Goal: Task Accomplishment & Management: Use online tool/utility

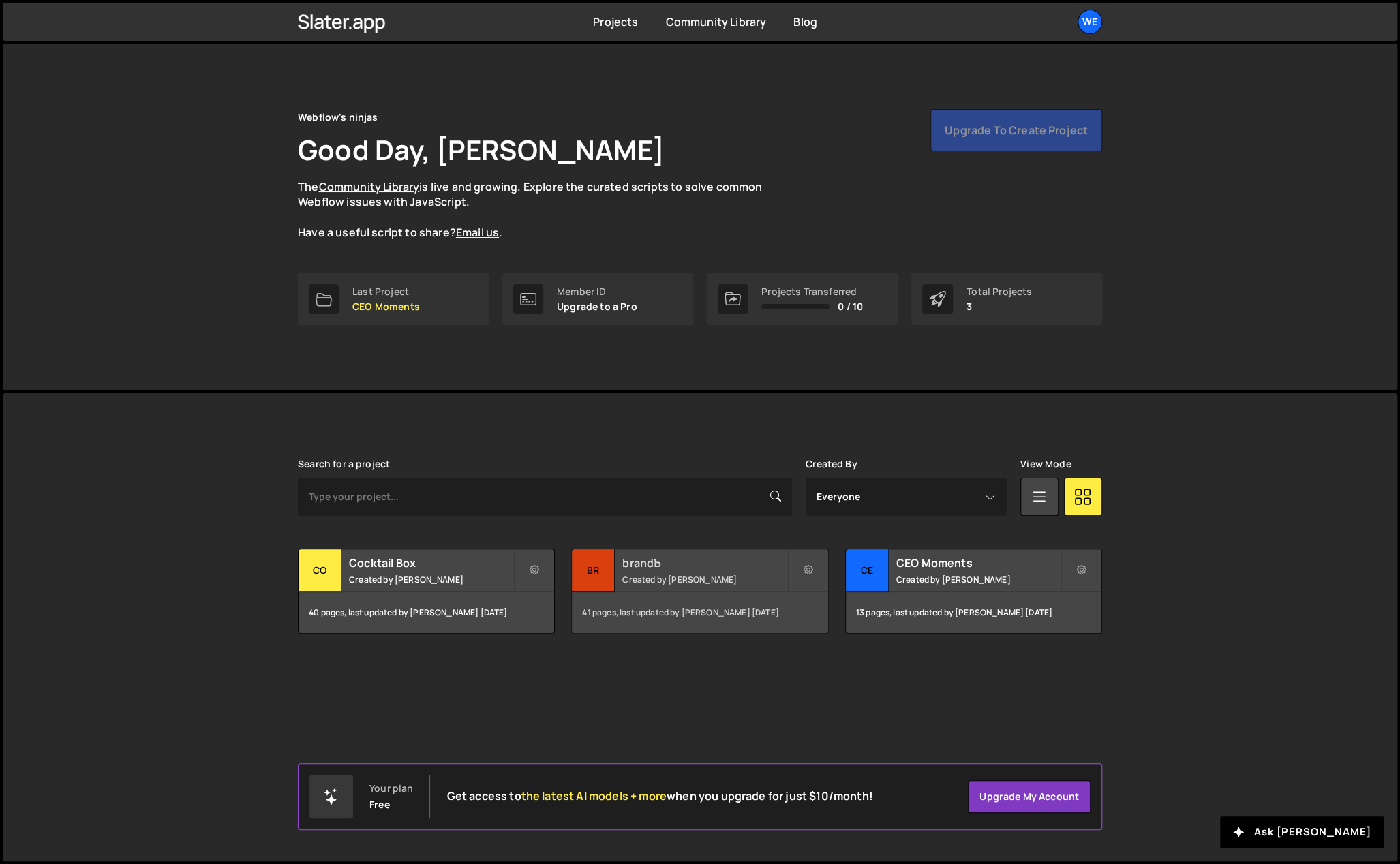
click at [652, 571] on div "brandЪ Created by Georgi Tsonev" at bounding box center [700, 570] width 255 height 42
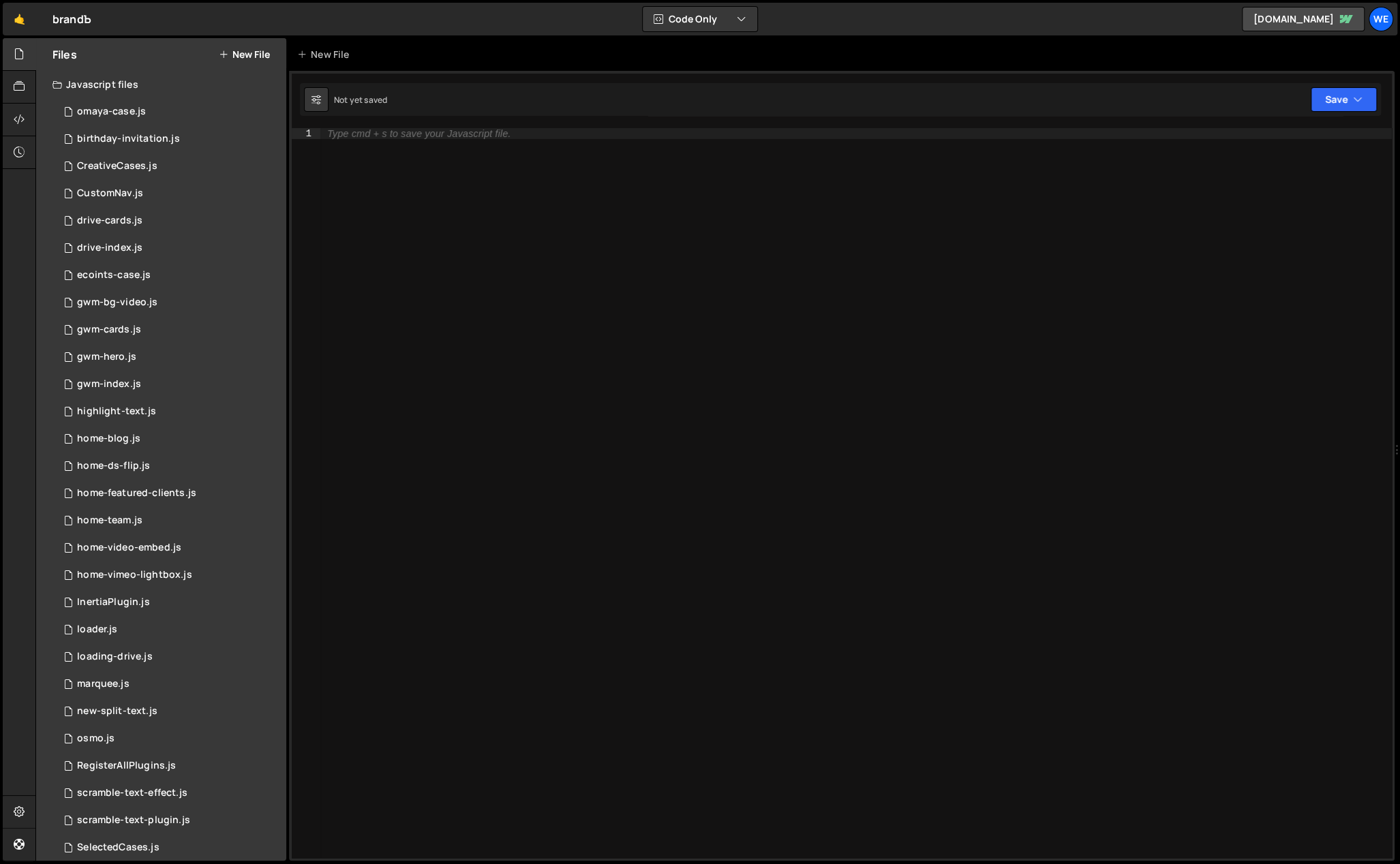
click at [255, 55] on button "New File" at bounding box center [244, 55] width 51 height 11
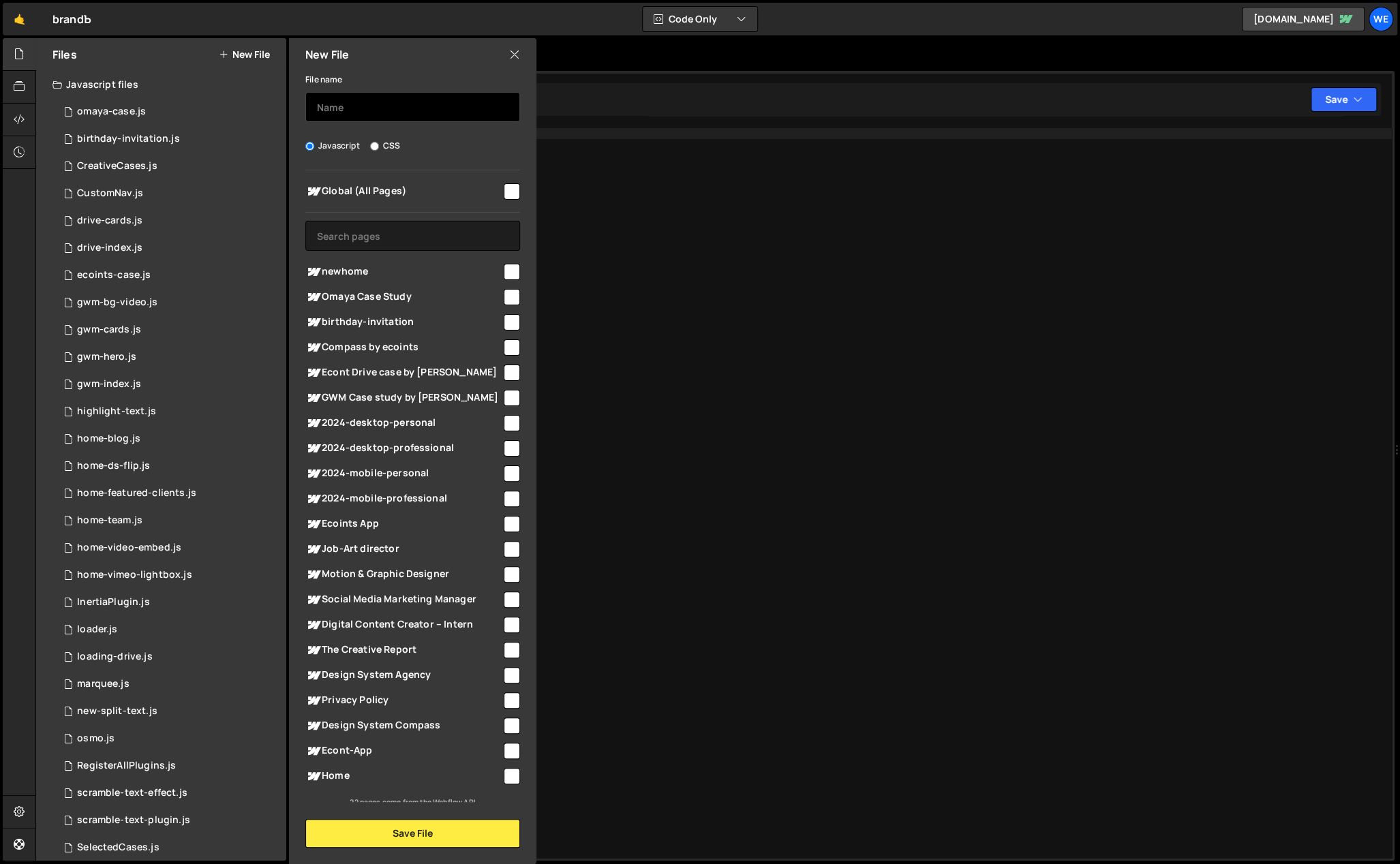
click at [396, 103] on input "text" at bounding box center [412, 107] width 214 height 30
type input "branda-index"
click at [397, 832] on button "Save File" at bounding box center [412, 833] width 214 height 28
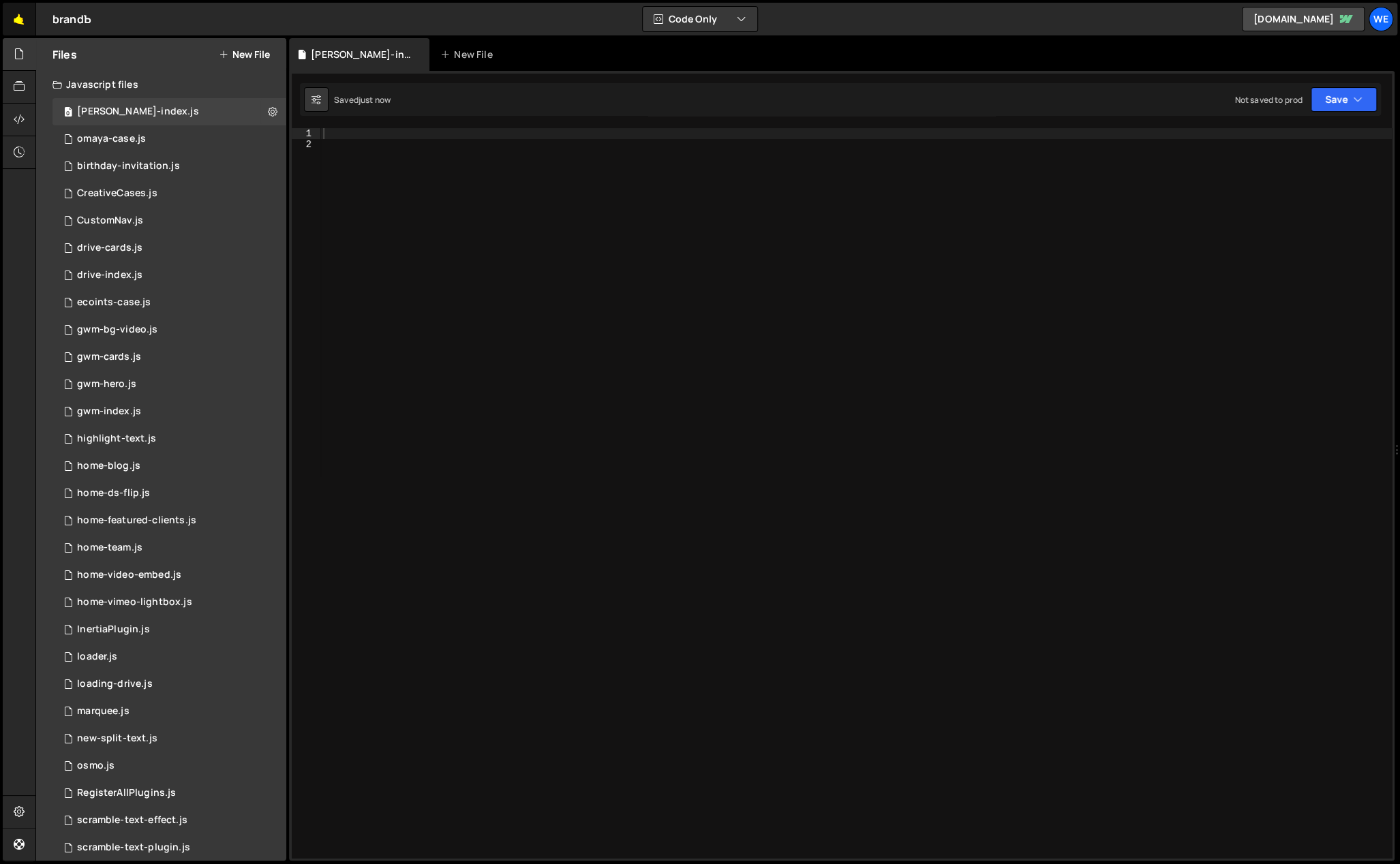
click at [22, 18] on link "🤙" at bounding box center [19, 19] width 33 height 33
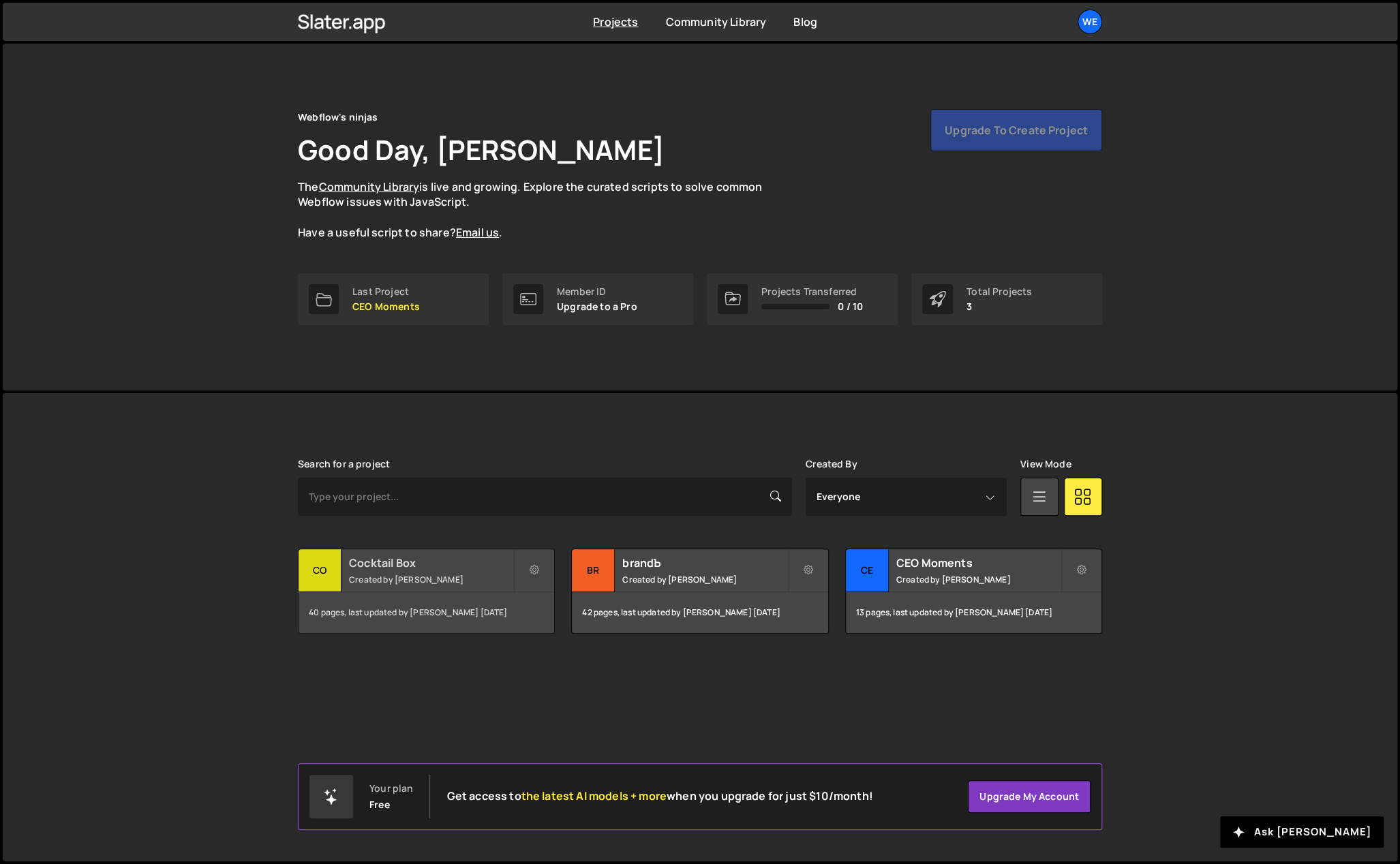
click at [439, 564] on h2 "Cocktail Box" at bounding box center [431, 563] width 165 height 15
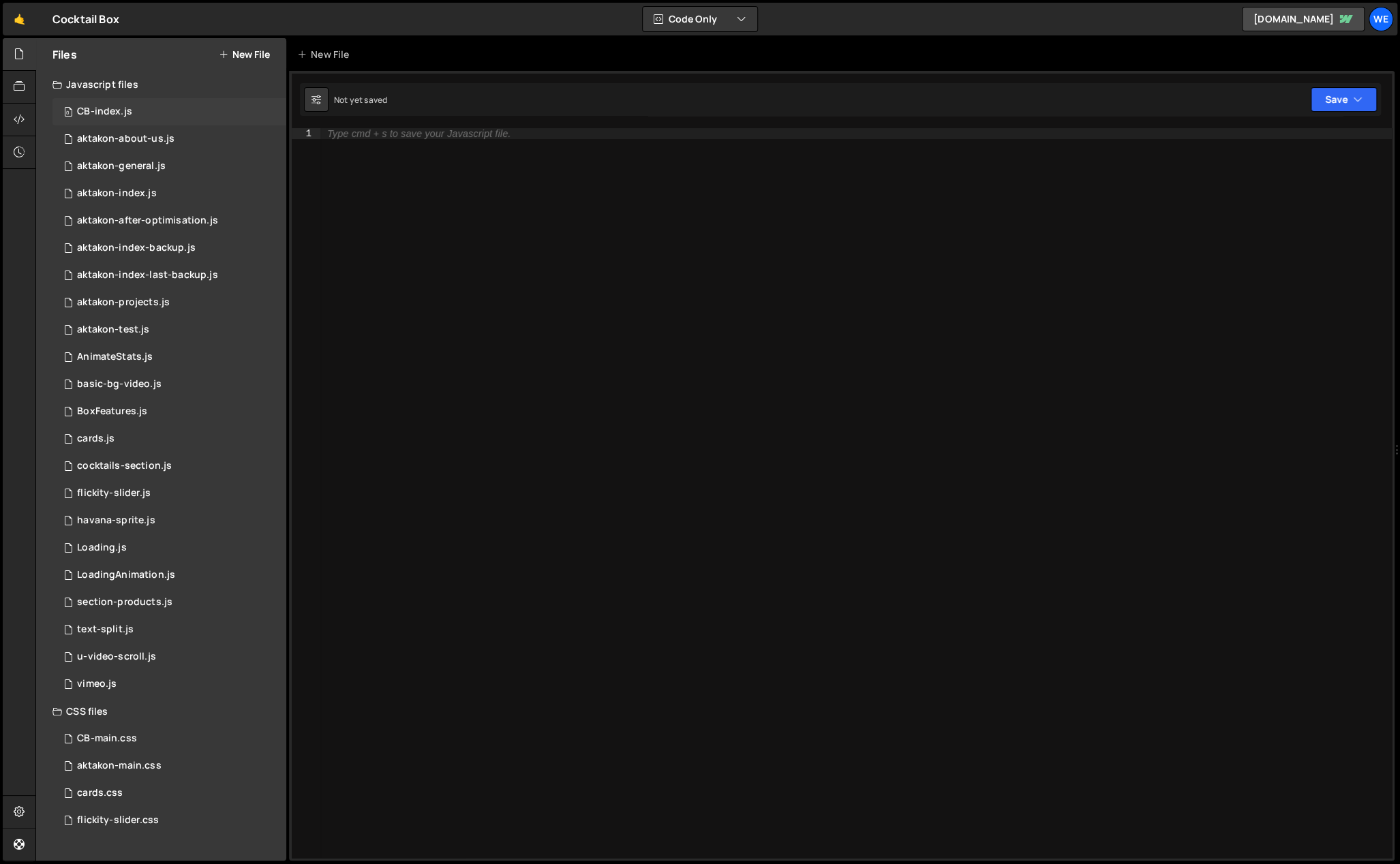
click at [147, 99] on div "0 CB-index.js 0" at bounding box center [169, 111] width 234 height 27
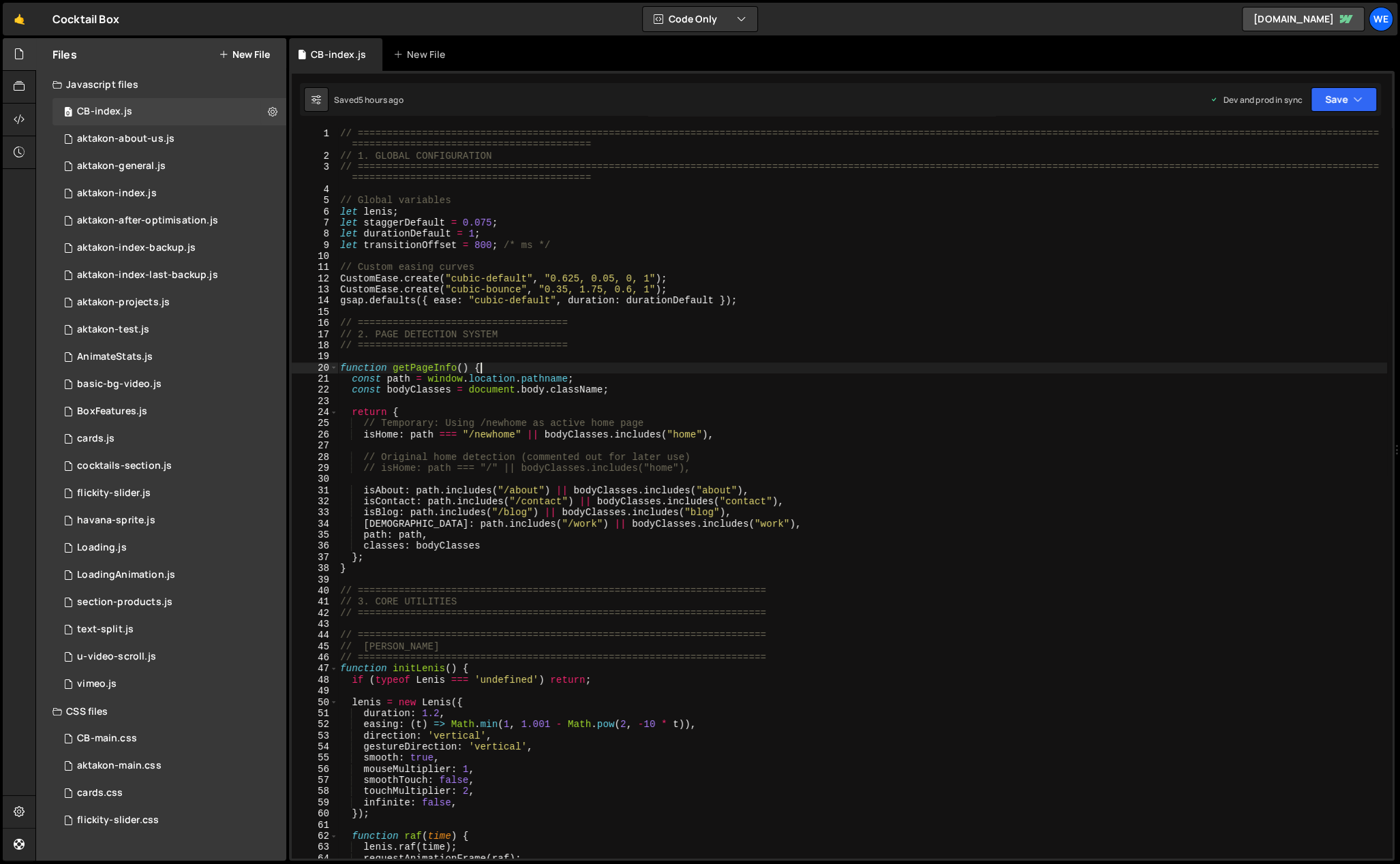
click at [724, 373] on div "// ============================================================================…" at bounding box center [862, 510] width 1049 height 764
type textarea "initScript();"
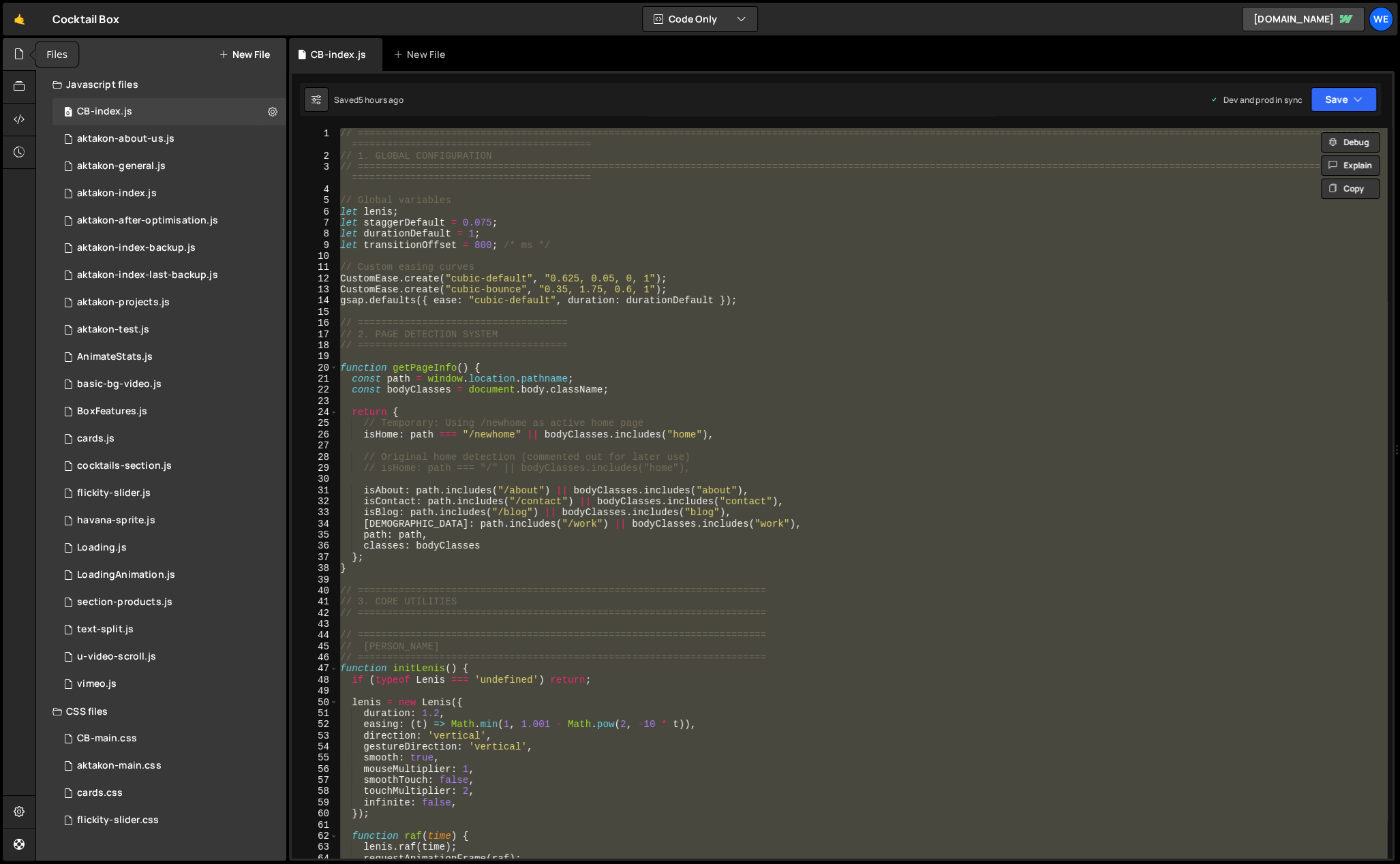
click at [21, 56] on icon at bounding box center [19, 54] width 11 height 15
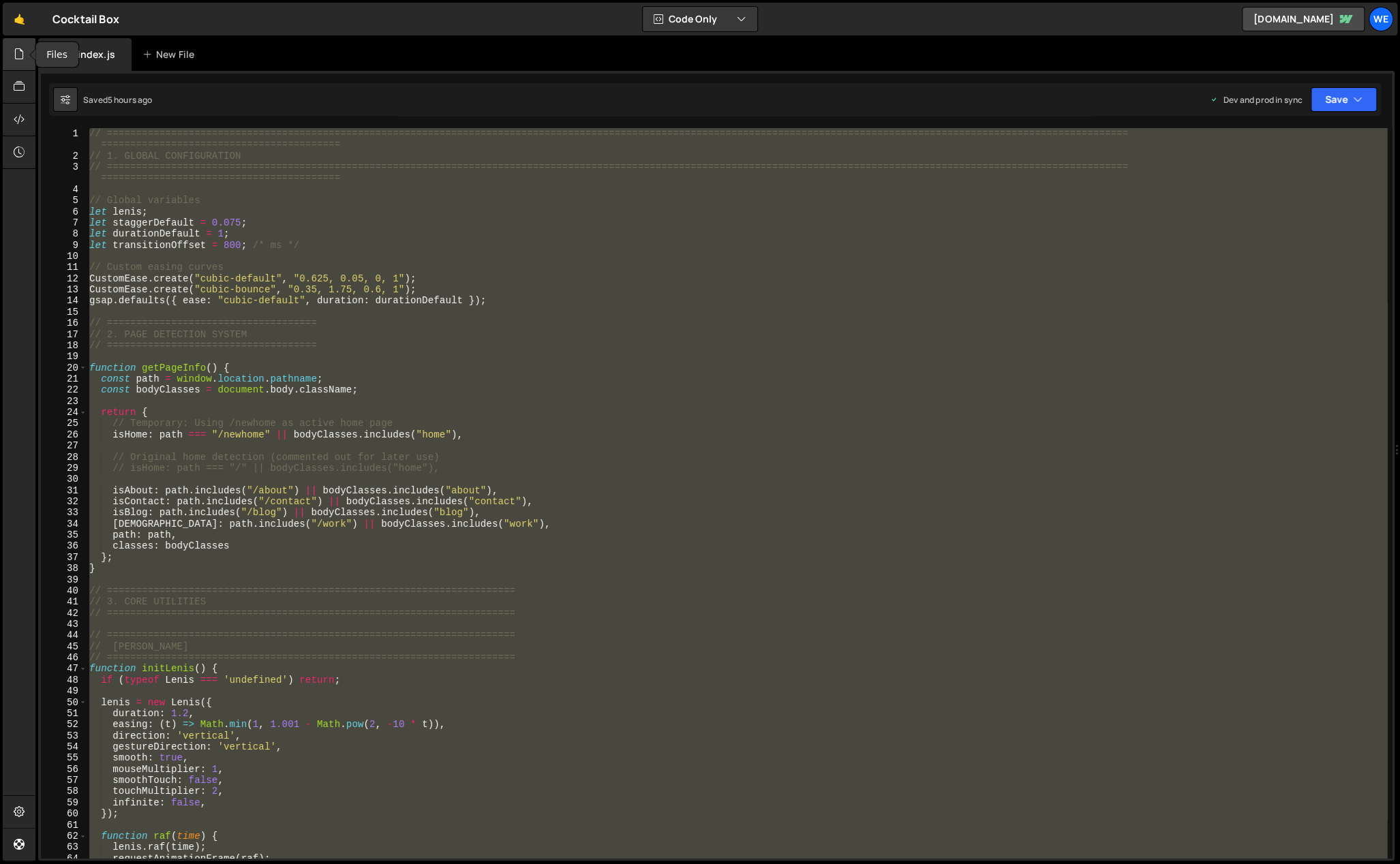
click at [21, 56] on icon at bounding box center [19, 54] width 11 height 15
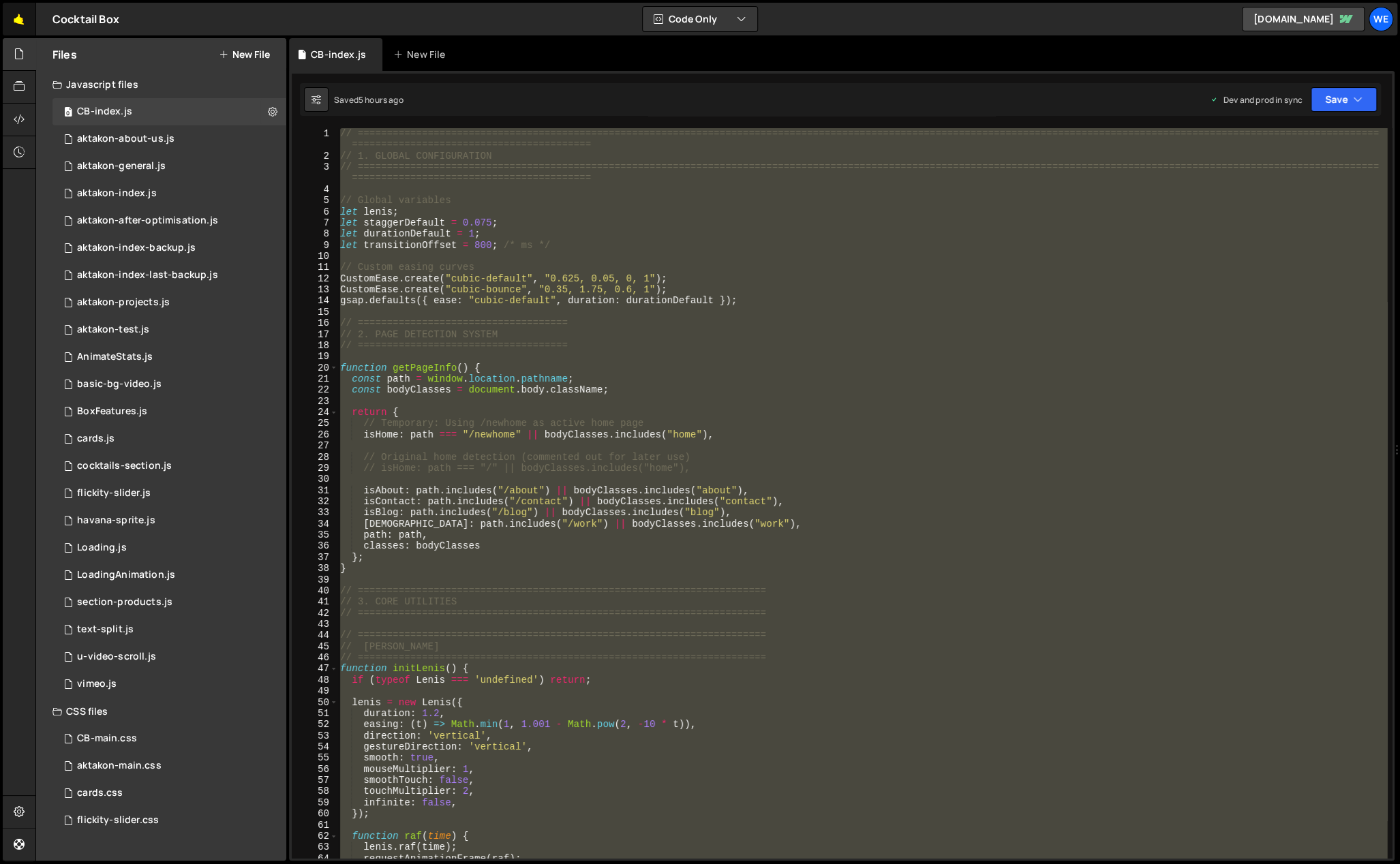
click at [21, 23] on link "🤙" at bounding box center [19, 19] width 33 height 33
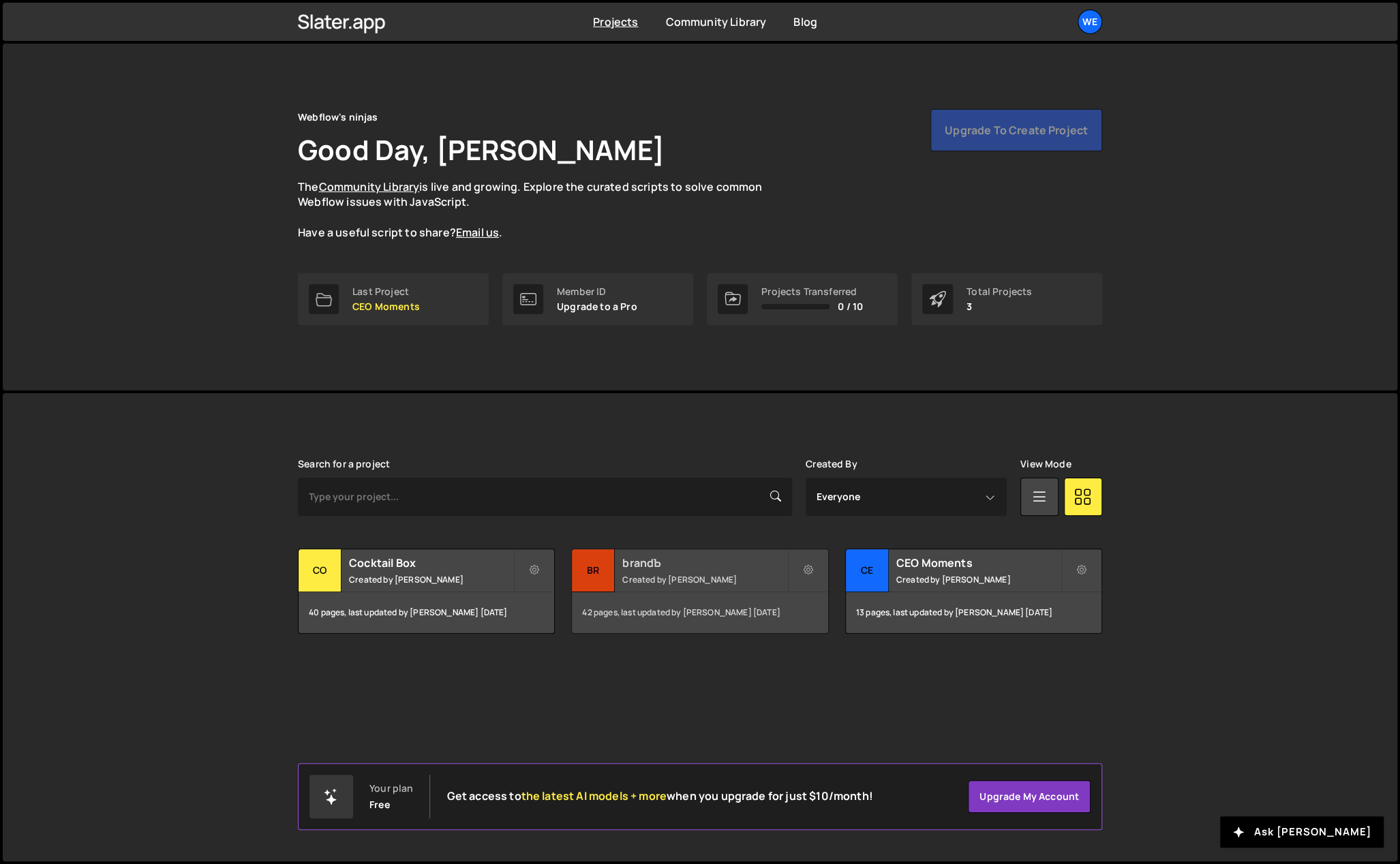
click at [670, 567] on h2 "brandЪ" at bounding box center [704, 563] width 165 height 15
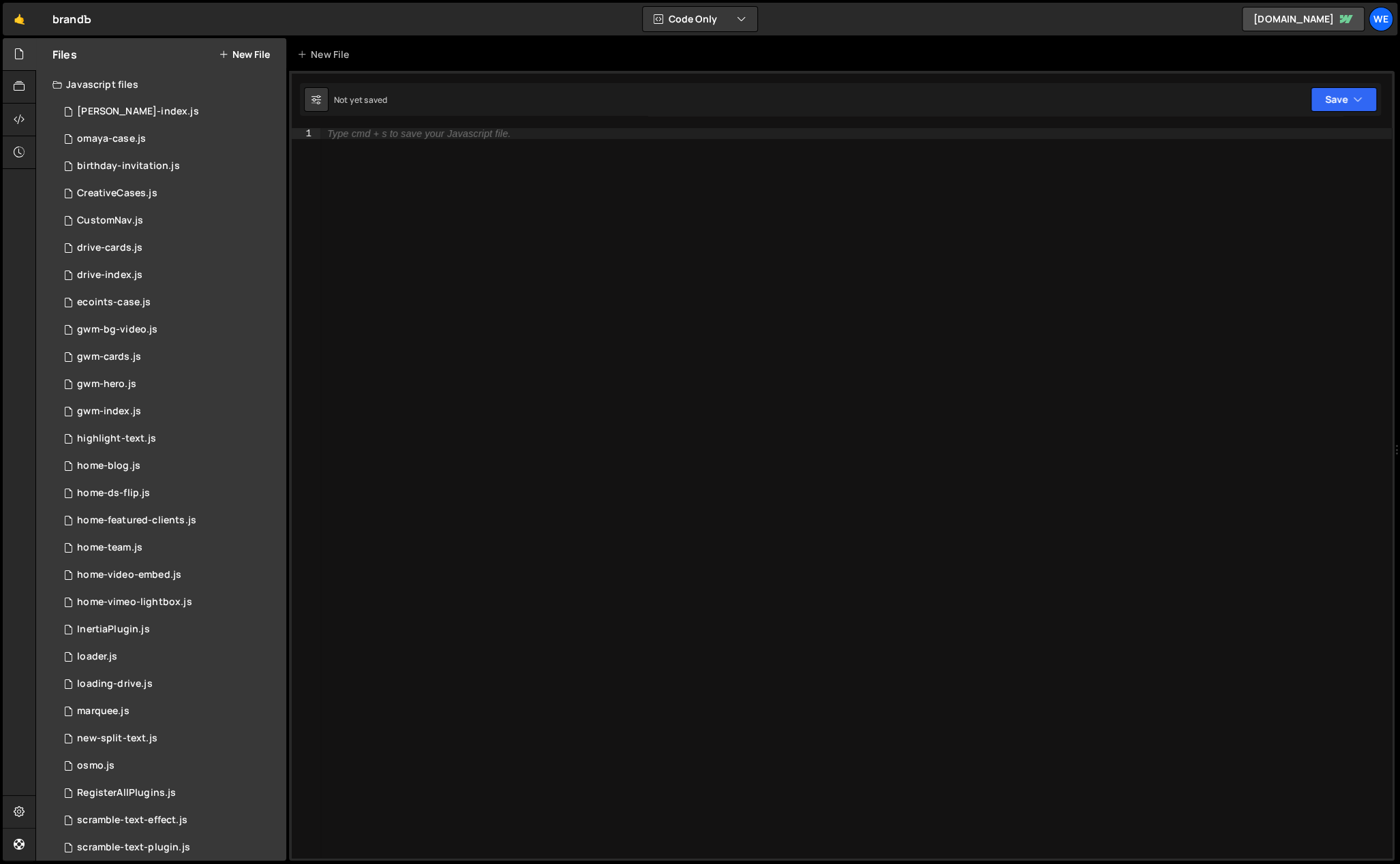
click at [380, 145] on div "Type cmd + s to save your Javascript file." at bounding box center [856, 505] width 1072 height 753
click at [383, 136] on div "Type cmd + s to save your Javascript file." at bounding box center [419, 134] width 183 height 10
click at [387, 132] on div "Type cmd + s to save your Javascript file." at bounding box center [419, 134] width 183 height 10
click at [207, 111] on div "0 [PERSON_NAME]-index.js 0" at bounding box center [169, 111] width 234 height 27
click at [387, 135] on div at bounding box center [856, 505] width 1072 height 753
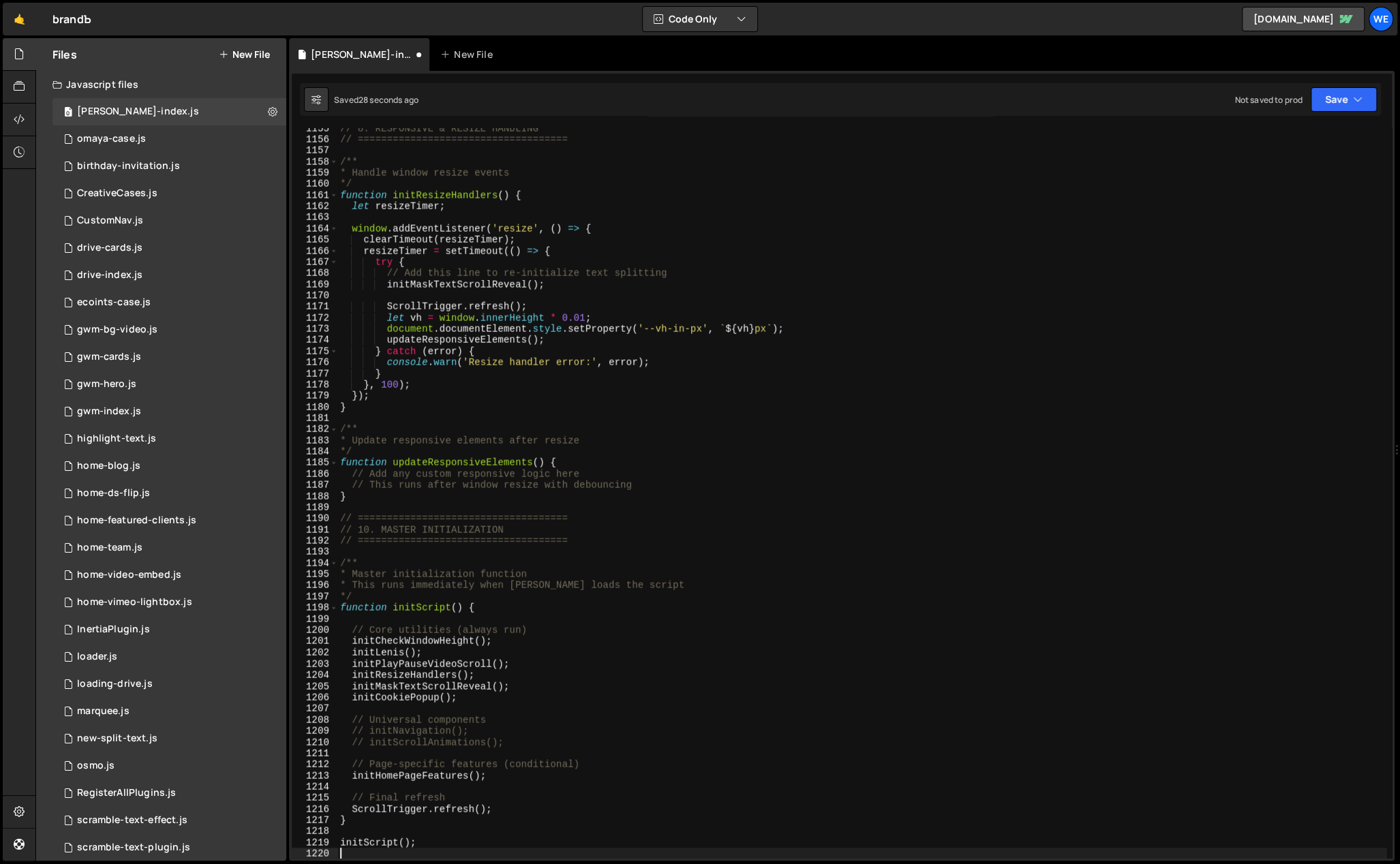
scroll to position [12931, 0]
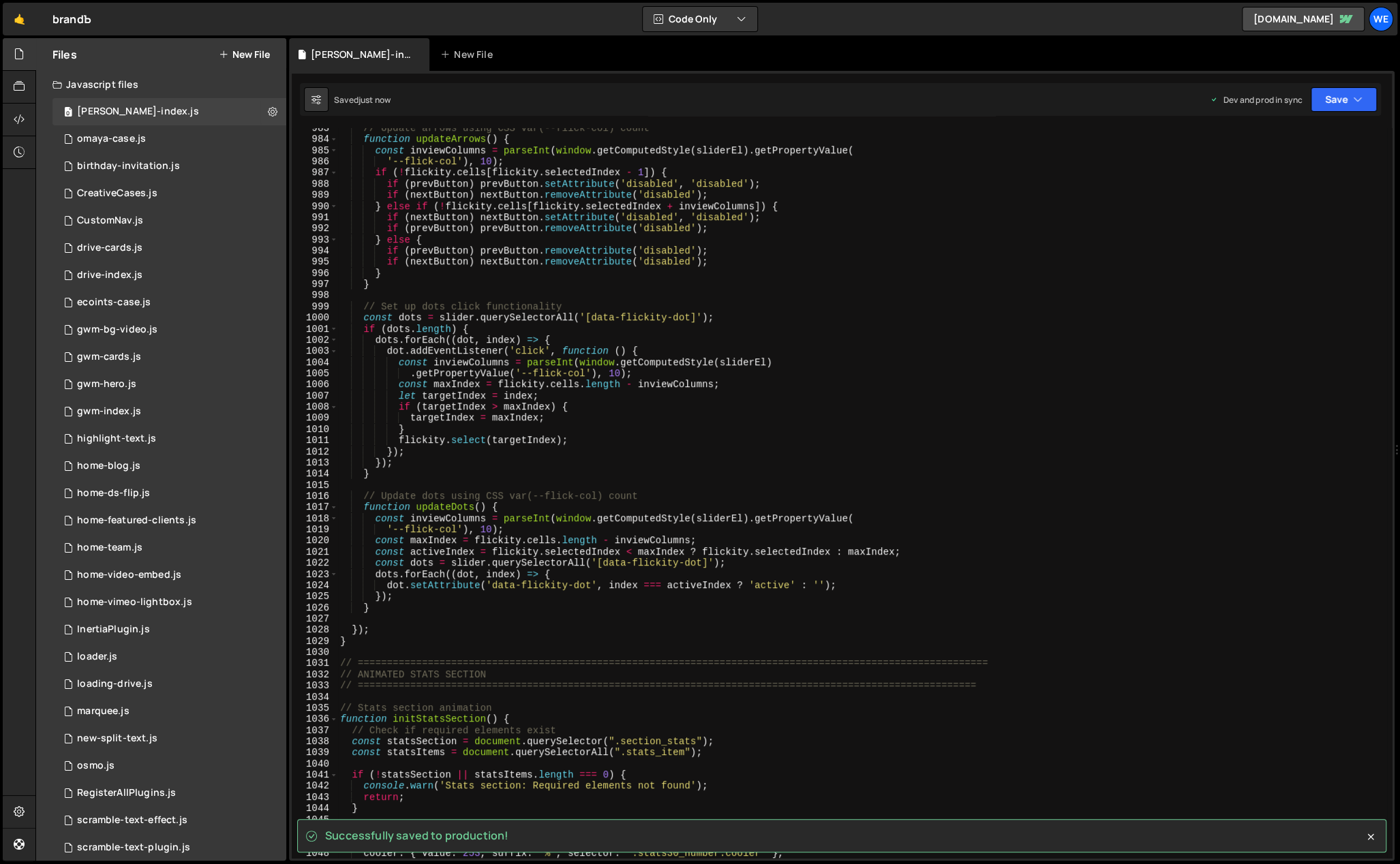
type textarea "}"
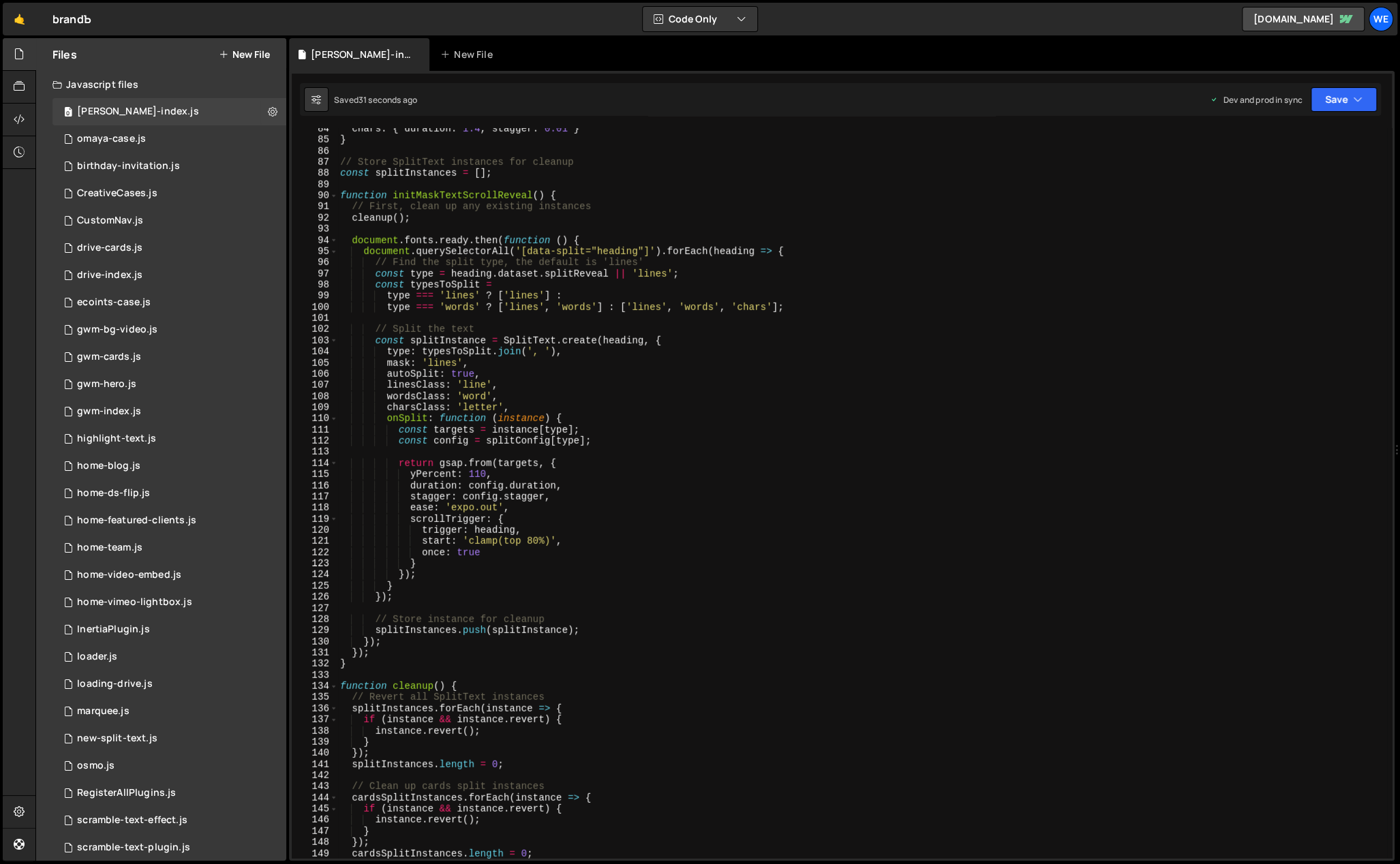
scroll to position [893, 0]
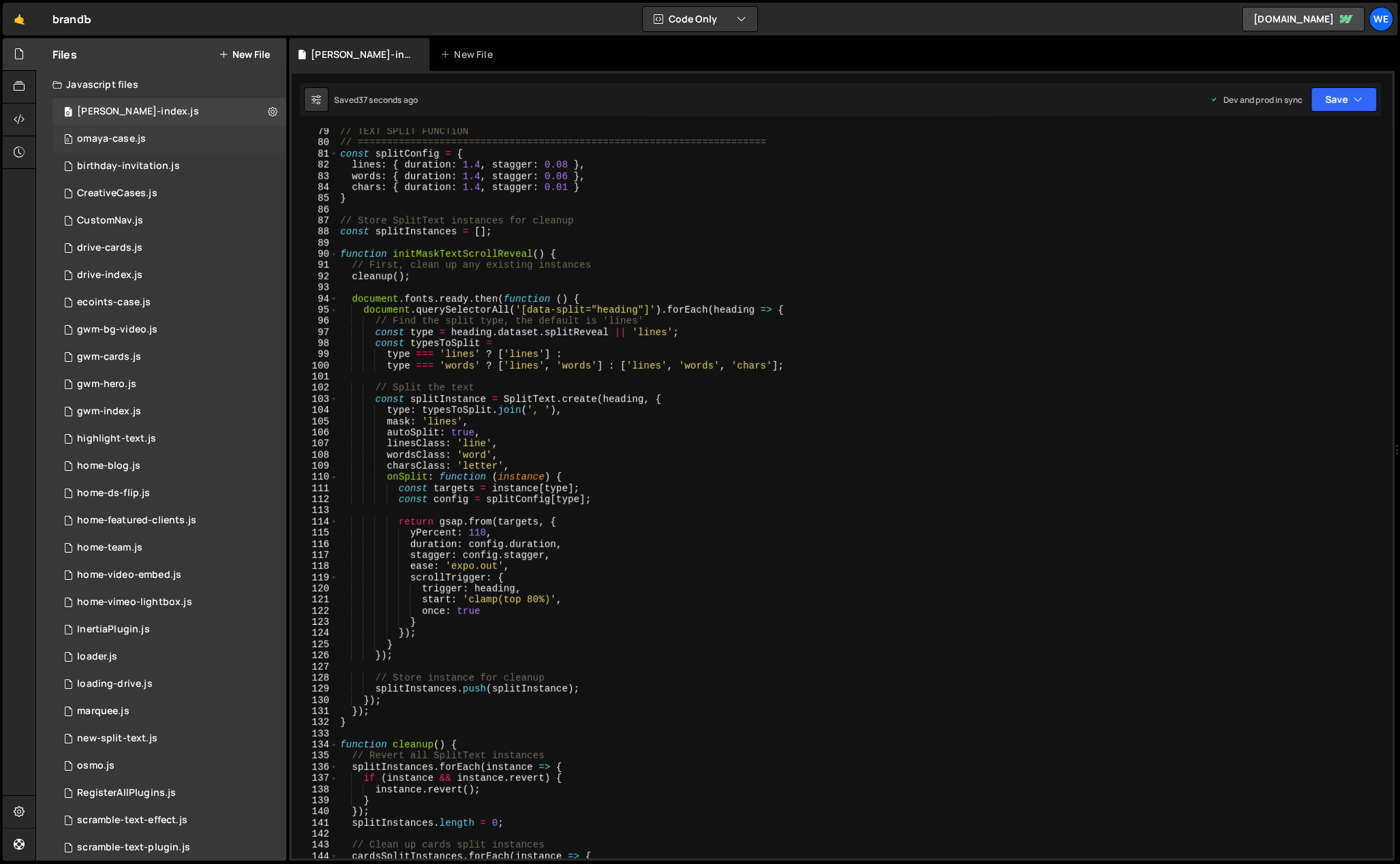
click at [148, 141] on div "0 omaya-case.js 0" at bounding box center [169, 138] width 234 height 27
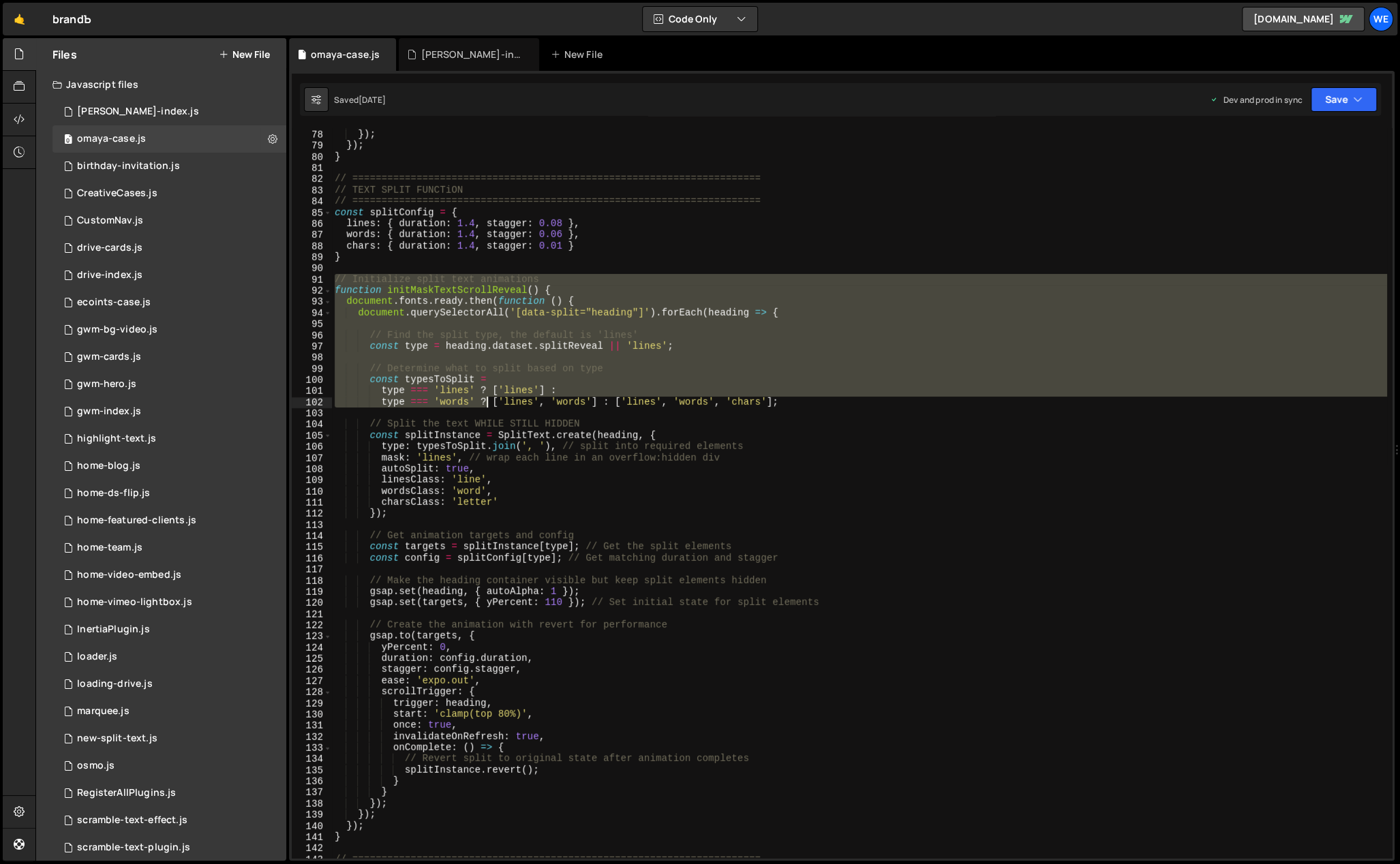
scroll to position [935, 0]
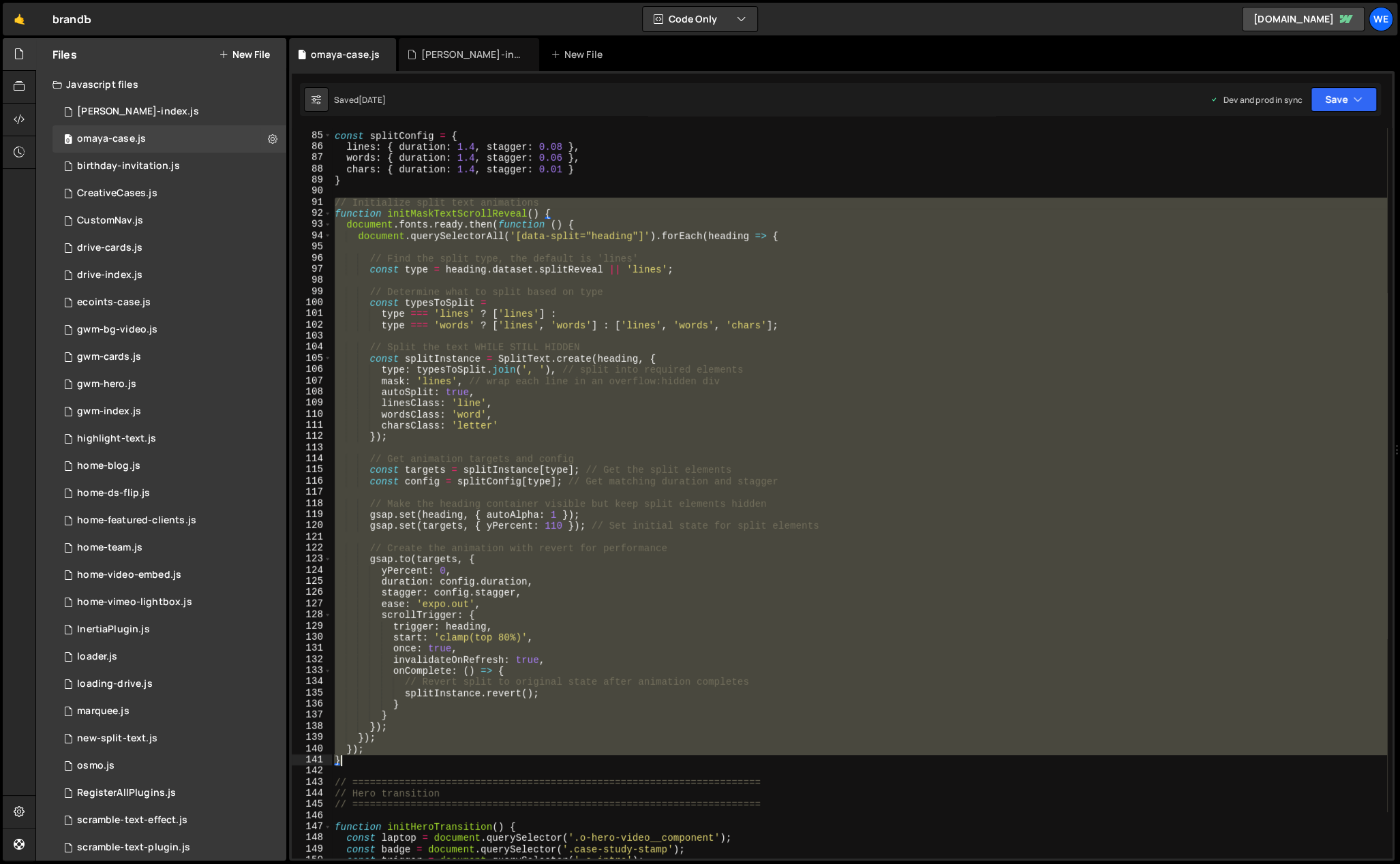
drag, startPoint x: 334, startPoint y: 359, endPoint x: 366, endPoint y: 759, distance: 401.3
click at [366, 759] on div "// ====================================================================== const…" at bounding box center [860, 496] width 1055 height 753
type textarea "}); }"
click at [136, 109] on div "[PERSON_NAME]-index.js" at bounding box center [138, 111] width 122 height 12
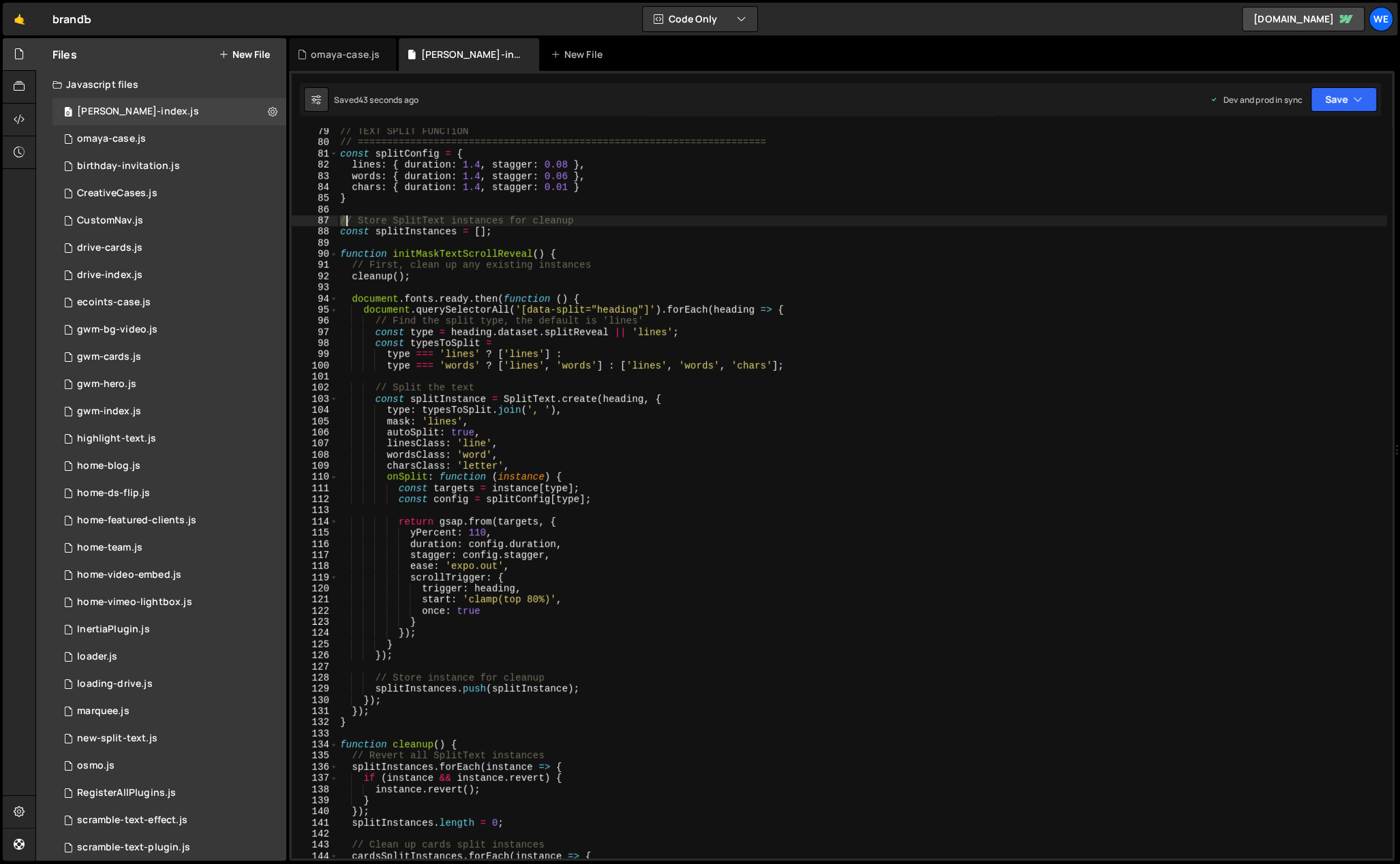
drag, startPoint x: 338, startPoint y: 218, endPoint x: 346, endPoint y: 223, distance: 9.4
click at [346, 223] on div "// TEXT SPLIT FUNCTiON // =====================================================…" at bounding box center [862, 503] width 1049 height 753
click at [458, 234] on div "// TEXT SPLIT FUNCTiON // =====================================================…" at bounding box center [862, 503] width 1049 height 753
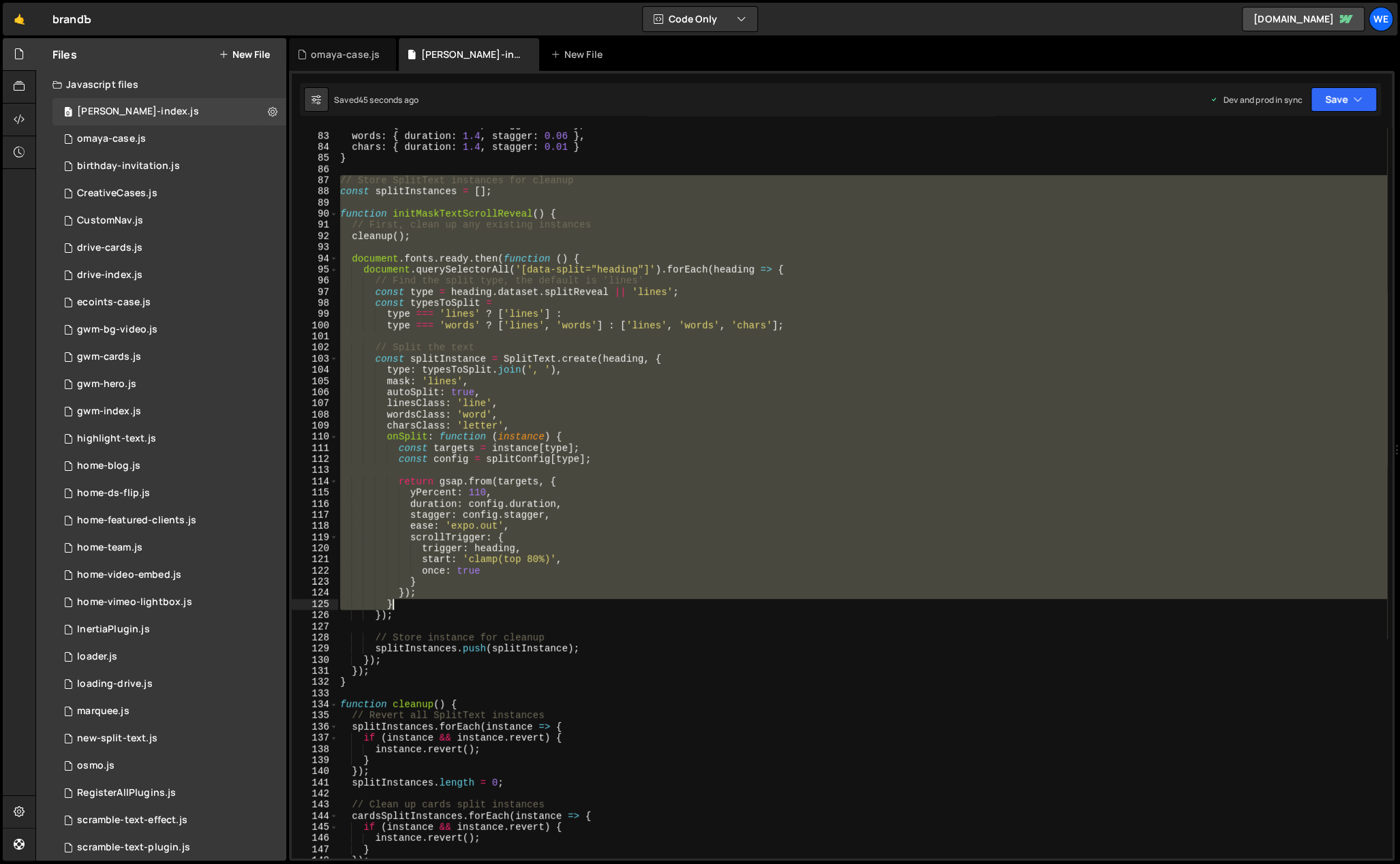
scroll to position [1227, 0]
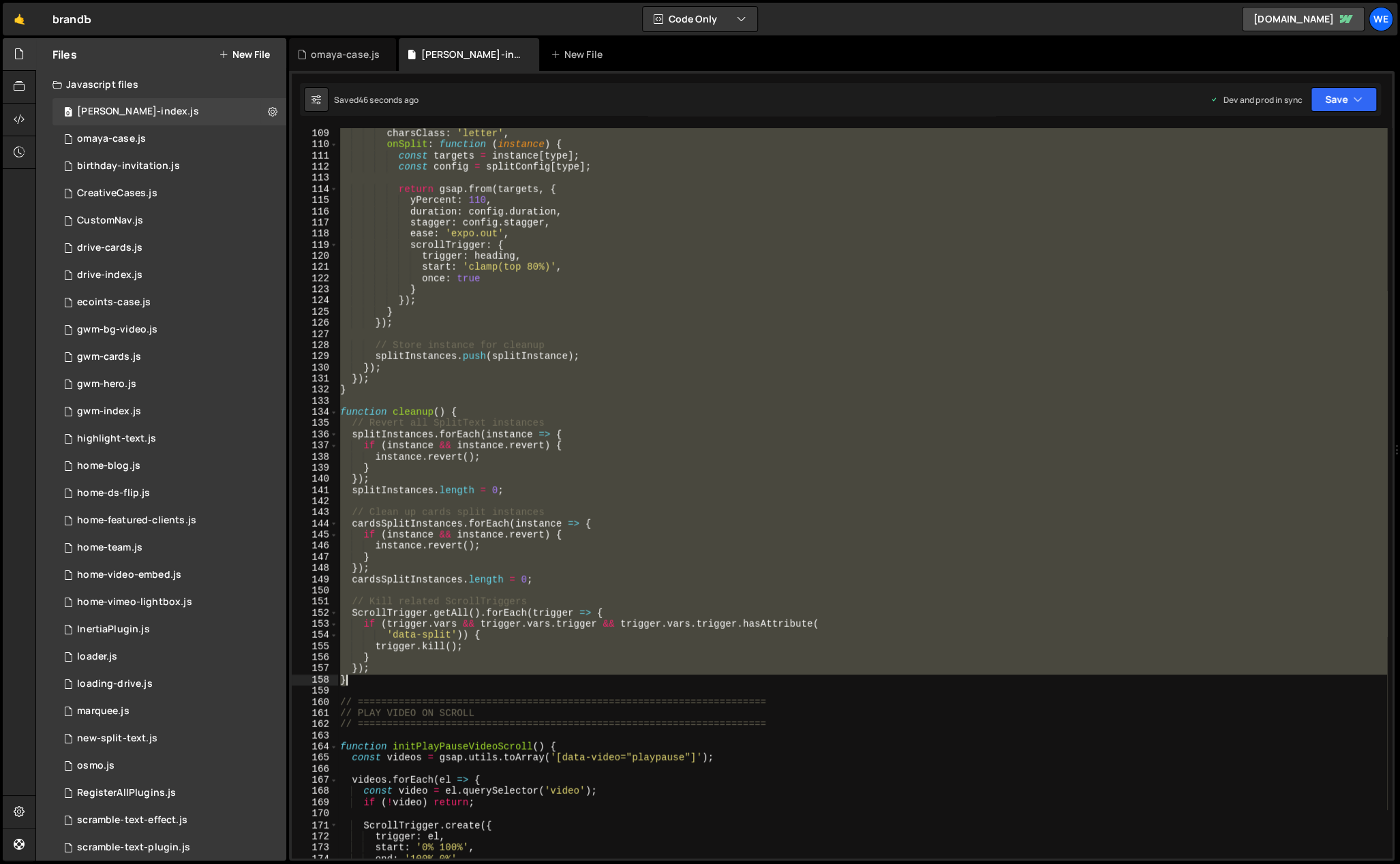
drag, startPoint x: 340, startPoint y: 218, endPoint x: 368, endPoint y: 675, distance: 457.9
click at [368, 675] on div "wordsClass : 'word' , charsClass : 'letter' , onSplit : function ( instance ) {…" at bounding box center [862, 493] width 1049 height 753
paste textarea
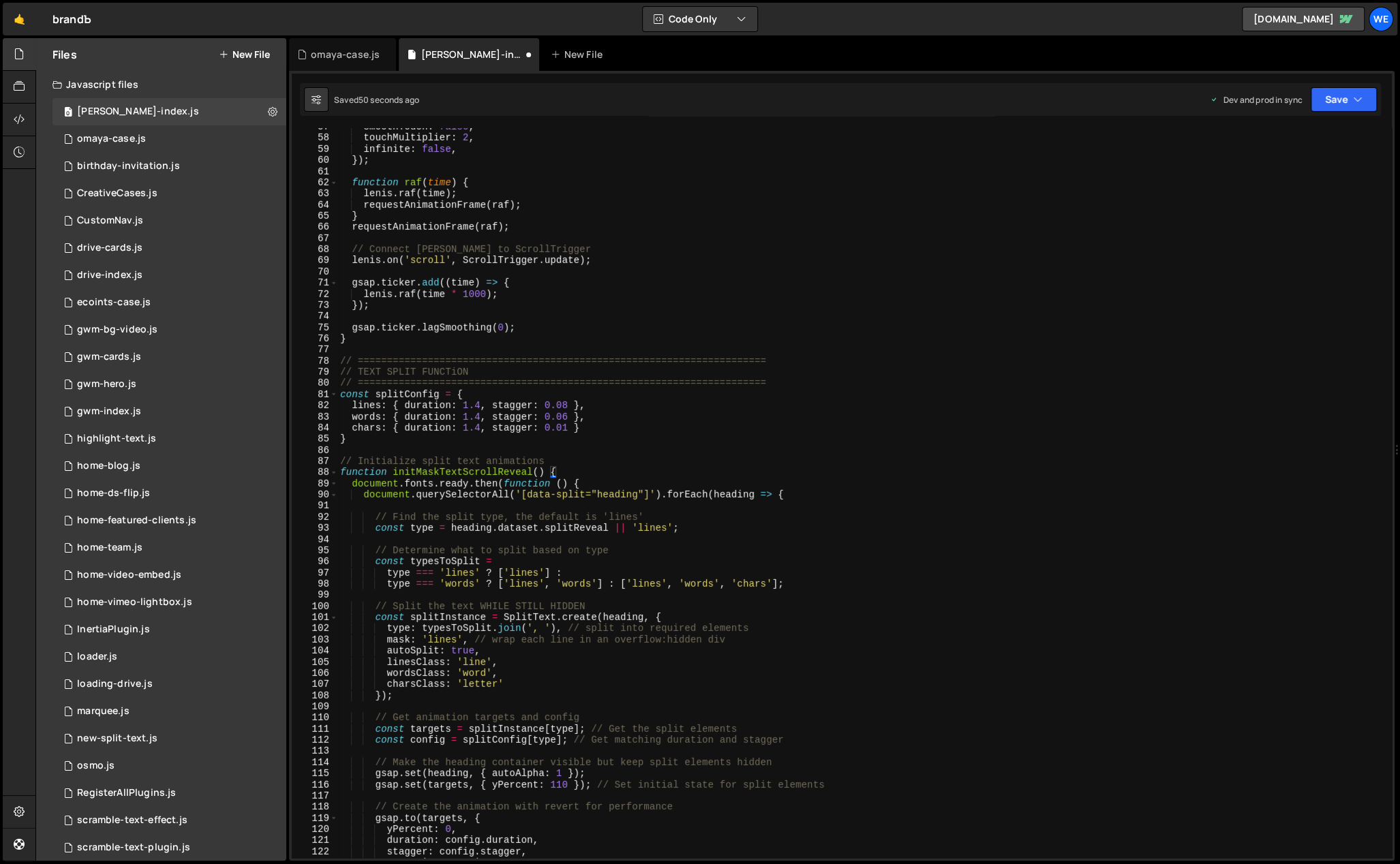
scroll to position [647, 0]
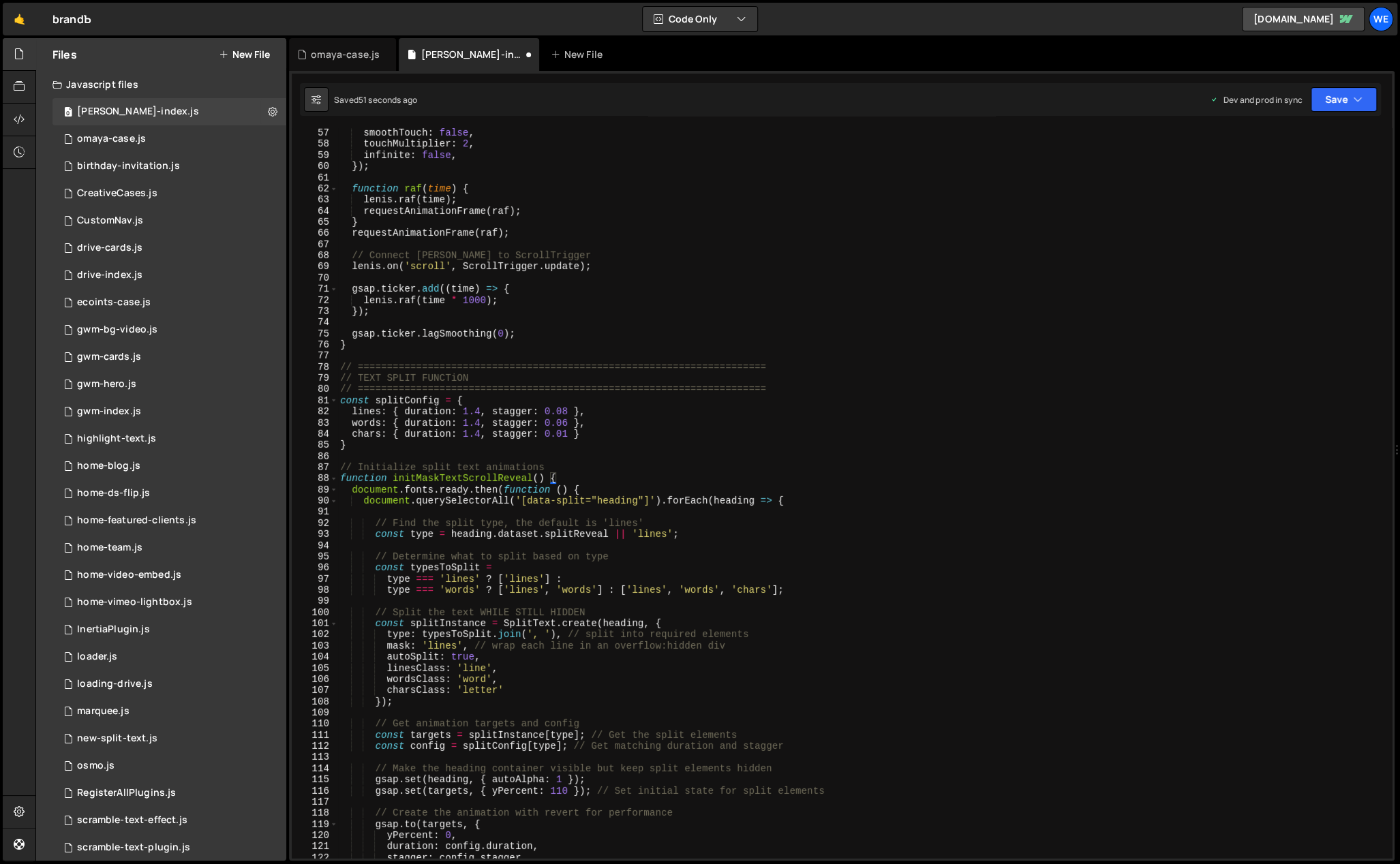
click at [587, 470] on div "smoothTouch : false , touchMultiplier : 2 , infinite : false , }) ; function ra…" at bounding box center [862, 504] width 1049 height 753
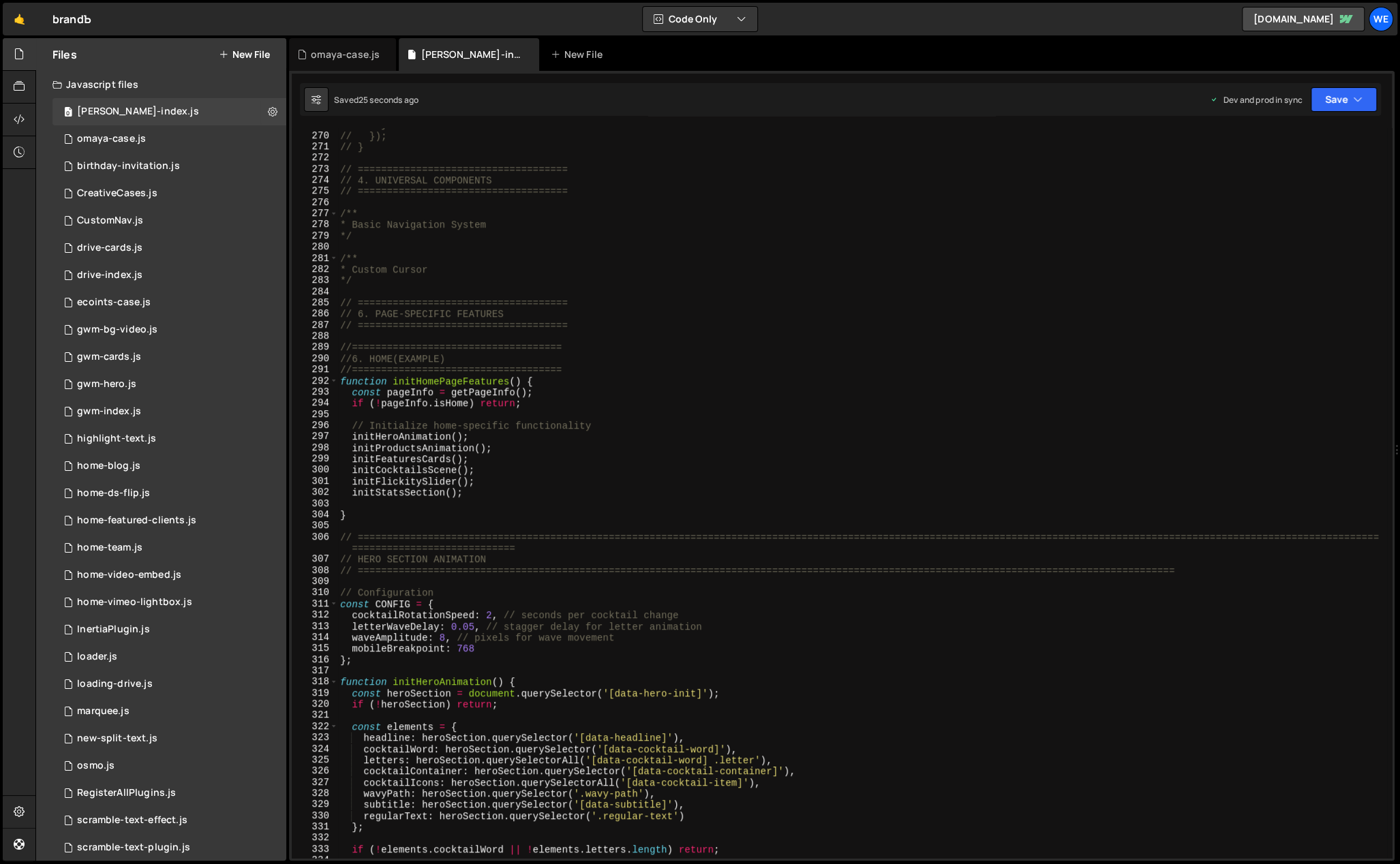
scroll to position [3029, 0]
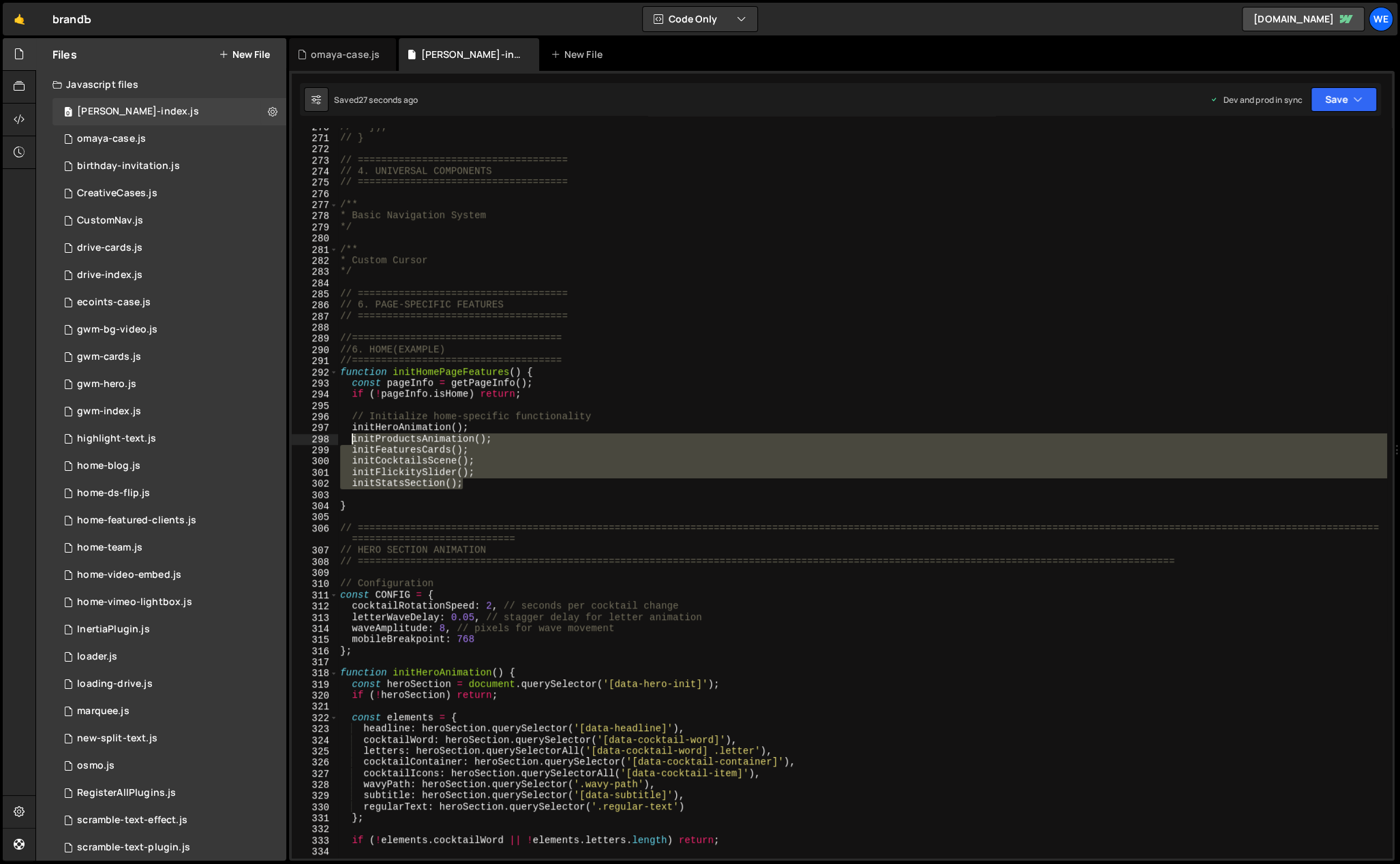
drag, startPoint x: 473, startPoint y: 486, endPoint x: 353, endPoint y: 438, distance: 129.2
click at [353, 438] on div "// }); // } // ==================================== // 4. UNIVERSAL COMPONENTS …" at bounding box center [862, 498] width 1049 height 753
type textarea "initProductsAnimation(); initFeaturesCards();"
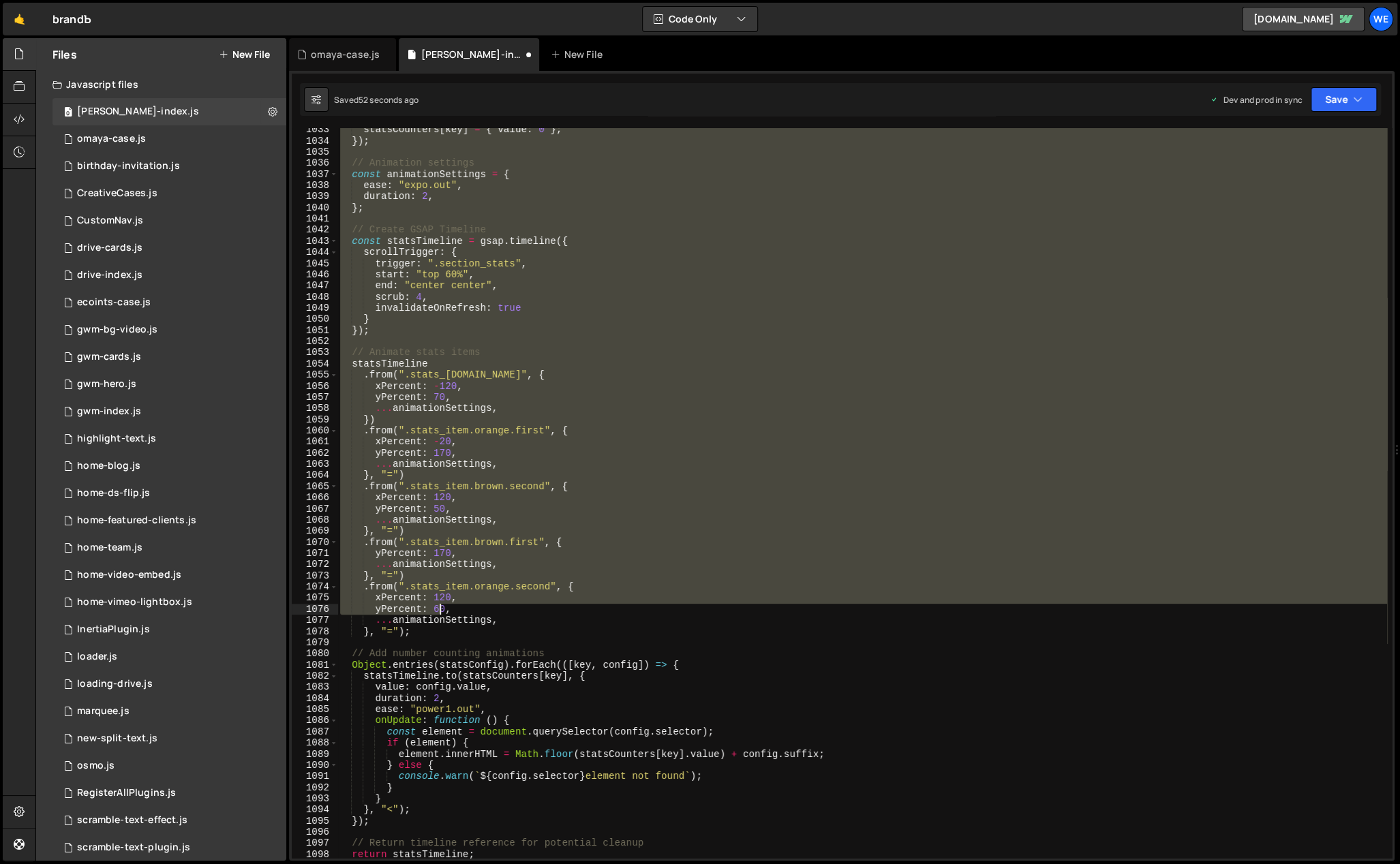
scroll to position [11927, 0]
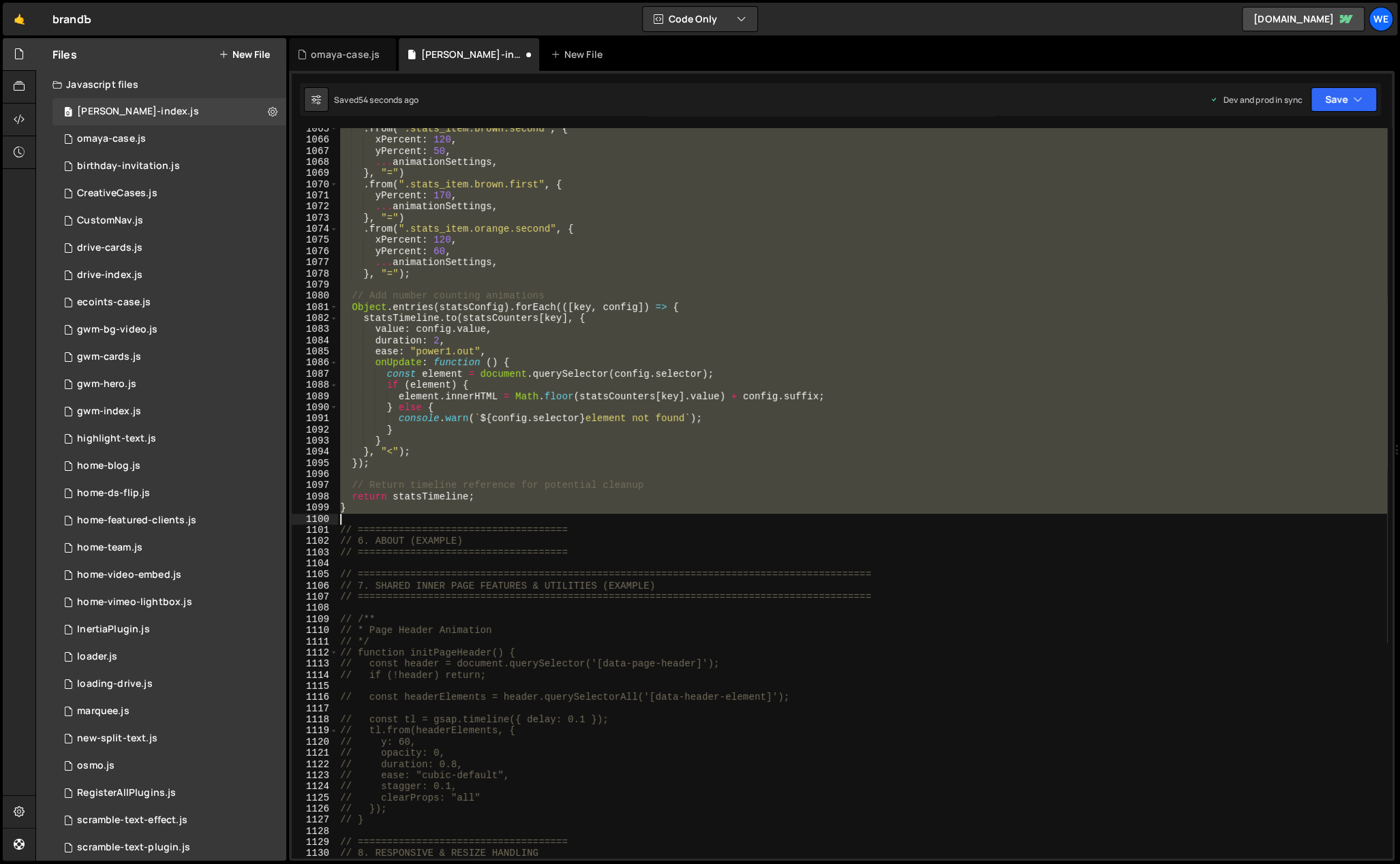
drag, startPoint x: 341, startPoint y: 505, endPoint x: 418, endPoint y: 517, distance: 77.9
click at [418, 517] on div ". from ( ".stats_item.brown.second" , { xPercent : 120 , yPercent : 50 , ... an…" at bounding box center [862, 500] width 1049 height 753
type textarea "}"
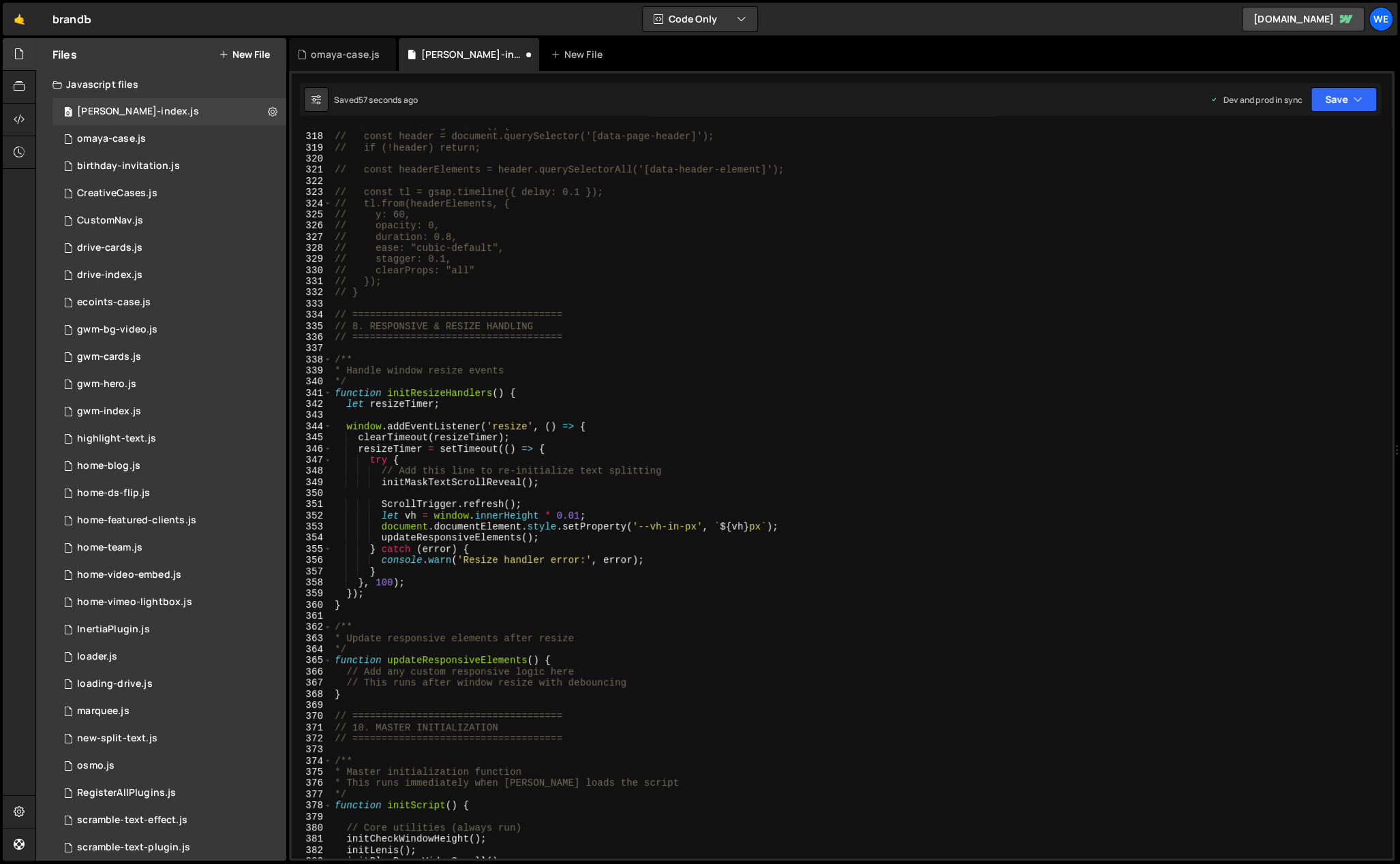
scroll to position [3716, 0]
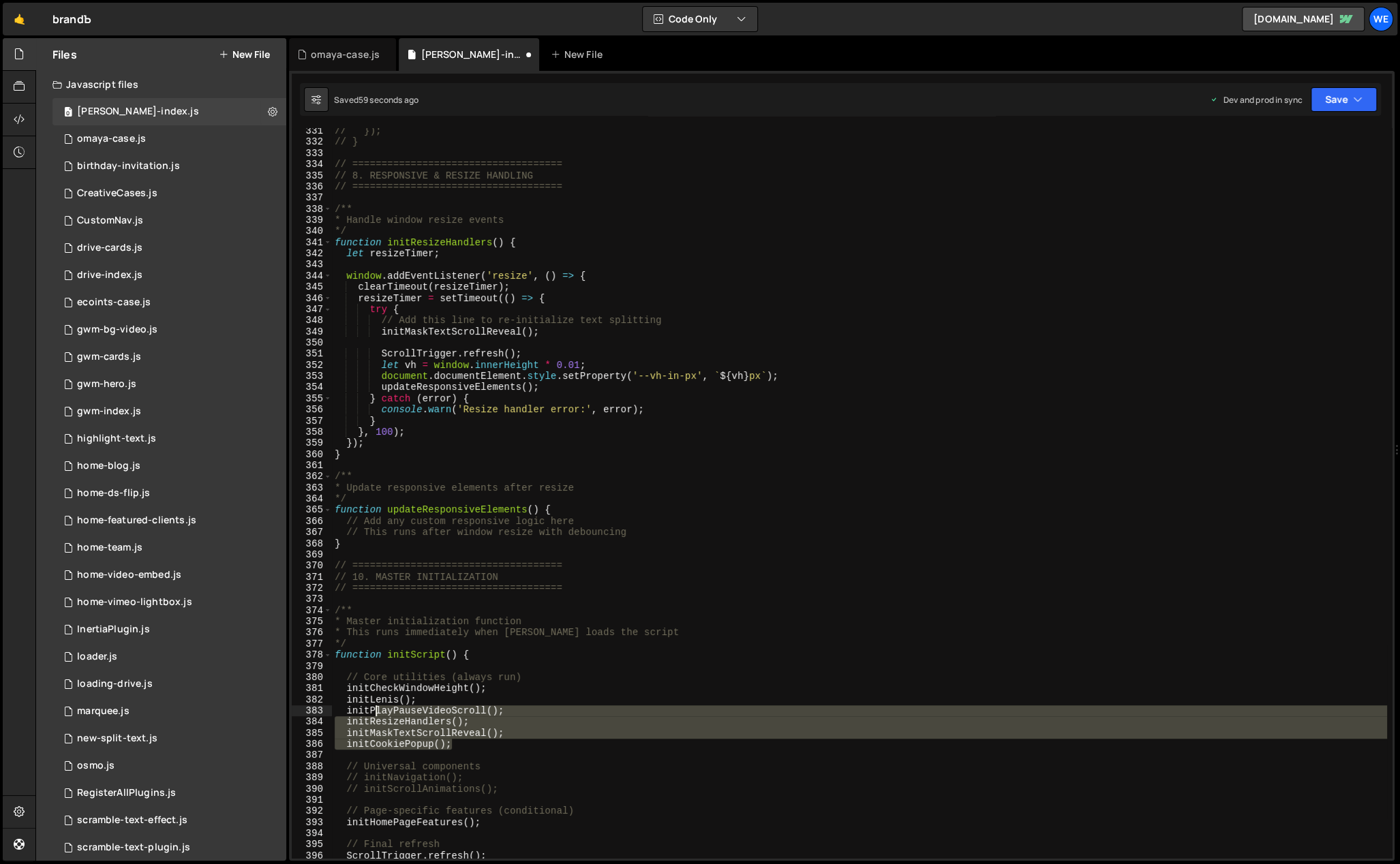
drag, startPoint x: 431, startPoint y: 733, endPoint x: 376, endPoint y: 713, distance: 58.5
click at [376, 713] on div "// }); // } // ==================================== // 8. RESPONSIVE & RESIZE H…" at bounding box center [860, 502] width 1055 height 753
click at [417, 705] on div "// }); // } // ==================================== // 8. RESPONSIVE & RESIZE H…" at bounding box center [860, 502] width 1055 height 753
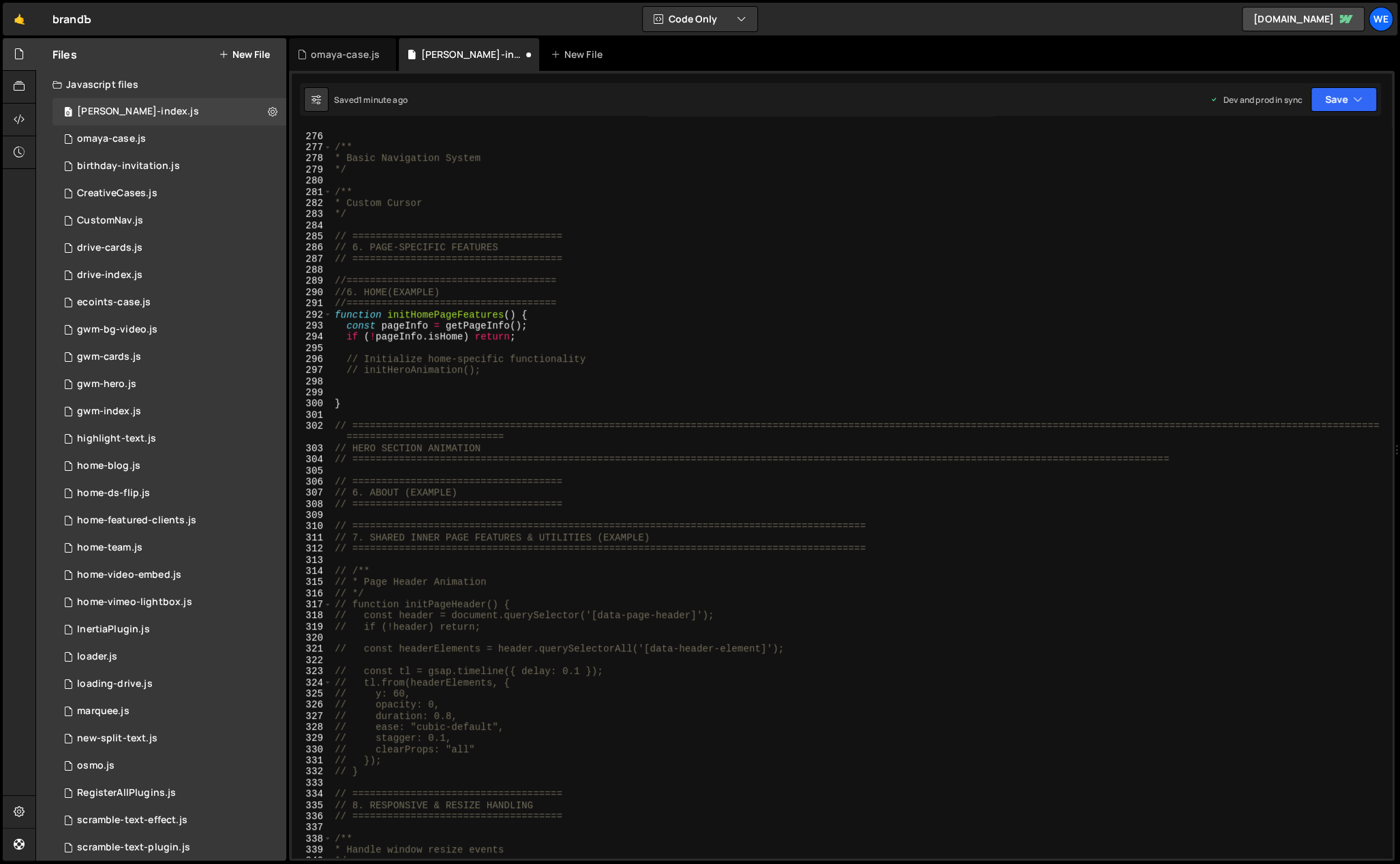
scroll to position [2937, 0]
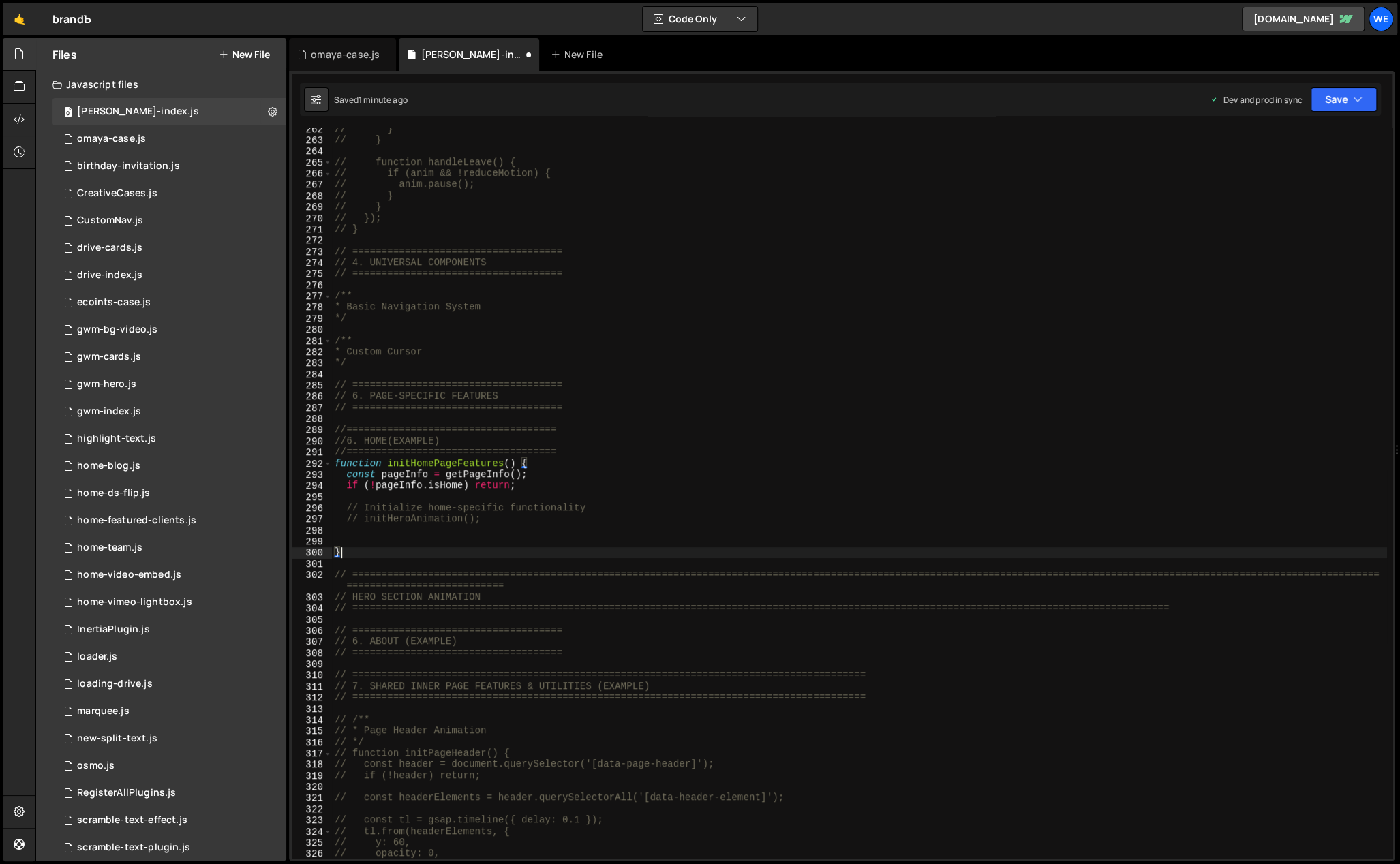
click at [431, 550] on div "// } // } // function handleLeave() { // if (anim && !reduceMotion) { // anim.p…" at bounding box center [860, 500] width 1055 height 753
type textarea "}"
click at [495, 624] on div "// } // } // function handleLeave() { // if (anim && !reduceMotion) { // anim.p…" at bounding box center [860, 500] width 1055 height 753
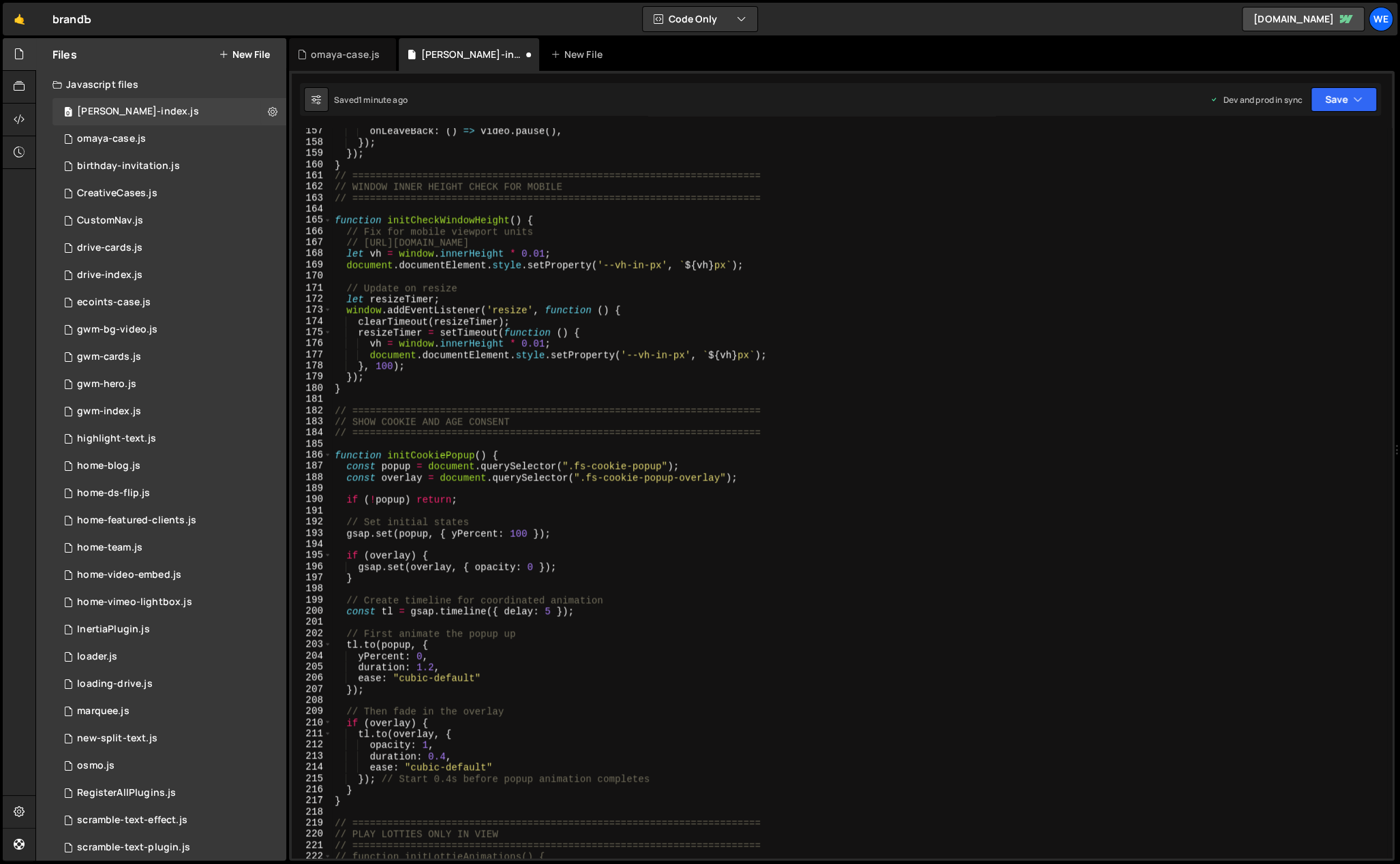
scroll to position [1764, 0]
click at [514, 452] on div "onLeaveBack : ( ) => video . pause ( ) , }) ; }) ; } // =======================…" at bounding box center [860, 503] width 1055 height 753
type textarea "function initCookiePopup() {"
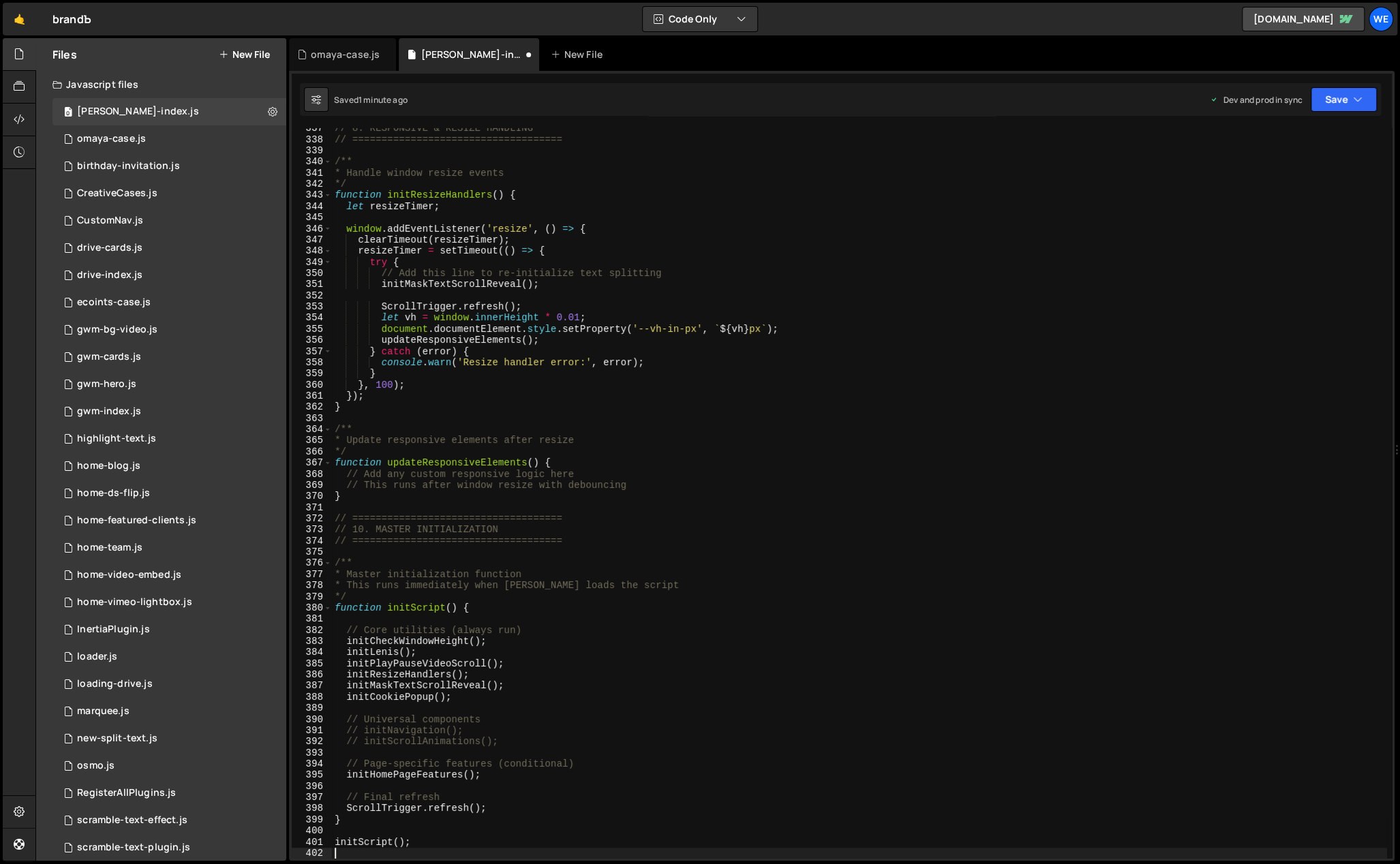
scroll to position [3786, 0]
click at [460, 699] on div "// 8. RESPONSIVE & RESIZE HANDLING // ==================================== /** …" at bounding box center [860, 500] width 1055 height 753
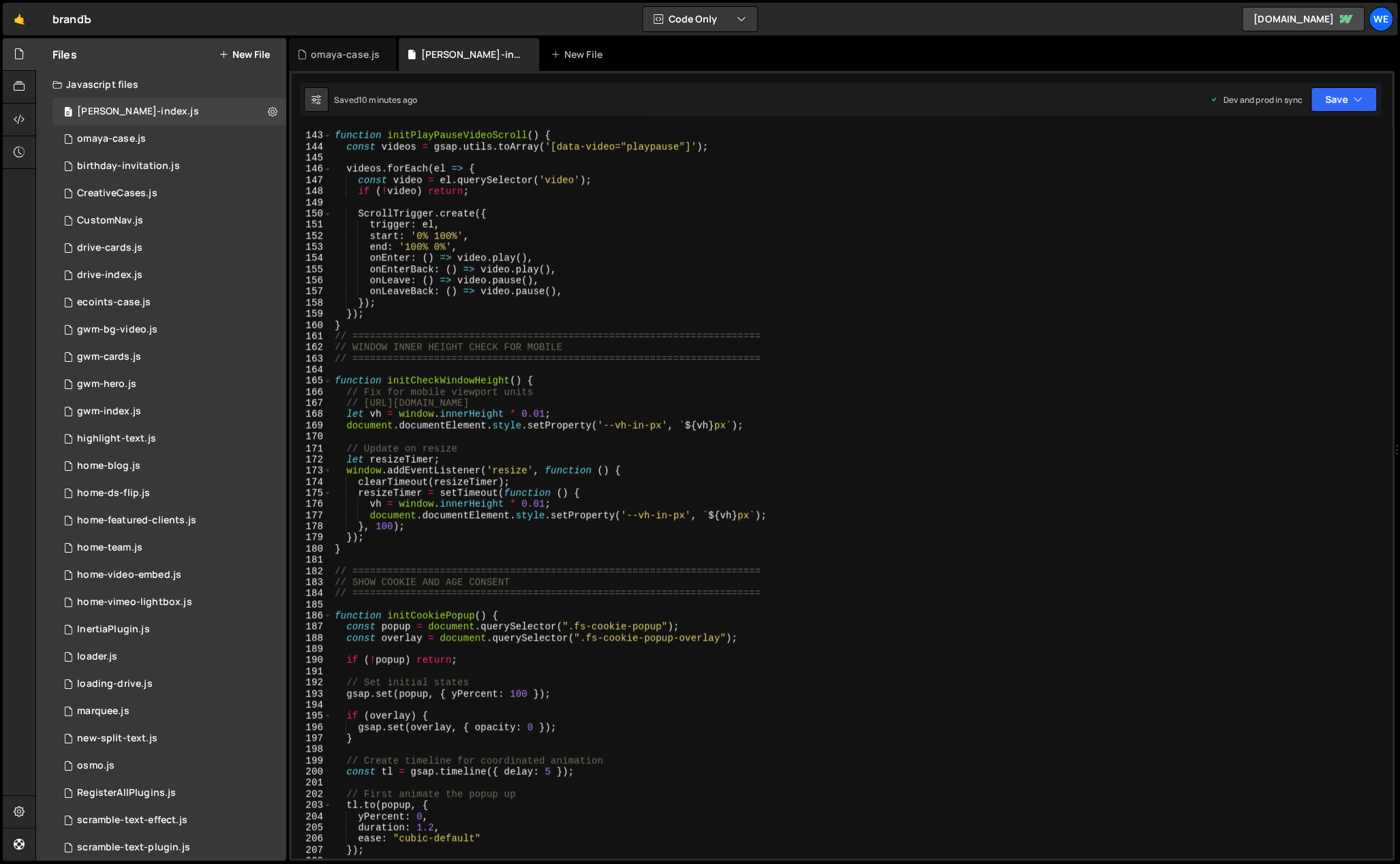
scroll to position [1940, 0]
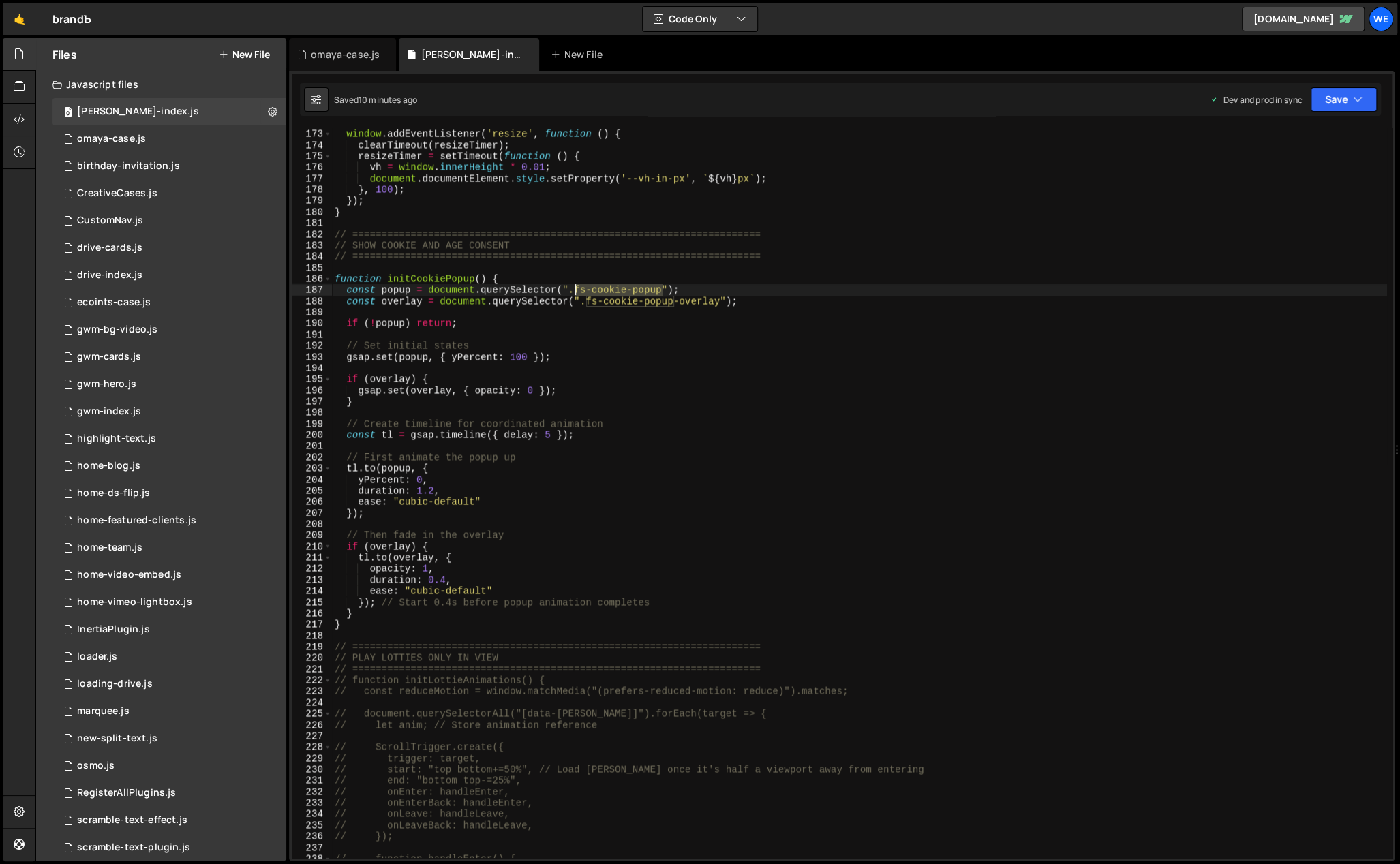
drag, startPoint x: 662, startPoint y: 291, endPoint x: 574, endPoint y: 291, distance: 88.0
click at [574, 291] on div "let resizeTimer ; window . addEventListener ( 'resize' , function ( ) { clearTi…" at bounding box center [860, 493] width 1055 height 753
click at [792, 302] on div "let resizeTimer ; window . addEventListener ( 'resize' , function ( ) { clearTi…" at bounding box center [860, 493] width 1055 height 753
type textarea "const overlay = document.querySelector(".fs-cookie-popup-overlay");"
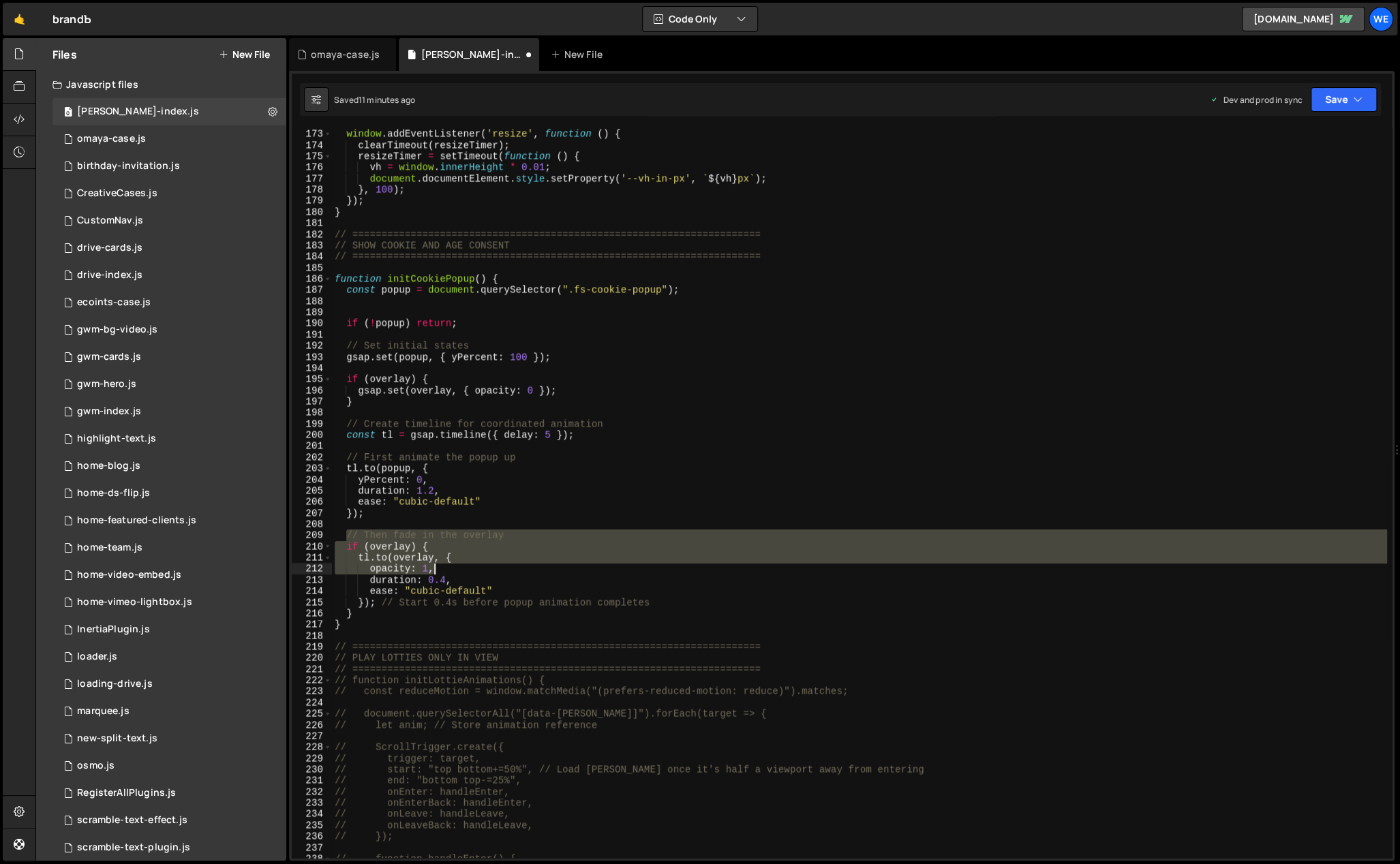
drag, startPoint x: 374, startPoint y: 538, endPoint x: 502, endPoint y: 574, distance: 133.0
click at [502, 574] on div "let resizeTimer ; window . addEventListener ( 'resize' , function ( ) { clearTi…" at bounding box center [860, 493] width 1055 height 753
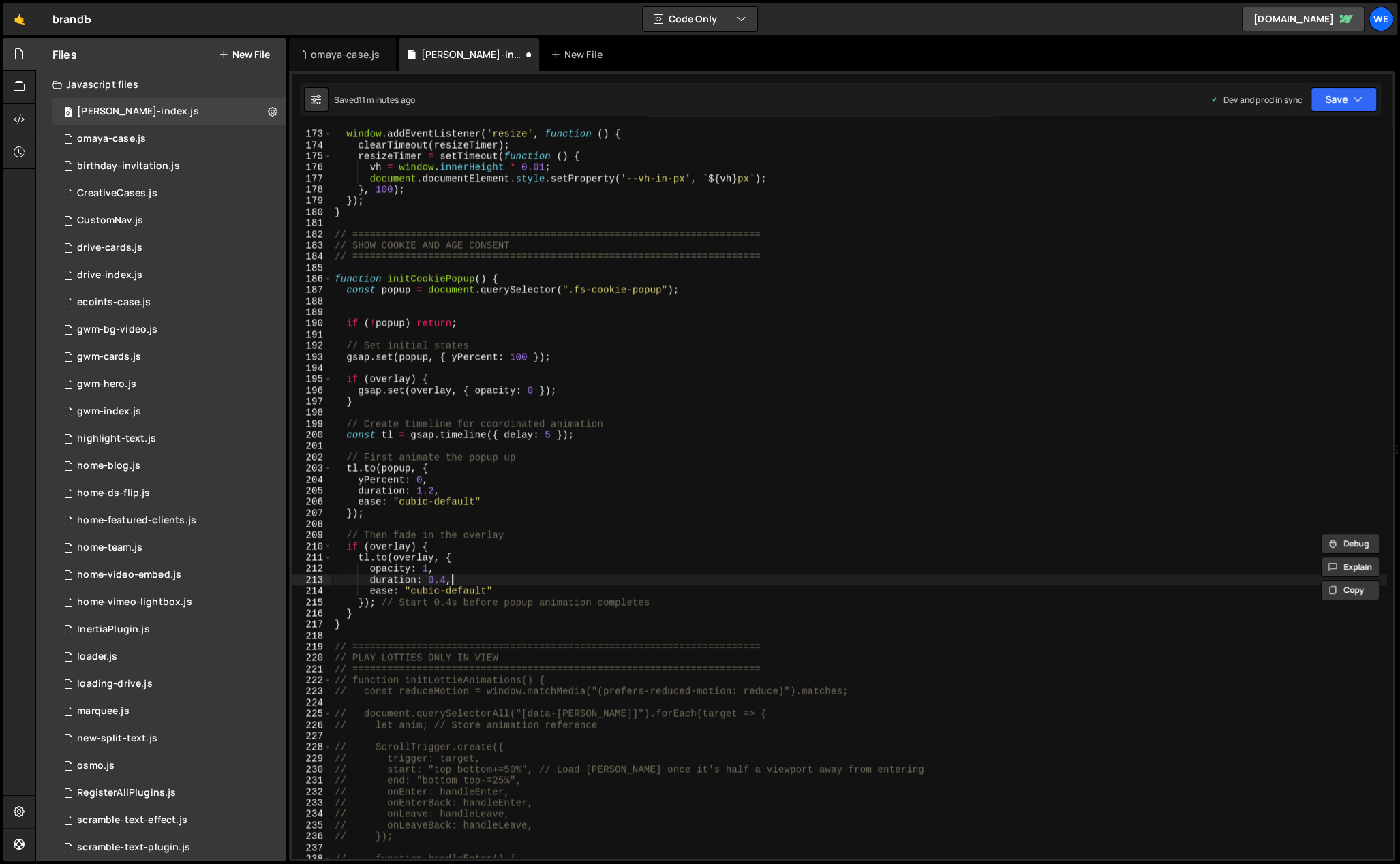
click at [487, 575] on div "let resizeTimer ; window . addEventListener ( 'resize' , function ( ) { clearTi…" at bounding box center [860, 493] width 1055 height 753
click at [400, 512] on div "let resizeTimer ; window . addEventListener ( 'resize' , function ( ) { clearTi…" at bounding box center [860, 493] width 1055 height 753
click at [437, 546] on div "let resizeTimer ; window . addEventListener ( 'resize' , function ( ) { clearTi…" at bounding box center [860, 493] width 1055 height 753
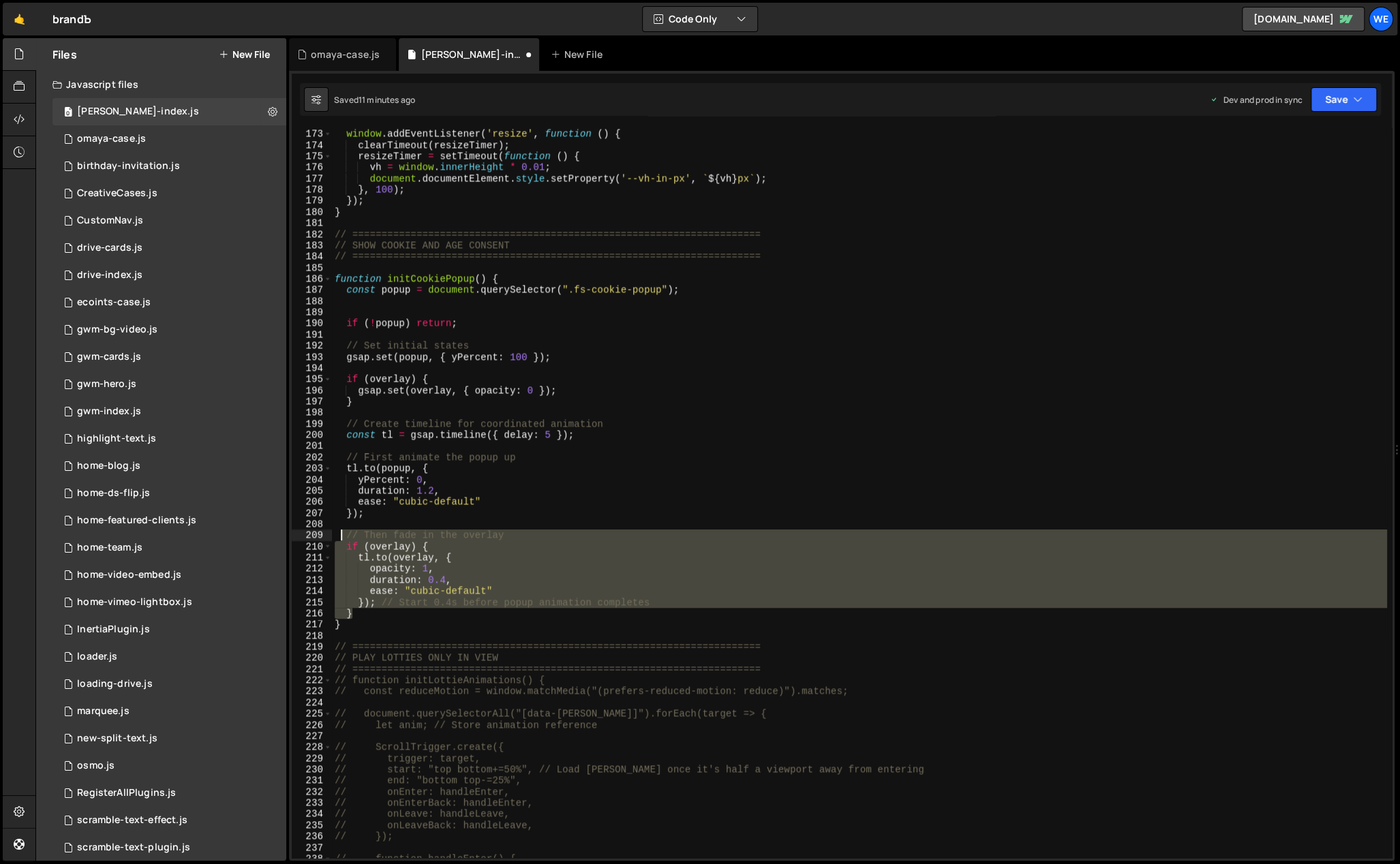
drag, startPoint x: 349, startPoint y: 577, endPoint x: 340, endPoint y: 530, distance: 47.9
click at [340, 530] on div "let resizeTimer ; window . addEventListener ( 'resize' , function ( ) { clearTi…" at bounding box center [860, 493] width 1055 height 753
type textarea "// Then fade in the overlay"
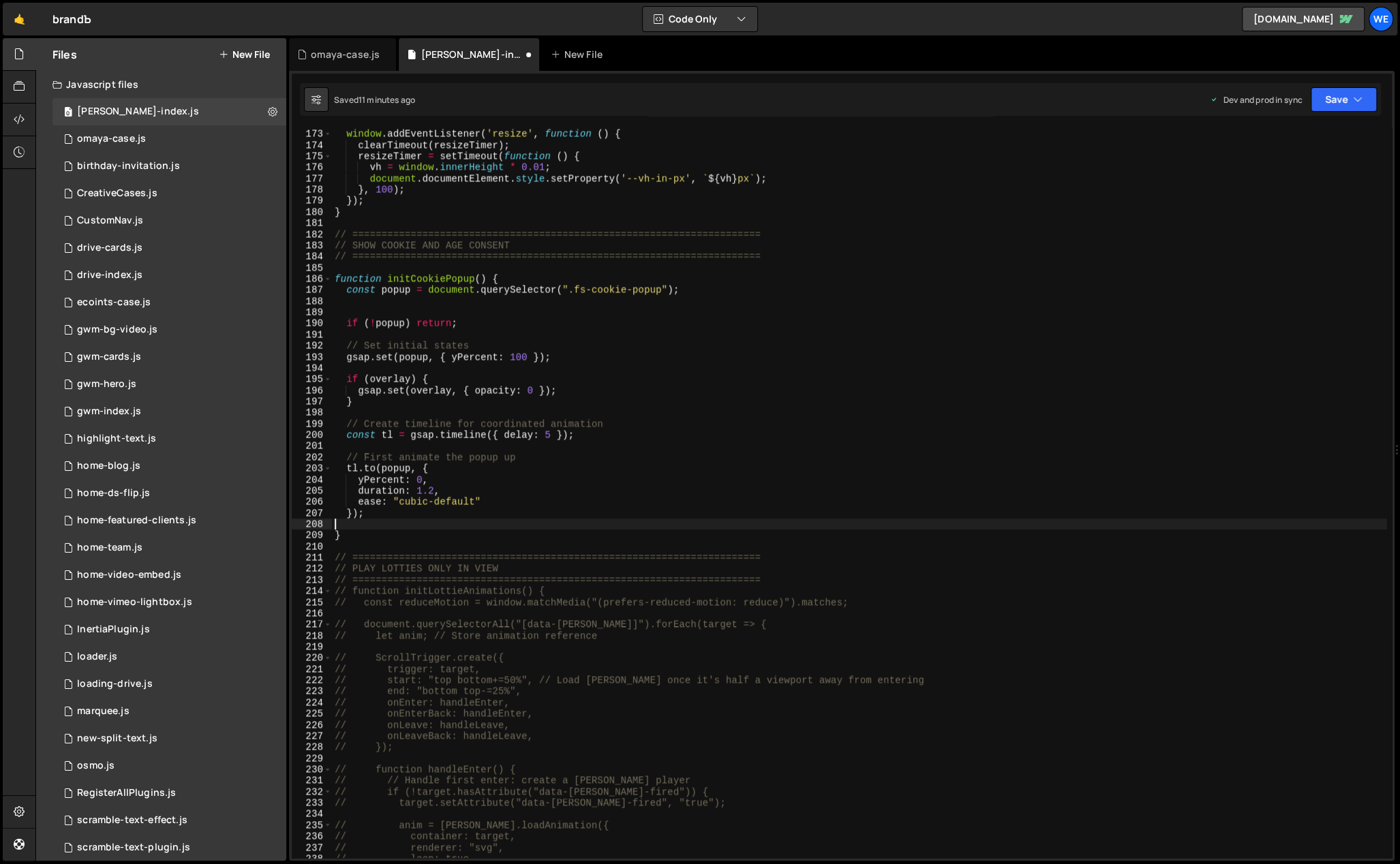
type textarea "}"
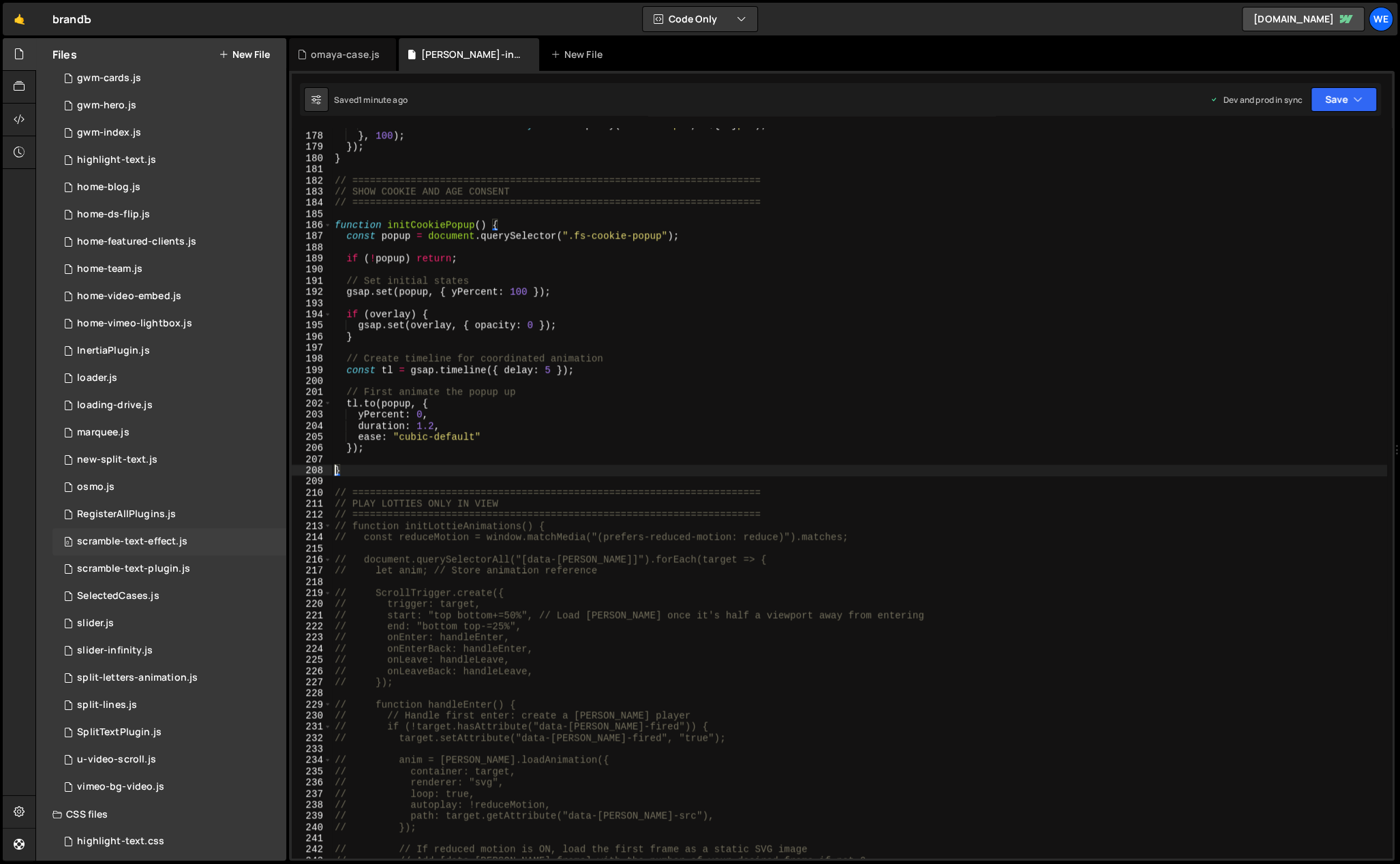
scroll to position [341, 0]
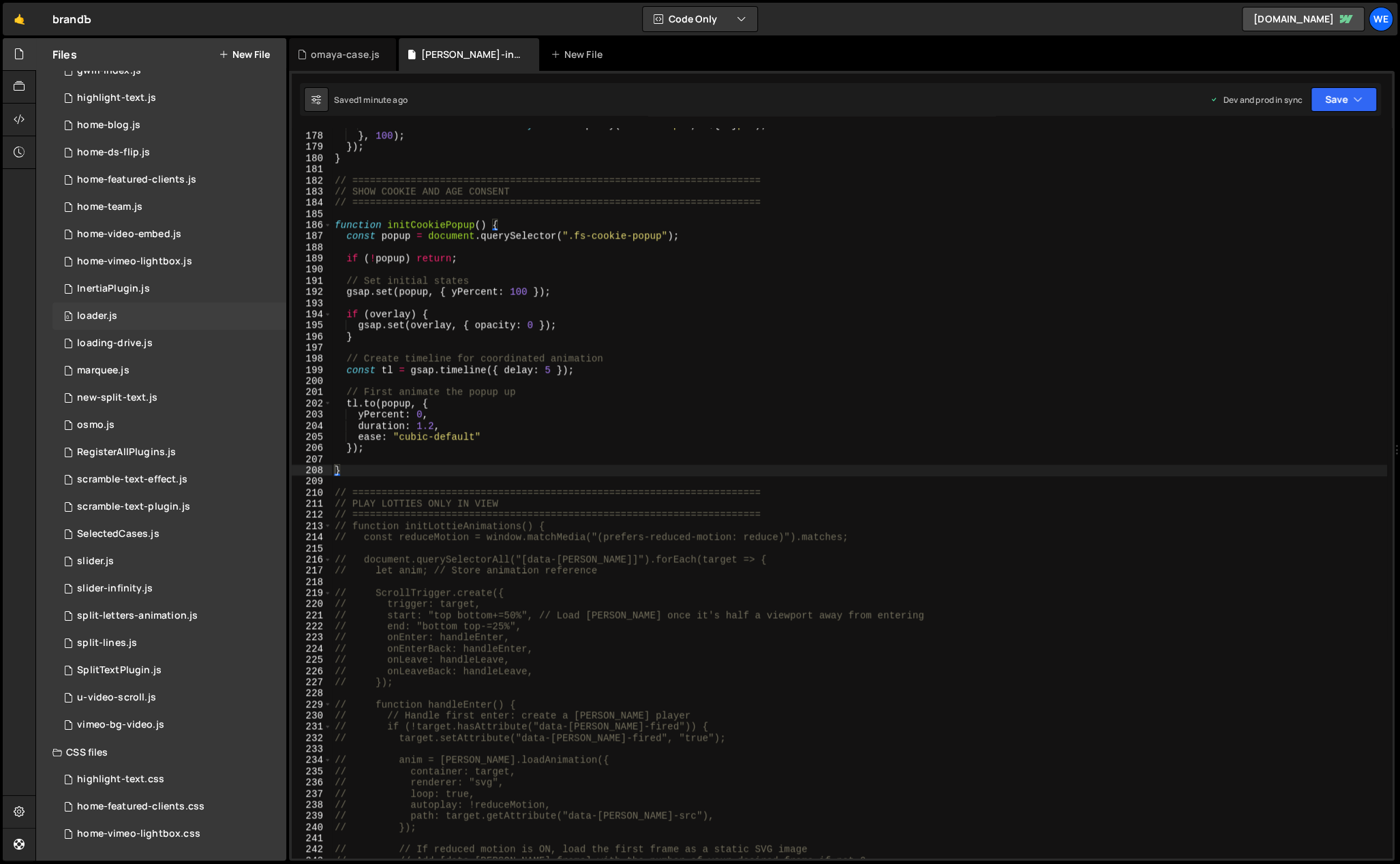
click at [105, 314] on div "loader.js" at bounding box center [97, 316] width 40 height 12
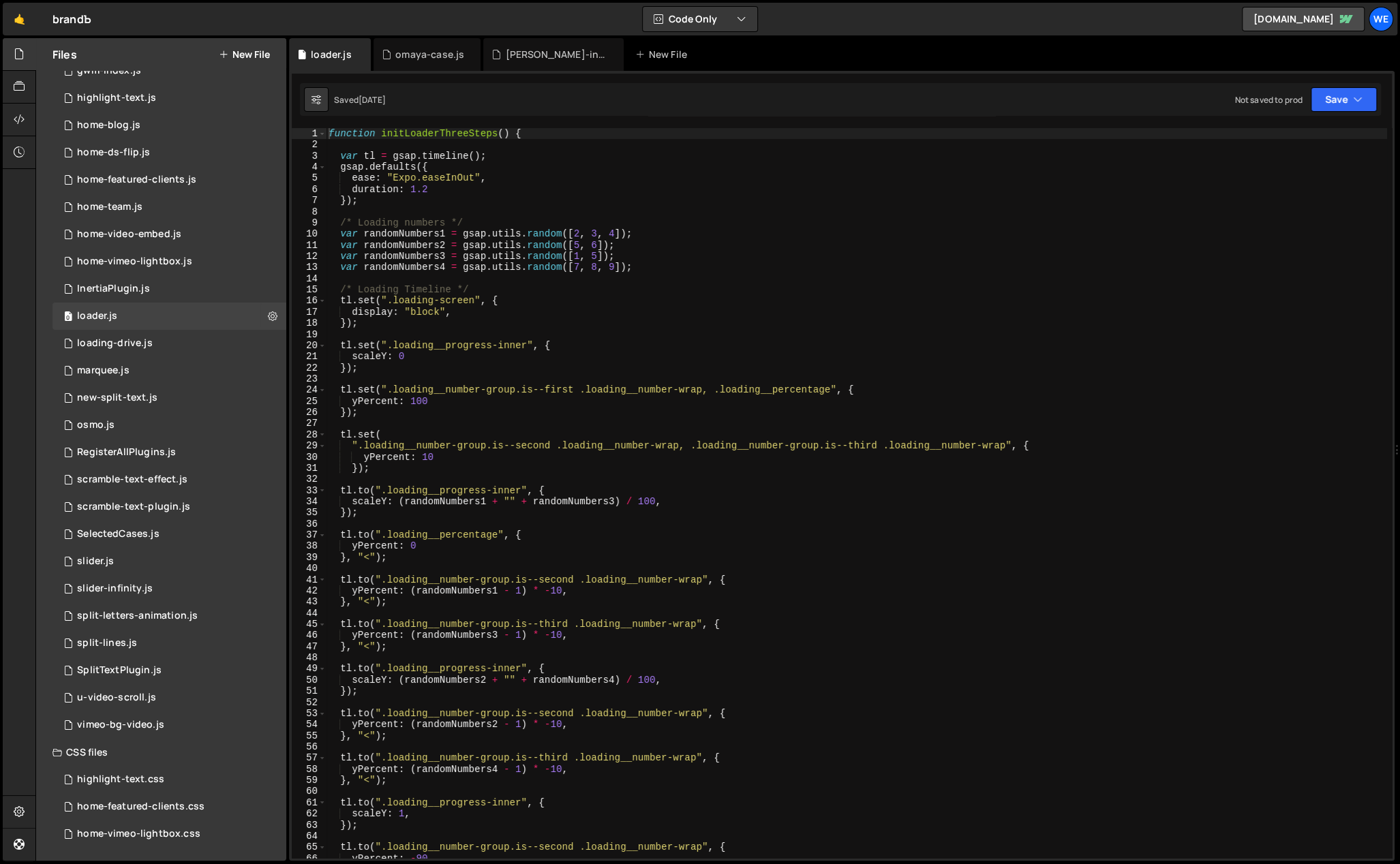
type textarea "tl.set(".loading__progress-inner", {"
click at [779, 344] on div "function initLoaderThreeSteps ( ) { var tl = gsap . timeline ( ) ; gsap . defau…" at bounding box center [856, 505] width 1061 height 753
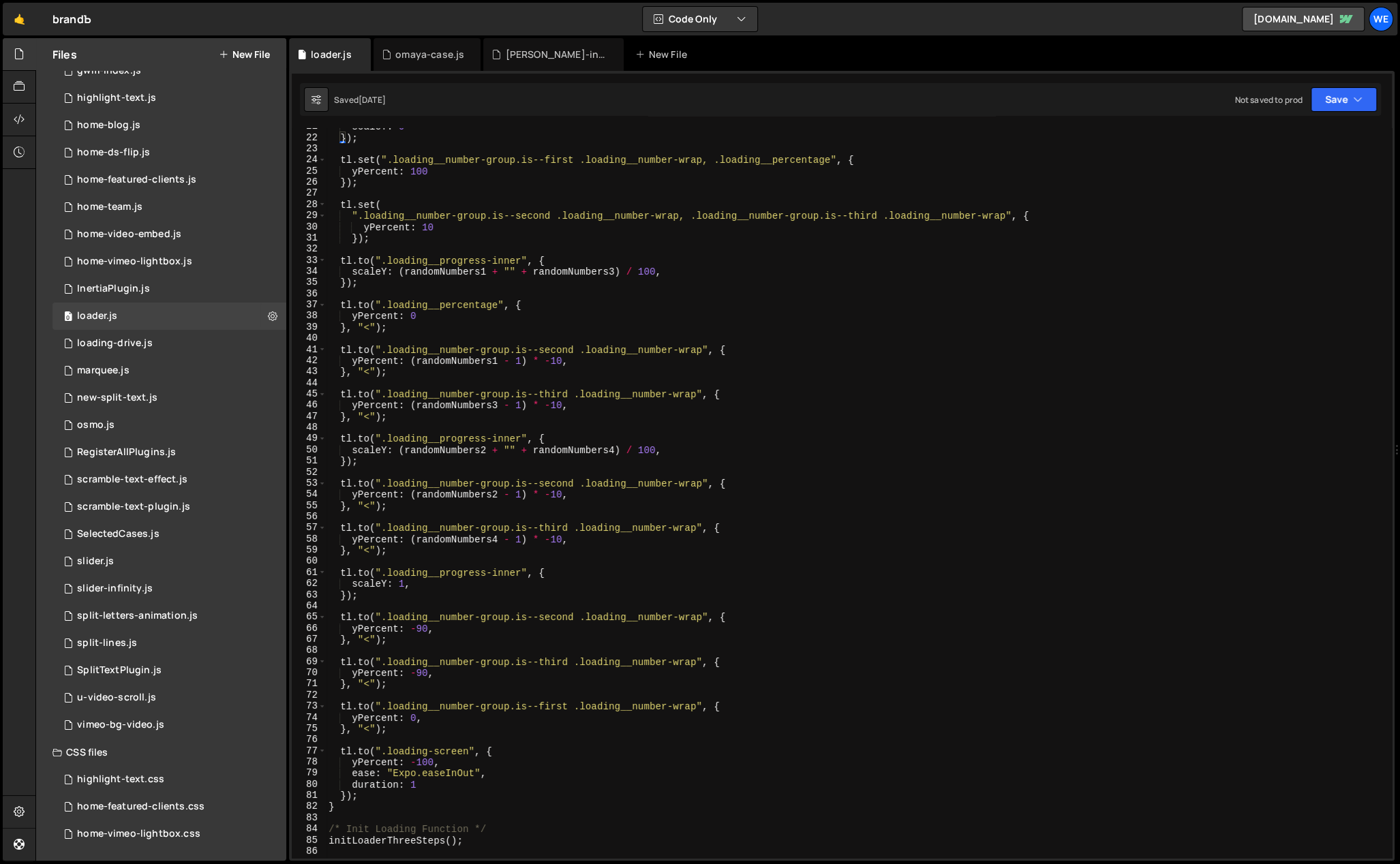
scroll to position [70, 0]
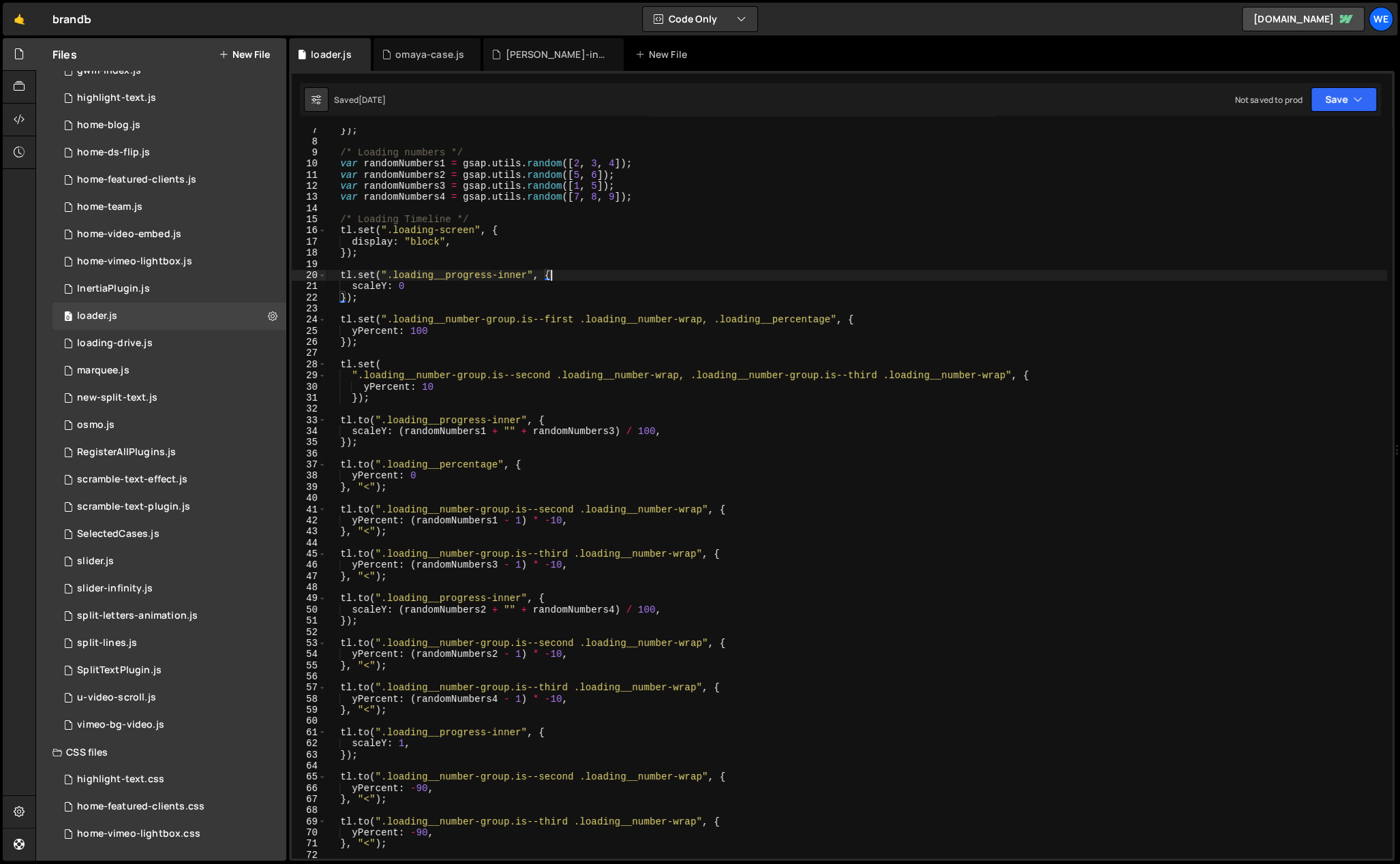
click at [731, 450] on div "}) ; /* Loading numbers */ var randomNumbers1 = gsap . utils . random ([ 2 , 3 …" at bounding box center [856, 501] width 1061 height 753
type textarea "initLoaderThreeSteps();"
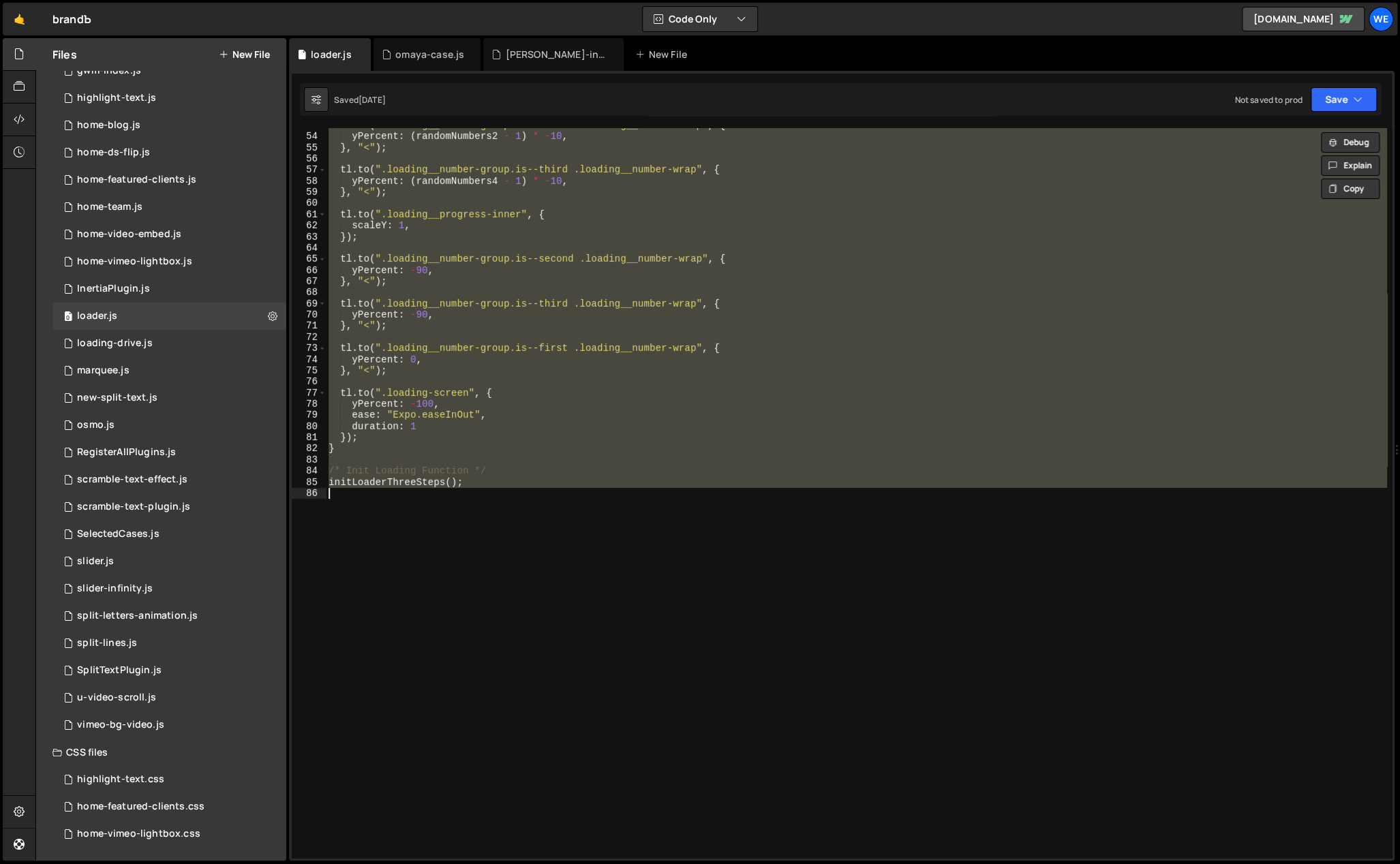
scroll to position [587, 0]
click at [641, 550] on div "tl . to ( ".loading__number-group.is--second .loading__number-wrap" , { yPercen…" at bounding box center [856, 493] width 1061 height 730
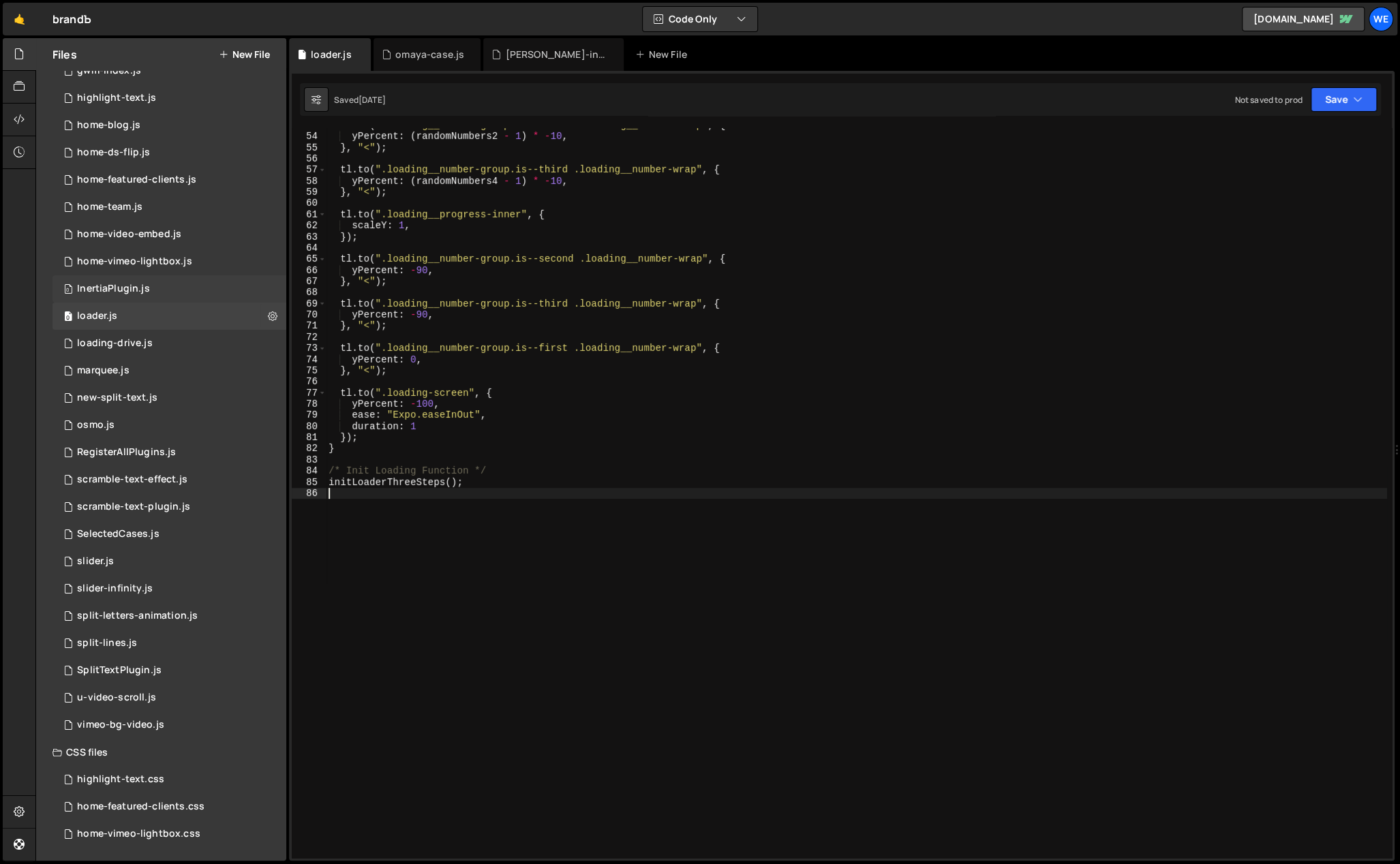
click at [212, 300] on div "0 InertiaPlugin.js 0" at bounding box center [169, 288] width 234 height 27
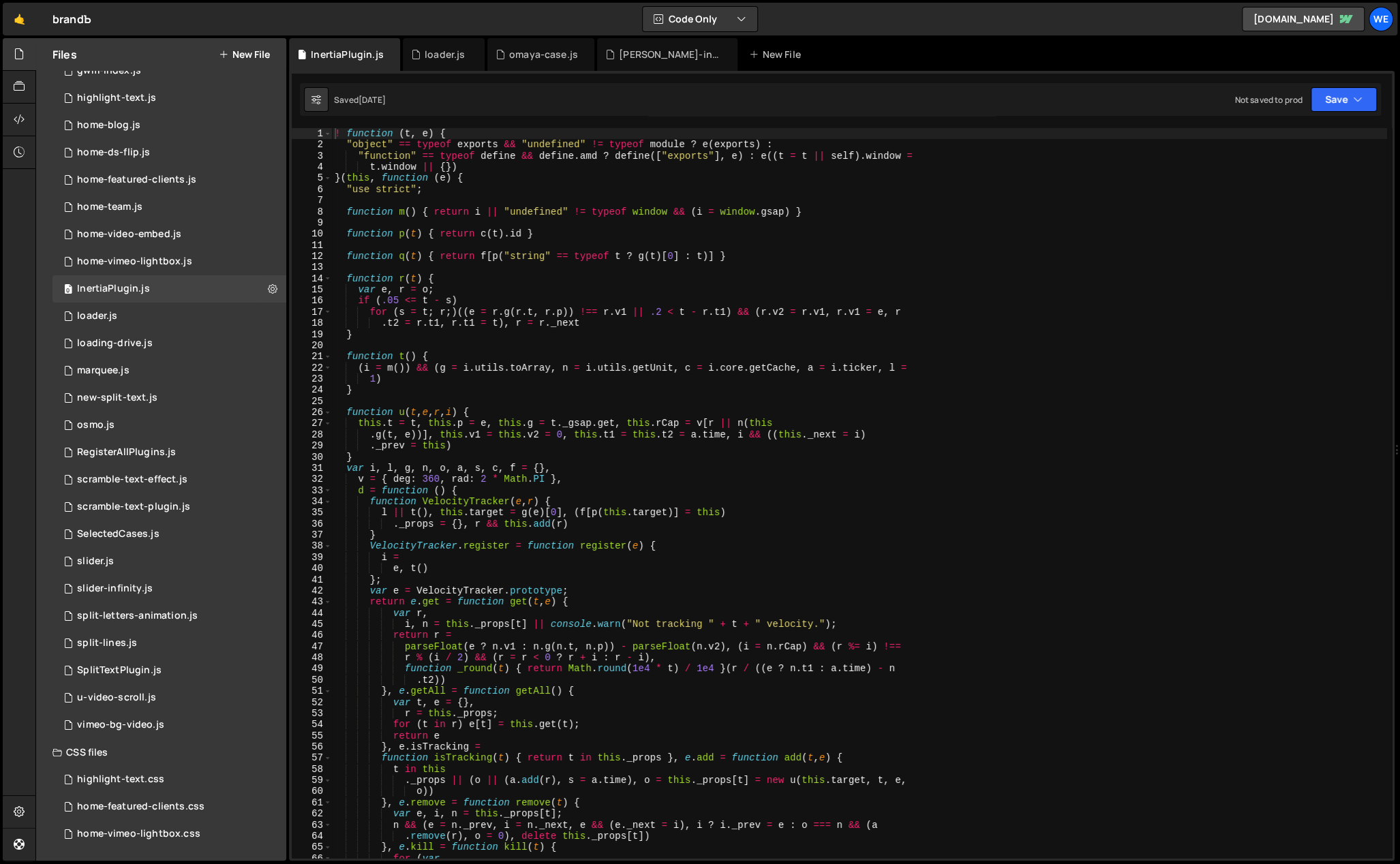
scroll to position [0, 0]
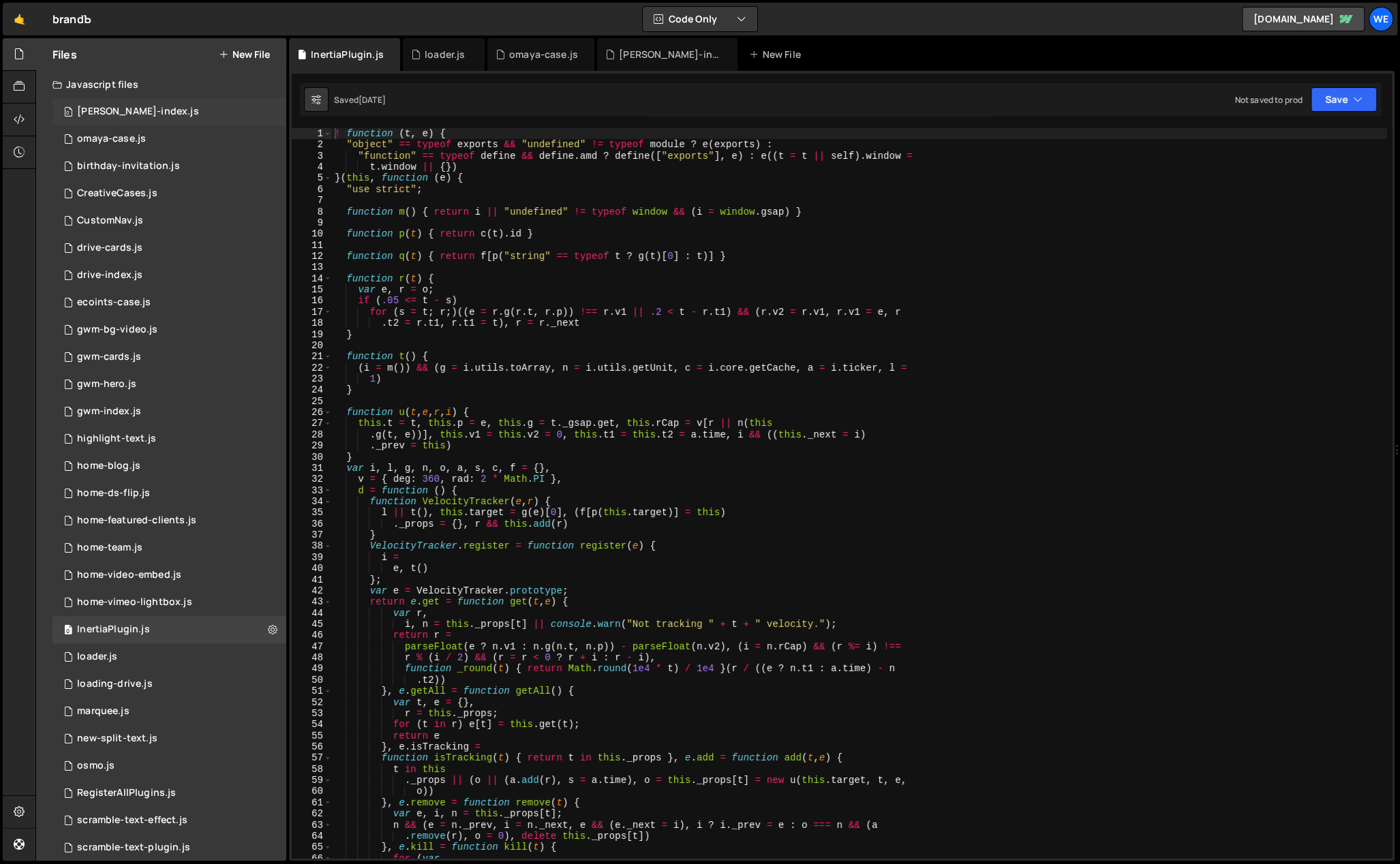
click at [147, 109] on div "[PERSON_NAME]-index.js" at bounding box center [138, 111] width 122 height 12
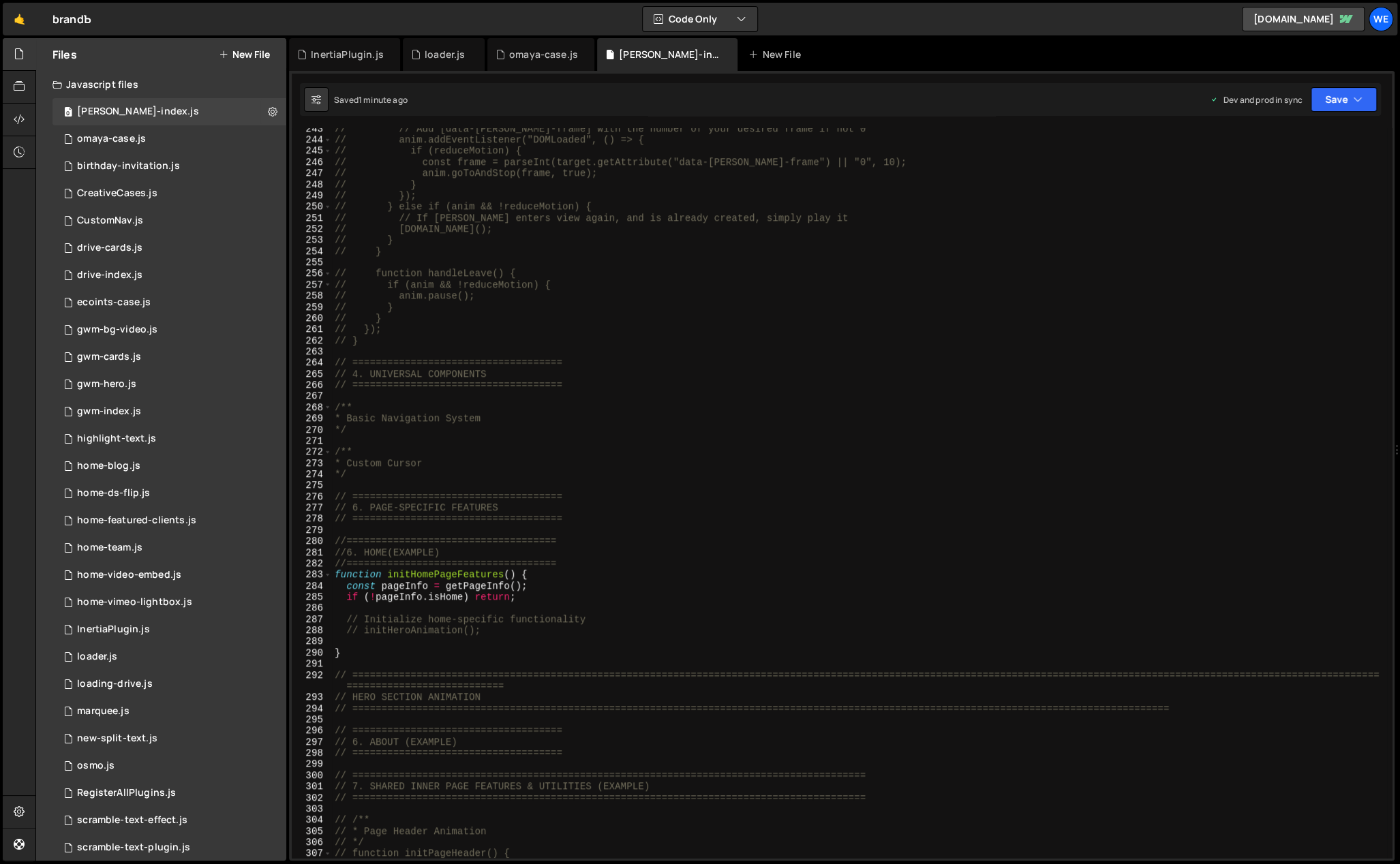
scroll to position [2726, 0]
click at [568, 660] on div "// // Add [data-[PERSON_NAME]-frame] with the number of your desired frame if n…" at bounding box center [860, 500] width 1055 height 753
drag, startPoint x: 498, startPoint y: 696, endPoint x: 351, endPoint y: 700, distance: 147.1
click at [351, 700] on div "// // Add [data-[PERSON_NAME]-frame] with the number of your desired frame if n…" at bounding box center [860, 500] width 1055 height 753
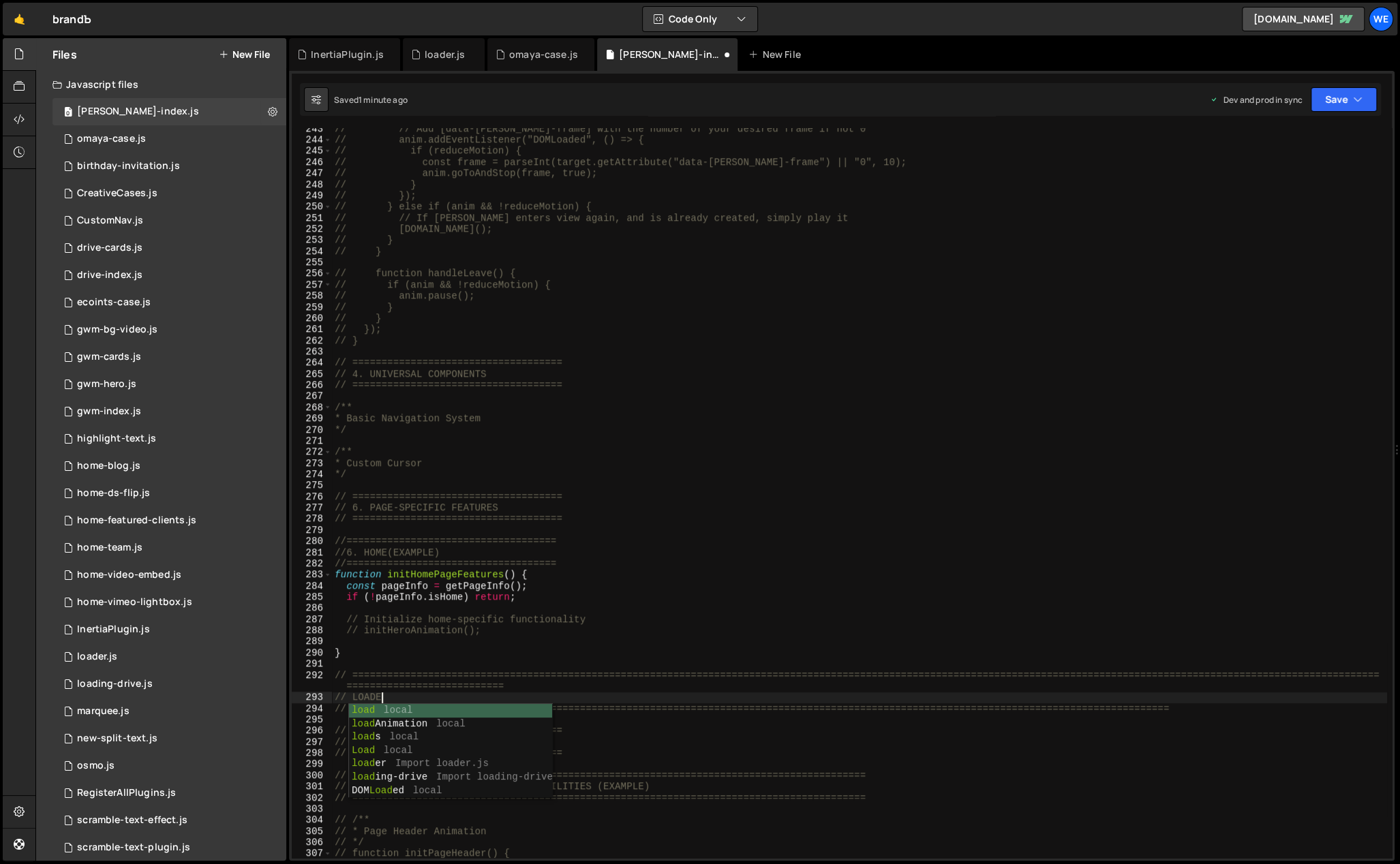
type textarea "// LOADER"
click at [662, 527] on div "// // Add [data-[PERSON_NAME]-frame] with the number of your desired frame if n…" at bounding box center [860, 500] width 1055 height 753
drag, startPoint x: 482, startPoint y: 689, endPoint x: 417, endPoint y: 690, distance: 65.0
click at [417, 690] on div "// // Add [data-[PERSON_NAME]-frame] with the number of your desired frame if n…" at bounding box center [860, 500] width 1055 height 753
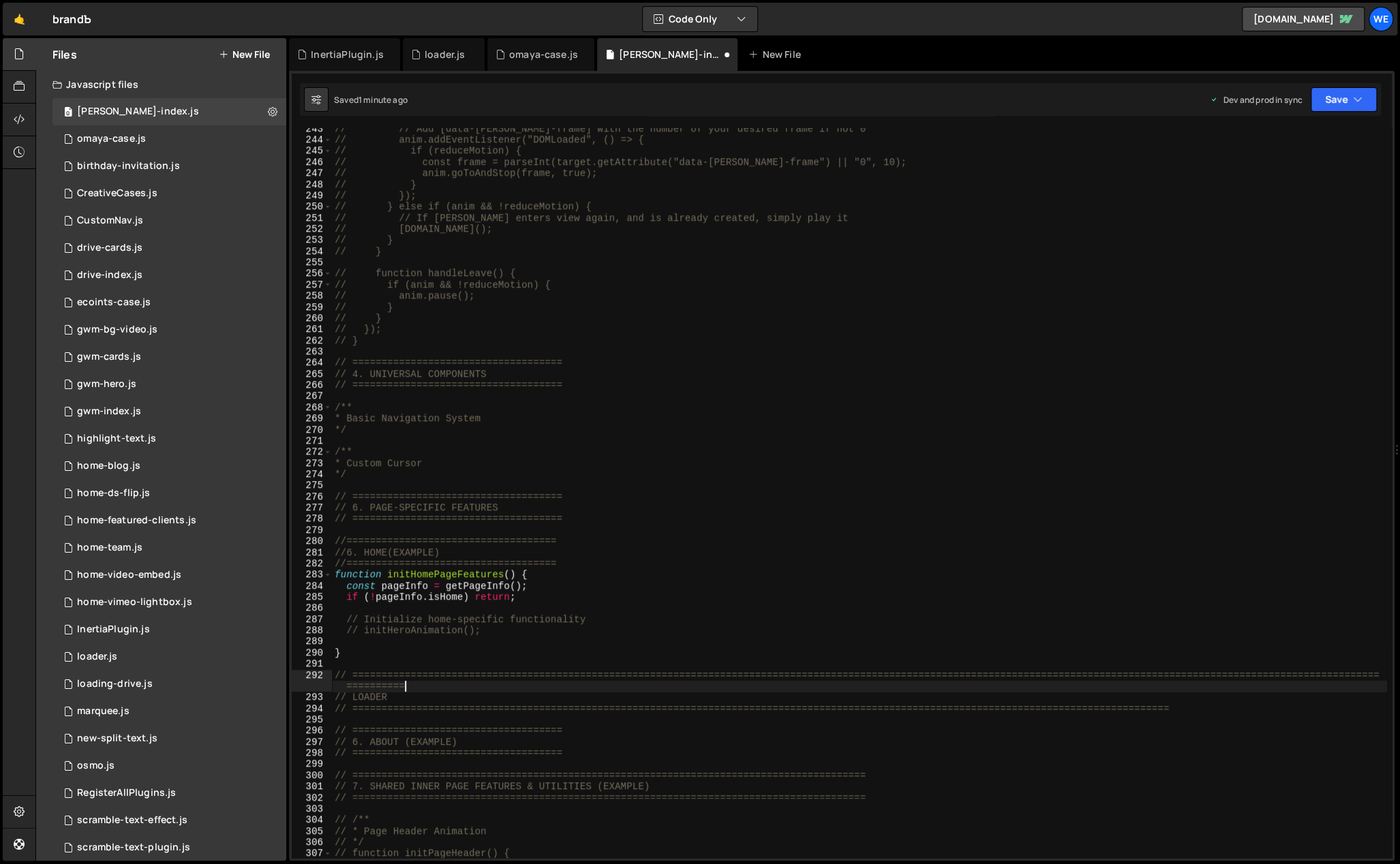
type textarea "// ============================================================================…"
click at [588, 705] on div "// // Add [data-[PERSON_NAME]-frame] with the number of your desired frame if n…" at bounding box center [860, 500] width 1055 height 753
paste textarea "initLoaderThreeSteps();"
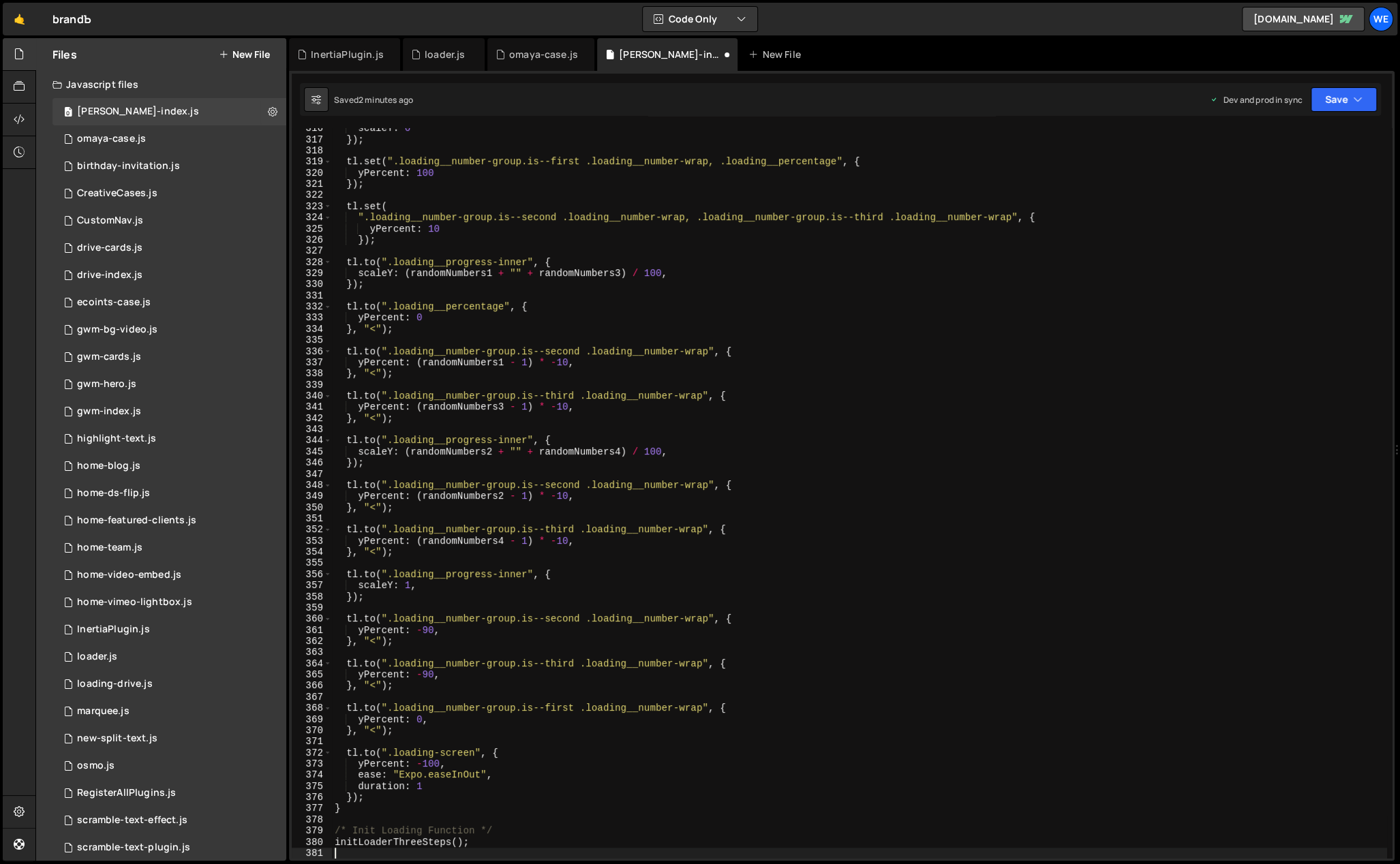
scroll to position [3554, 0]
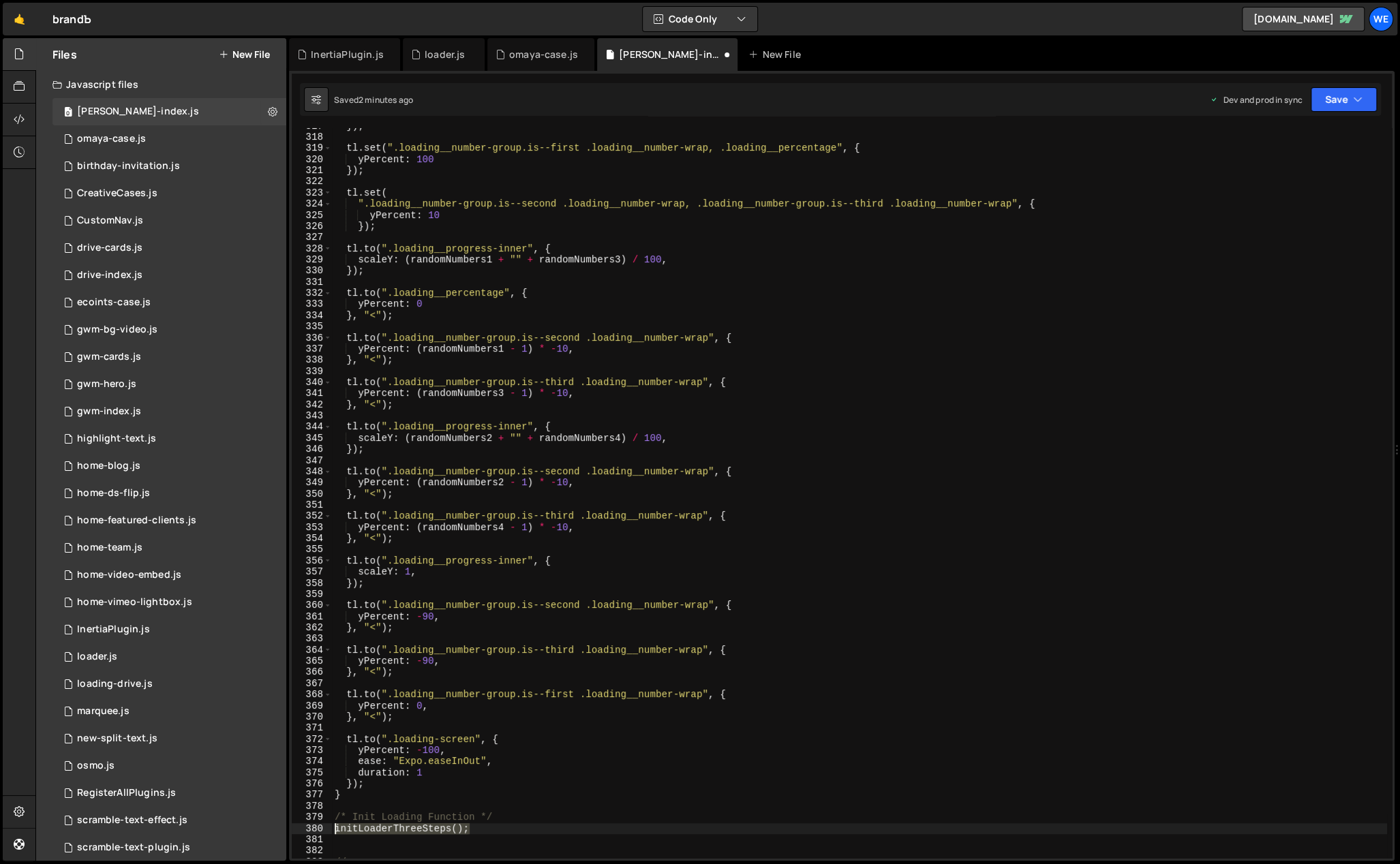
drag, startPoint x: 445, startPoint y: 830, endPoint x: 331, endPoint y: 827, distance: 114.0
click at [332, 827] on div "}) ; tl . set ( ".loading__number-group.is--first .loading__number-wrap, .loadi…" at bounding box center [860, 497] width 1055 height 753
type textarea "initLoaderThreeSteps();"
drag, startPoint x: 510, startPoint y: 816, endPoint x: 466, endPoint y: 823, distance: 44.6
click at [466, 823] on div "}) ; tl . set ( ".loading__number-group.is--first .loading__number-wrap, .loadi…" at bounding box center [860, 497] width 1055 height 753
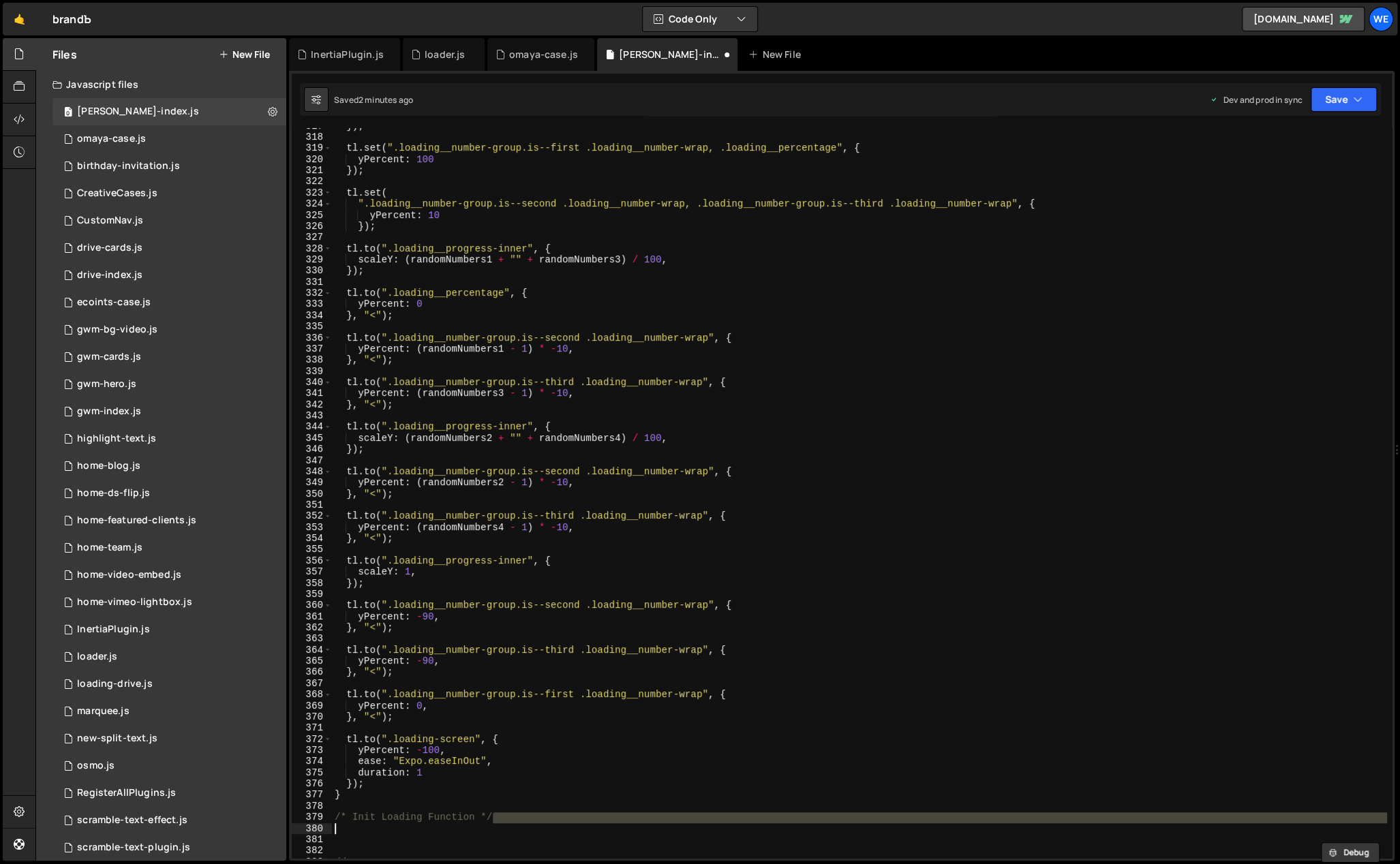
type textarea "/* Init Loading Function */"
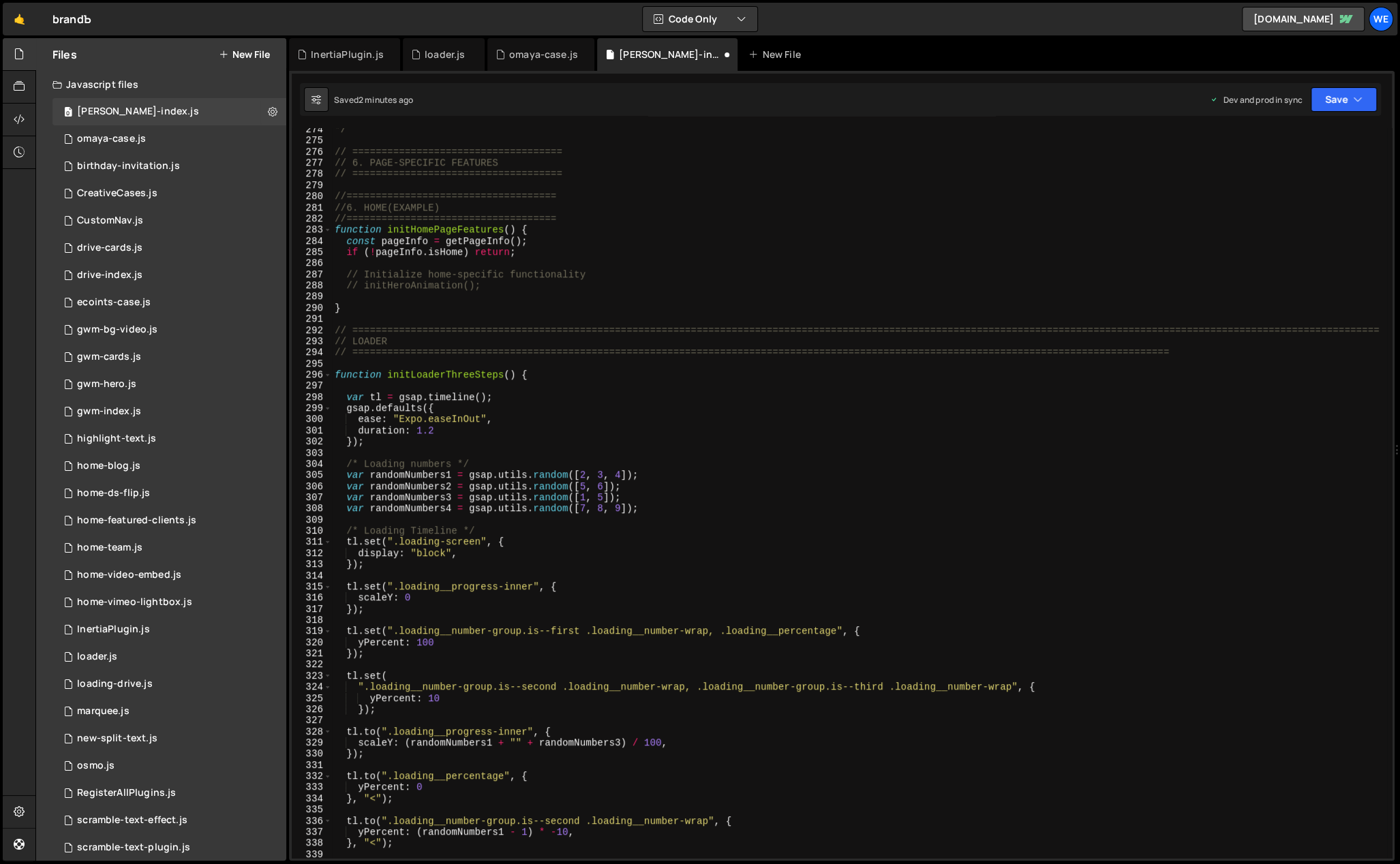
scroll to position [3013, 0]
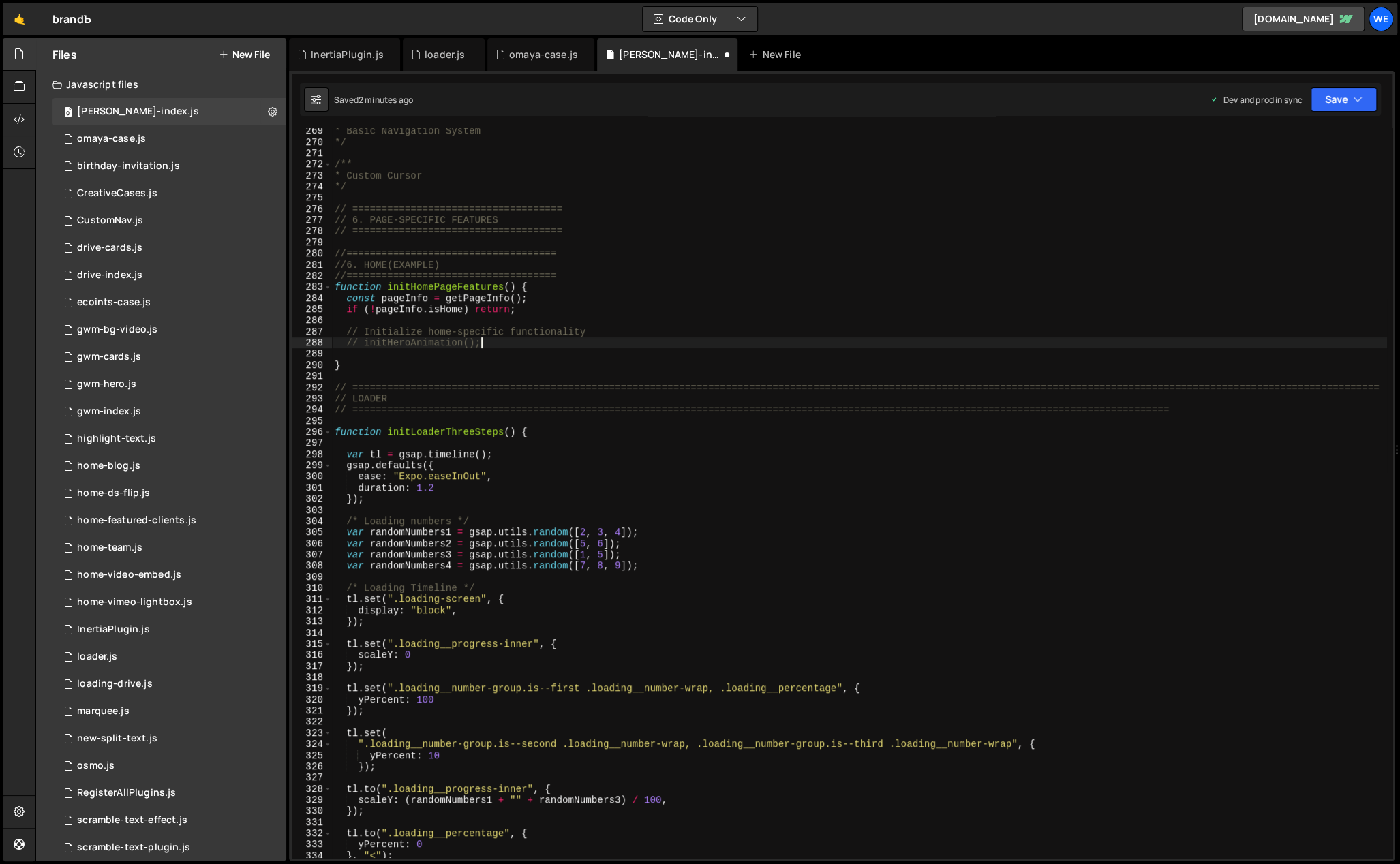
click at [510, 341] on div "* Basic Navigation System */ /** * Custom Cursor */ // ========================…" at bounding box center [860, 502] width 1055 height 753
type textarea "// initHeroAnimation();"
paste textarea "initLoaderThreeSteps();"
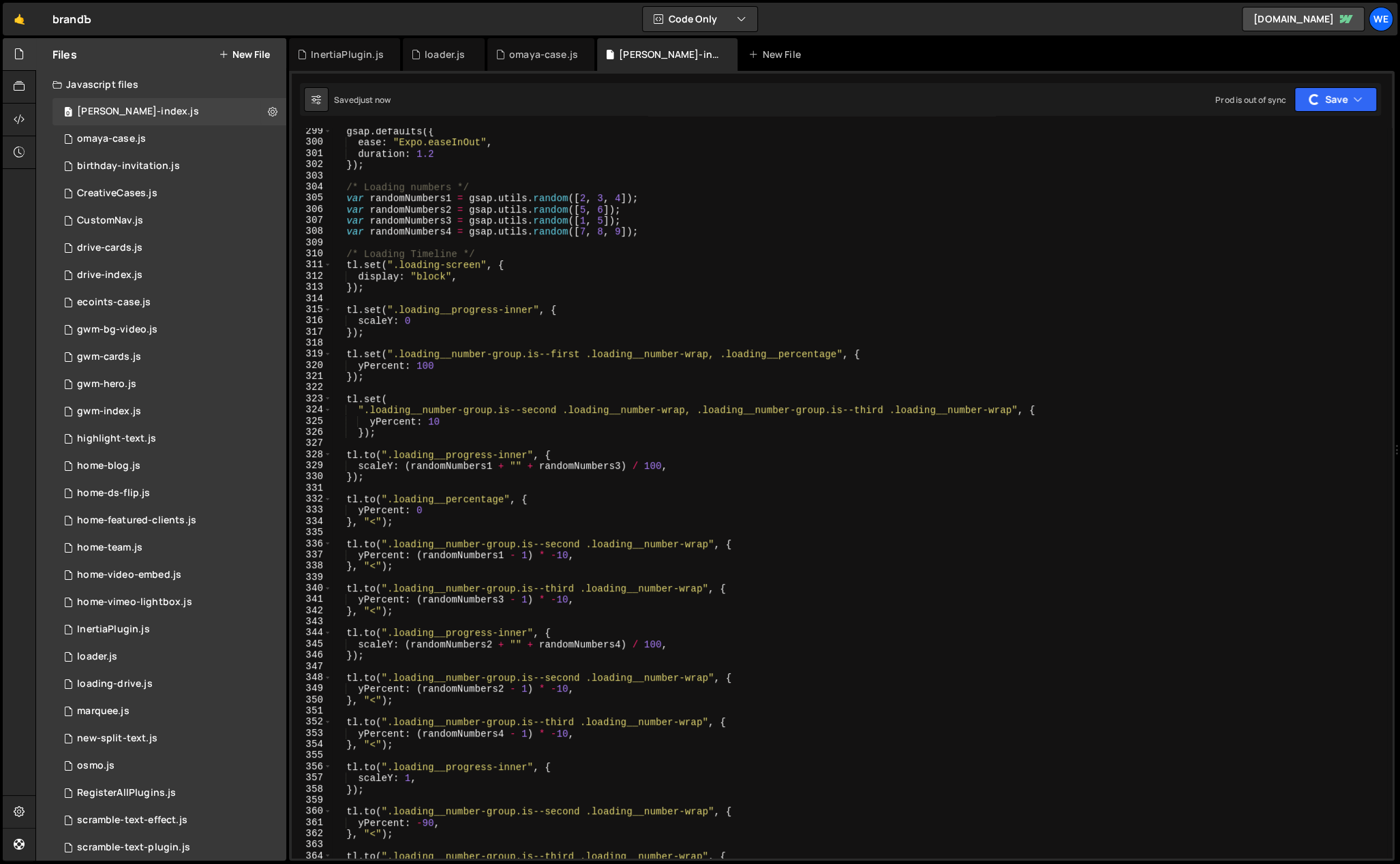
scroll to position [3726, 0]
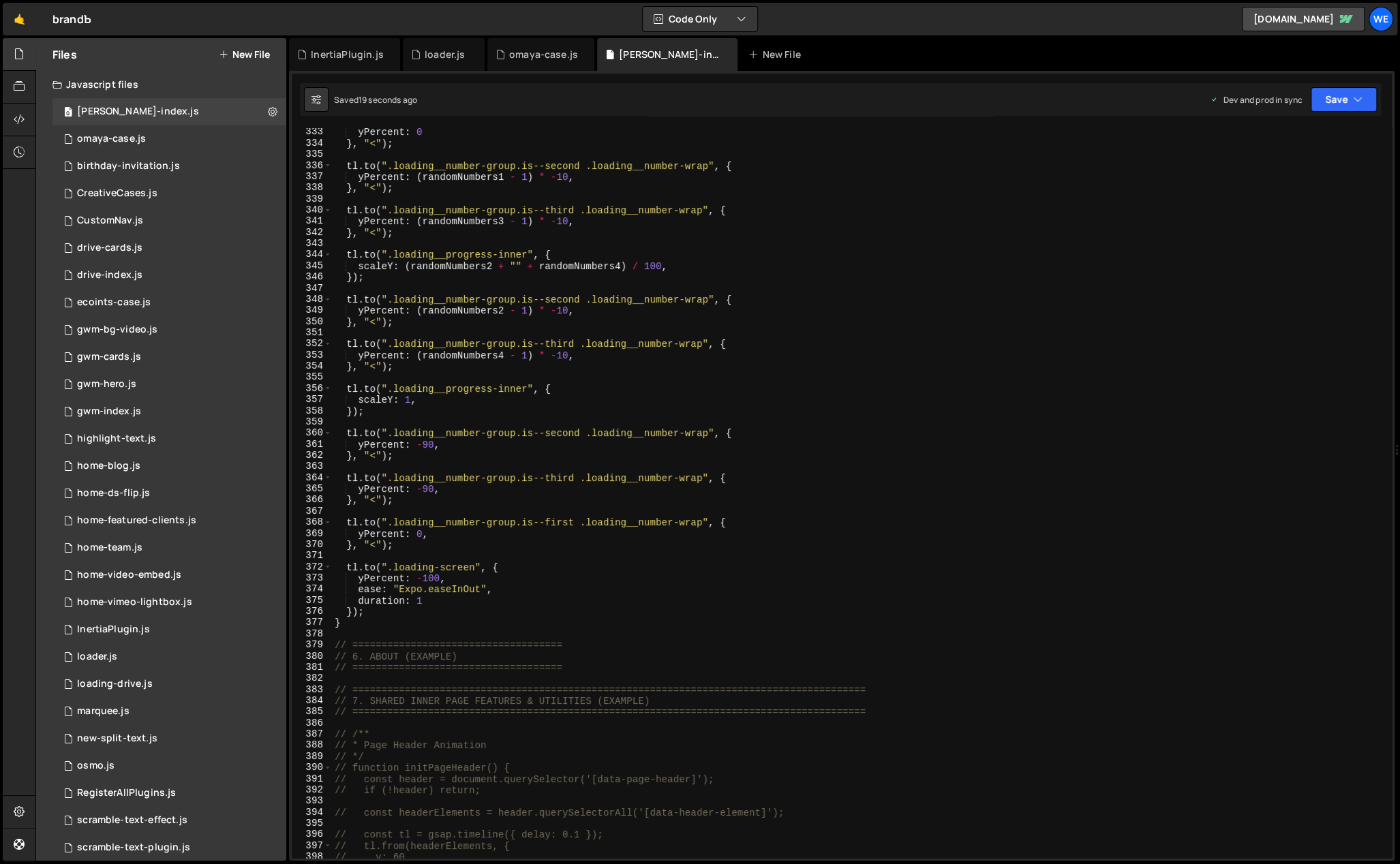
click at [464, 574] on div "yPercent : 0 } , "<" ) ; tl . to ( ".loading__number-group.is--second .loading_…" at bounding box center [860, 503] width 1055 height 753
type textarea "yPercent: -100,"
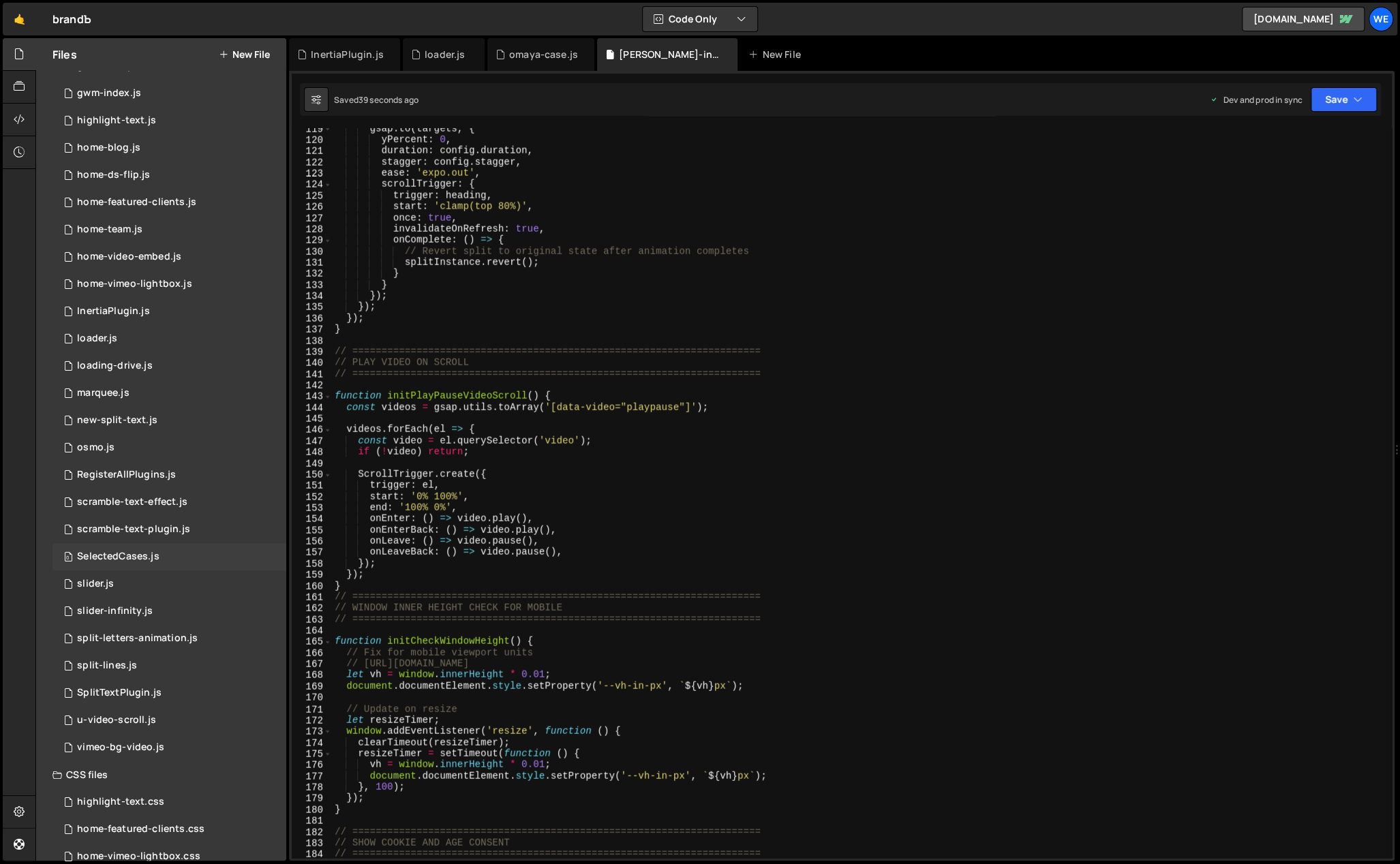
scroll to position [341, 0]
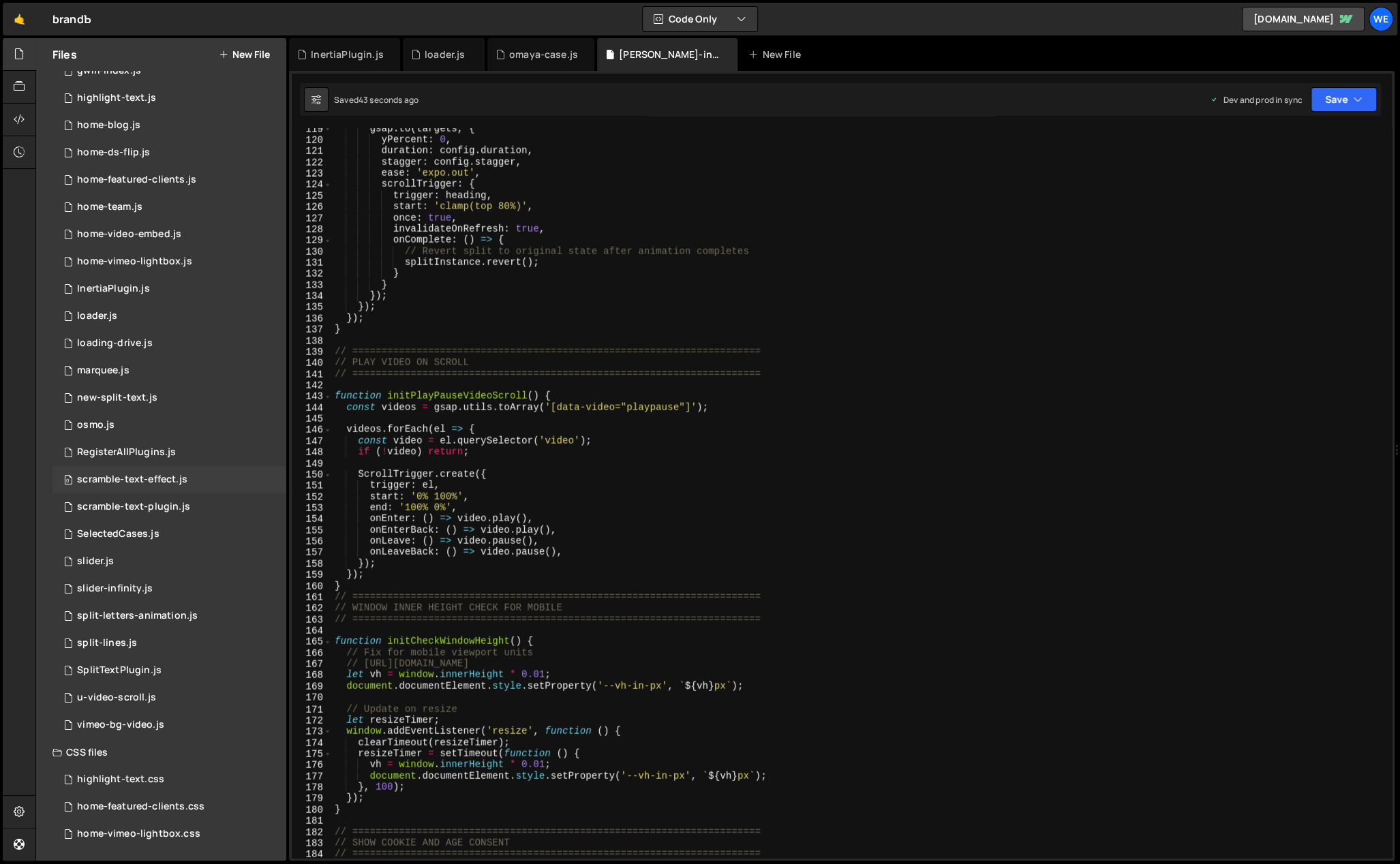
click at [152, 476] on div "scramble-text-effect.js" at bounding box center [132, 480] width 111 height 12
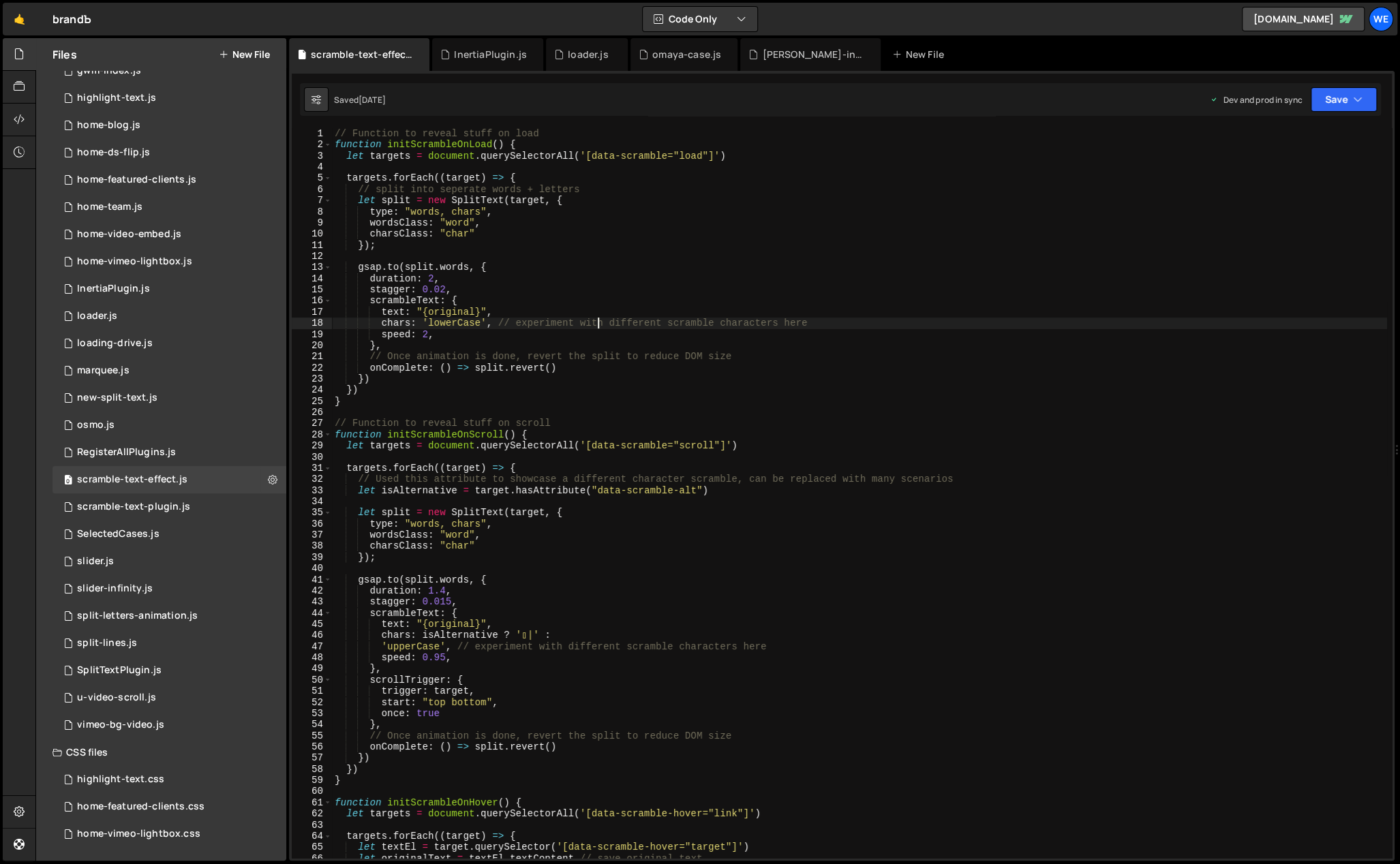
click at [599, 324] on div "// Function to reveal stuff on load function initScrambleOnLoad ( ) { let targe…" at bounding box center [860, 505] width 1055 height 753
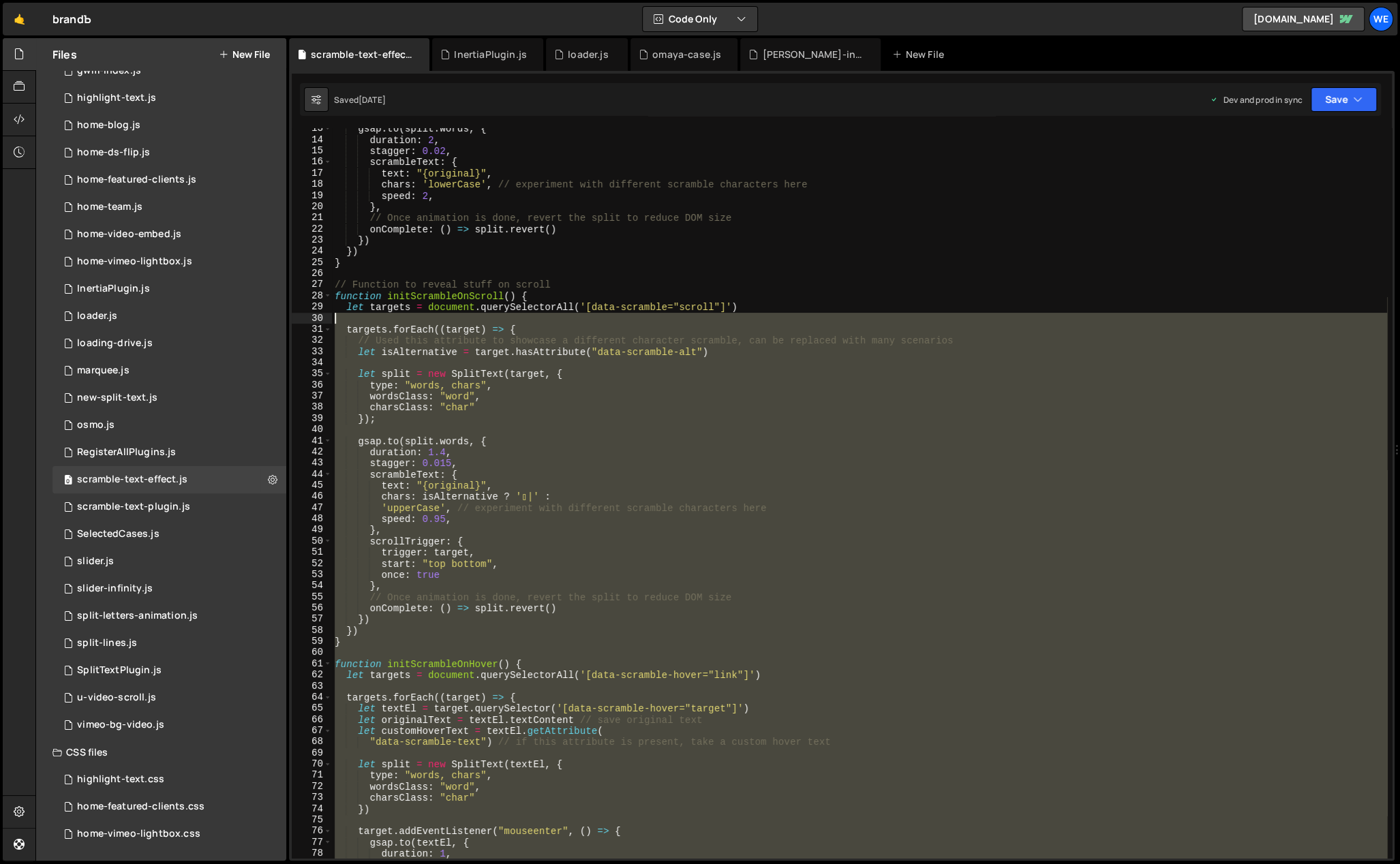
scroll to position [0, 0]
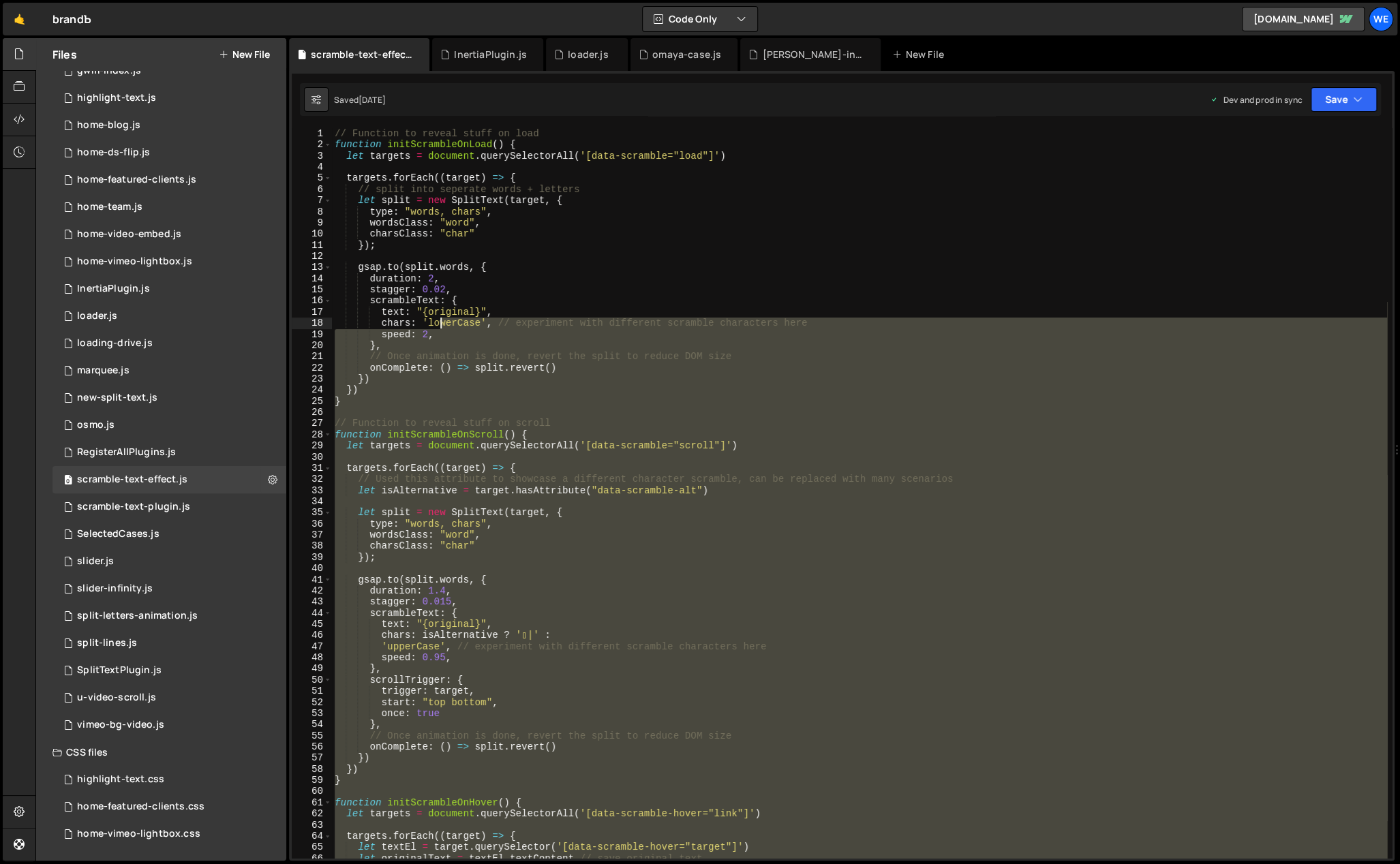
drag, startPoint x: 351, startPoint y: 719, endPoint x: 436, endPoint y: 321, distance: 407.0
click at [436, 321] on div "// Function to reveal stuff on load function initScrambleOnLoad ( ) { let targe…" at bounding box center [860, 505] width 1055 height 753
click at [721, 435] on div "// Function to reveal stuff on load function initScrambleOnLoad ( ) { let targe…" at bounding box center [860, 493] width 1055 height 730
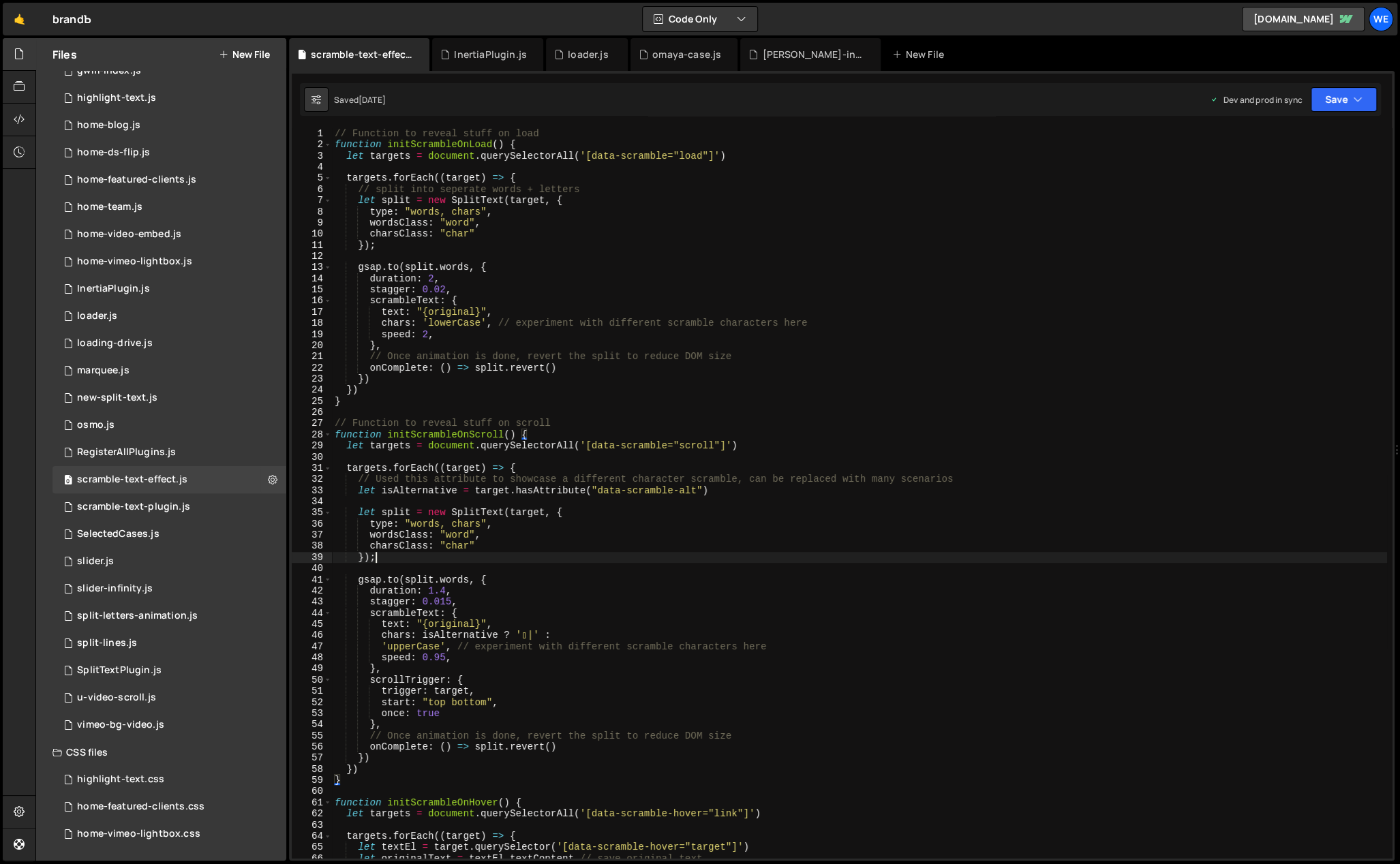
click at [617, 560] on div "// Function to reveal stuff on load function initScrambleOnLoad ( ) { let targe…" at bounding box center [860, 505] width 1055 height 753
drag, startPoint x: 331, startPoint y: 421, endPoint x: 386, endPoint y: 441, distance: 58.5
click at [413, 452] on div "}); 1 2 3 4 5 6 7 8 9 10 11 12 13 14 15 16 17 18 19 20 21 22 23 24 25 26 27 28 …" at bounding box center [841, 493] width 1100 height 730
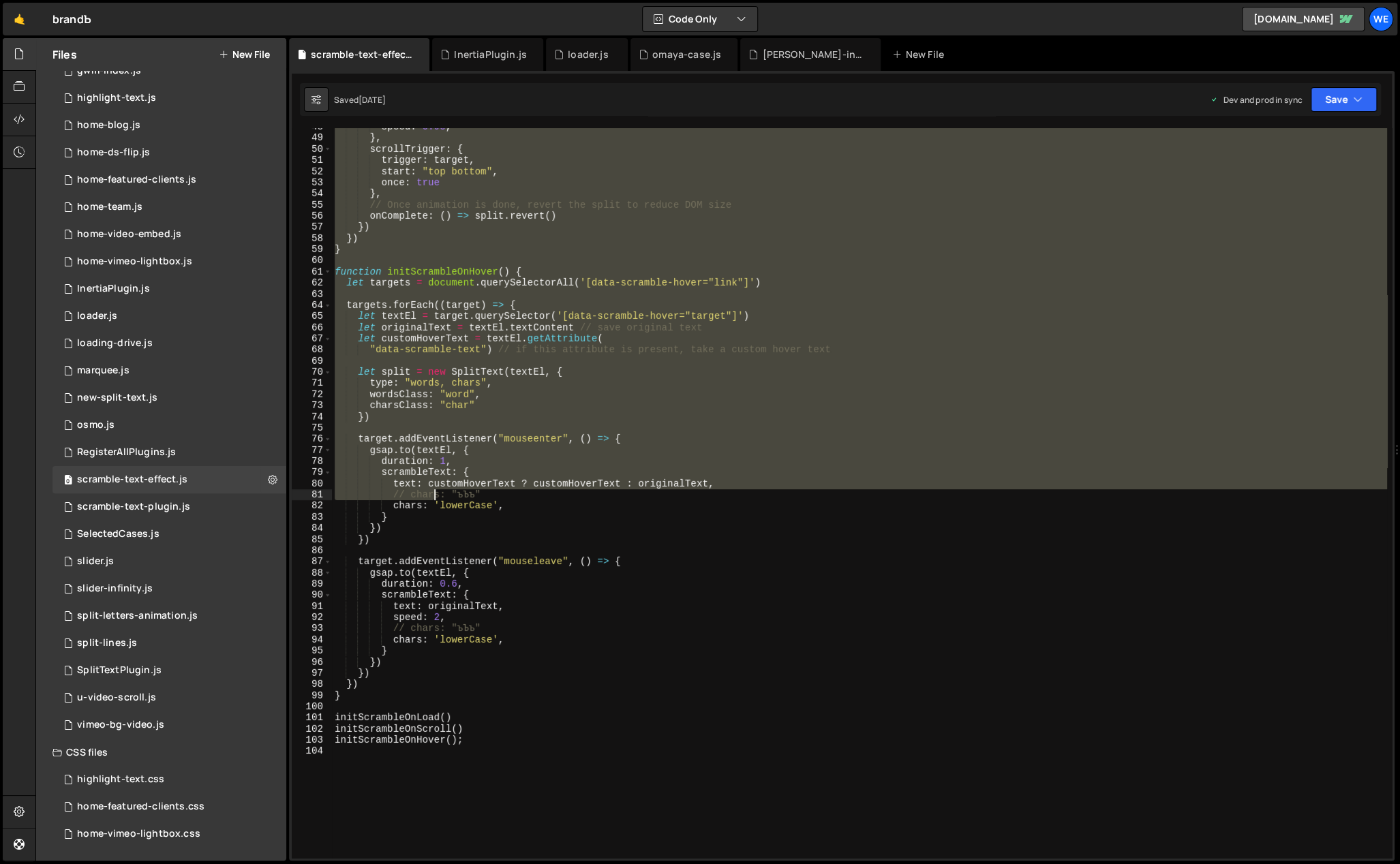
scroll to position [531, 0]
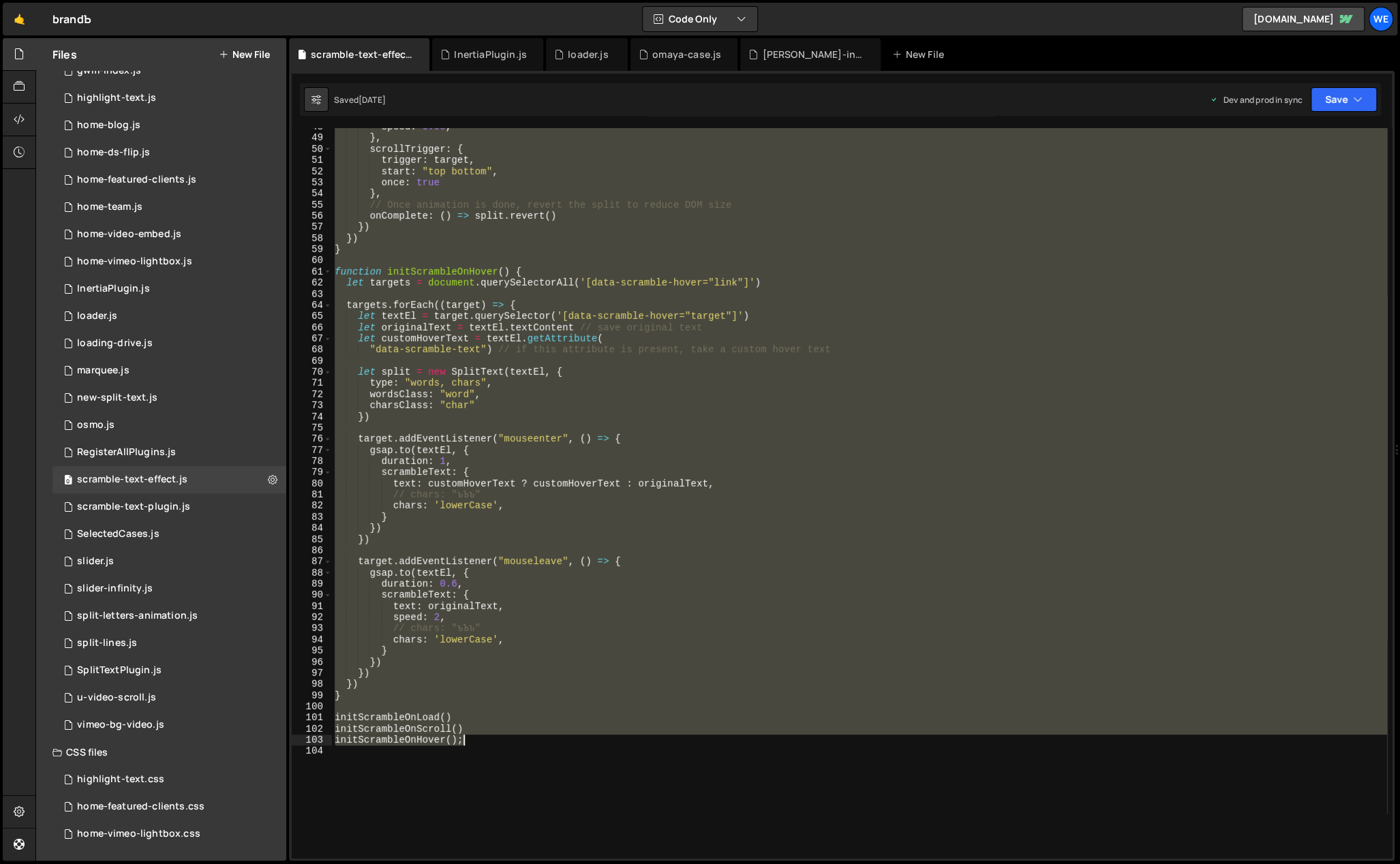
drag, startPoint x: 334, startPoint y: 418, endPoint x: 490, endPoint y: 740, distance: 357.8
click at [490, 740] on div "speed : 0.95 , } , scrollTrigger : { trigger : target , start : "top bottom" , …" at bounding box center [860, 498] width 1055 height 753
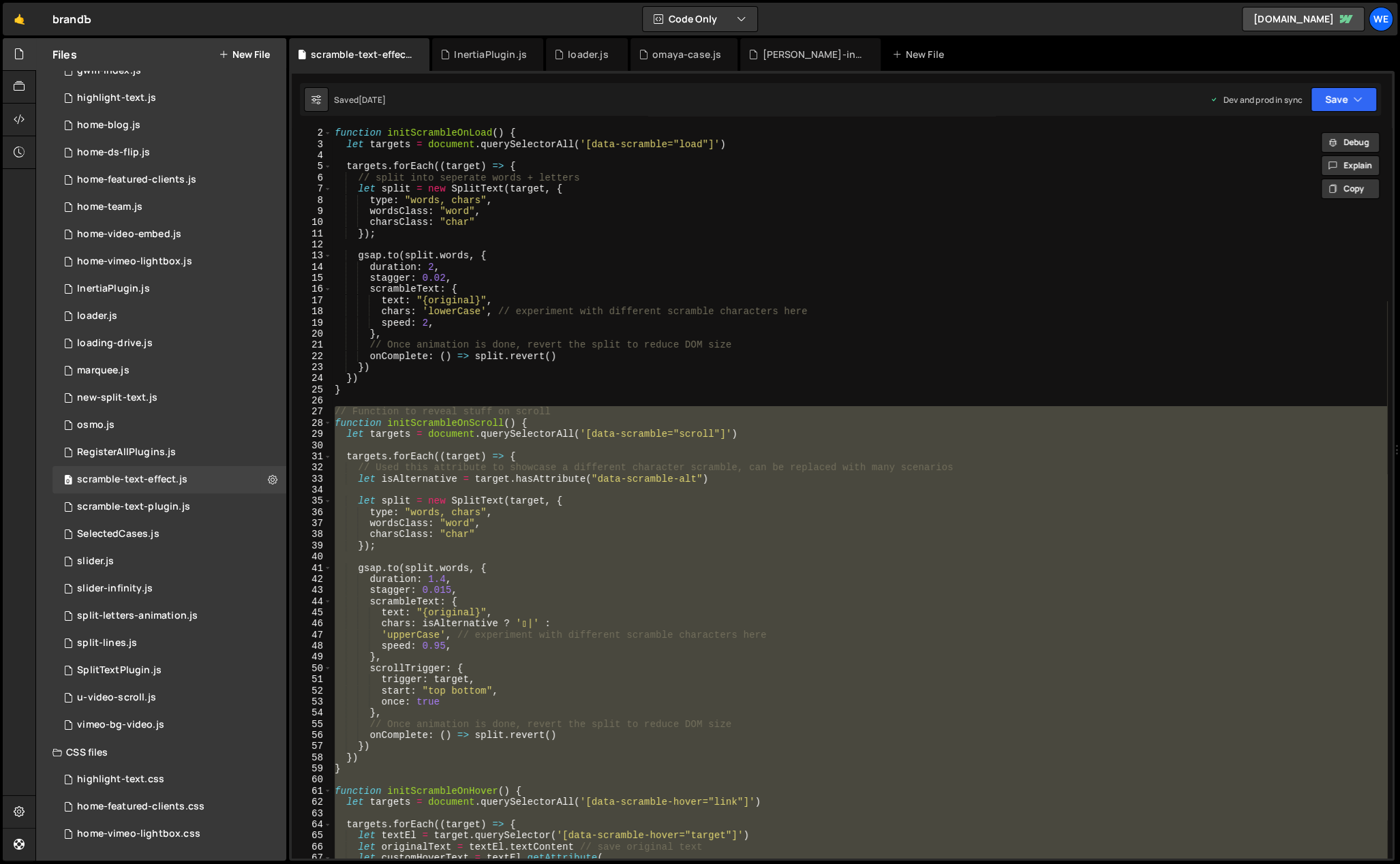
scroll to position [0, 0]
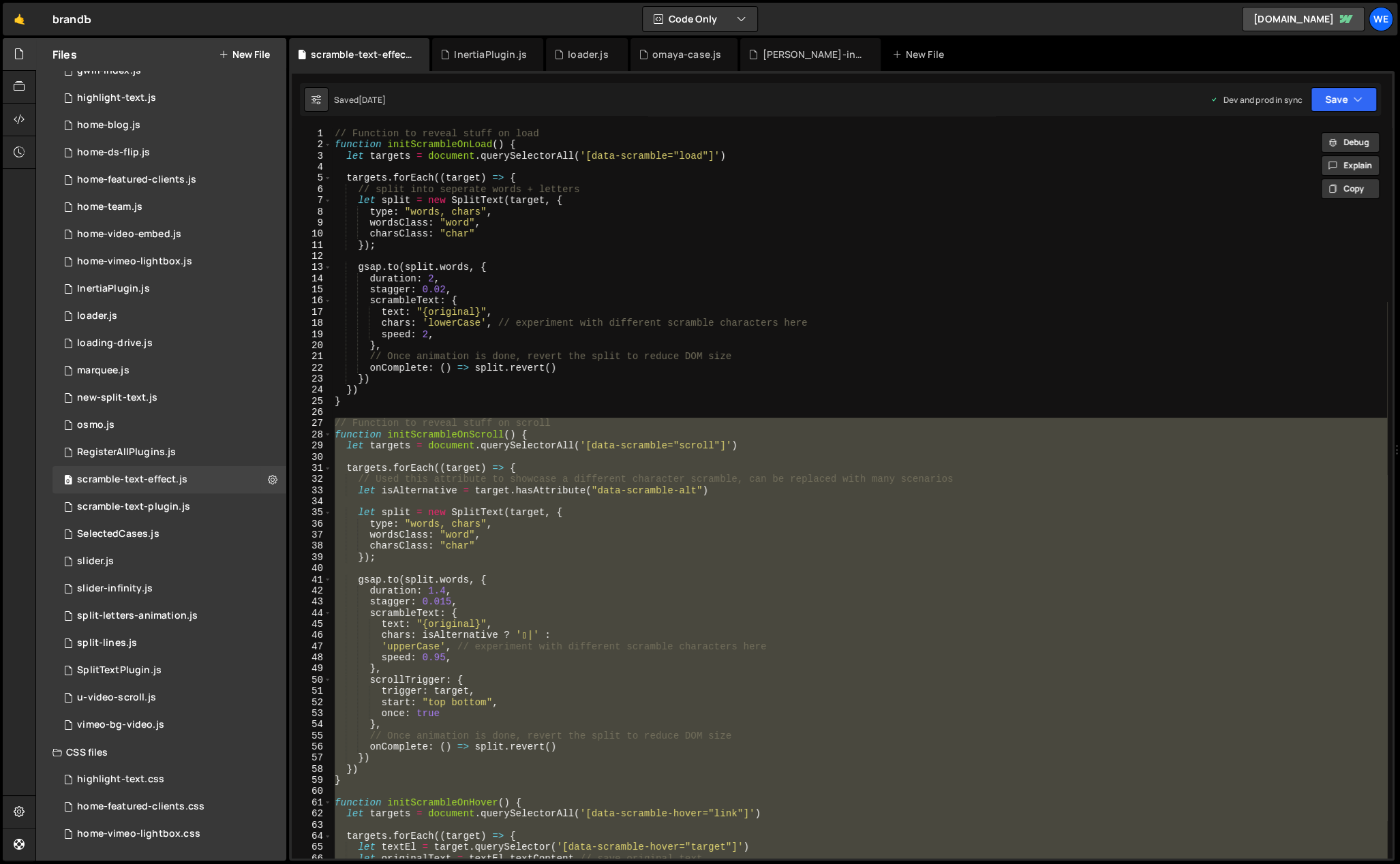
click at [544, 291] on div "// Function to reveal stuff on load function initScrambleOnLoad ( ) { let targe…" at bounding box center [860, 505] width 1055 height 753
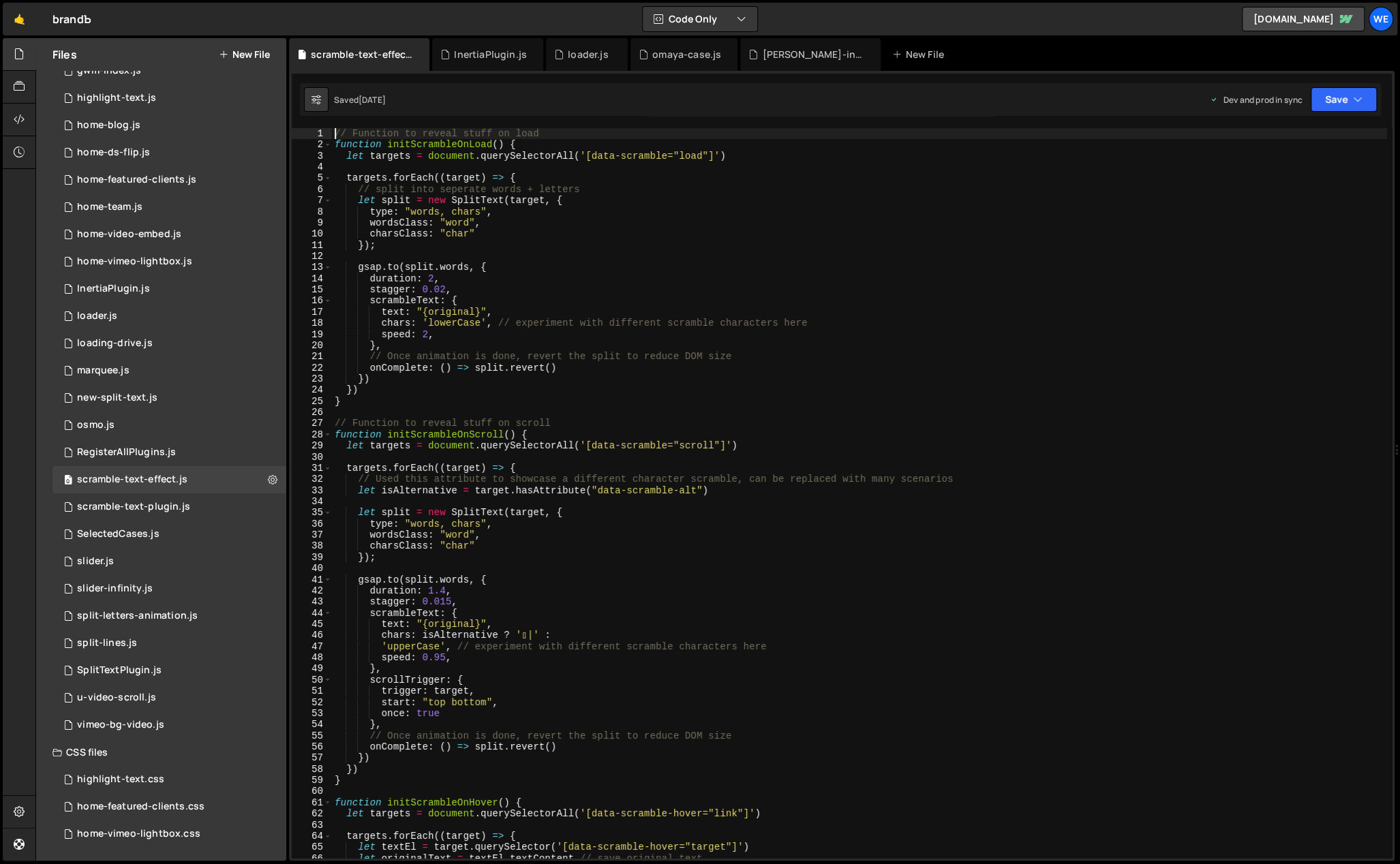
drag, startPoint x: 334, startPoint y: 132, endPoint x: 351, endPoint y: 140, distance: 18.8
click at [351, 140] on div "// Function to reveal stuff on load function initScrambleOnLoad ( ) { let targe…" at bounding box center [860, 505] width 1055 height 753
click at [374, 148] on div "// Function to reveal stuff on load function initScrambleOnLoad ( ) { let targe…" at bounding box center [860, 505] width 1055 height 753
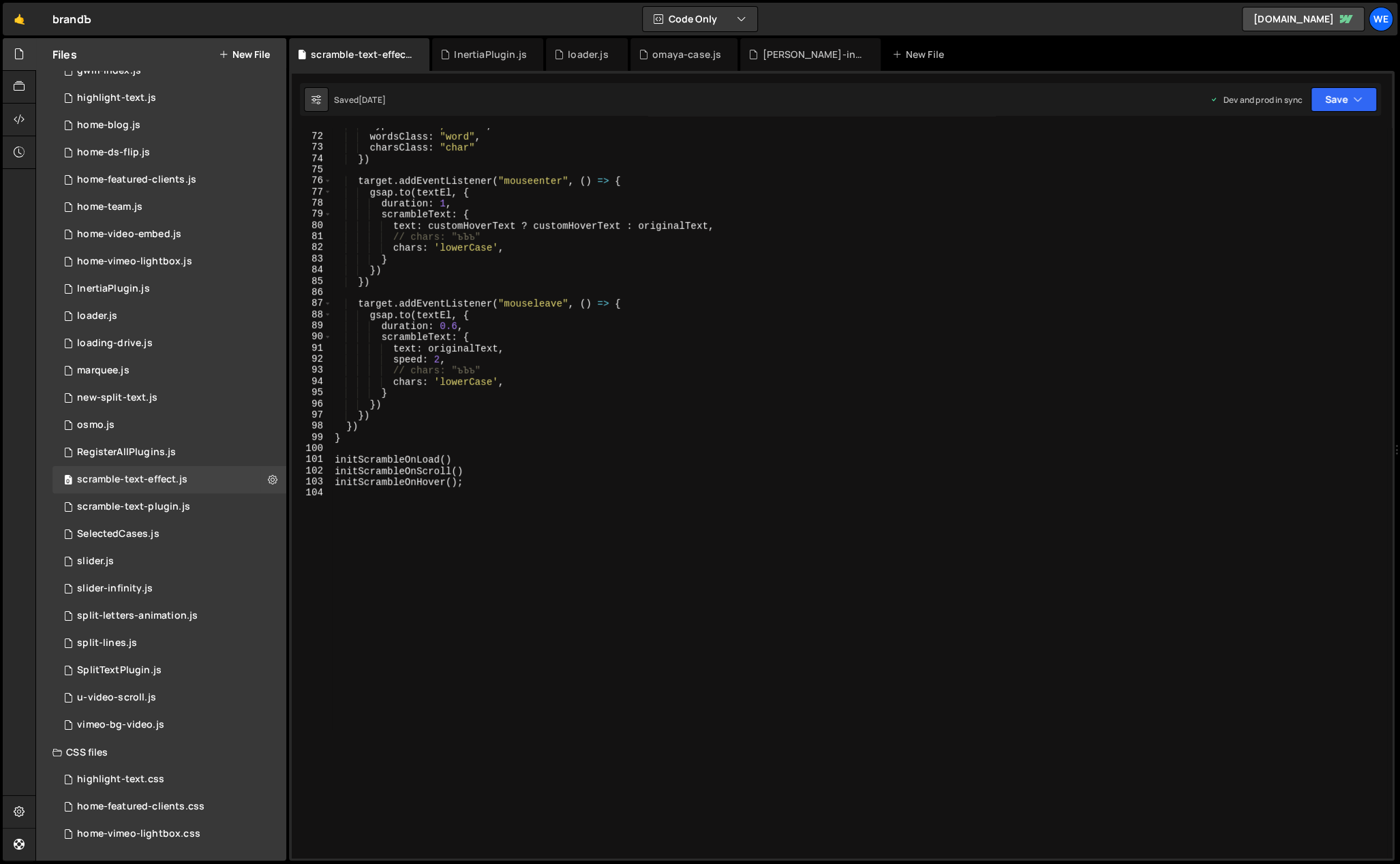
scroll to position [789, 0]
click at [564, 460] on div "type : "words, chars" , wordsClass : "word" , charsClass : "char" }) target . a…" at bounding box center [860, 497] width 1055 height 753
type textarea "initScrambleOnHover();"
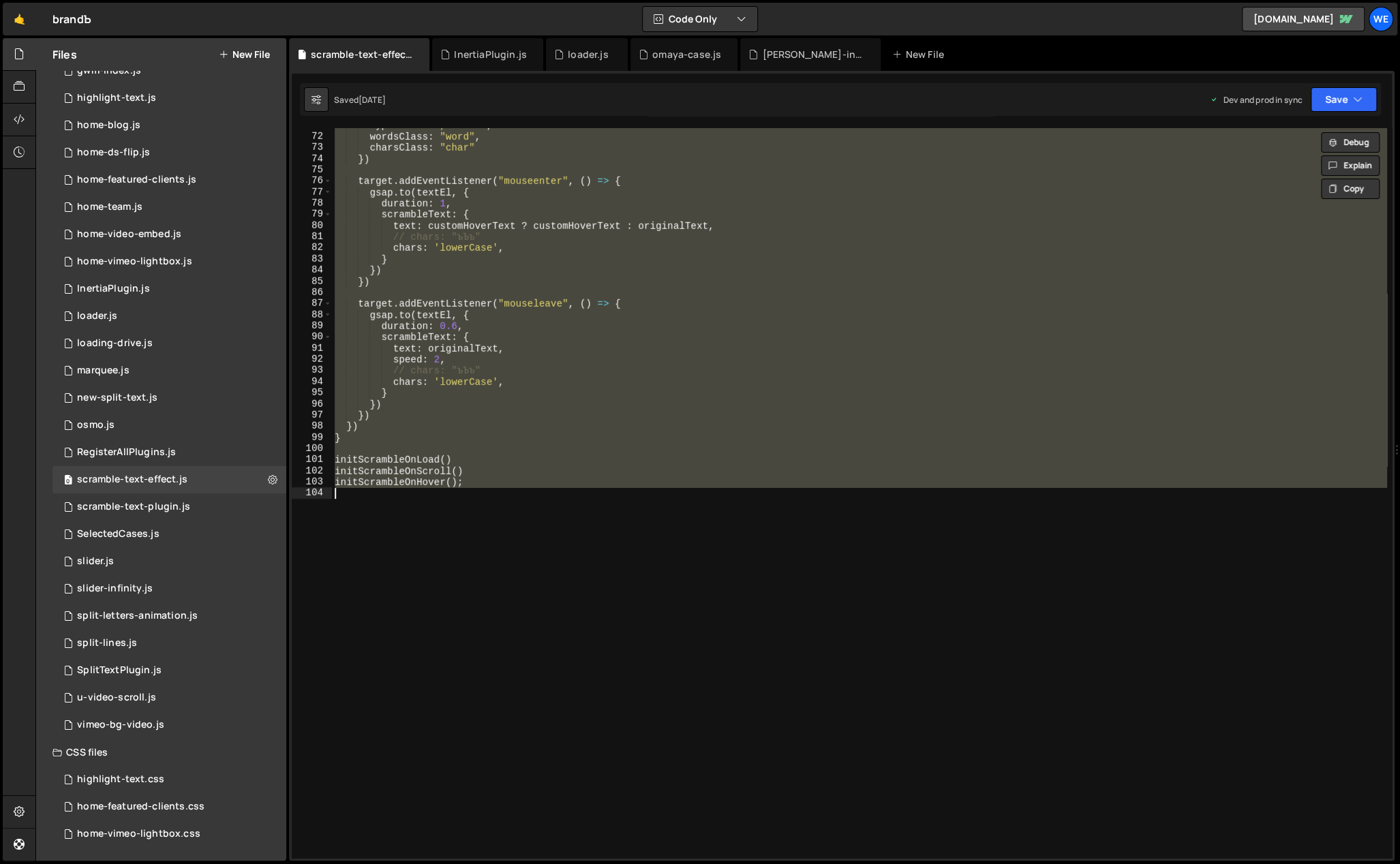
scroll to position [0, 0]
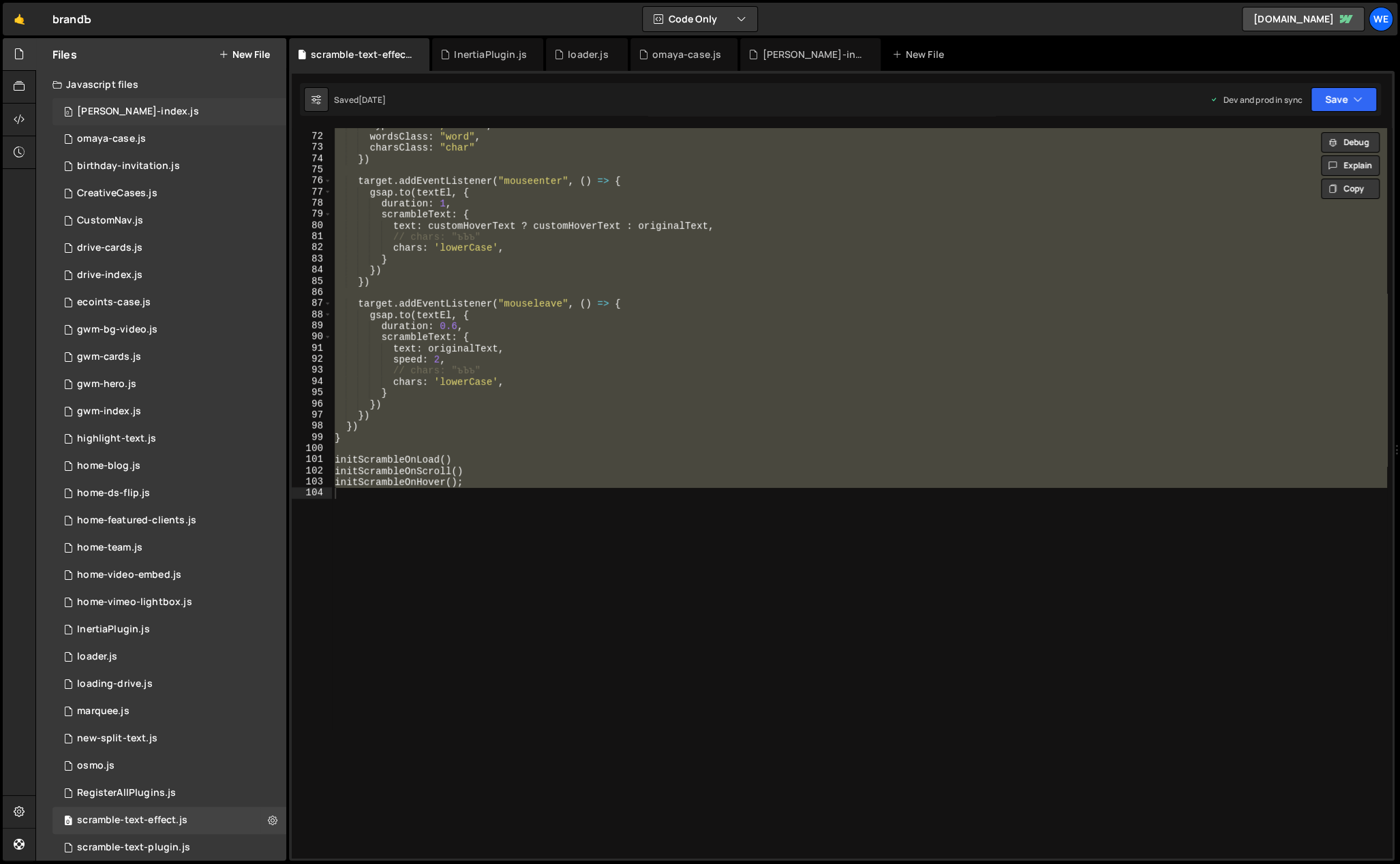
click at [195, 106] on div "0 [PERSON_NAME]-index.js 0" at bounding box center [169, 111] width 234 height 27
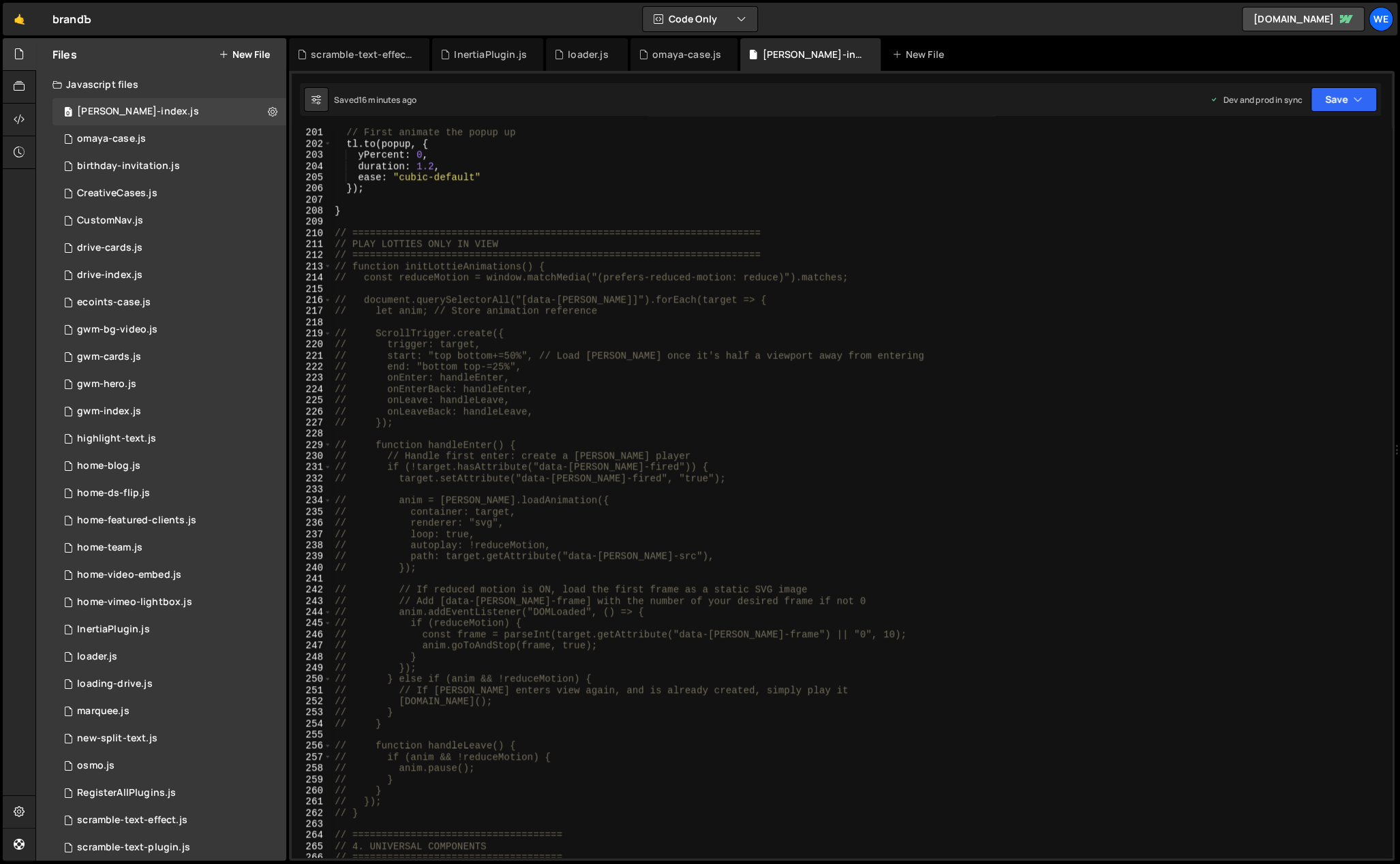
scroll to position [2176, 0]
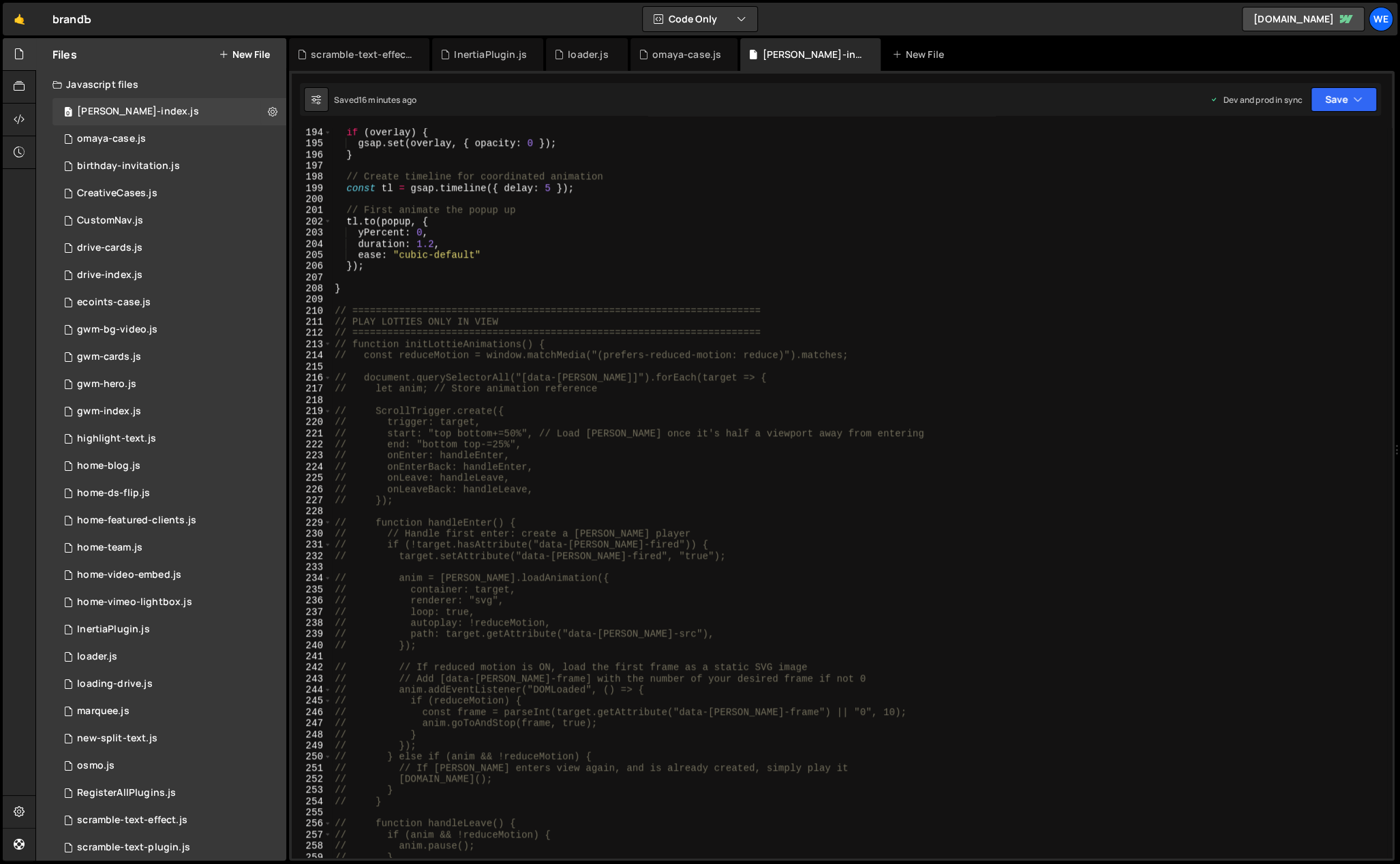
click at [412, 299] on div "if ( overlay ) { gsap . set ( overlay , { opacity : 0 }) ; } // Create timeline…" at bounding box center [860, 503] width 1055 height 753
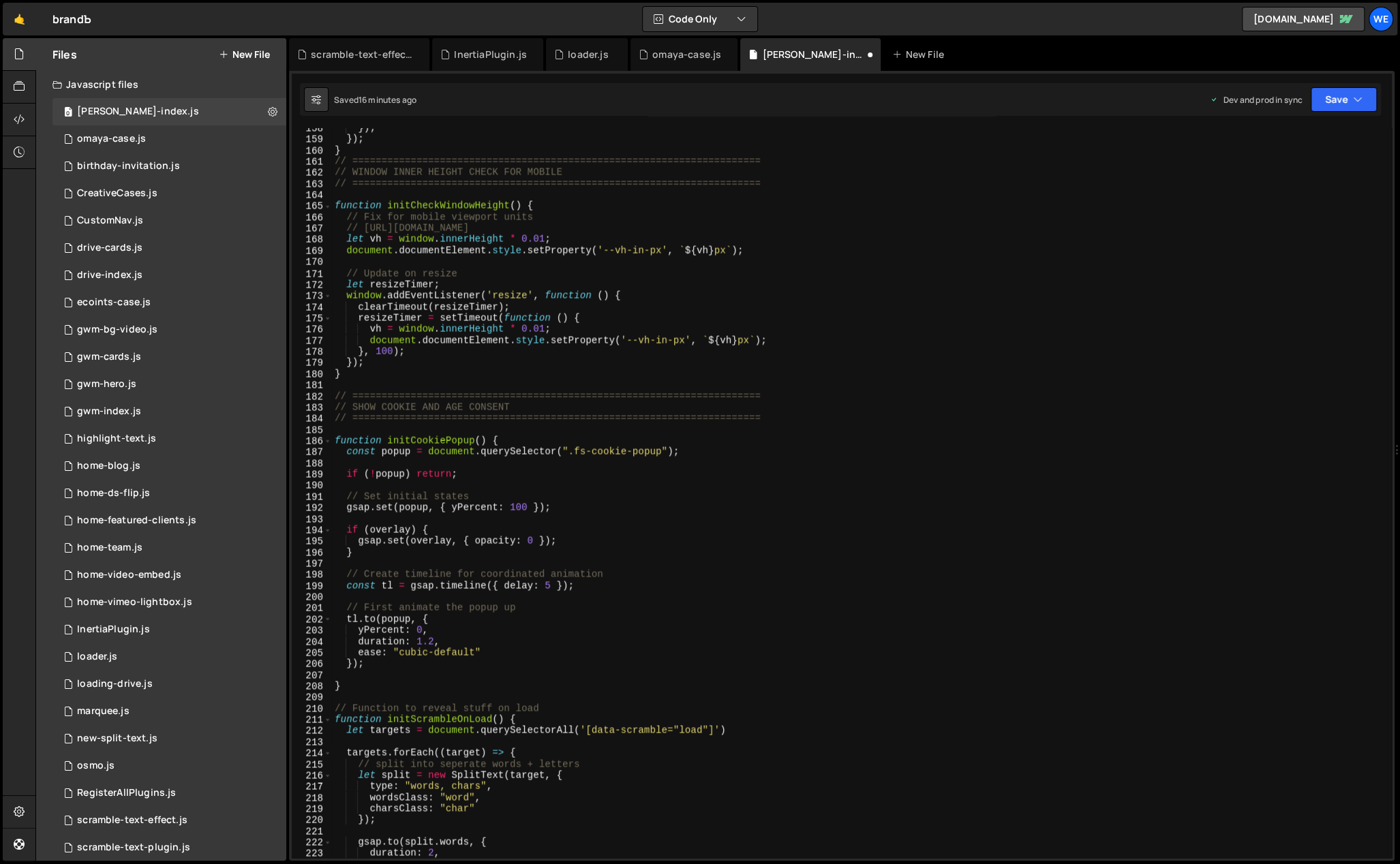
scroll to position [1778, 0]
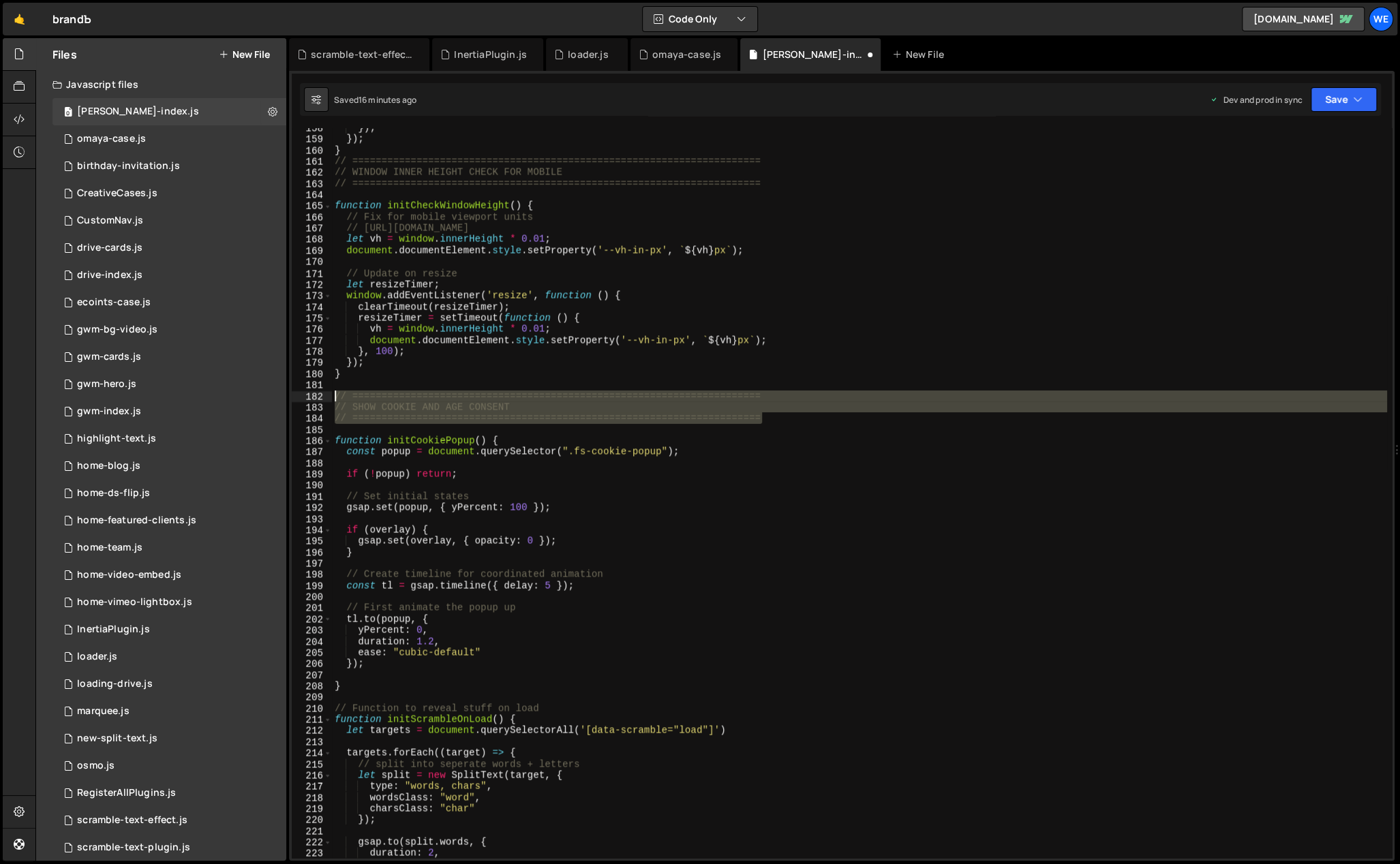
drag, startPoint x: 775, startPoint y: 417, endPoint x: 328, endPoint y: 397, distance: 447.4
click at [328, 397] on div "158 159 160 161 162 163 164 165 166 167 168 169 170 171 172 173 174 175 176 177…" at bounding box center [841, 493] width 1100 height 730
type textarea "// ====================================================================== // SH…"
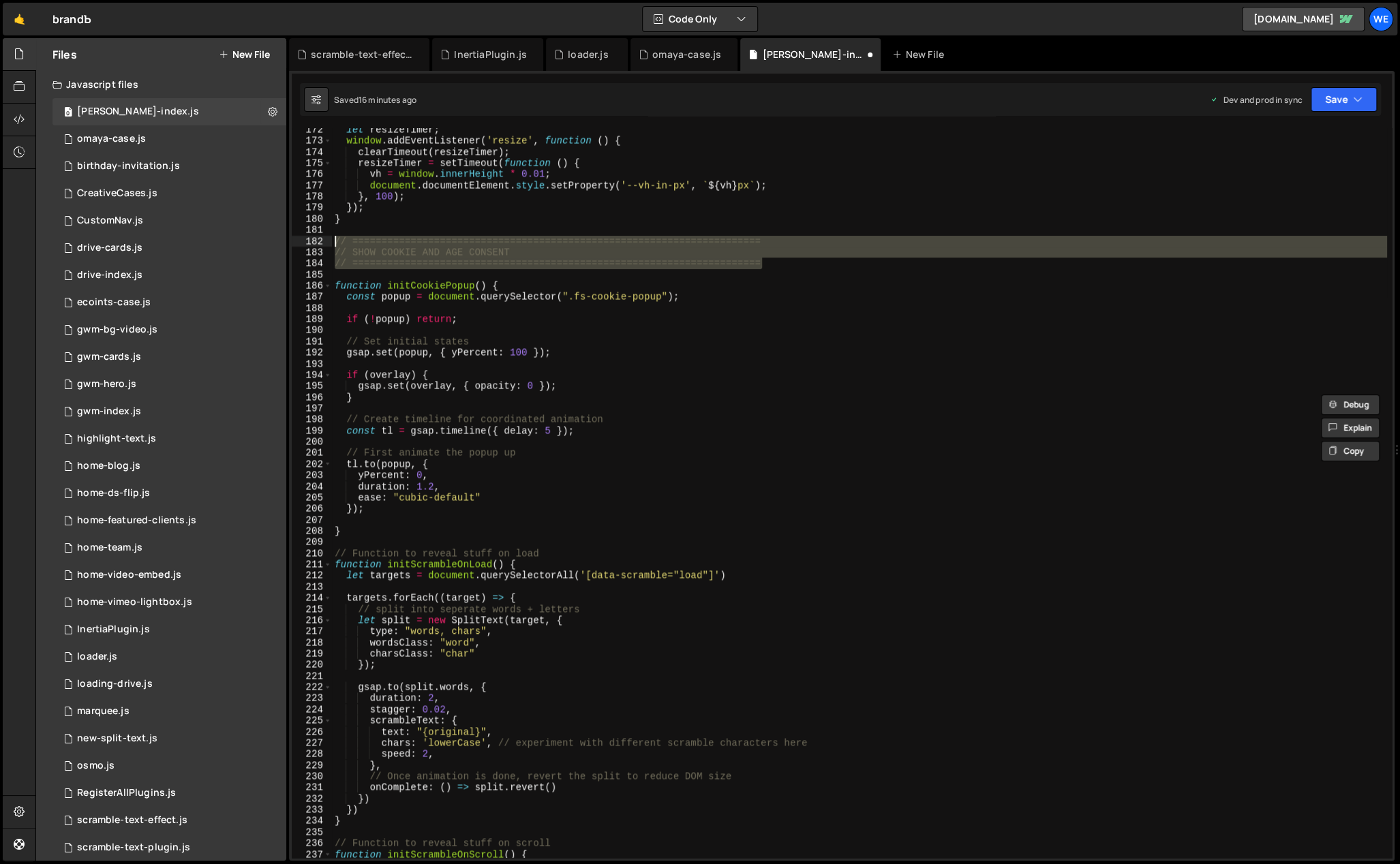
scroll to position [1932, 0]
click at [428, 540] on div "let resizeTimer ; window . addEventListener ( 'resize' , function ( ) { clearTi…" at bounding box center [860, 500] width 1055 height 753
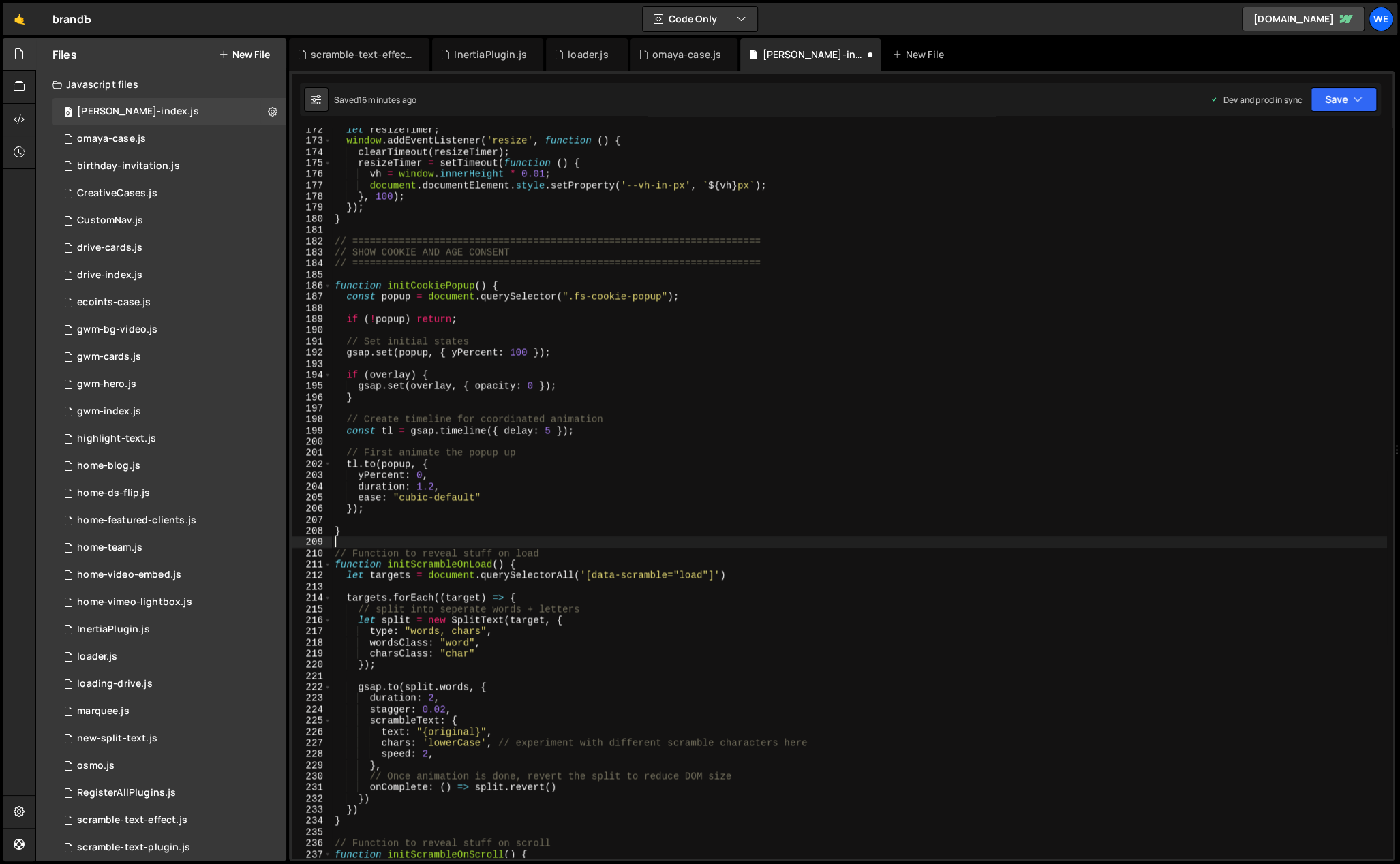
paste textarea "// ======================================================================"
type textarea "// ======================================================================"
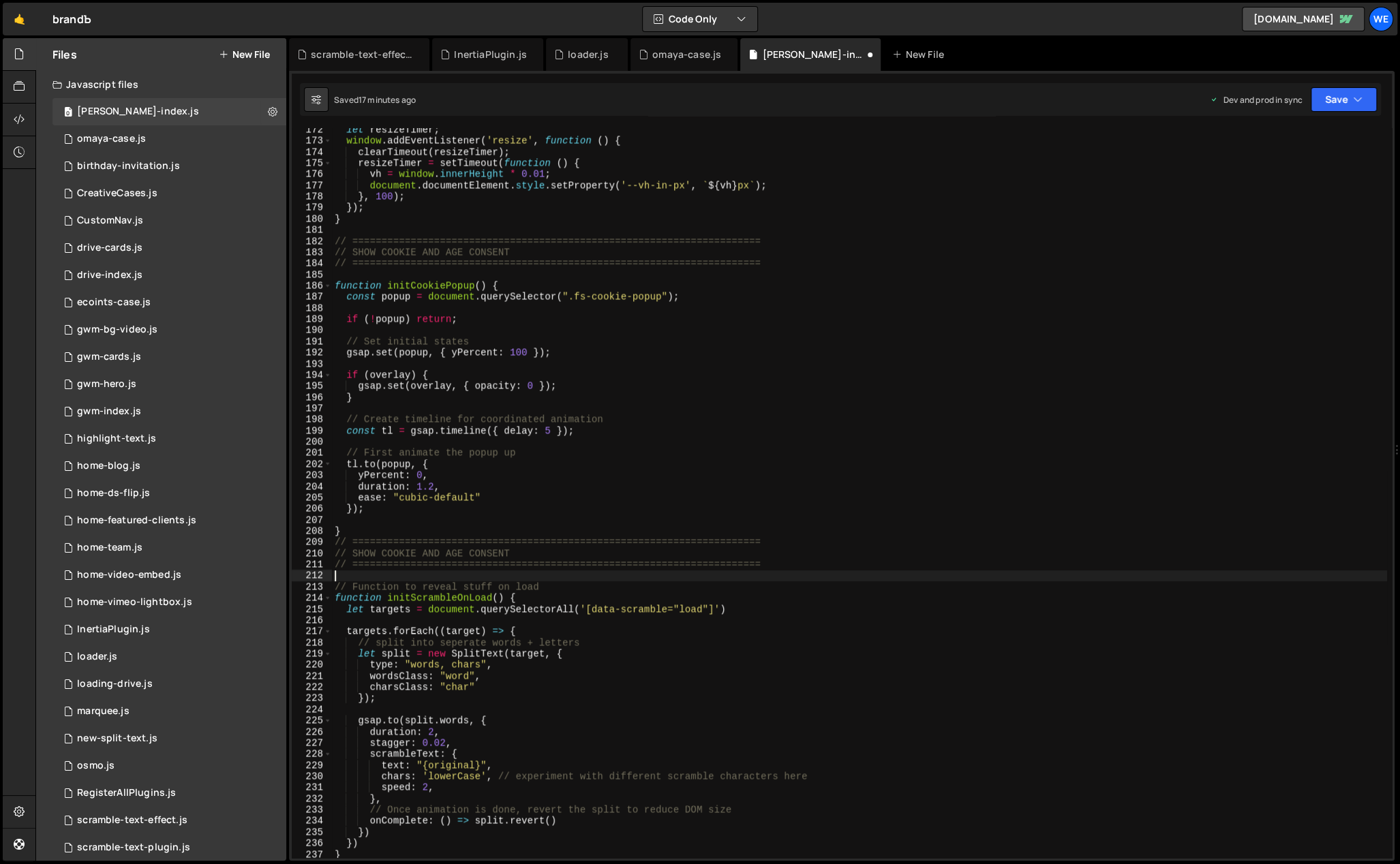
click at [554, 548] on div "let resizeTimer ; window . addEventListener ( 'resize' , function ( ) { clearTi…" at bounding box center [860, 500] width 1055 height 753
drag, startPoint x: 489, startPoint y: 548, endPoint x: 349, endPoint y: 550, distance: 140.0
click at [349, 550] on div "let resizeTimer ; window . addEventListener ( 'resize' , function ( ) { clearTi…" at bounding box center [860, 500] width 1055 height 753
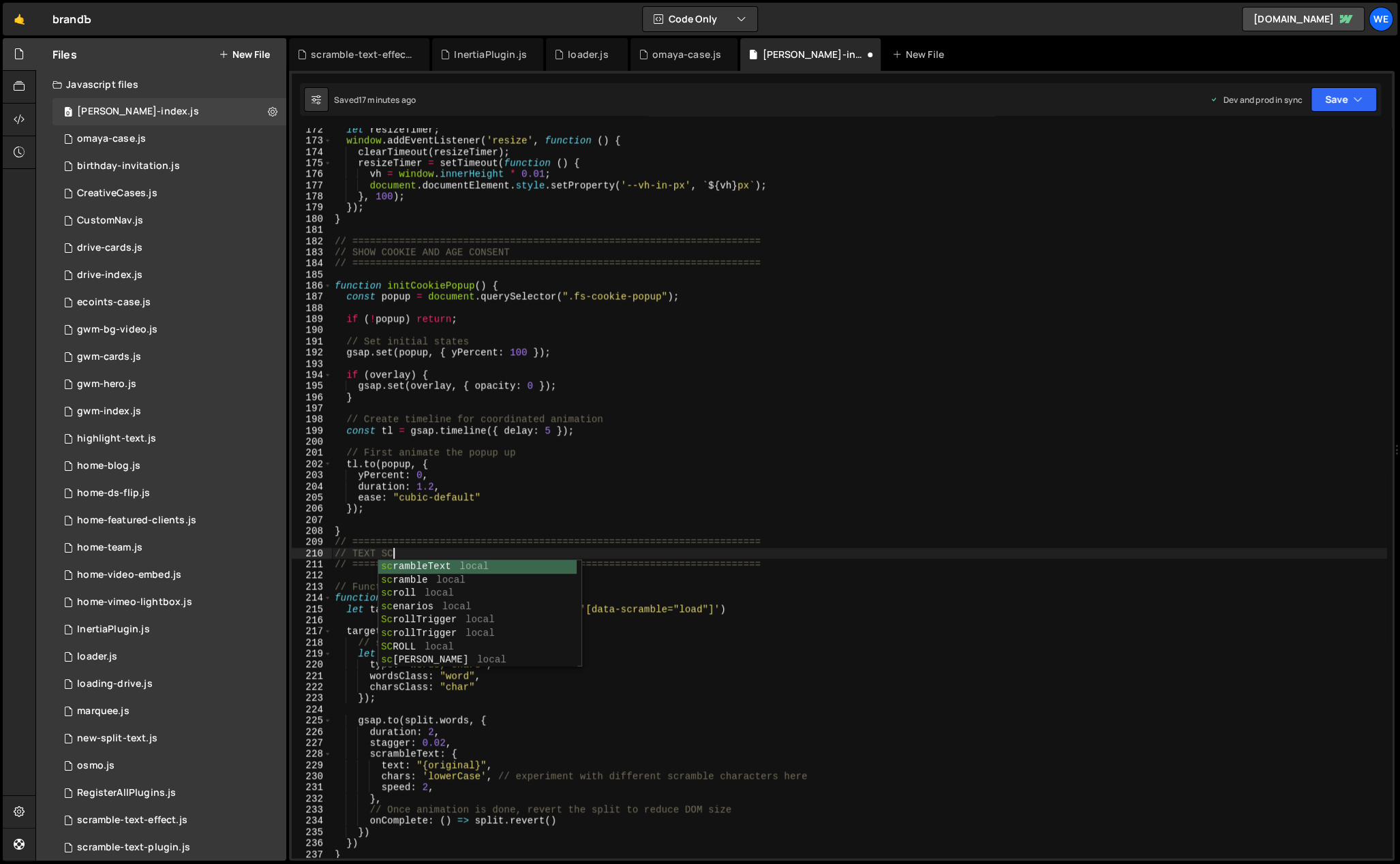
scroll to position [0, 4]
click at [820, 486] on div "let resizeTimer ; window . addEventListener ( 'resize' , function ( ) { clearTi…" at bounding box center [860, 500] width 1055 height 753
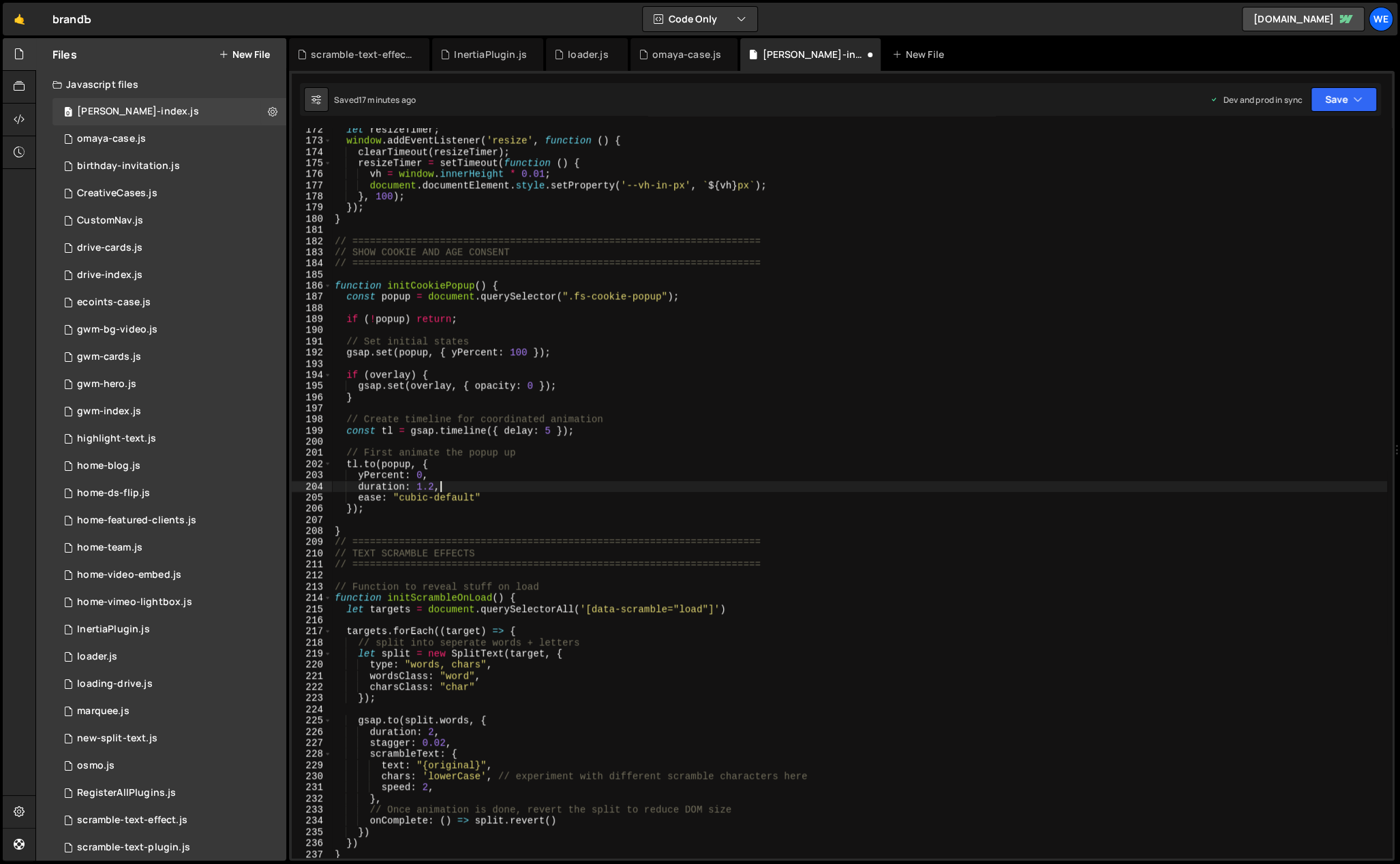
scroll to position [2082, 0]
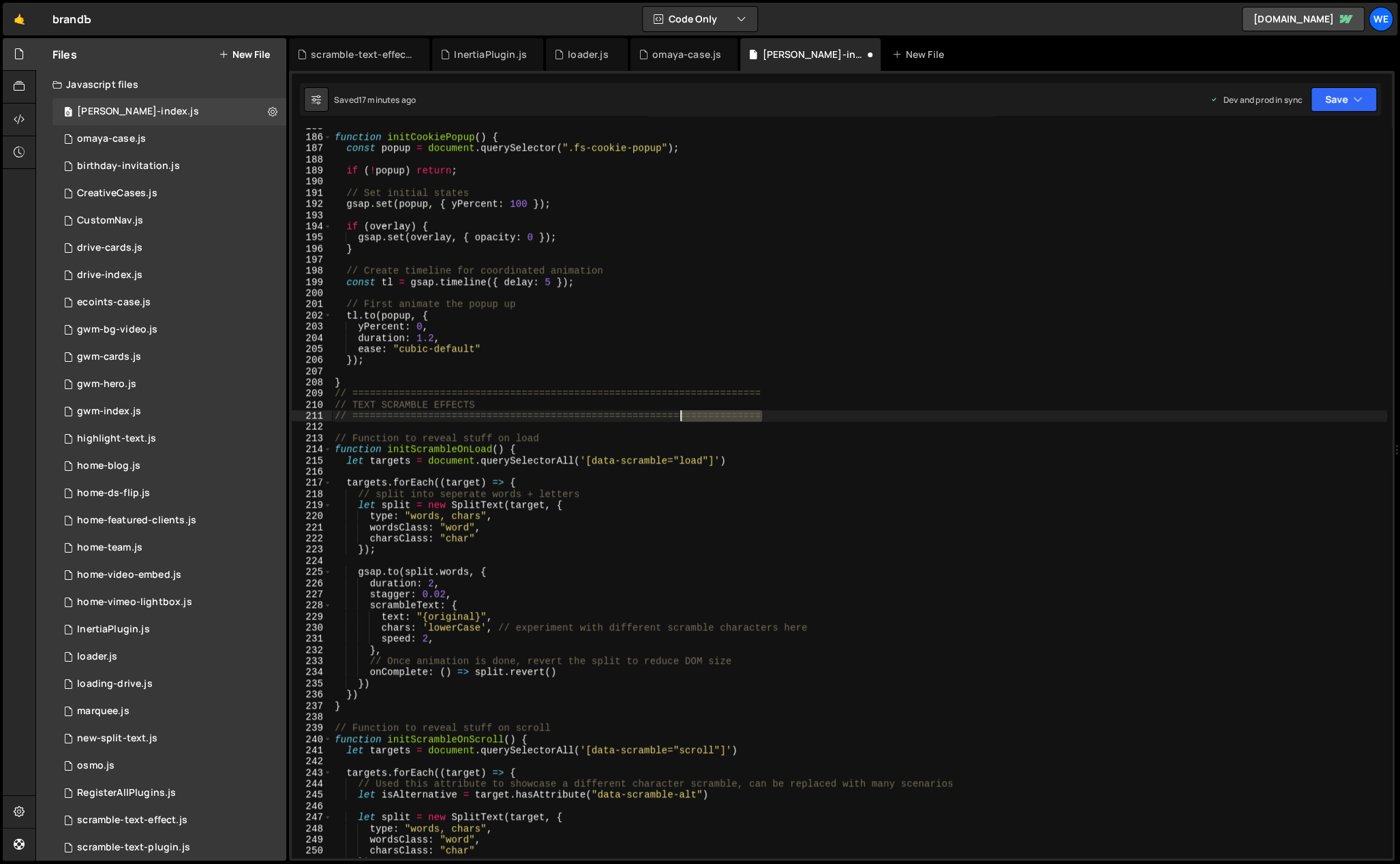
drag, startPoint x: 720, startPoint y: 412, endPoint x: 762, endPoint y: 415, distance: 42.1
click at [679, 412] on div "function initCookiePopup ( ) { const popup = document . querySelector ( ".fs-co…" at bounding box center [860, 497] width 1055 height 753
click at [812, 417] on div "function initCookiePopup ( ) { const popup = document . querySelector ( ".fs-co…" at bounding box center [860, 493] width 1055 height 730
paste textarea "=============="
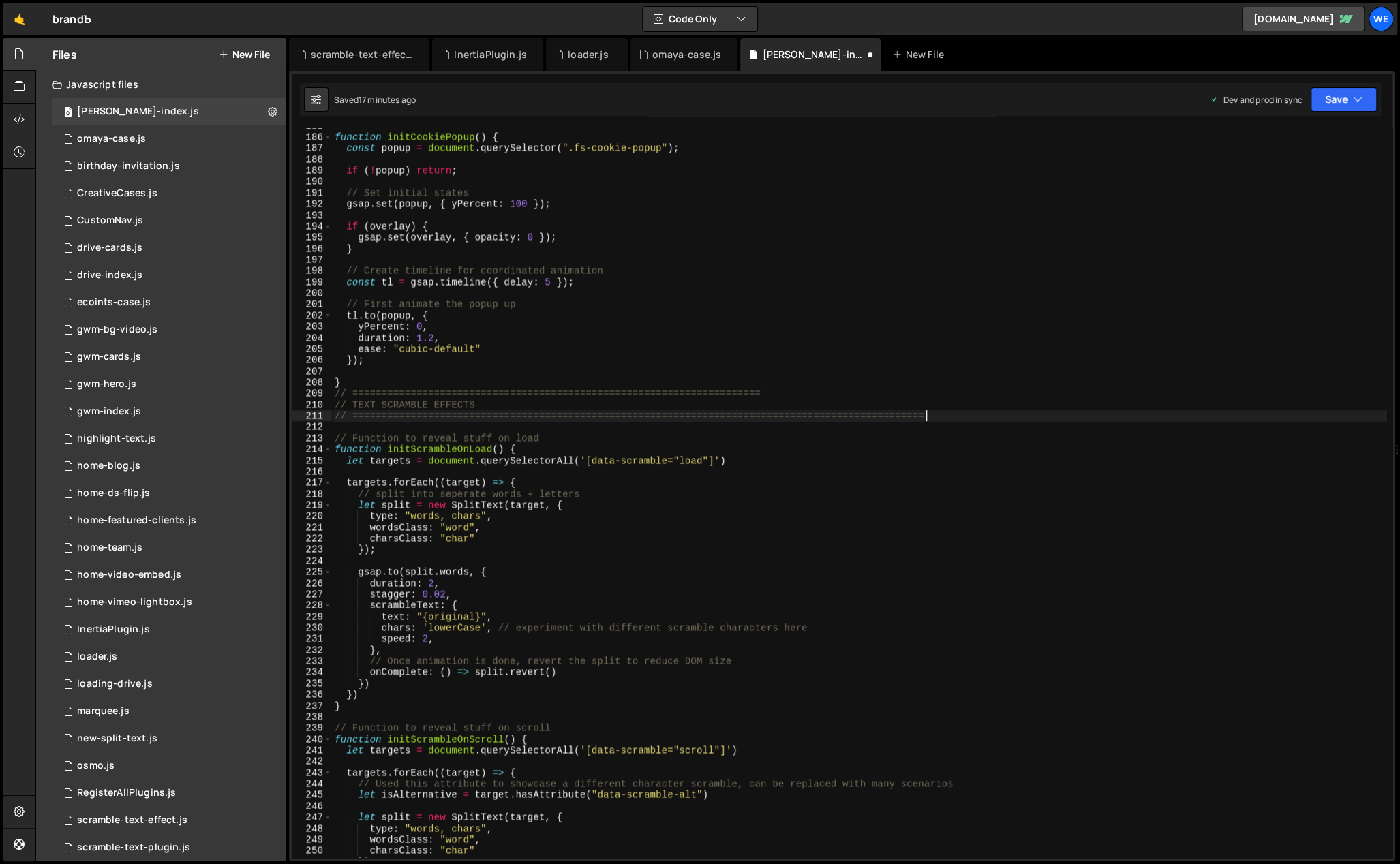
paste textarea "=============="
drag, startPoint x: 776, startPoint y: 397, endPoint x: 706, endPoint y: 387, distance: 70.7
click at [706, 387] on div "function initCookiePopup ( ) { const popup = document . querySelector ( ".fs-co…" at bounding box center [860, 497] width 1055 height 753
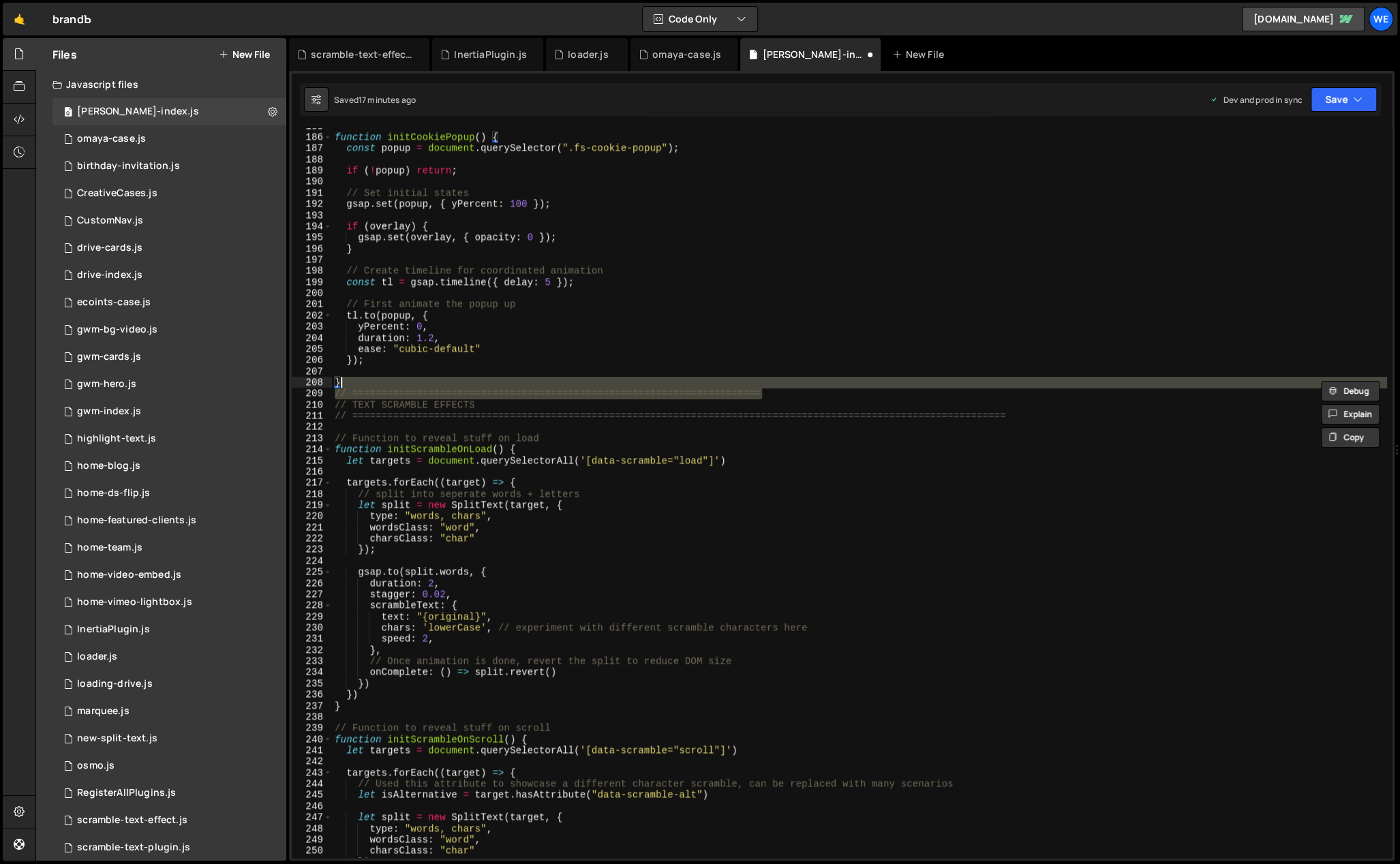
click at [799, 394] on div "function initCookiePopup ( ) { const popup = document . querySelector ( ".fs-co…" at bounding box center [860, 493] width 1055 height 730
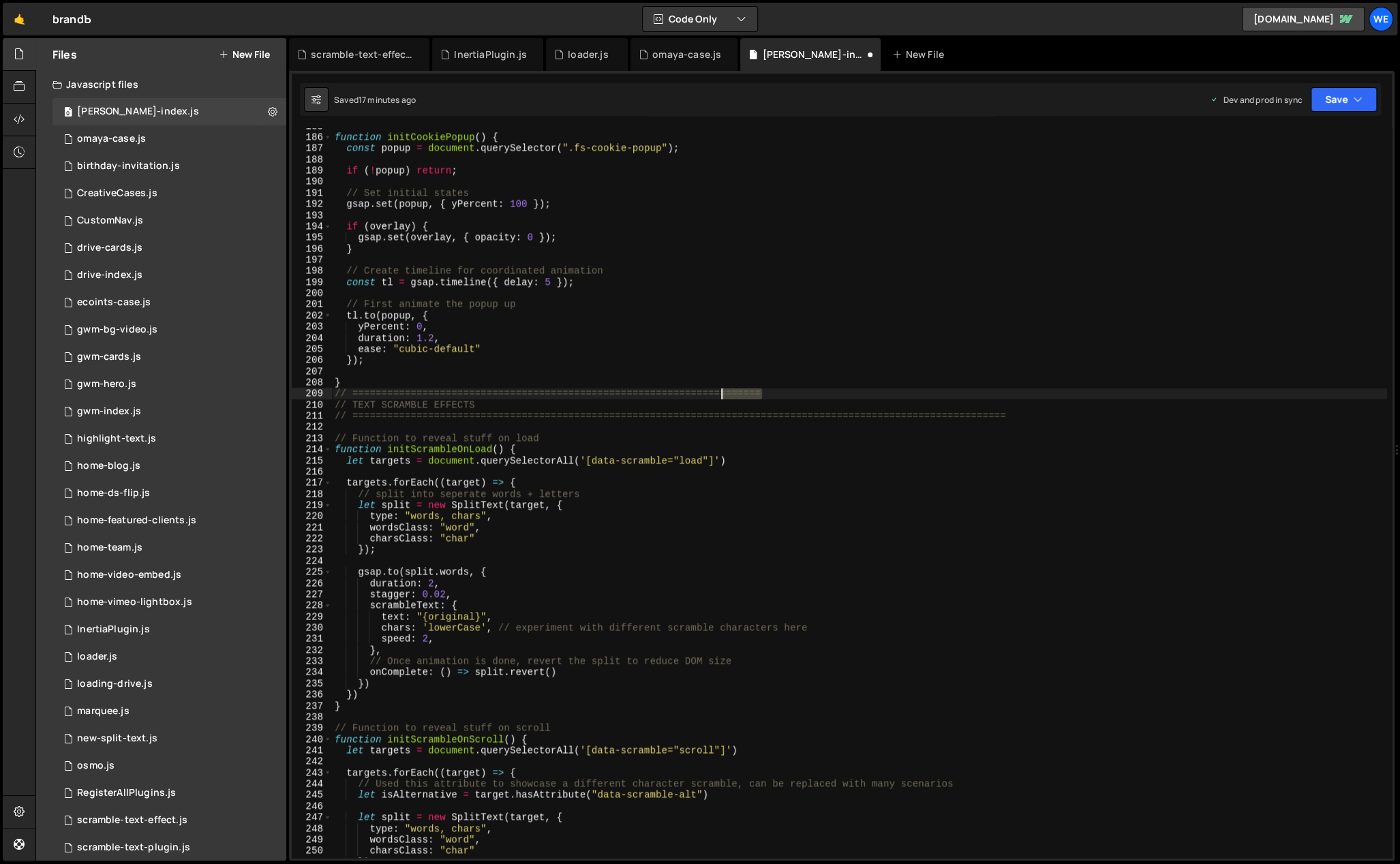
drag, startPoint x: 782, startPoint y: 394, endPoint x: 725, endPoint y: 393, distance: 57.0
click at [713, 393] on div "function initCookiePopup ( ) { const popup = document . querySelector ( ".fs-co…" at bounding box center [860, 497] width 1055 height 753
click at [773, 393] on div "function initCookiePopup ( ) { const popup = document . querySelector ( ".fs-co…" at bounding box center [860, 493] width 1055 height 730
paste textarea "========"
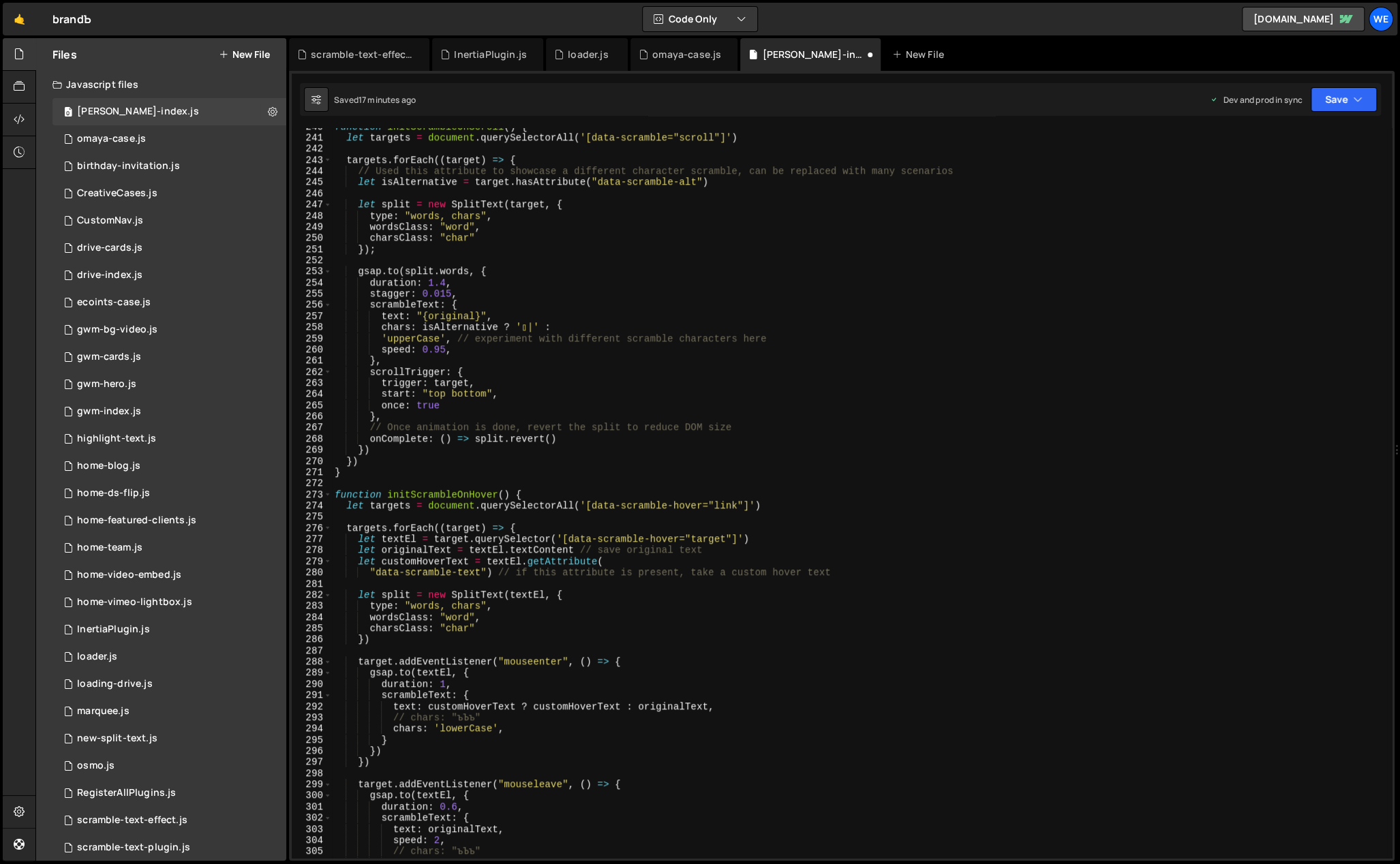
scroll to position [2940, 0]
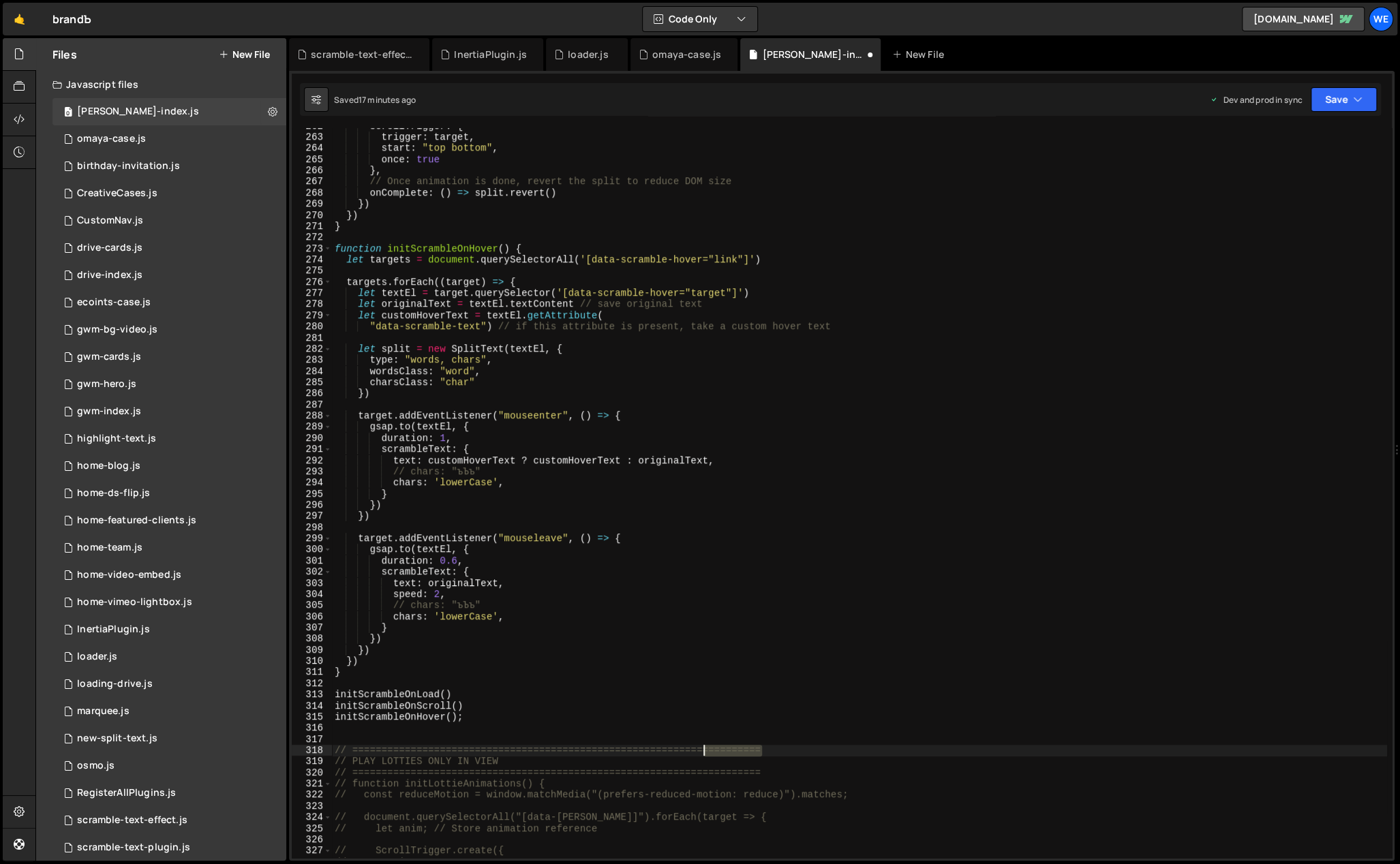
drag, startPoint x: 716, startPoint y: 748, endPoint x: 705, endPoint y: 750, distance: 11.2
click at [703, 750] on div "scrollTrigger : { trigger : target , start : "top bottom" , once : true } , // …" at bounding box center [860, 497] width 1055 height 753
click at [791, 746] on div "scrollTrigger : { trigger : target , start : "top bottom" , once : true } , // …" at bounding box center [860, 497] width 1055 height 753
paste textarea "=========="
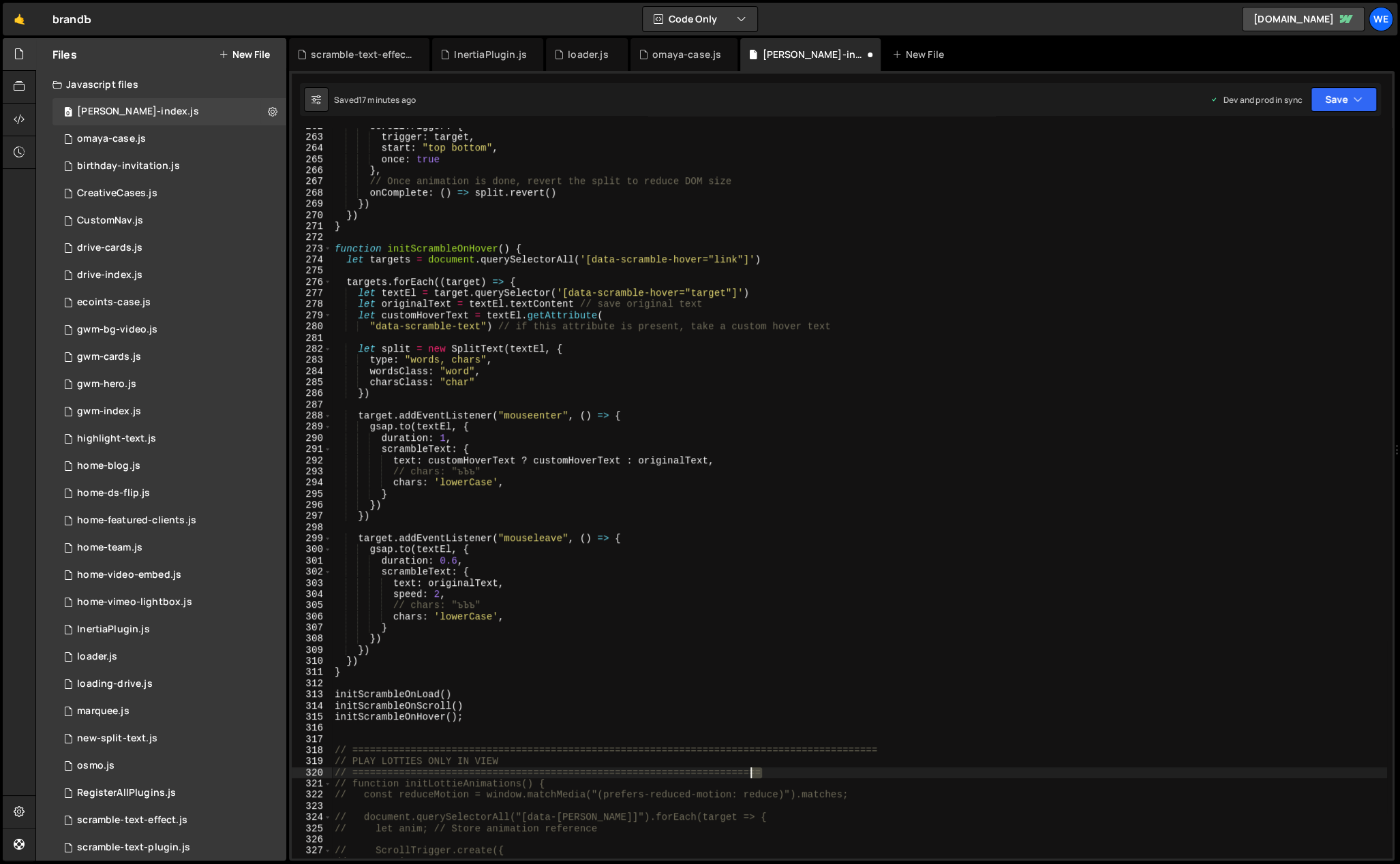
drag, startPoint x: 743, startPoint y: 775, endPoint x: 735, endPoint y: 774, distance: 8.1
click at [733, 775] on div "scrollTrigger : { trigger : target , start : "top bottom" , once : true } , // …" at bounding box center [860, 497] width 1055 height 753
click at [789, 773] on div "scrollTrigger : { trigger : target , start : "top bottom" , once : true } , // …" at bounding box center [860, 493] width 1055 height 730
paste textarea "====="
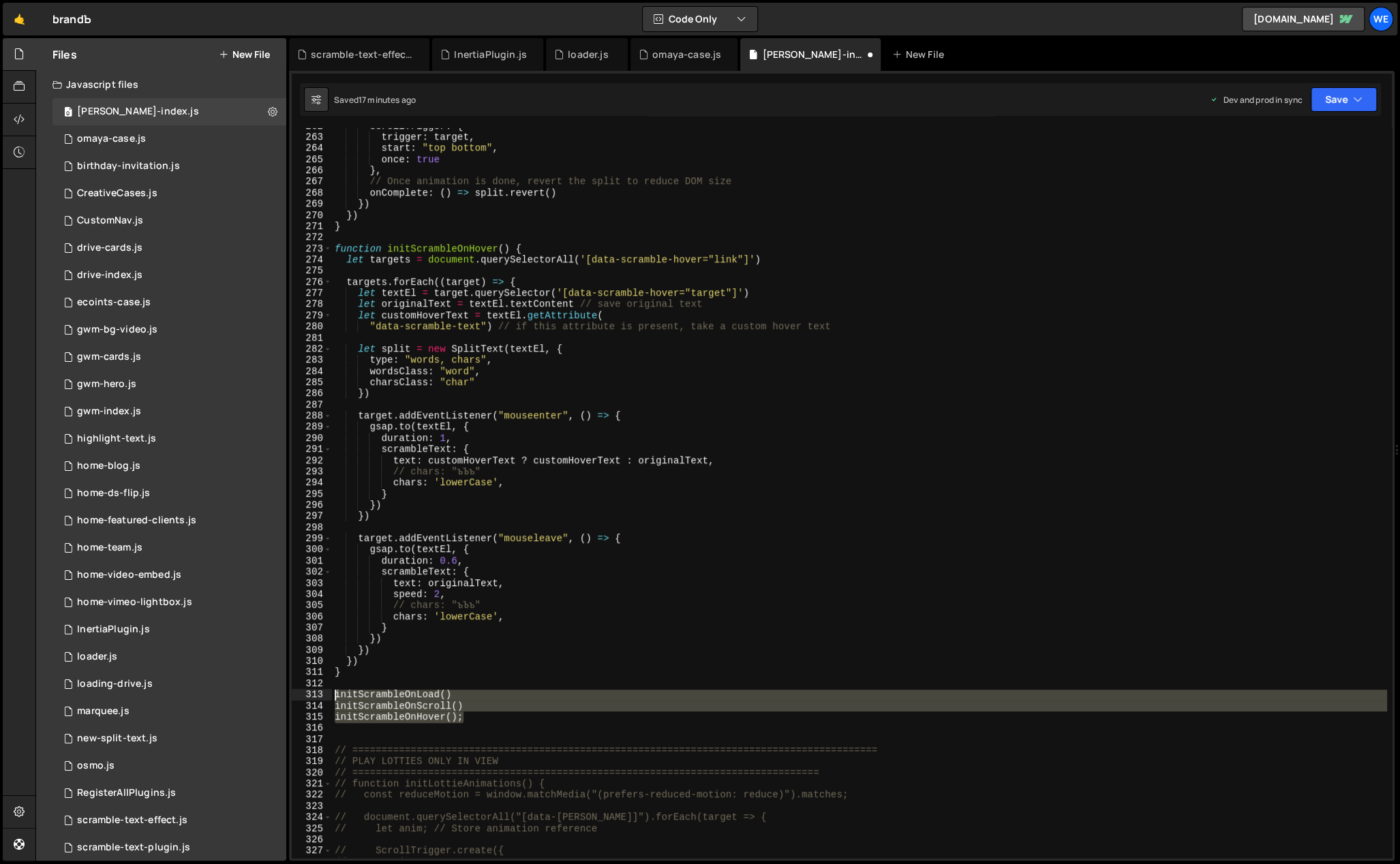
drag, startPoint x: 466, startPoint y: 719, endPoint x: 334, endPoint y: 697, distance: 133.8
click at [334, 697] on div "scrollTrigger : { trigger : target , start : "top bottom" , once : true } , // …" at bounding box center [860, 497] width 1055 height 753
type textarea "initScrambleOnLoad() initScrambleOnScroll()"
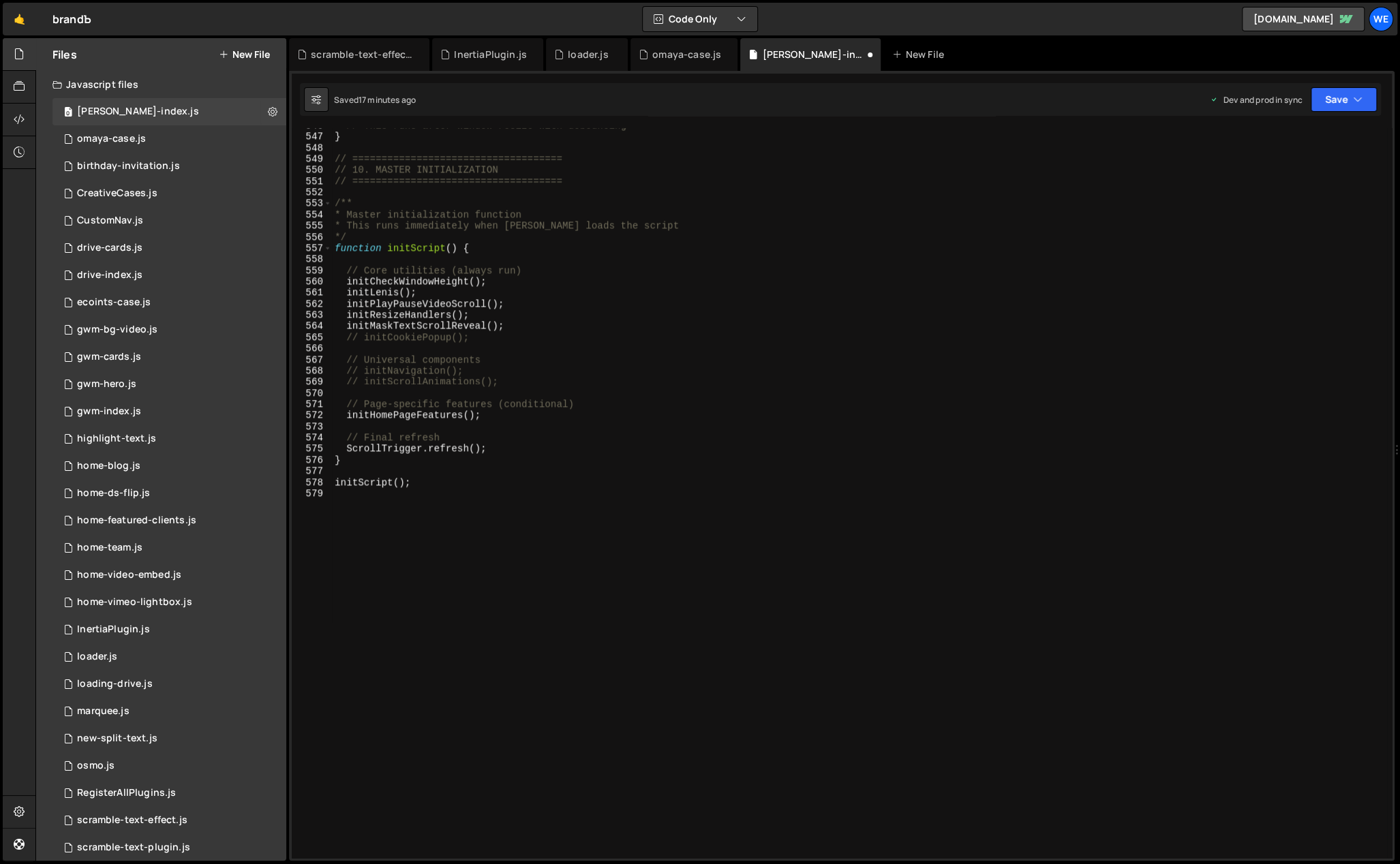
scroll to position [6055, 0]
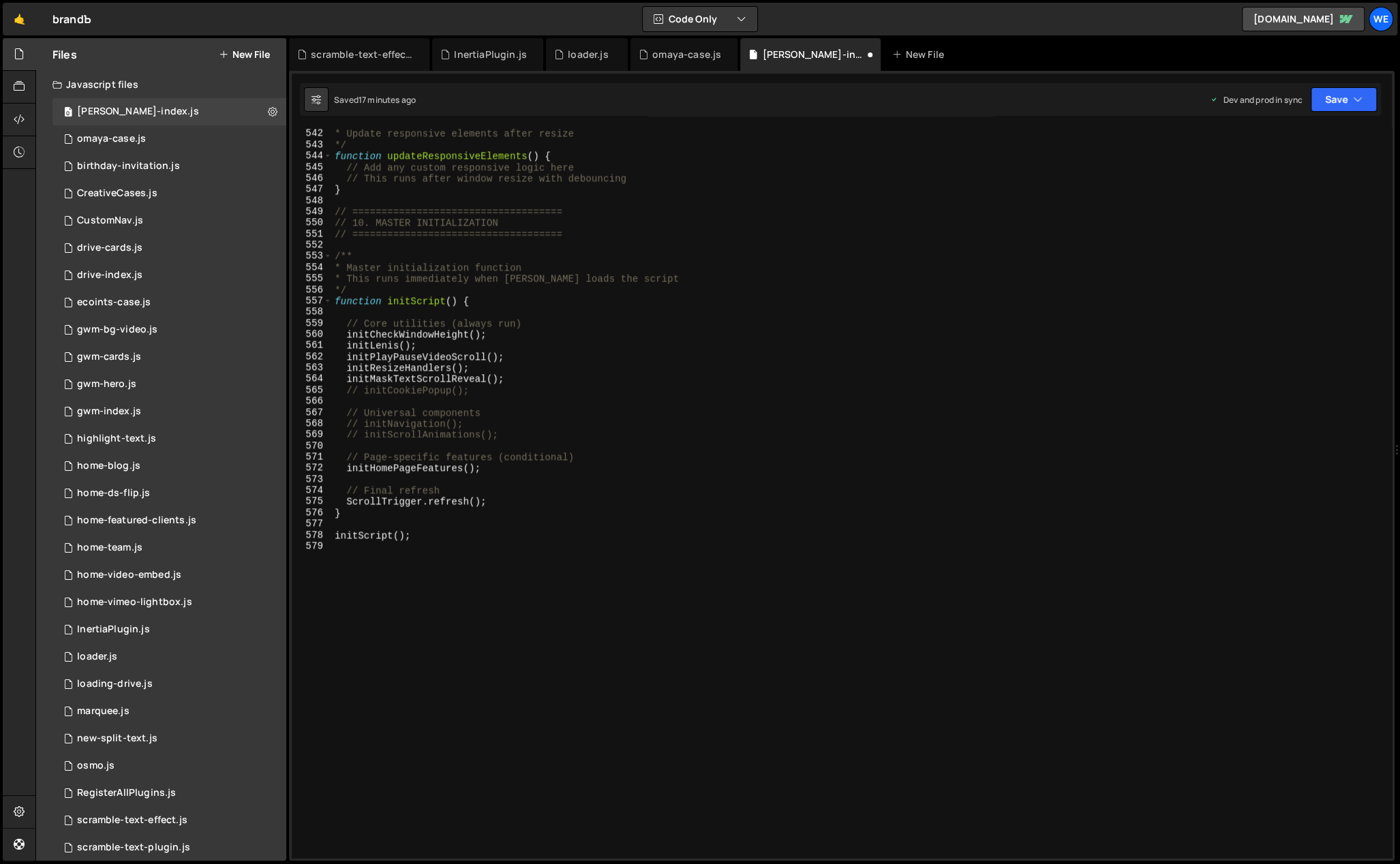
click at [536, 376] on div "* Update responsive elements after resize */ function updateResponsiveElements …" at bounding box center [860, 505] width 1055 height 753
type textarea "initMaskTextScrollReveal();"
paste textarea "initScrambleOnHover();"
click at [468, 400] on div "* Update responsive elements after resize */ function updateResponsiveElements …" at bounding box center [860, 505] width 1055 height 753
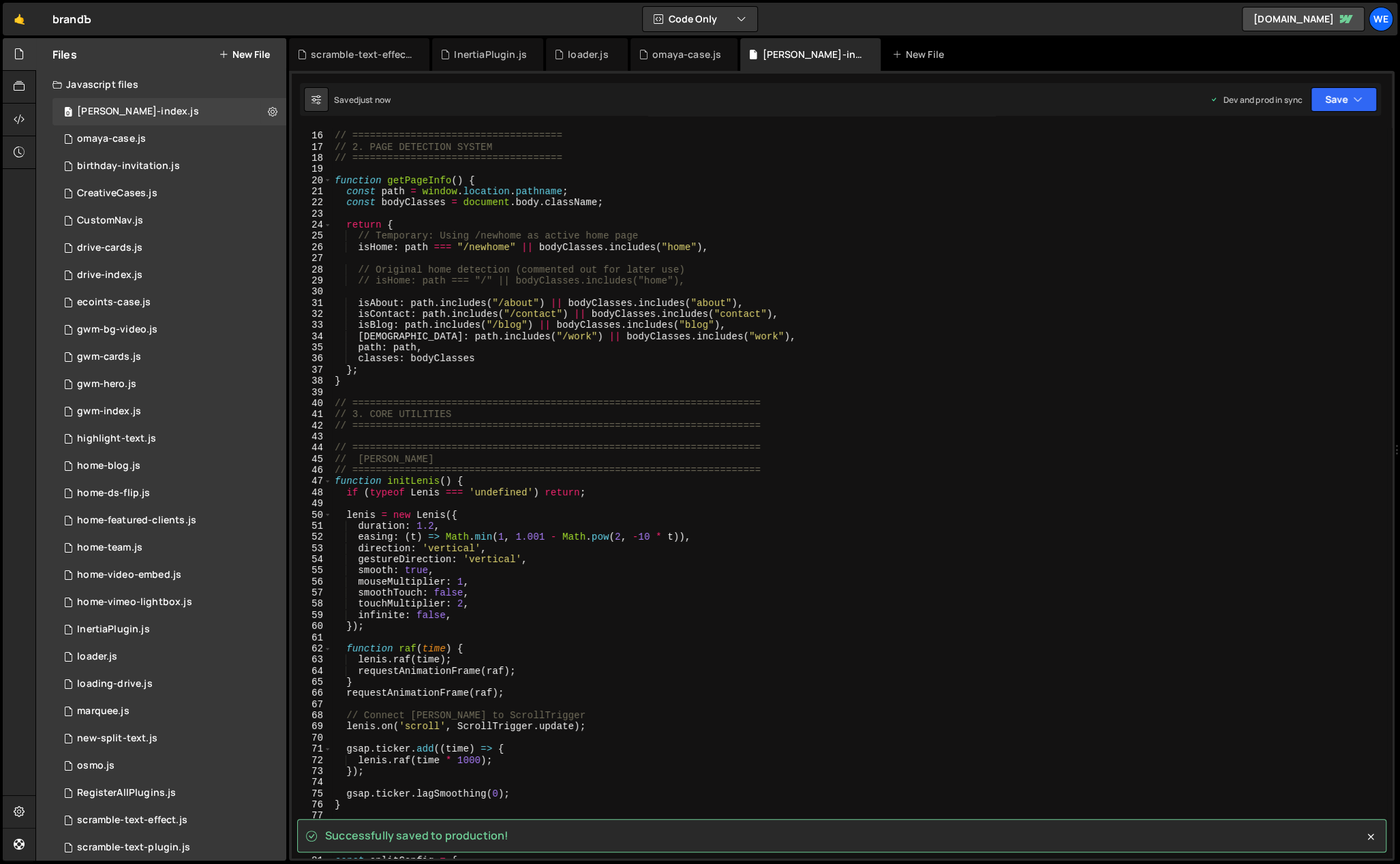
scroll to position [187, 0]
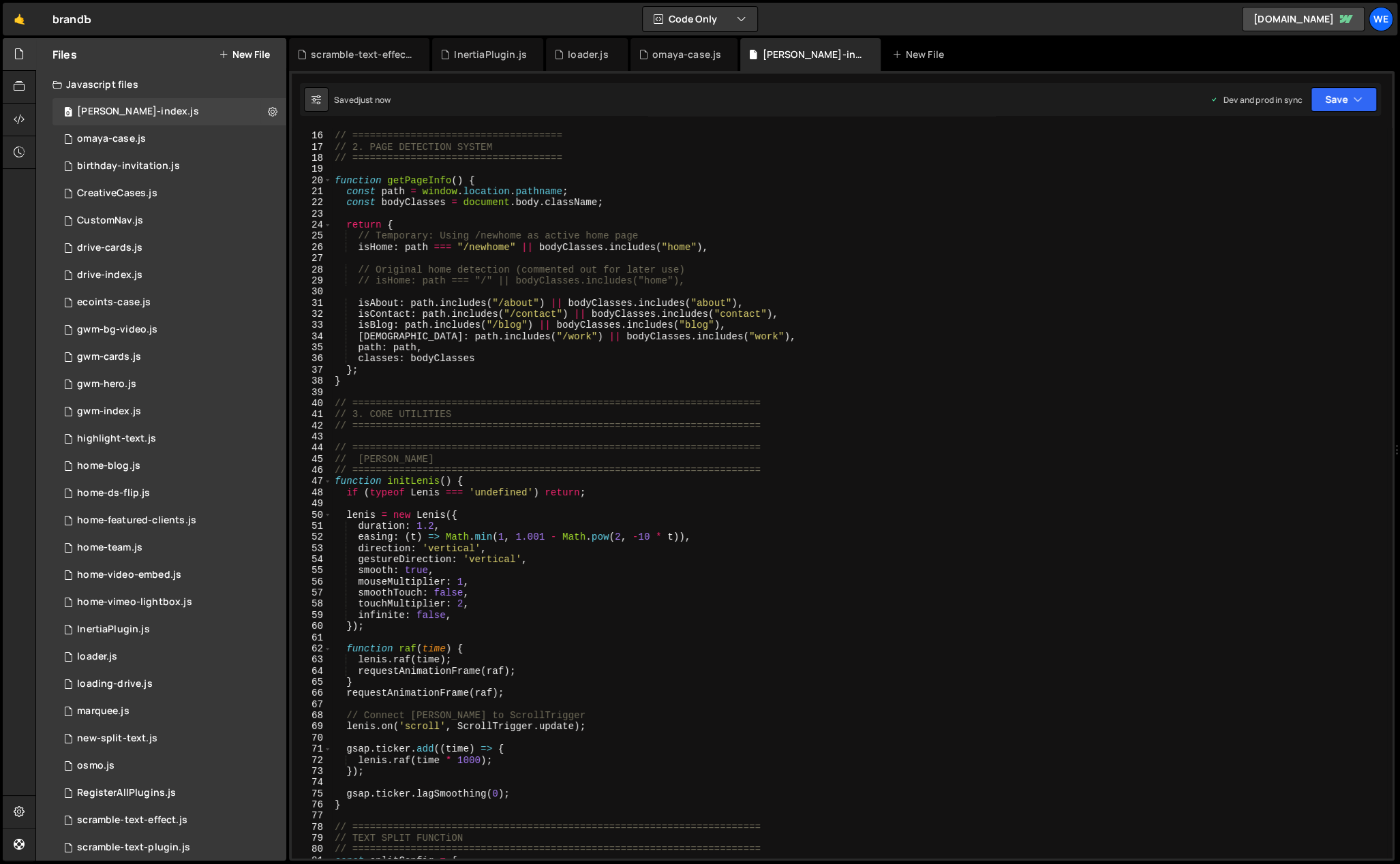
type textarea "// initCookiePopup();"
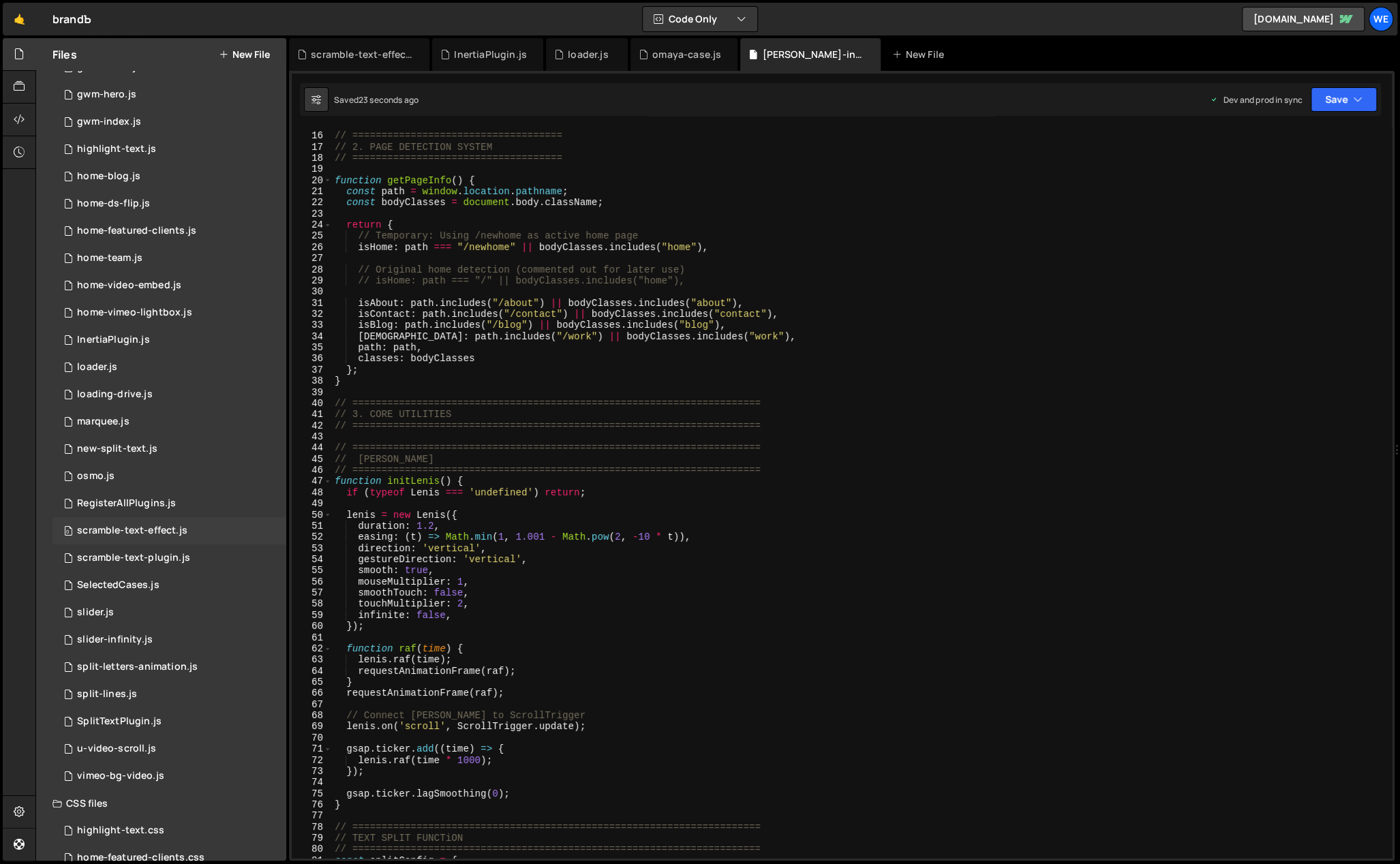
scroll to position [341, 0]
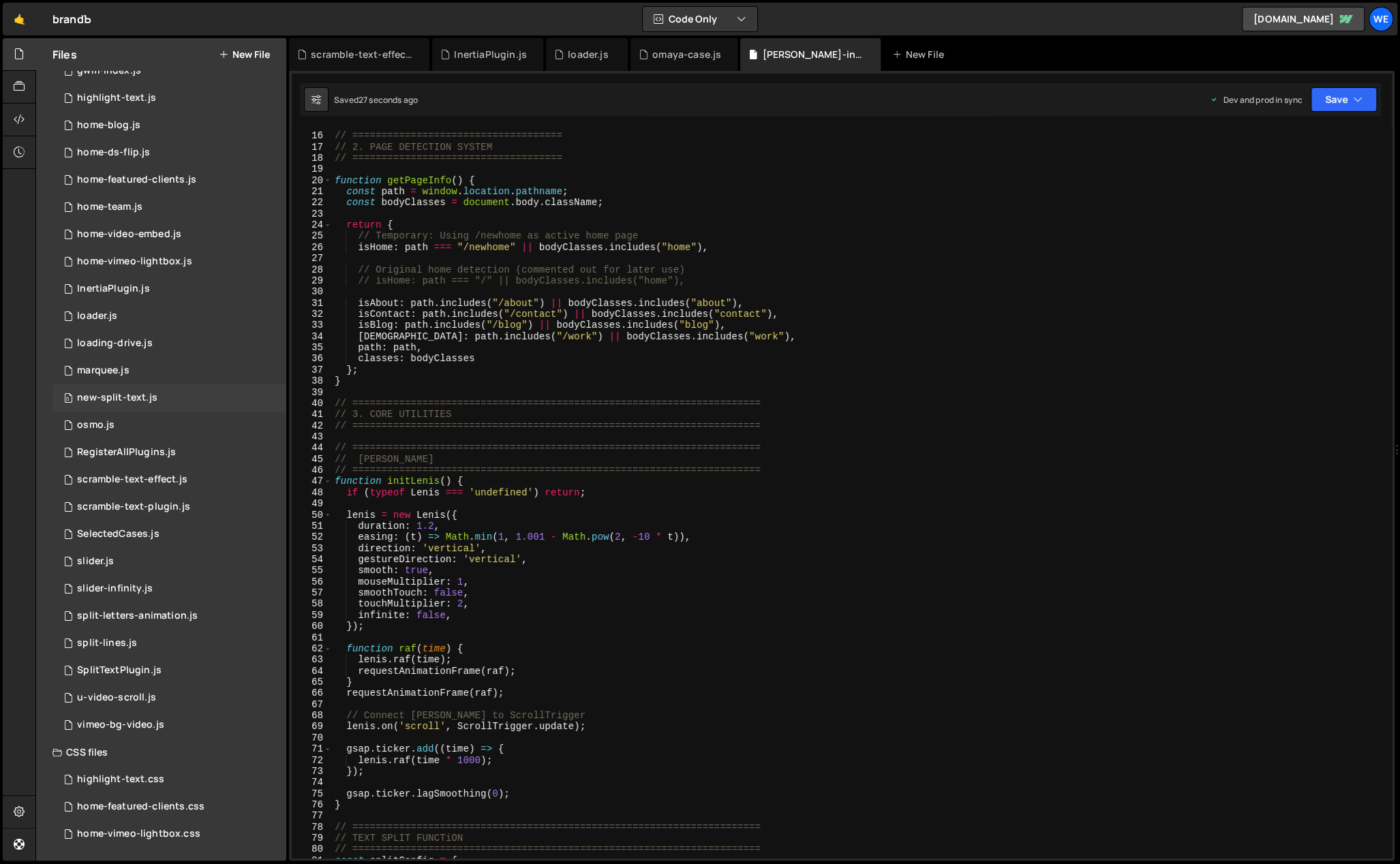
click at [135, 396] on div "new-split-text.js" at bounding box center [117, 398] width 81 height 12
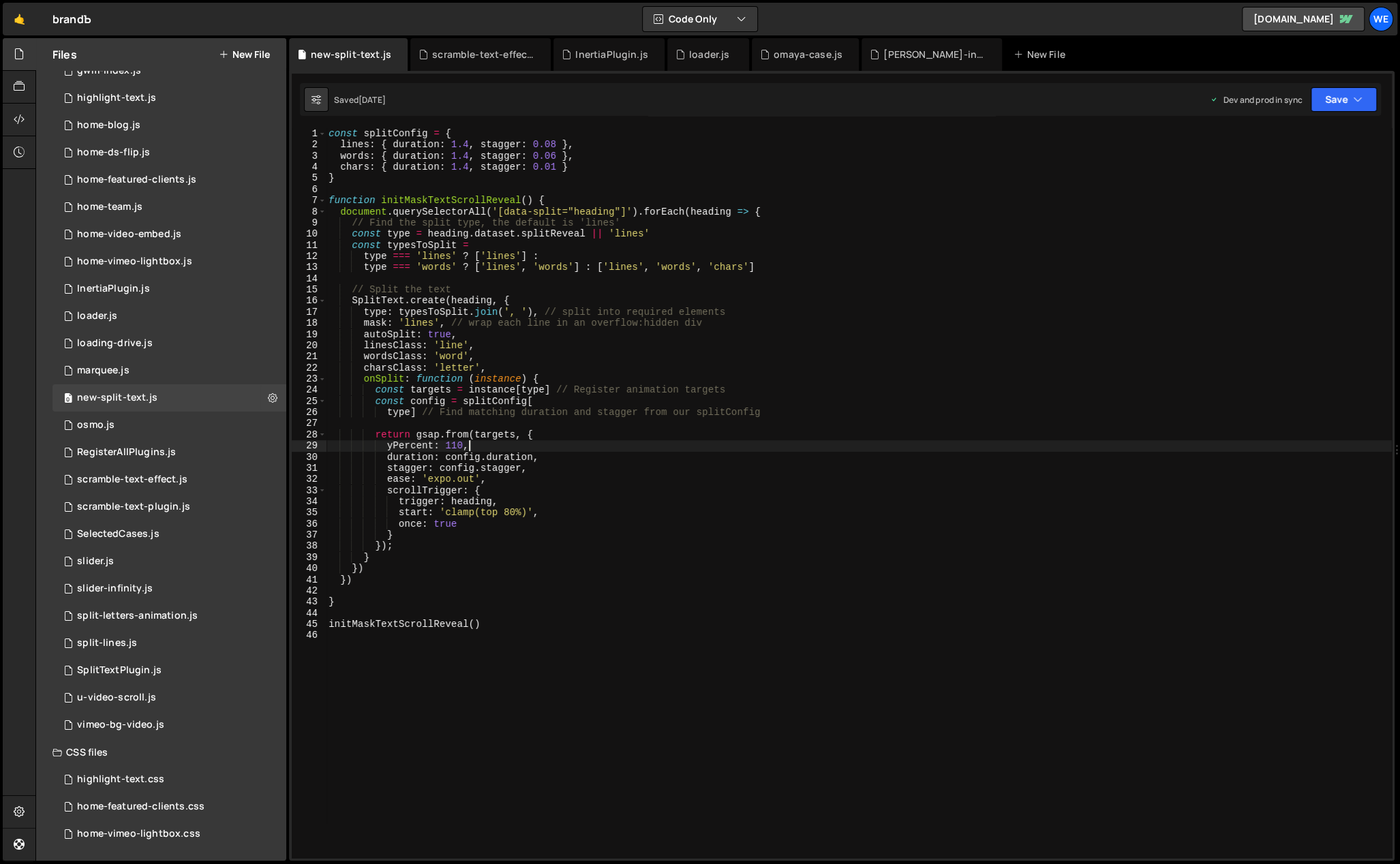
click at [569, 444] on div "const splitConfig = { lines : { duration : 1.4 , stagger : 0.08 } , words : { d…" at bounding box center [859, 505] width 1066 height 753
click at [647, 503] on div "const splitConfig = { lines : { duration : 1.4 , stagger : 0.08 } , words : { d…" at bounding box center [859, 505] width 1066 height 753
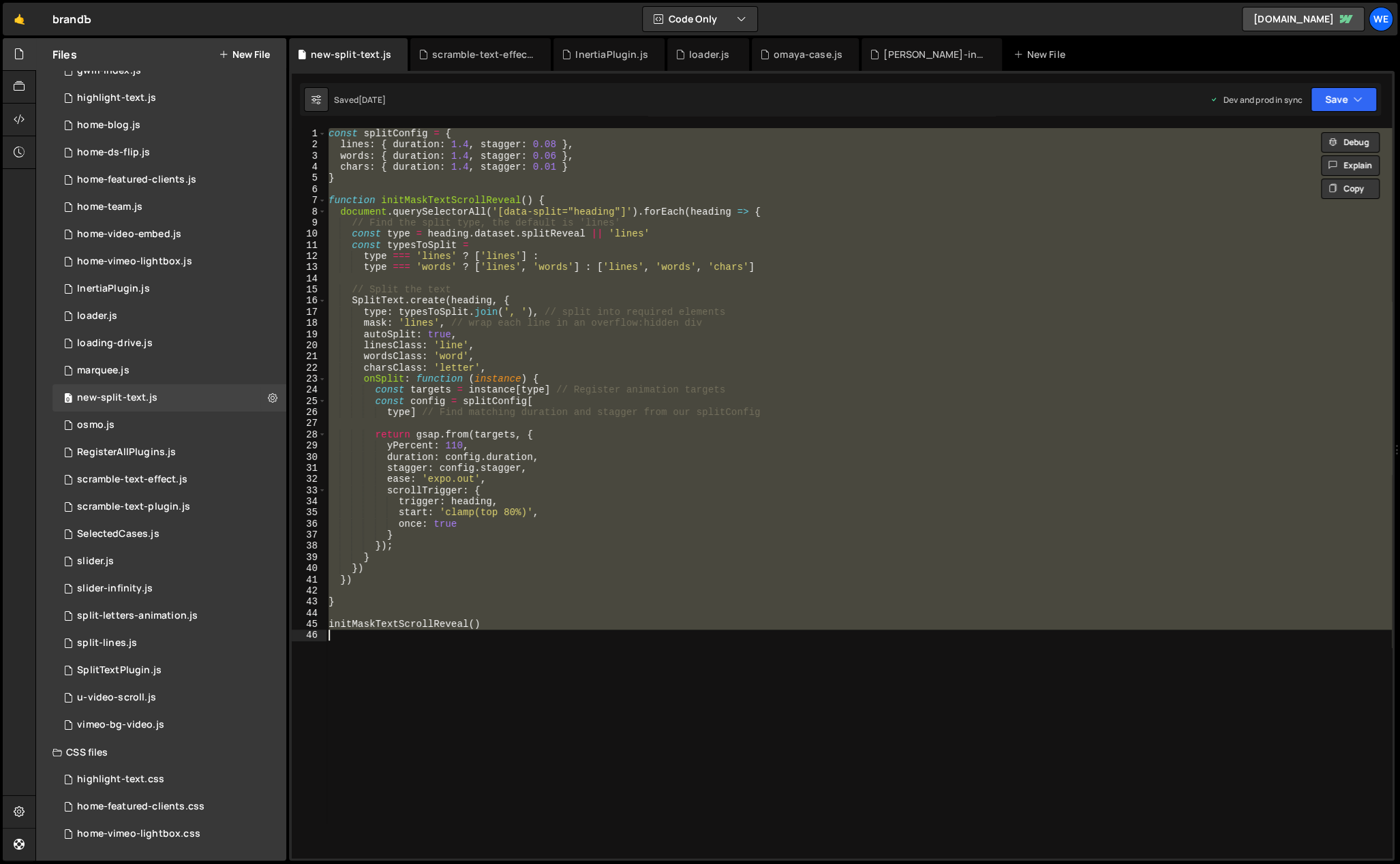
click at [647, 503] on div "const splitConfig = { lines : { duration : 1.4 , stagger : 0.08 } , words : { d…" at bounding box center [859, 493] width 1066 height 730
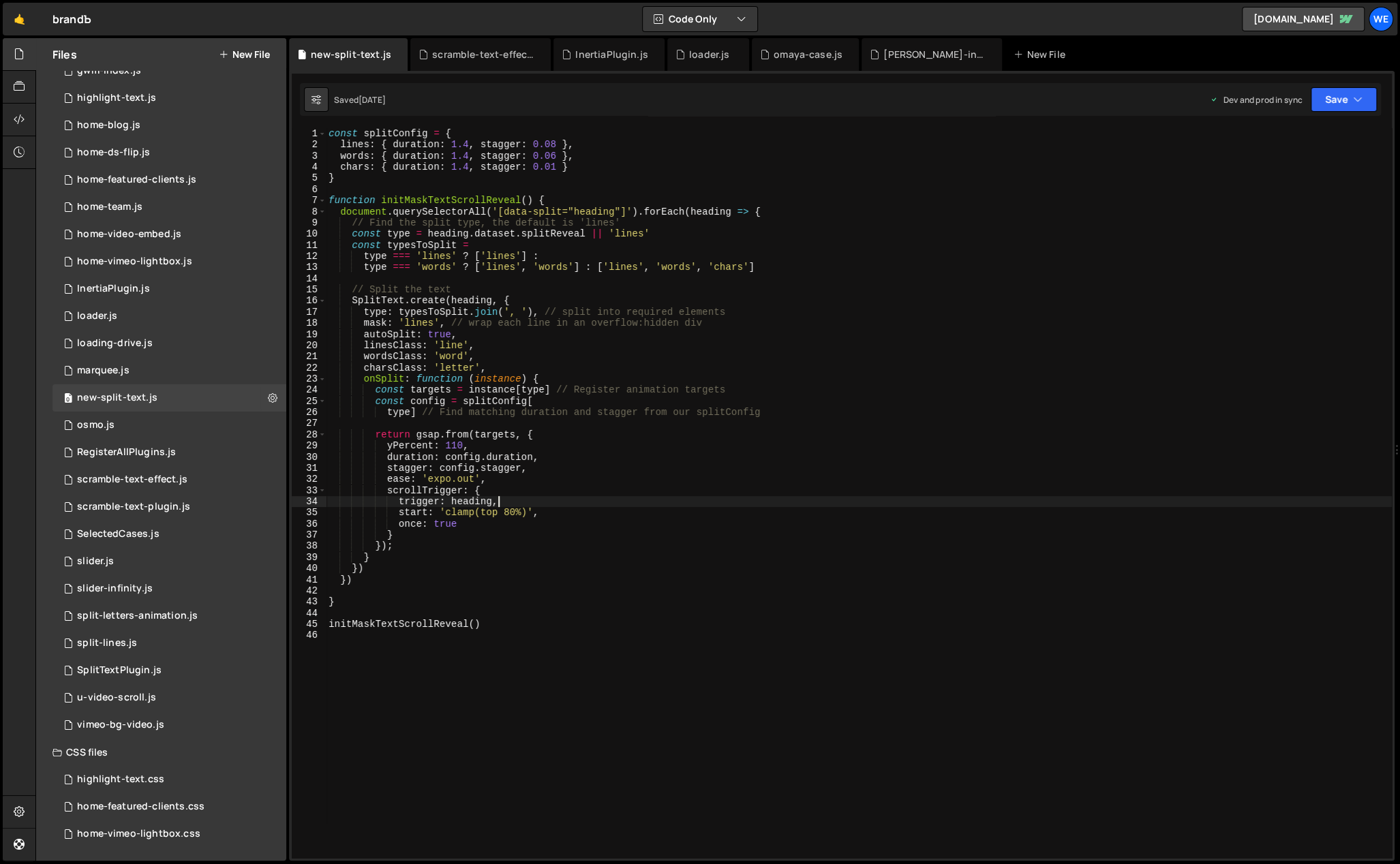
click at [647, 503] on div "const splitConfig = { lines : { duration : 1.4 , stagger : 0.08 } , words : { d…" at bounding box center [859, 505] width 1066 height 753
type textarea "initMaskTextScrollReveal()"
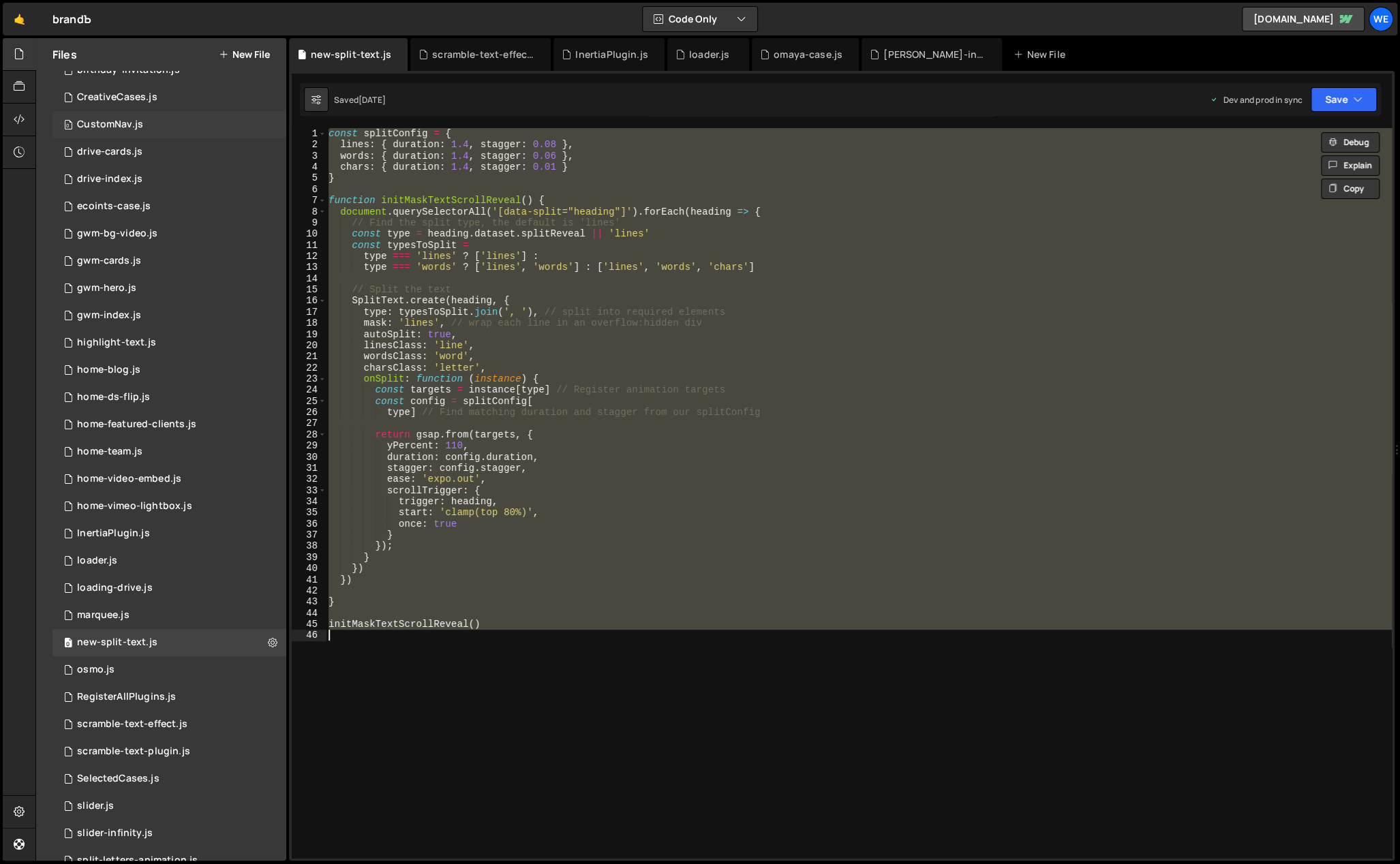
scroll to position [0, 0]
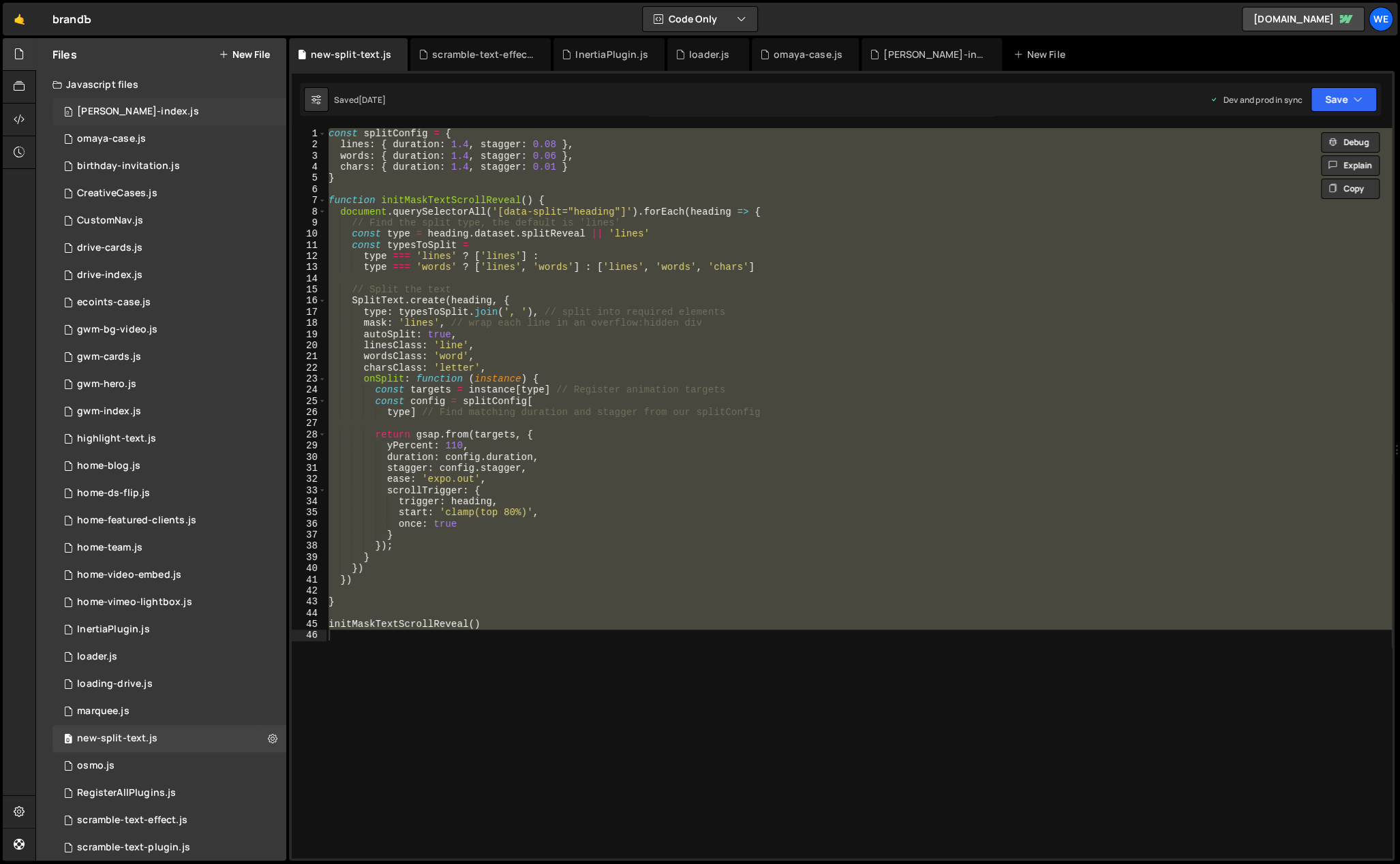
click at [129, 101] on div "0 [PERSON_NAME]-index.js 0" at bounding box center [169, 111] width 234 height 27
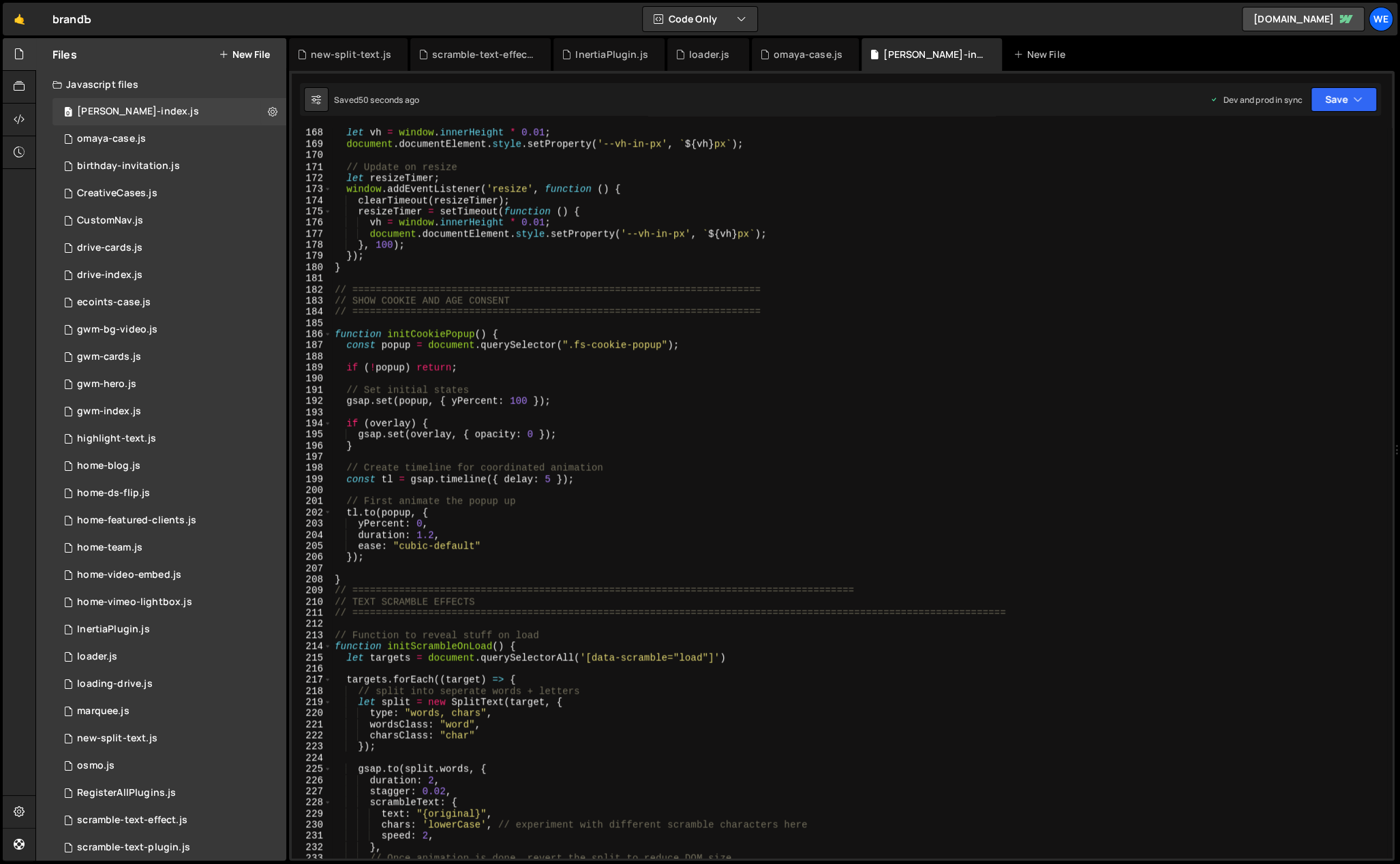
scroll to position [1390, 0]
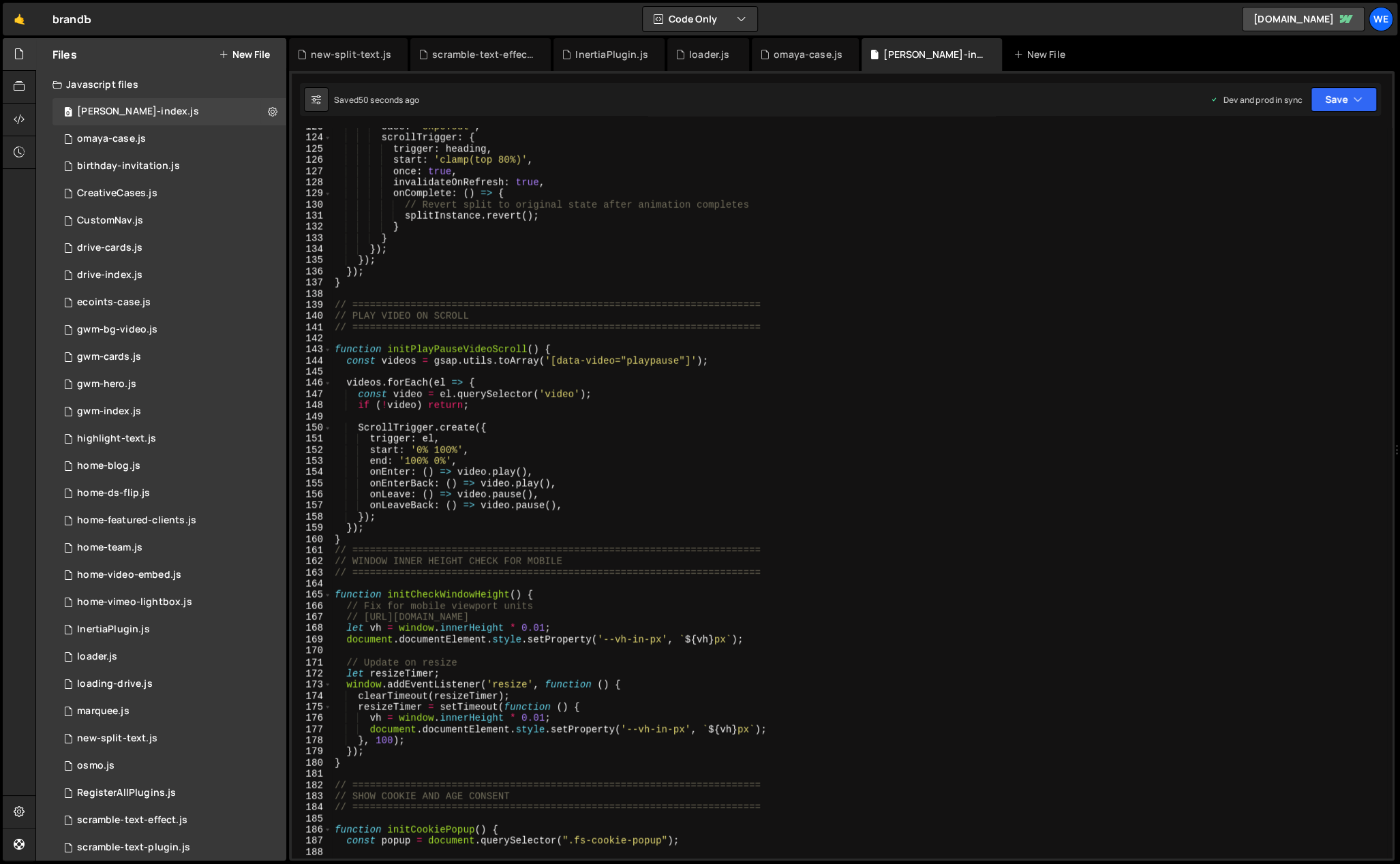
type textarea "// Fix for mobile viewport units"
click at [707, 601] on div "ease : 'expo.out' , scrollTrigger : { trigger : heading , start : 'clamp(top 80…" at bounding box center [860, 498] width 1055 height 753
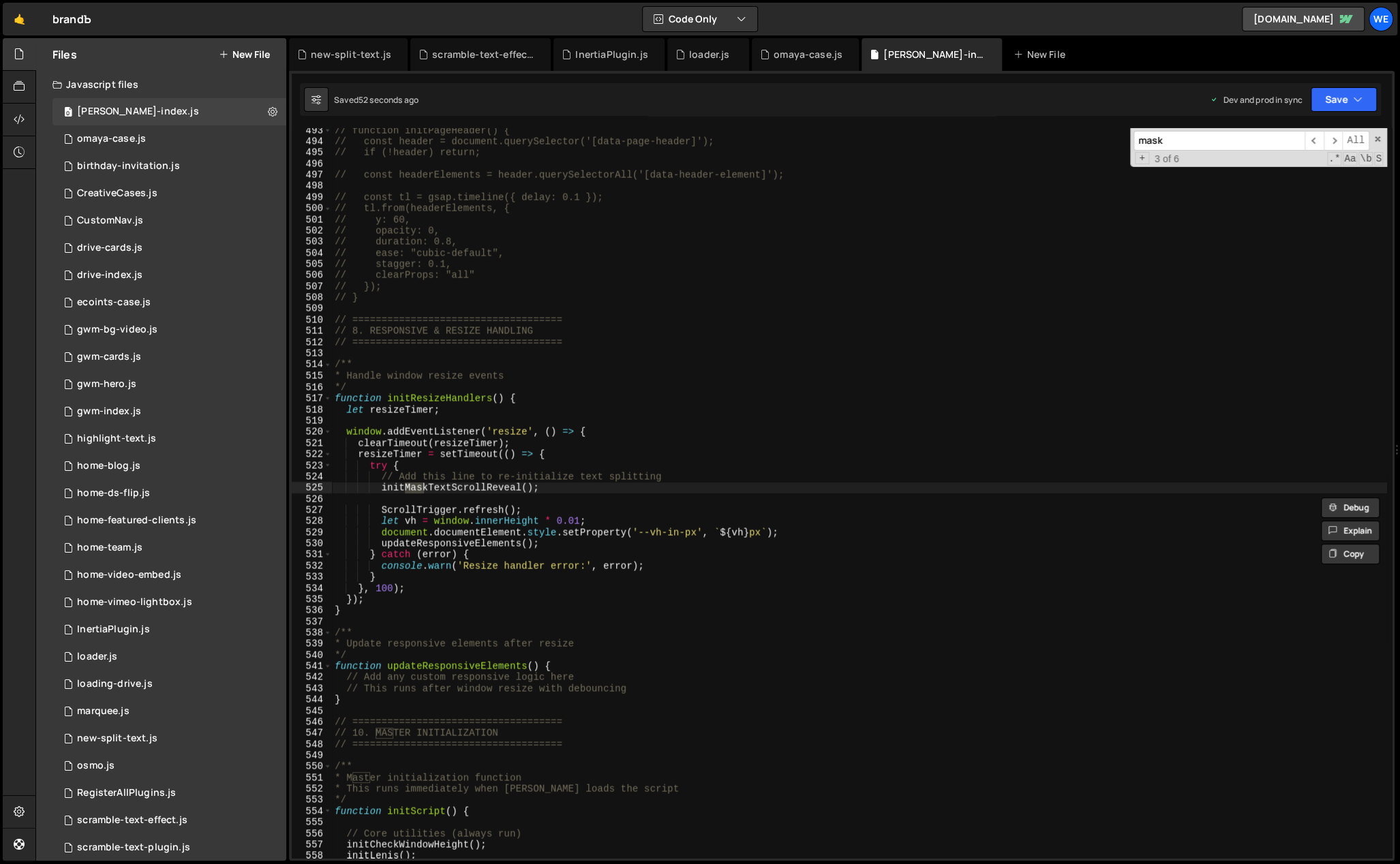
scroll to position [5511, 0]
type input "maskte"
click at [1305, 145] on span "​" at bounding box center [1314, 141] width 19 height 20
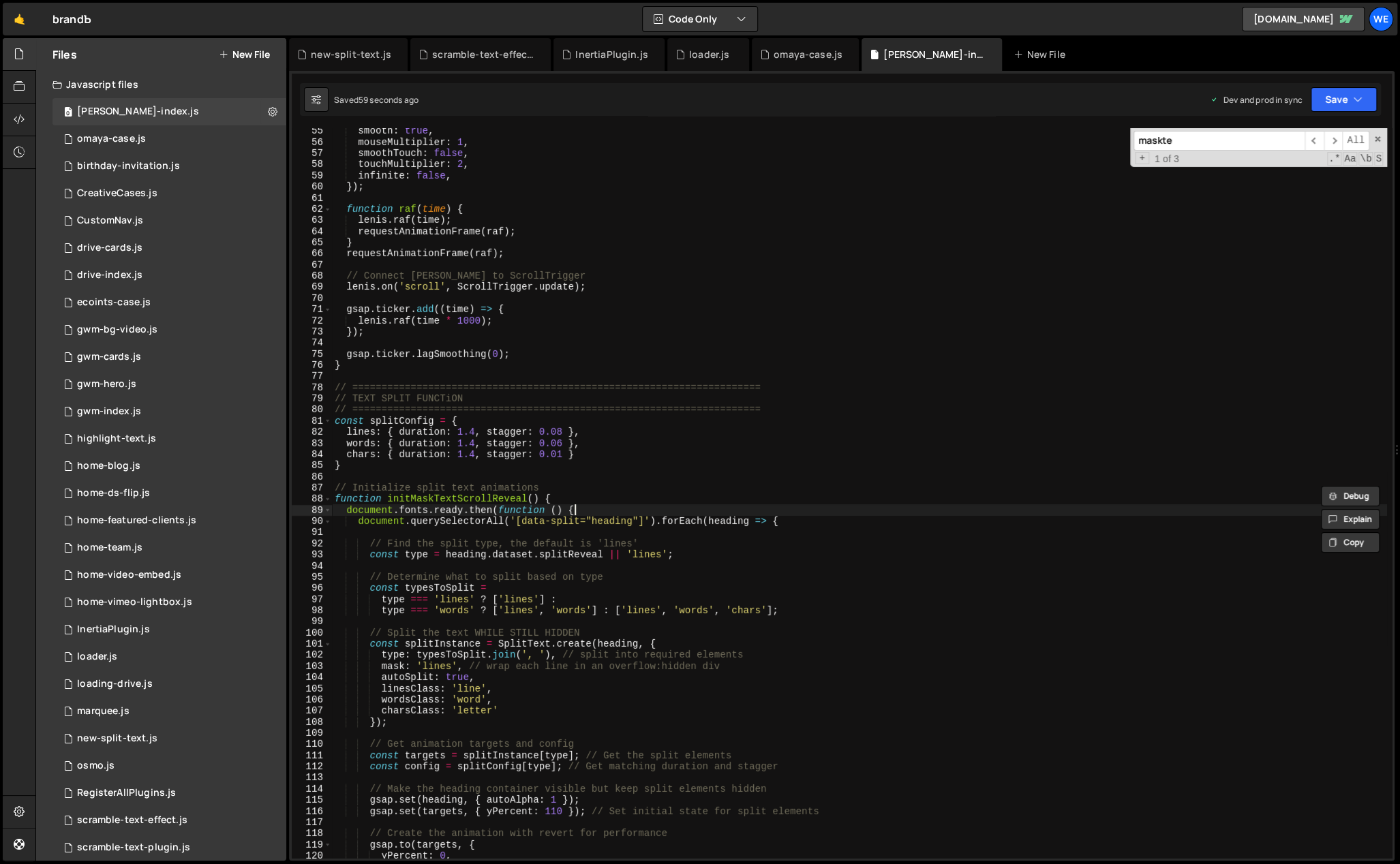
click at [697, 510] on div "smooth : true , mouseMultiplier : 1 , smoothTouch : false , touchMultiplier : 2…" at bounding box center [860, 502] width 1055 height 753
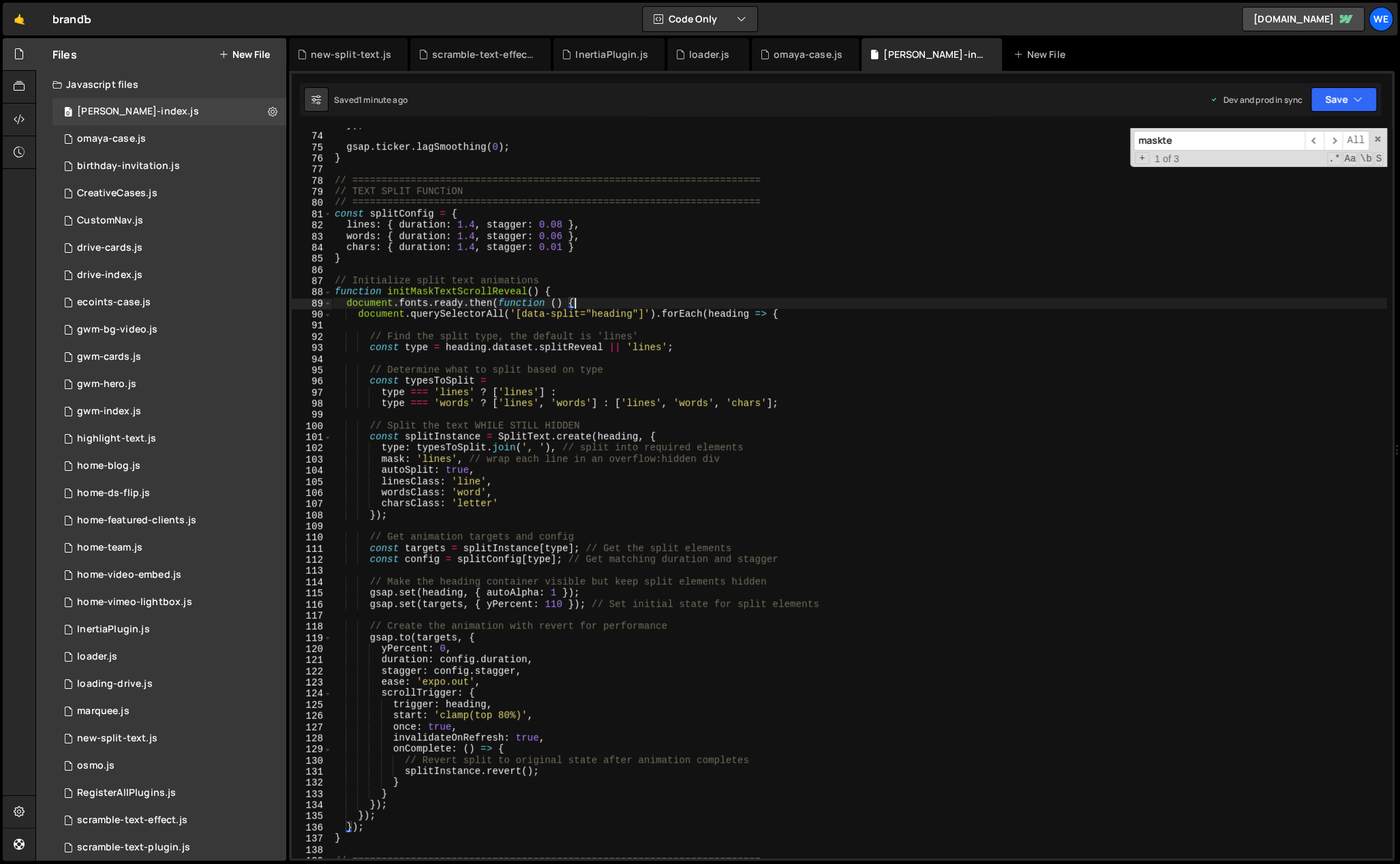
scroll to position [982, 0]
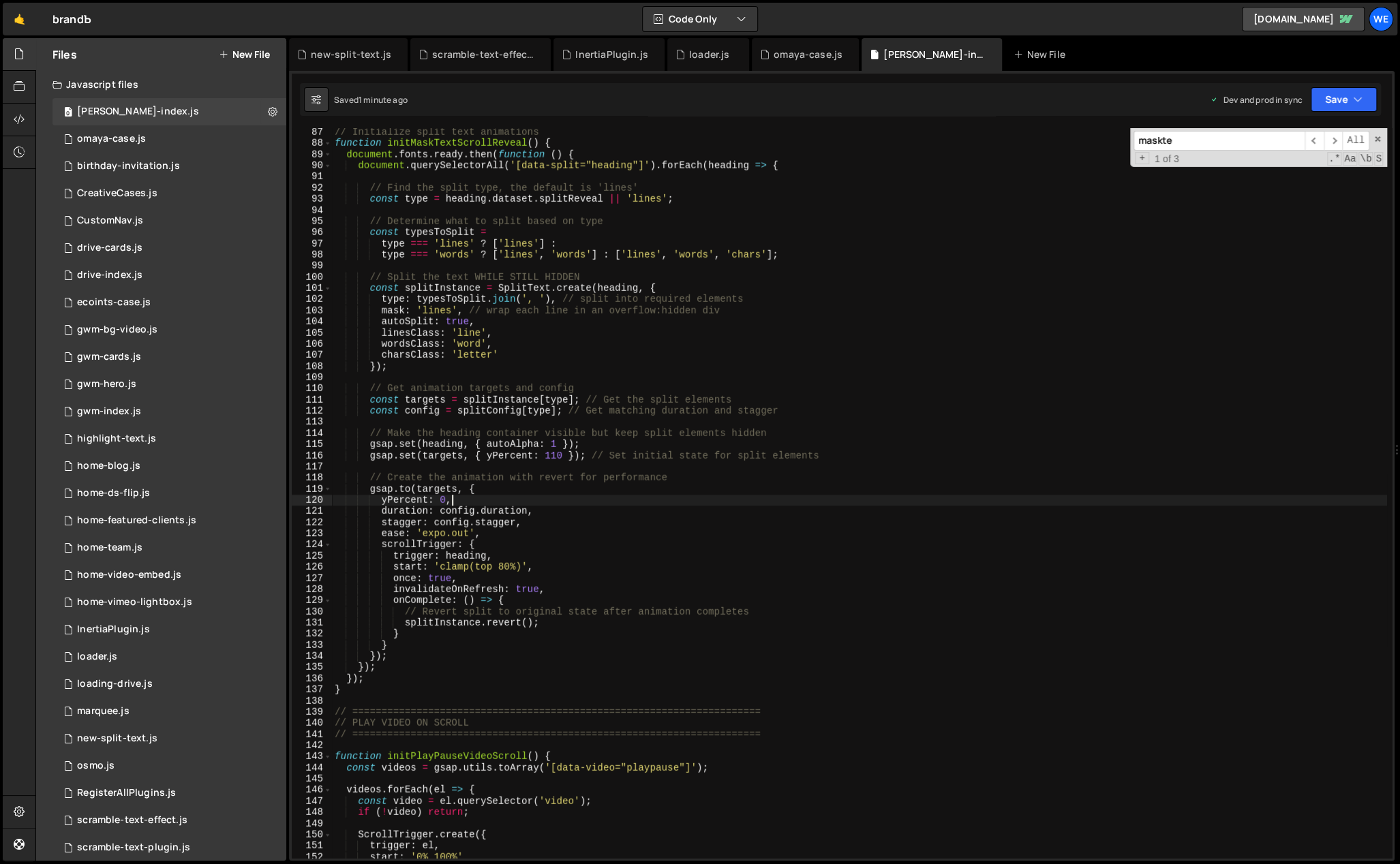
click at [694, 499] on div "// Initialize split text animations function initMaskTextScrollReveal ( ) { doc…" at bounding box center [860, 503] width 1055 height 753
type textarea "yPercent: 0,"
click at [145, 221] on div "0 CustomNav.js 0" at bounding box center [169, 221] width 234 height 27
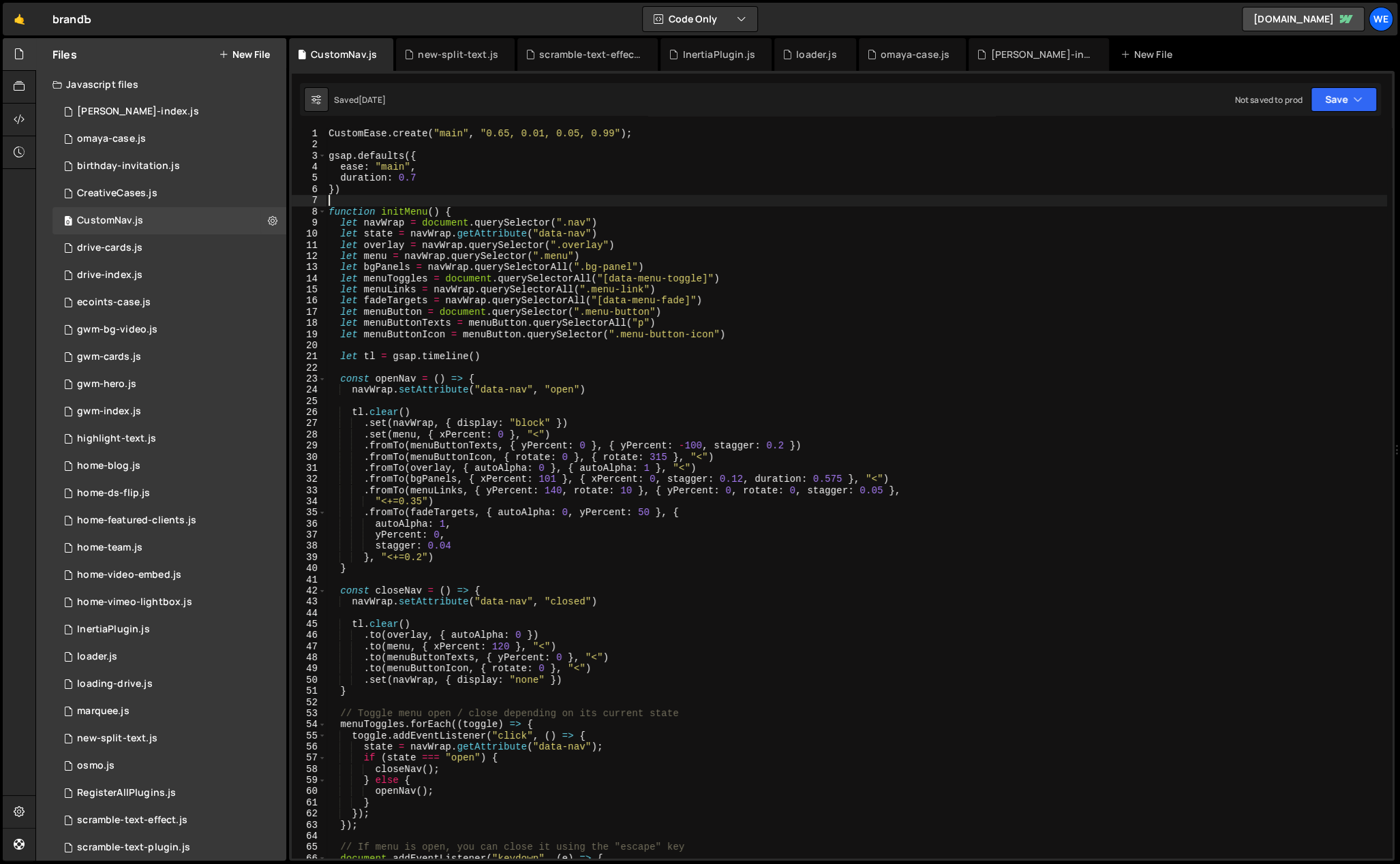
click at [516, 198] on div "CustomEase . create ( "main" , "0.65, 0.01, 0.05, 0.99" ) ; gsap . defaults ({ …" at bounding box center [856, 505] width 1061 height 753
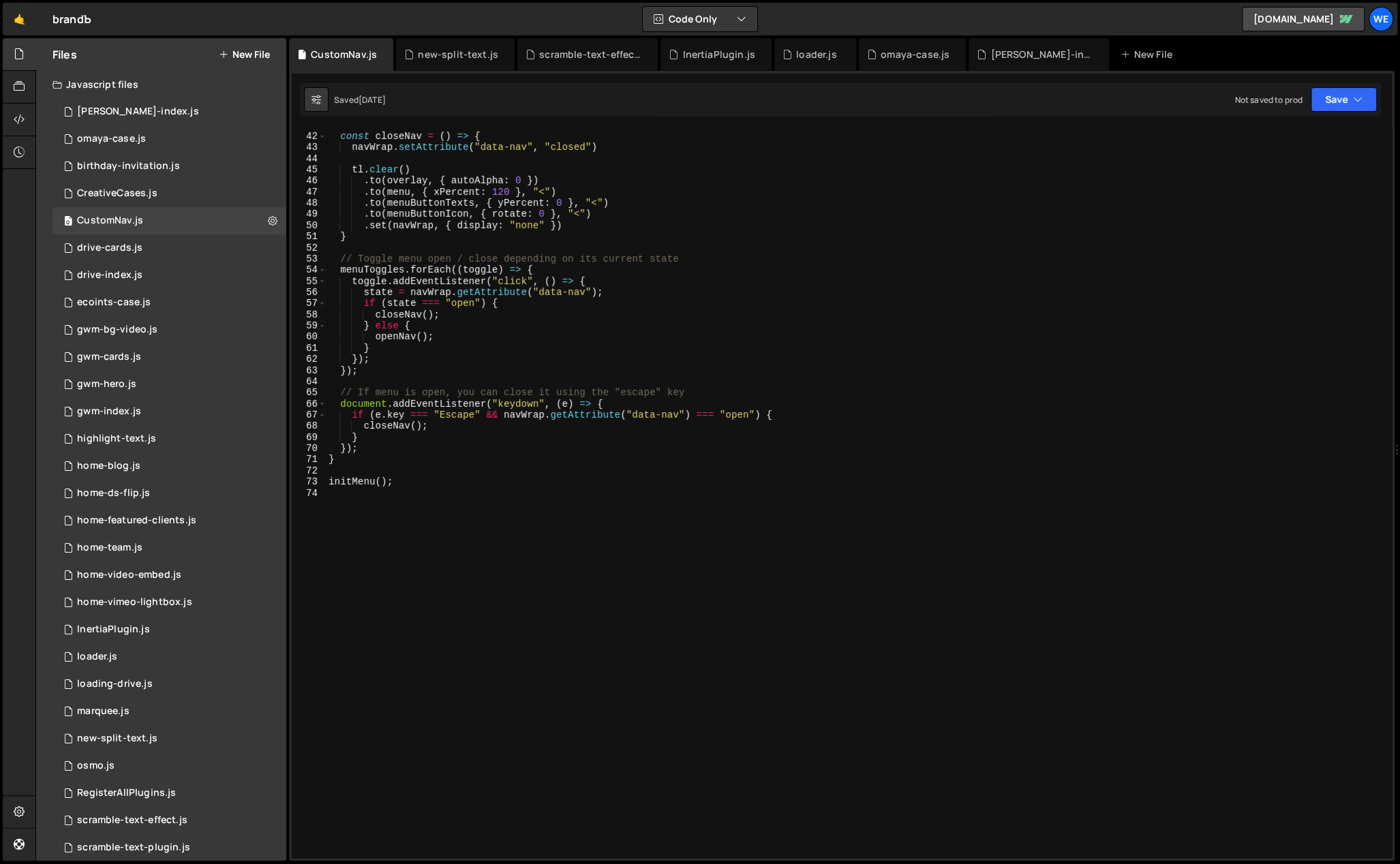
click at [520, 493] on div "const closeNav = ( ) => { navWrap . setAttribute ( "data-nav" , "closed" ) tl .…" at bounding box center [856, 497] width 1061 height 753
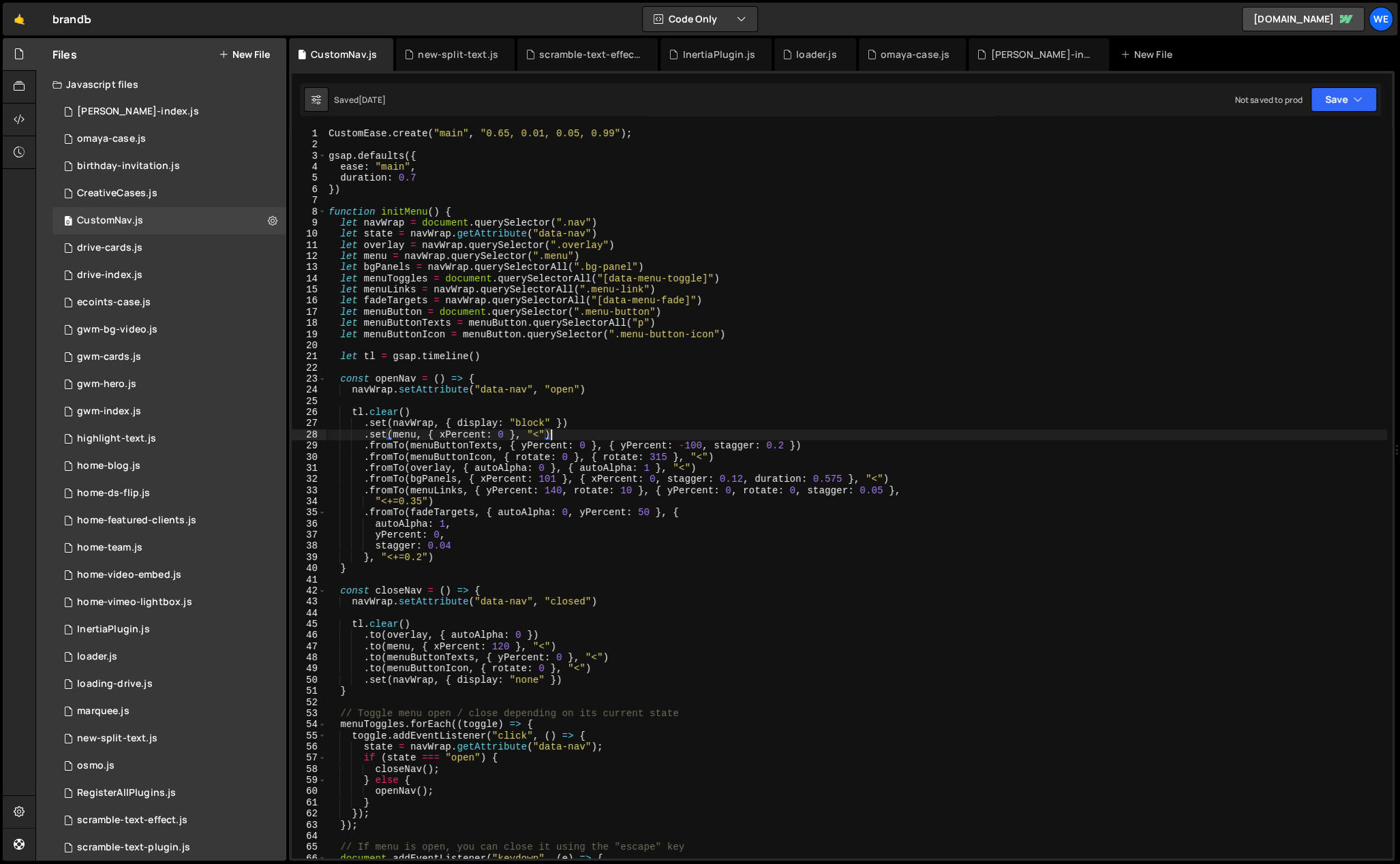
click at [567, 430] on div "CustomEase . create ( "main" , "0.65, 0.01, 0.05, 0.99" ) ; gsap . defaults ({ …" at bounding box center [856, 505] width 1061 height 753
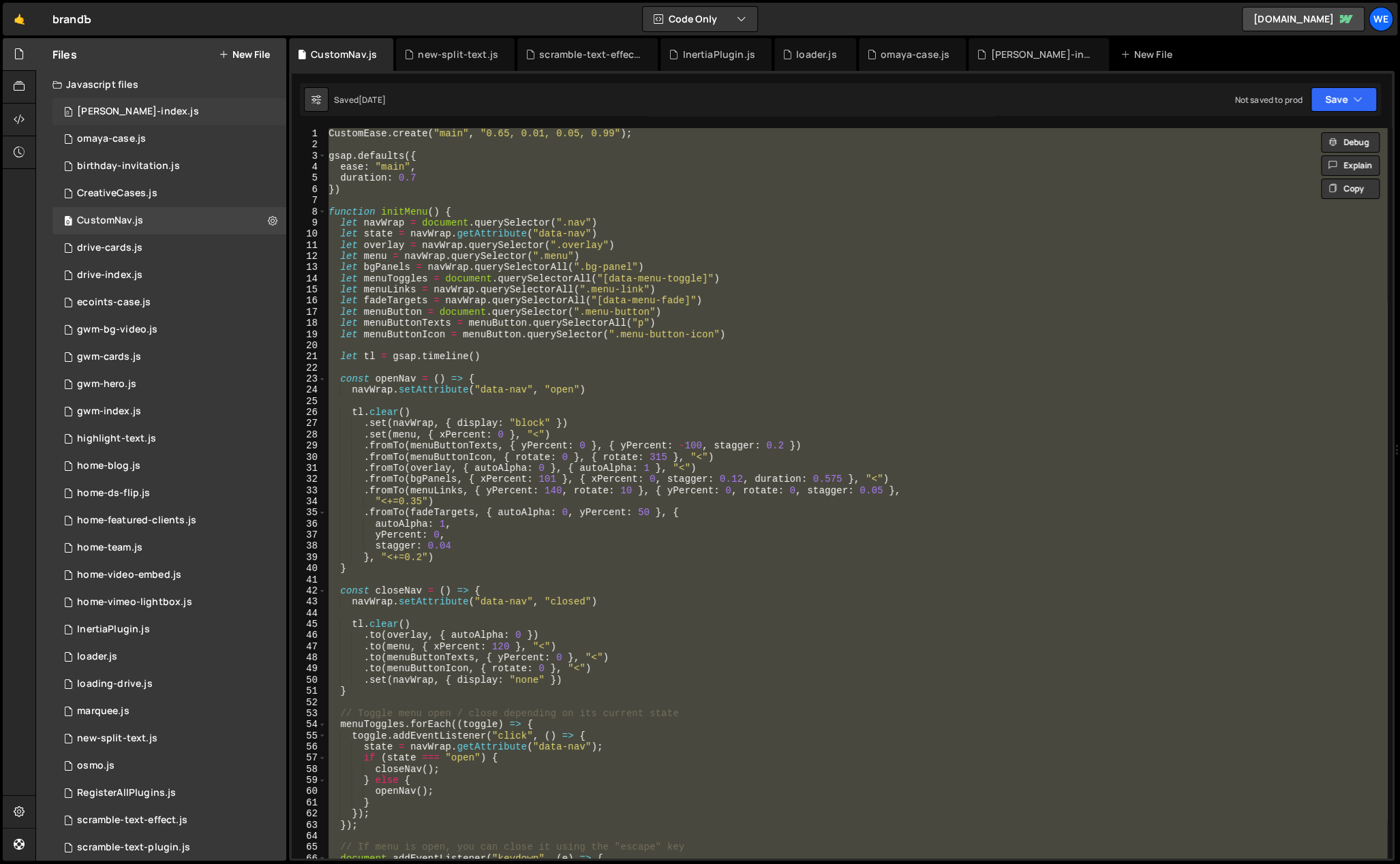
click at [167, 108] on div "0 [PERSON_NAME]-index.js 0" at bounding box center [169, 111] width 234 height 27
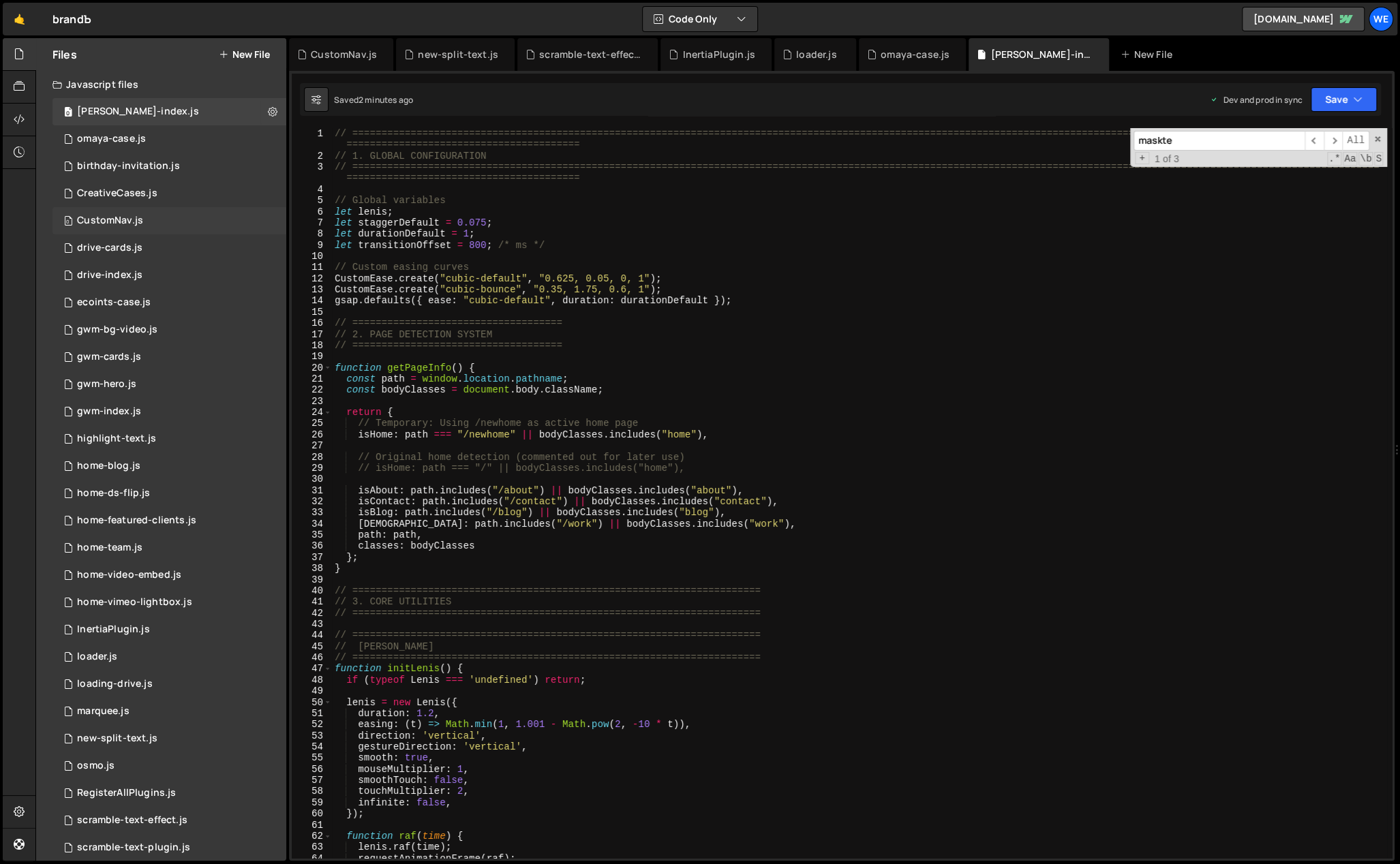
click at [148, 218] on div "0 CustomNav.js 0" at bounding box center [169, 221] width 234 height 27
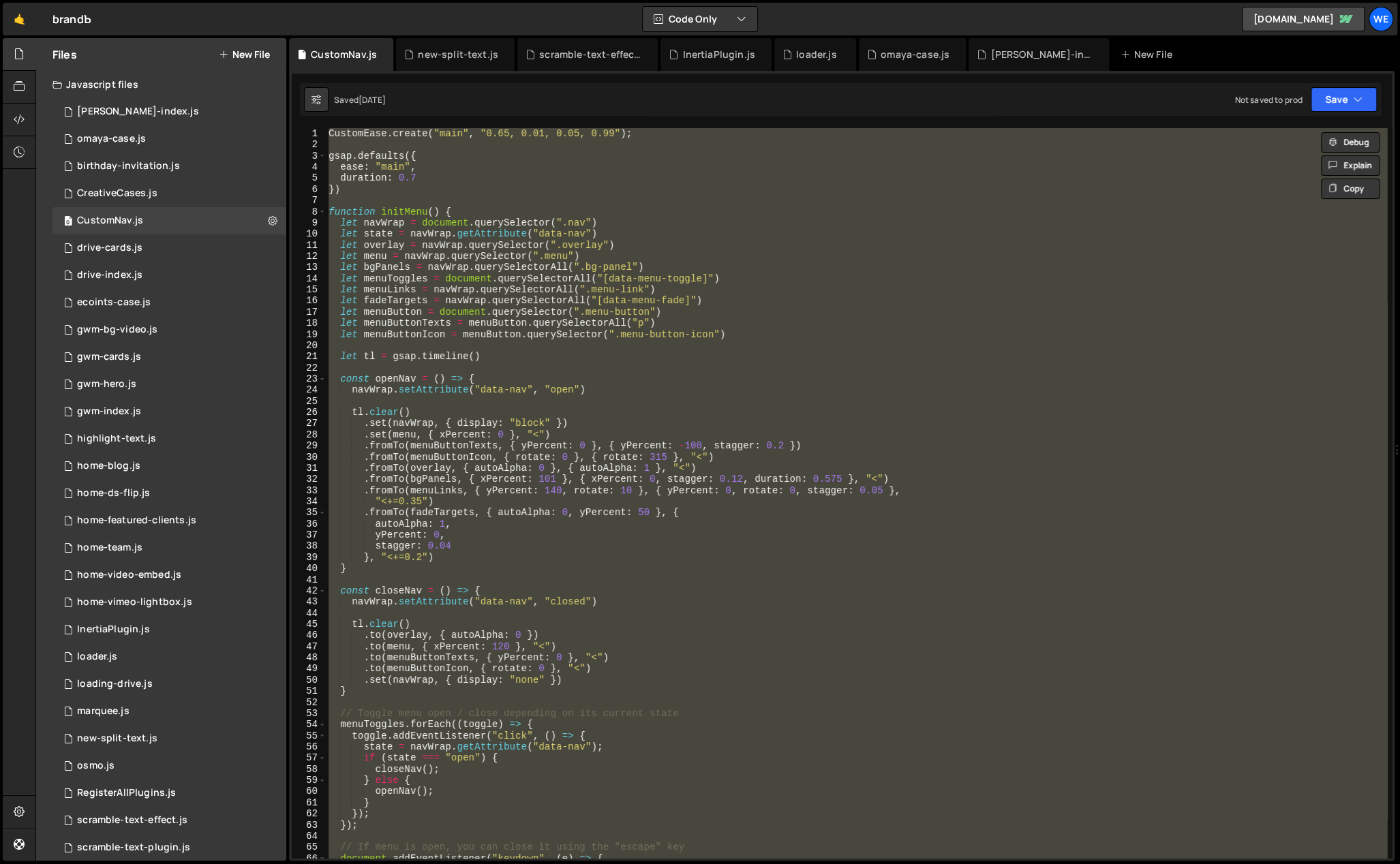
click at [407, 214] on div "CustomEase . create ( "main" , "0.65, 0.01, 0.05, 0.99" ) ; gsap . defaults ({ …" at bounding box center [856, 493] width 1061 height 730
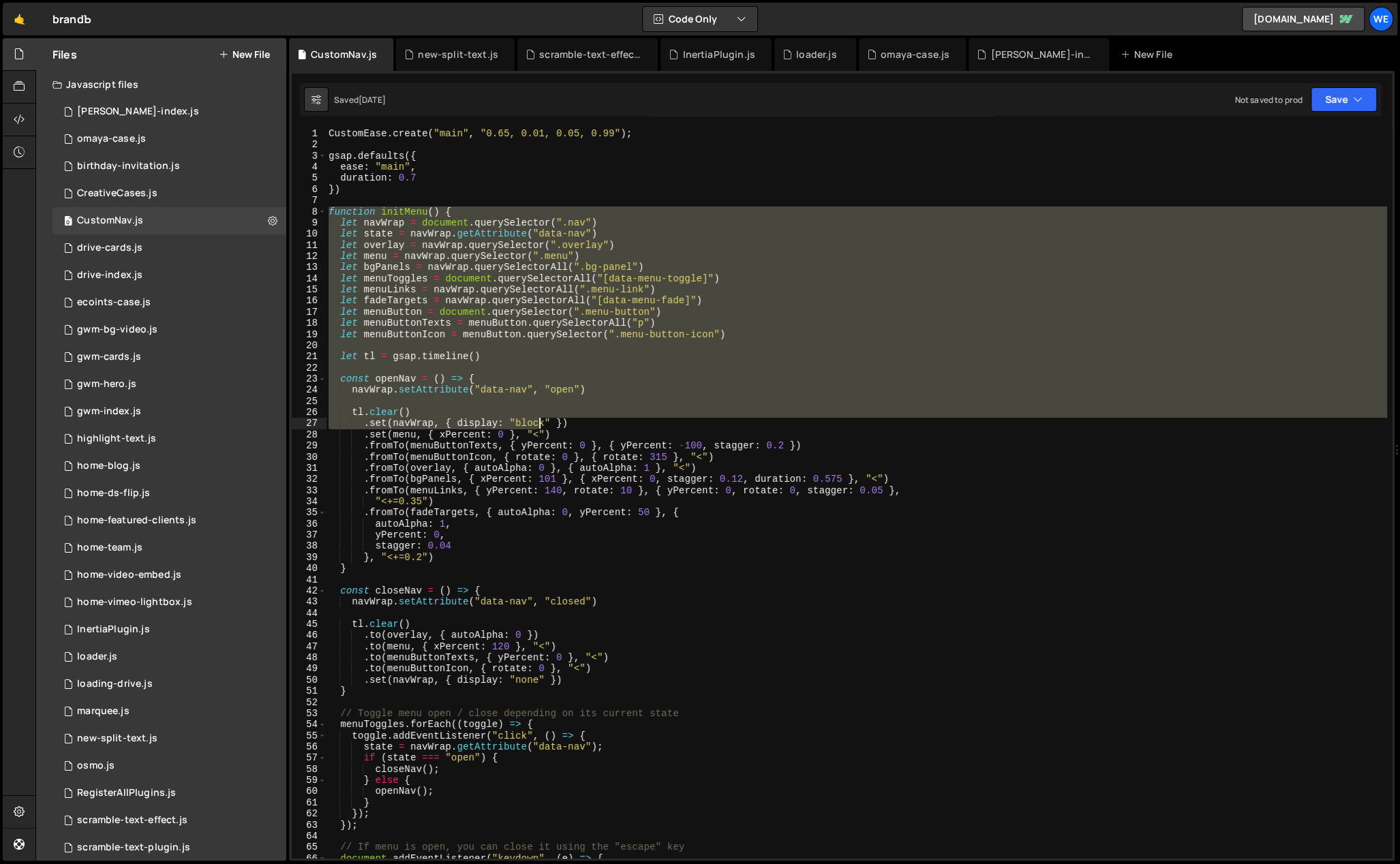
scroll to position [454, 0]
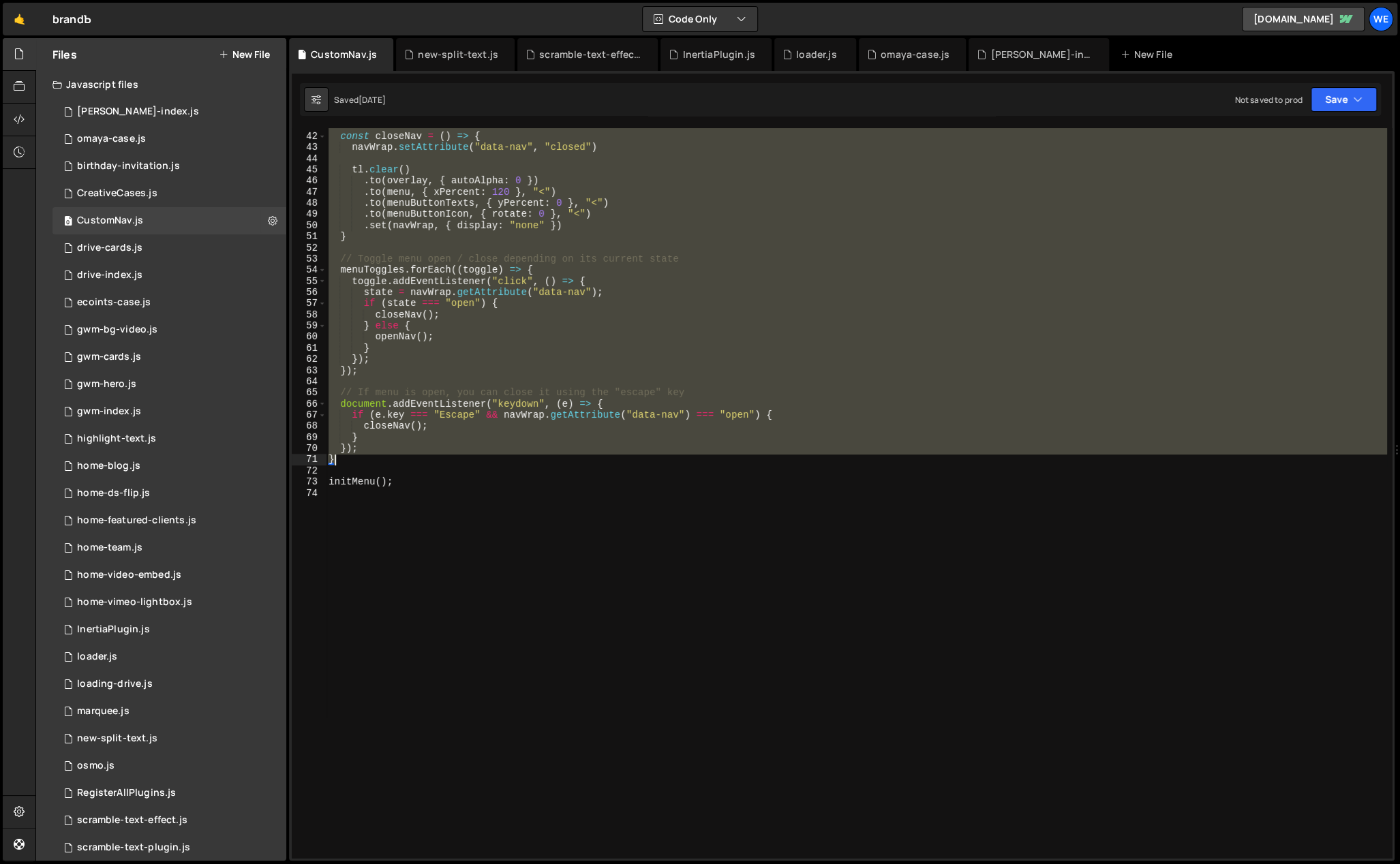
drag, startPoint x: 328, startPoint y: 208, endPoint x: 394, endPoint y: 465, distance: 265.3
click at [394, 465] on div "const closeNav = ( ) => { navWrap . setAttribute ( "data-nav" , "closed" ) tl .…" at bounding box center [856, 497] width 1061 height 753
type textarea "}); }"
click at [145, 108] on div "[PERSON_NAME]-index.js" at bounding box center [138, 111] width 122 height 12
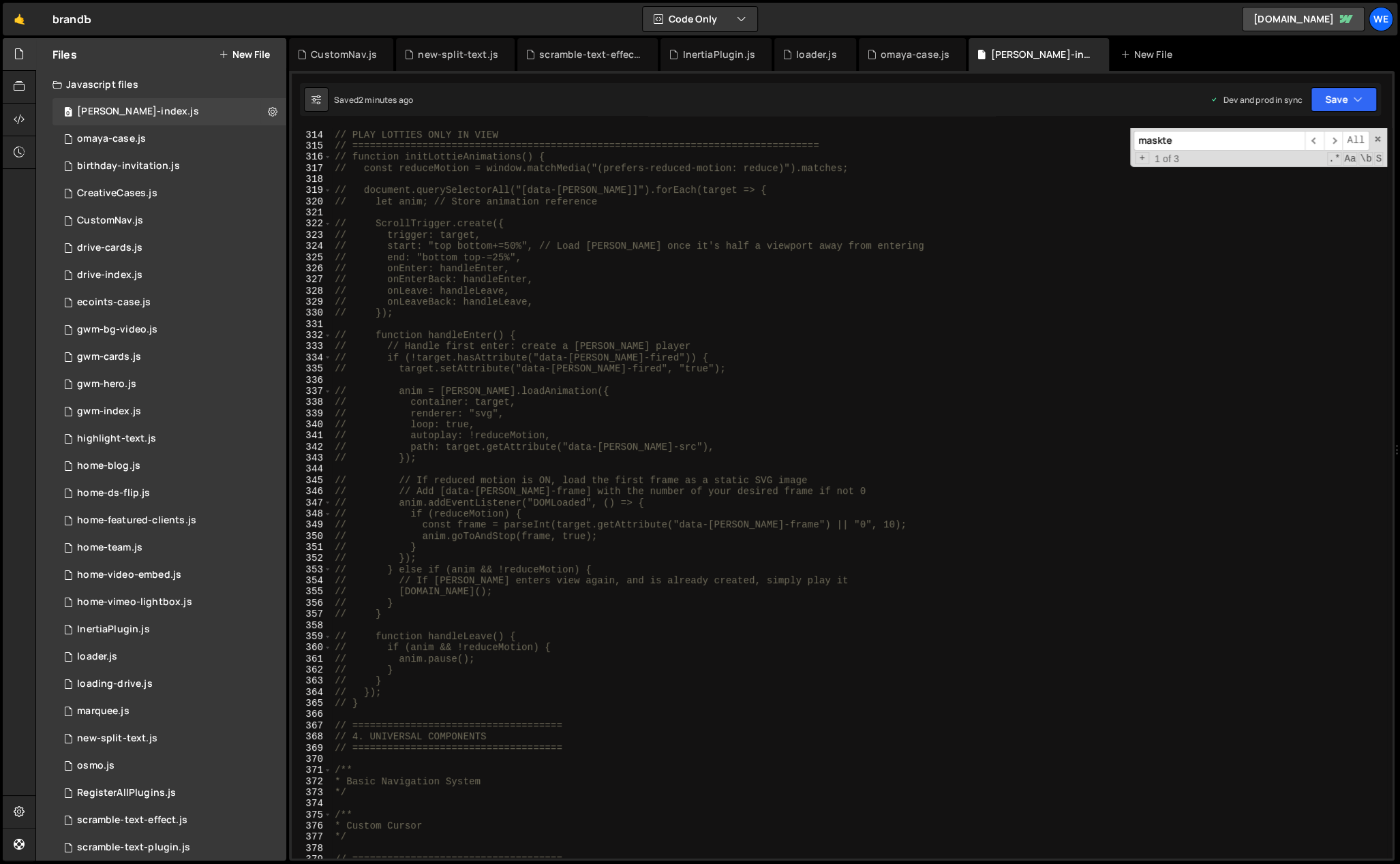
scroll to position [3639, 0]
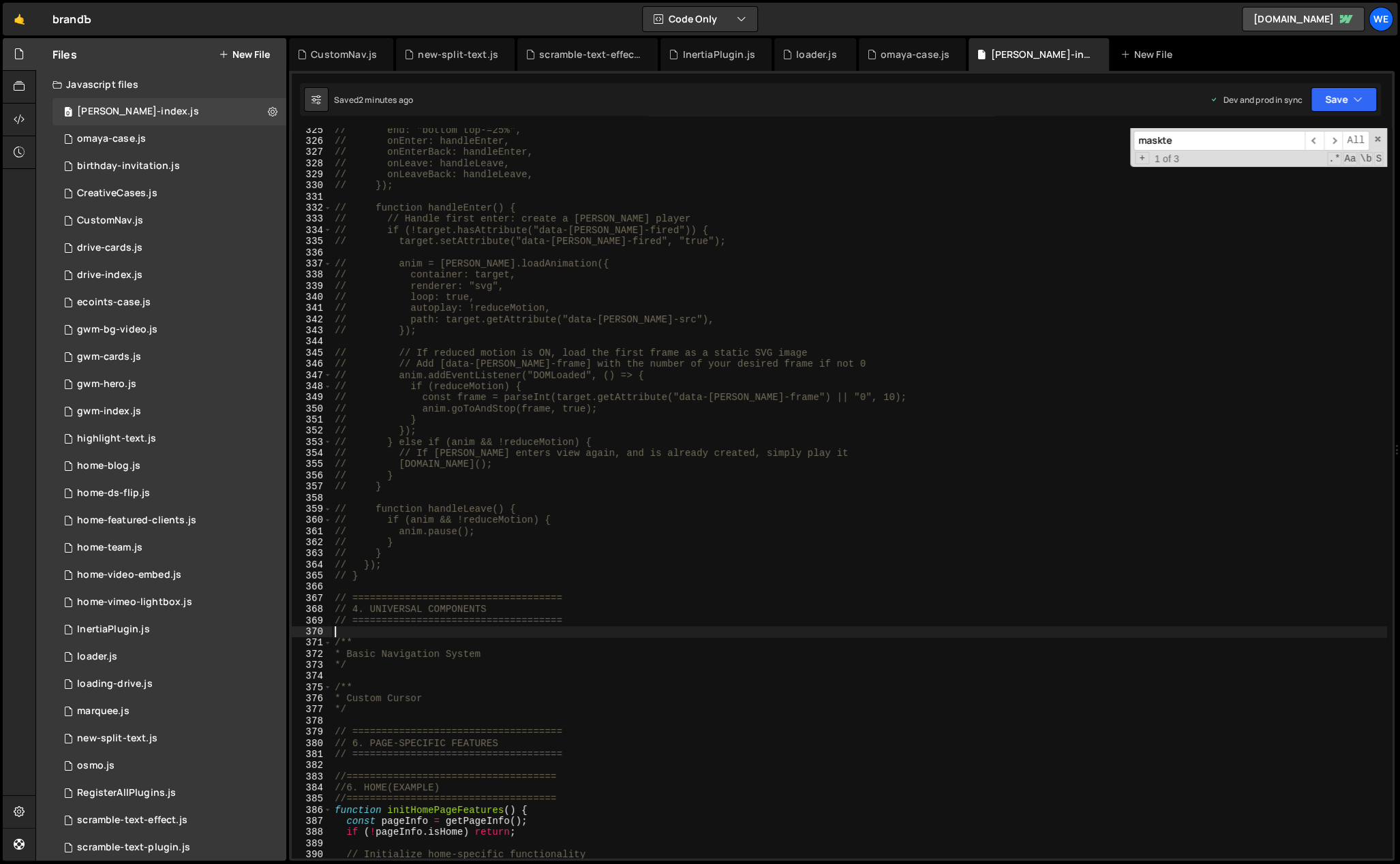
click at [510, 636] on div "// end: "bottom top-=25%", // onEnter: handleEnter, // onEnterBack: handleEnter…" at bounding box center [860, 501] width 1055 height 753
click at [460, 637] on div "// end: "bottom top-=25%", // onEnter: handleEnter, // onEnterBack: handleEnter…" at bounding box center [860, 501] width 1055 height 753
paste textarea "}"
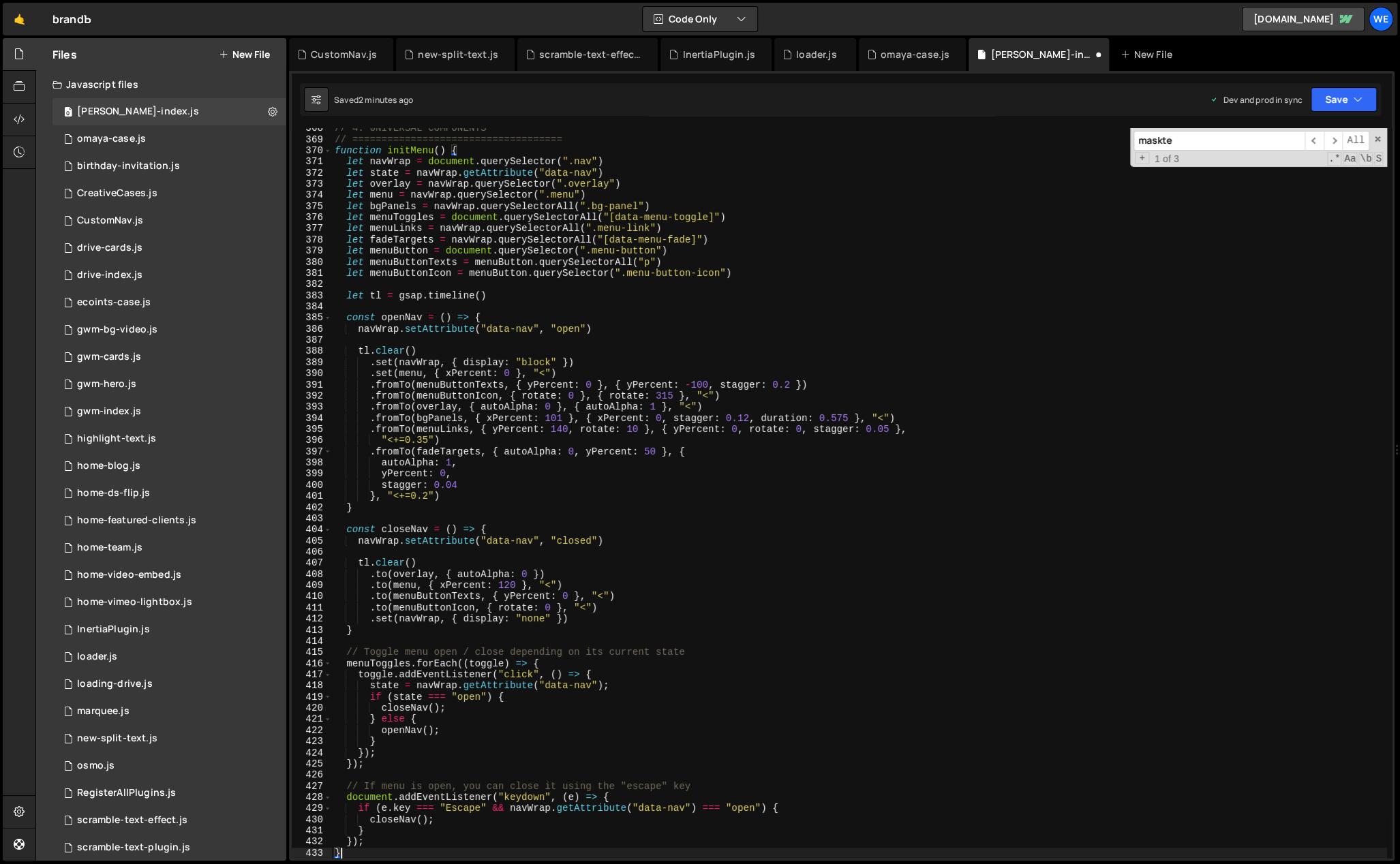
scroll to position [3767, 0]
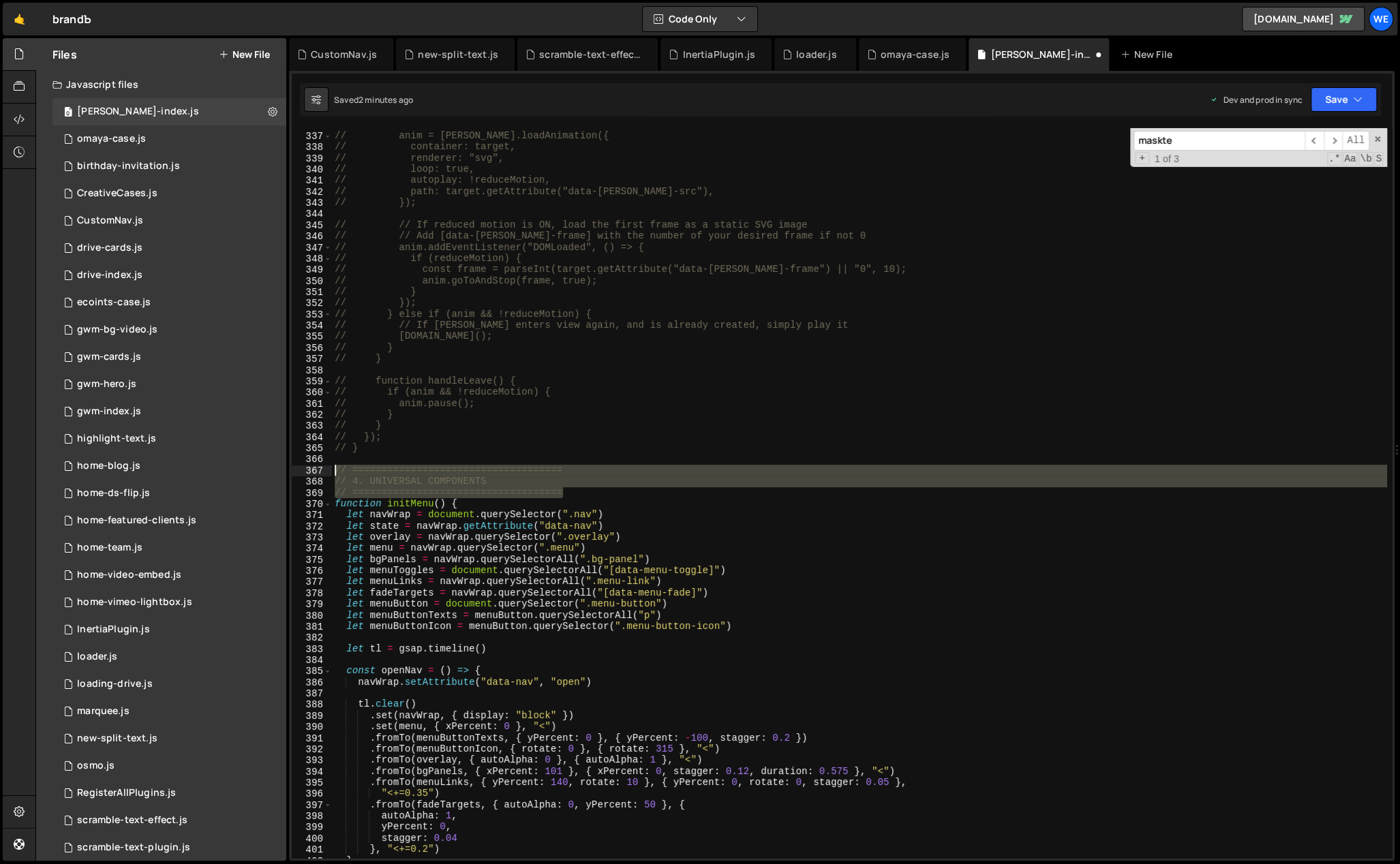
drag, startPoint x: 566, startPoint y: 490, endPoint x: 343, endPoint y: 474, distance: 223.6
click at [334, 473] on div "// anim = [PERSON_NAME].loadAnimation({ // container: target, // renderer: "svg…" at bounding box center [860, 496] width 1055 height 753
click at [580, 497] on div "// anim = [PERSON_NAME].loadAnimation({ // container: target, // renderer: "svg…" at bounding box center [860, 493] width 1055 height 730
type textarea "// ===================================="
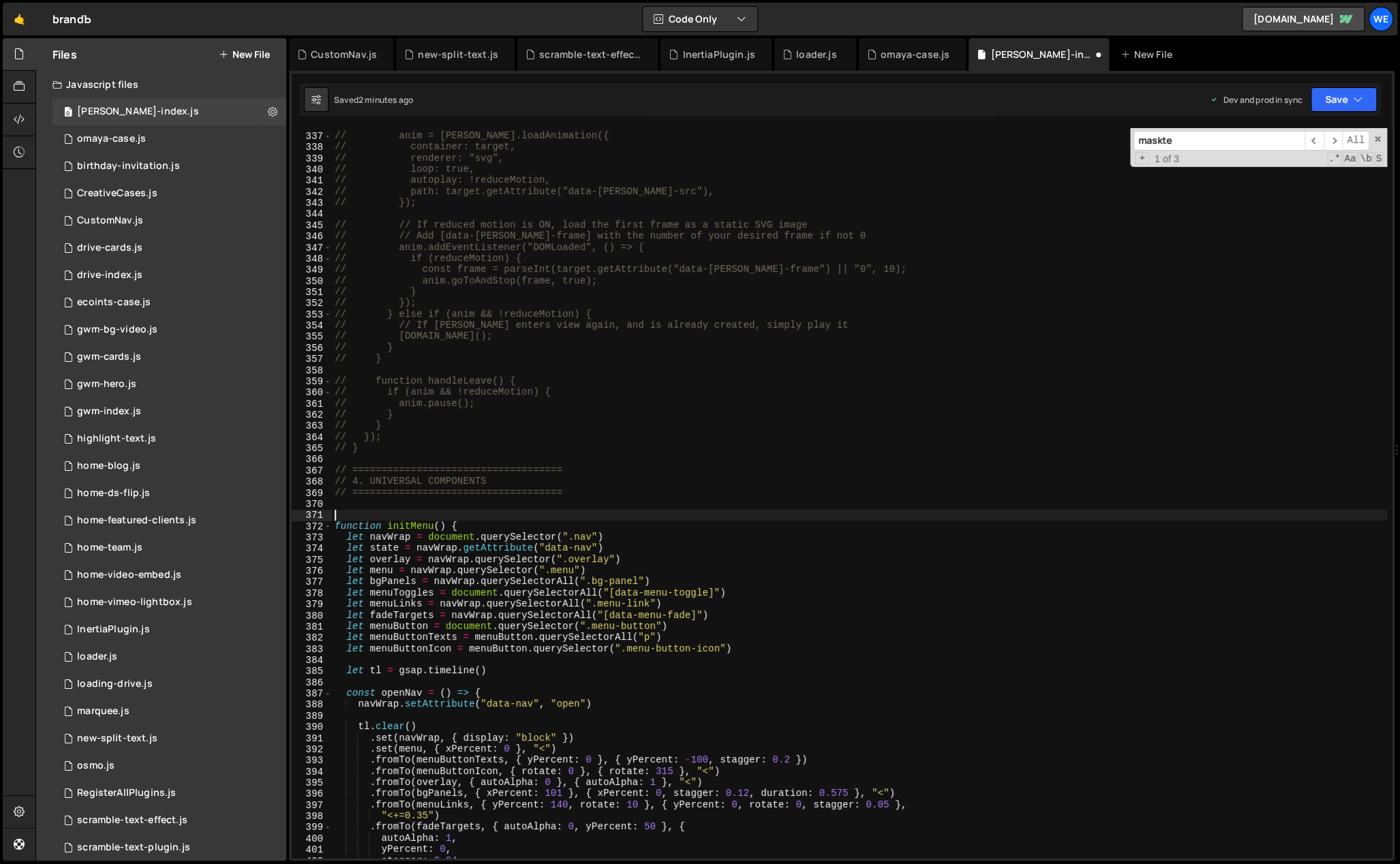
paste textarea "// ===================================="
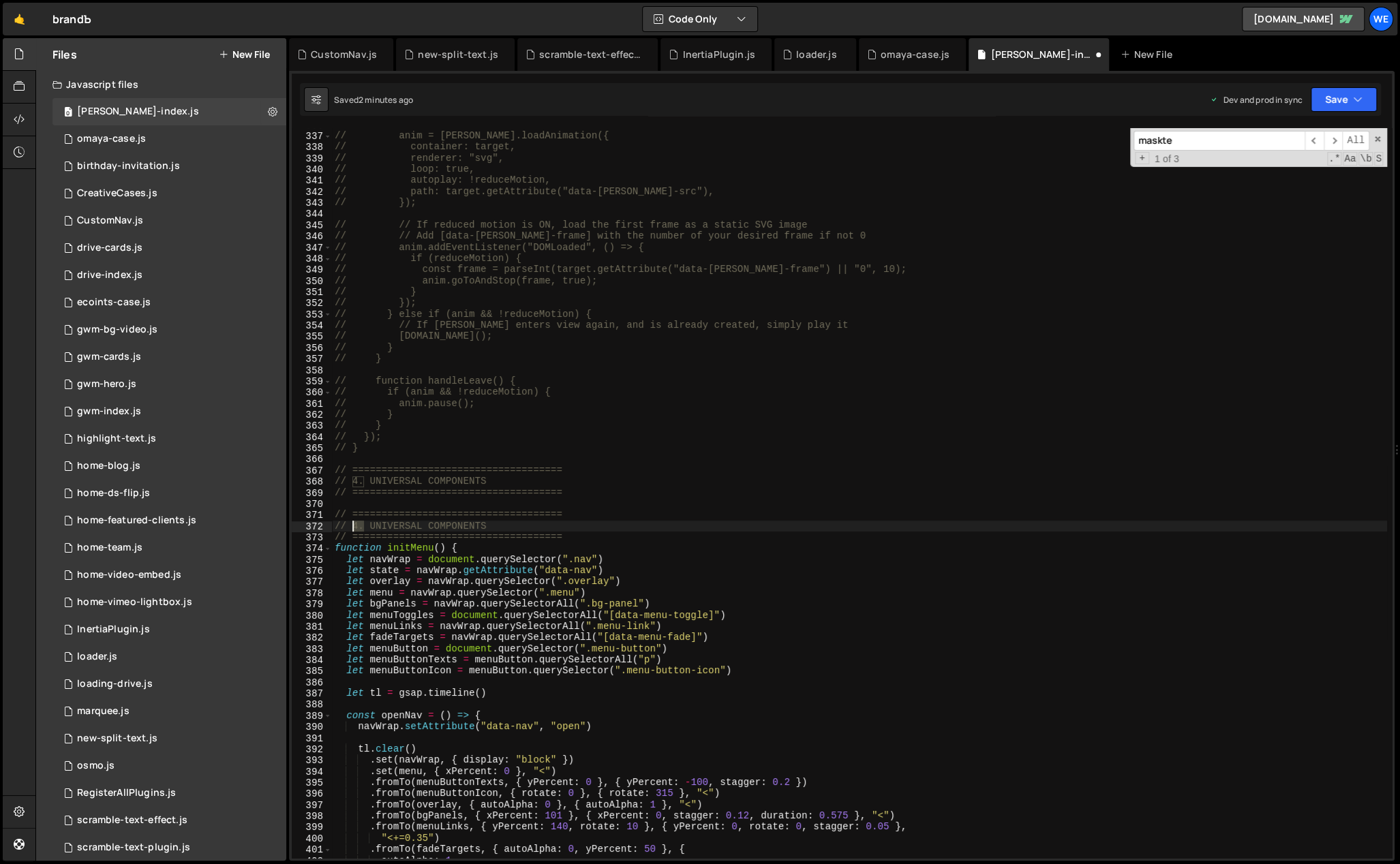
click at [346, 525] on div "// anim = [PERSON_NAME].loadAnimation({ // container: target, // renderer: "svg…" at bounding box center [860, 496] width 1055 height 753
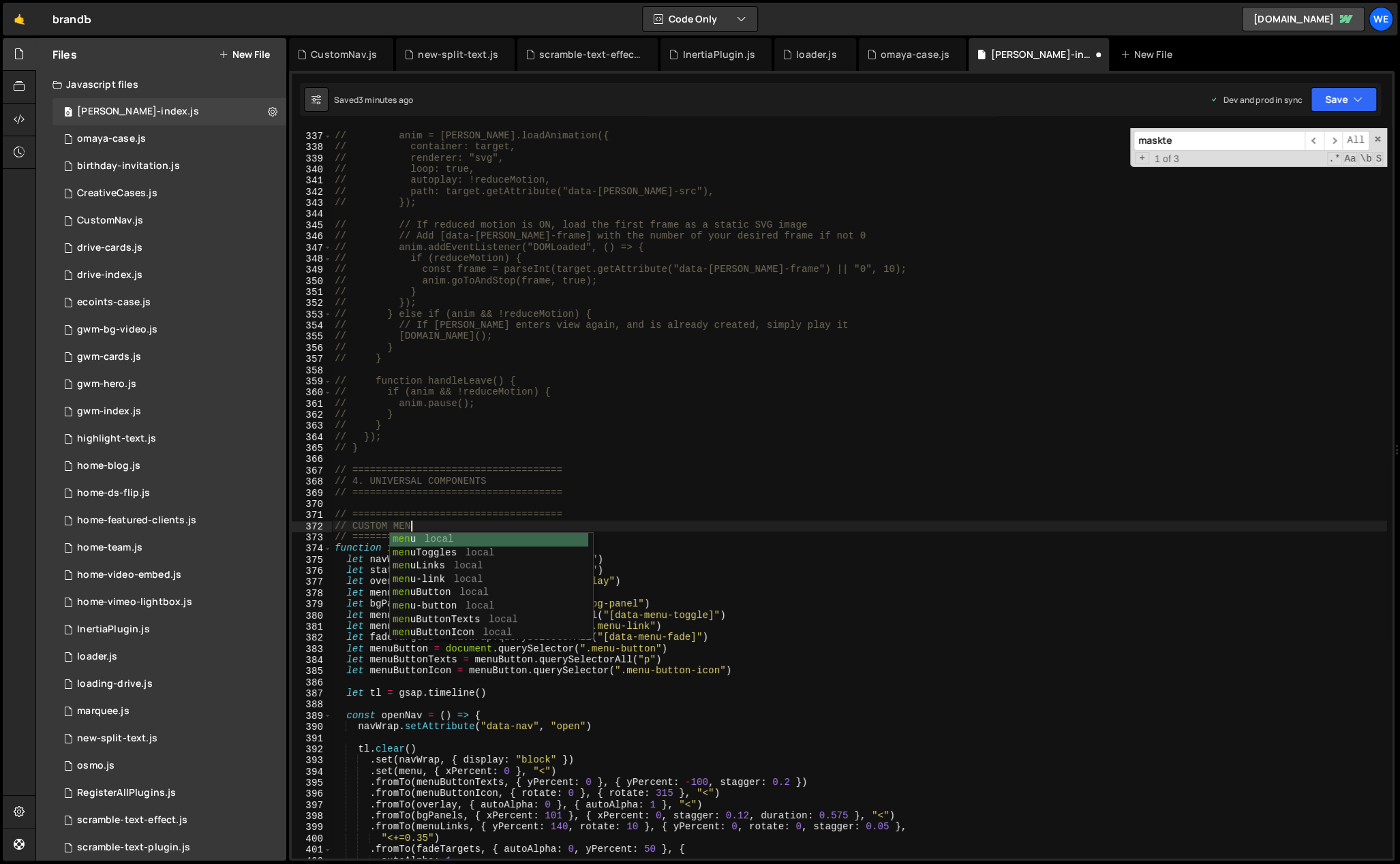
type textarea "// CUSTOM MENU"
click at [586, 499] on div "// anim = [PERSON_NAME].loadAnimation({ // container: target, // renderer: "svg…" at bounding box center [860, 496] width 1055 height 753
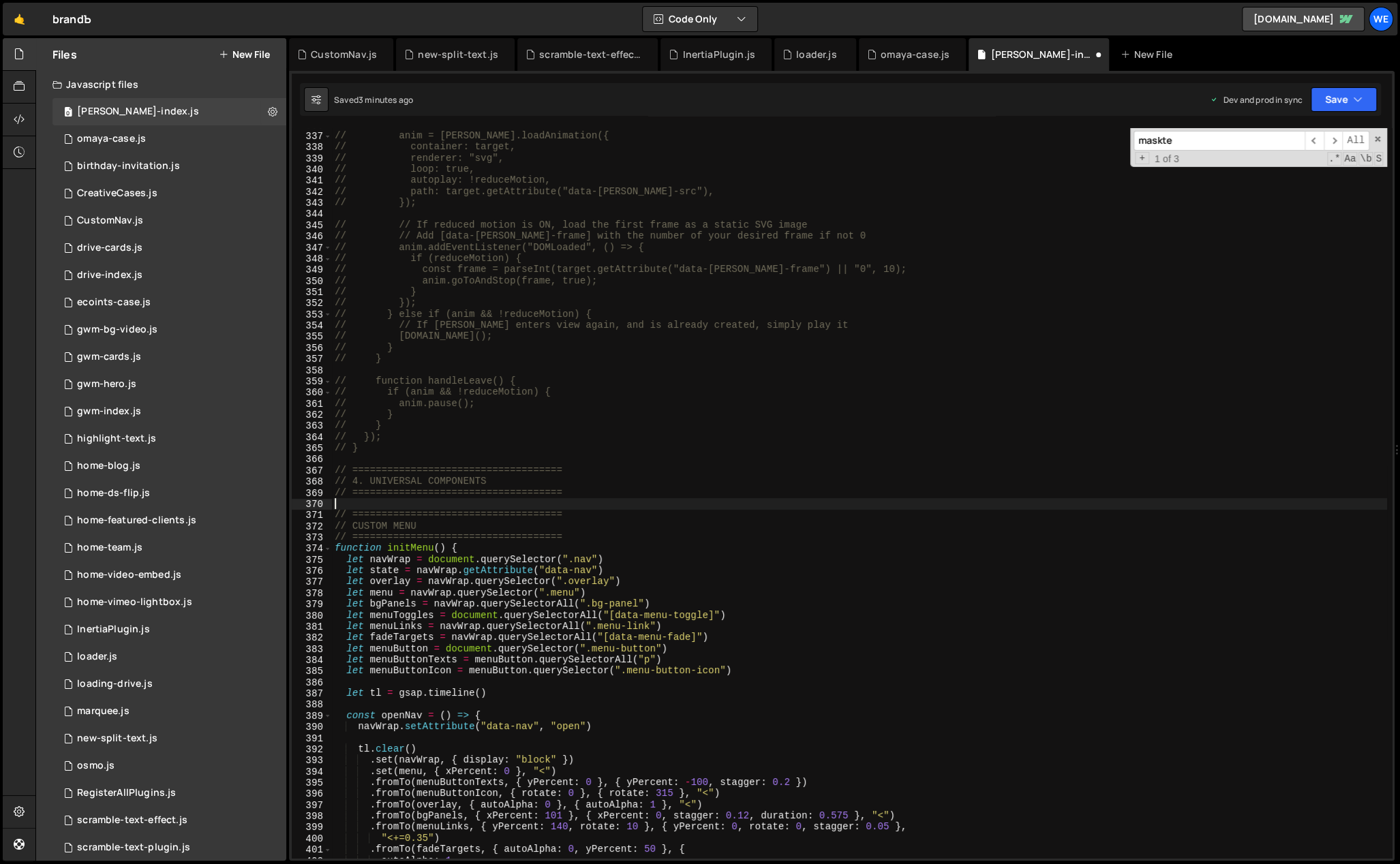
scroll to position [0, 0]
drag, startPoint x: 538, startPoint y: 513, endPoint x: 524, endPoint y: 510, distance: 14.3
click at [520, 512] on div "// anim = [PERSON_NAME].loadAnimation({ // container: target, // renderer: "svg…" at bounding box center [860, 496] width 1055 height 753
click at [583, 496] on div "// anim = [PERSON_NAME].loadAnimation({ // container: target, // renderer: "svg…" at bounding box center [860, 496] width 1055 height 753
paste textarea "======="
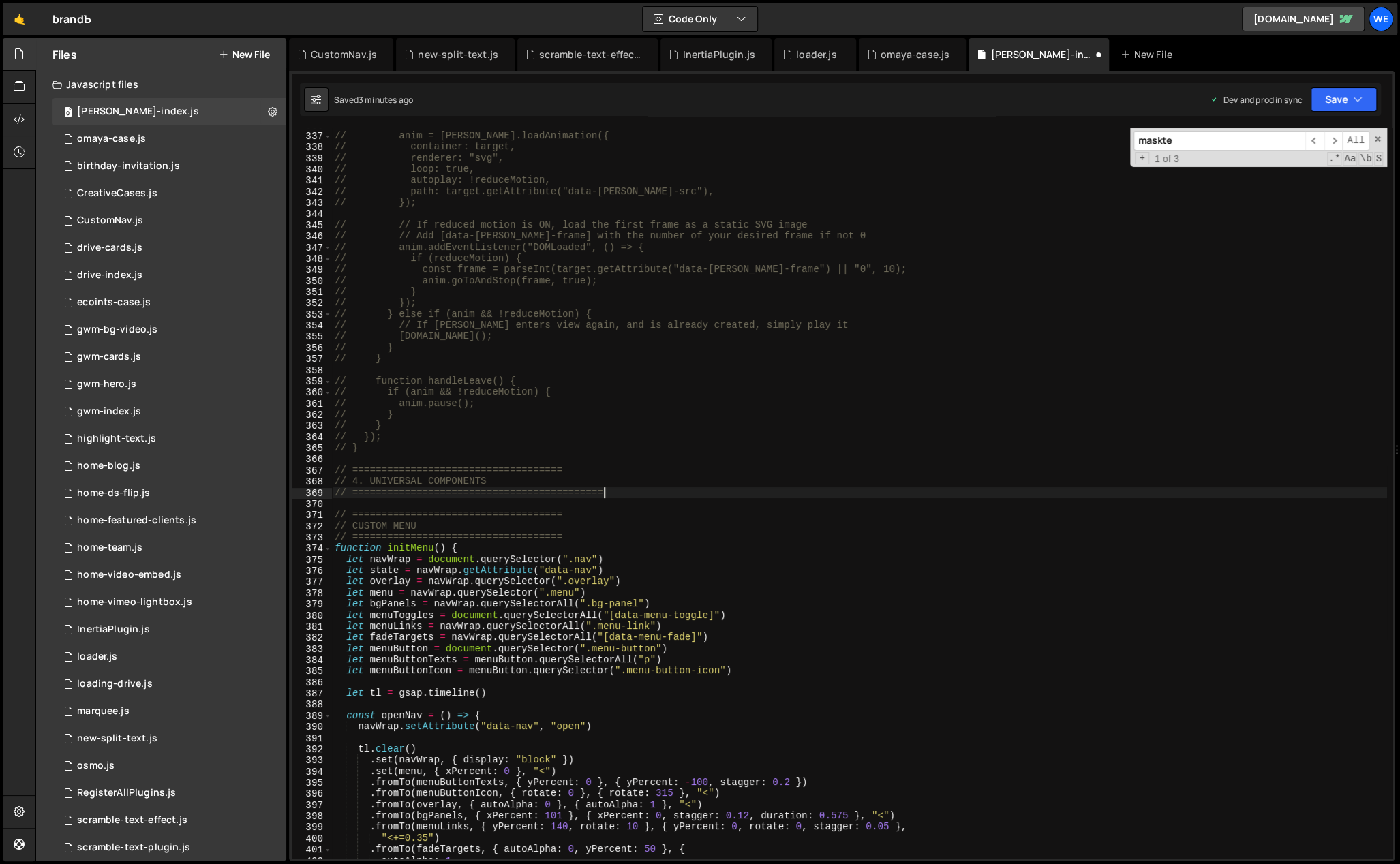
paste textarea "======="
paste textarea
click at [594, 468] on div "// anim = [PERSON_NAME].loadAnimation({ // container: target, // renderer: "svg…" at bounding box center [860, 496] width 1055 height 753
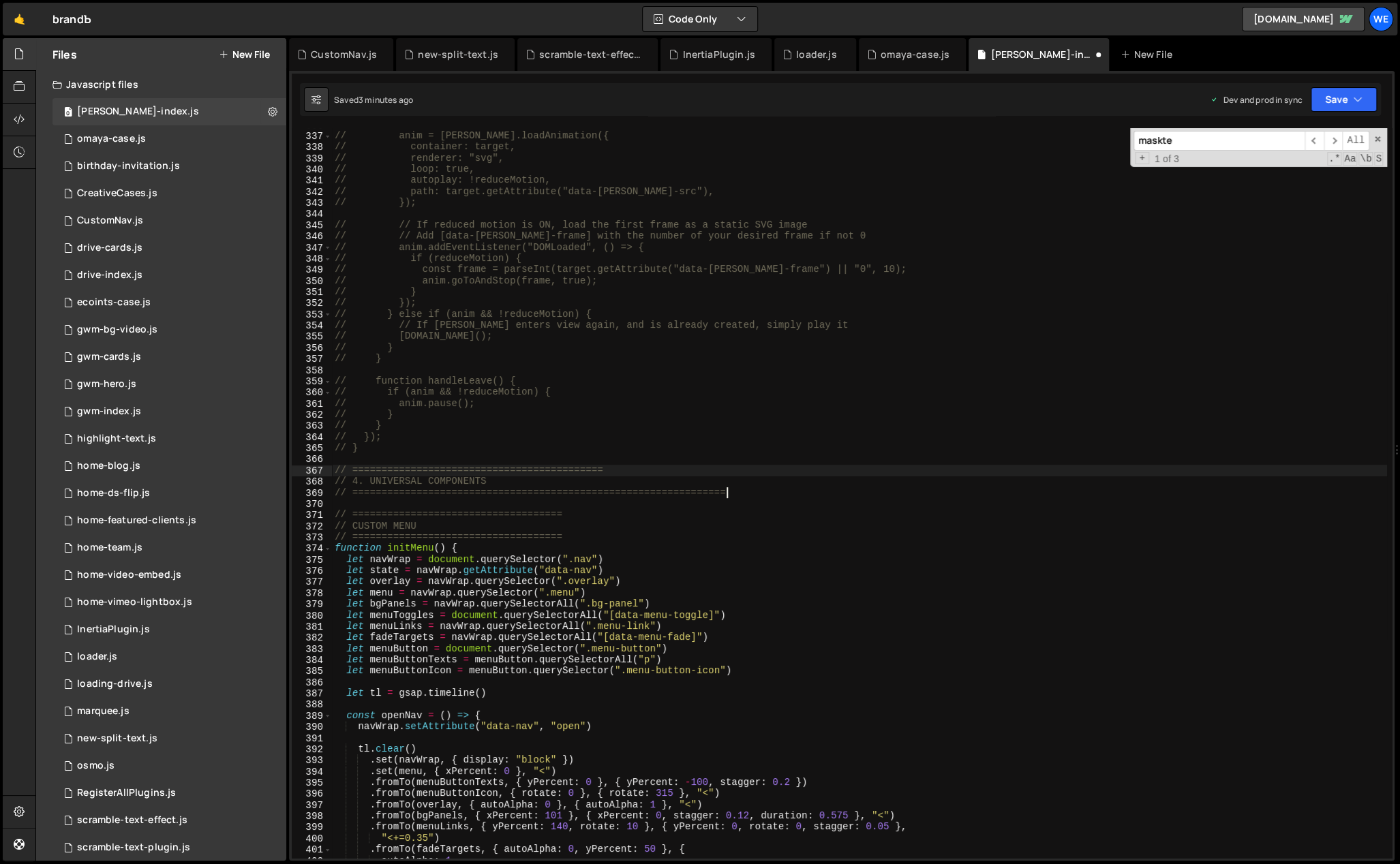
paste textarea "======="
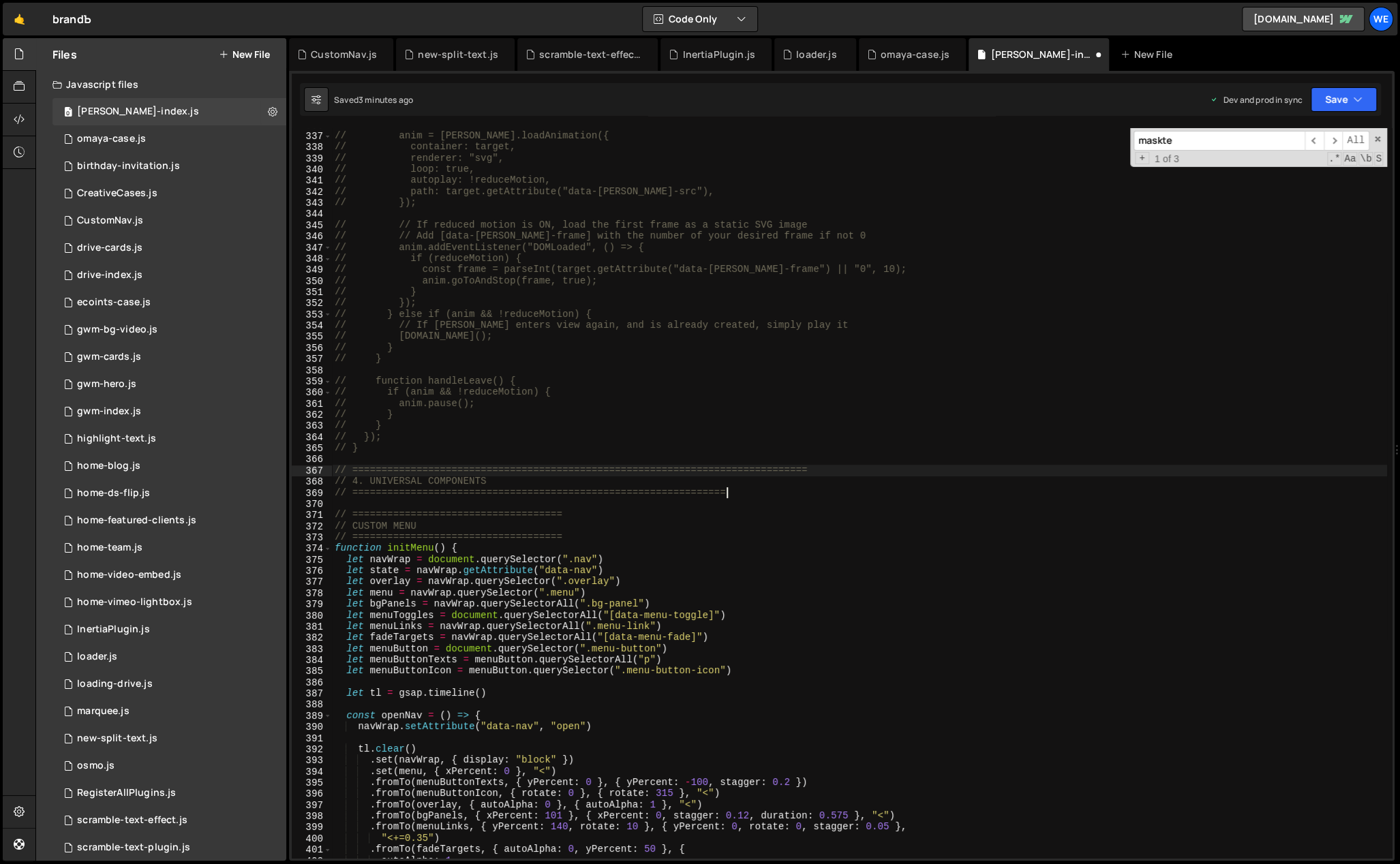
paste textarea "======="
paste textarea
click at [749, 492] on div "// anim = [PERSON_NAME].loadAnimation({ // container: target, // renderer: "svg…" at bounding box center [860, 496] width 1055 height 753
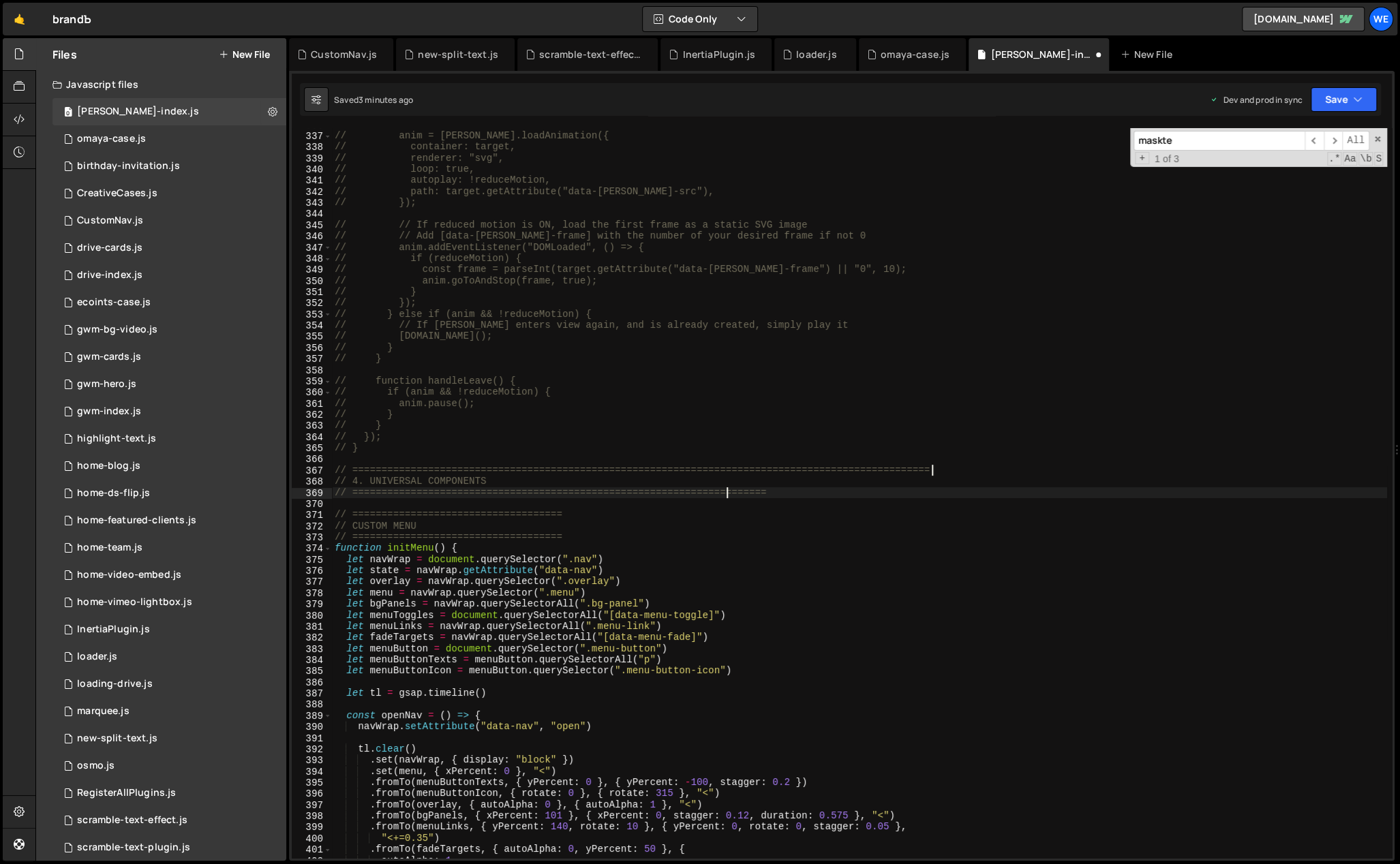
paste textarea "======="
click at [659, 517] on div "// anim = [PERSON_NAME].loadAnimation({ // container: target, // renderer: "svg…" at bounding box center [860, 496] width 1055 height 753
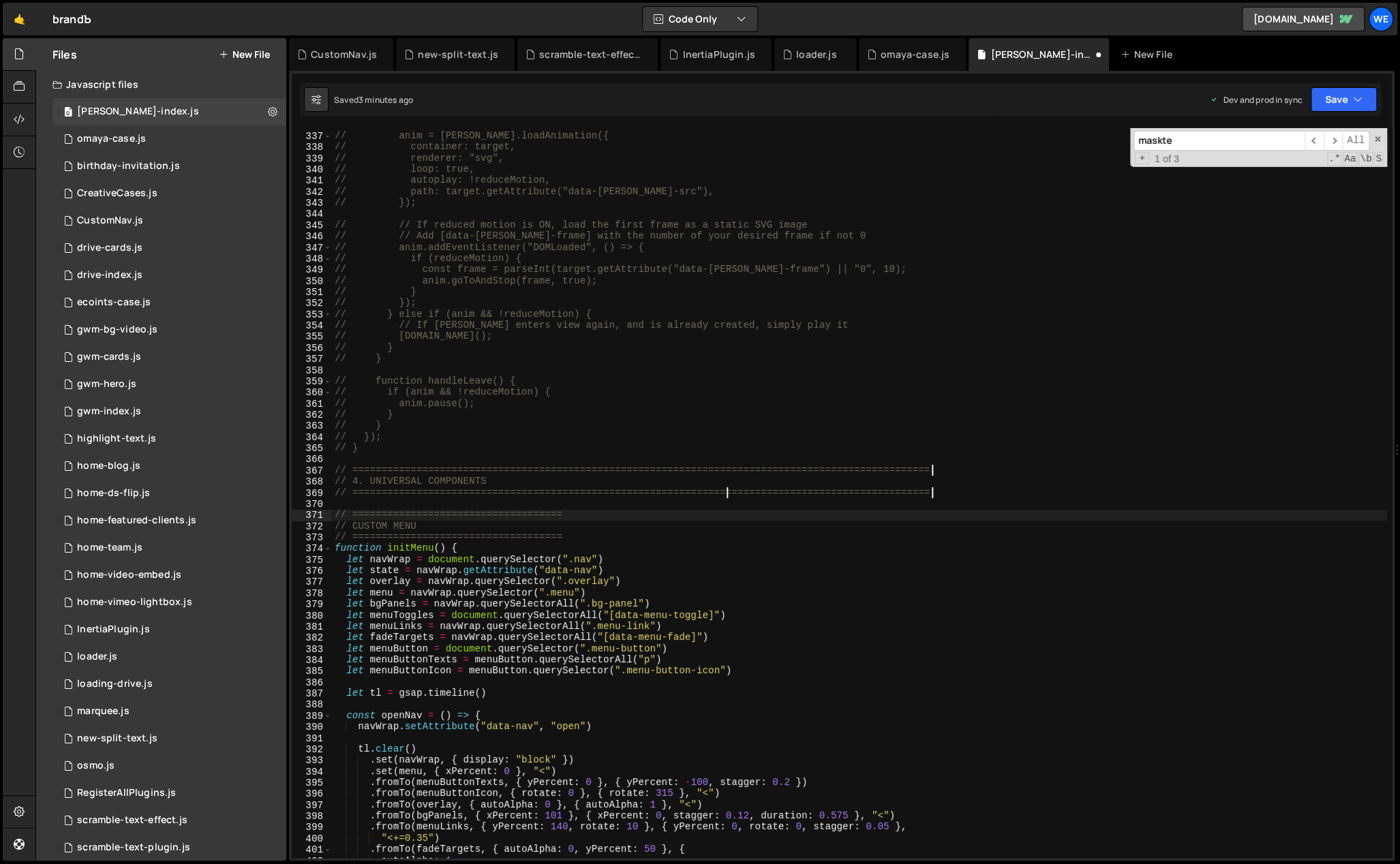
paste textarea "======="
click at [640, 536] on div "// anim = [PERSON_NAME].loadAnimation({ // container: target, // renderer: "svg…" at bounding box center [860, 496] width 1055 height 753
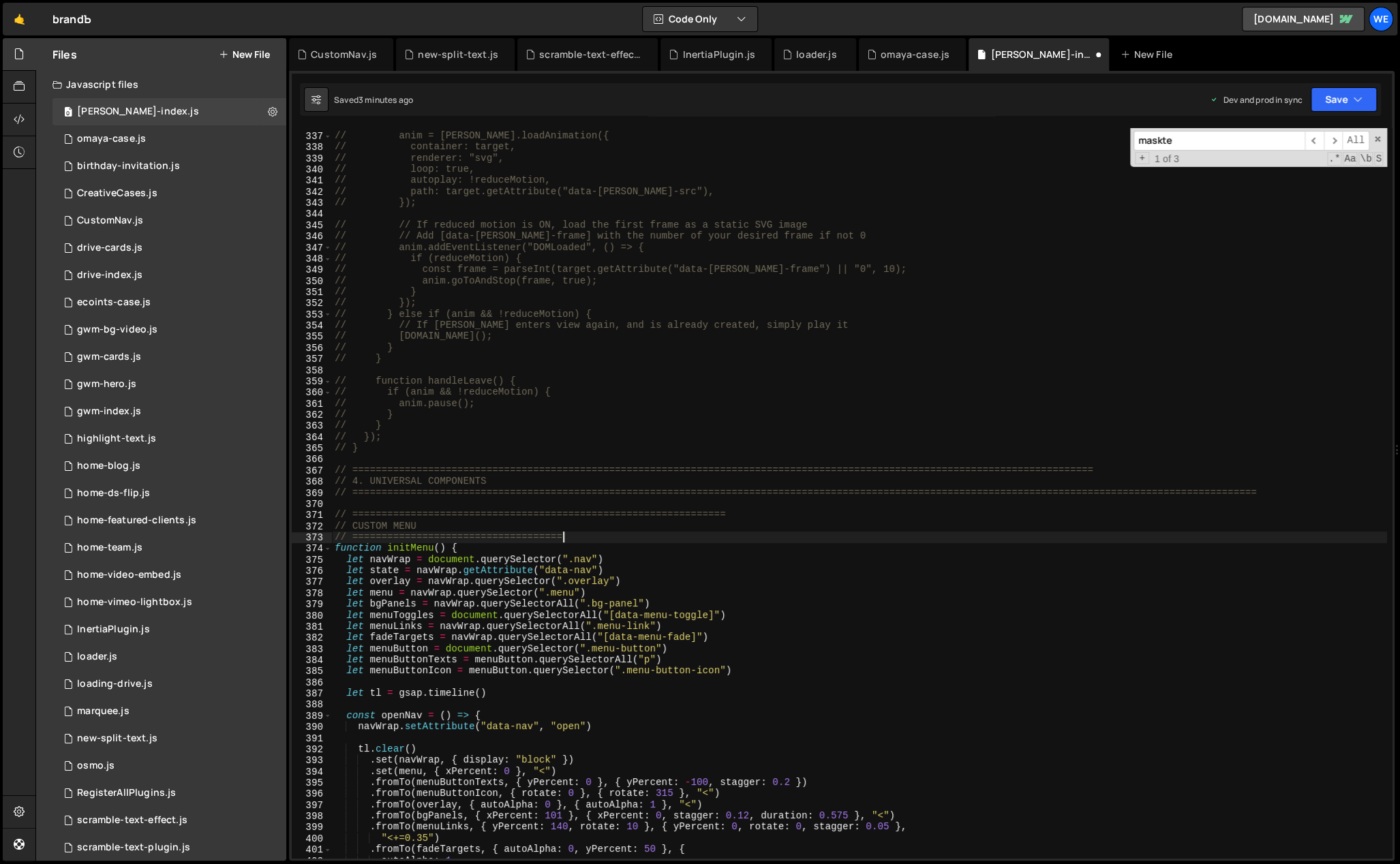
paste textarea "======="
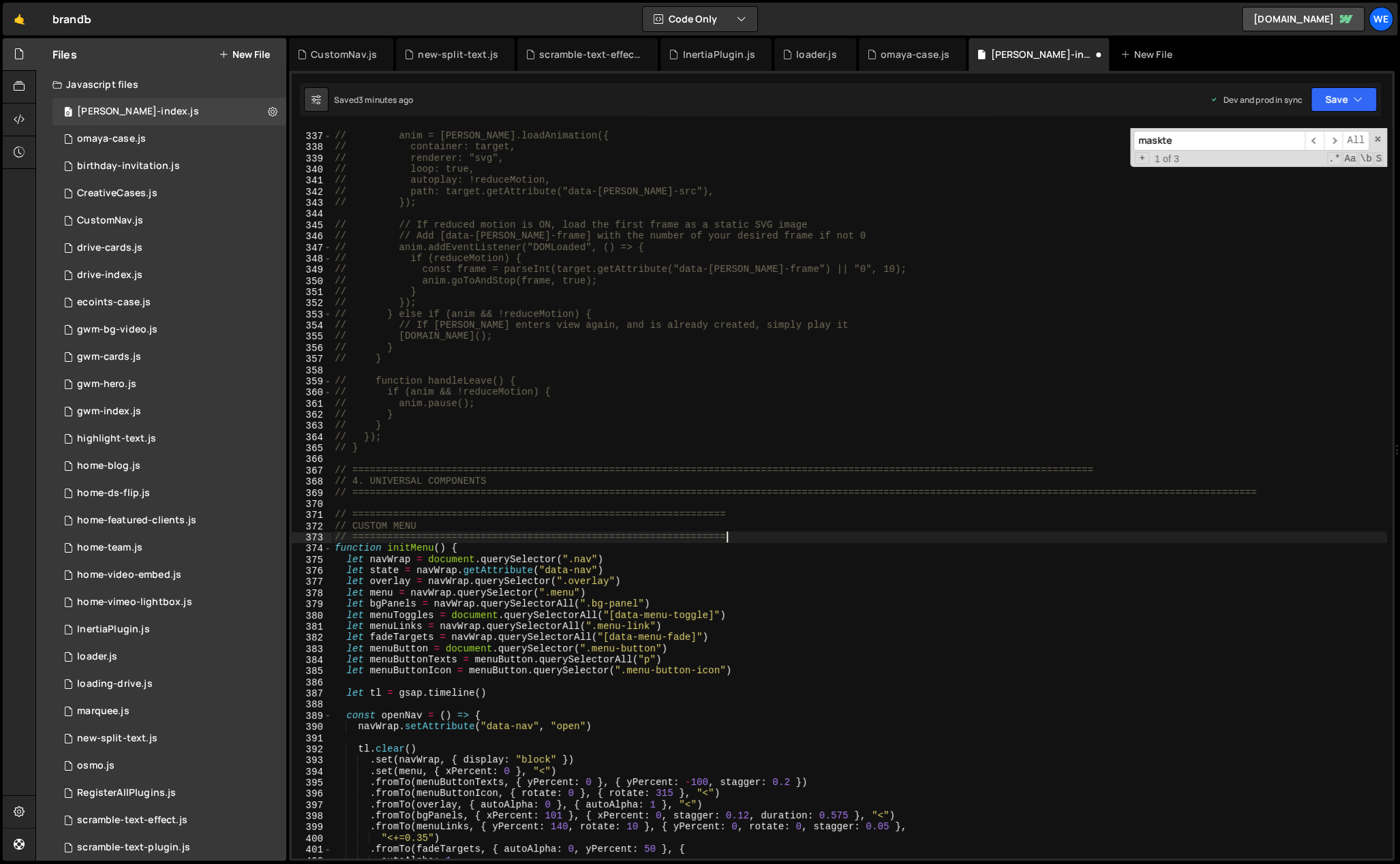
paste textarea "======="
paste
click at [748, 520] on div "// anim = [PERSON_NAME].loadAnimation({ // container: target, // renderer: "svg…" at bounding box center [860, 496] width 1055 height 753
click at [885, 517] on div "// anim = [PERSON_NAME].loadAnimation({ // container: target, // renderer: "svg…" at bounding box center [860, 496] width 1055 height 753
click at [816, 557] on div "// anim = [PERSON_NAME].loadAnimation({ // container: target, // renderer: "svg…" at bounding box center [860, 496] width 1055 height 753
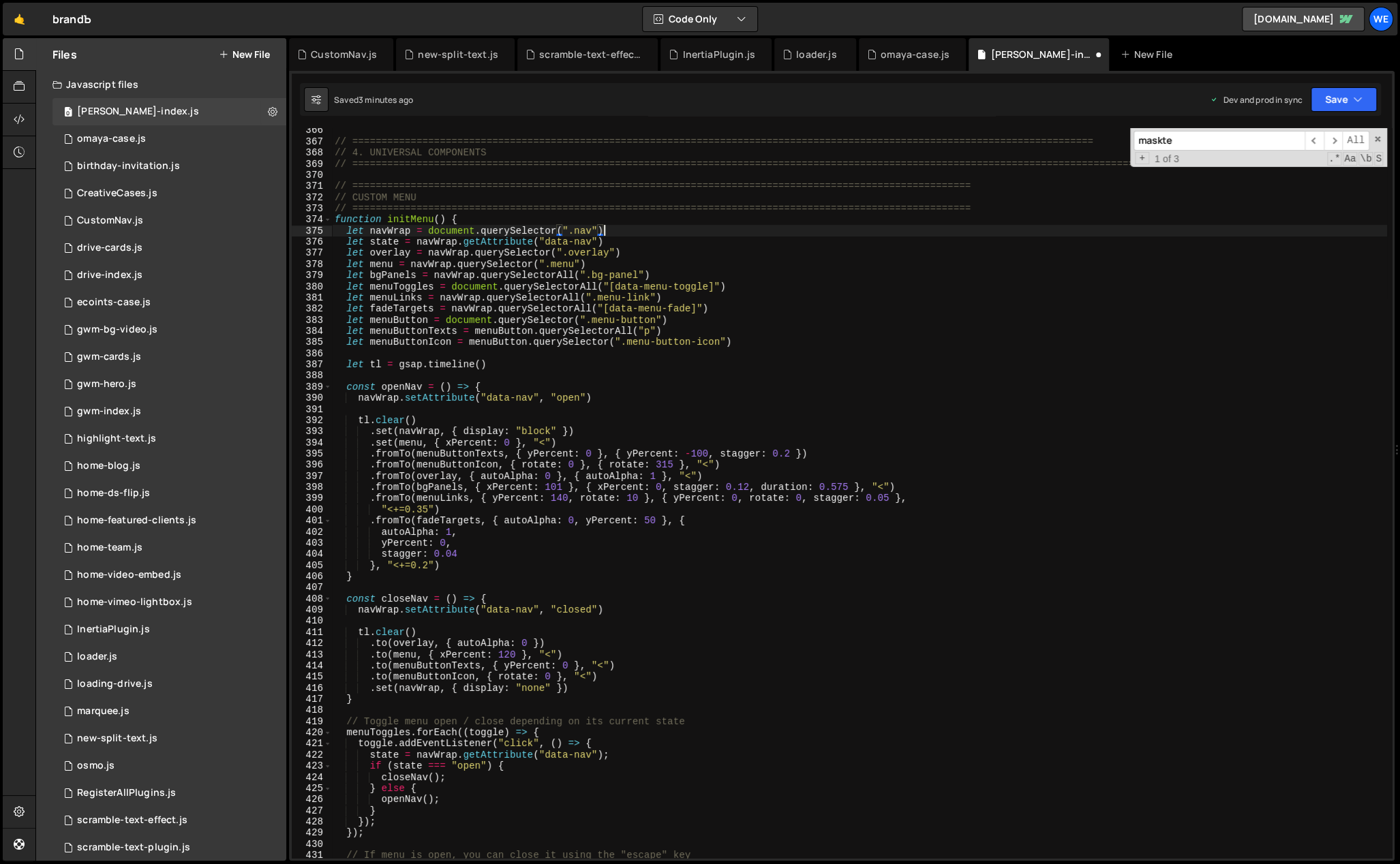
scroll to position [4348, 0]
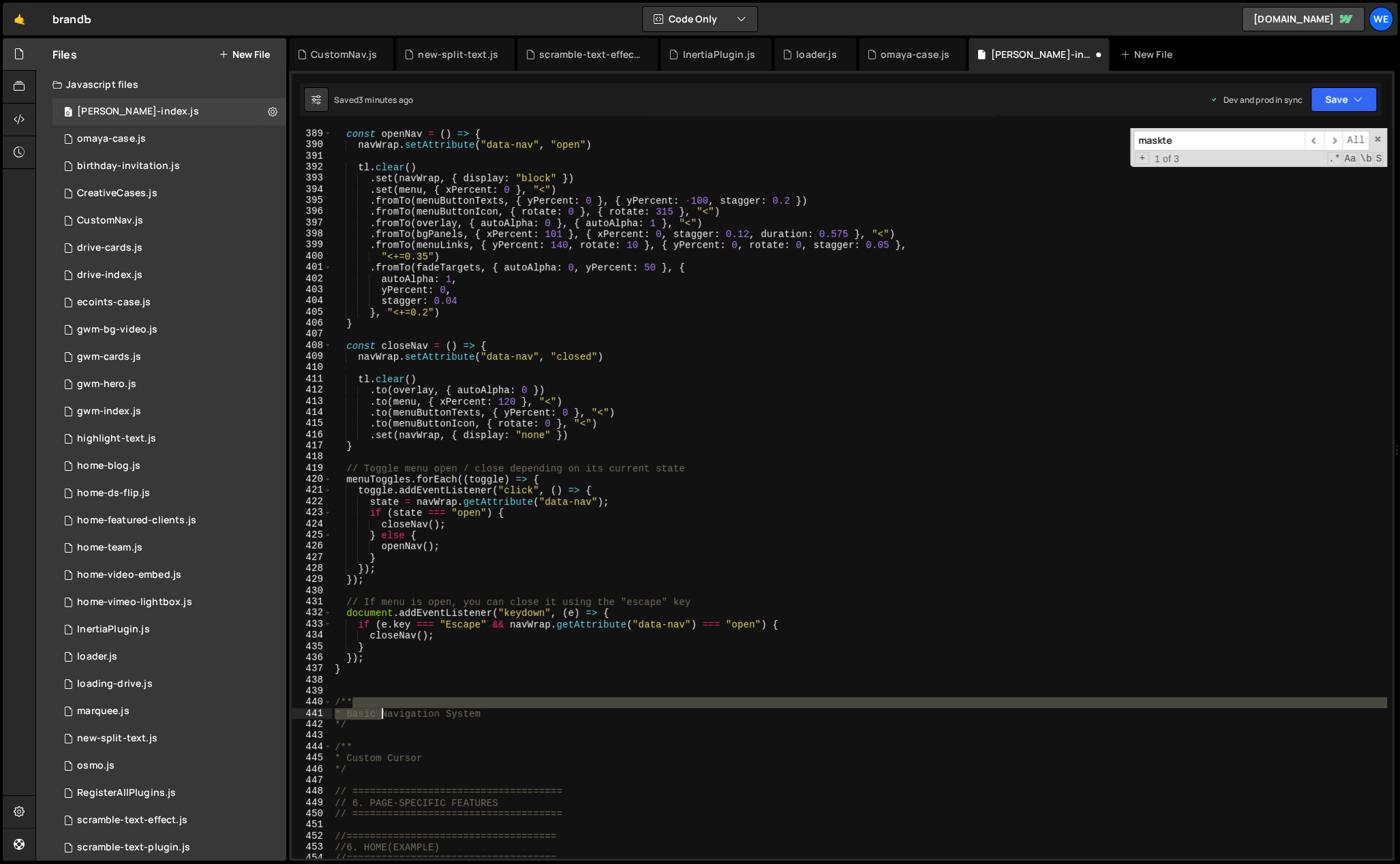
drag, startPoint x: 454, startPoint y: 714, endPoint x: 378, endPoint y: 712, distance: 76.0
click at [377, 708] on div "const openNav = ( ) => { navWrap . setAttribute ( "data-nav" , "open" ) tl . cl…" at bounding box center [860, 493] width 1055 height 753
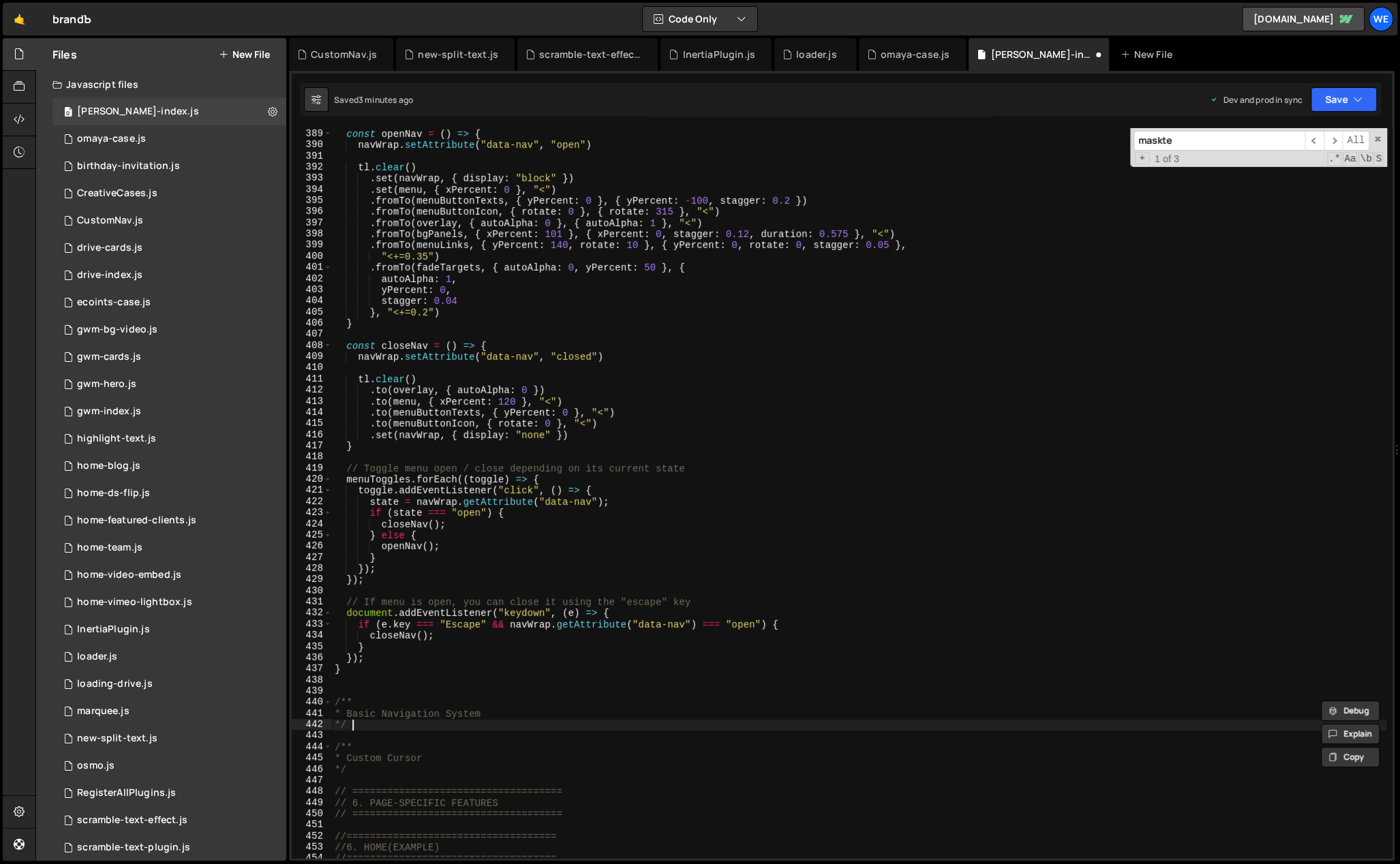
click at [379, 724] on div "const openNav = ( ) => { navWrap . setAttribute ( "data-nav" , "open" ) tl . cl…" at bounding box center [860, 493] width 1055 height 753
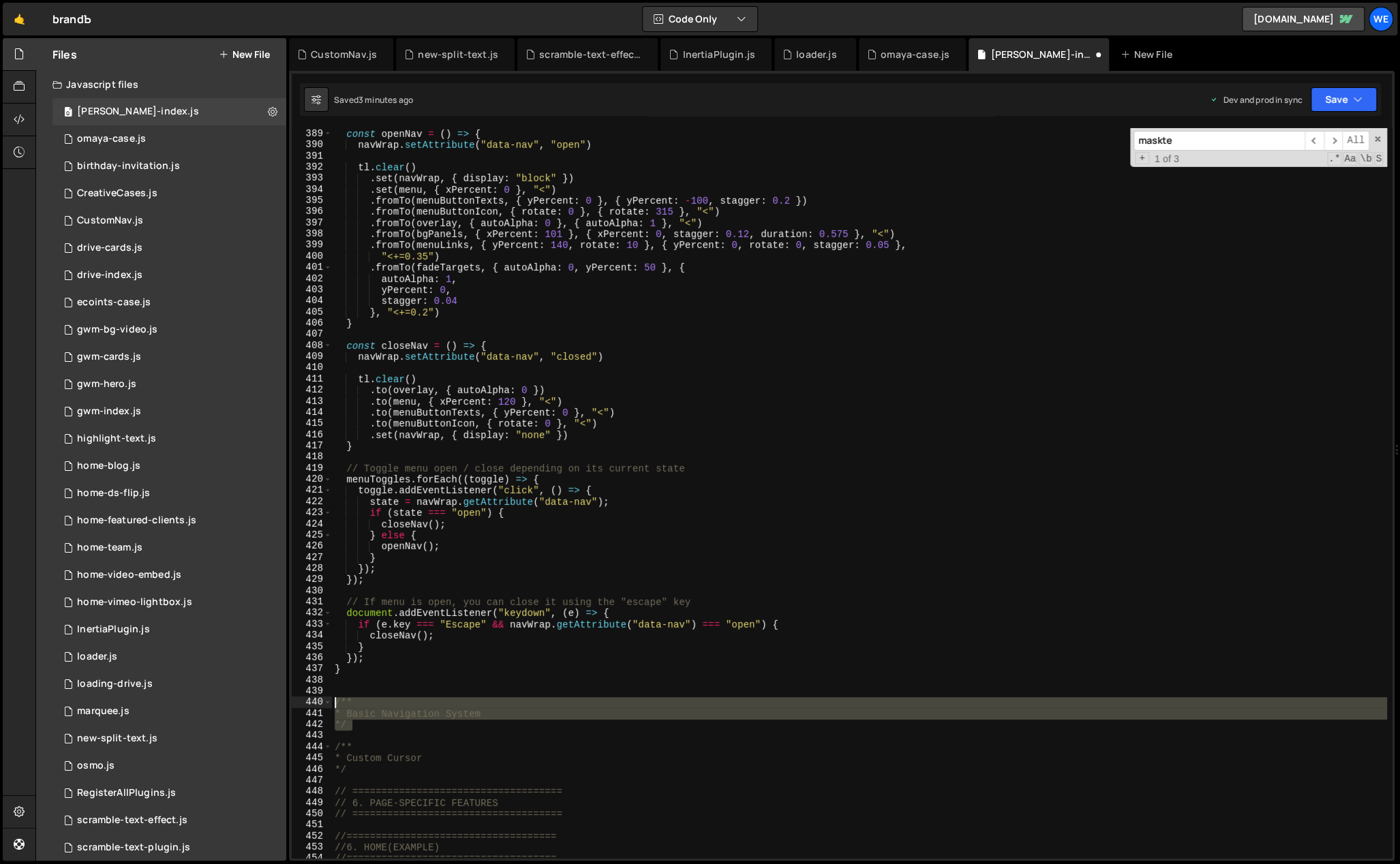
drag, startPoint x: 361, startPoint y: 723, endPoint x: 338, endPoint y: 698, distance: 34.0
click at [332, 697] on div "const openNav = ( ) => { navWrap . setAttribute ( "data-nav" , "open" ) tl . cl…" at bounding box center [860, 493] width 1055 height 753
type textarea "/** * Basic Navigation System"
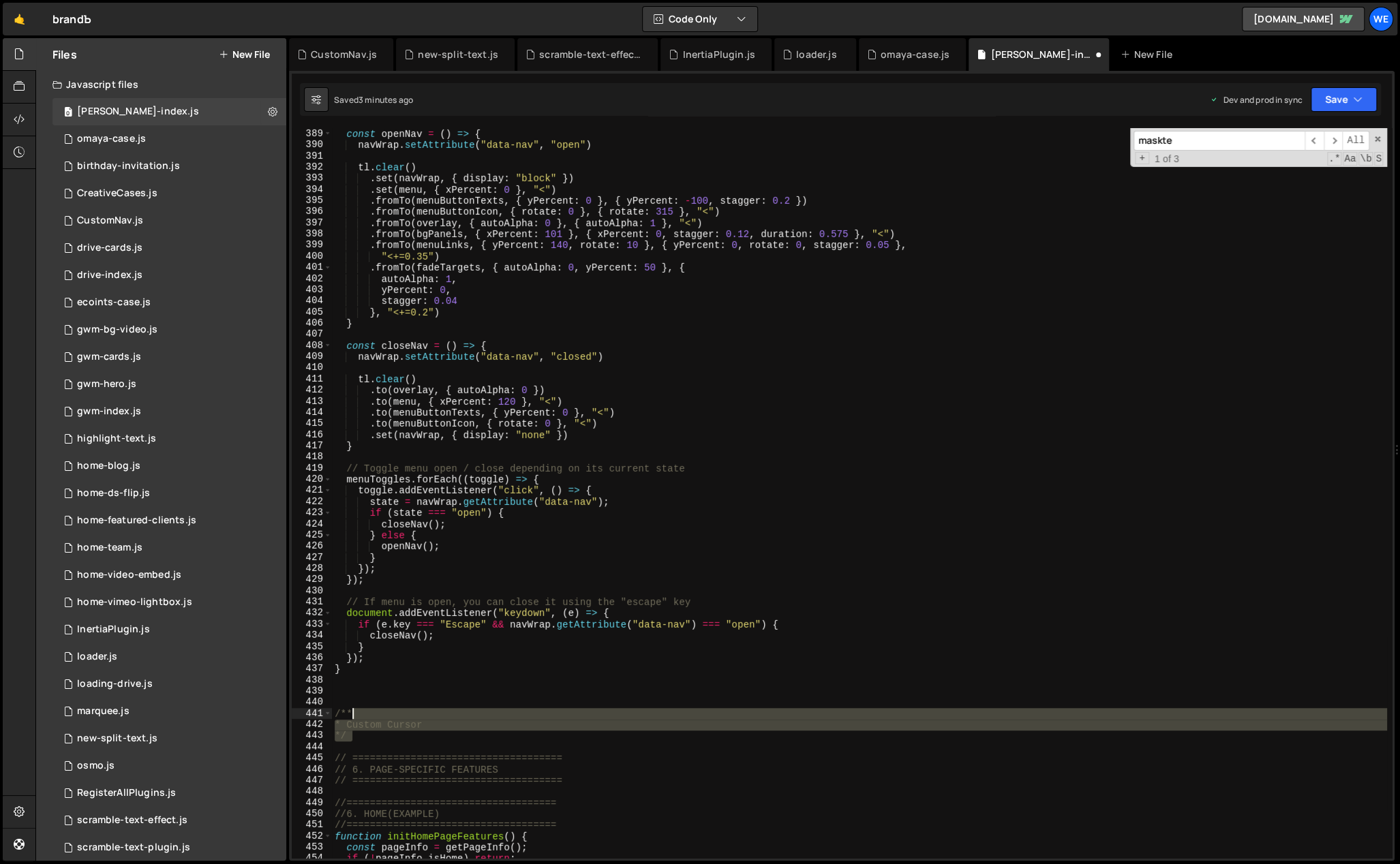
drag, startPoint x: 358, startPoint y: 724, endPoint x: 334, endPoint y: 703, distance: 31.9
click at [334, 703] on div "const openNav = ( ) => { navWrap . setAttribute ( "data-nav" , "open" ) tl . cl…" at bounding box center [860, 493] width 1055 height 753
type textarea "/**"
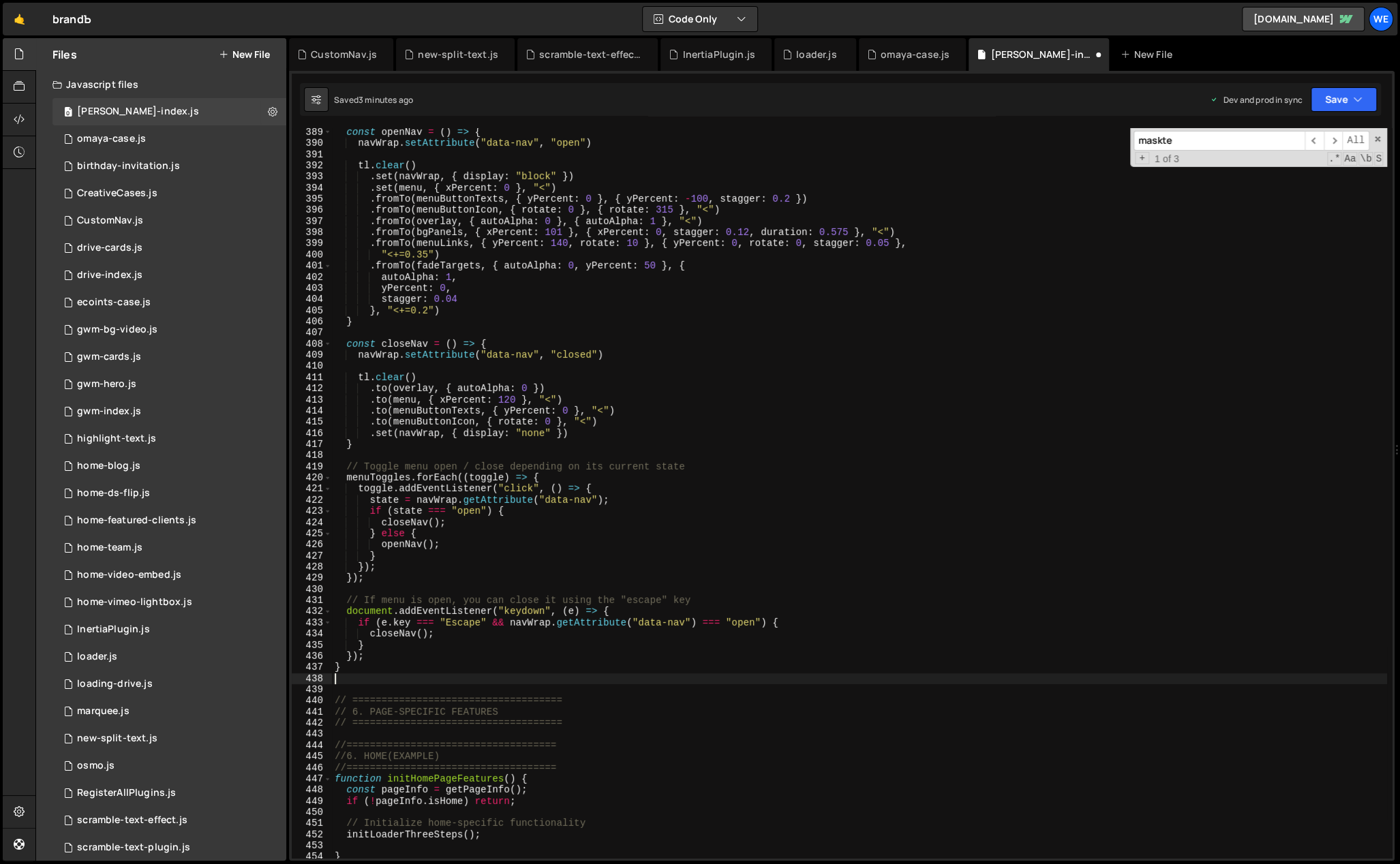
scroll to position [4095, 0]
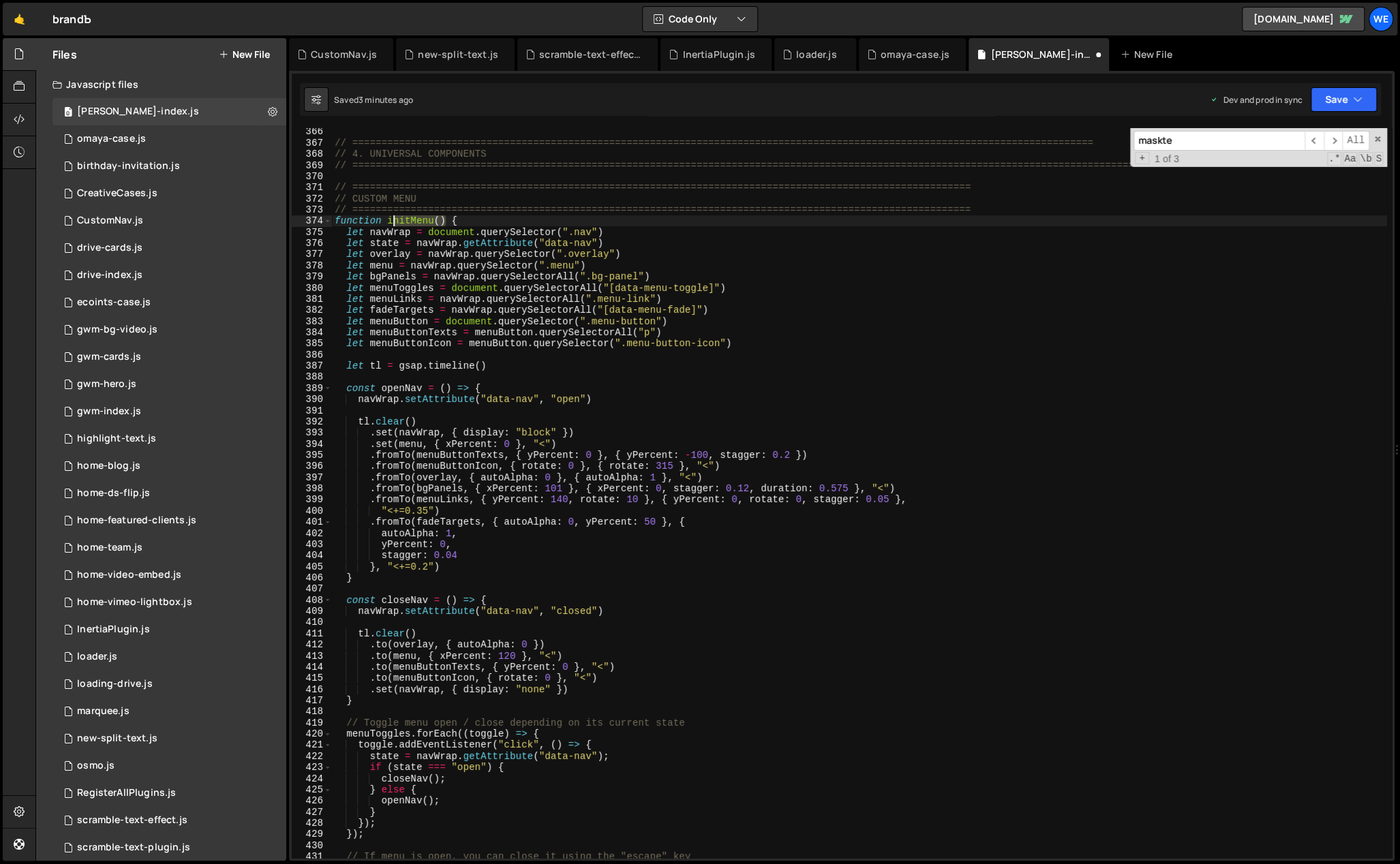
drag, startPoint x: 444, startPoint y: 221, endPoint x: 386, endPoint y: 221, distance: 58.0
click at [386, 221] on div "// ============================================================================…" at bounding box center [860, 503] width 1055 height 753
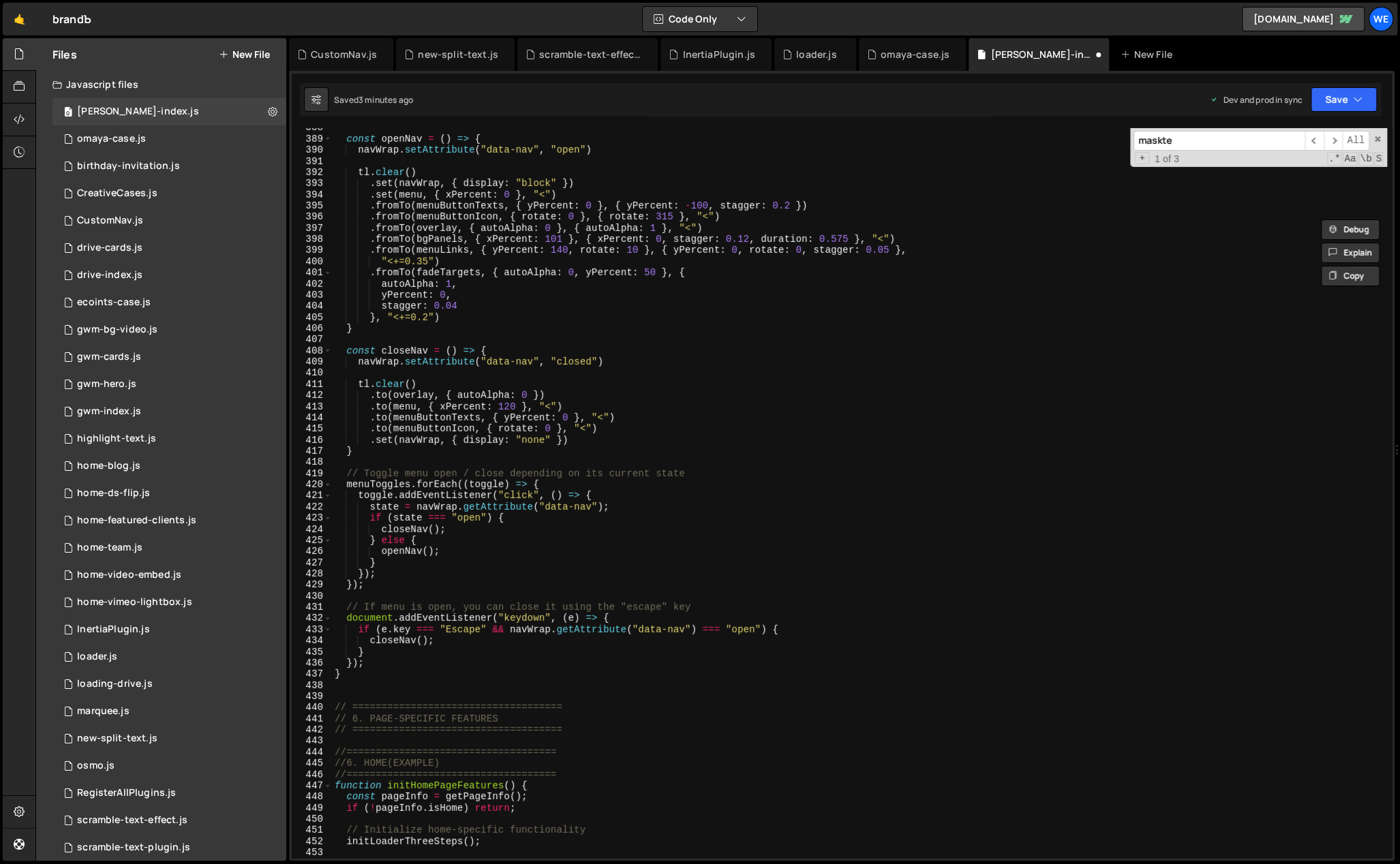
scroll to position [4447, 0]
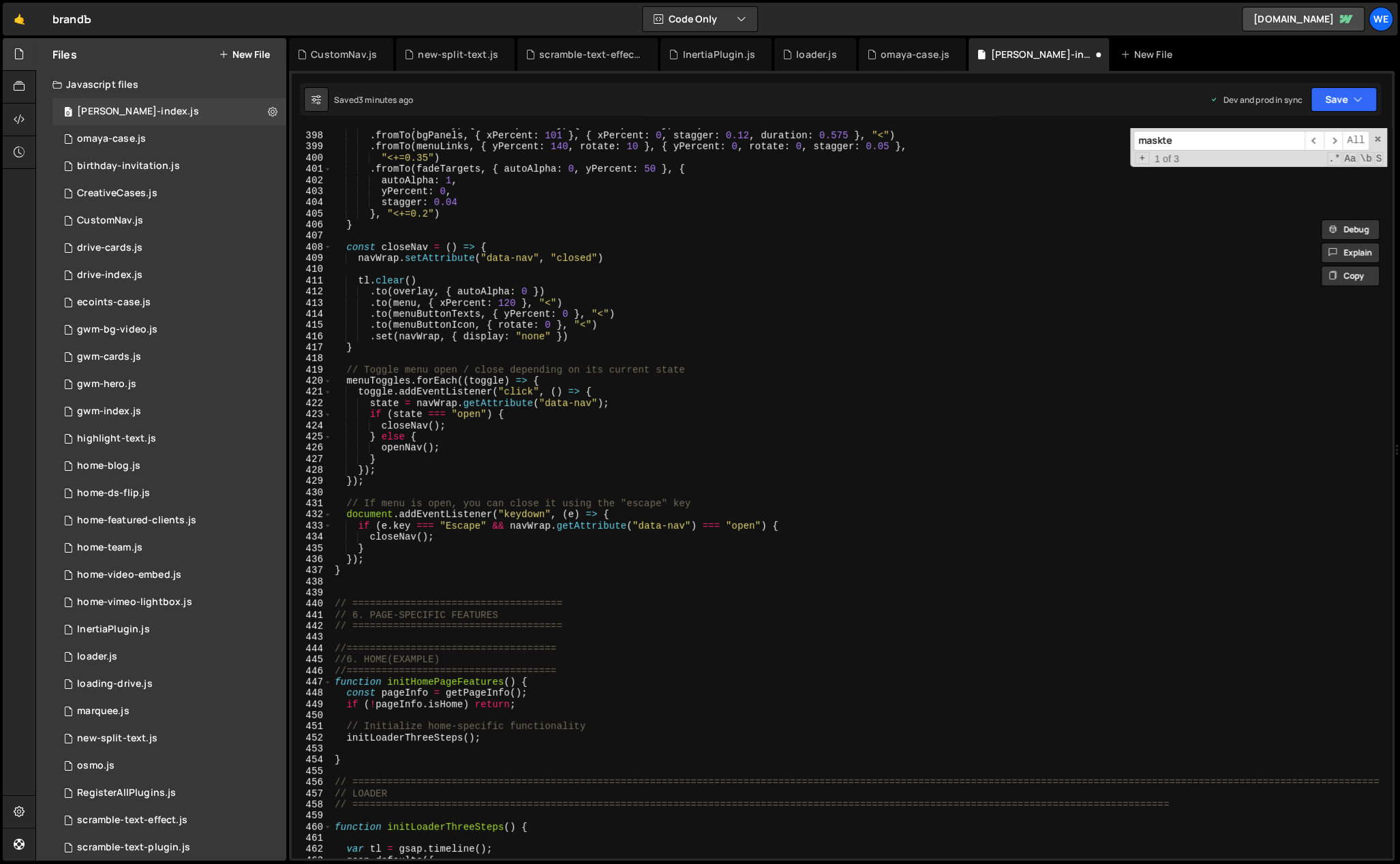
click at [586, 610] on div ". fromTo ( overlay , { autoAlpha : 0 } , { autoAlpha : 1 } , "<" ) . fromTo ( b…" at bounding box center [860, 496] width 1055 height 753
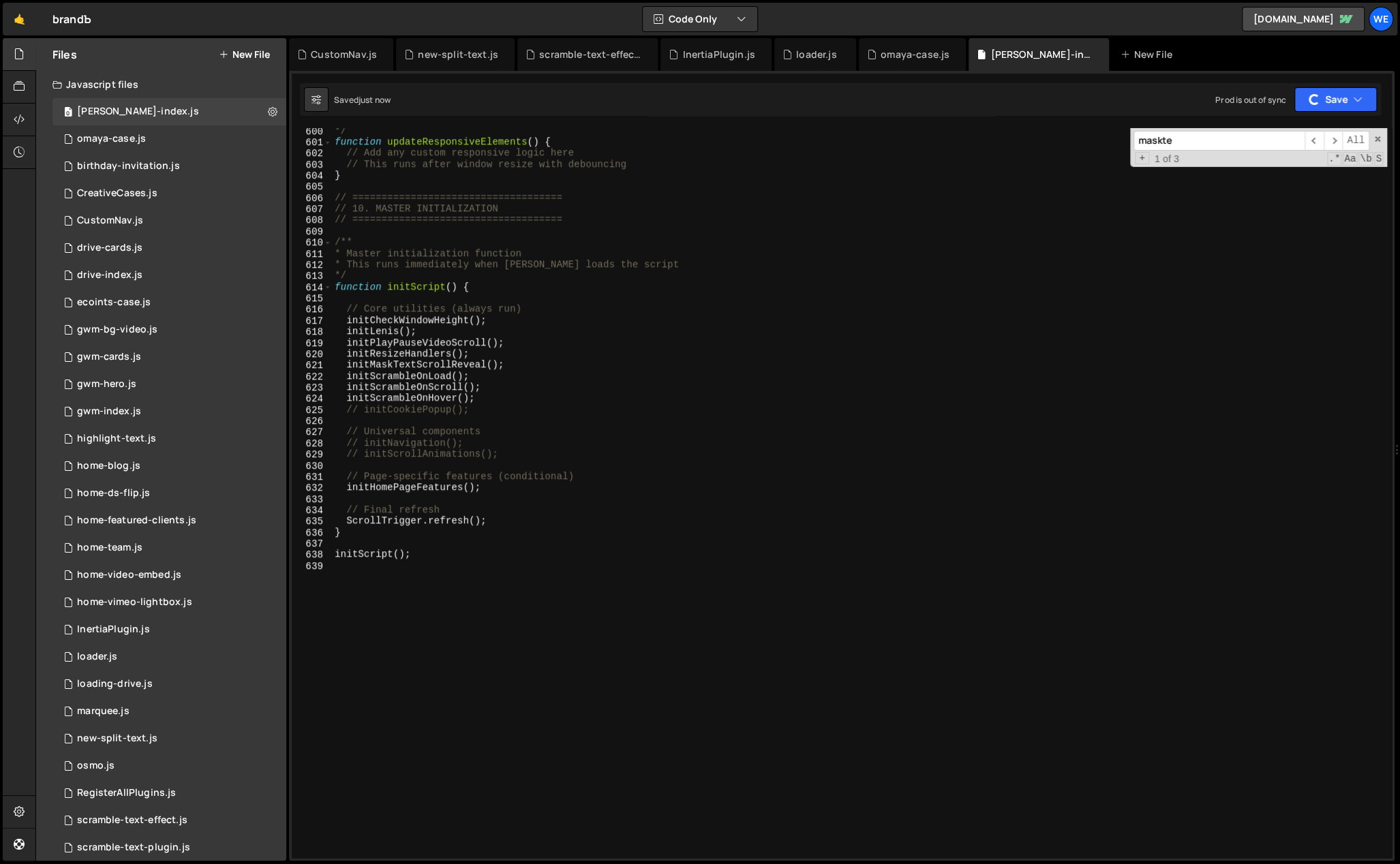
scroll to position [6704, 0]
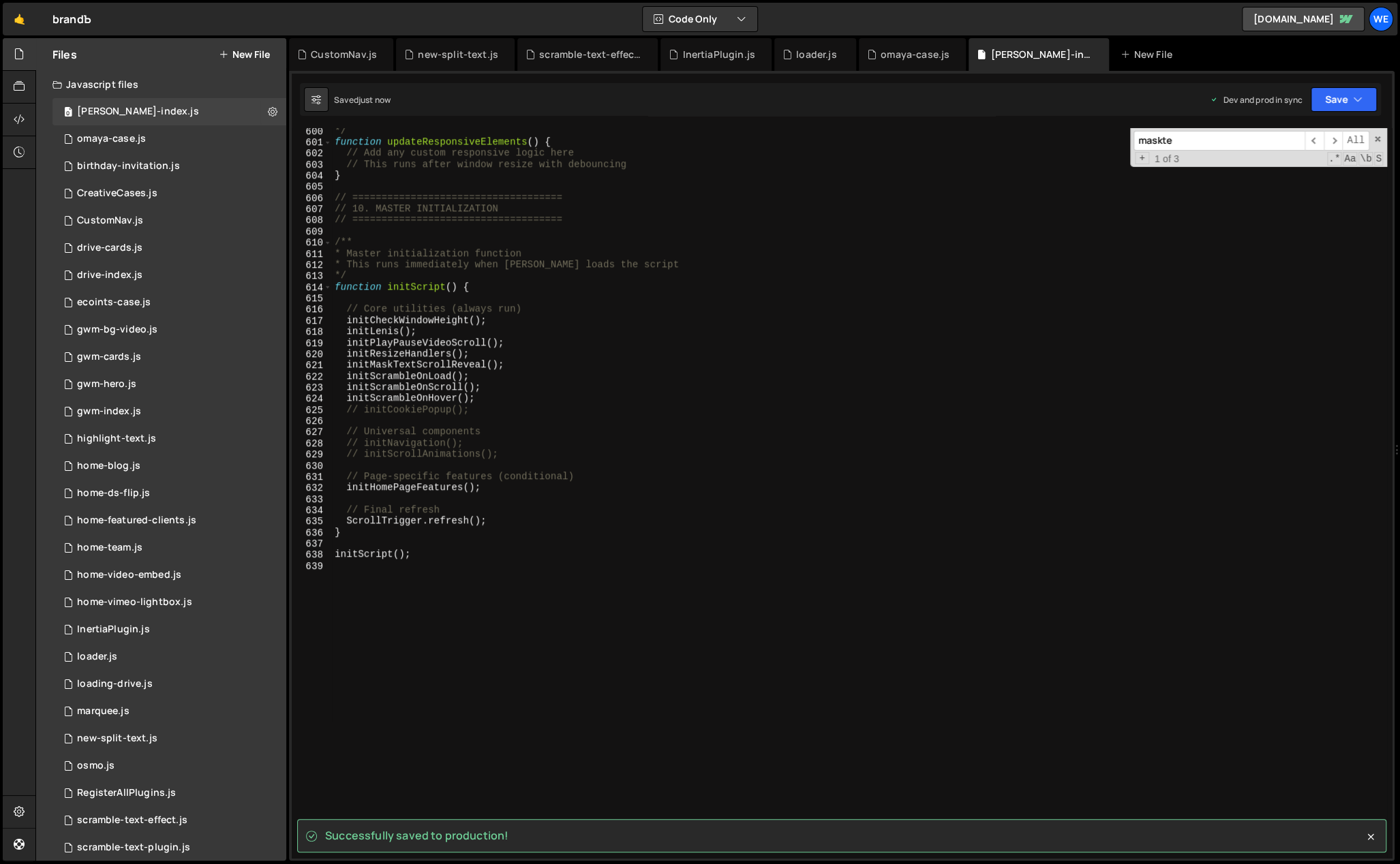
click at [481, 442] on div "*/ function updateResponsiveElements ( ) { // Add any custom responsive logic h…" at bounding box center [860, 502] width 1055 height 753
type textarea "// initNavigation();"
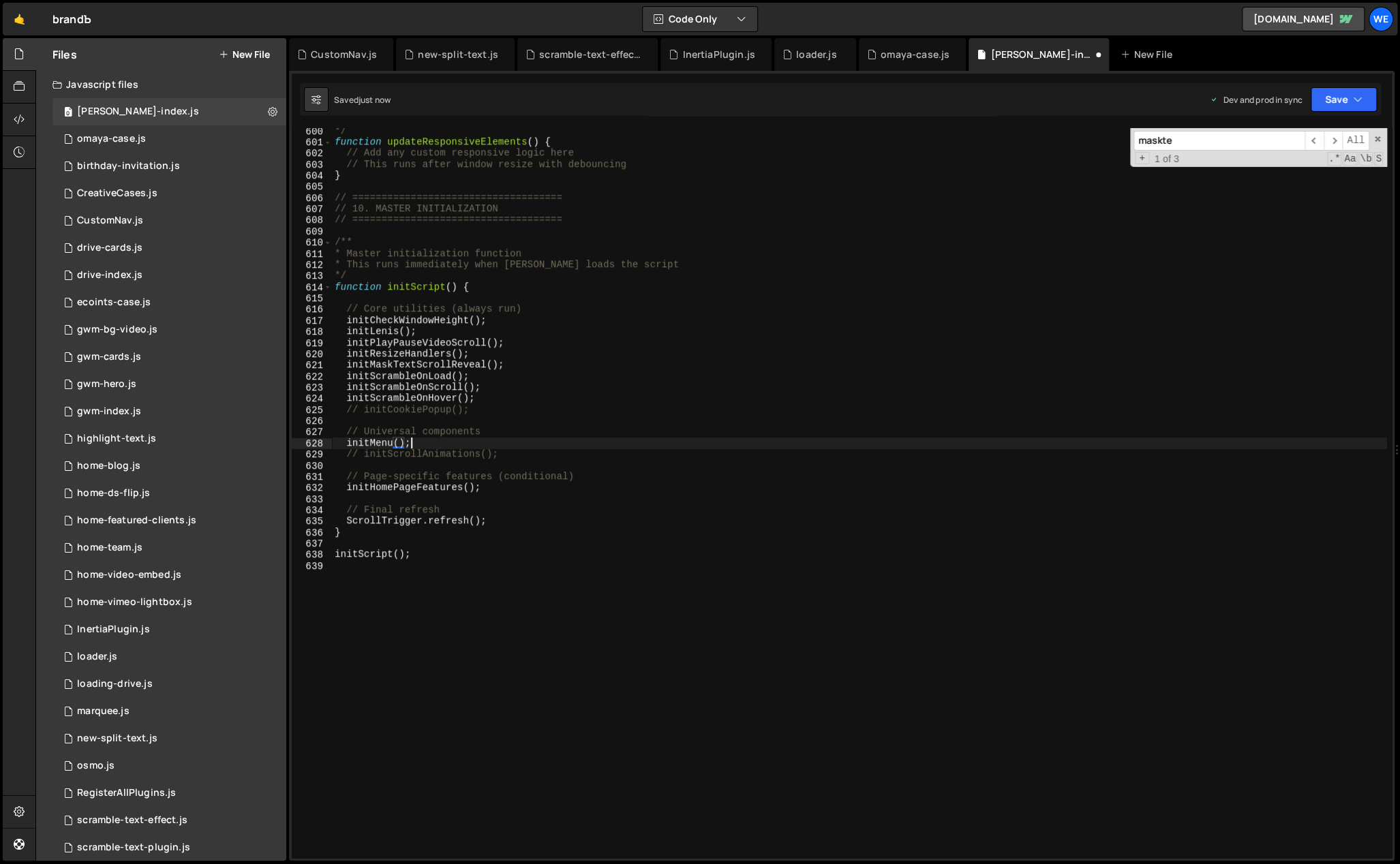
scroll to position [0, 4]
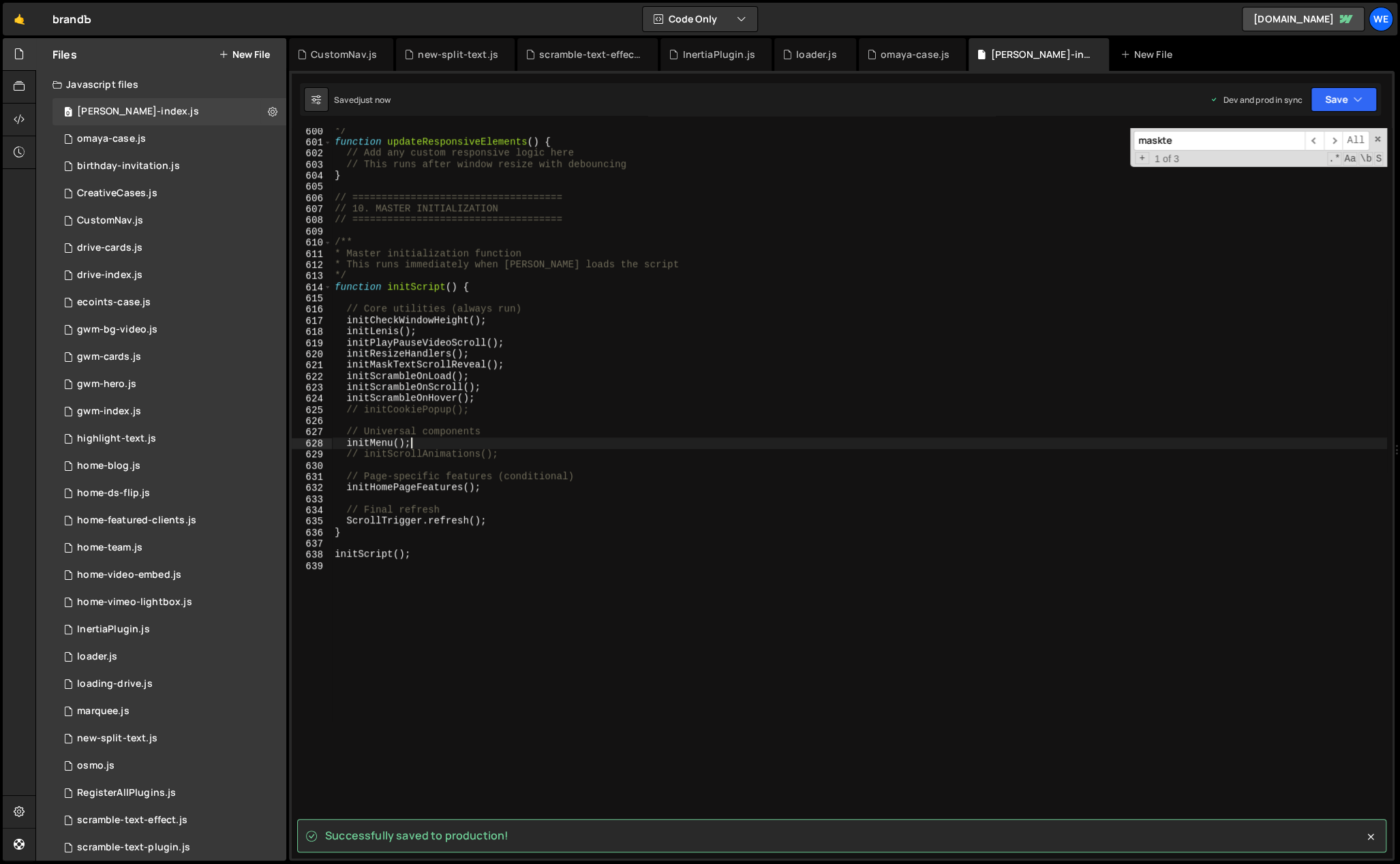
type textarea "initMenu();"
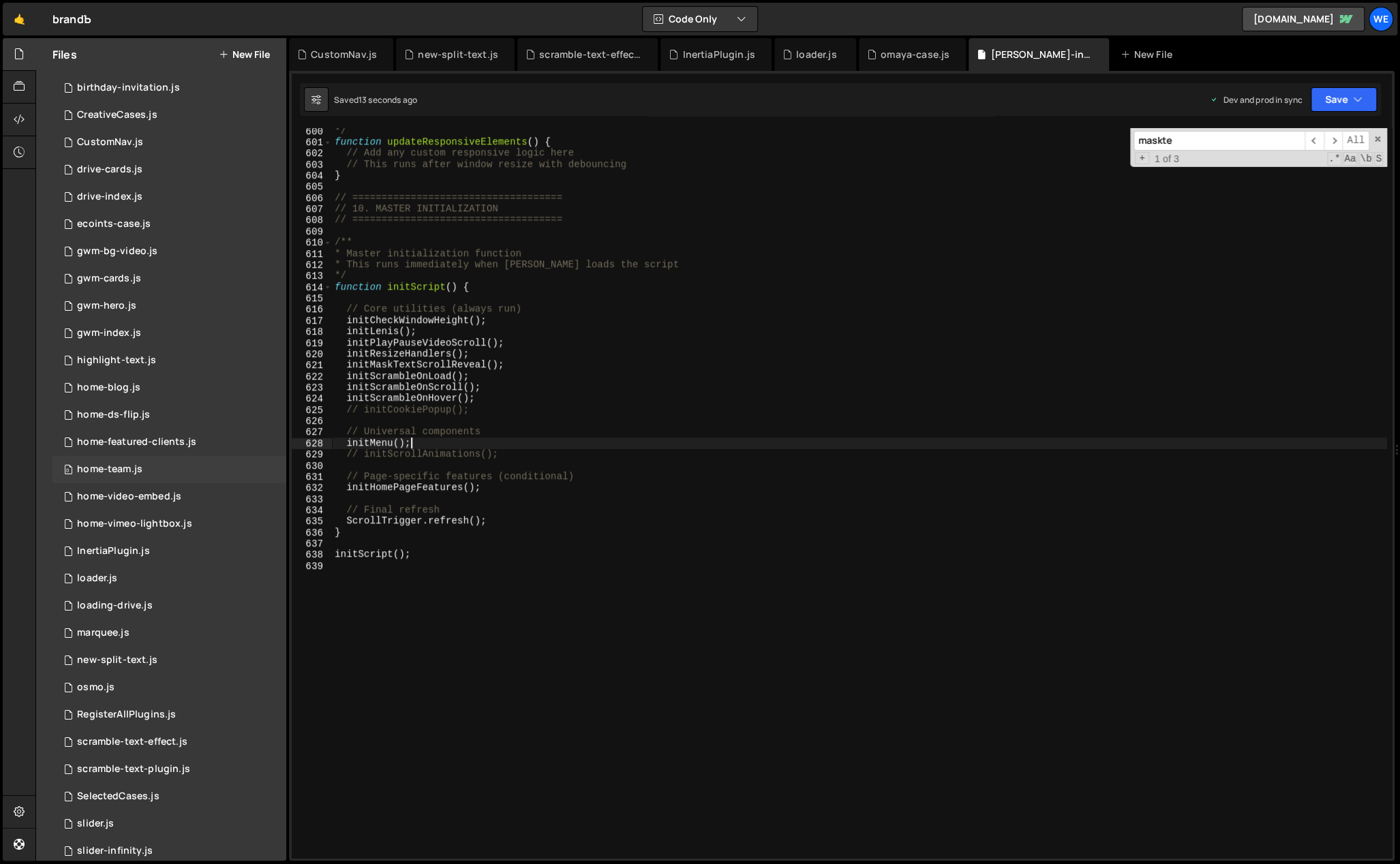
scroll to position [81, 0]
click at [153, 408] on div "0 home-ds-flip.js 0" at bounding box center [169, 411] width 234 height 27
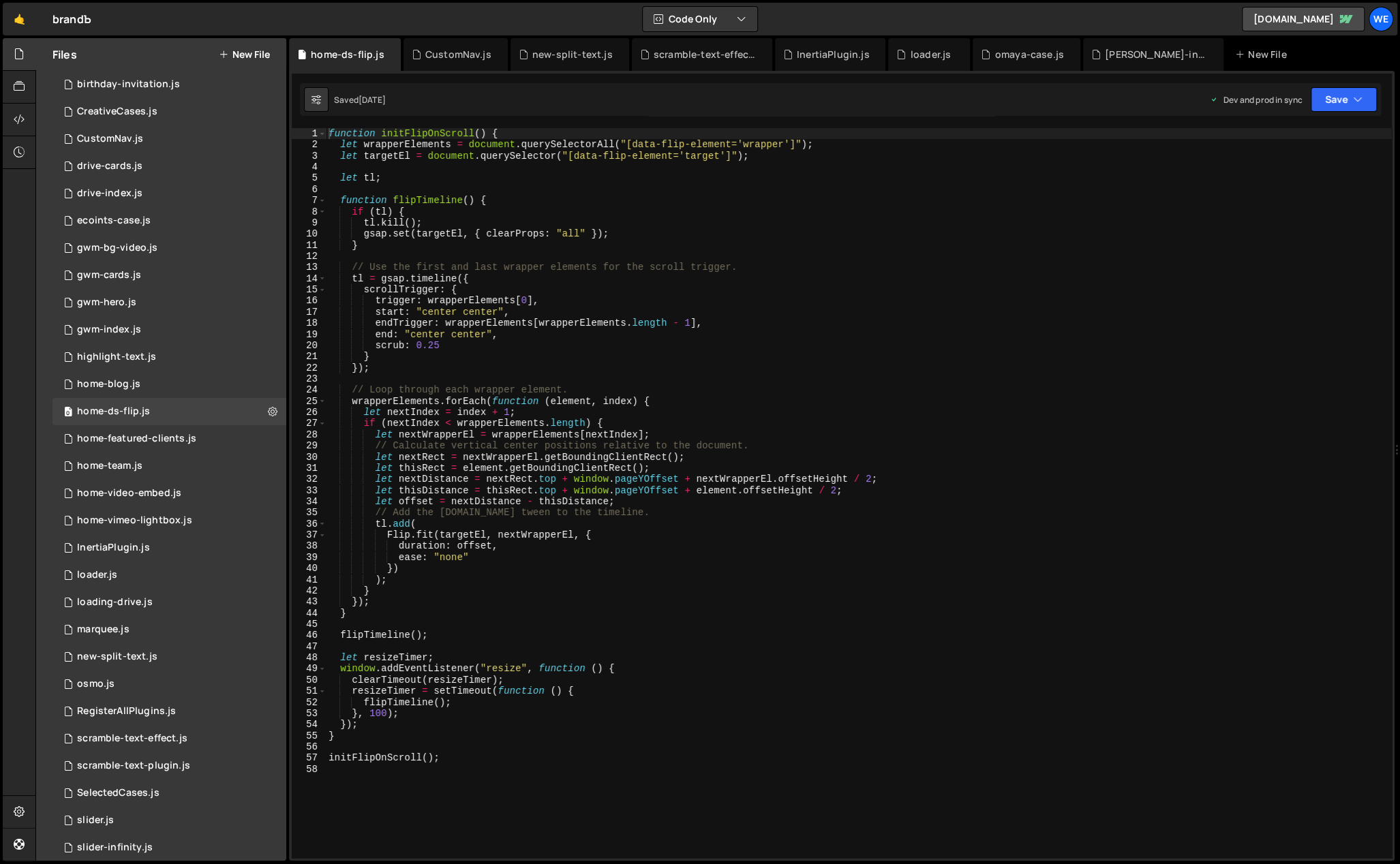
click at [833, 317] on div "function initFlipOnScroll ( ) { let wrapperElements = document . querySelectorA…" at bounding box center [859, 505] width 1066 height 753
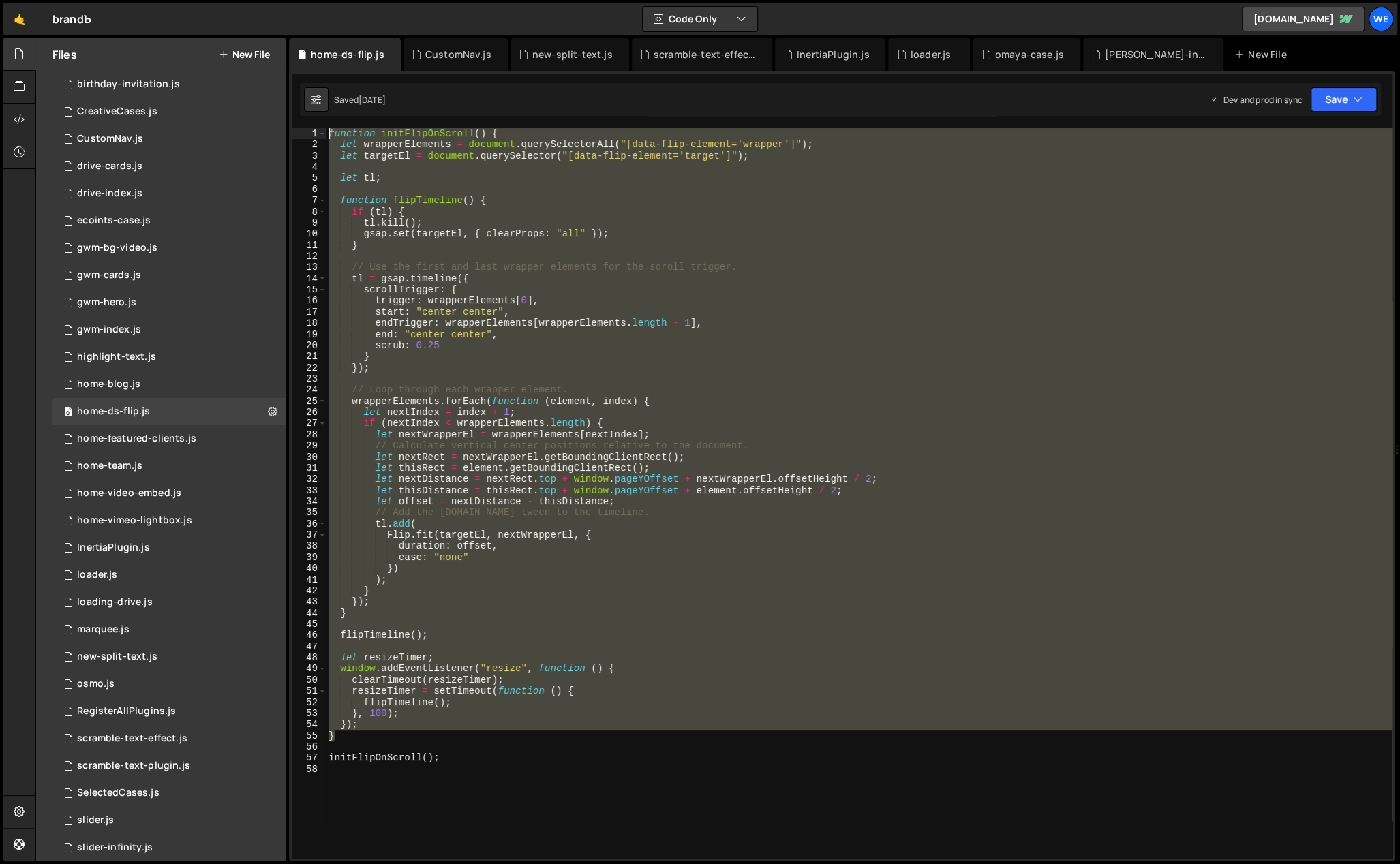
drag, startPoint x: 344, startPoint y: 733, endPoint x: 304, endPoint y: 129, distance: 605.3
click at [304, 129] on div "endTrigger: wrapperElements[wrapperElements.length - 1], 1 2 3 4 5 6 7 8 9 10 1…" at bounding box center [841, 493] width 1100 height 730
type textarea "function initFlipOnScroll() { let wrapperElements = document.querySelectorAll("…"
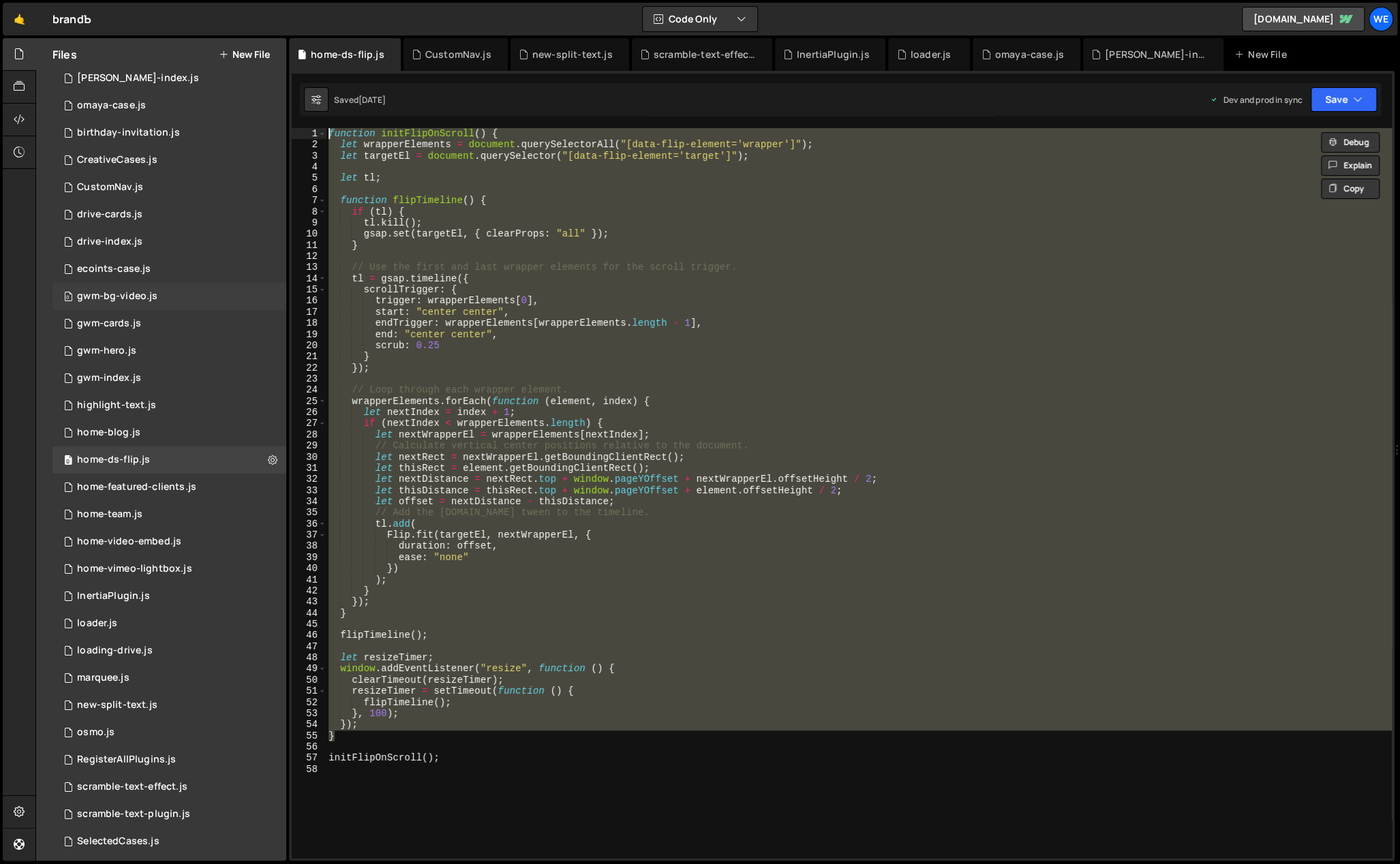
scroll to position [0, 0]
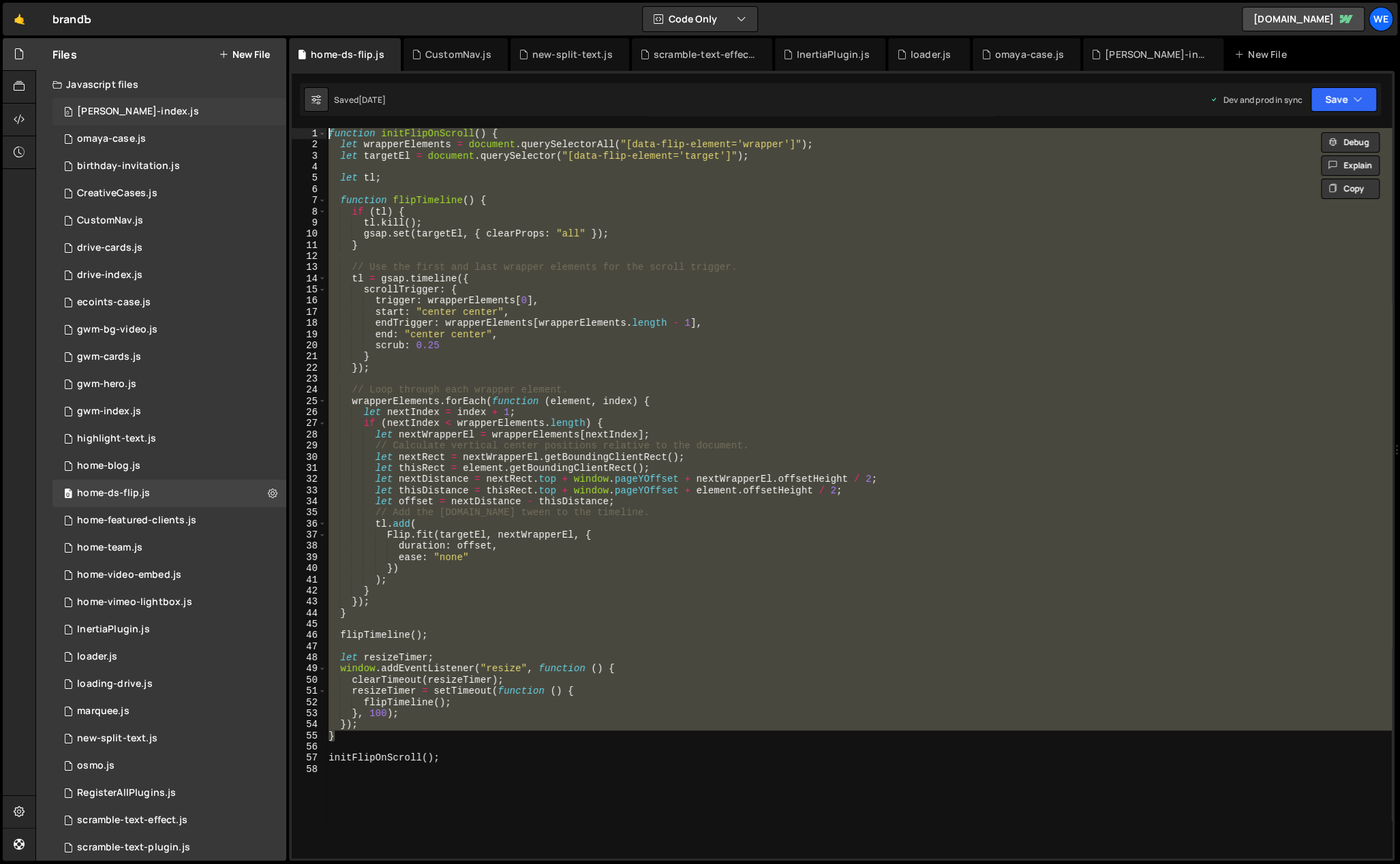
click at [129, 106] on div "[PERSON_NAME]-index.js" at bounding box center [138, 111] width 122 height 12
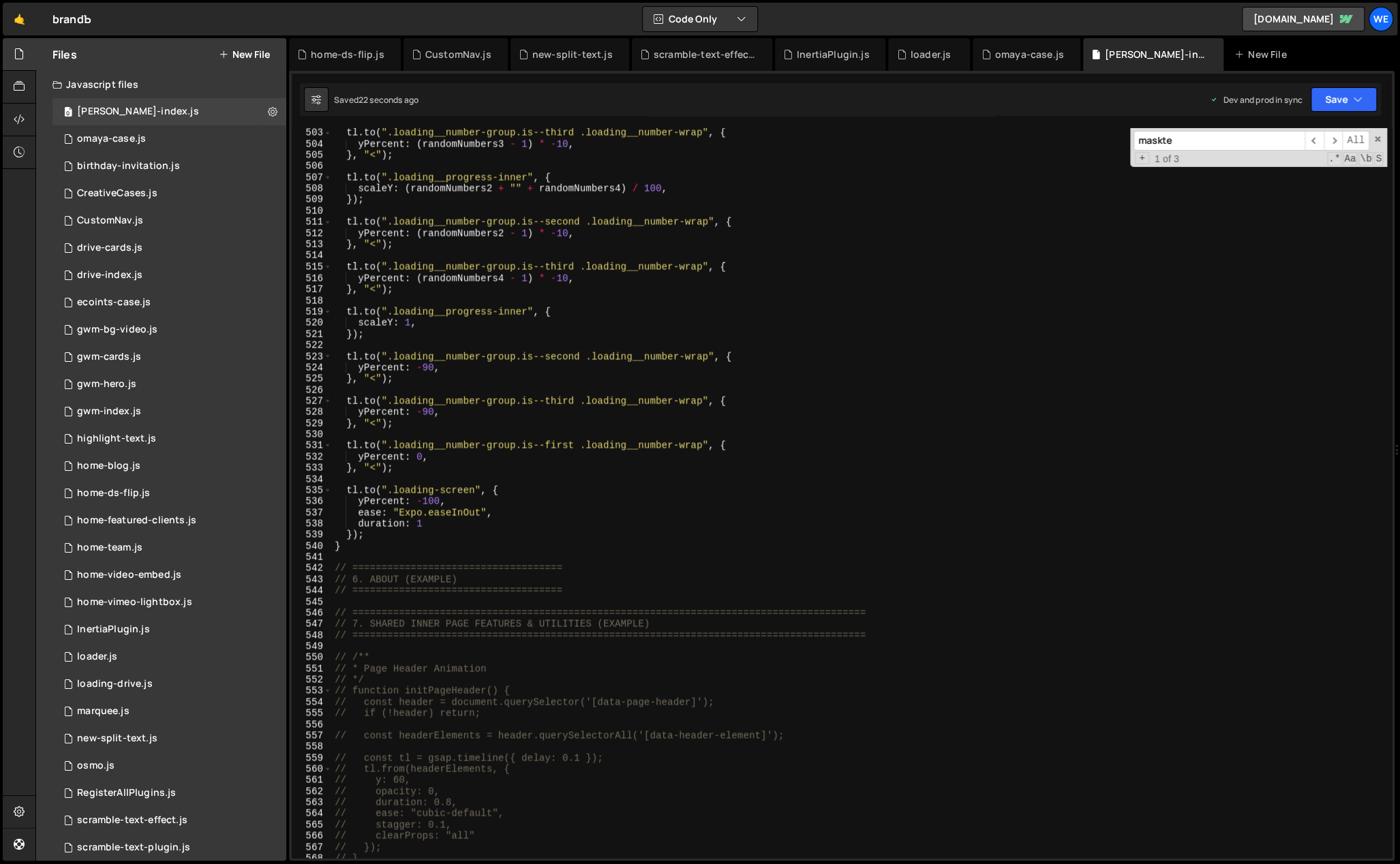
scroll to position [5621, 0]
click at [439, 557] on div "tl . to ( ".loading__number-group.is--third .loading__number-wrap" , { yPercent…" at bounding box center [860, 504] width 1055 height 753
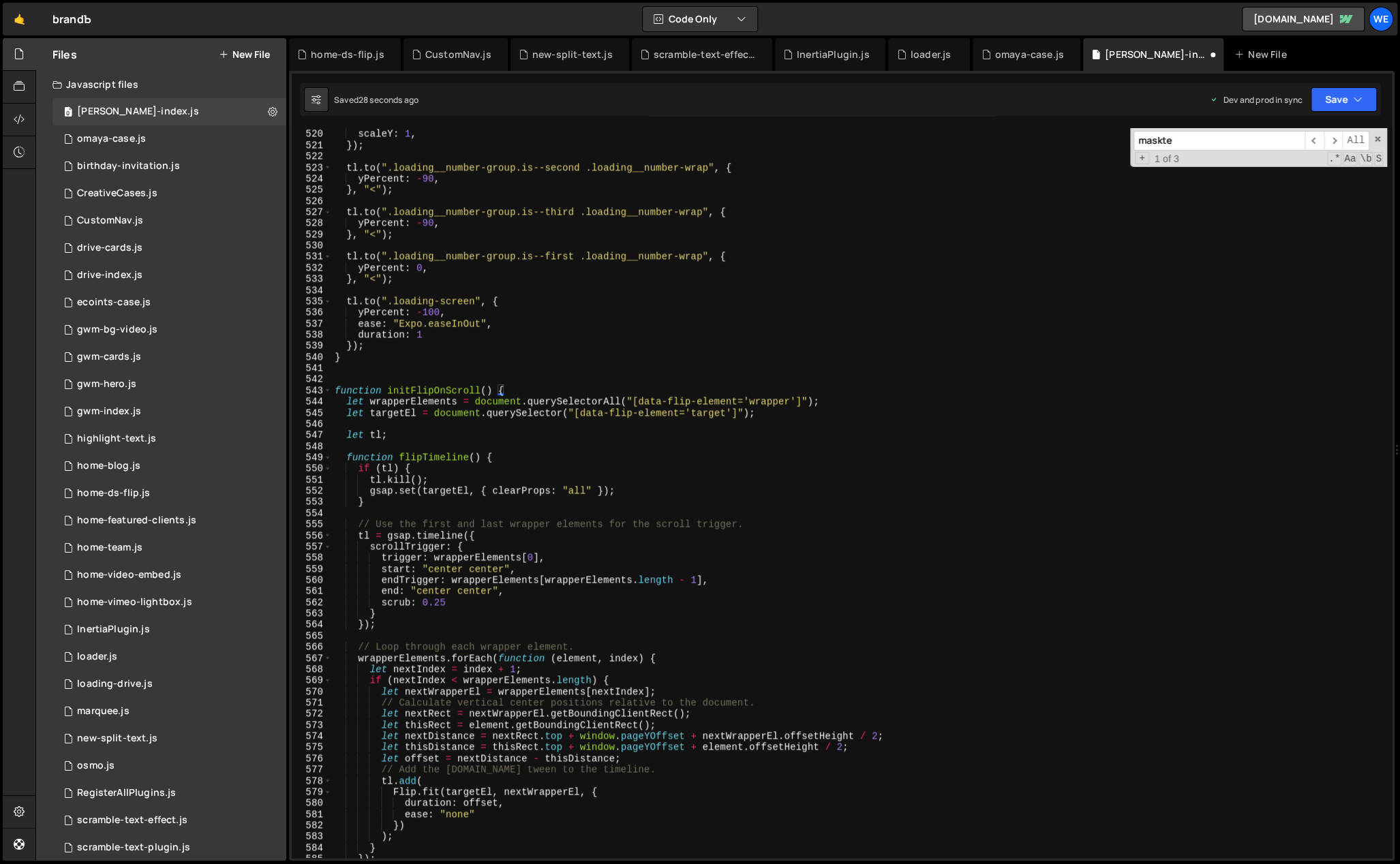
scroll to position [6428, 0]
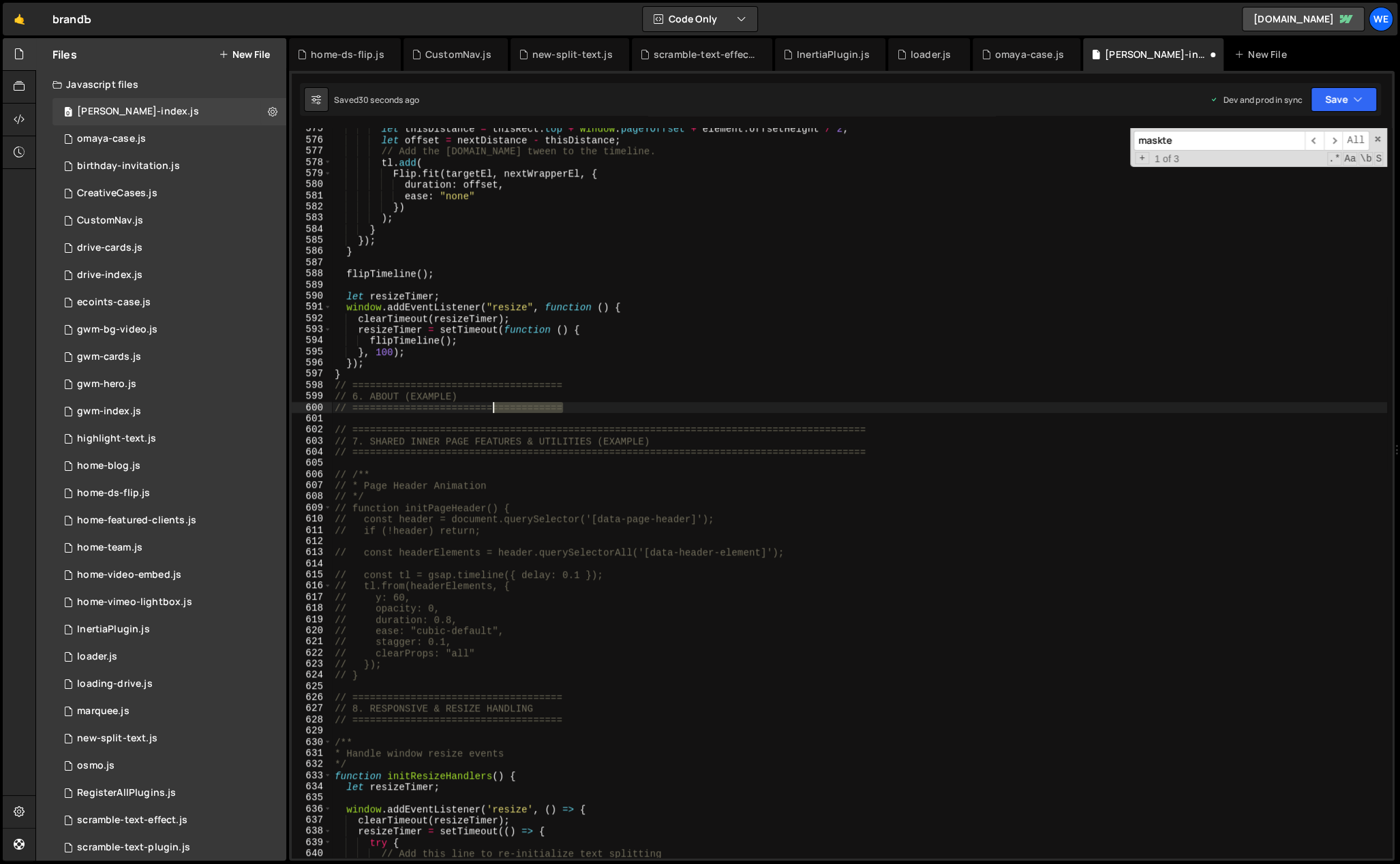
drag, startPoint x: 570, startPoint y: 406, endPoint x: 556, endPoint y: 405, distance: 14.0
click at [490, 411] on div "let thisDistance = thisRect . top + window . pageYOffset + element . offsetHeig…" at bounding box center [860, 500] width 1055 height 753
click at [600, 406] on div "let thisDistance = thisRect . top + window . pageYOffset + element . offsetHeig…" at bounding box center [860, 493] width 1055 height 730
paste textarea "============"
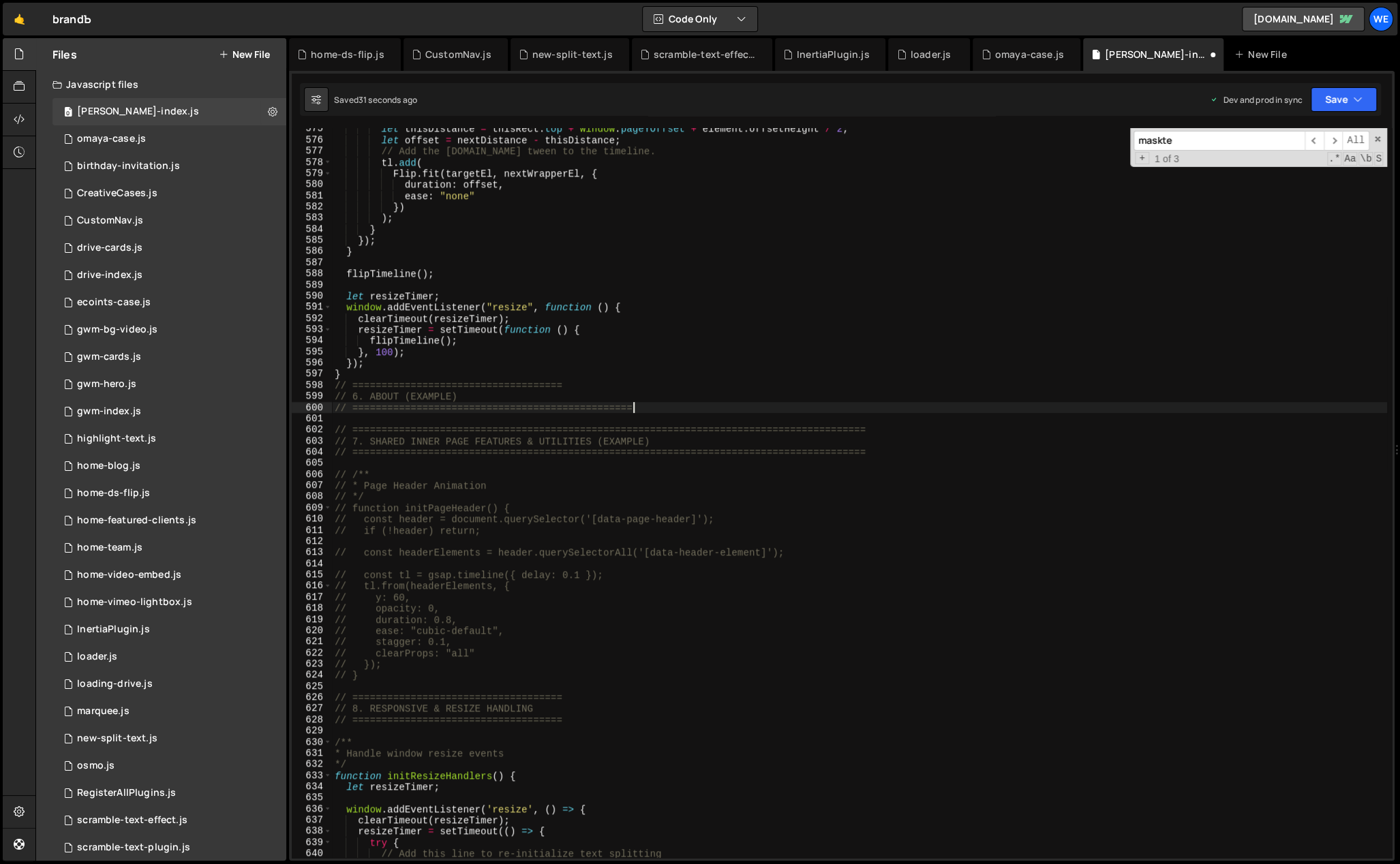
paste textarea "============"
click at [590, 383] on div "let thisDistance = thisRect . top + window . pageYOffset + element . offsetHeig…" at bounding box center [860, 500] width 1055 height 753
paste textarea "============"
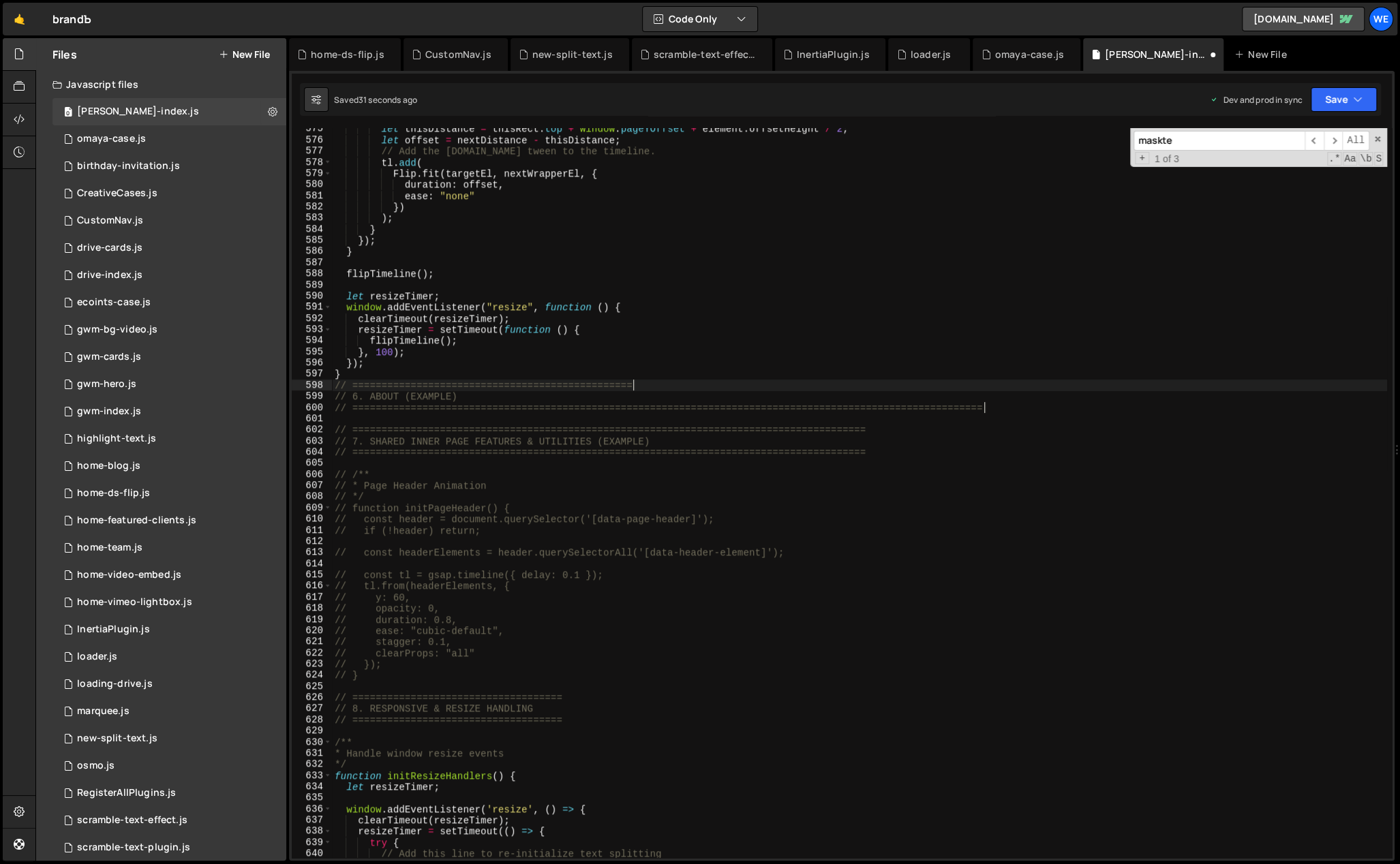
paste textarea "============"
click at [1076, 381] on div "let thisDistance = thisRect . top + window . pageYOffset + element . offsetHeig…" at bounding box center [860, 500] width 1055 height 753
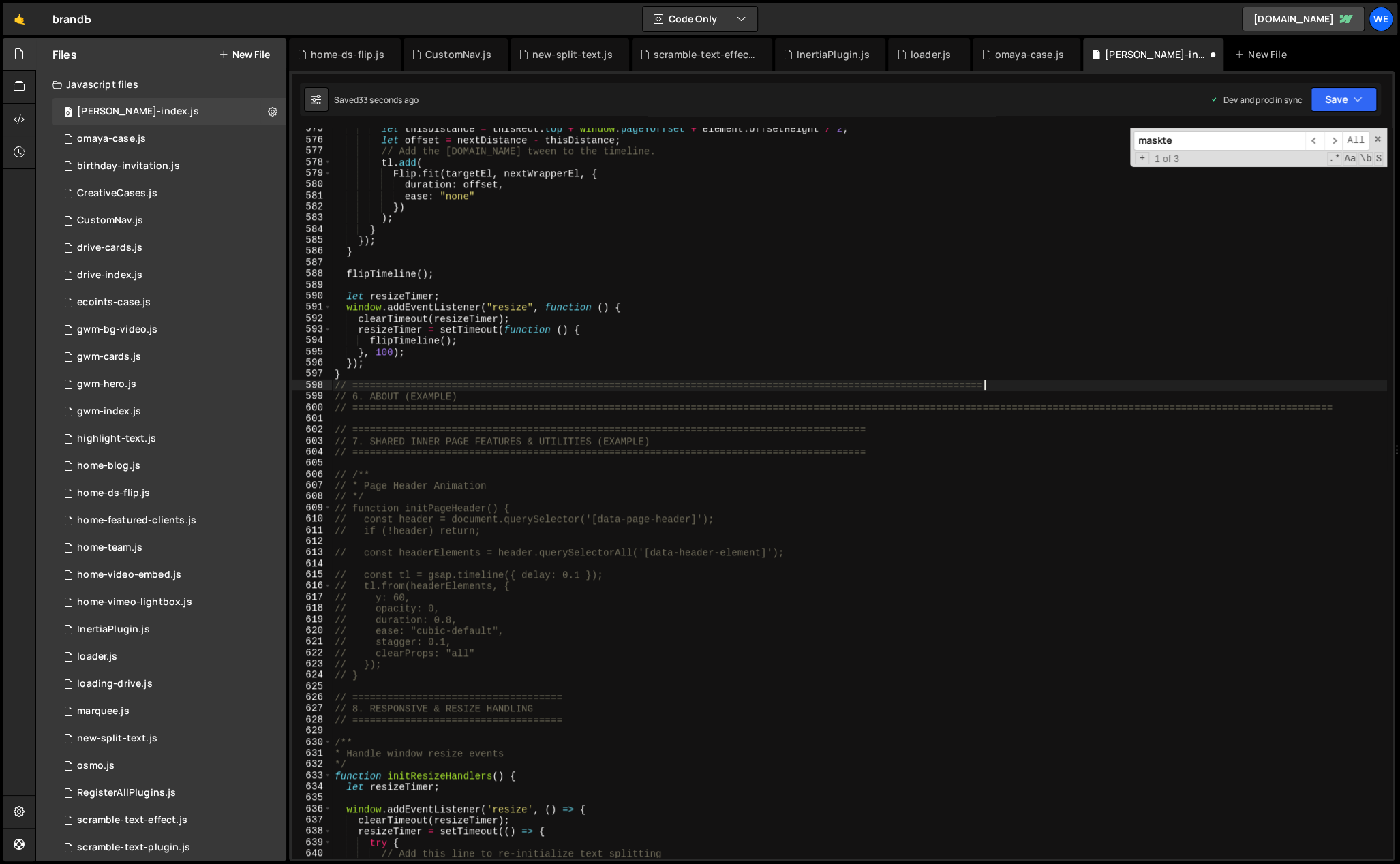
drag, startPoint x: 996, startPoint y: 386, endPoint x: 936, endPoint y: 383, distance: 60.1
click at [937, 384] on div "let thisDistance = thisRect . top + window . pageYOffset + element . offsetHeig…" at bounding box center [860, 500] width 1055 height 753
click at [1007, 383] on div "let thisDistance = thisRect . top + window . pageYOffset + element . offsetHeig…" at bounding box center [860, 493] width 1055 height 730
paste textarea "========"
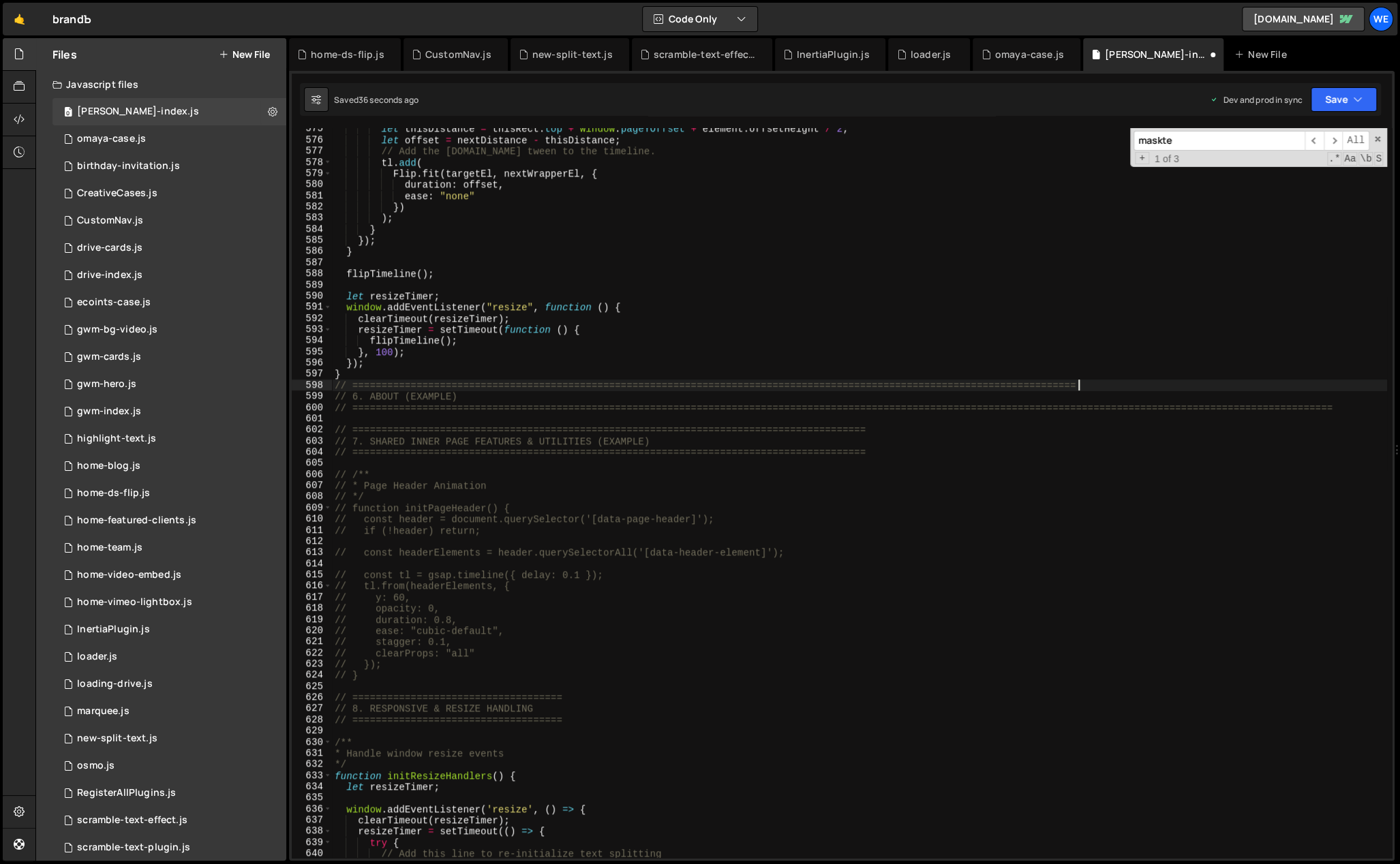
click at [1107, 393] on div "let thisDistance = thisRect . top + window . pageYOffset + element . offsetHeig…" at bounding box center [860, 500] width 1055 height 753
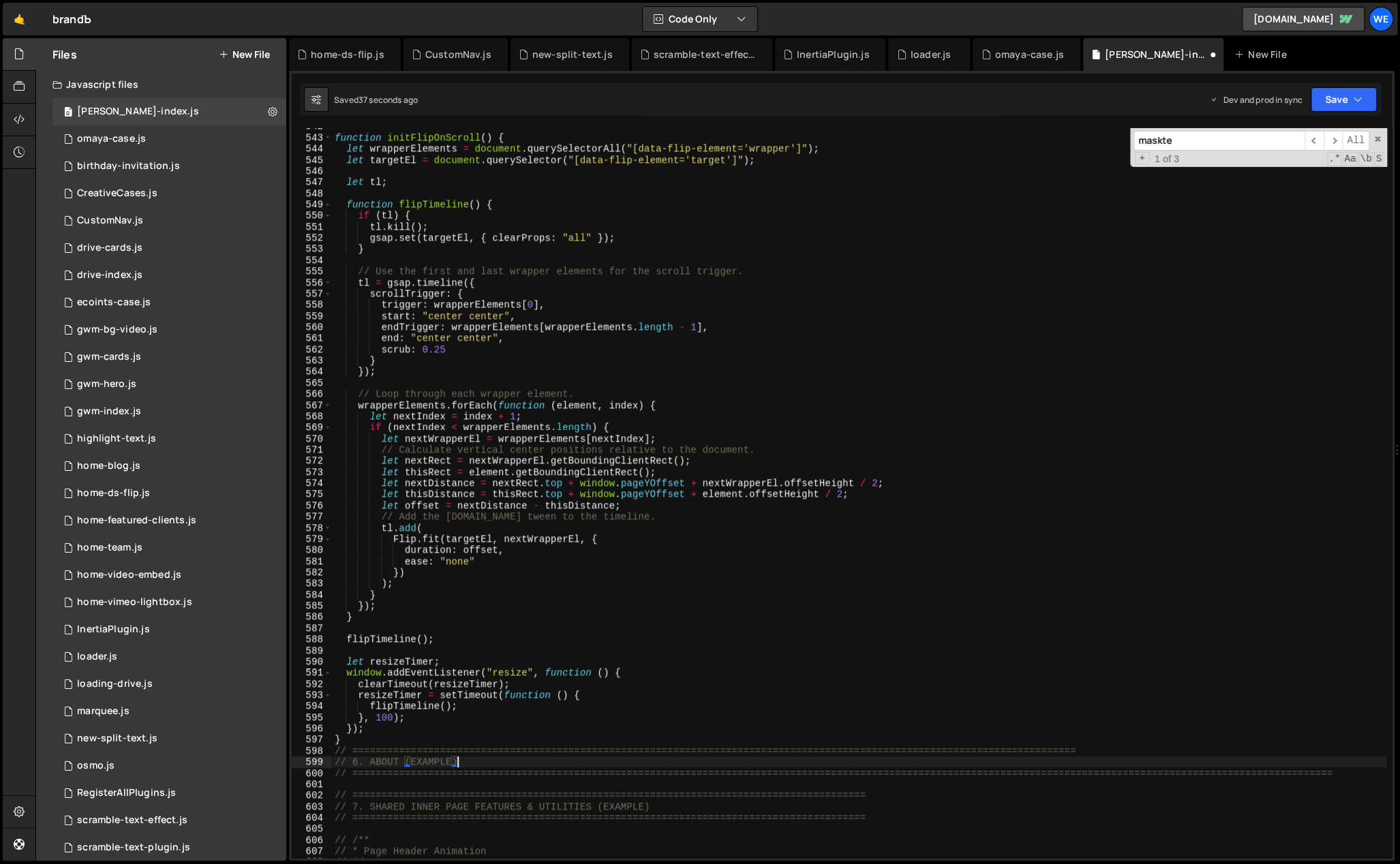
scroll to position [6432, 0]
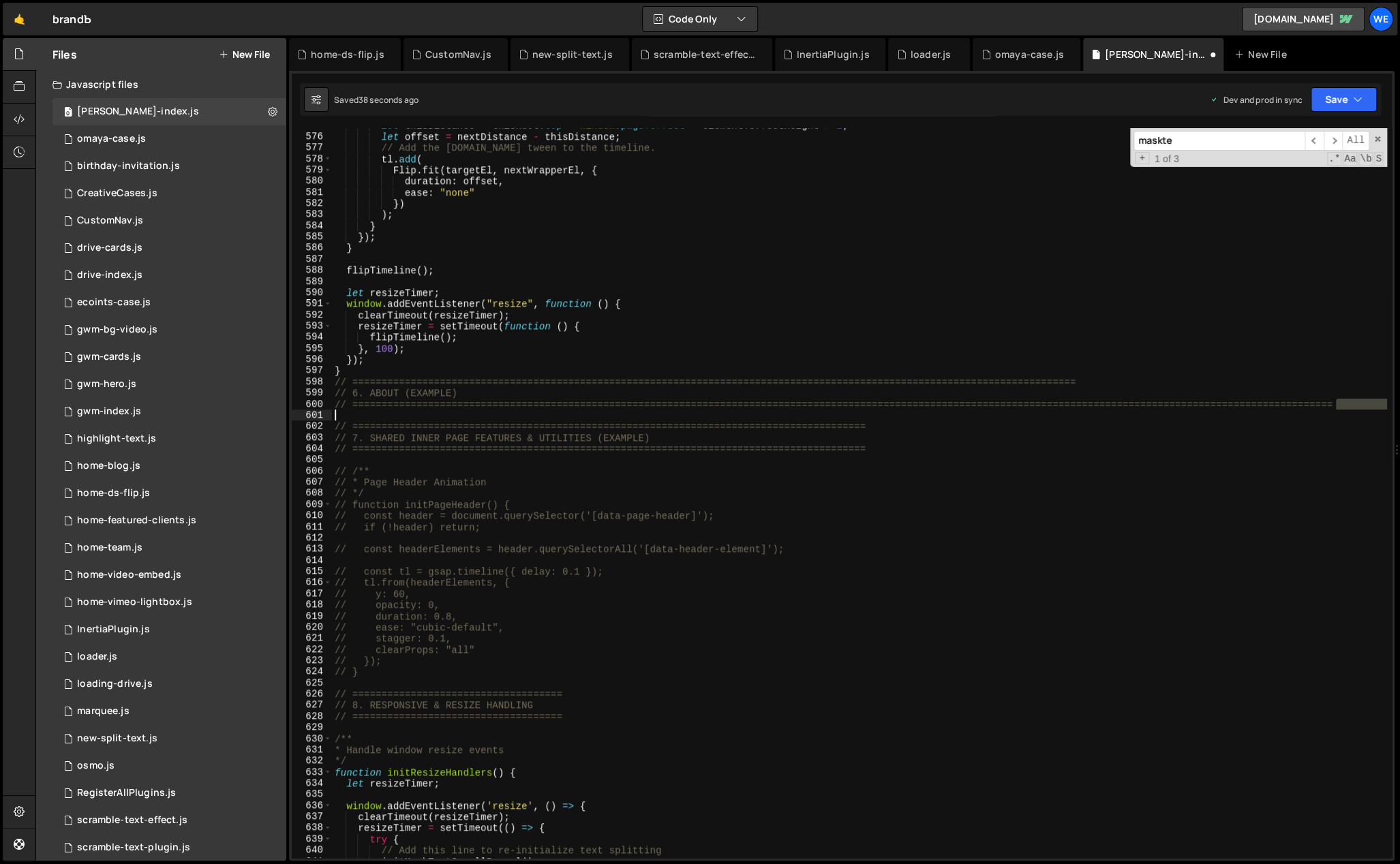
drag, startPoint x: 1341, startPoint y: 404, endPoint x: 446, endPoint y: 409, distance: 895.0
click at [446, 409] on div "let thisDistance = thisRect . top + window . pageYOffset + element . offsetHeig…" at bounding box center [860, 497] width 1055 height 753
drag, startPoint x: 1176, startPoint y: 385, endPoint x: 1249, endPoint y: 396, distance: 73.8
click at [1176, 386] on div "let thisDistance = thisRect . top + window . pageYOffset + element . offsetHeig…" at bounding box center [860, 497] width 1055 height 753
drag, startPoint x: 1302, startPoint y: 401, endPoint x: 1079, endPoint y: 403, distance: 223.0
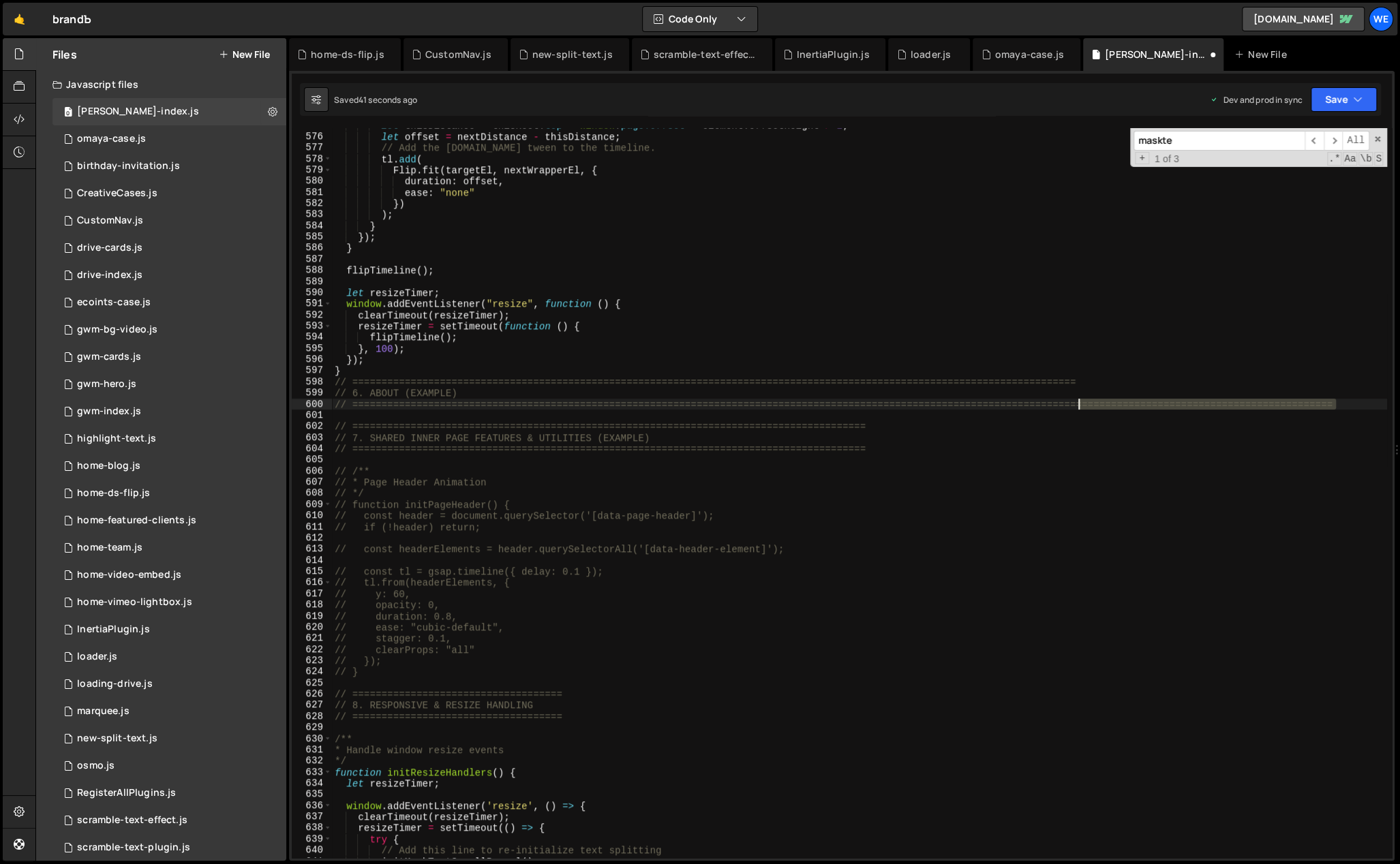
click at [1078, 404] on div "let thisDistance = thisRect . top + window . pageYOffset + element . offsetHeig…" at bounding box center [860, 497] width 1055 height 753
click at [1151, 390] on div "let thisDistance = thisRect . top + window . pageYOffset + element . offsetHeig…" at bounding box center [860, 497] width 1055 height 753
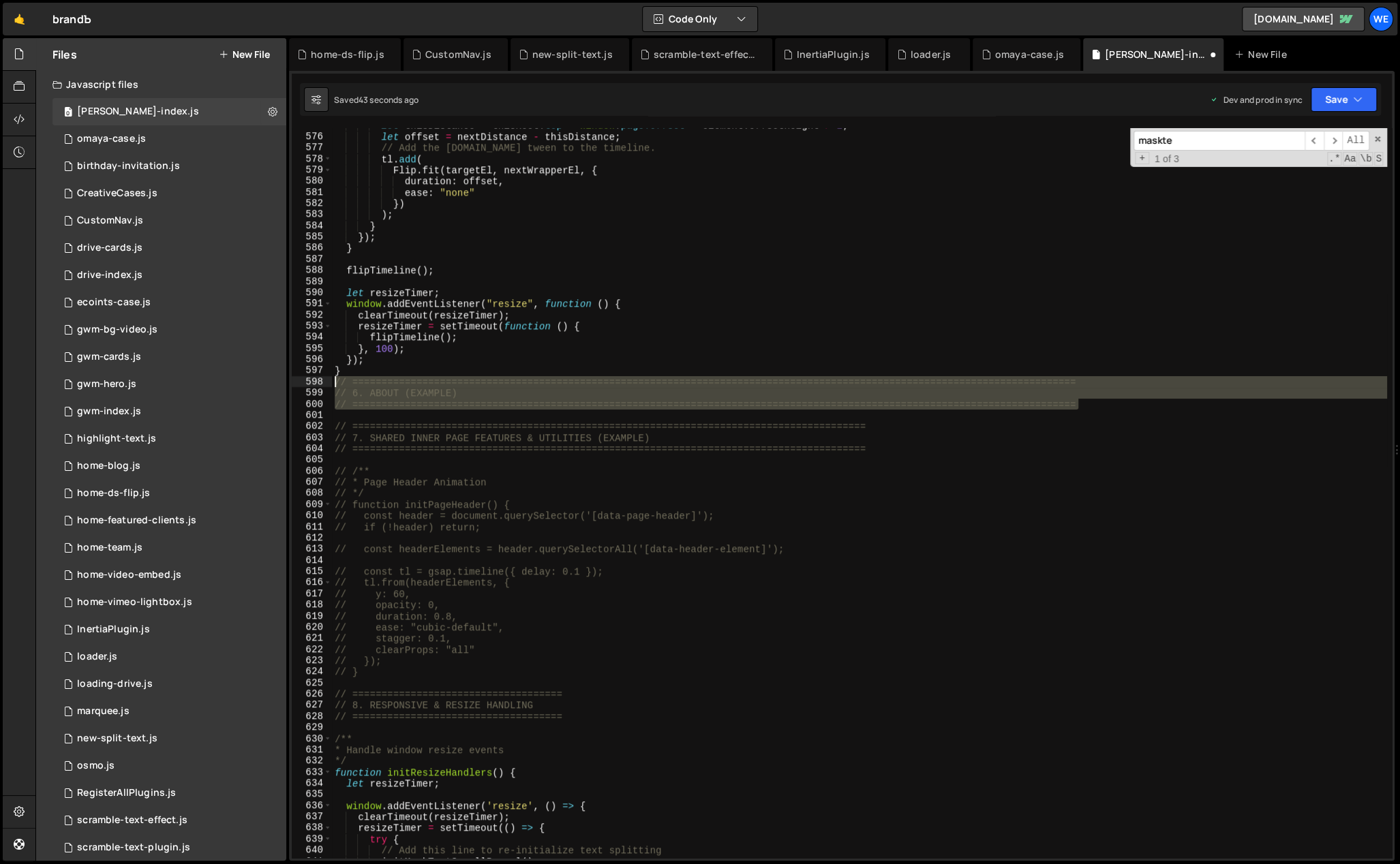
drag, startPoint x: 1088, startPoint y: 406, endPoint x: 334, endPoint y: 380, distance: 754.4
click at [334, 380] on div "let thisDistance = thisRect . top + window . pageYOffset + element . offsetHeig…" at bounding box center [860, 497] width 1055 height 753
type textarea "// ============================================================================…"
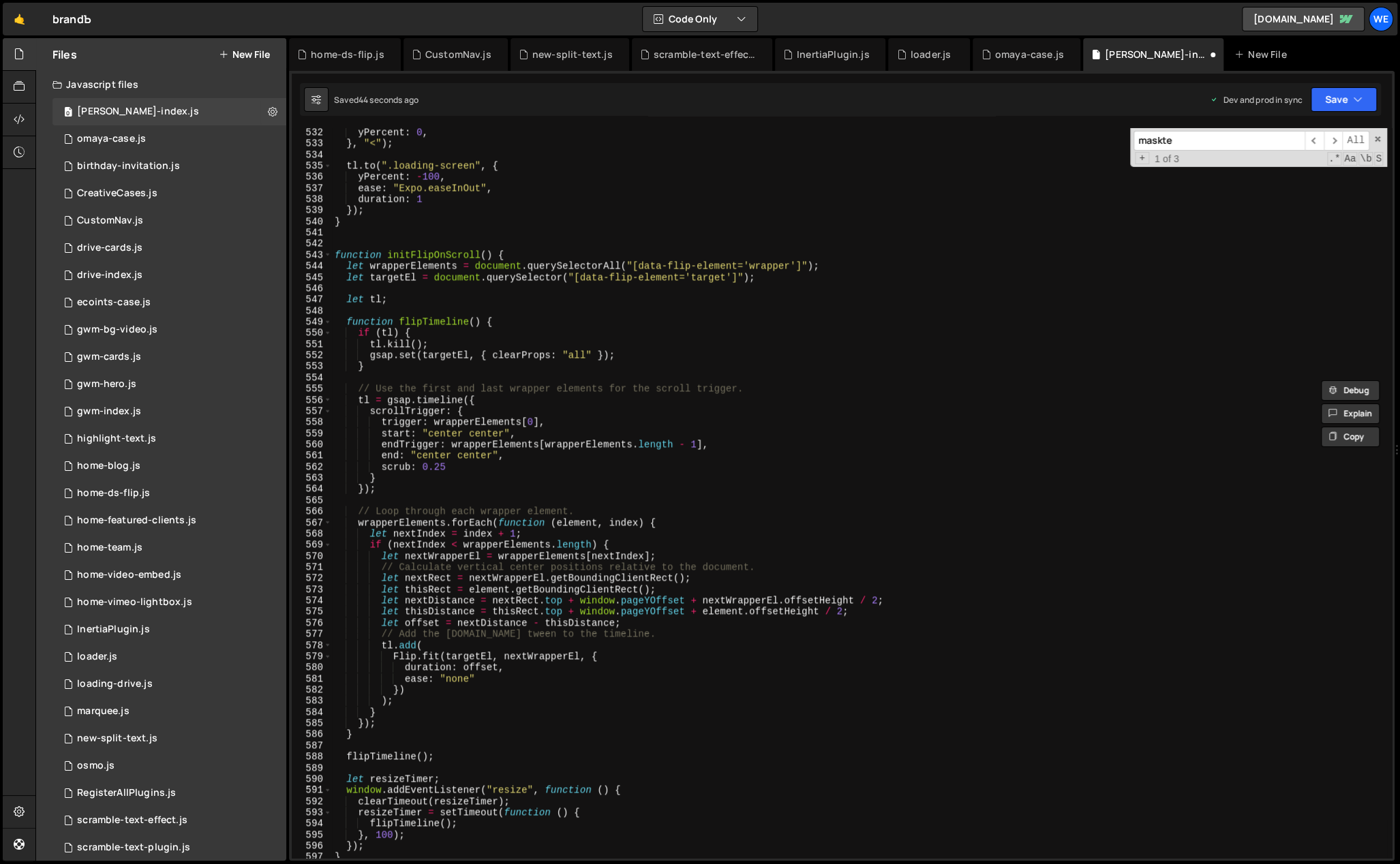
scroll to position [5890, 0]
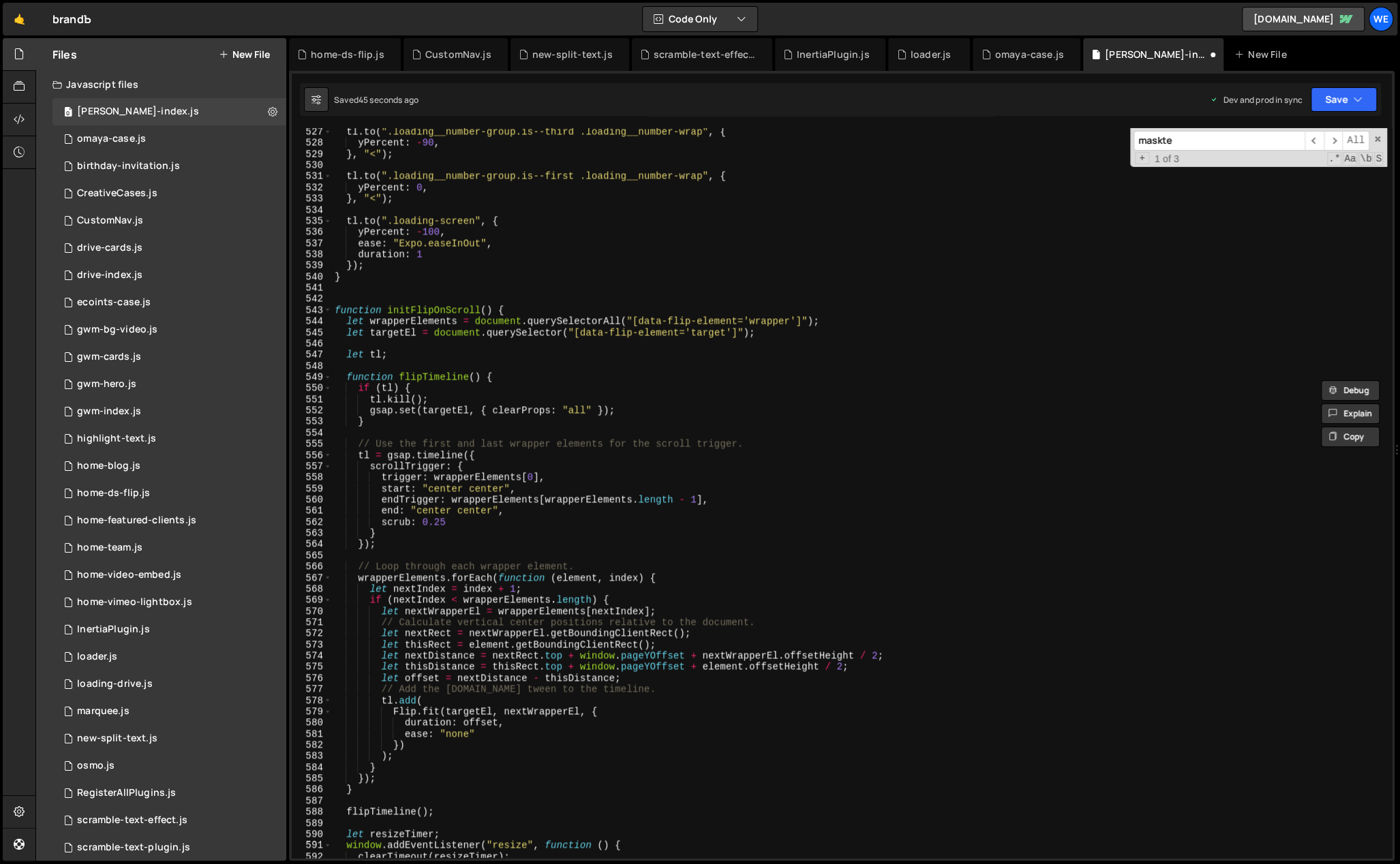
click at [383, 285] on div "tl . to ( ".loading__number-group.is--third .loading__number-wrap" , { yPercent…" at bounding box center [860, 503] width 1055 height 753
paste textarea "// ============================================================================…"
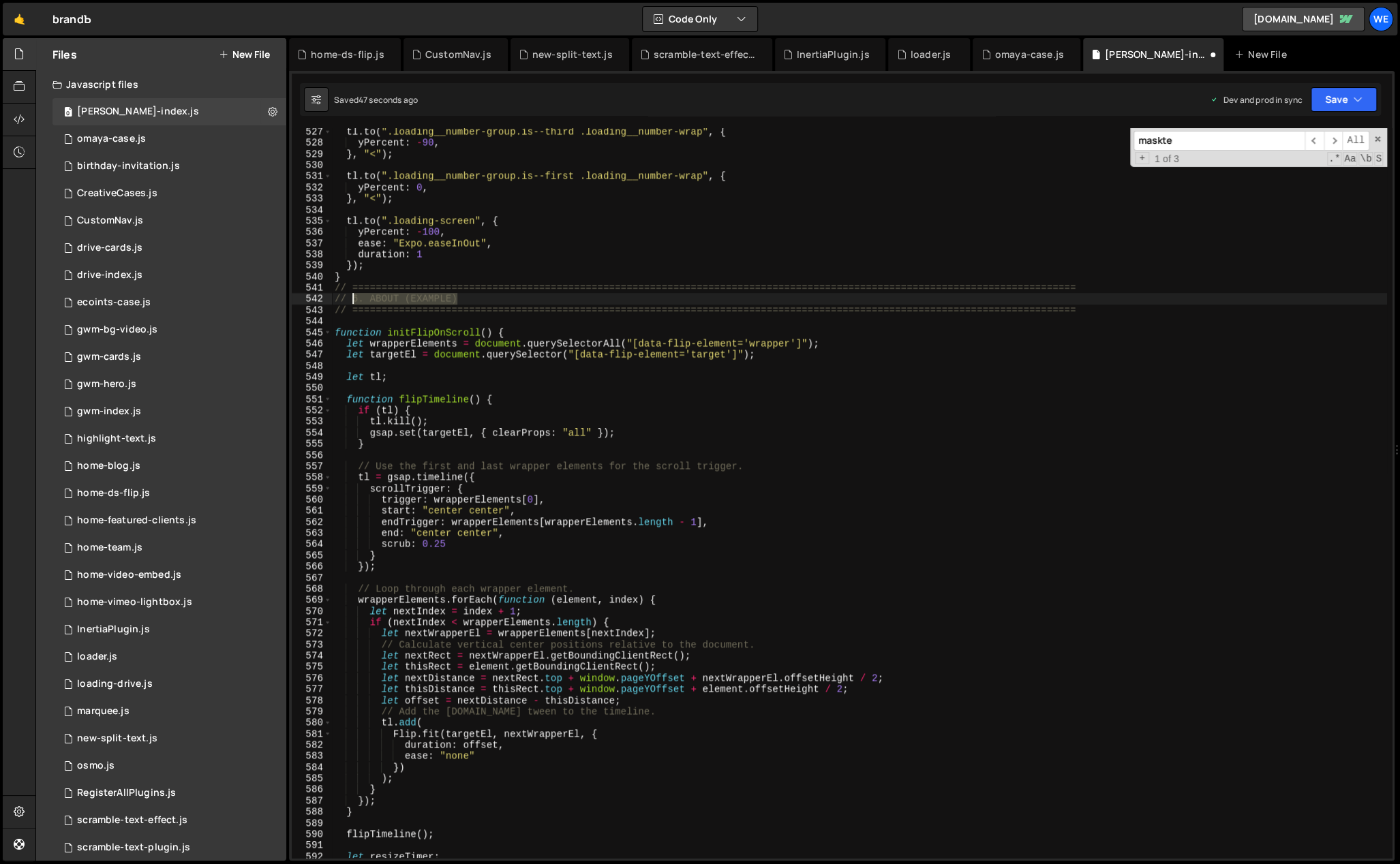
drag, startPoint x: 440, startPoint y: 297, endPoint x: 351, endPoint y: 298, distance: 89.0
click at [350, 298] on div "tl . to ( ".loading__number-group.is--third .loading__number-wrap" , { yPercent…" at bounding box center [860, 503] width 1055 height 753
click at [560, 258] on div "tl . to ( ".loading__number-group.is--third .loading__number-wrap" , { yPercent…" at bounding box center [860, 503] width 1055 height 753
click at [552, 271] on div "tl . to ( ".loading__number-group.is--third .loading__number-wrap" , { yPercent…" at bounding box center [860, 503] width 1055 height 753
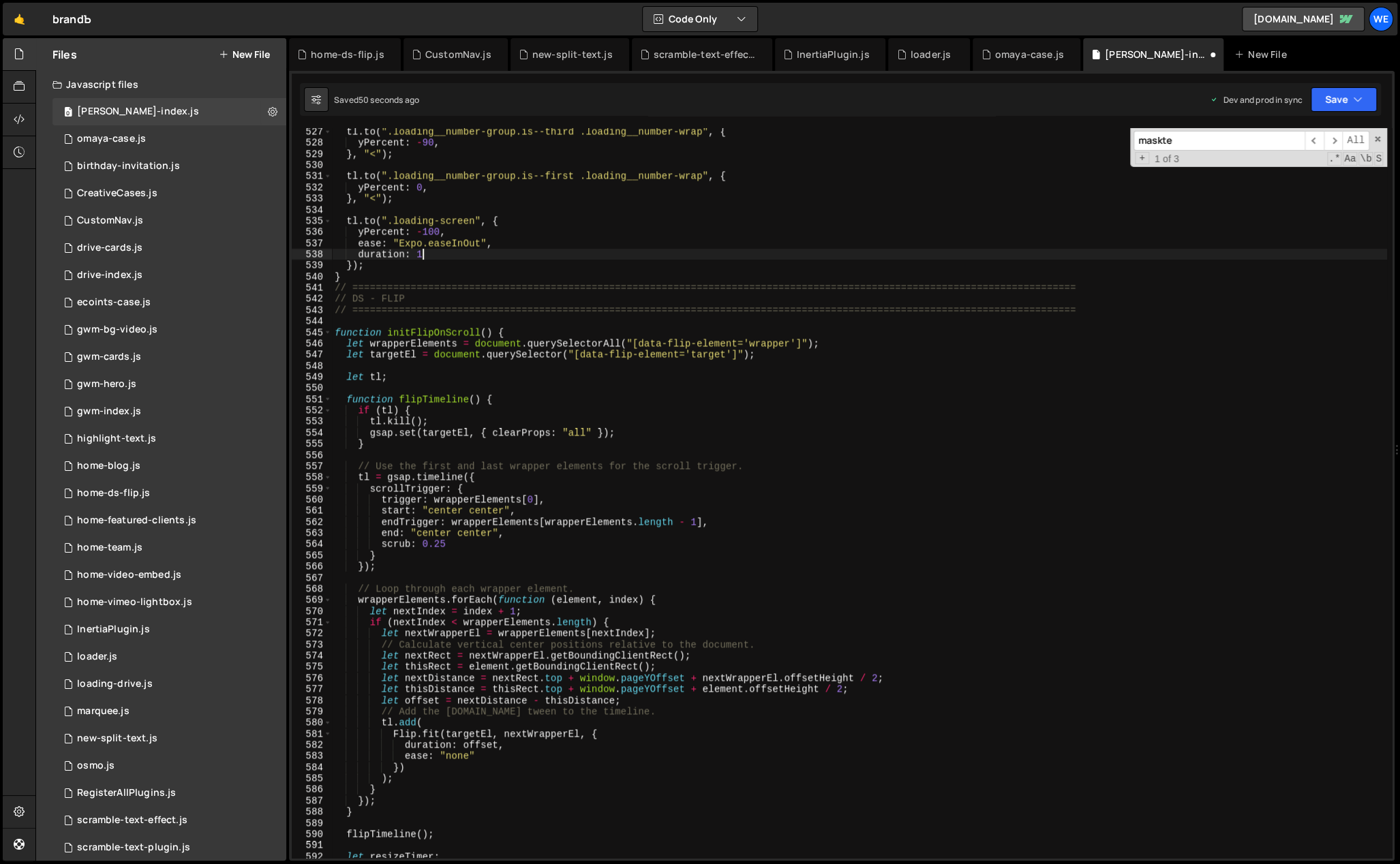
type textarea "}"
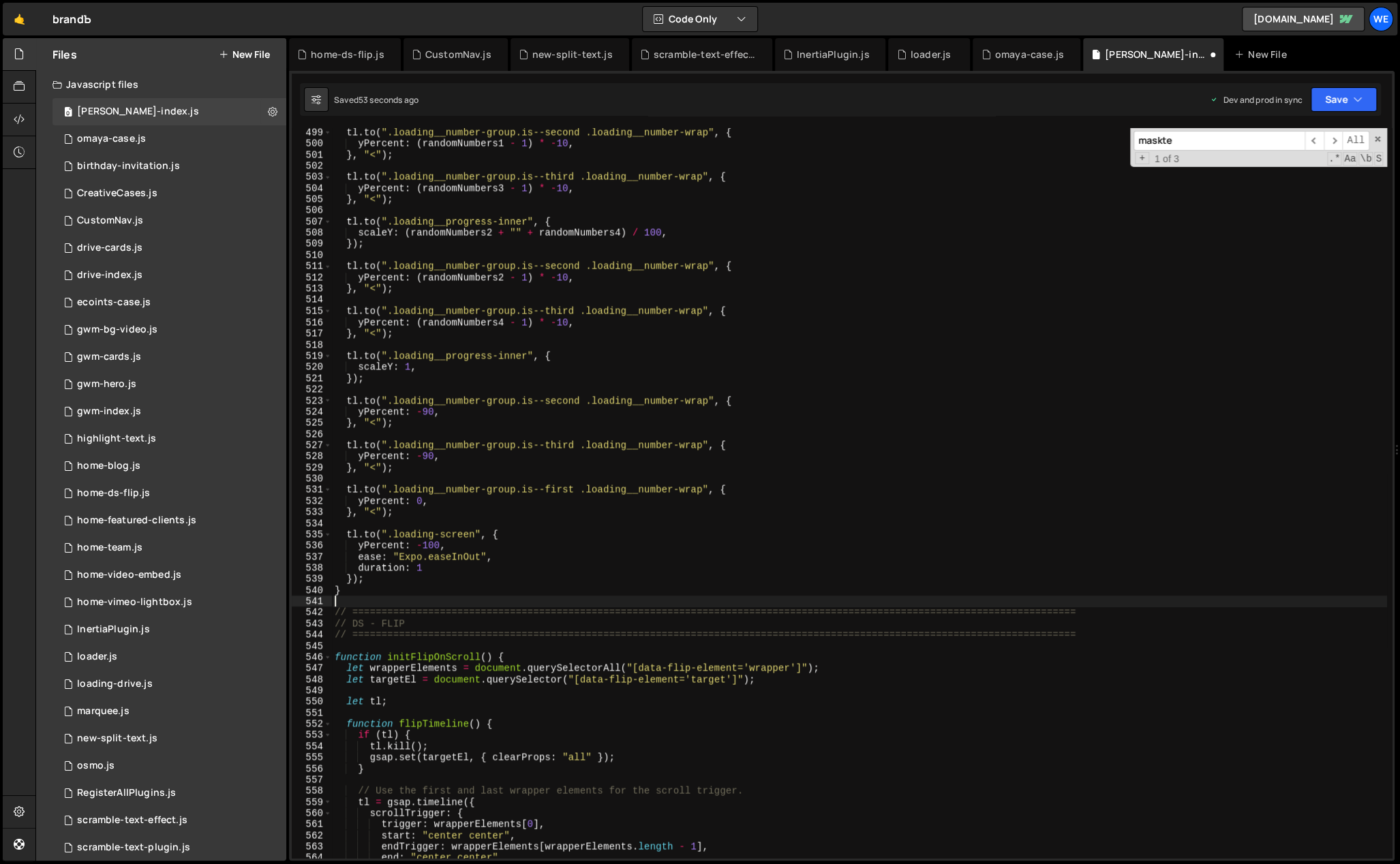
scroll to position [5673, 0]
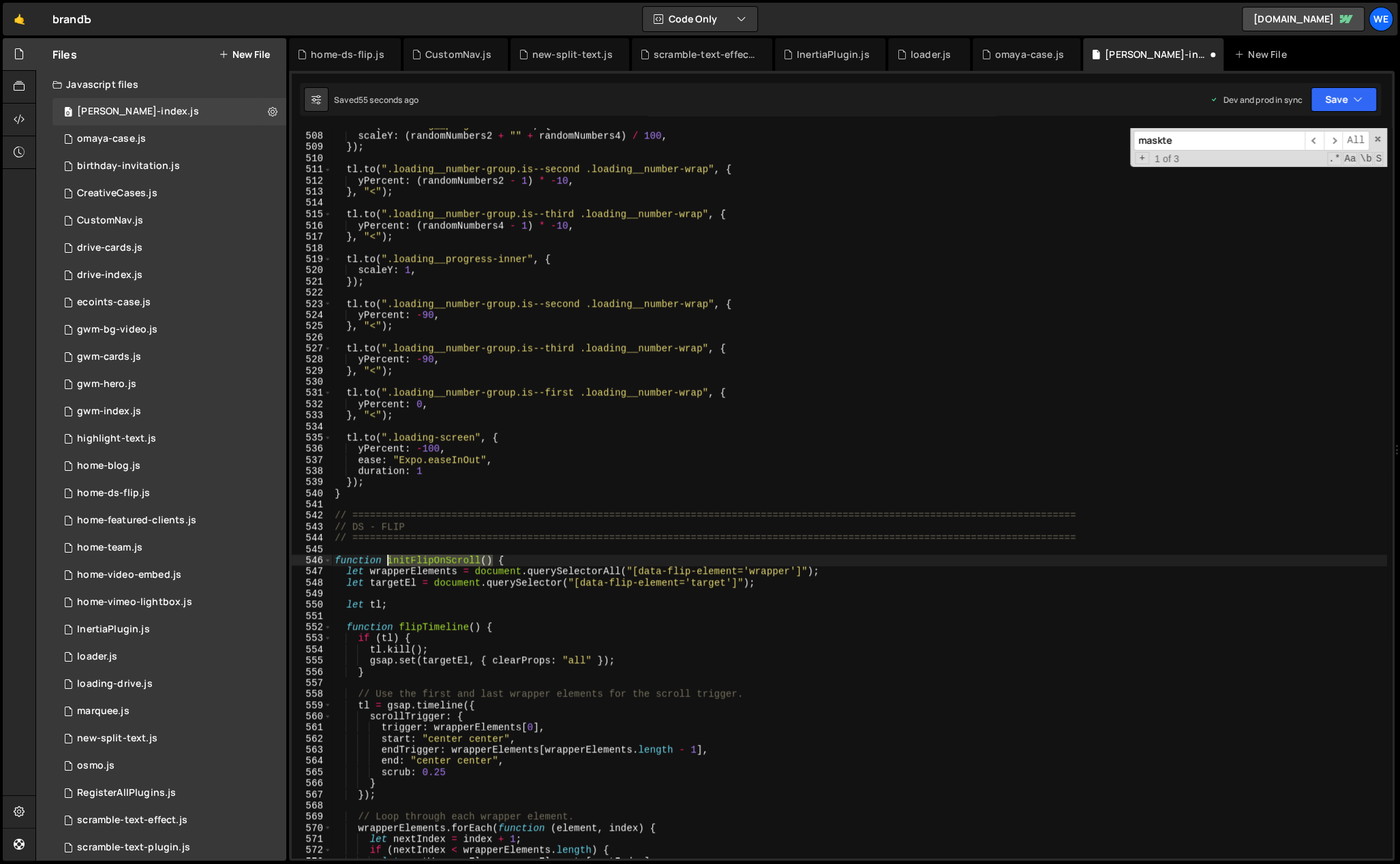
drag, startPoint x: 492, startPoint y: 560, endPoint x: 388, endPoint y: 557, distance: 104.0
click at [388, 557] on div "tl . to ( ".loading__progress-inner" , { scaleY : ( randomNumbers2 + "" + rando…" at bounding box center [860, 497] width 1055 height 753
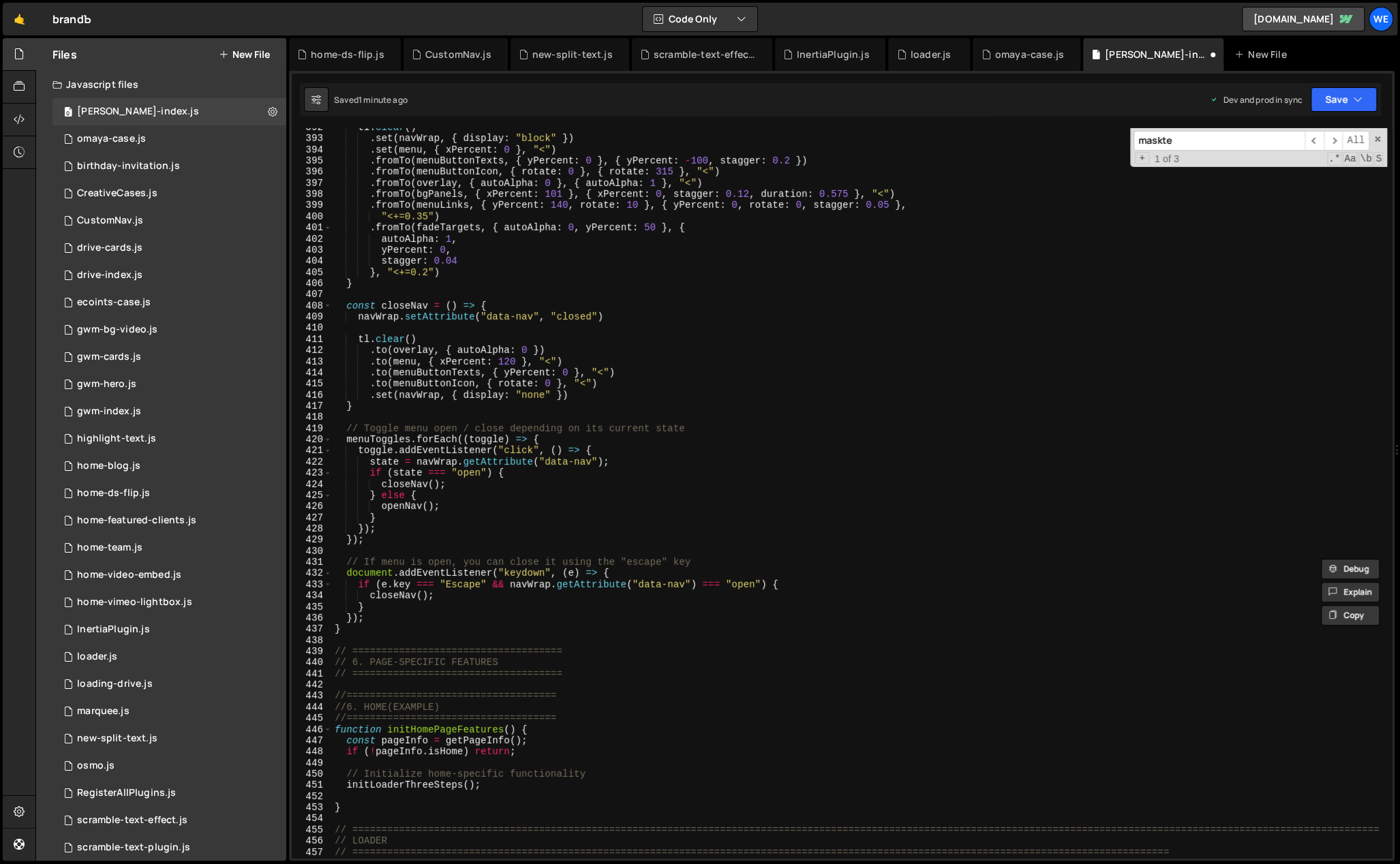
scroll to position [4390, 0]
drag, startPoint x: 577, startPoint y: 674, endPoint x: 471, endPoint y: 676, distance: 106.0
click at [461, 675] on div "tl . clear ( ) . set ( navWrap , { display : "block" }) . set ( menu , { xPerce…" at bounding box center [860, 497] width 1055 height 753
click at [624, 673] on div "tl . clear ( ) . set ( navWrap , { display : "block" }) . set ( menu , { xPerce…" at bounding box center [860, 493] width 1055 height 730
paste textarea "================="
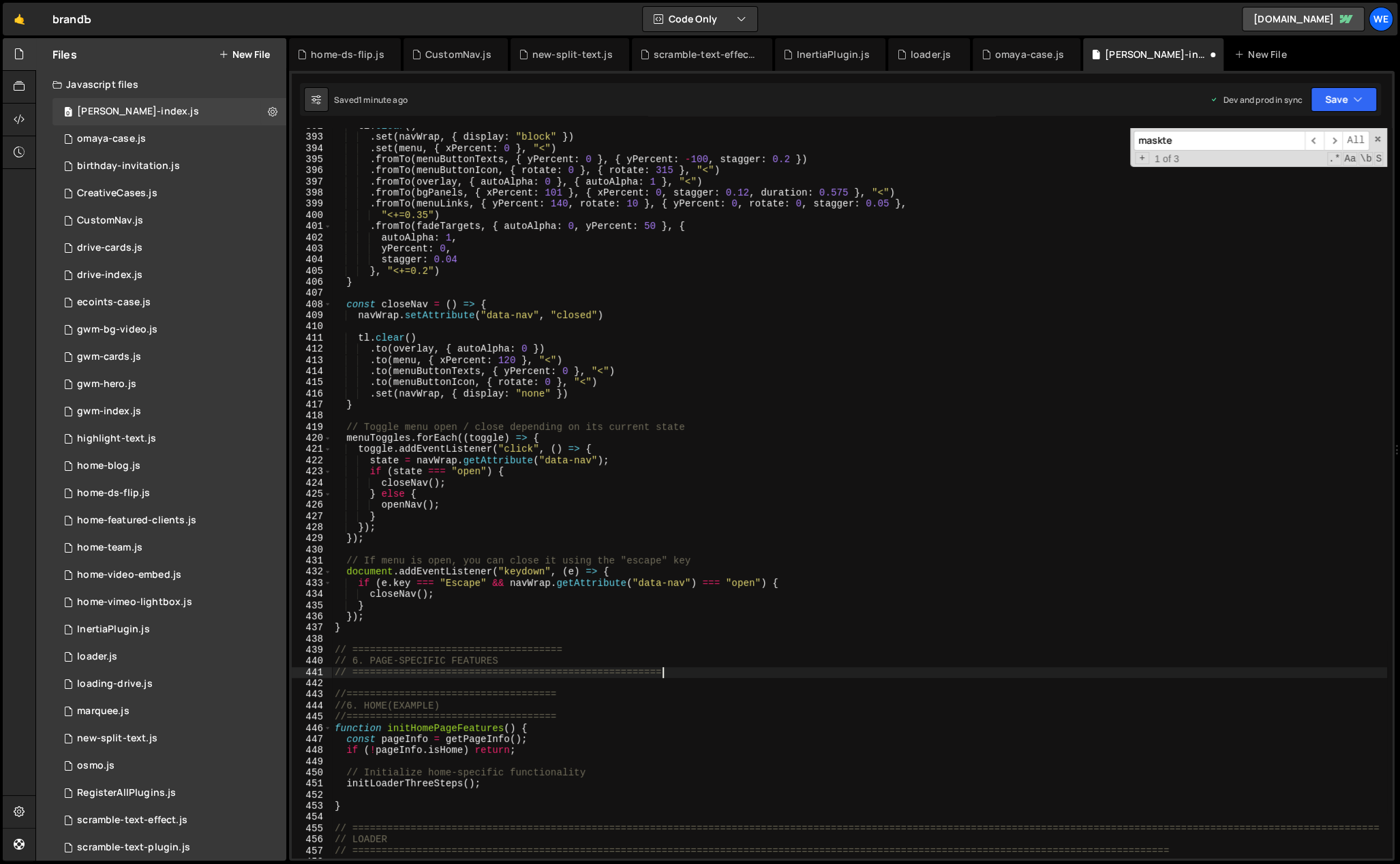
paste textarea "================="
click at [598, 649] on div "tl . clear ( ) . set ( navWrap , { display : "block" }) . set ( menu , { xPerce…" at bounding box center [860, 497] width 1055 height 753
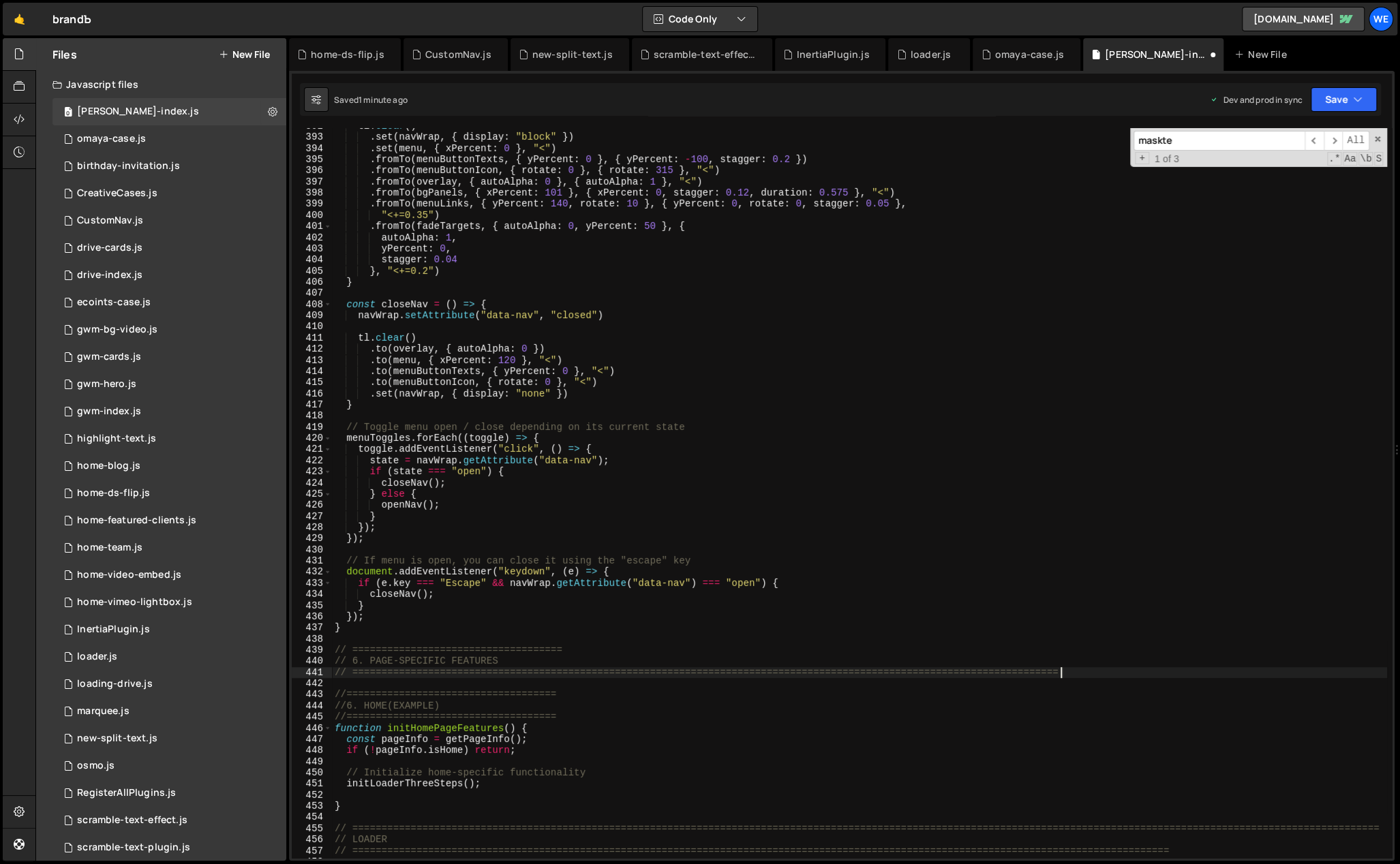
paste textarea "================="
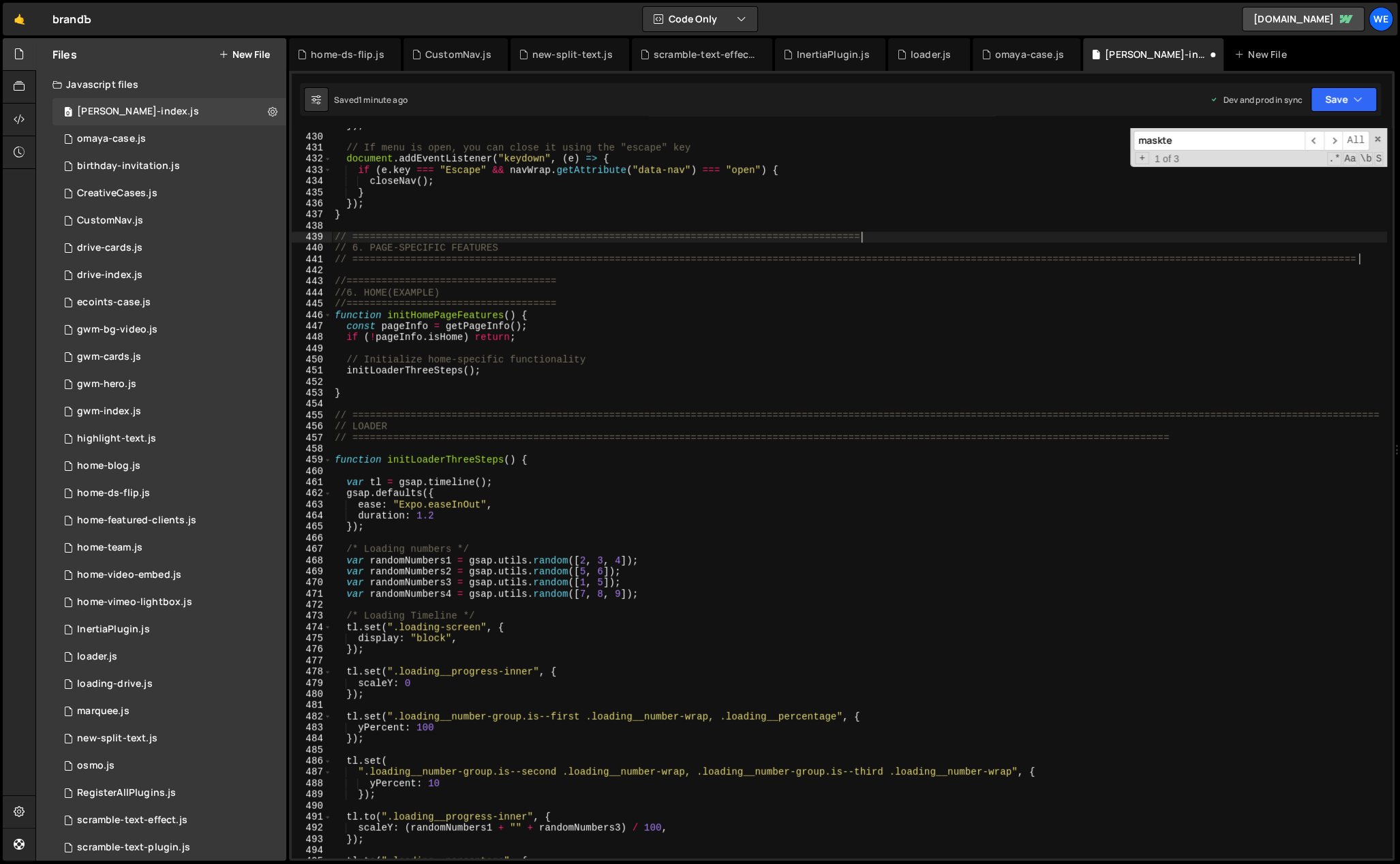
scroll to position [4723, 0]
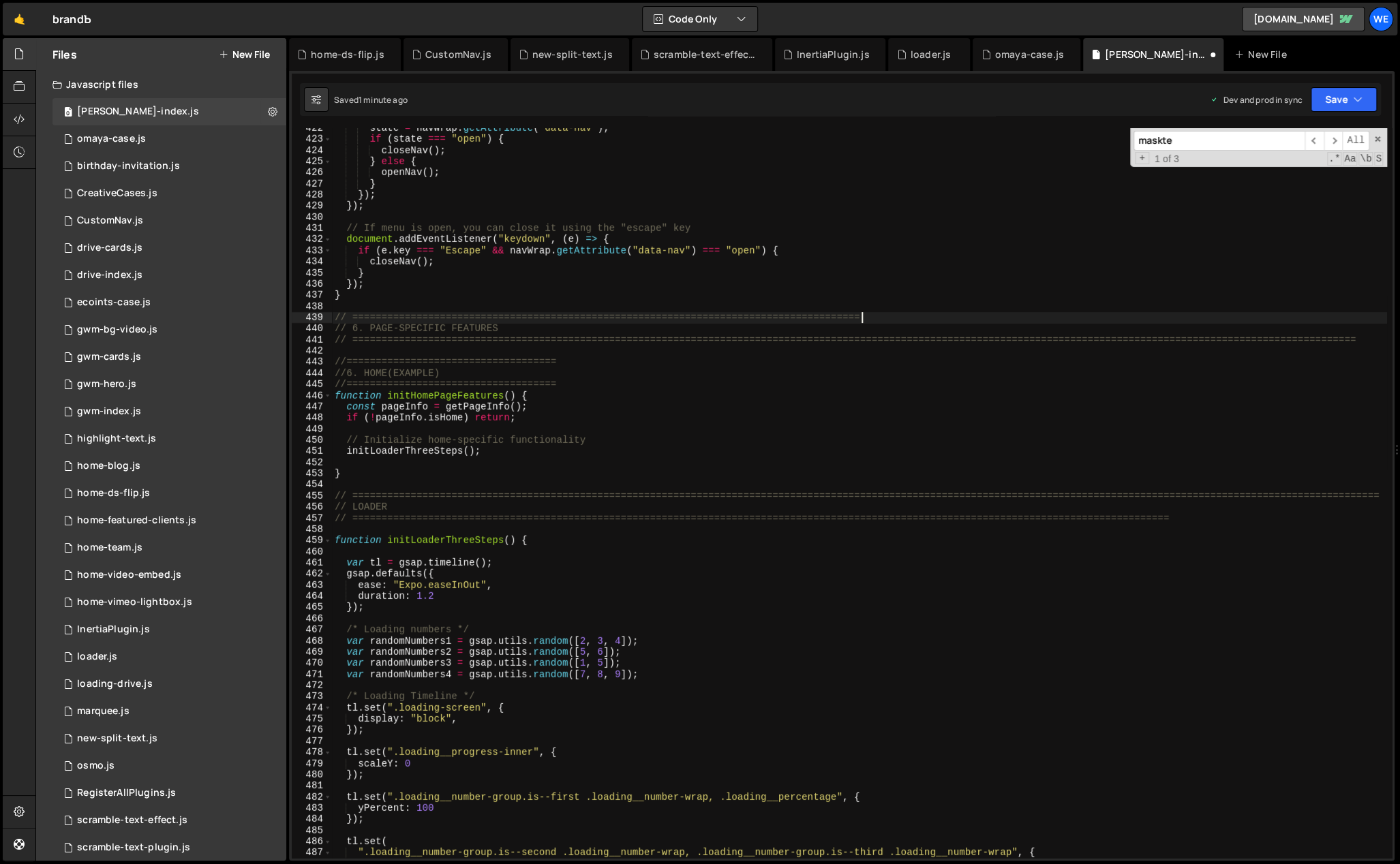
click at [922, 321] on div "state = navWrap . getAttribute ( "data-nav" ) ; if ( state === "open" ) { close…" at bounding box center [860, 500] width 1055 height 753
paste textarea "================="
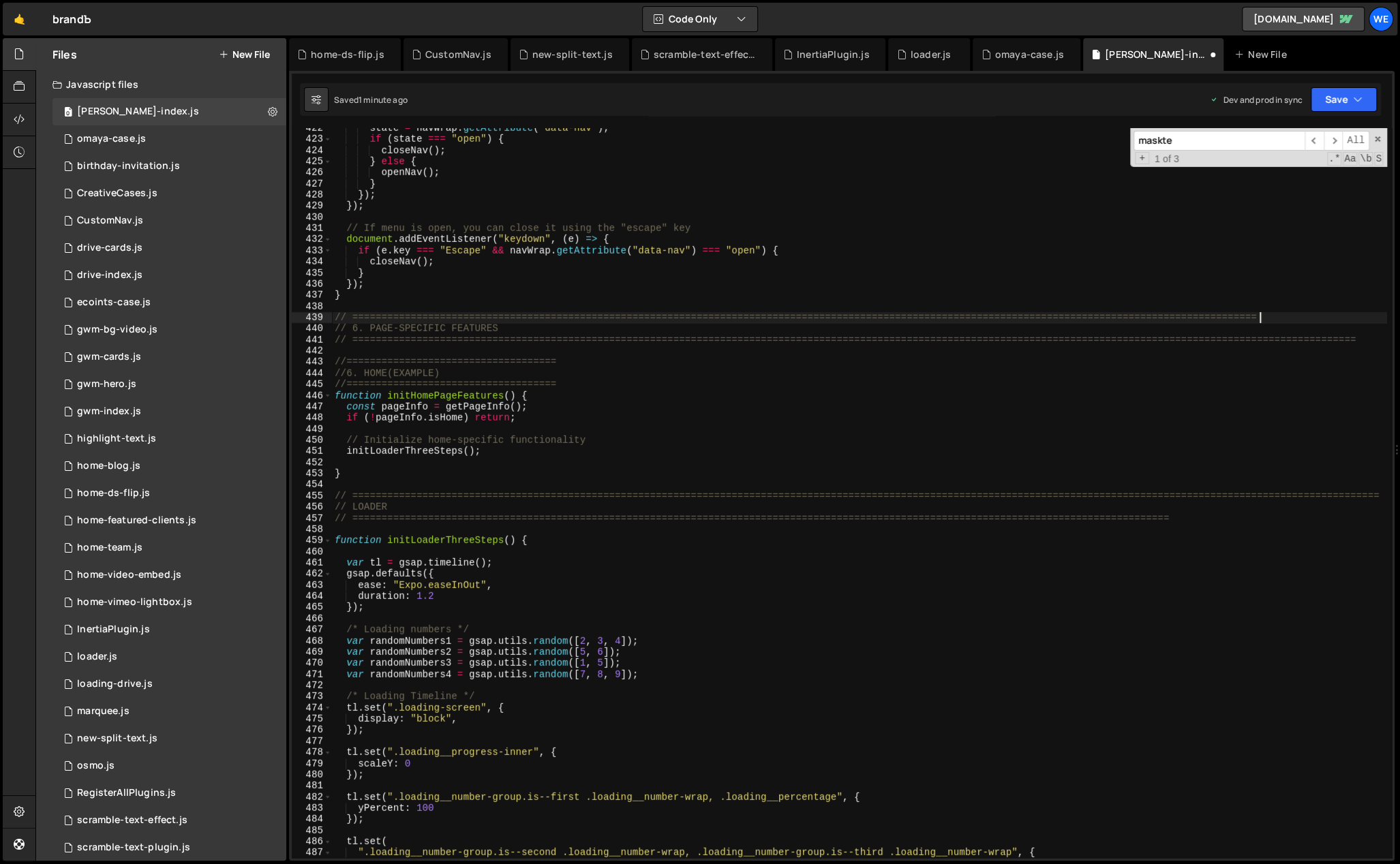
click at [632, 371] on div "state = navWrap . getAttribute ( "data-nav" ) ; if ( state === "open" ) { close…" at bounding box center [860, 500] width 1055 height 753
click at [625, 362] on div "state = navWrap . getAttribute ( "data-nav" ) ; if ( state === "open" ) { close…" at bounding box center [860, 500] width 1055 height 753
paste textarea "================="
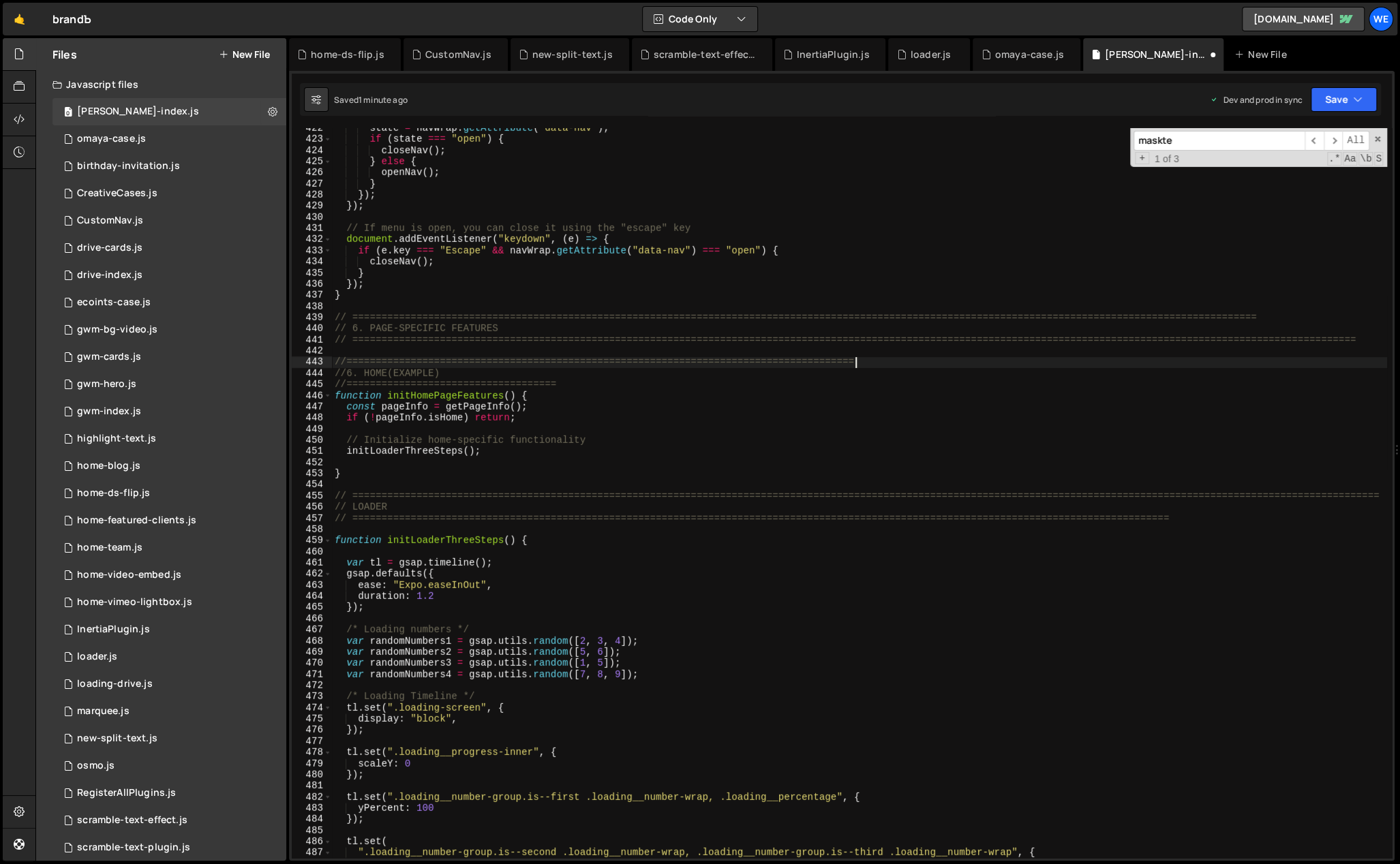
click at [620, 378] on div "state = navWrap . getAttribute ( "data-nav" ) ; if ( state === "open" ) { close…" at bounding box center [860, 500] width 1055 height 753
click at [617, 383] on div "state = navWrap . getAttribute ( "data-nav" ) ; if ( state === "open" ) { close…" at bounding box center [860, 500] width 1055 height 753
click at [363, 372] on div "state = navWrap . getAttribute ( "data-nav" ) ; if ( state === "open" ) { close…" at bounding box center [860, 500] width 1055 height 753
click at [971, 375] on div "state = navWrap . getAttribute ( "data-nav" ) ; if ( state === "open" ) { close…" at bounding box center [860, 500] width 1055 height 753
drag, startPoint x: 963, startPoint y: 382, endPoint x: 909, endPoint y: 381, distance: 54.0
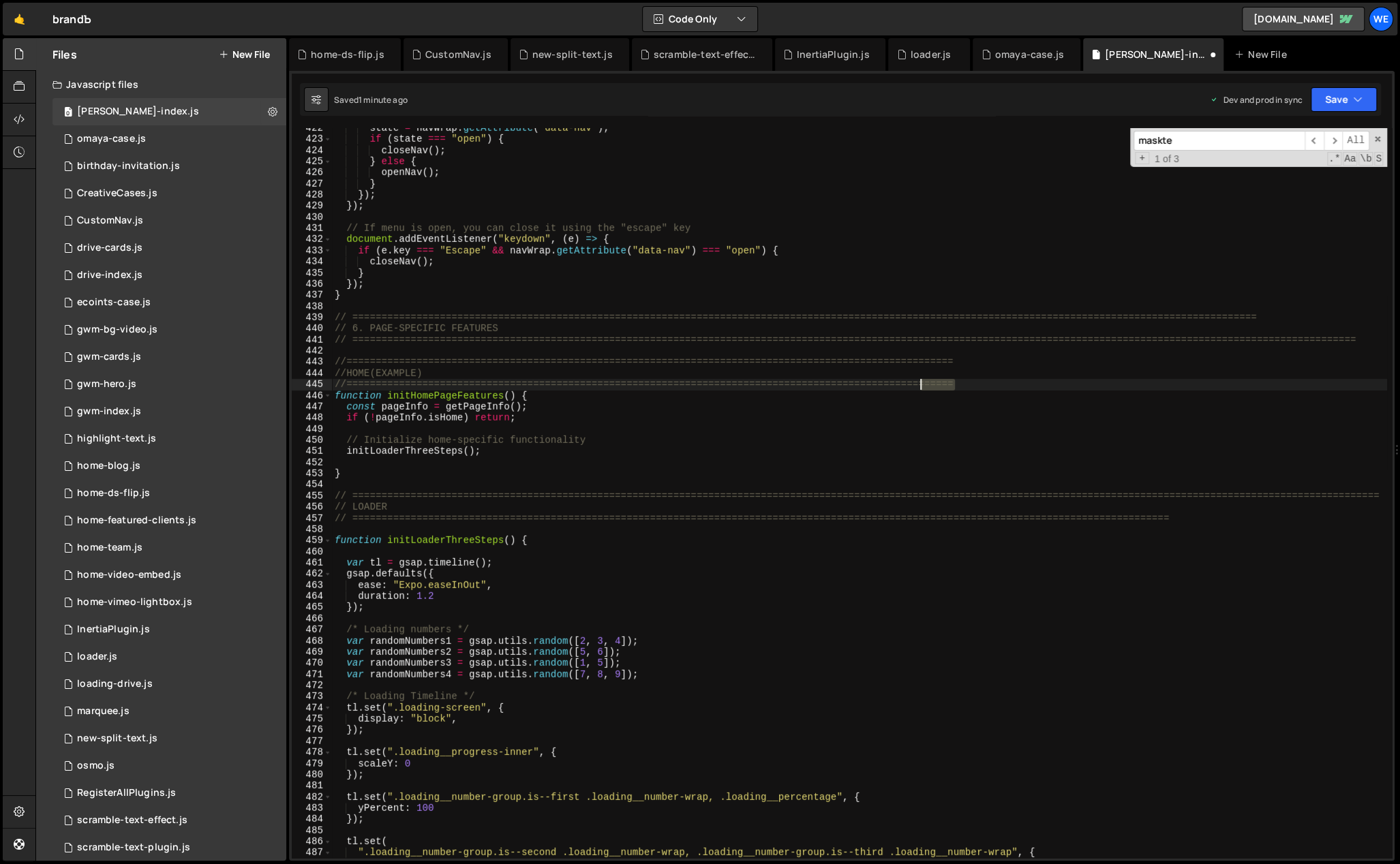
click at [909, 381] on div "state = navWrap . getAttribute ( "data-nav" ) ; if ( state === "open" ) { close…" at bounding box center [860, 500] width 1055 height 753
click at [965, 386] on div "state = navWrap . getAttribute ( "data-nav" ) ; if ( state === "open" ) { close…" at bounding box center [860, 493] width 1055 height 730
click at [974, 361] on div "state = navWrap . getAttribute ( "data-nav" ) ; if ( state === "open" ) { close…" at bounding box center [860, 500] width 1055 height 753
type textarea "//=============================================================================…"
click at [674, 467] on div "state = navWrap . getAttribute ( "data-nav" ) ; if ( state === "open" ) { close…" at bounding box center [860, 500] width 1055 height 753
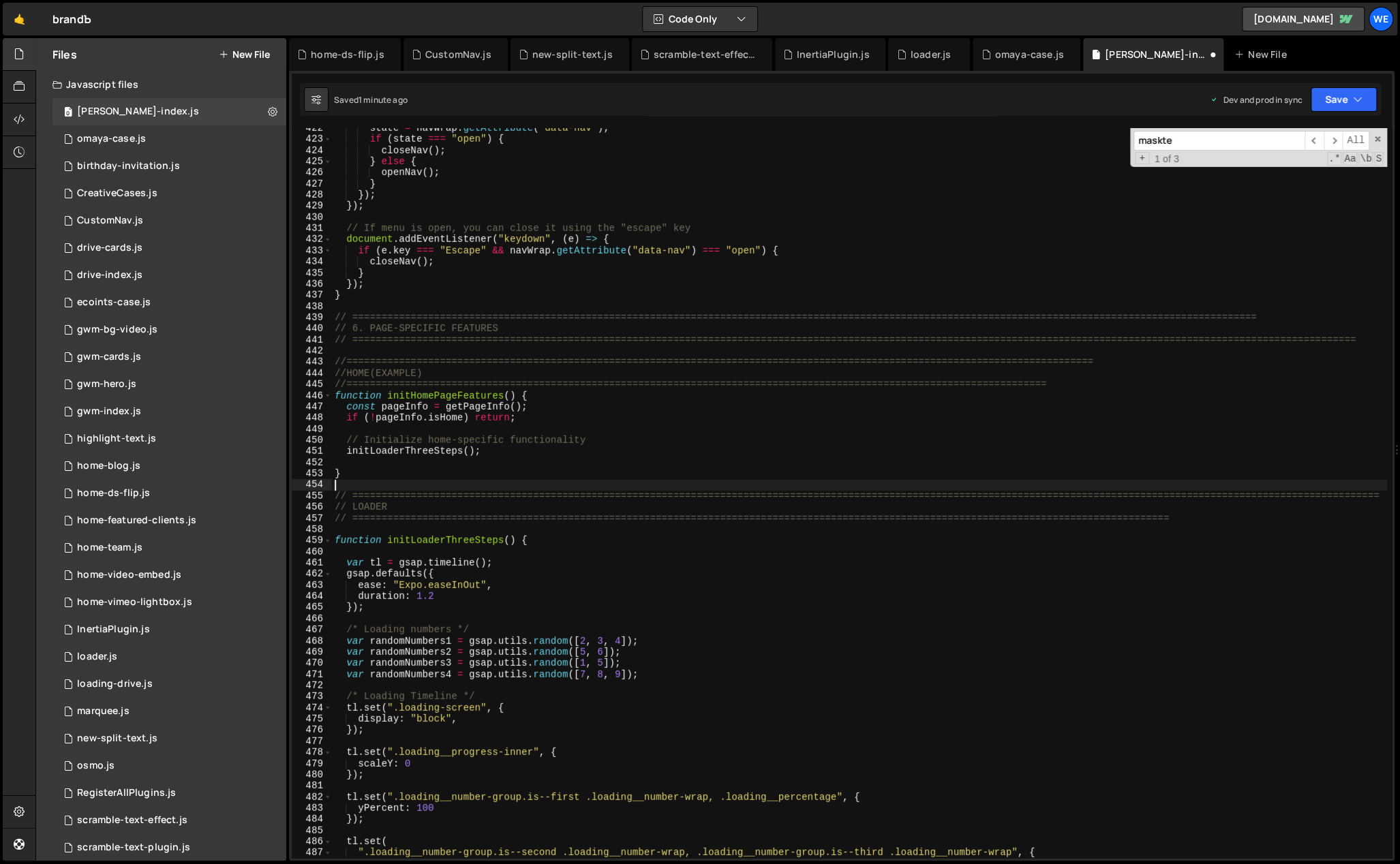
click at [470, 486] on div "state = navWrap . getAttribute ( "data-nav" ) ; if ( state === "open" ) { close…" at bounding box center [860, 500] width 1055 height 753
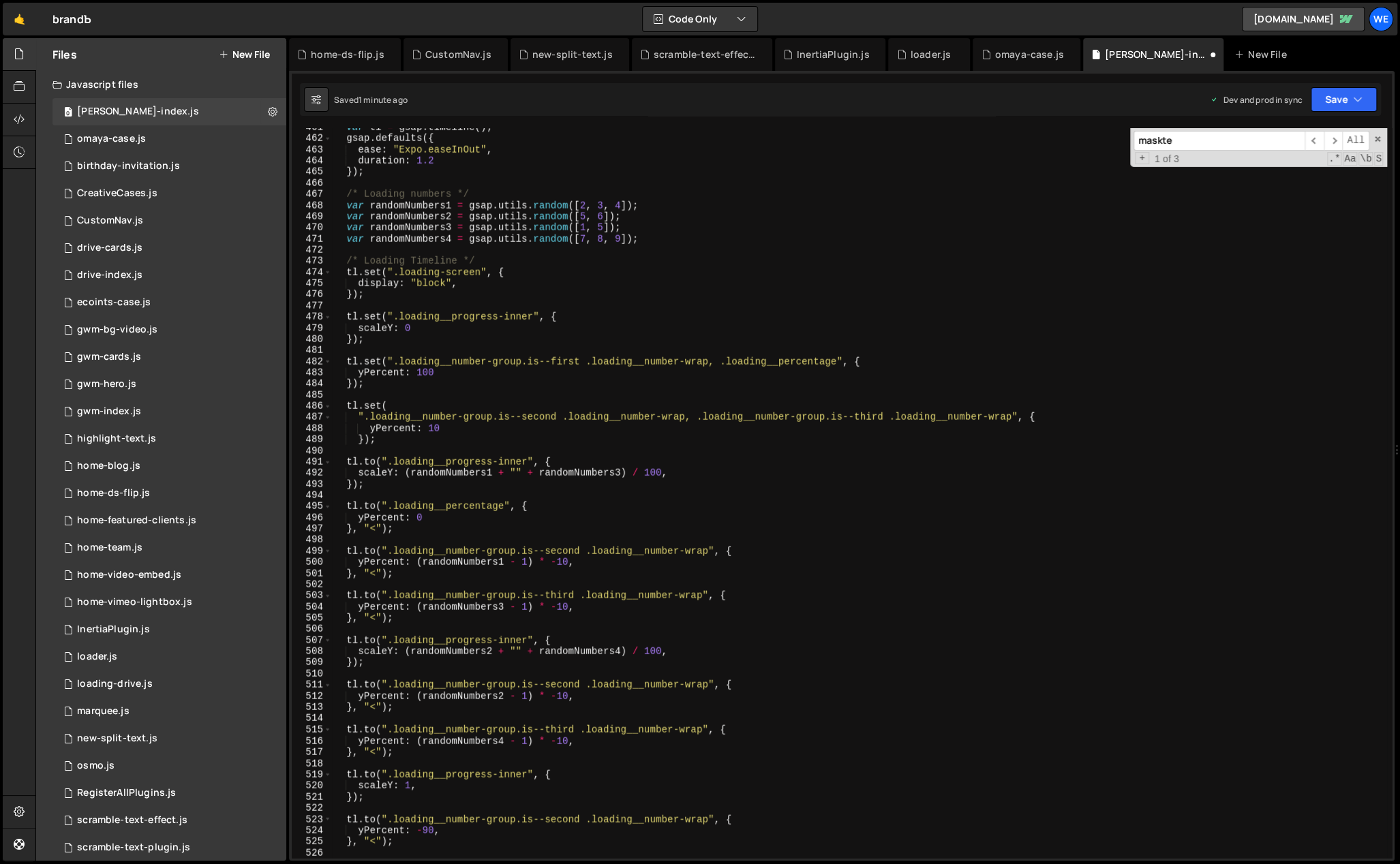
scroll to position [5784, 0]
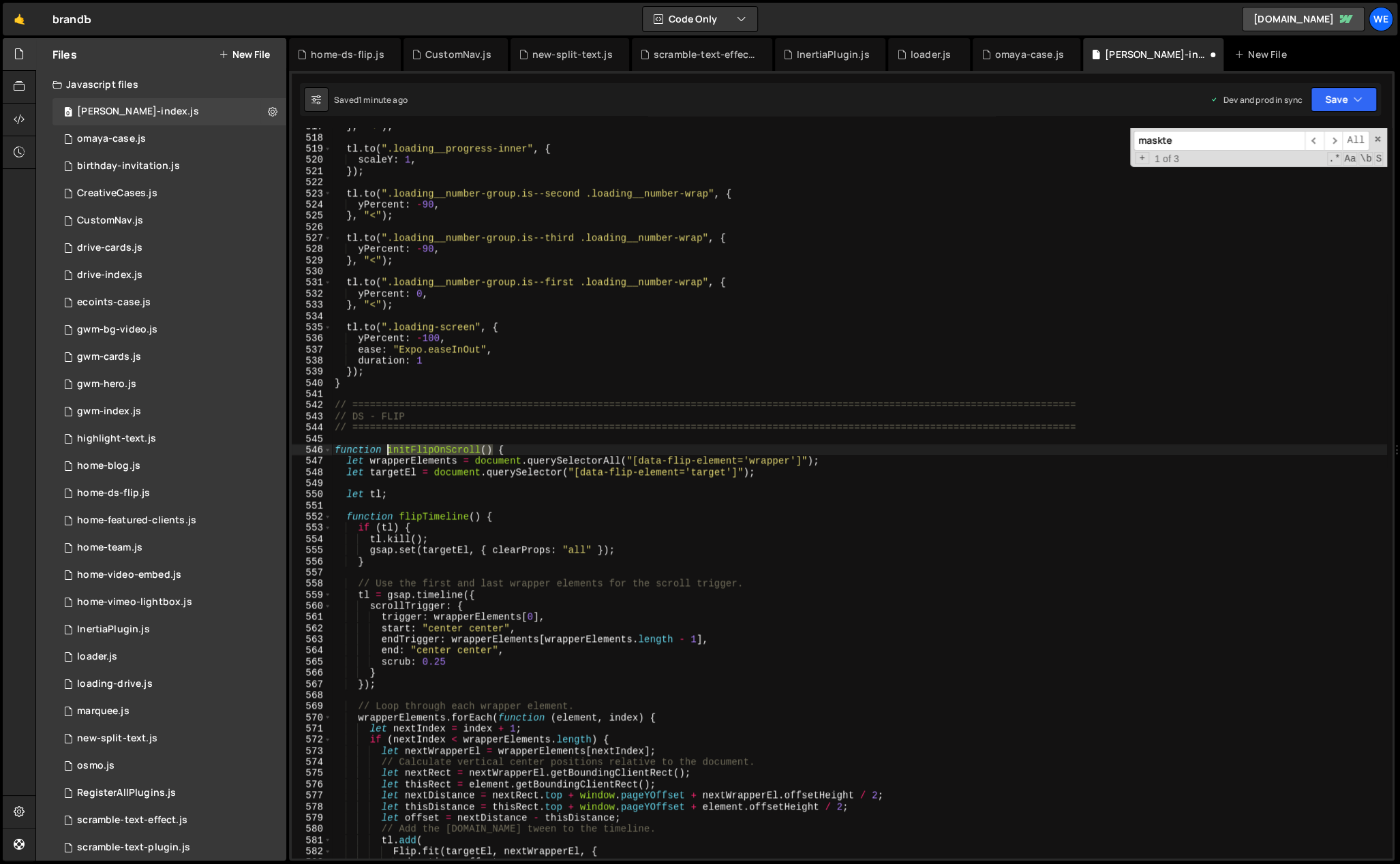
drag, startPoint x: 491, startPoint y: 449, endPoint x: 387, endPoint y: 447, distance: 104.0
click at [387, 447] on div "} , "<" ) ; tl . to ( ".loading__progress-inner" , { scaleY : 1 , }) ; tl . to …" at bounding box center [860, 497] width 1055 height 753
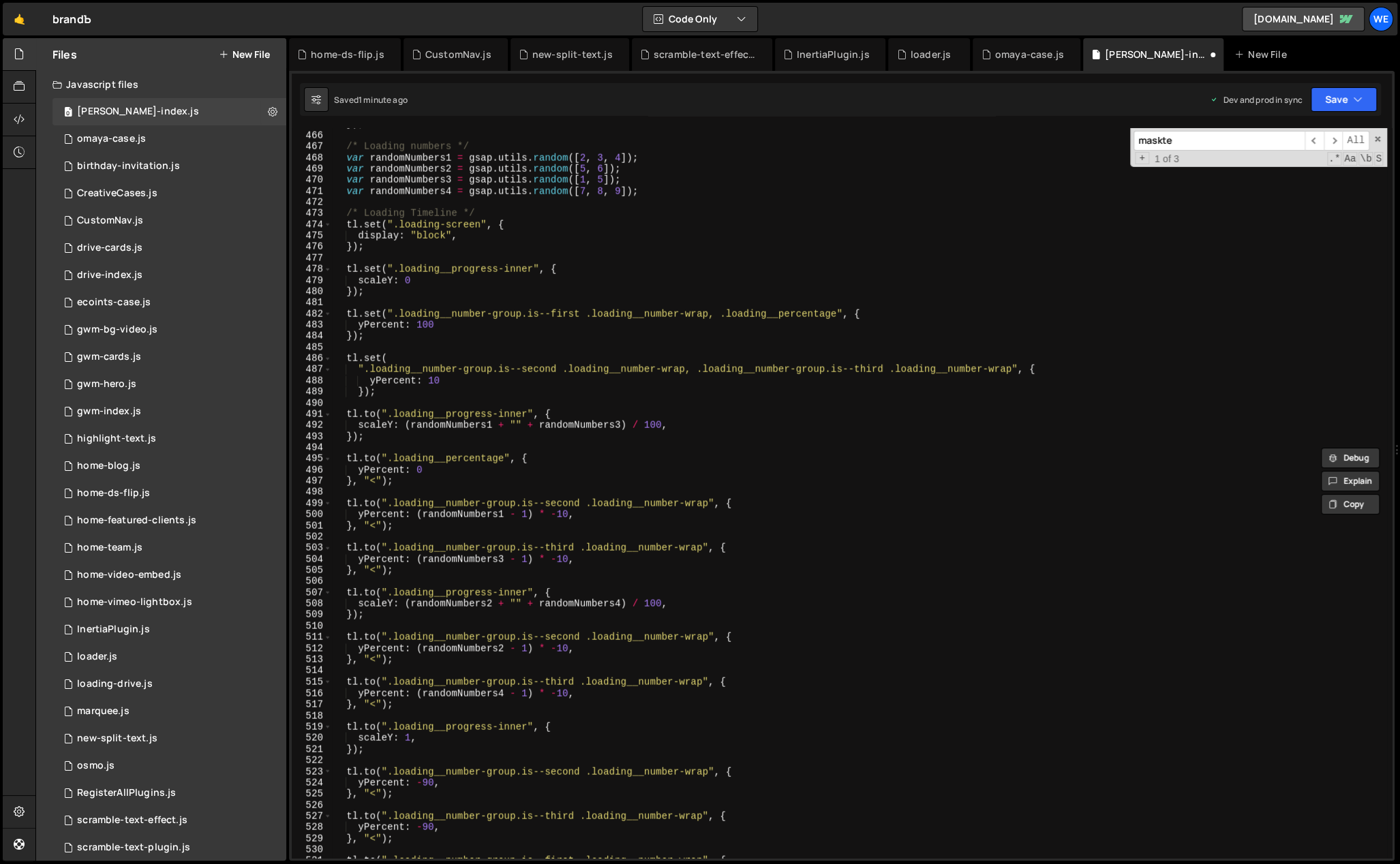
scroll to position [4796, 0]
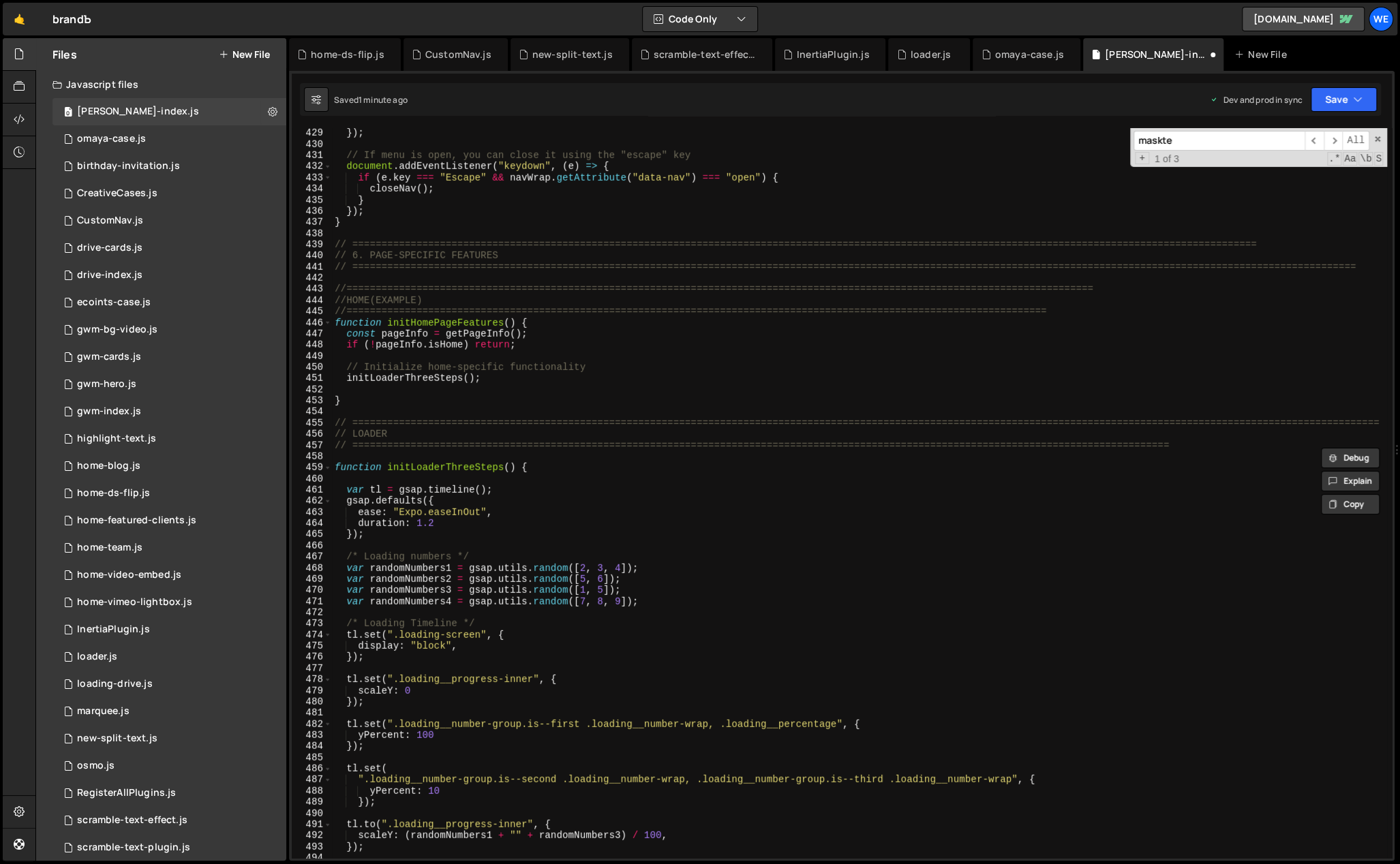
click at [507, 382] on div "}) ; // If menu is open, you can close it using the "escape" key document . add…" at bounding box center [860, 504] width 1055 height 753
type textarea "initLoaderThreeSteps();"
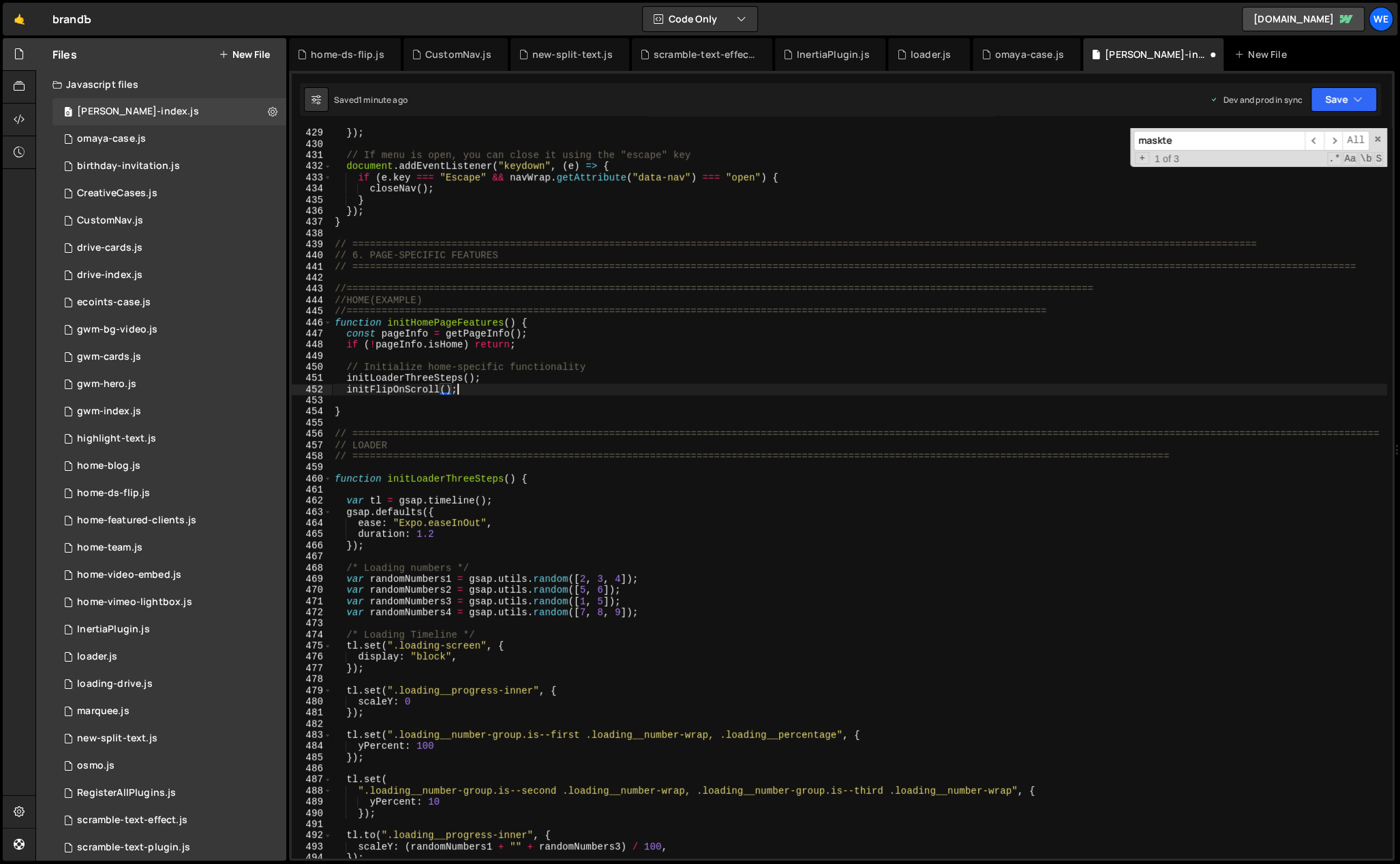
scroll to position [0, 7]
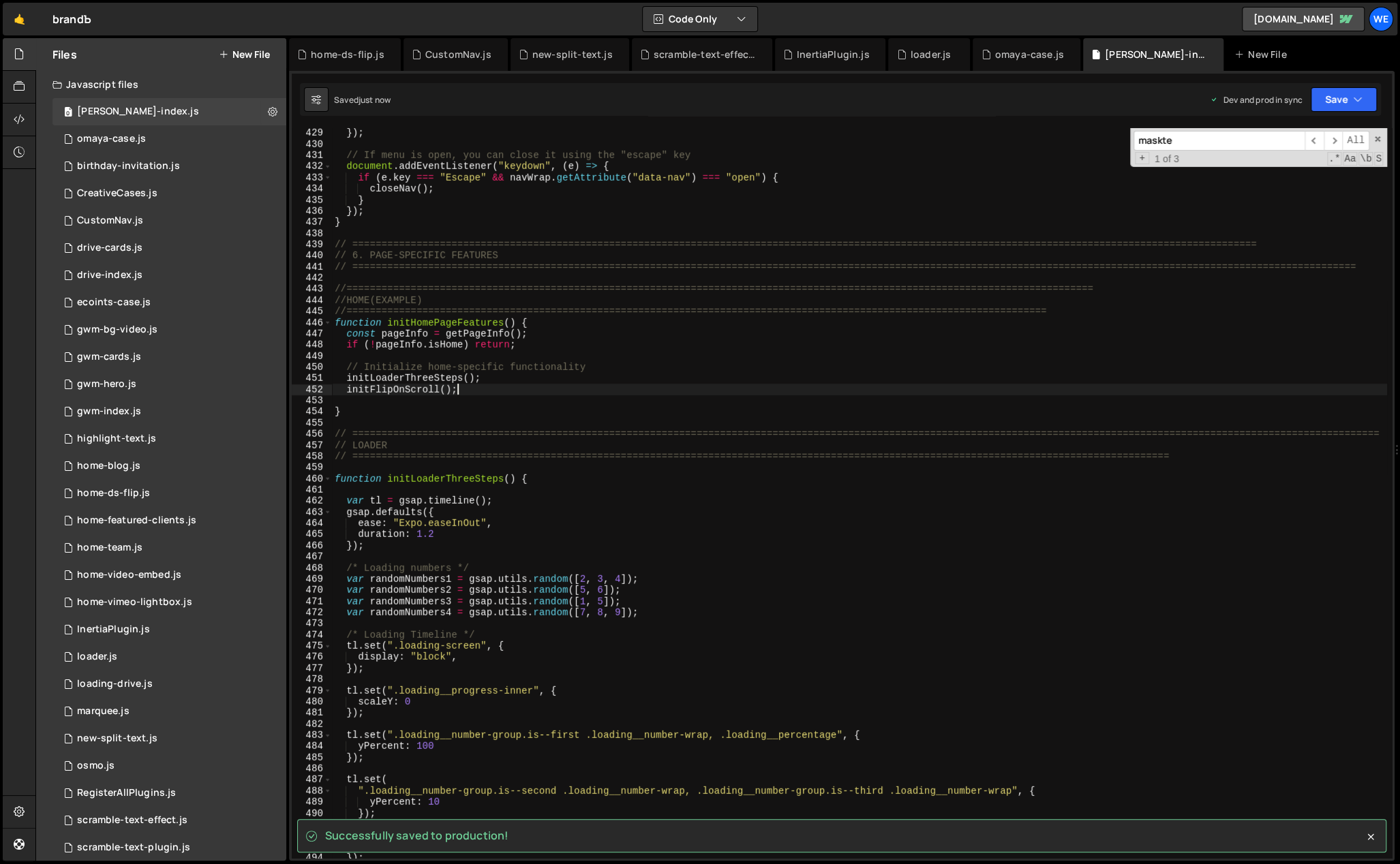
type textarea "initFlipOnScroll();"
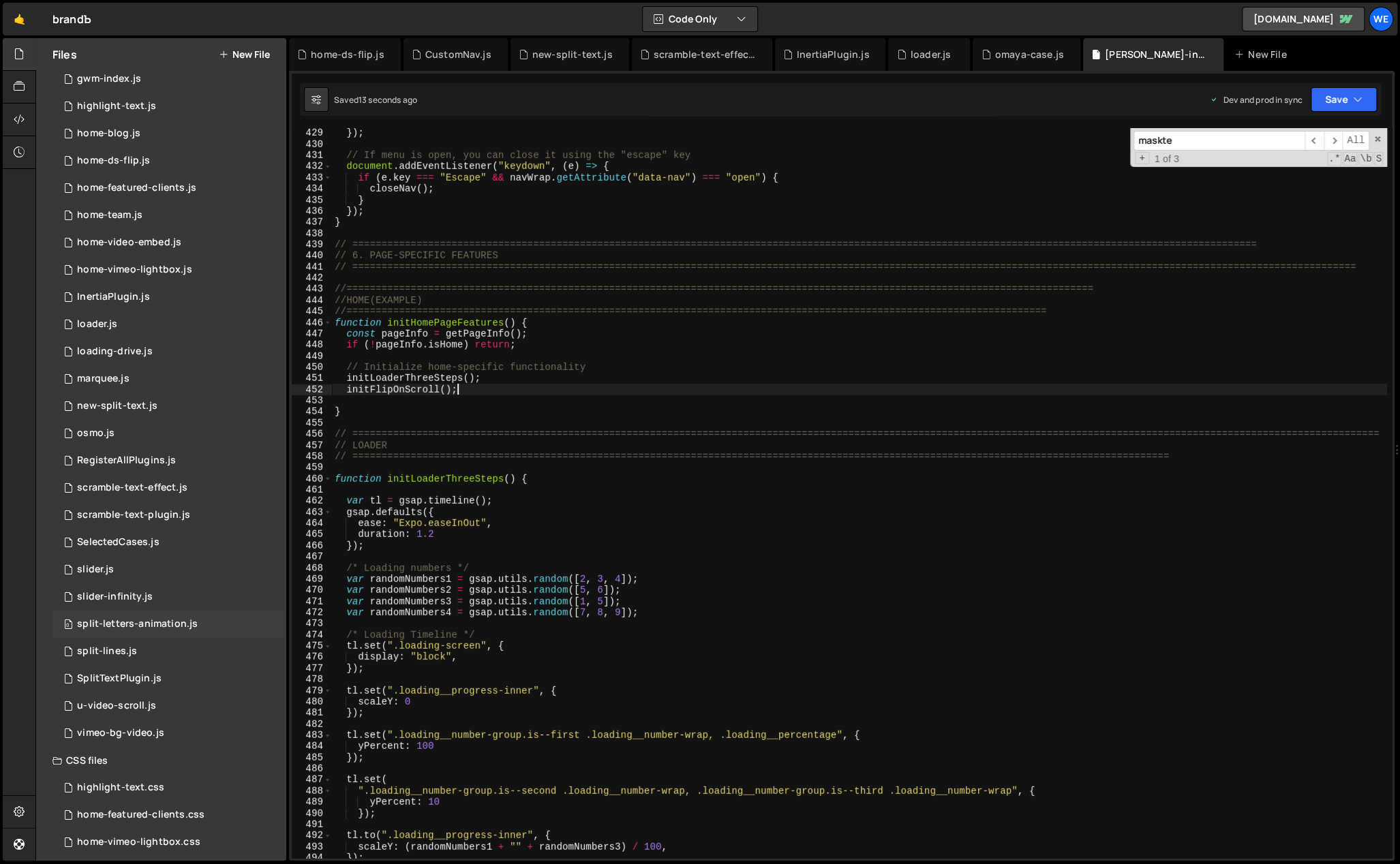
scroll to position [341, 0]
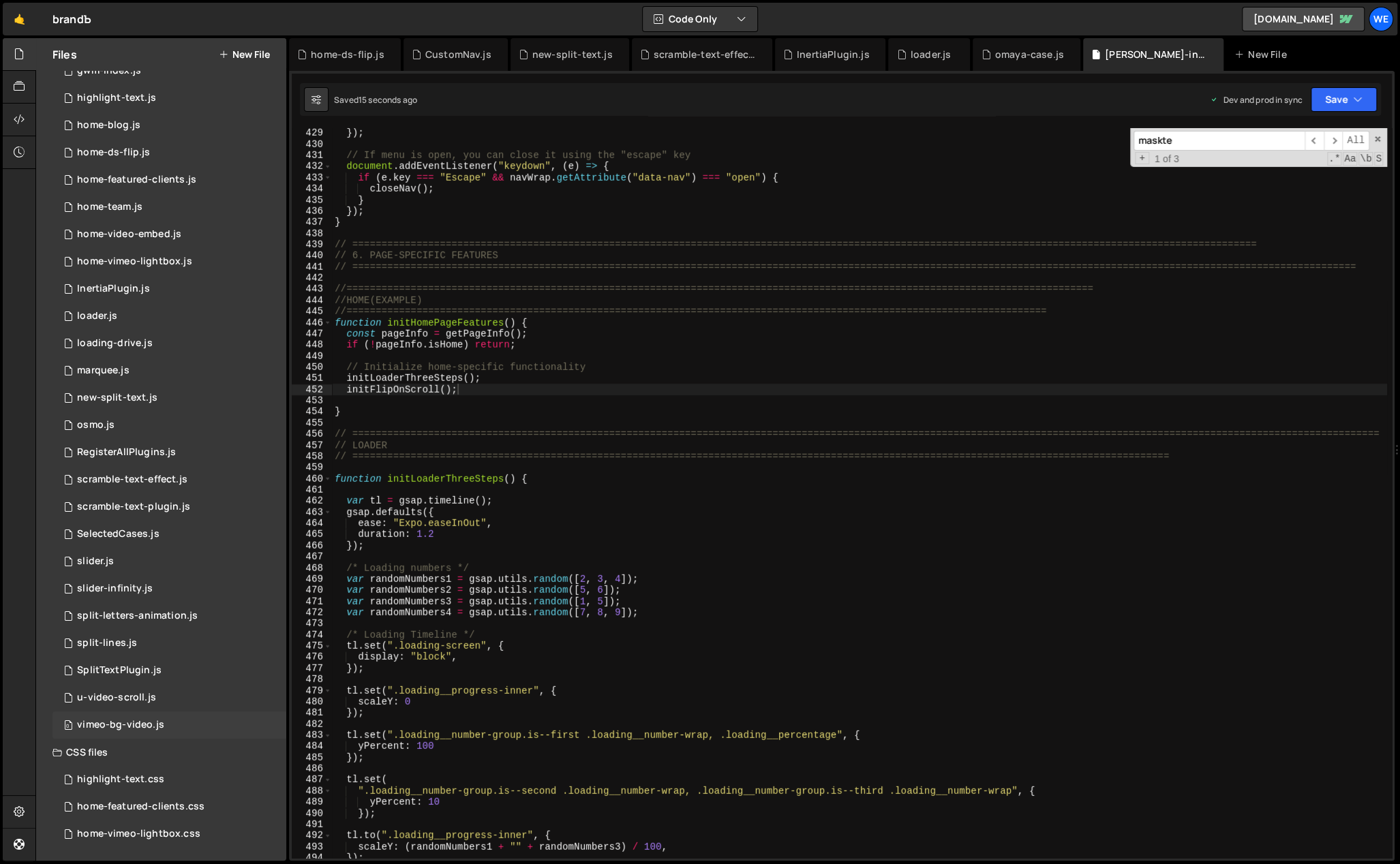
click at [154, 724] on div "vimeo-bg-video.js" at bounding box center [120, 725] width 87 height 12
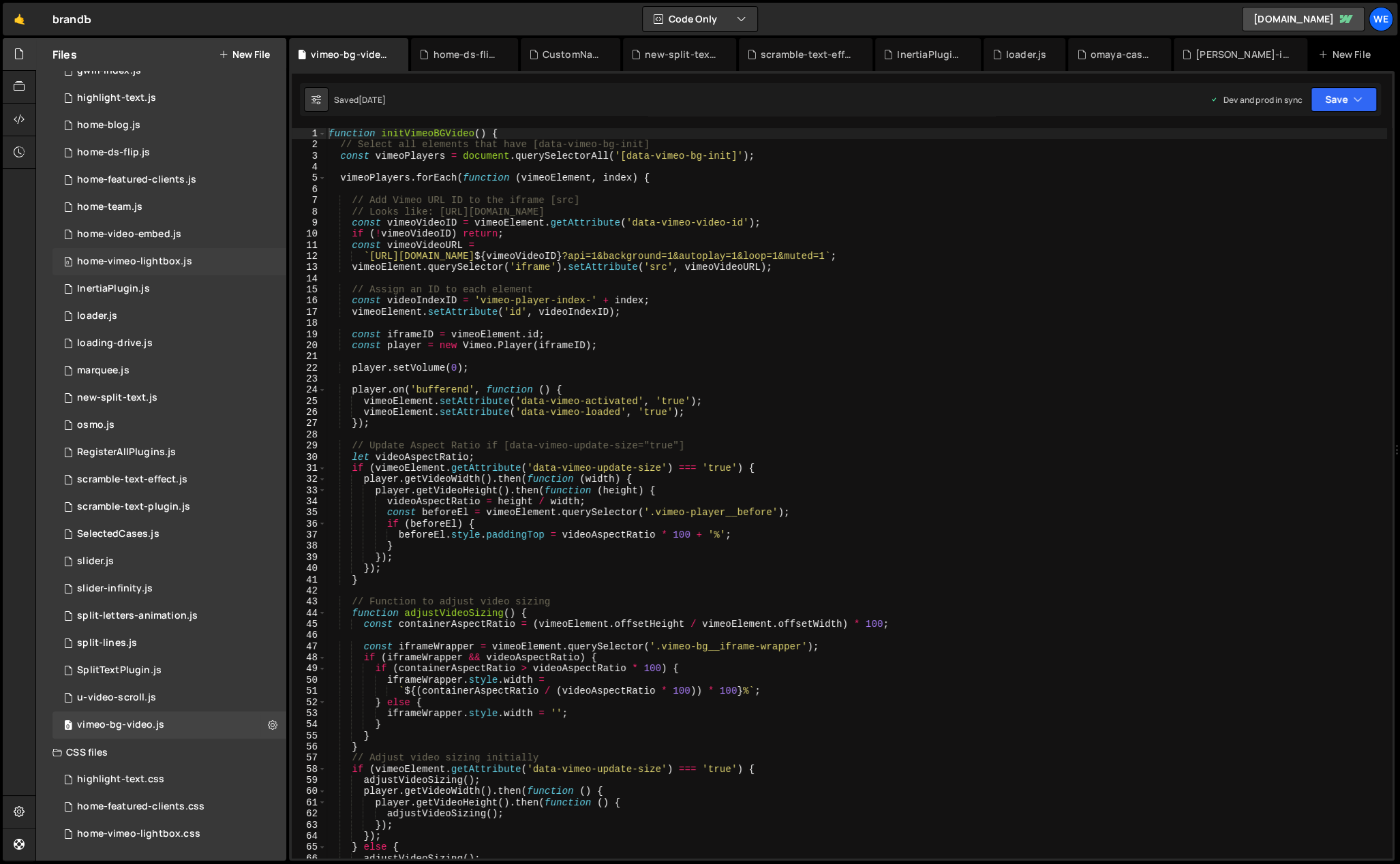
click at [222, 263] on div "0 home-vimeo-lightbox.js 0" at bounding box center [169, 261] width 234 height 27
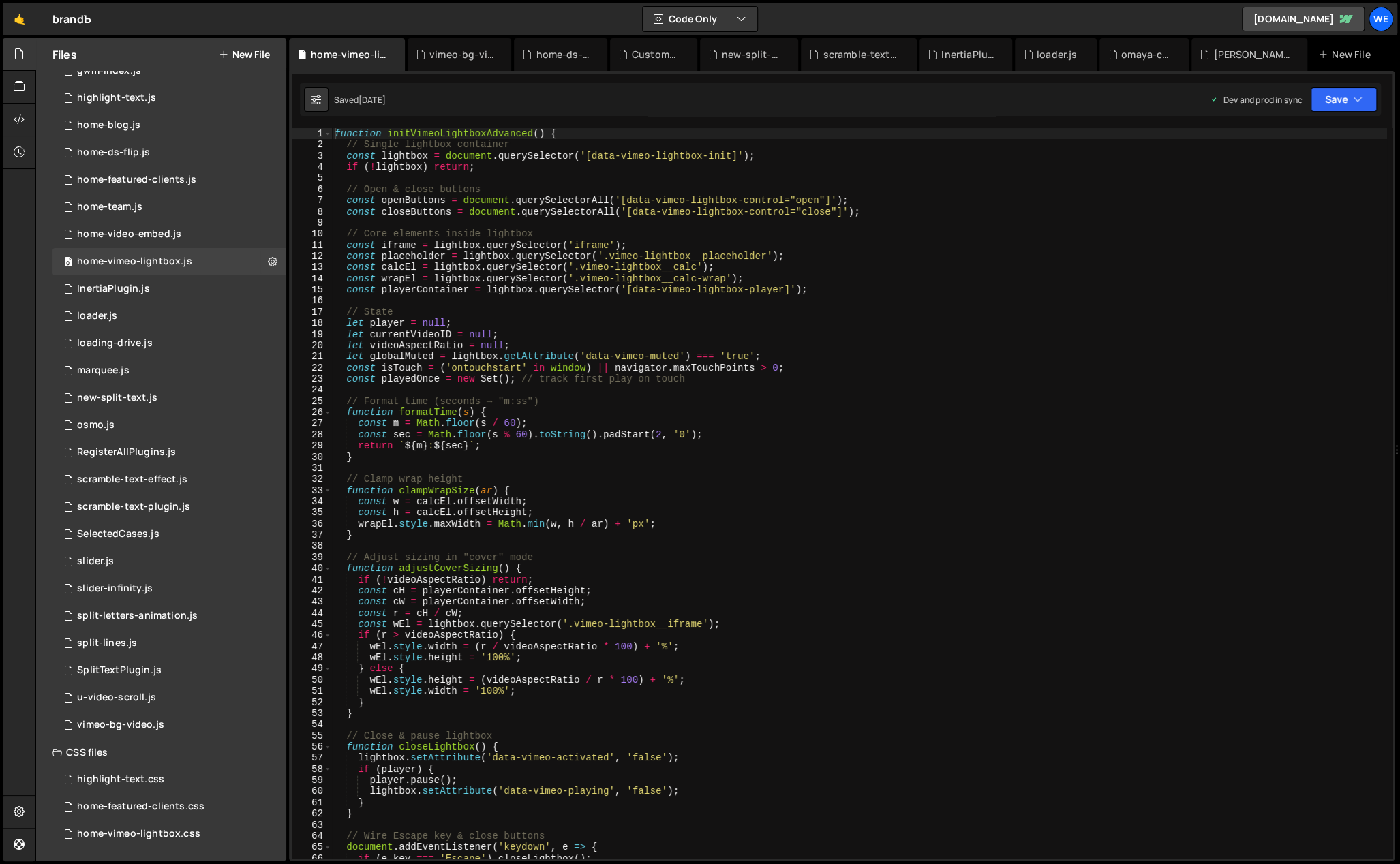
click at [1257, 273] on div "function initVimeoLightboxAdvanced ( ) { // Single lightbox container const lig…" at bounding box center [860, 505] width 1055 height 753
type textarea "const calcEl = lightbox.querySelector('.vimeo-lightbox__calc'); const wrapEl = …"
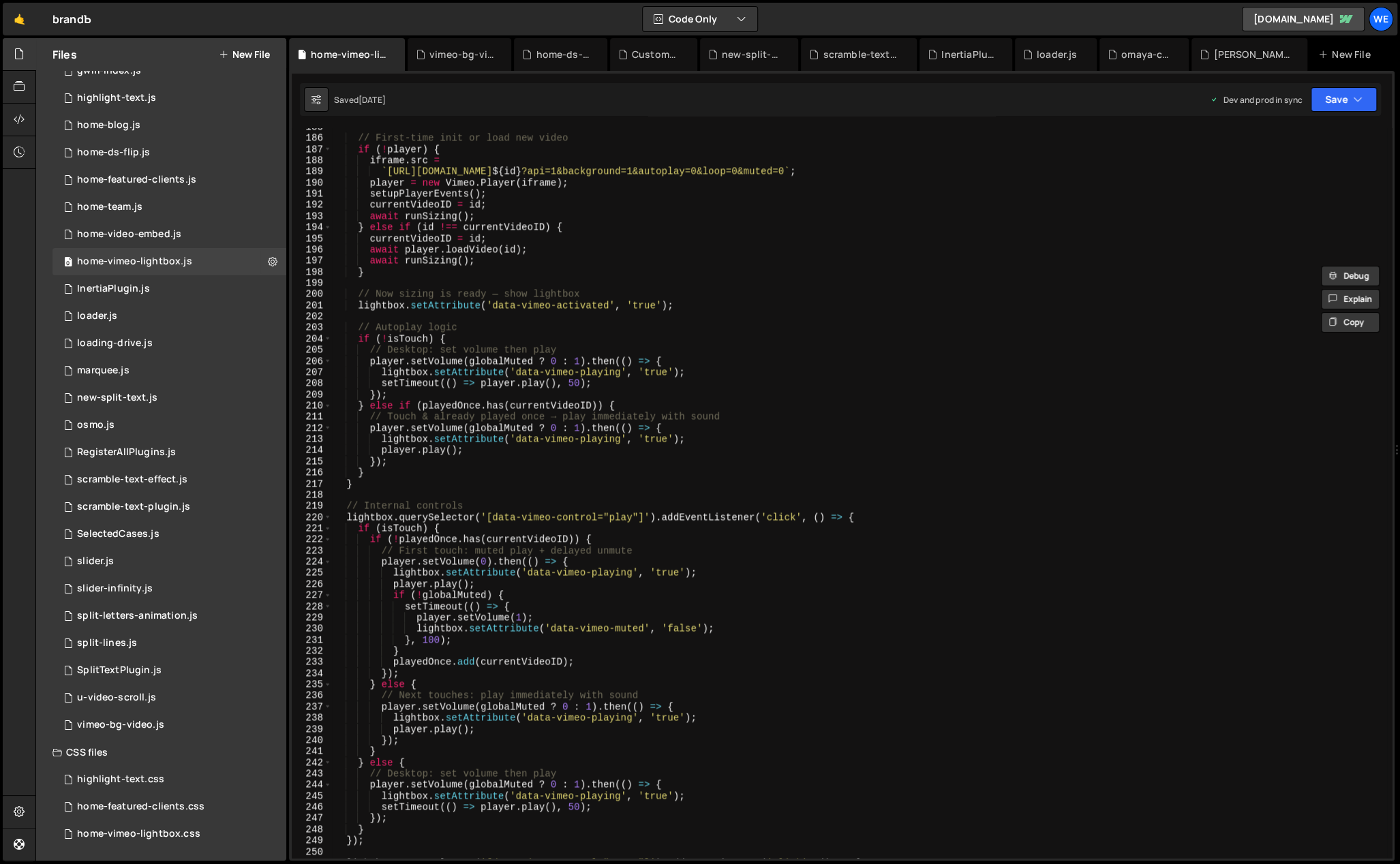
scroll to position [2684, 0]
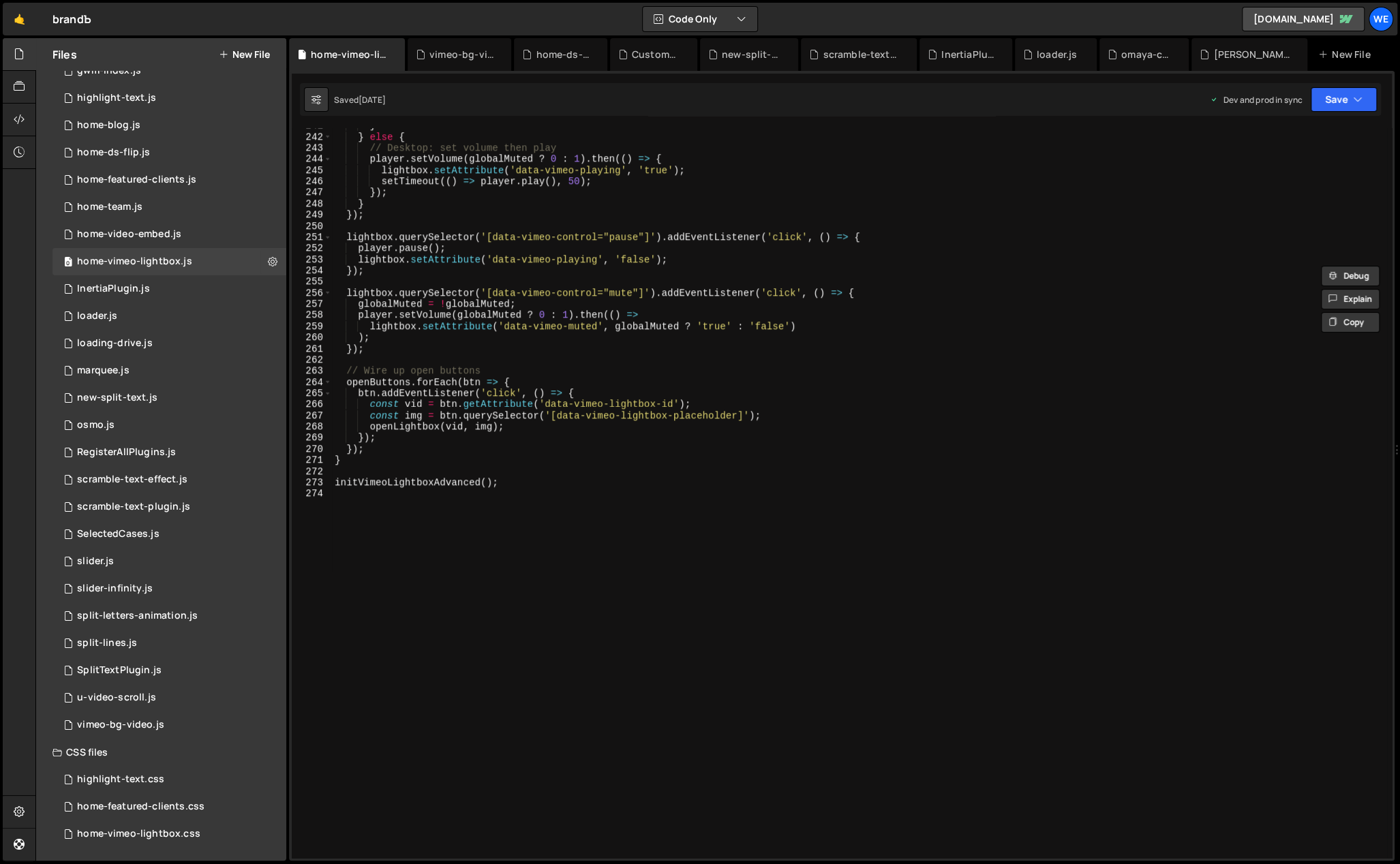
click at [720, 509] on div "} } else { // Desktop: set volume then play player . setVolume ( globalMuted ? …" at bounding box center [860, 497] width 1055 height 753
type textarea "initVimeoLightboxAdvanced();"
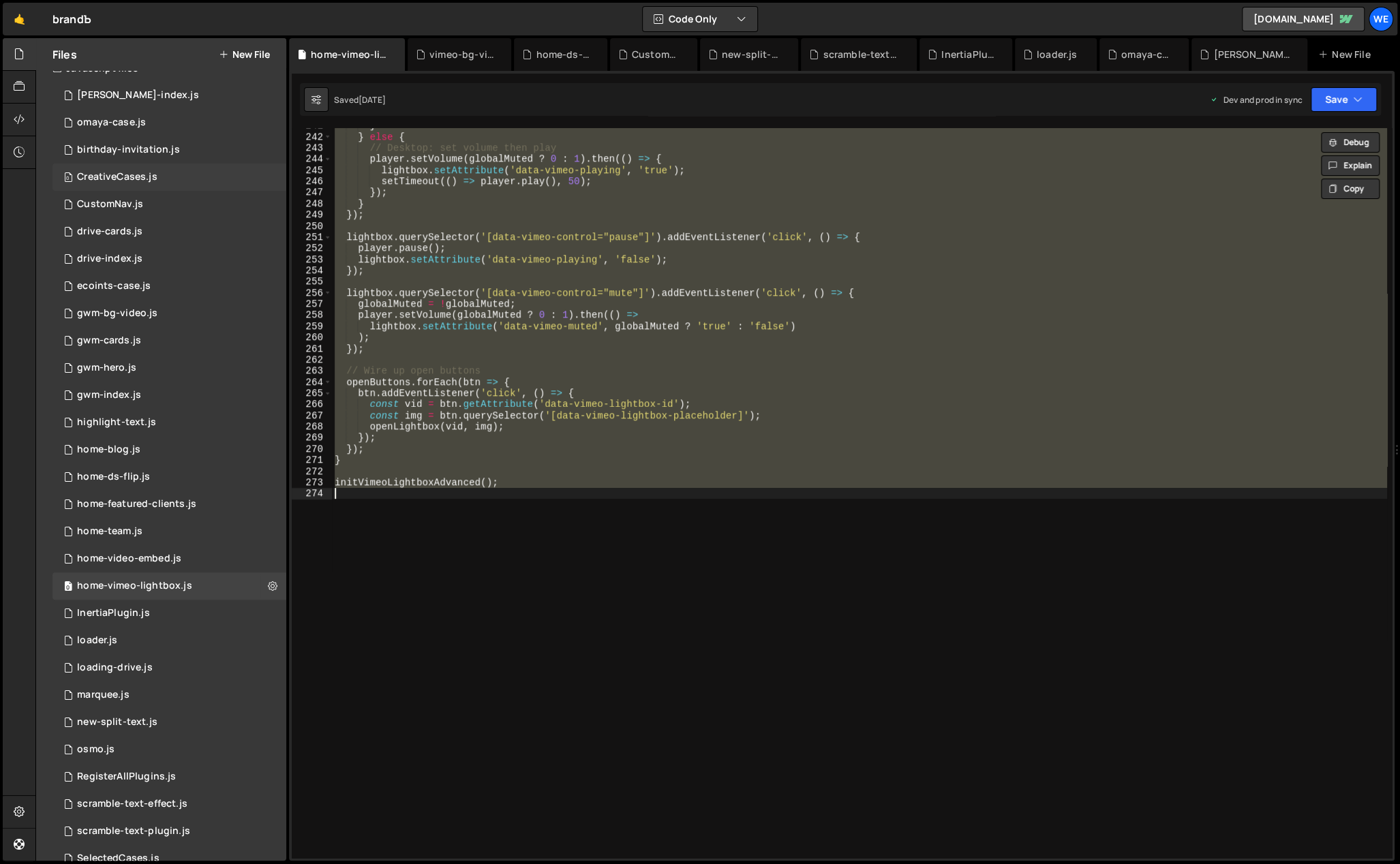
scroll to position [0, 0]
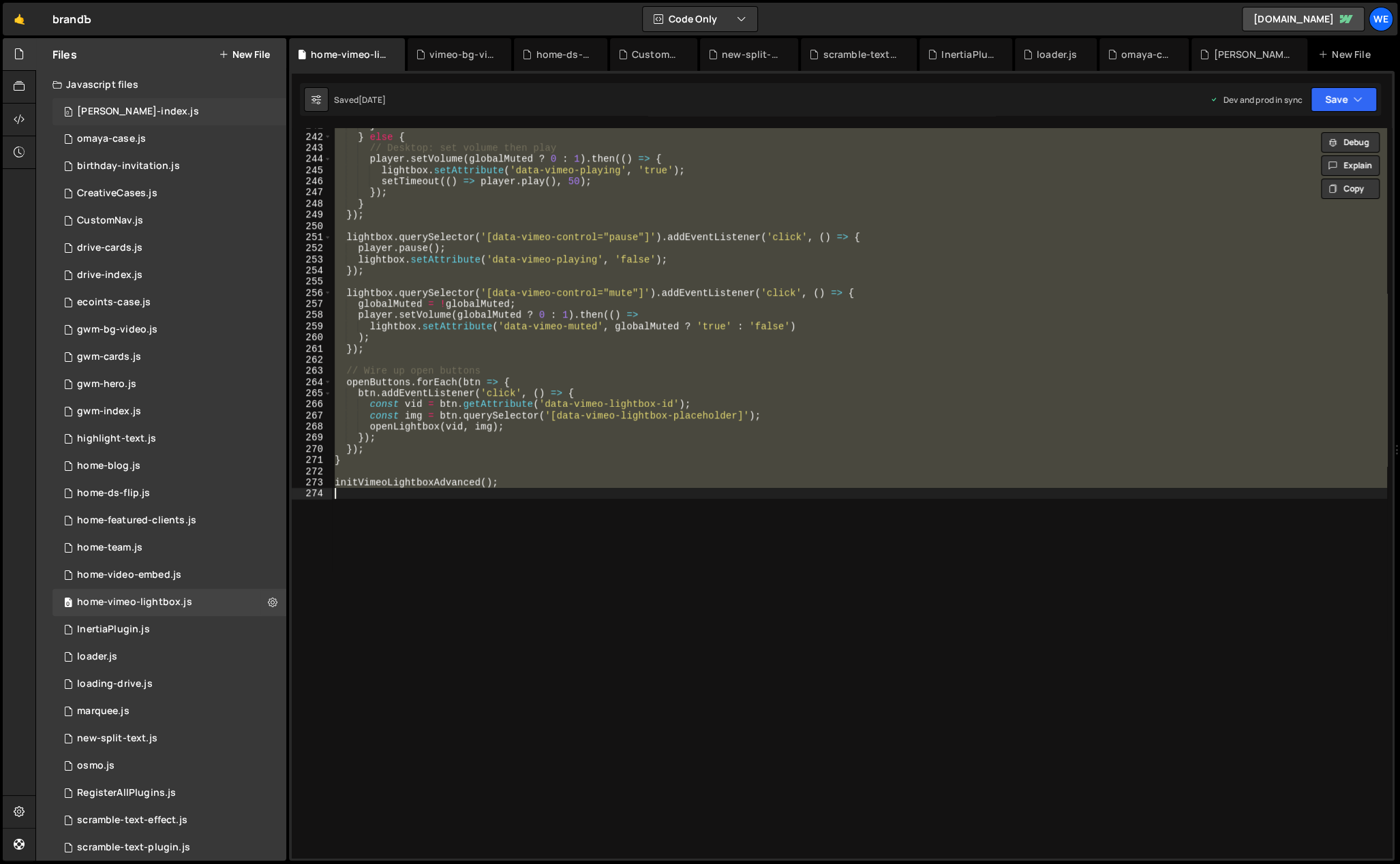
click at [117, 113] on div "[PERSON_NAME]-index.js" at bounding box center [138, 111] width 122 height 12
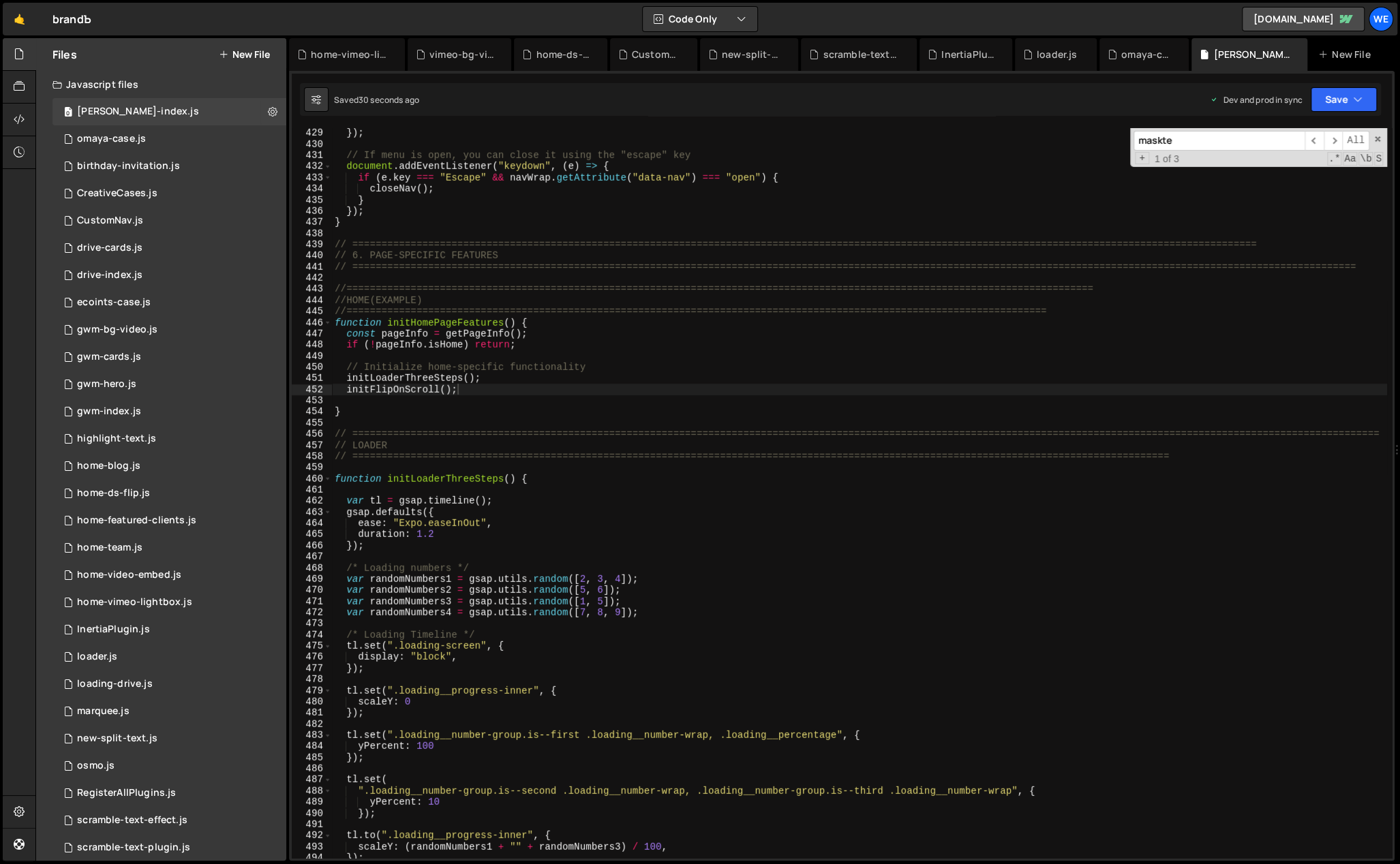
click at [553, 361] on div "}) ; // If menu is open, you can close it using the "escape" key document . add…" at bounding box center [860, 504] width 1055 height 753
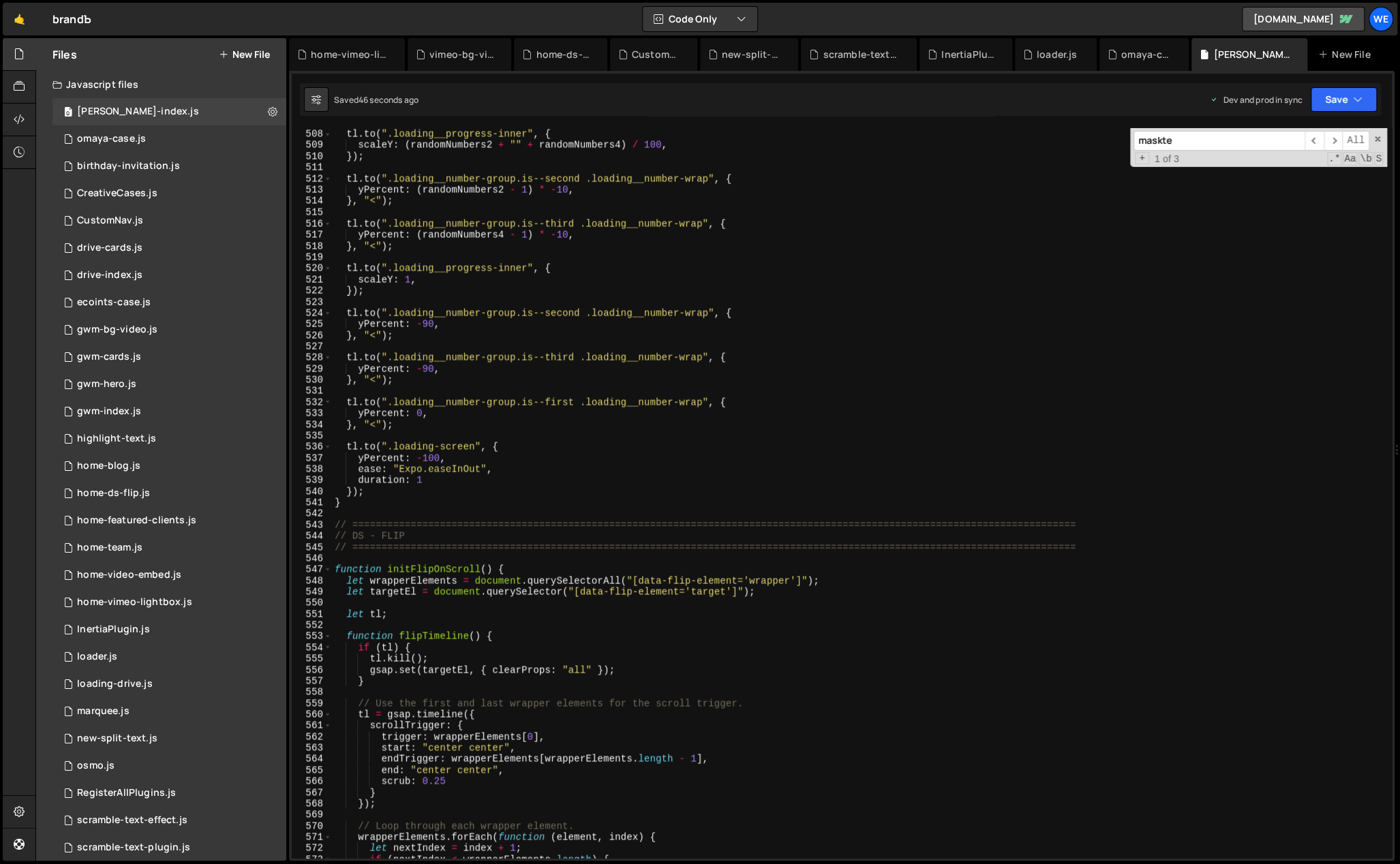
scroll to position [6302, 0]
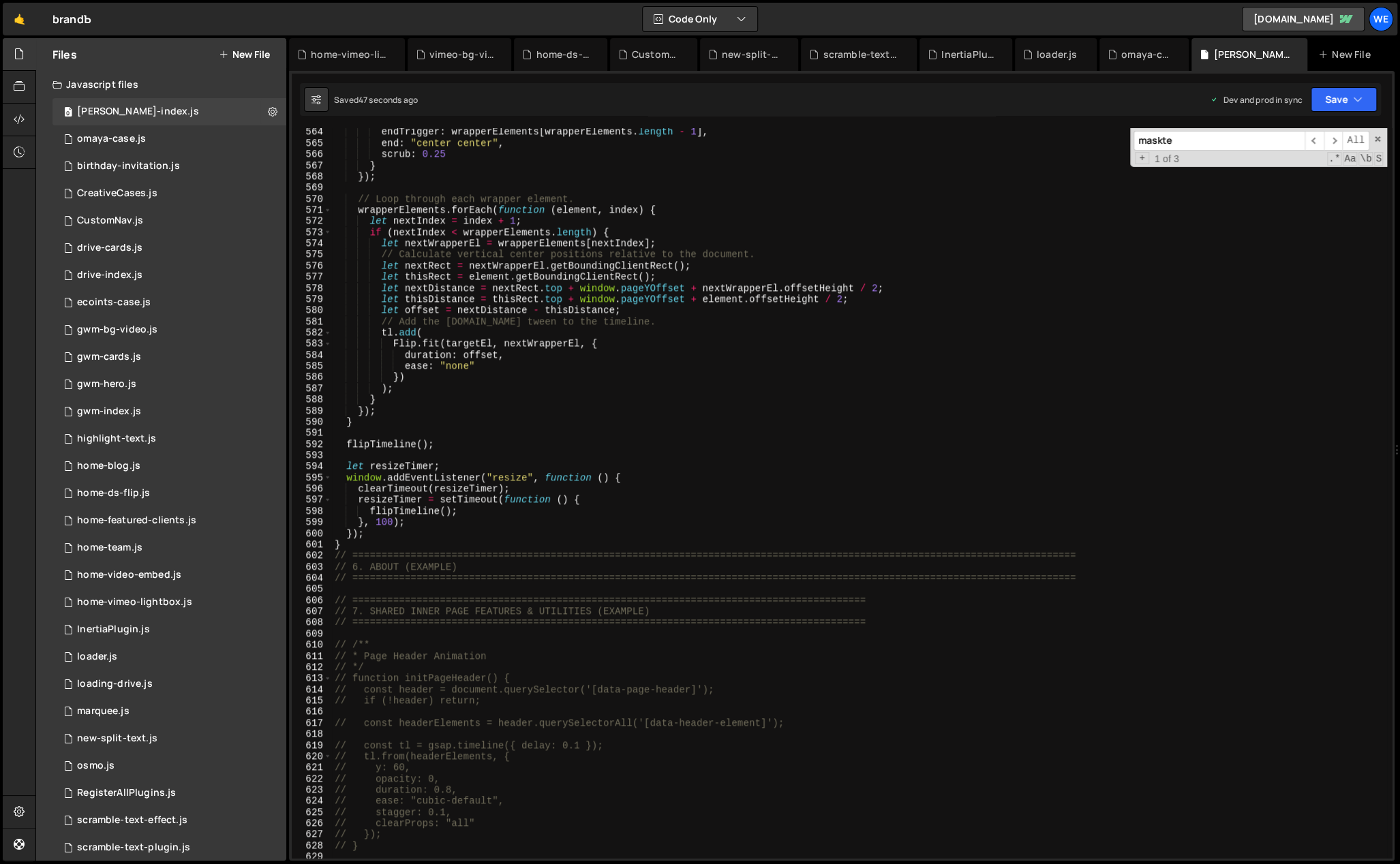
click at [484, 529] on div "endTrigger : wrapperElements [ wrapperElements . length - 1 ] , end : "center c…" at bounding box center [860, 503] width 1055 height 753
type textarea "}"
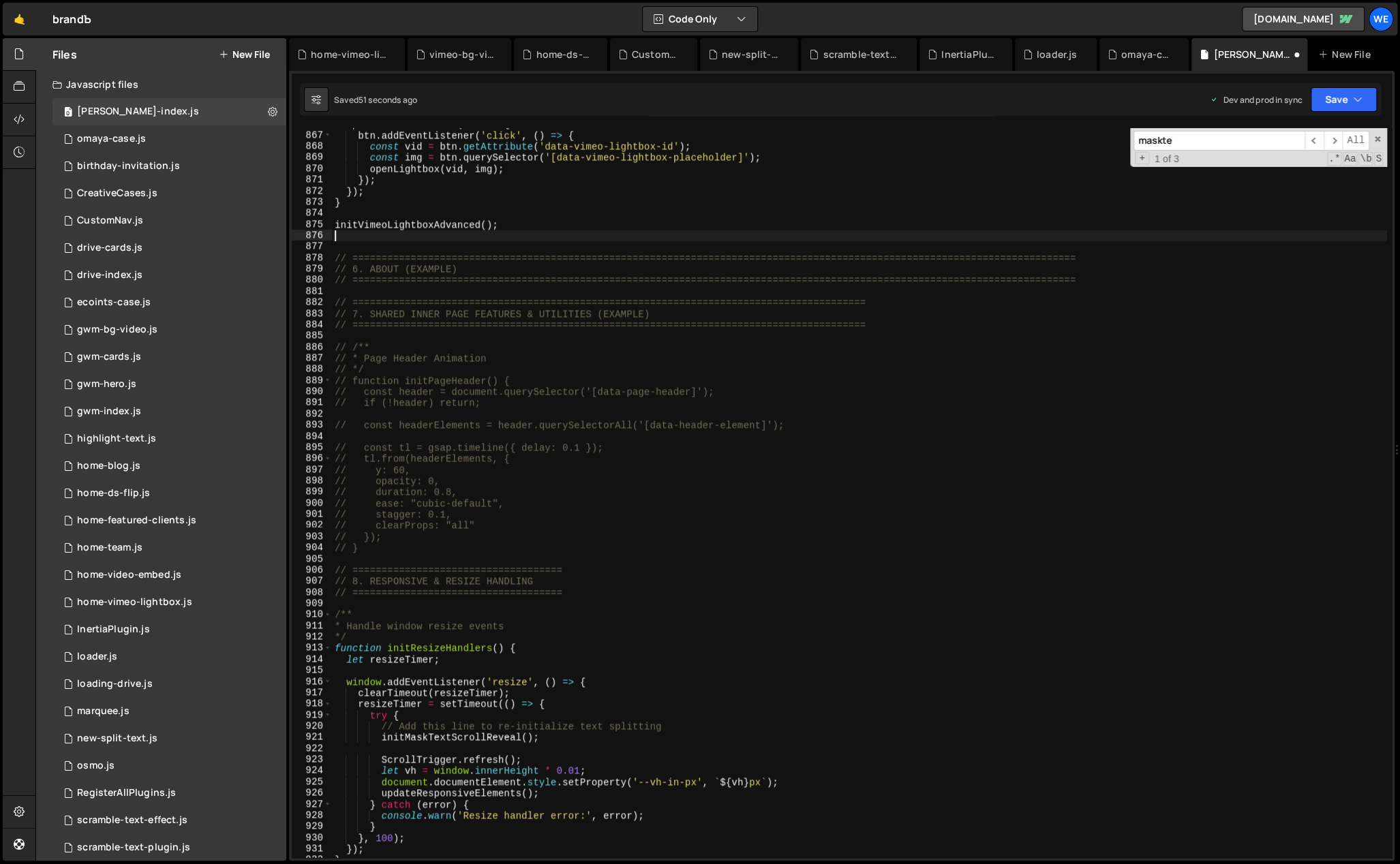
scroll to position [9664, 0]
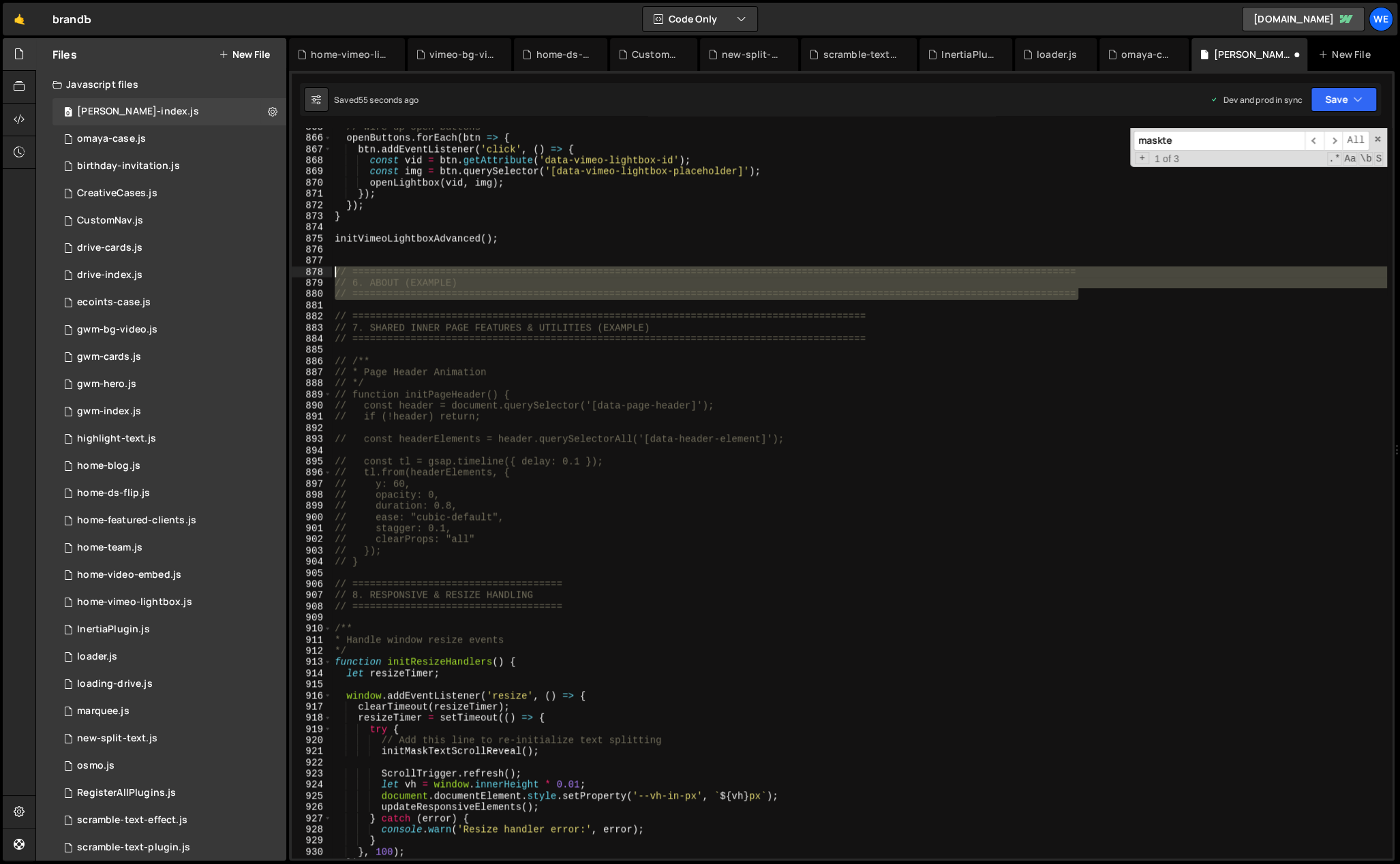
drag, startPoint x: 1079, startPoint y: 295, endPoint x: 334, endPoint y: 268, distance: 745.5
click at [334, 268] on div "// Wire up open buttons openButtons . forEach ( btn => { btn . addEventListener…" at bounding box center [860, 498] width 1055 height 753
click at [530, 240] on div "// Wire up open buttons openButtons . forEach ( btn => { btn . addEventListener…" at bounding box center [860, 498] width 1055 height 753
type textarea "initVimeoLightboxAdvanced();"
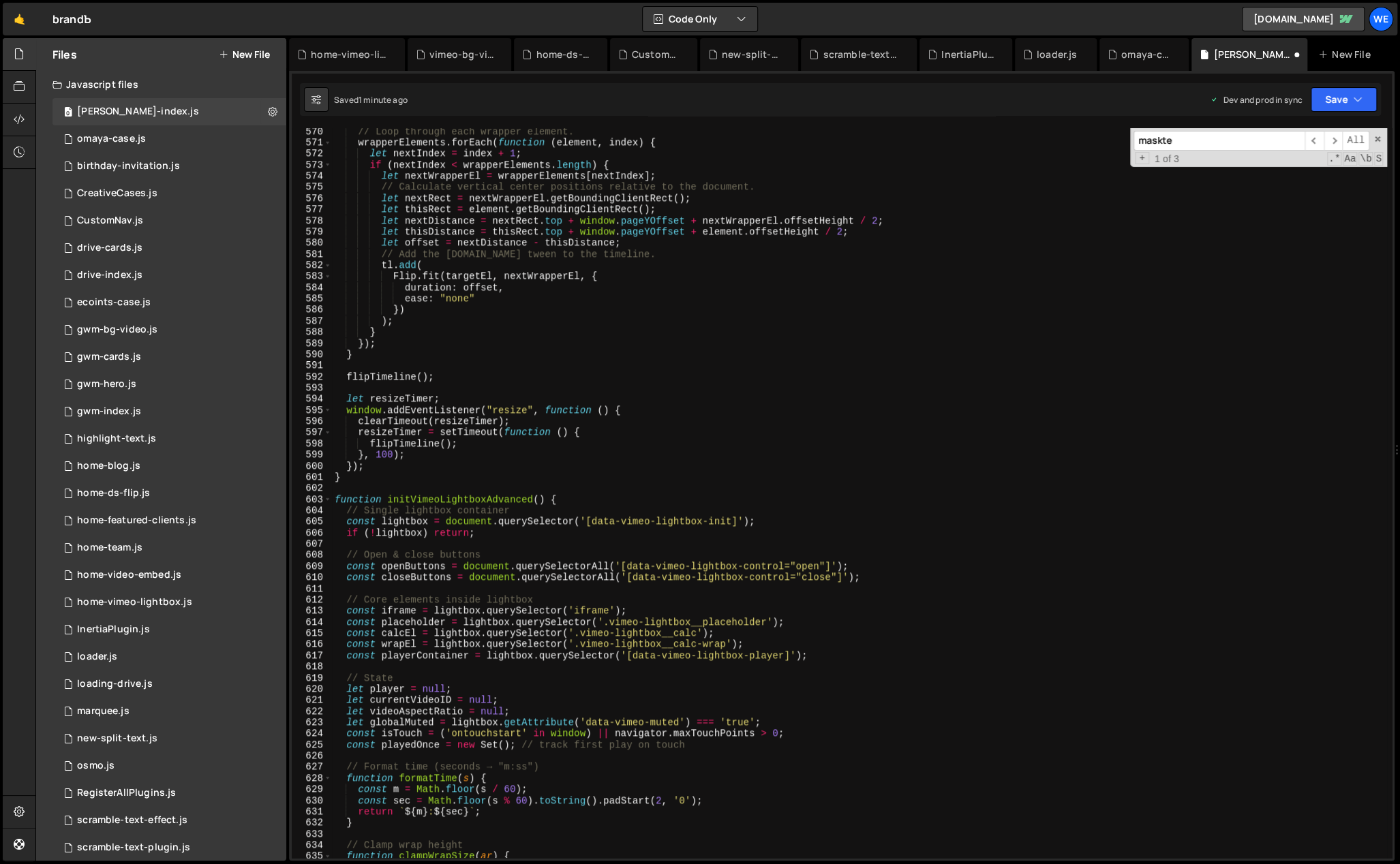
scroll to position [6370, 0]
click at [437, 484] on div "// Loop through each wrapper element. wrapperElements . forEach ( function ( el…" at bounding box center [860, 503] width 1055 height 753
paste textarea "// ============================================================================…"
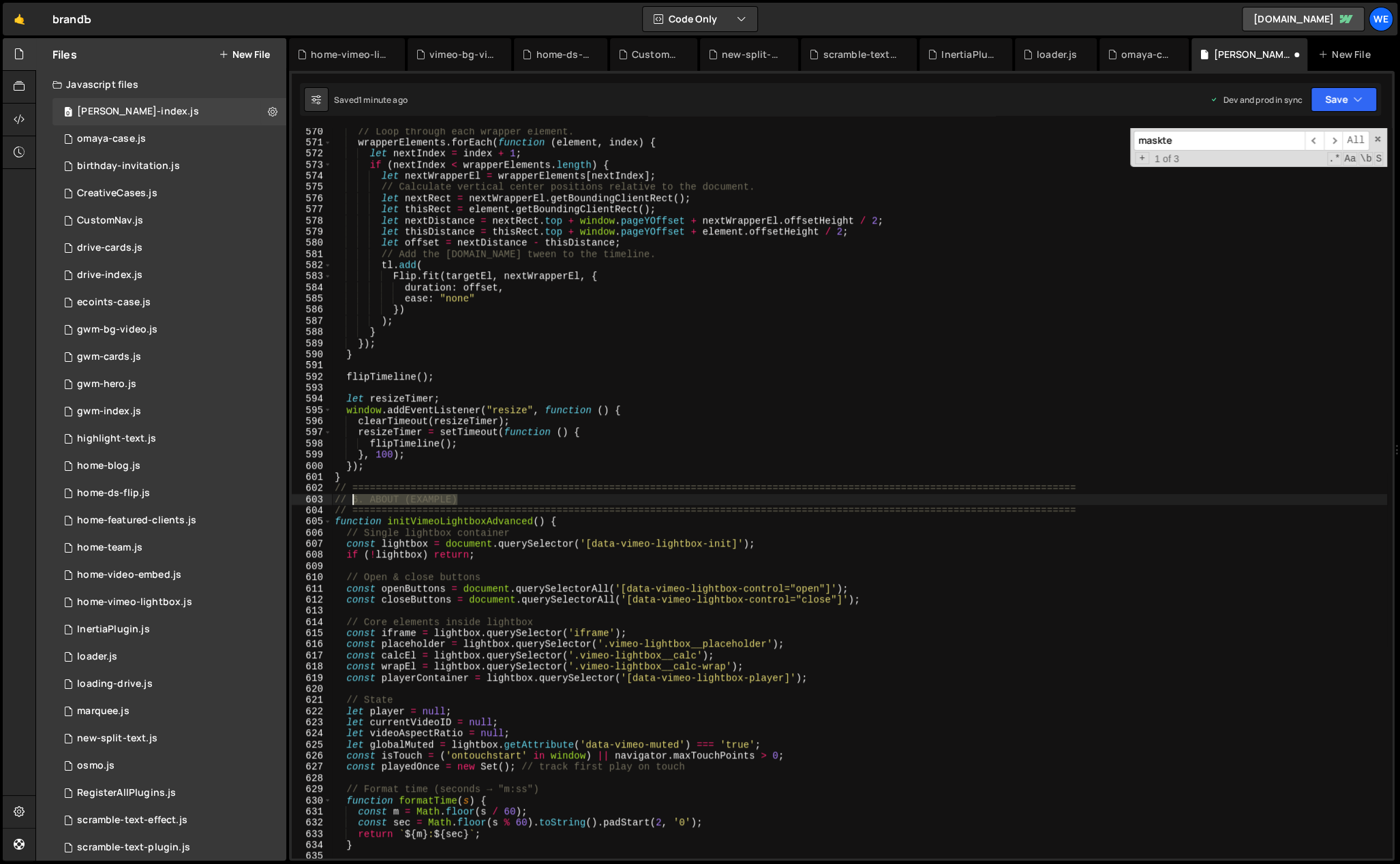
drag, startPoint x: 461, startPoint y: 500, endPoint x: 358, endPoint y: 497, distance: 103.0
click at [353, 500] on div "// Loop through each wrapper element. wrapperElements . forEach ( function ( el…" at bounding box center [860, 503] width 1055 height 753
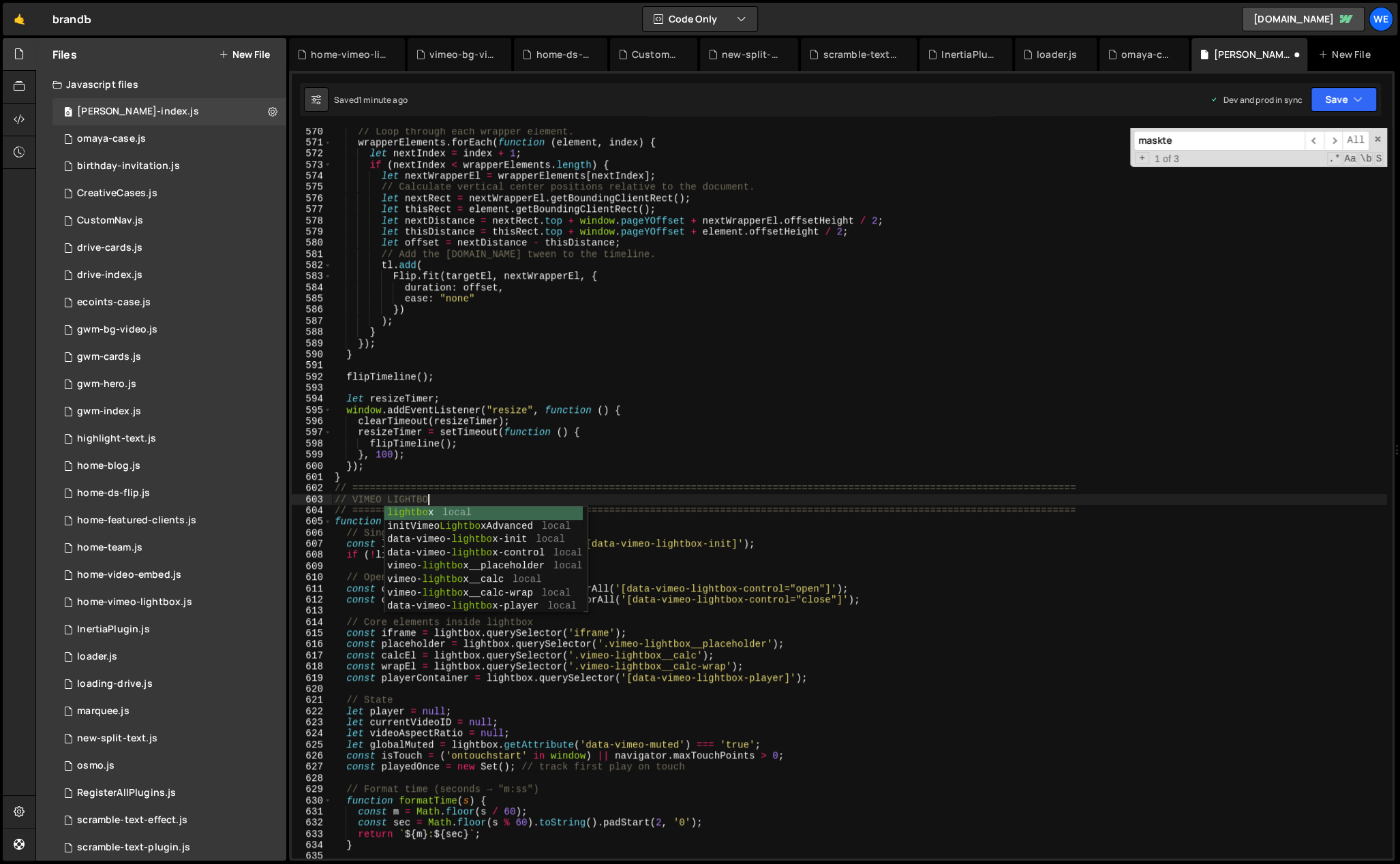
scroll to position [0, 6]
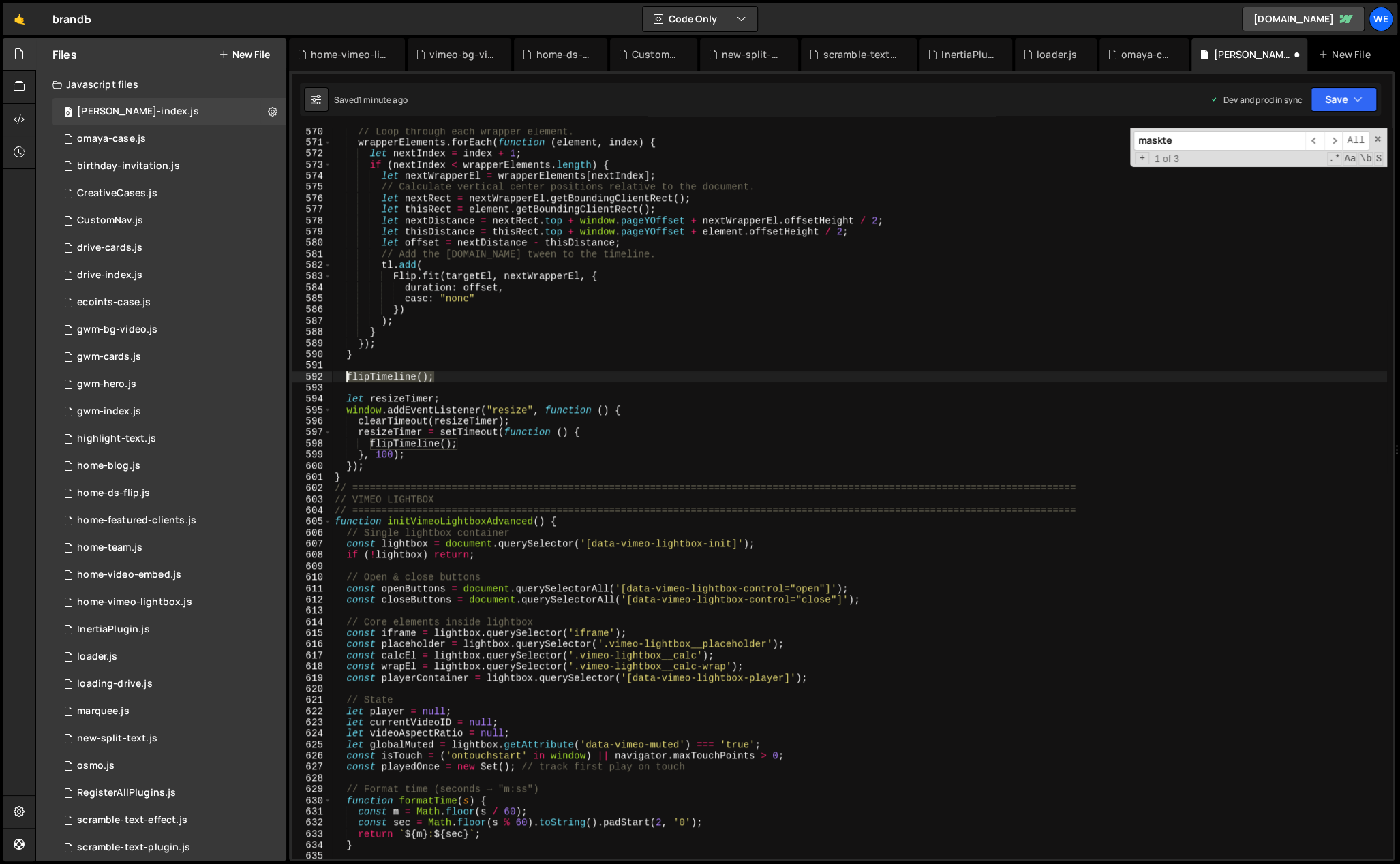
drag, startPoint x: 438, startPoint y: 376, endPoint x: 364, endPoint y: 377, distance: 74.0
click at [345, 380] on div "// Loop through each wrapper element. wrapperElements . forEach ( function ( el…" at bounding box center [860, 503] width 1055 height 753
type textarea "flipTimeline();"
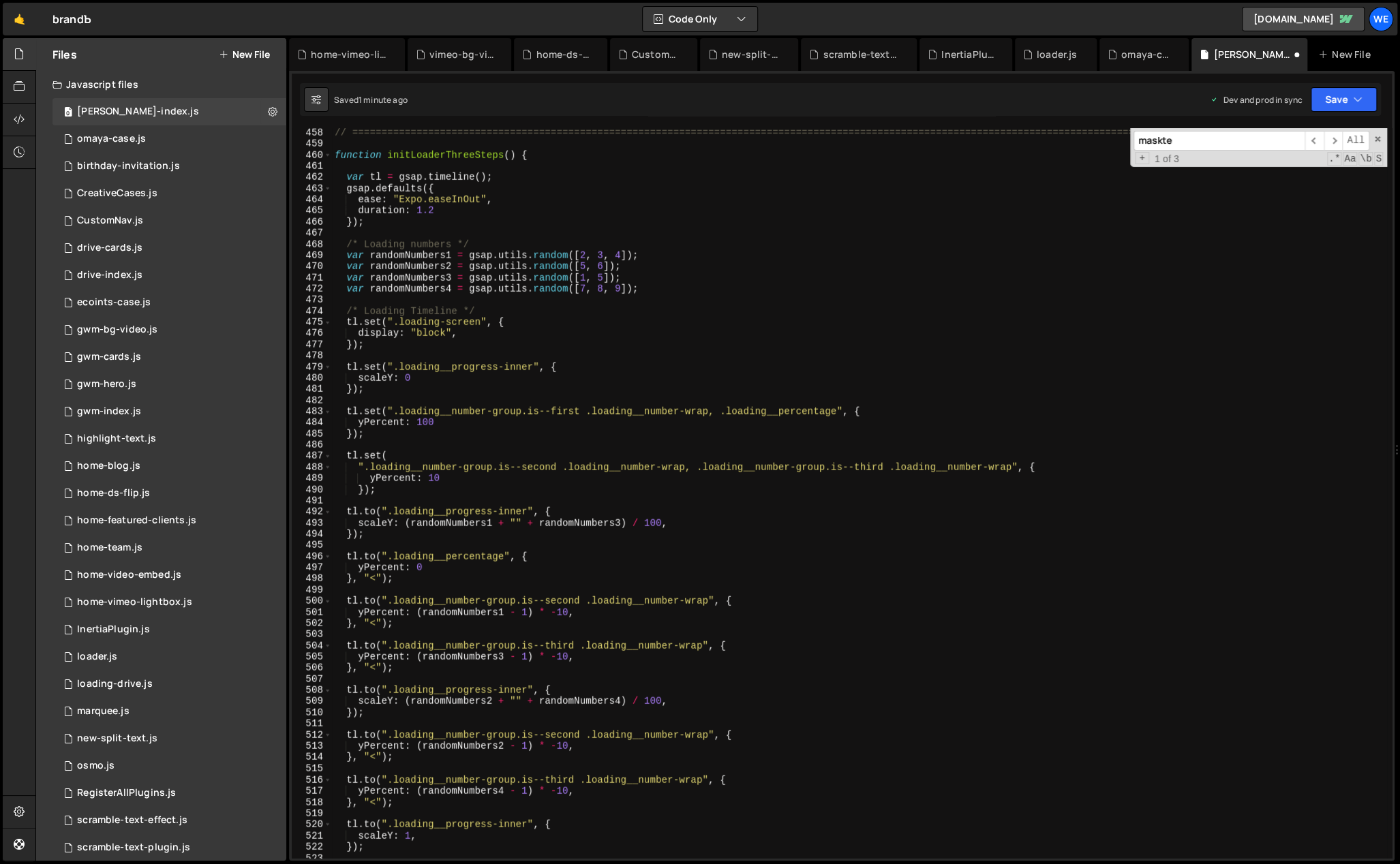
scroll to position [4504, 0]
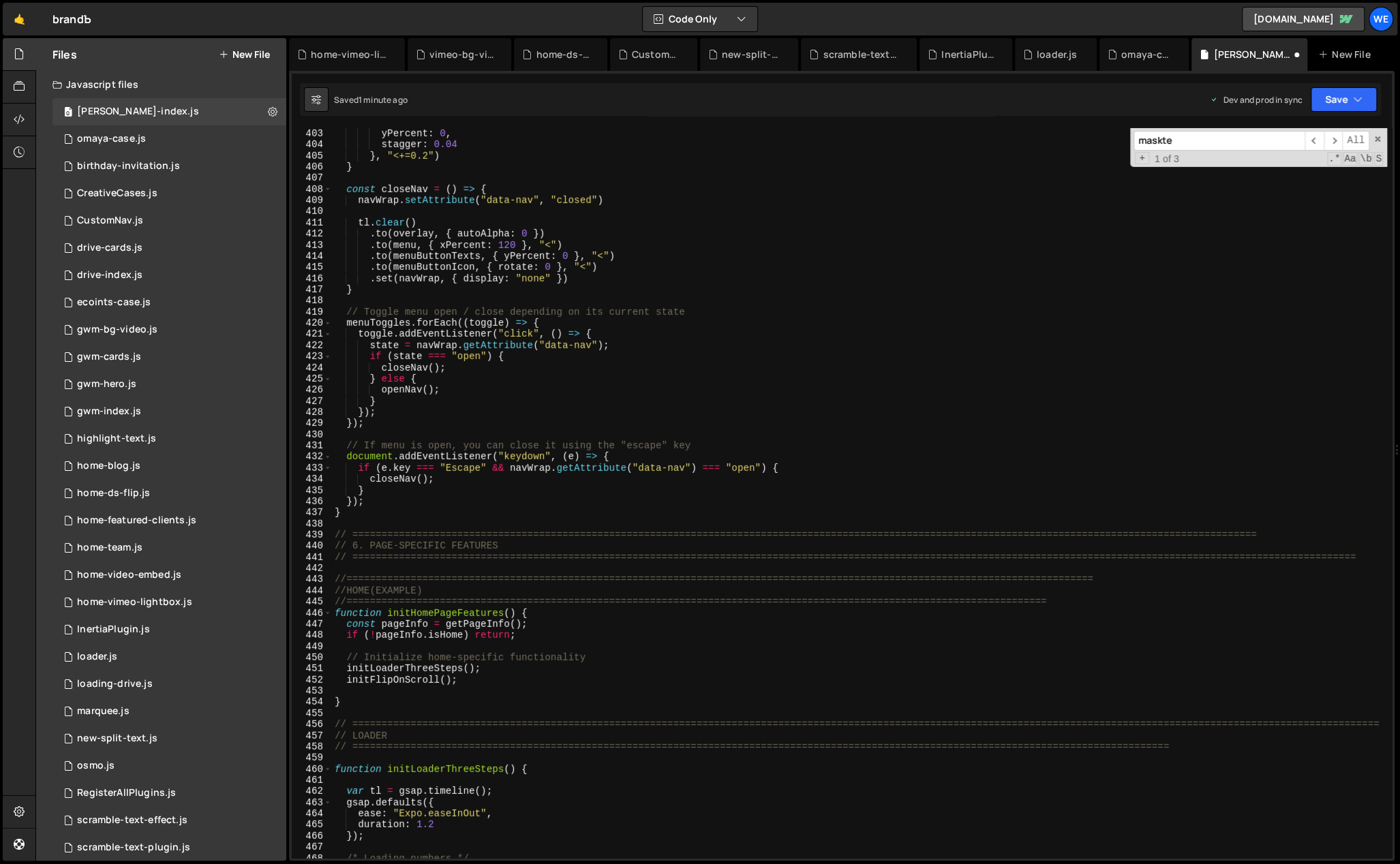
click at [477, 682] on div "autoAlpha : 1 , yPercent : 0 , stagger : 0.04 } , "<+=0.2" ) } const closeNav =…" at bounding box center [860, 493] width 1055 height 753
type textarea "initFlipOnScroll();"
paste textarea "flipTimeline();"
type textarea "flipTimeline();"
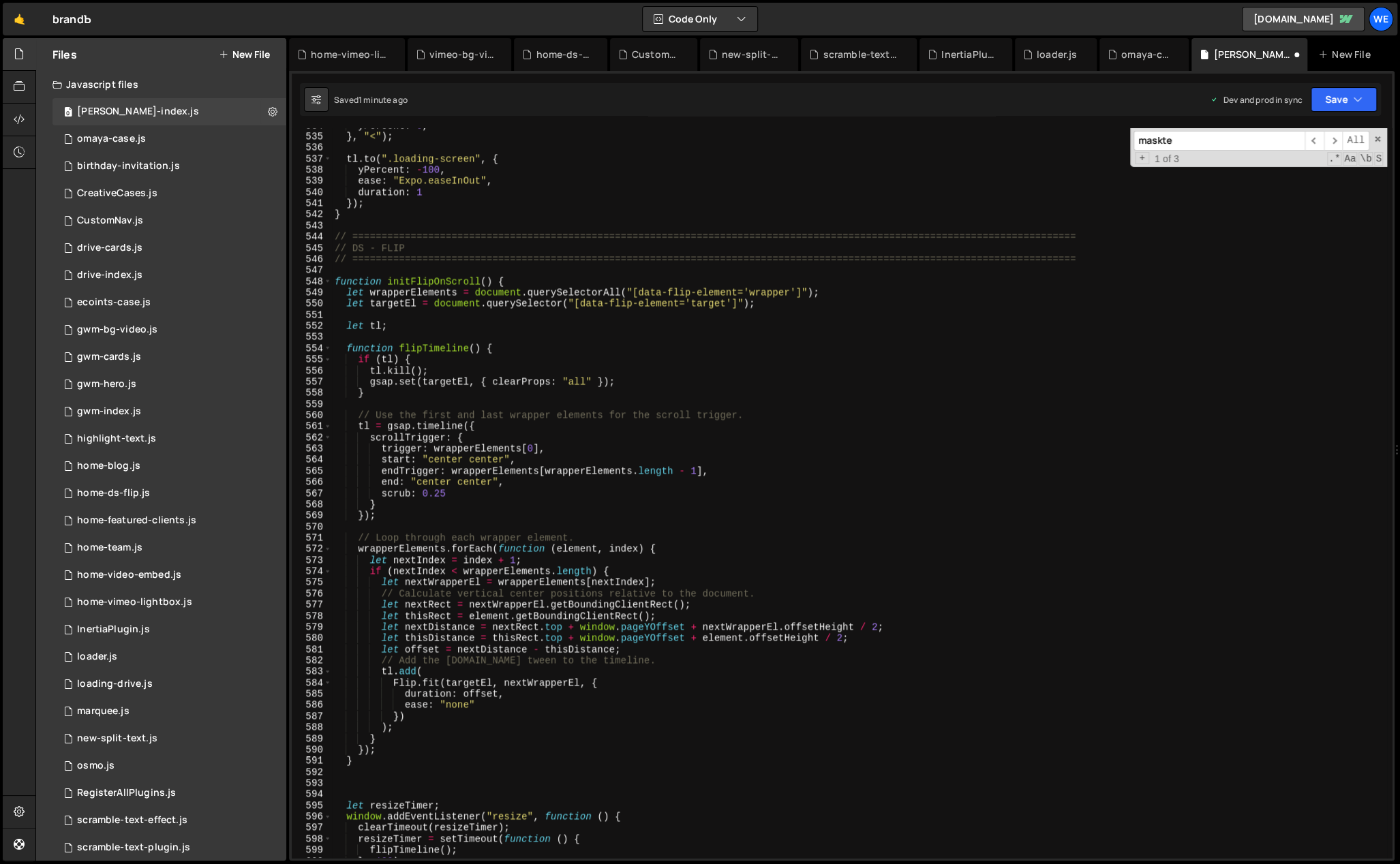
scroll to position [5887, 0]
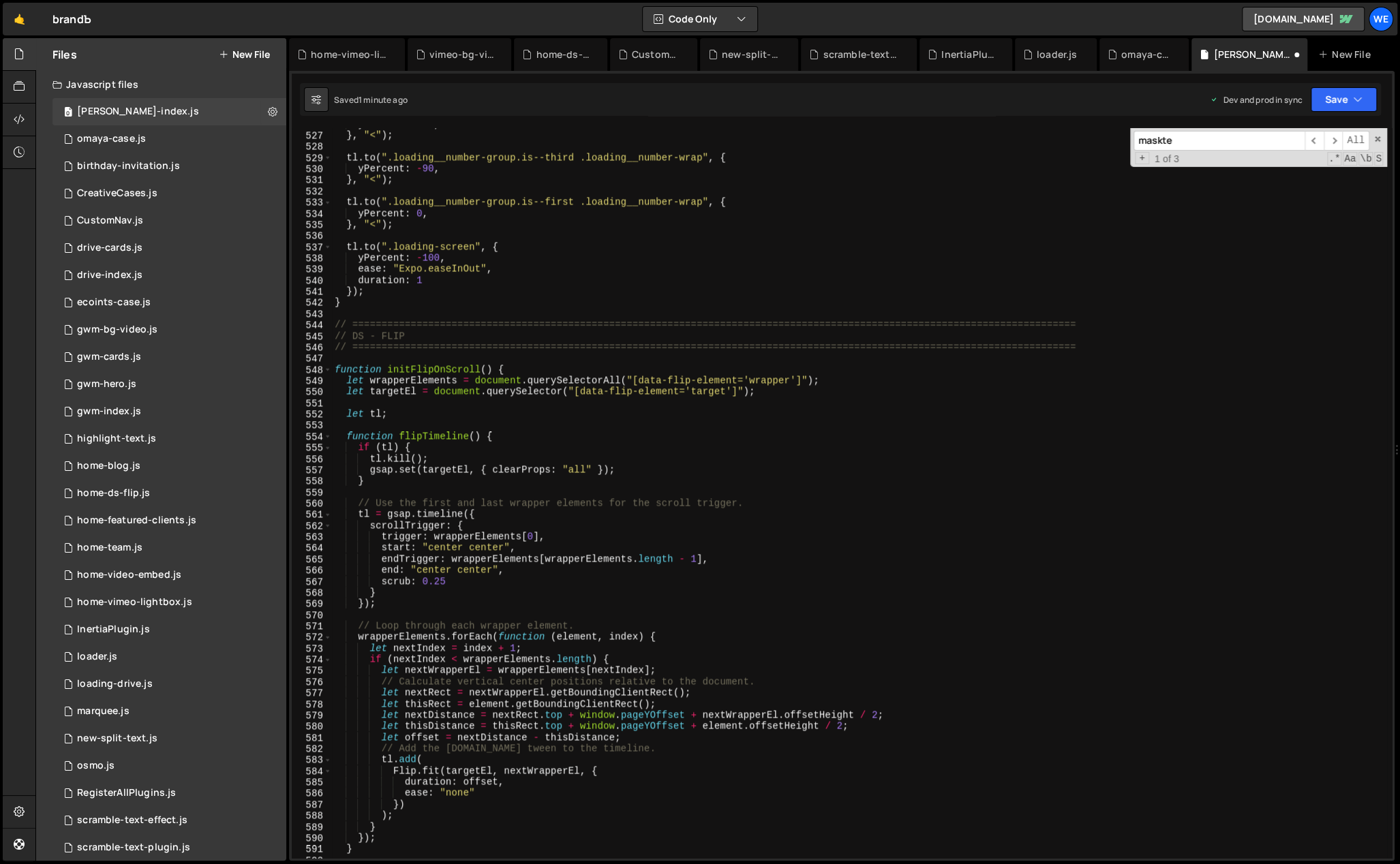
click at [516, 367] on div "yPercent : - 90 , } , "<" ) ; tl . to ( ".loading__number-group.is--third .load…" at bounding box center [860, 495] width 1055 height 753
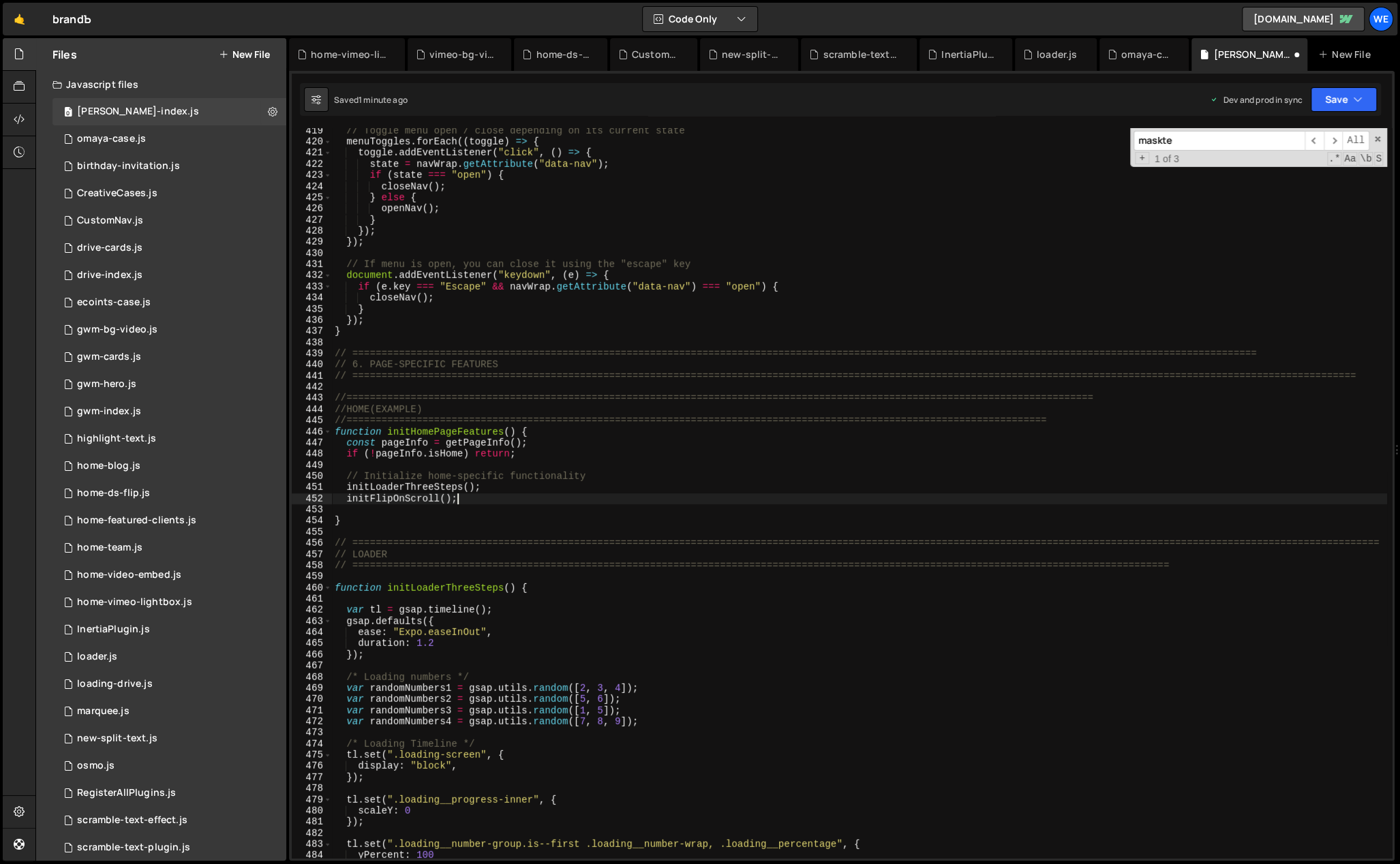
type textarea "flipTimeline();"
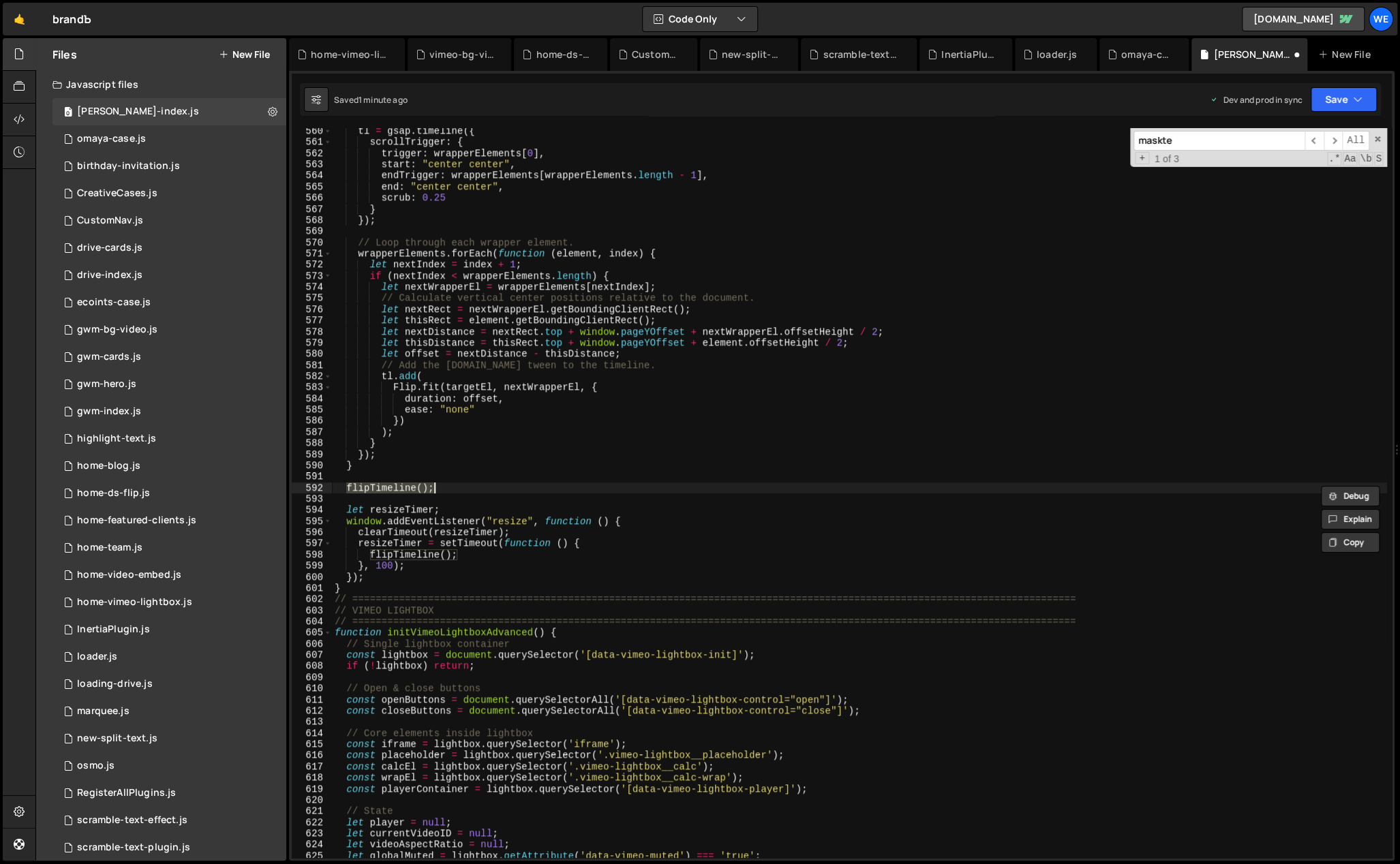
click at [504, 471] on div "tl = gsap . timeline ({ scrollTrigger : { trigger : wrapperElements [ 0 ] , sta…" at bounding box center [860, 502] width 1055 height 753
click at [457, 487] on div "tl = gsap . timeline ({ scrollTrigger : { trigger : wrapperElements [ 0 ] , sta…" at bounding box center [860, 502] width 1055 height 753
click at [370, 590] on div "tl = gsap . timeline ({ scrollTrigger : { trigger : wrapperElements [ 0 ] , sta…" at bounding box center [860, 502] width 1055 height 753
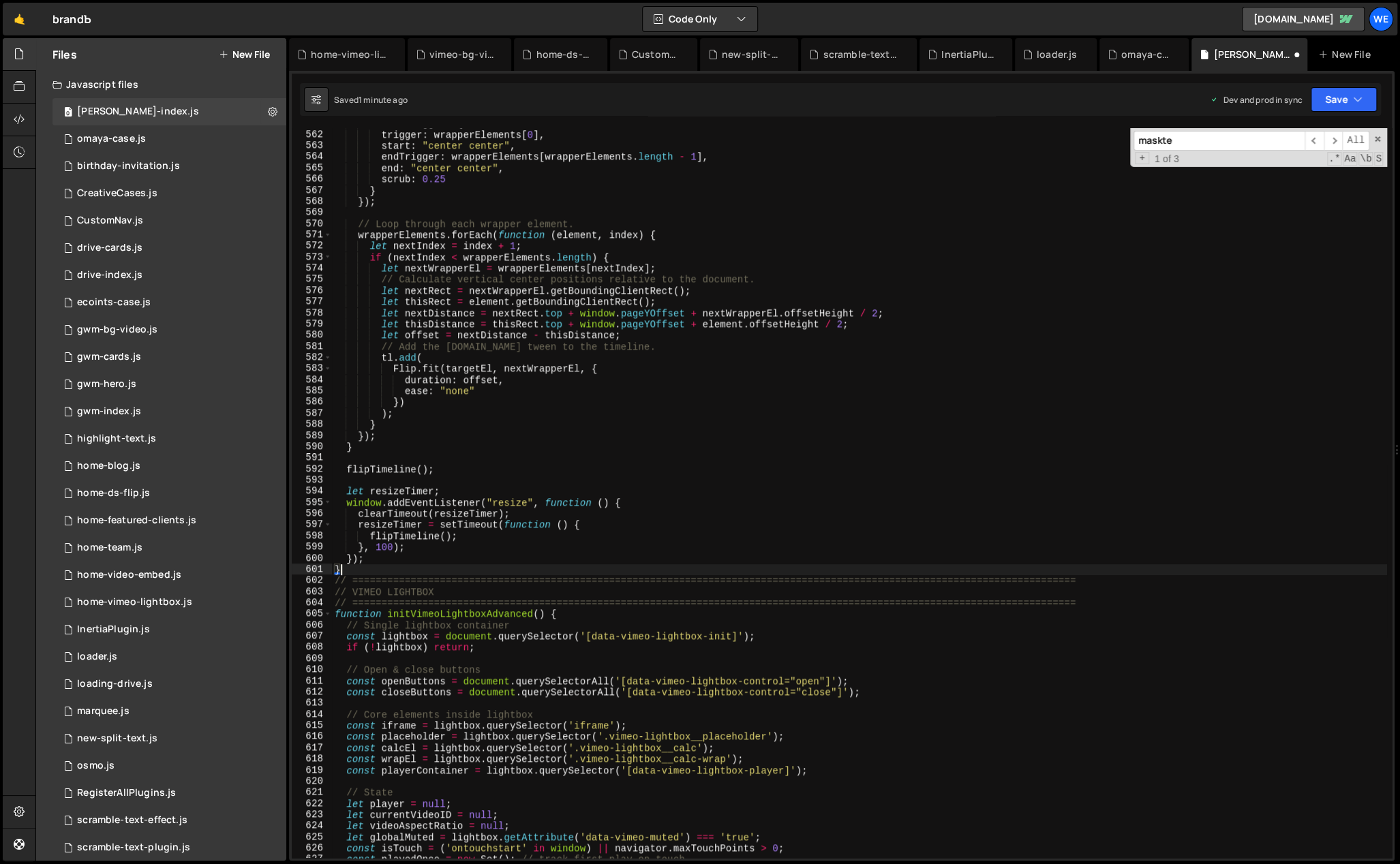
scroll to position [6385, 0]
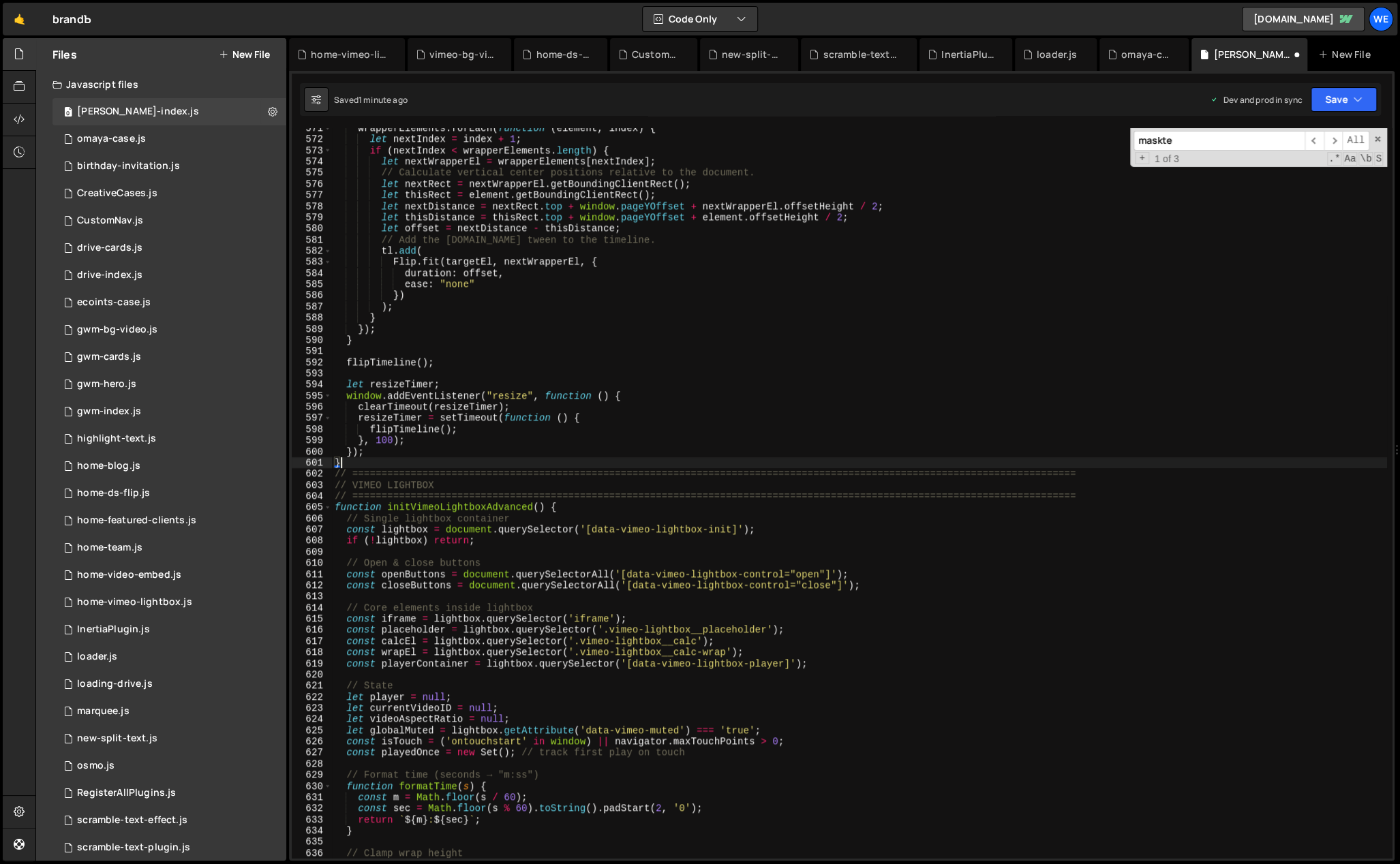
click at [447, 568] on div "wrapperElements . forEach ( function ( element , index ) { let nextIndex = inde…" at bounding box center [860, 500] width 1055 height 753
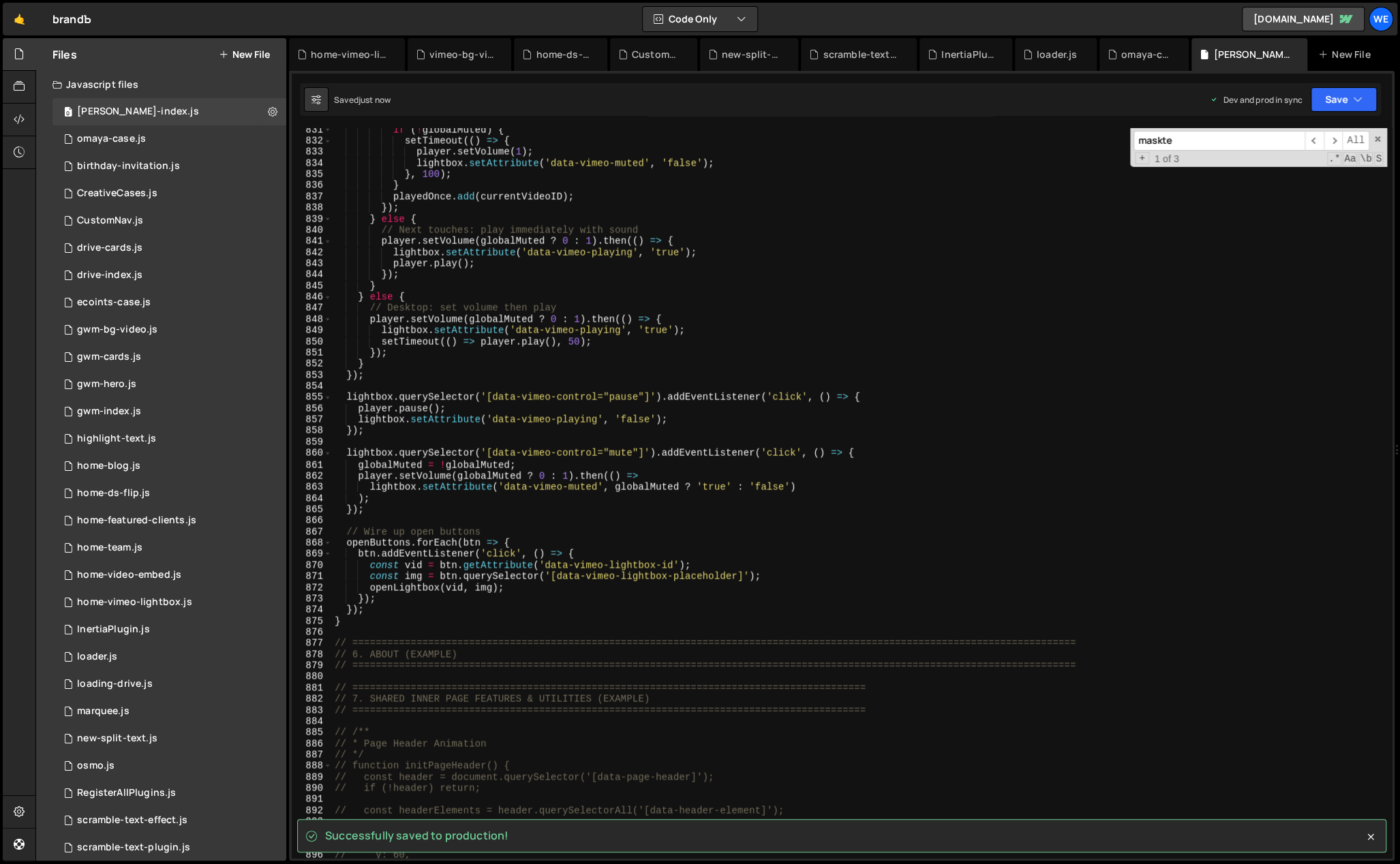
scroll to position [9336, 0]
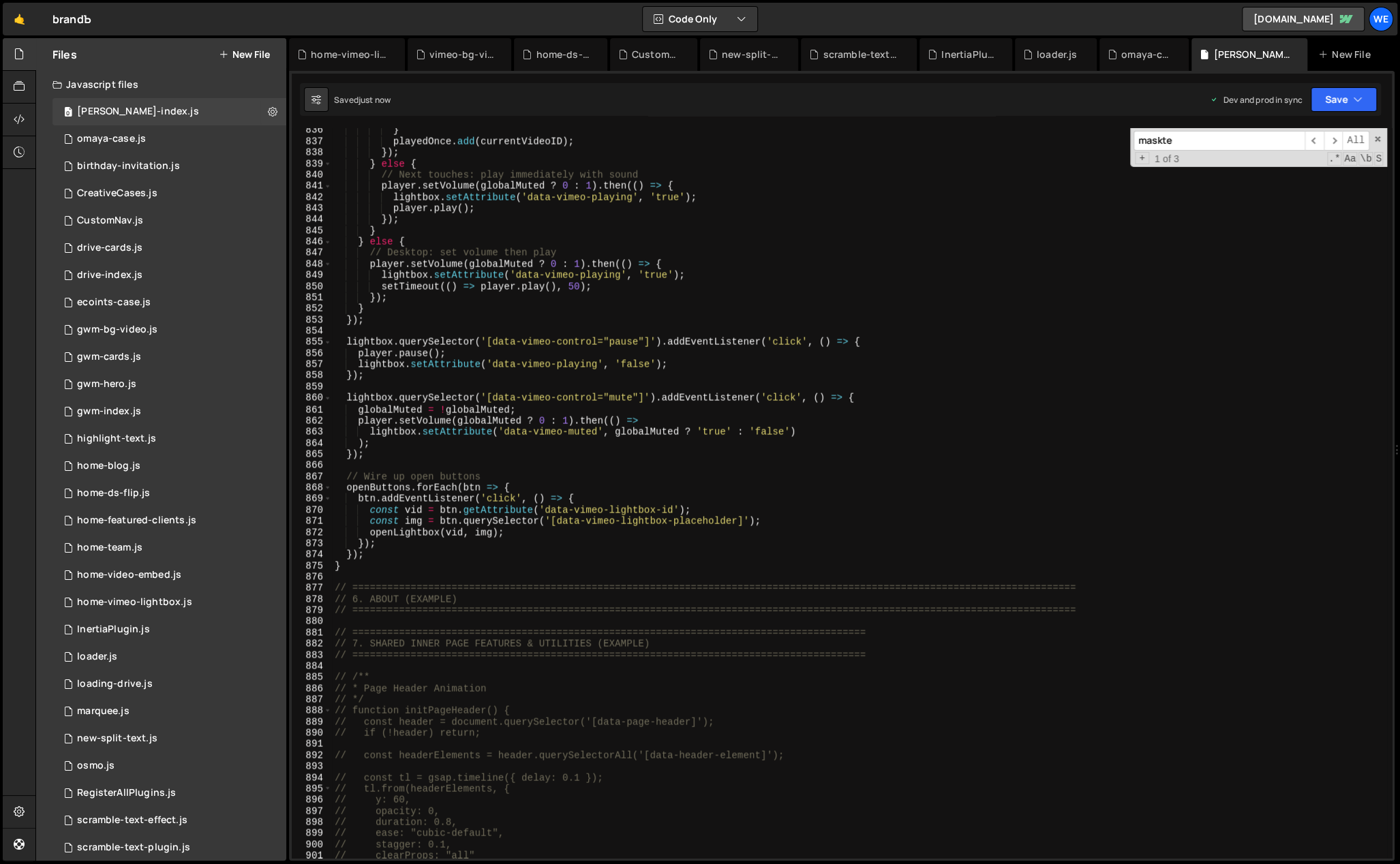
type textarea "// Open & close buttons"
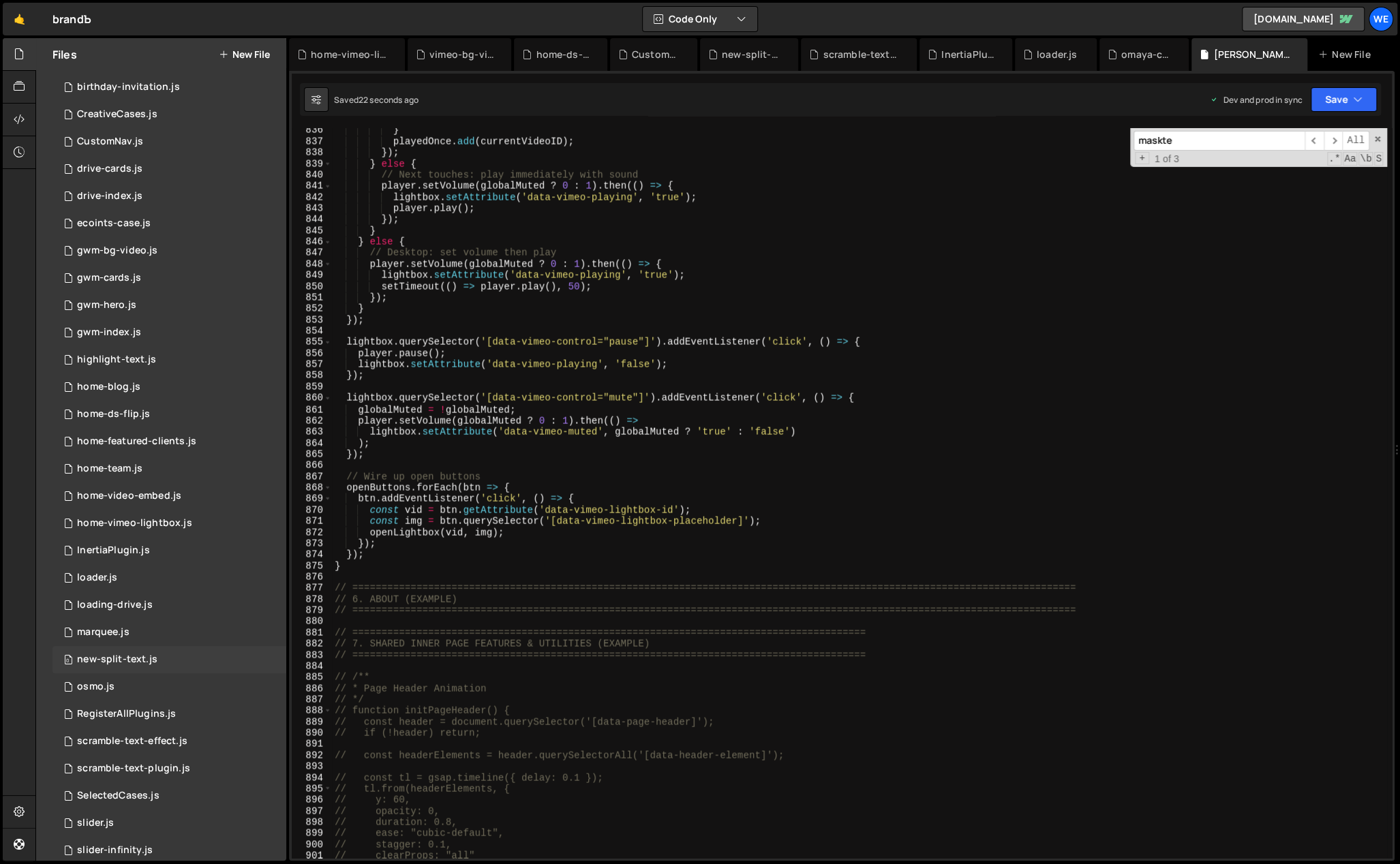
scroll to position [76, 0]
click at [111, 466] on div "home-team.js" at bounding box center [109, 472] width 65 height 12
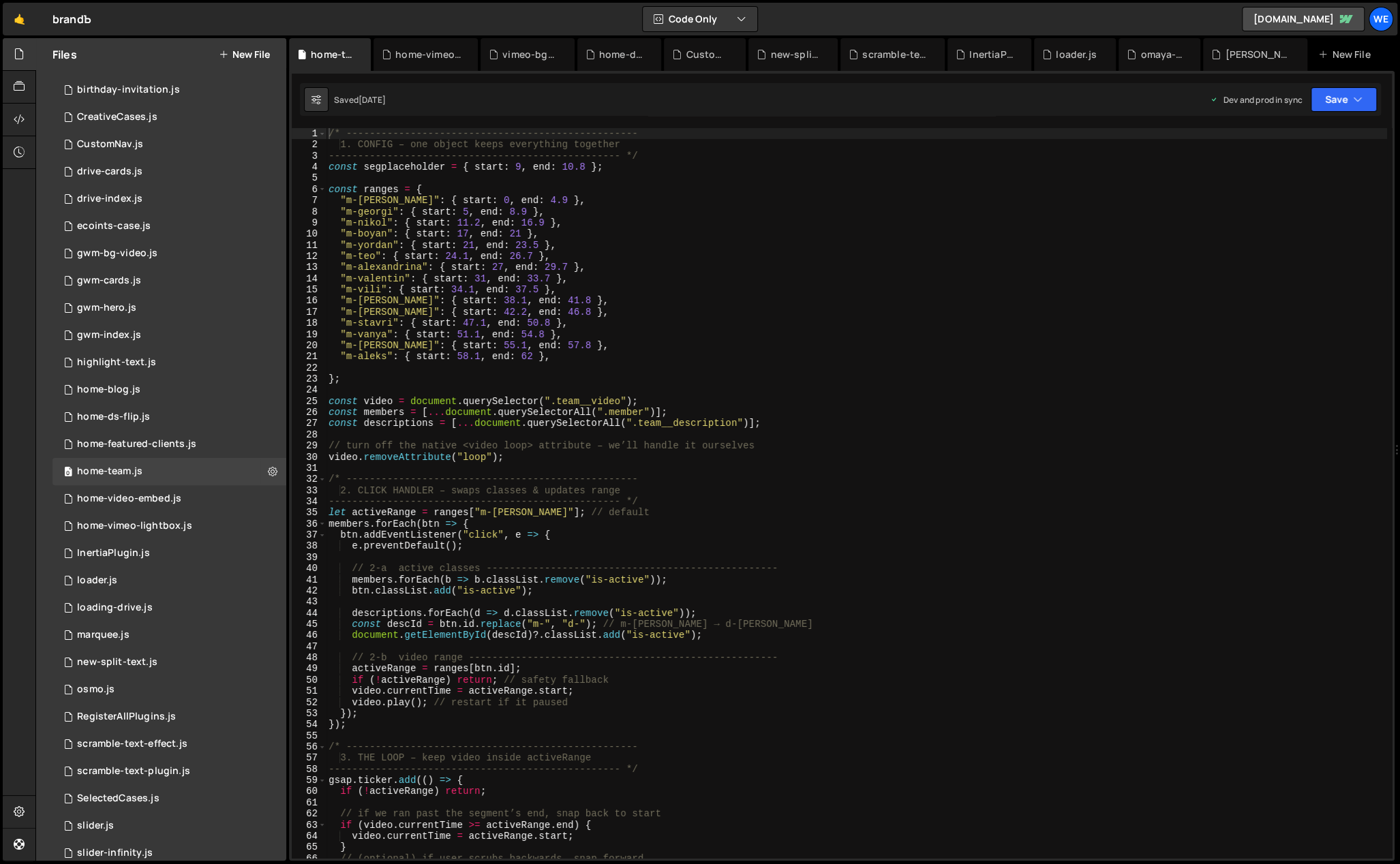
click at [709, 368] on div "/* -------------------------------------------------- 1. CONFIG – one object ke…" at bounding box center [856, 505] width 1061 height 753
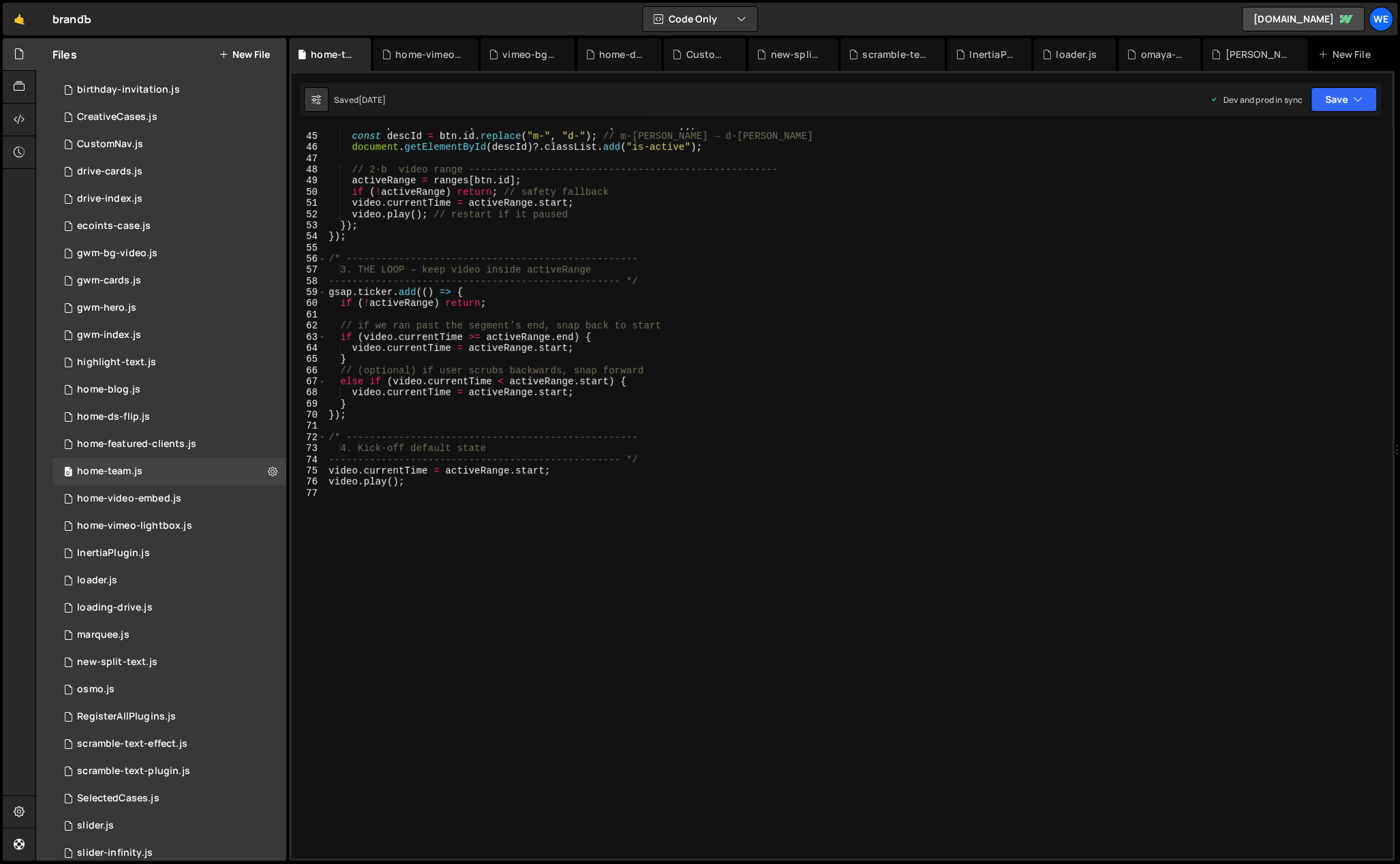
scroll to position [328, 0]
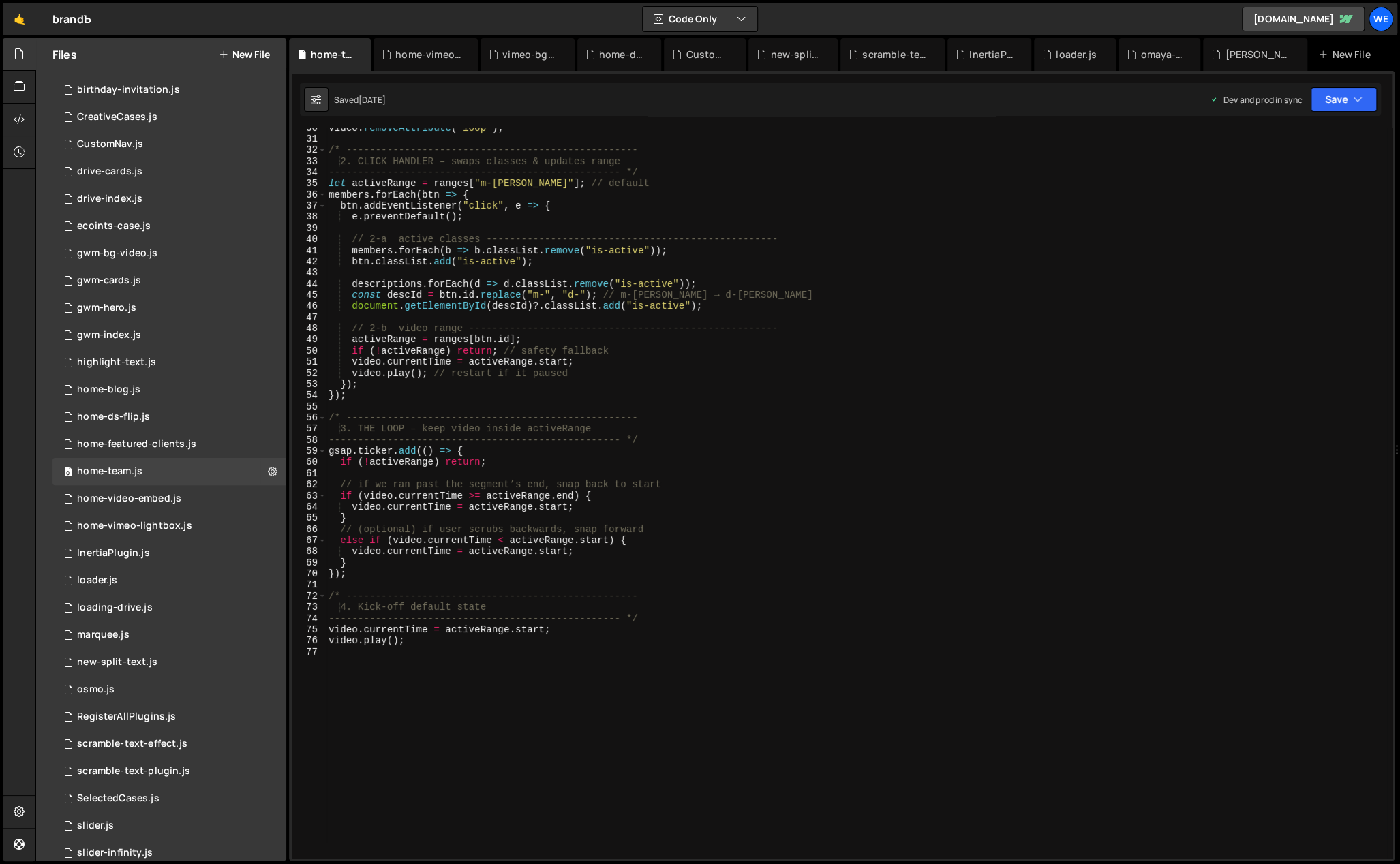
click at [670, 637] on div "video . removeAttribute ( "loop" ) ; /* ---------------------------------------…" at bounding box center [856, 500] width 1061 height 753
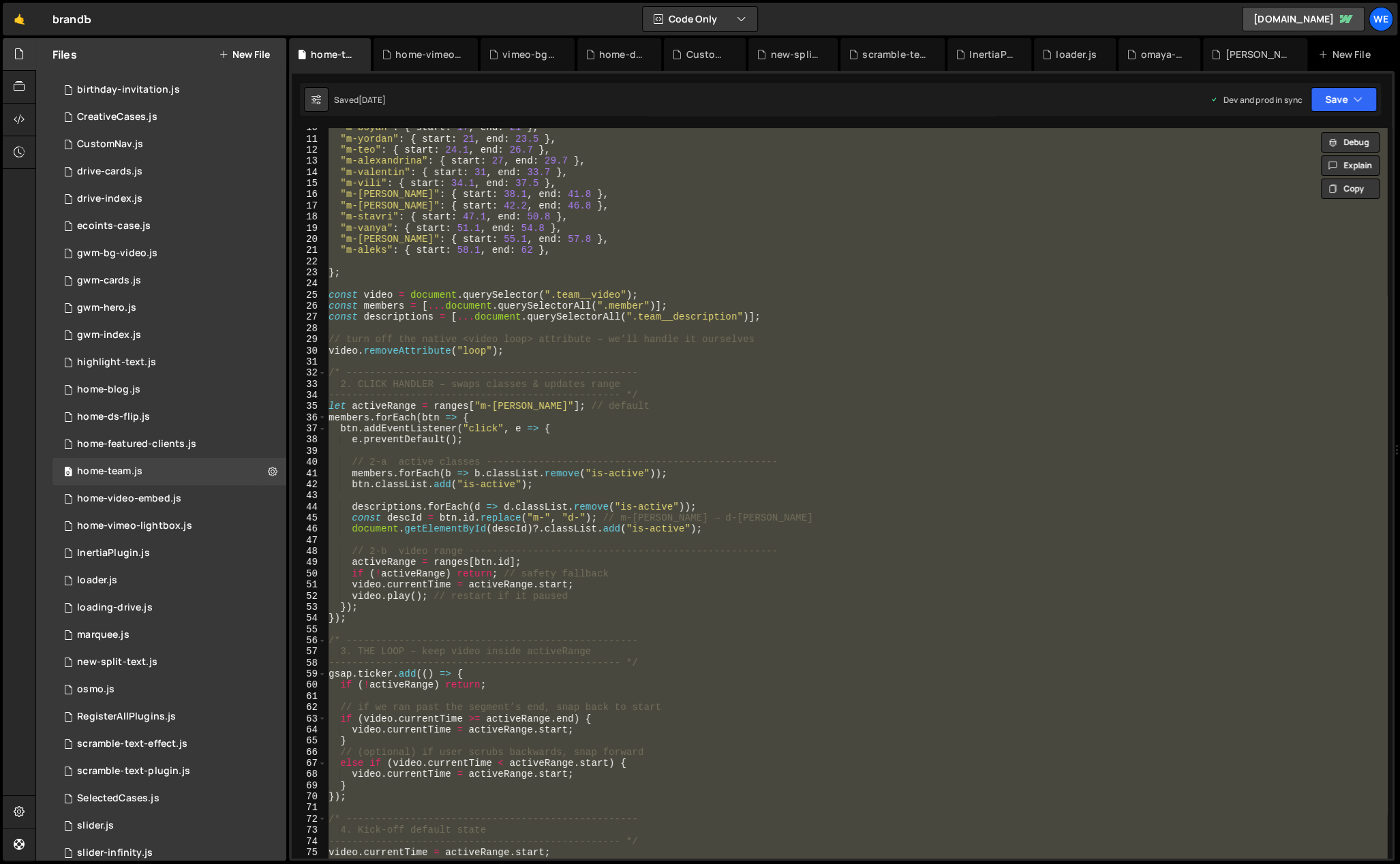
scroll to position [0, 0]
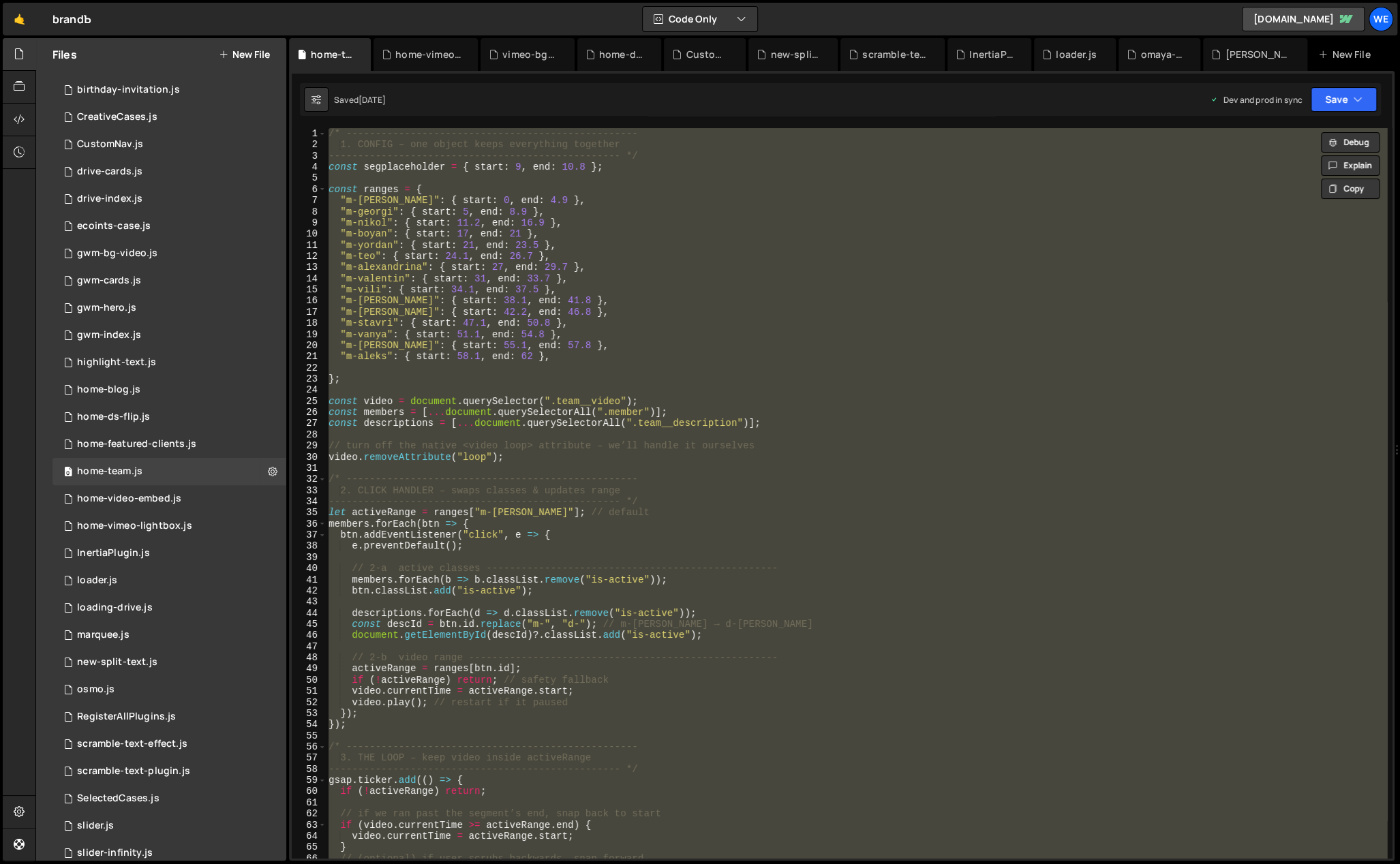
click at [695, 361] on div "/* -------------------------------------------------- 1. CONFIG – one object ke…" at bounding box center [856, 493] width 1061 height 730
type textarea "[DOMAIN_NAME]();"
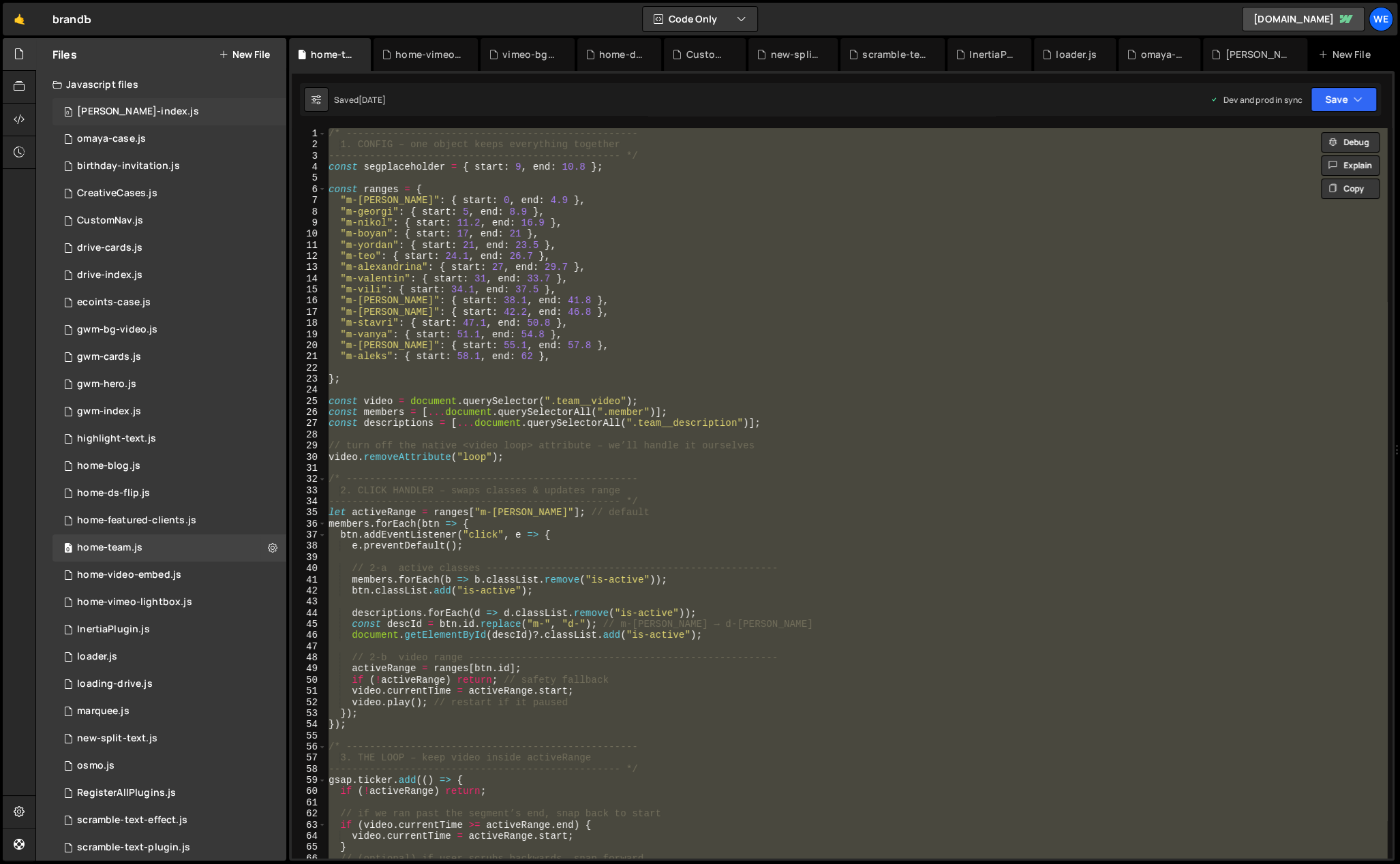
click at [140, 108] on div "[PERSON_NAME]-index.js" at bounding box center [138, 111] width 122 height 12
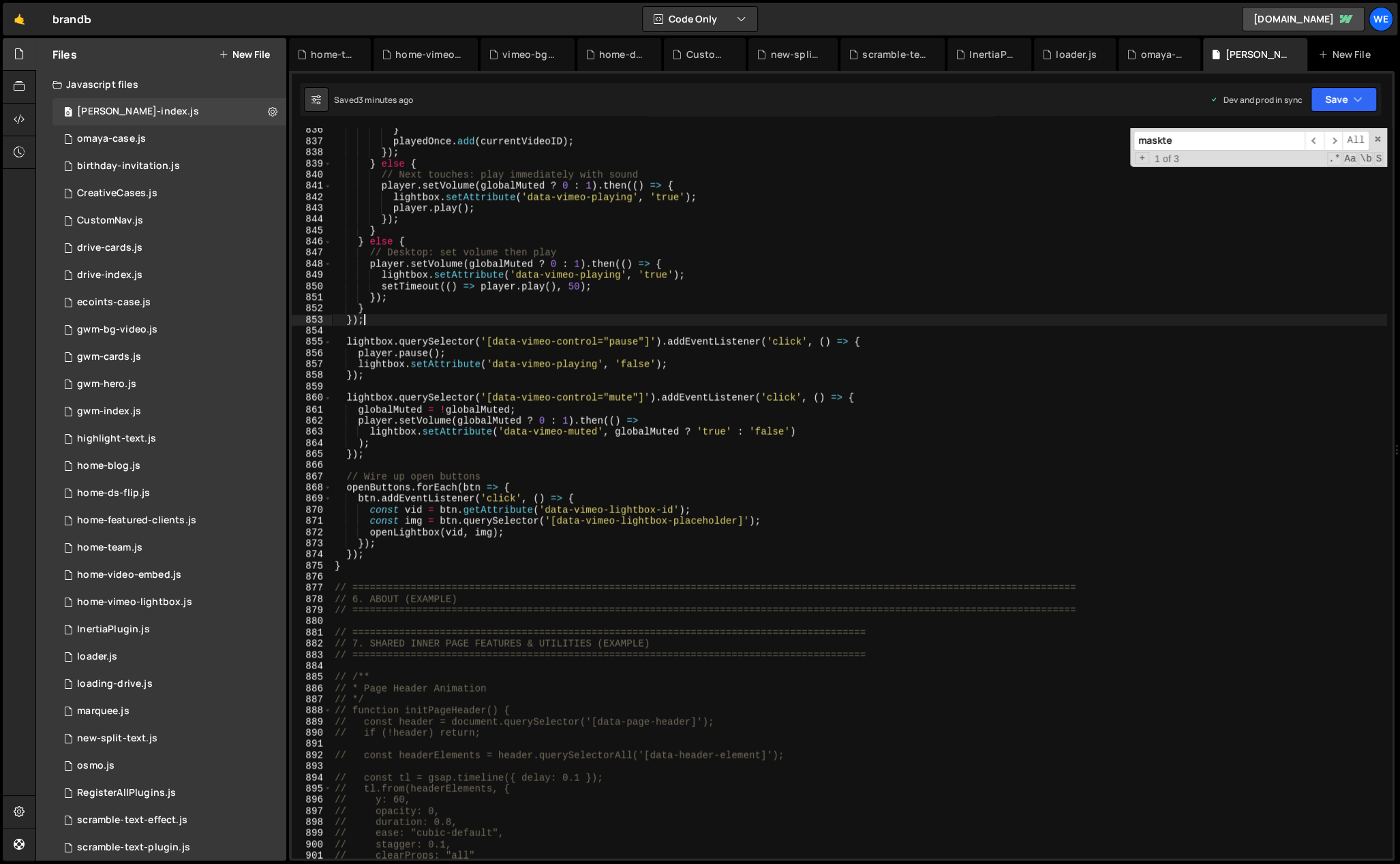
click at [703, 322] on div "} playedOnce . add ( currentVideoID ) ; }) ; } else { // Next touches: play imm…" at bounding box center [860, 501] width 1055 height 753
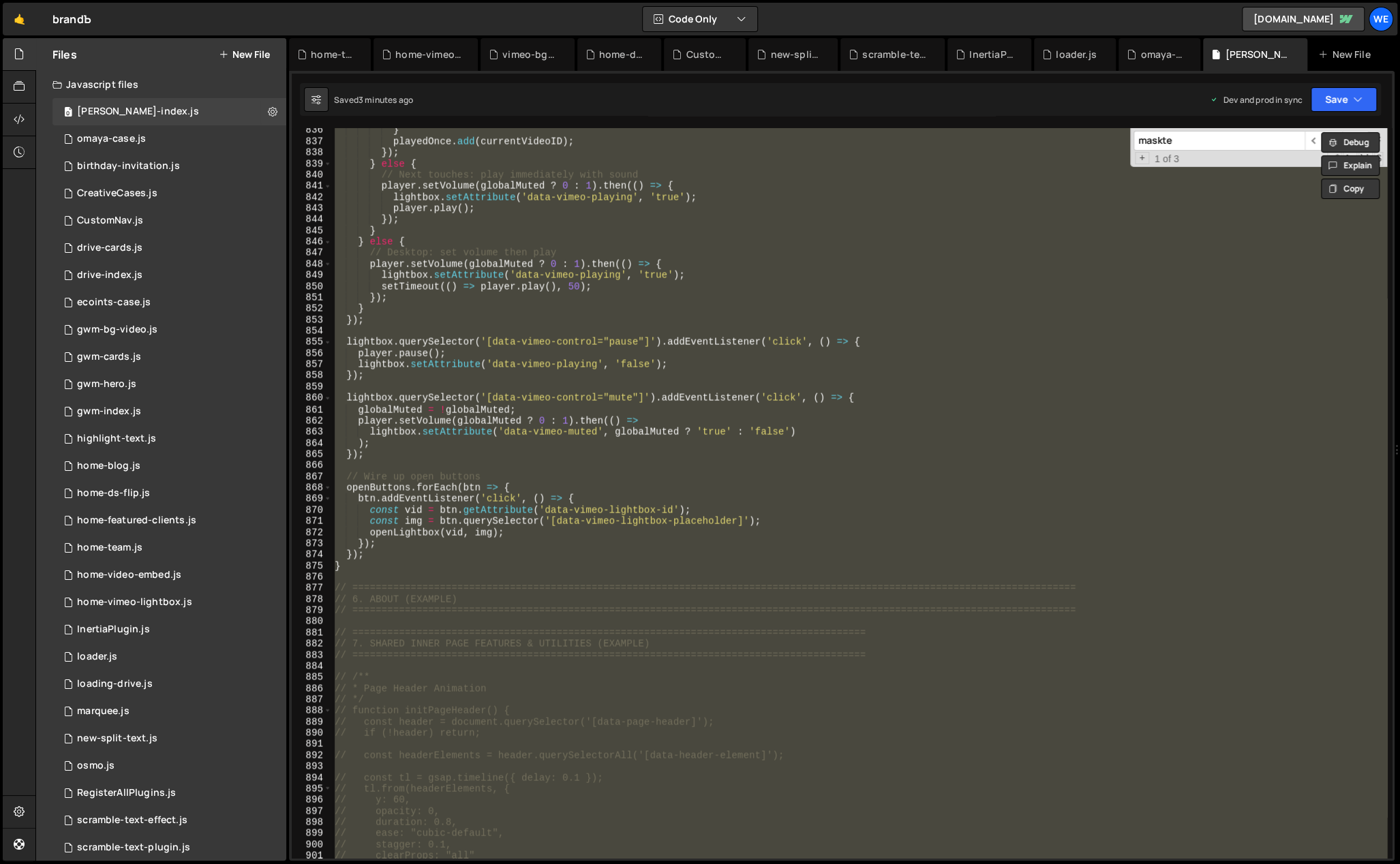
click at [639, 322] on div "} playedOnce . add ( currentVideoID ) ; }) ; } else { // Next touches: play imm…" at bounding box center [860, 493] width 1055 height 730
type textarea "});"
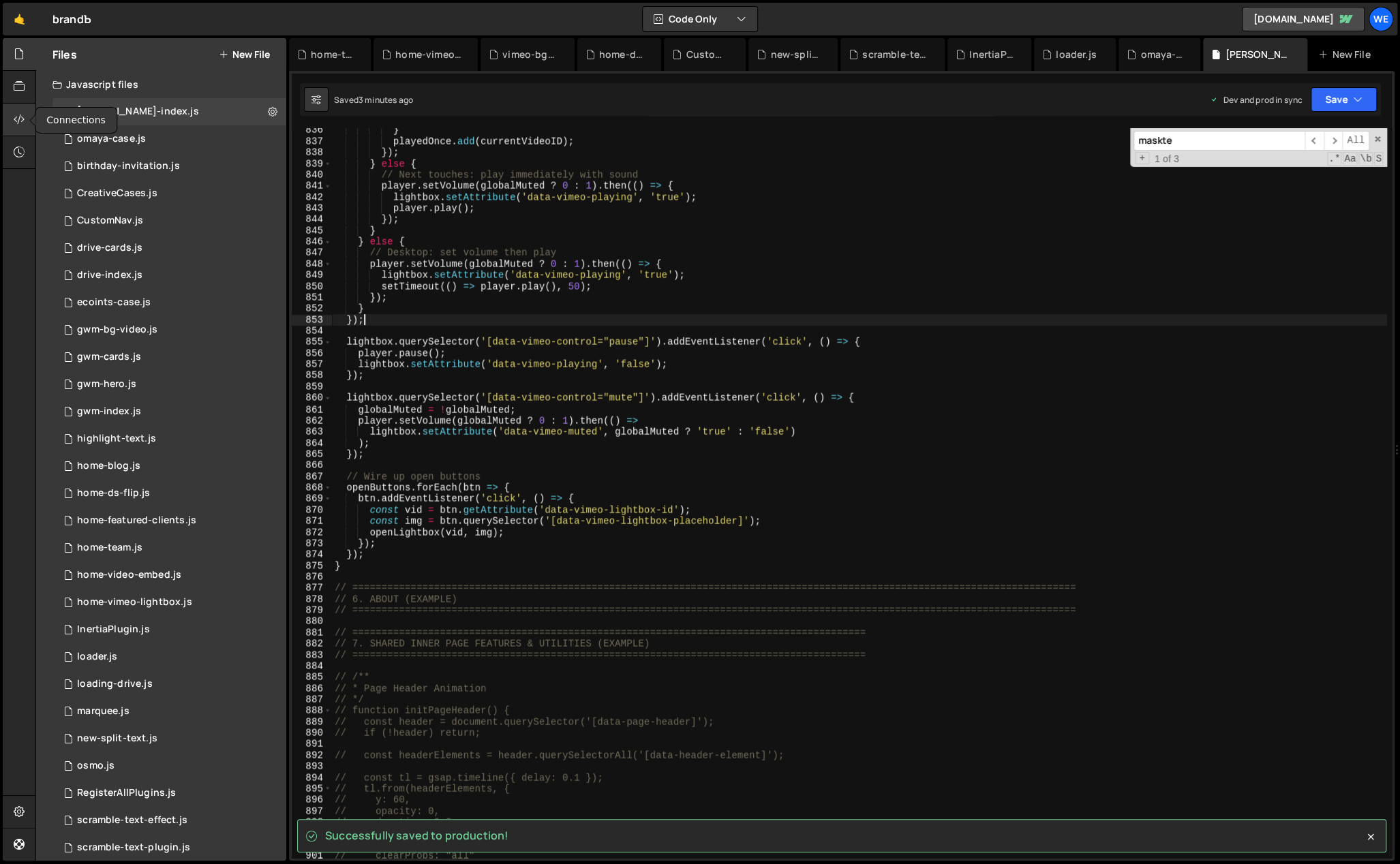
click at [16, 119] on icon at bounding box center [19, 119] width 11 height 15
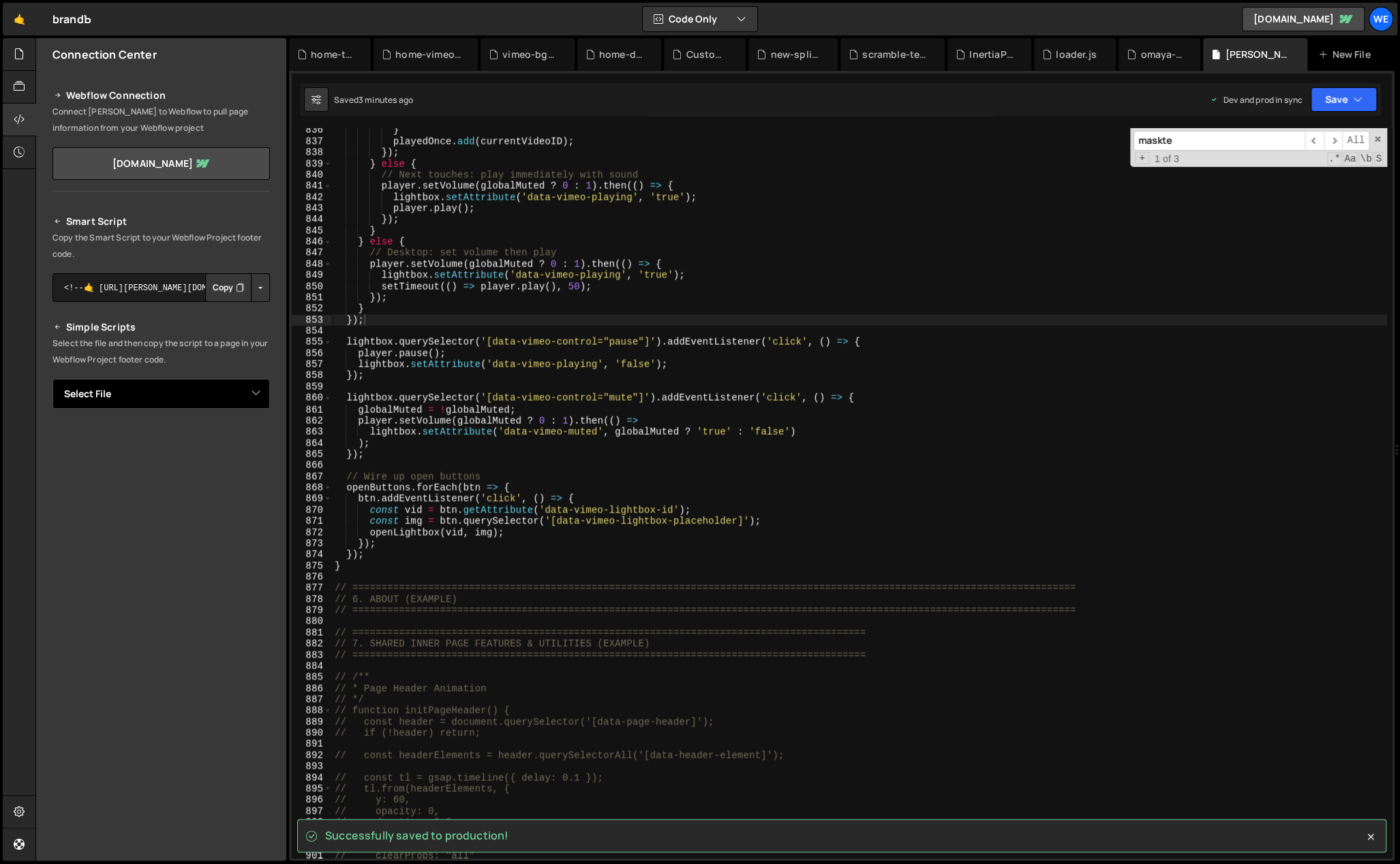
click at [205, 387] on select "Select File [PERSON_NAME]-index.[PERSON_NAME]-case.js birthday-invitation.js Cr…" at bounding box center [161, 394] width 218 height 30
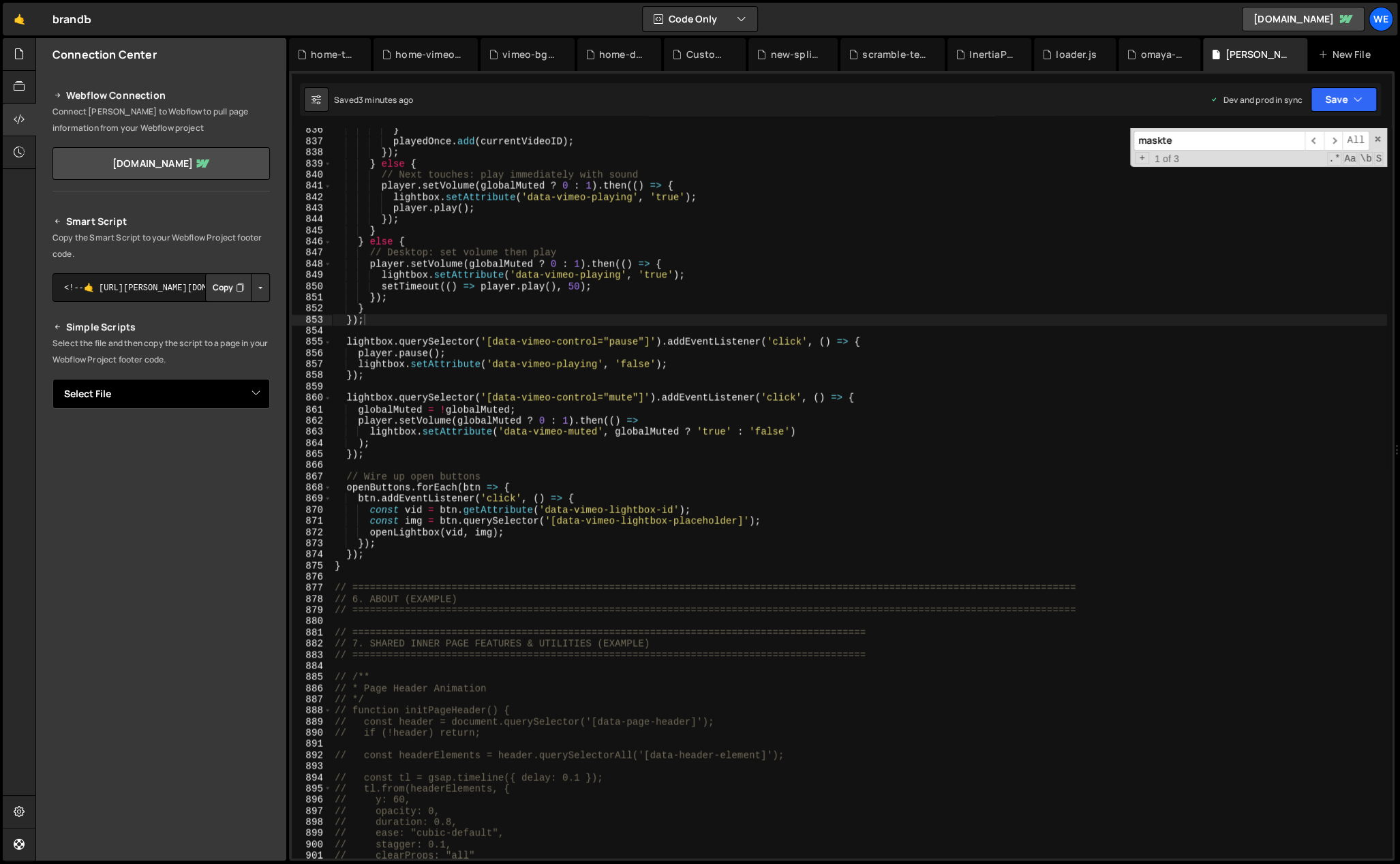
select select "46624"
click at [52, 379] on select "Select File [PERSON_NAME]-index.[PERSON_NAME]-case.js birthday-invitation.js Cr…" at bounding box center [161, 394] width 218 height 30
click at [254, 434] on button "Button group with nested dropdown" at bounding box center [260, 440] width 19 height 28
click at [227, 485] on link "Copy Production Script" at bounding box center [202, 484] width 134 height 19
click at [501, 578] on div "} playedOnce . add ( currentVideoID ) ; }) ; } else { // Next touches: play imm…" at bounding box center [860, 501] width 1055 height 753
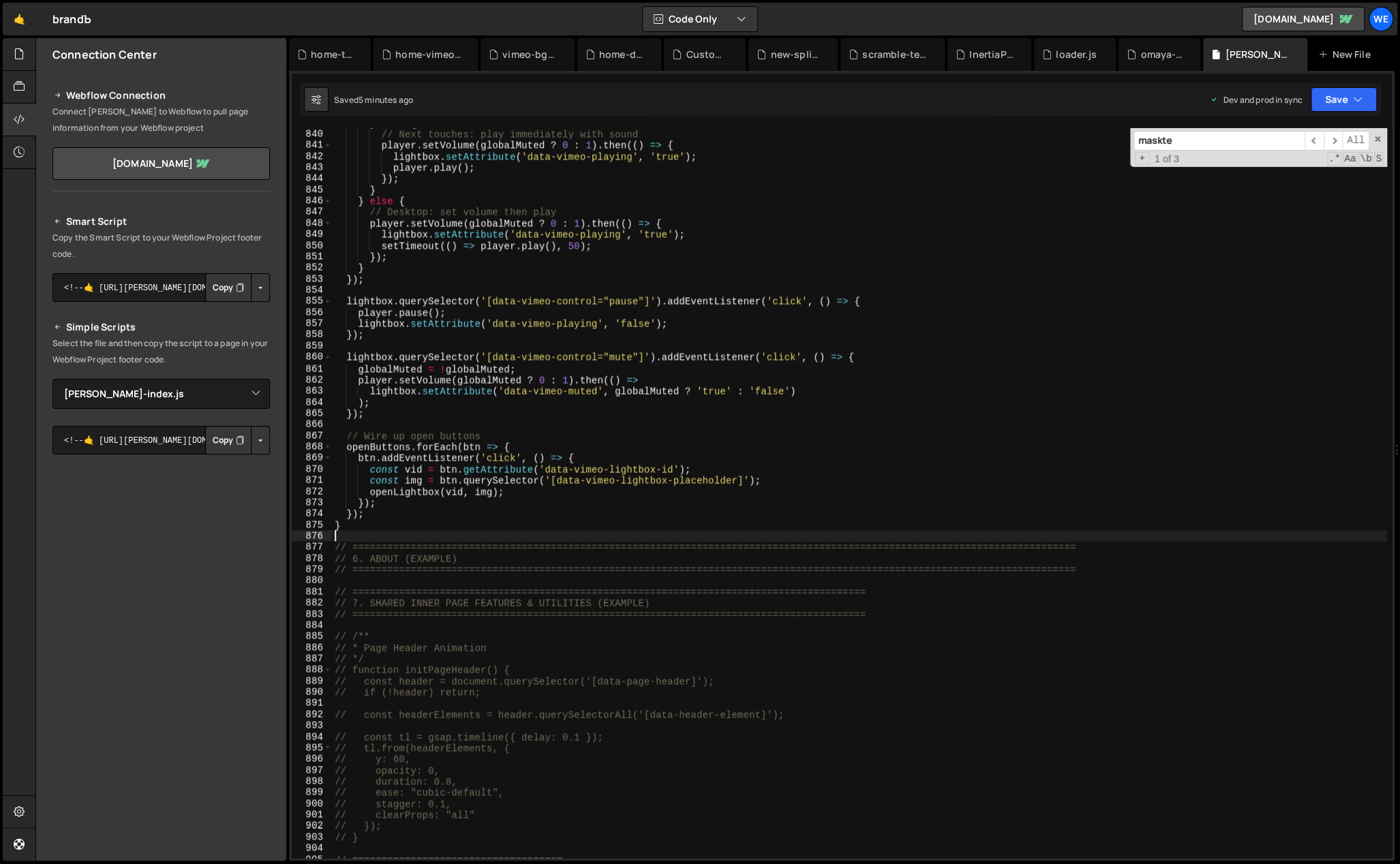
scroll to position [9378, 0]
click at [416, 537] on div "} else { // Next touches: play immediately with sound player . setVolume ( glob…" at bounding box center [860, 494] width 1055 height 753
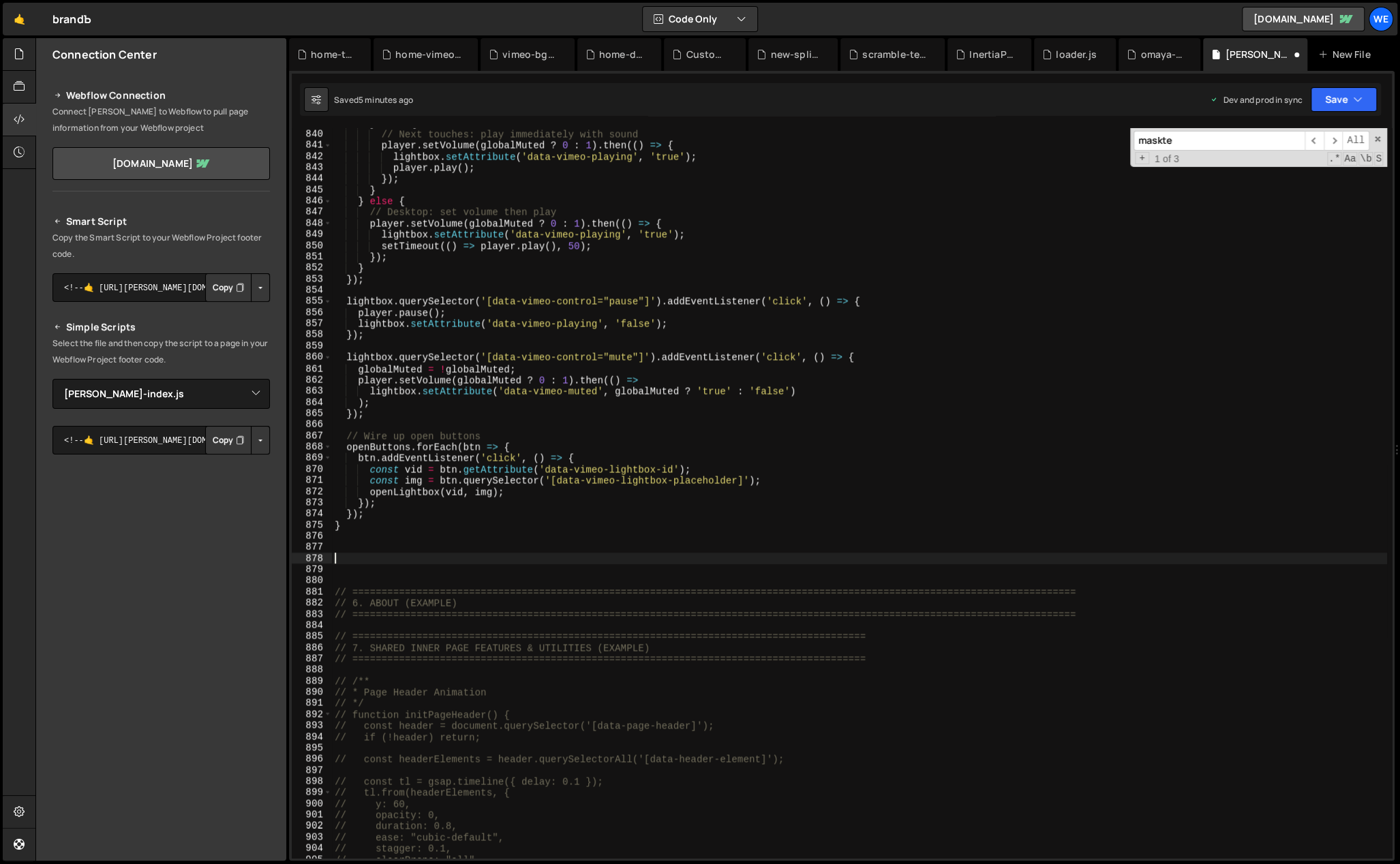
paste textarea "}"
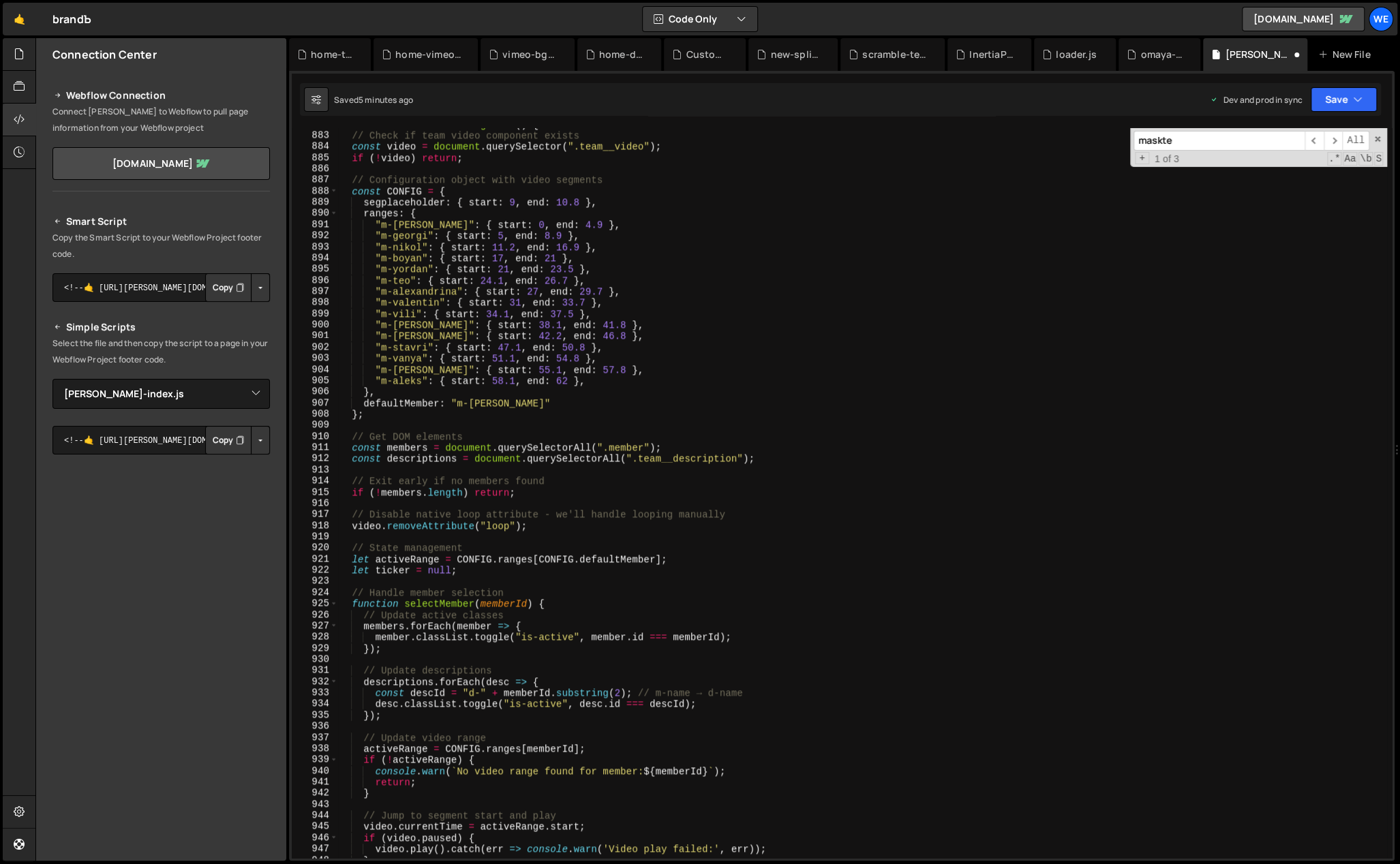
scroll to position [9579, 0]
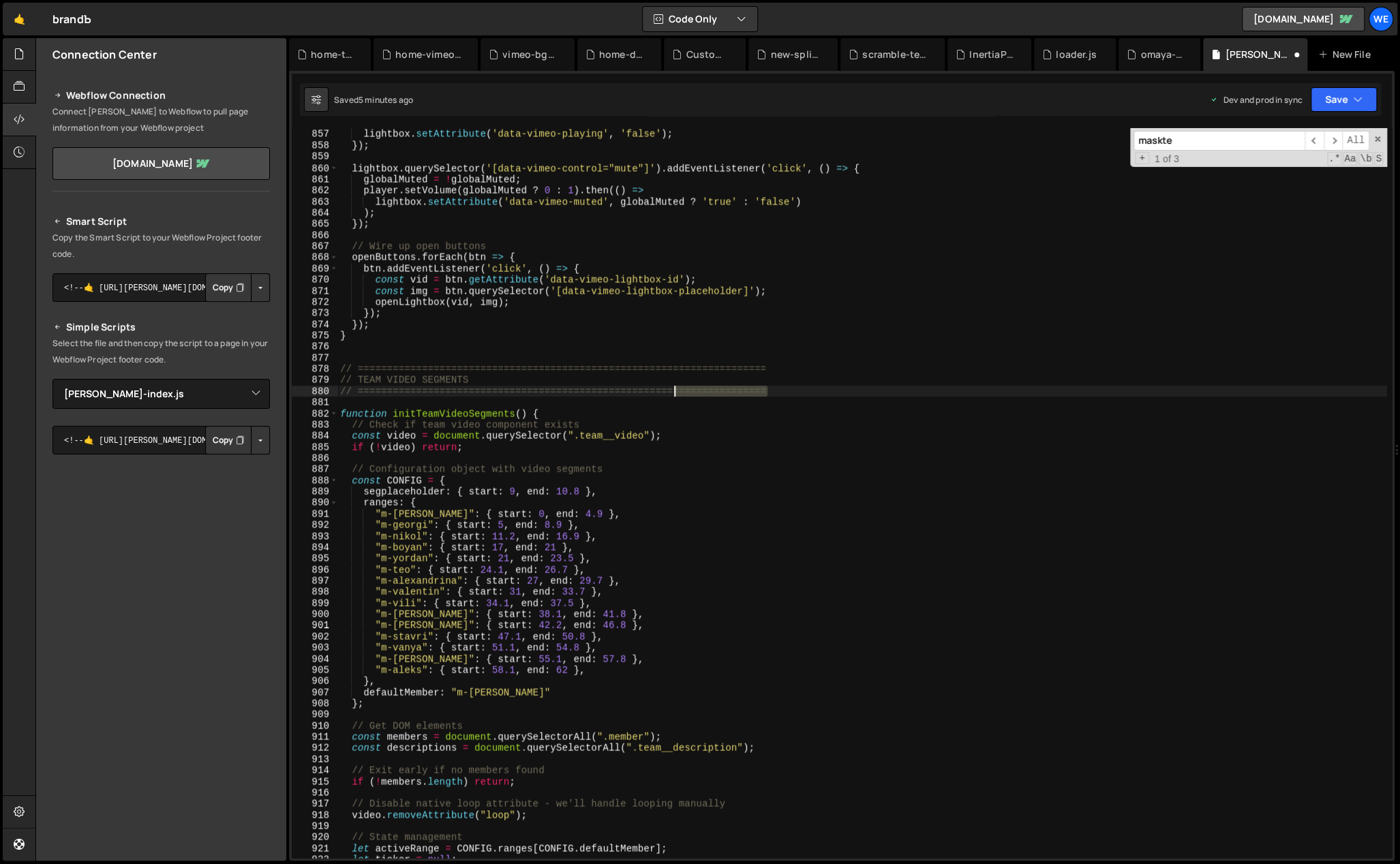
drag, startPoint x: 782, startPoint y: 393, endPoint x: 653, endPoint y: 389, distance: 129.1
click at [653, 389] on div "player . pause ( ) ; lightbox . setAttribute ( 'data-vimeo-playing' , 'false' )…" at bounding box center [862, 494] width 1049 height 753
click at [819, 392] on div "player . pause ( ) ; lightbox . setAttribute ( 'data-vimeo-playing' , 'false' )…" at bounding box center [862, 493] width 1049 height 730
paste textarea "===================="
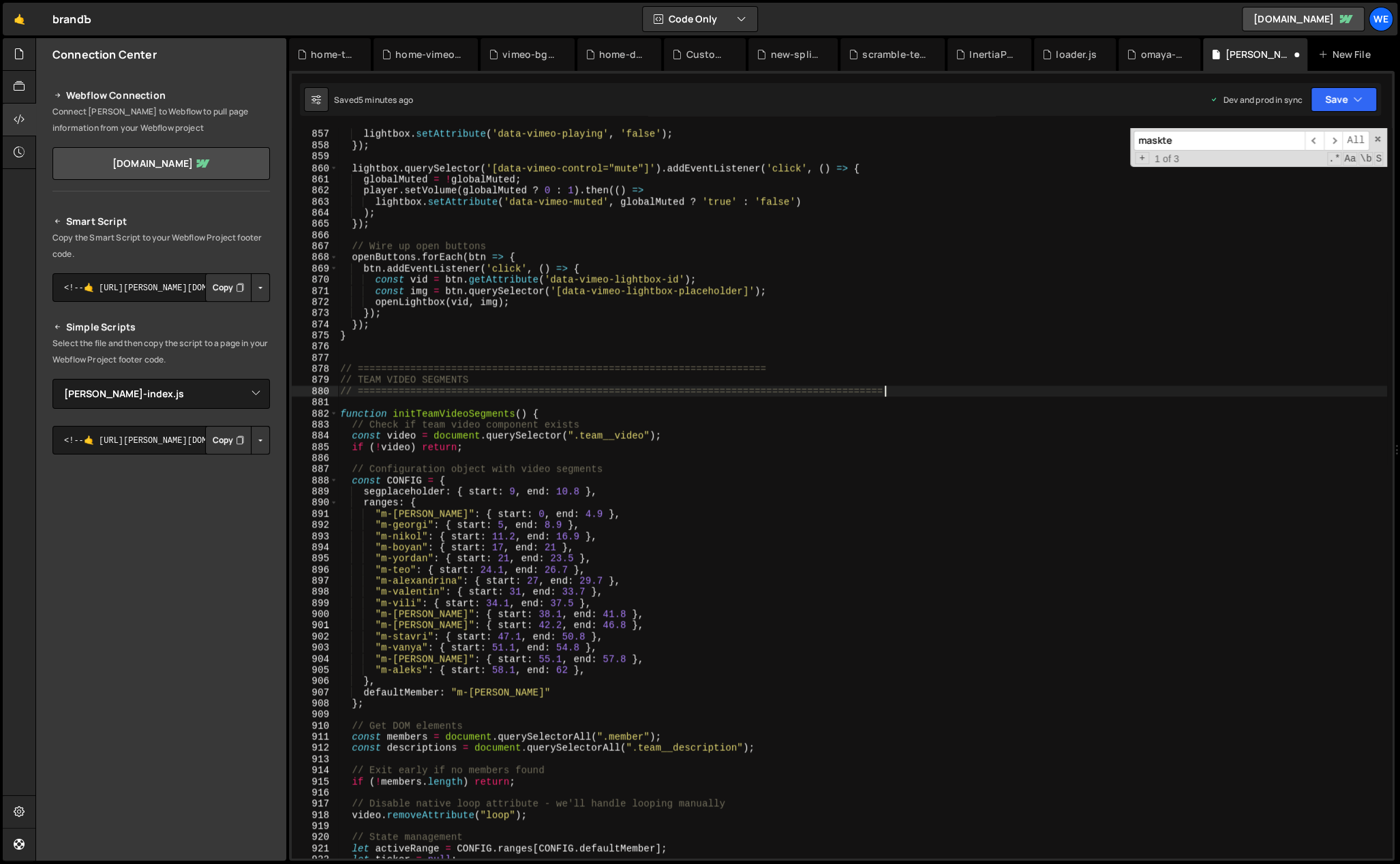
paste textarea "===================="
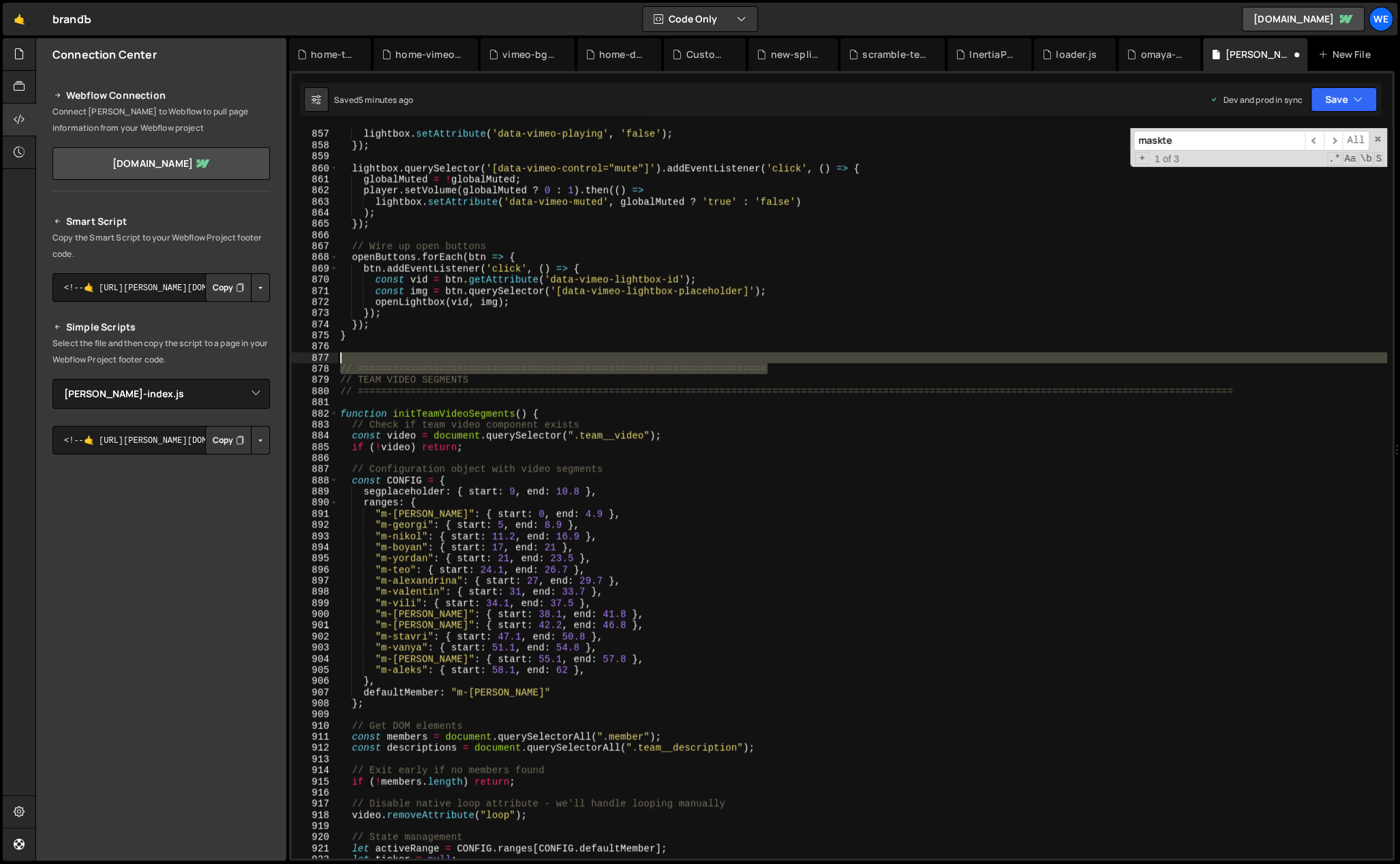
drag, startPoint x: 787, startPoint y: 368, endPoint x: 653, endPoint y: 359, distance: 134.3
click at [650, 358] on div "player . pause ( ) ; lightbox . setAttribute ( 'data-vimeo-playing' , 'false' )…" at bounding box center [862, 494] width 1049 height 753
click at [658, 367] on div "player . pause ( ) ; lightbox . setAttribute ( 'data-vimeo-playing' , 'false' )…" at bounding box center [862, 493] width 1049 height 730
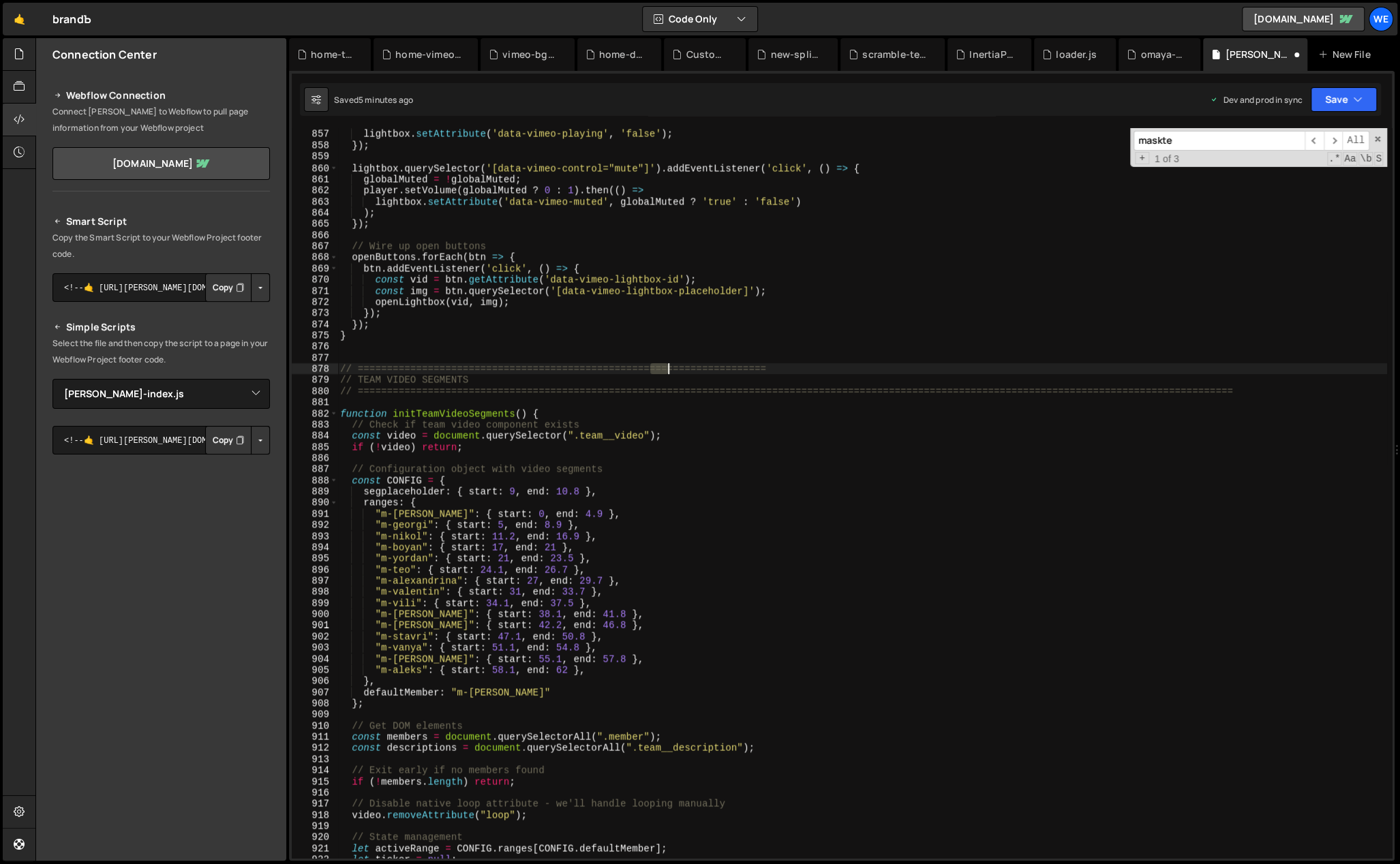
drag, startPoint x: 658, startPoint y: 365, endPoint x: 808, endPoint y: 364, distance: 150.0
click at [806, 364] on div "player . pause ( ) ; lightbox . setAttribute ( 'data-vimeo-playing' , 'false' )…" at bounding box center [862, 494] width 1049 height 753
click at [835, 367] on div "player . pause ( ) ; lightbox . setAttribute ( 'data-vimeo-playing' , 'false' )…" at bounding box center [862, 493] width 1049 height 730
drag, startPoint x: 412, startPoint y: 381, endPoint x: 532, endPoint y: 386, distance: 120.1
click at [426, 377] on div "player . pause ( ) ; lightbox . setAttribute ( 'data-vimeo-playing' , 'false' )…" at bounding box center [862, 494] width 1049 height 753
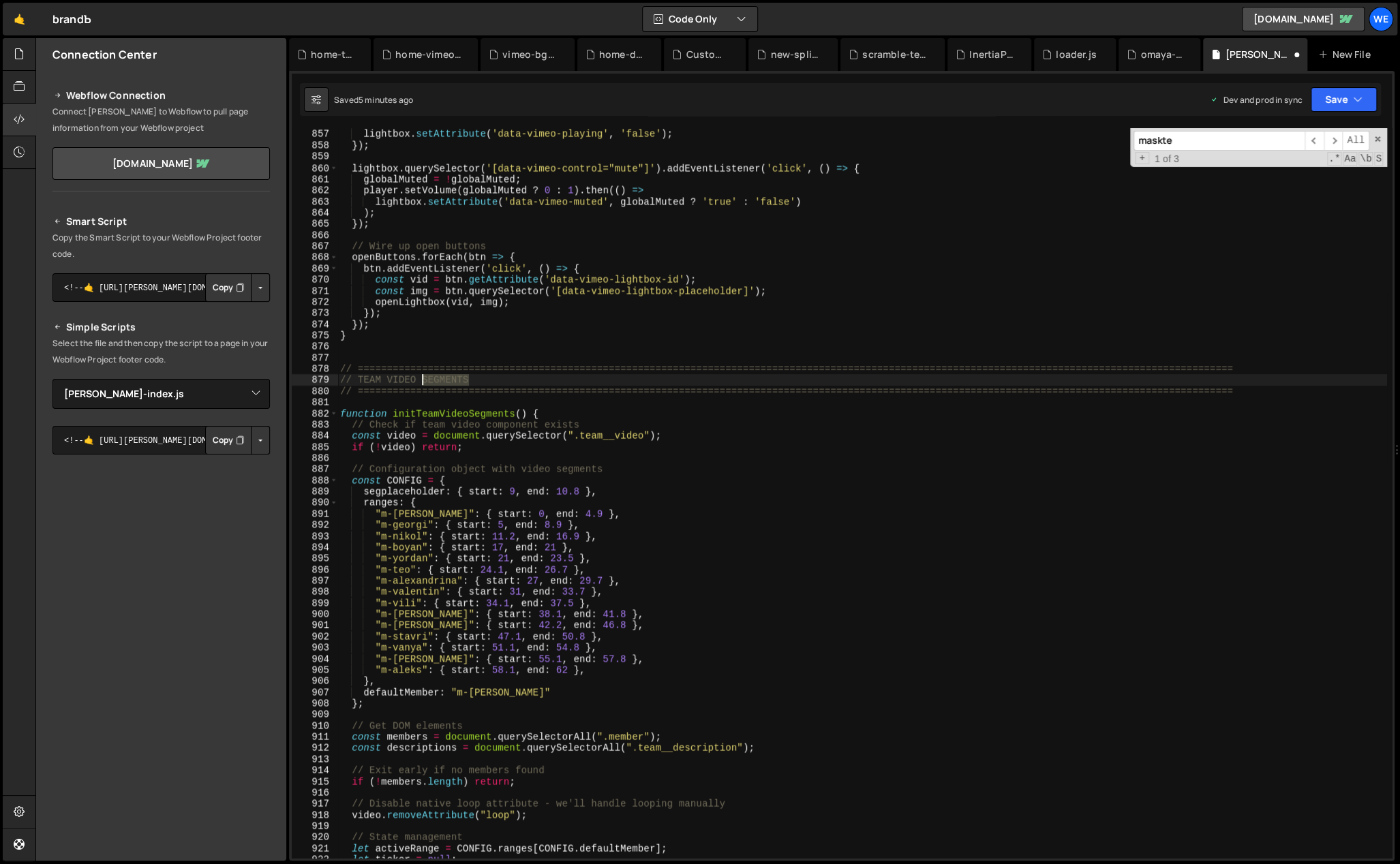
type textarea "// TEAM VIDEO SEGMENTS"
click at [524, 380] on div "player . pause ( ) ; lightbox . setAttribute ( 'data-vimeo-playing' , 'false' )…" at bounding box center [862, 493] width 1049 height 730
drag, startPoint x: 496, startPoint y: 383, endPoint x: 424, endPoint y: 376, distance: 72.3
click at [424, 376] on div "player . pause ( ) ; lightbox . setAttribute ( 'data-vimeo-playing' , 'false' )…" at bounding box center [862, 494] width 1049 height 753
click at [504, 399] on div "player . pause ( ) ; lightbox . setAttribute ( 'data-vimeo-playing' , 'false' )…" at bounding box center [862, 494] width 1049 height 753
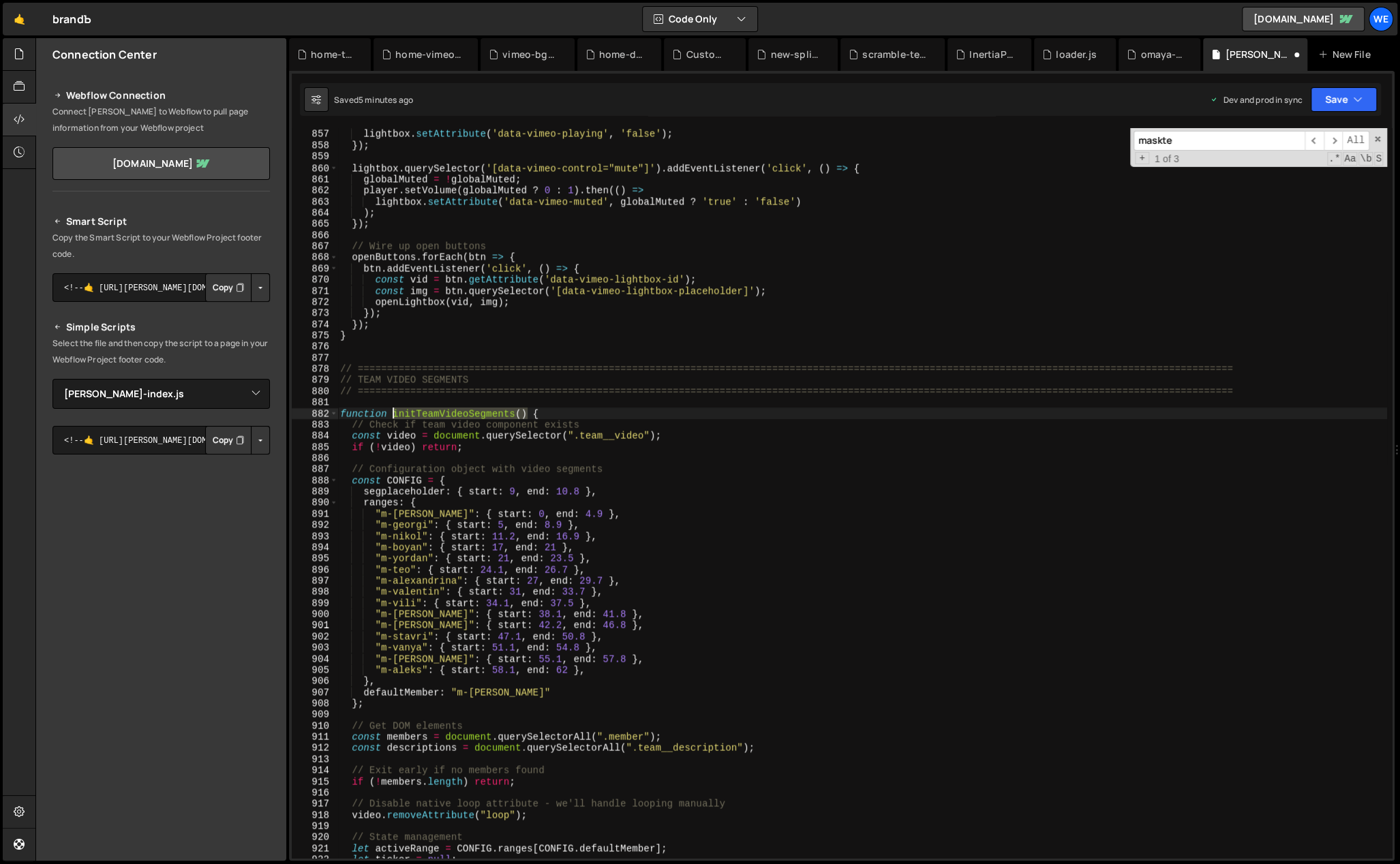
drag, startPoint x: 525, startPoint y: 411, endPoint x: 394, endPoint y: 412, distance: 131.0
click at [393, 412] on div "player . pause ( ) ; lightbox . setAttribute ( 'data-vimeo-playing' , 'false' )…" at bounding box center [862, 494] width 1049 height 753
click at [573, 390] on div "player . pause ( ) ; lightbox . setAttribute ( 'data-vimeo-playing' , 'false' )…" at bounding box center [862, 494] width 1049 height 753
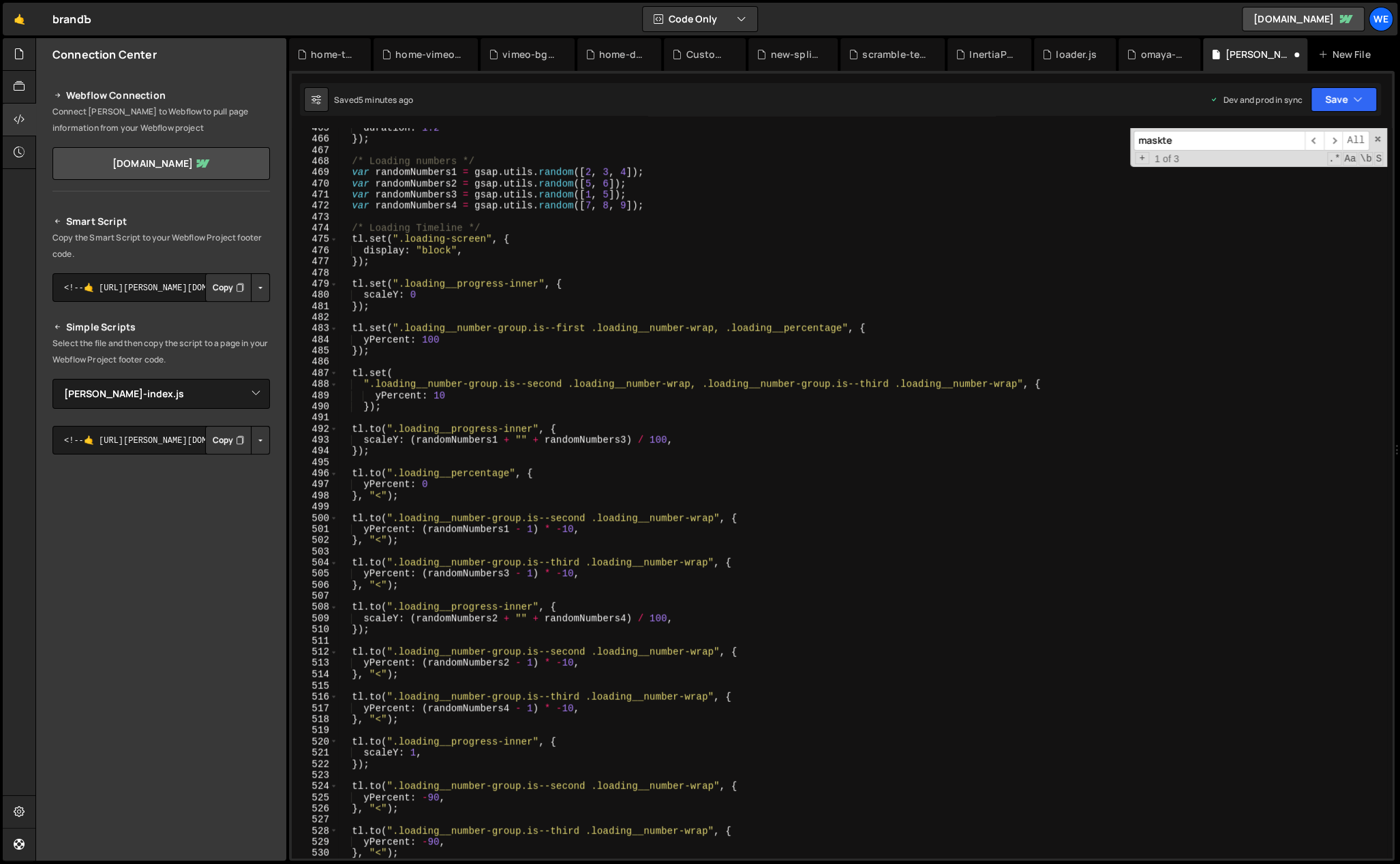
scroll to position [4727, 0]
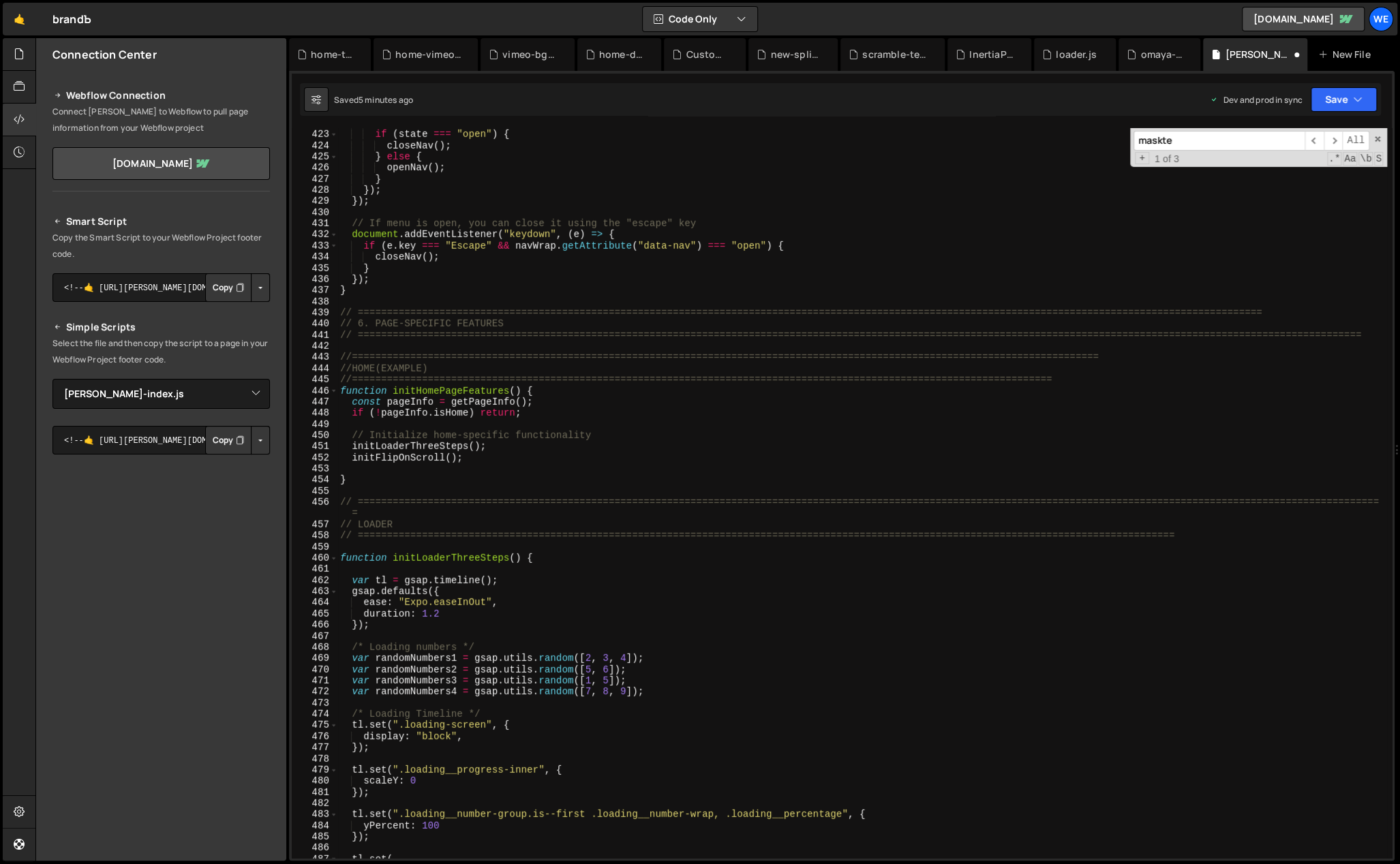
click at [488, 457] on div "state = navWrap . getAttribute ( "data-nav" ) ; if ( state === "open" ) { close…" at bounding box center [862, 494] width 1049 height 753
type textarea "initFlipOnScroll();"
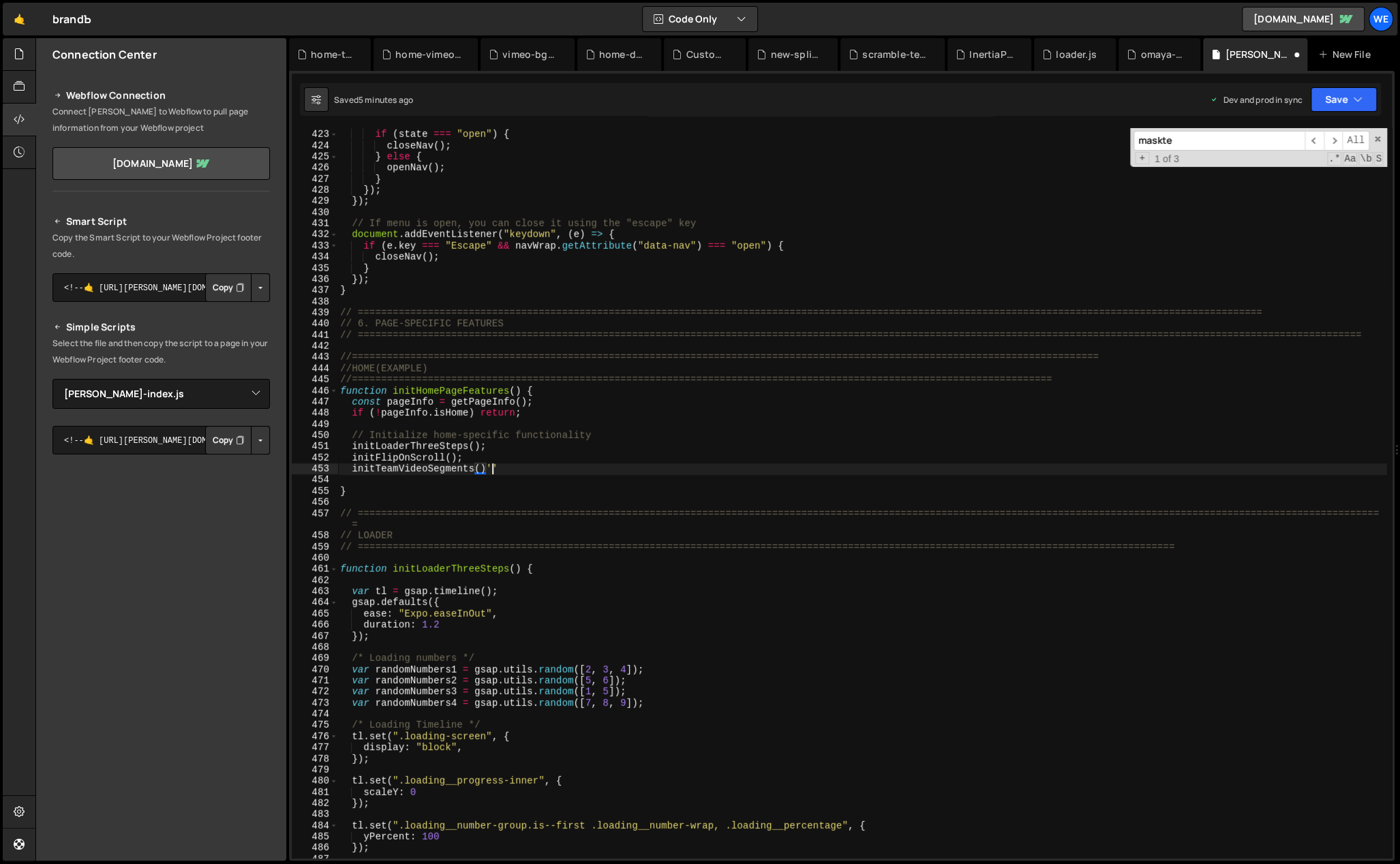
scroll to position [0, 9]
type textarea "initTeamVideoSegments()"
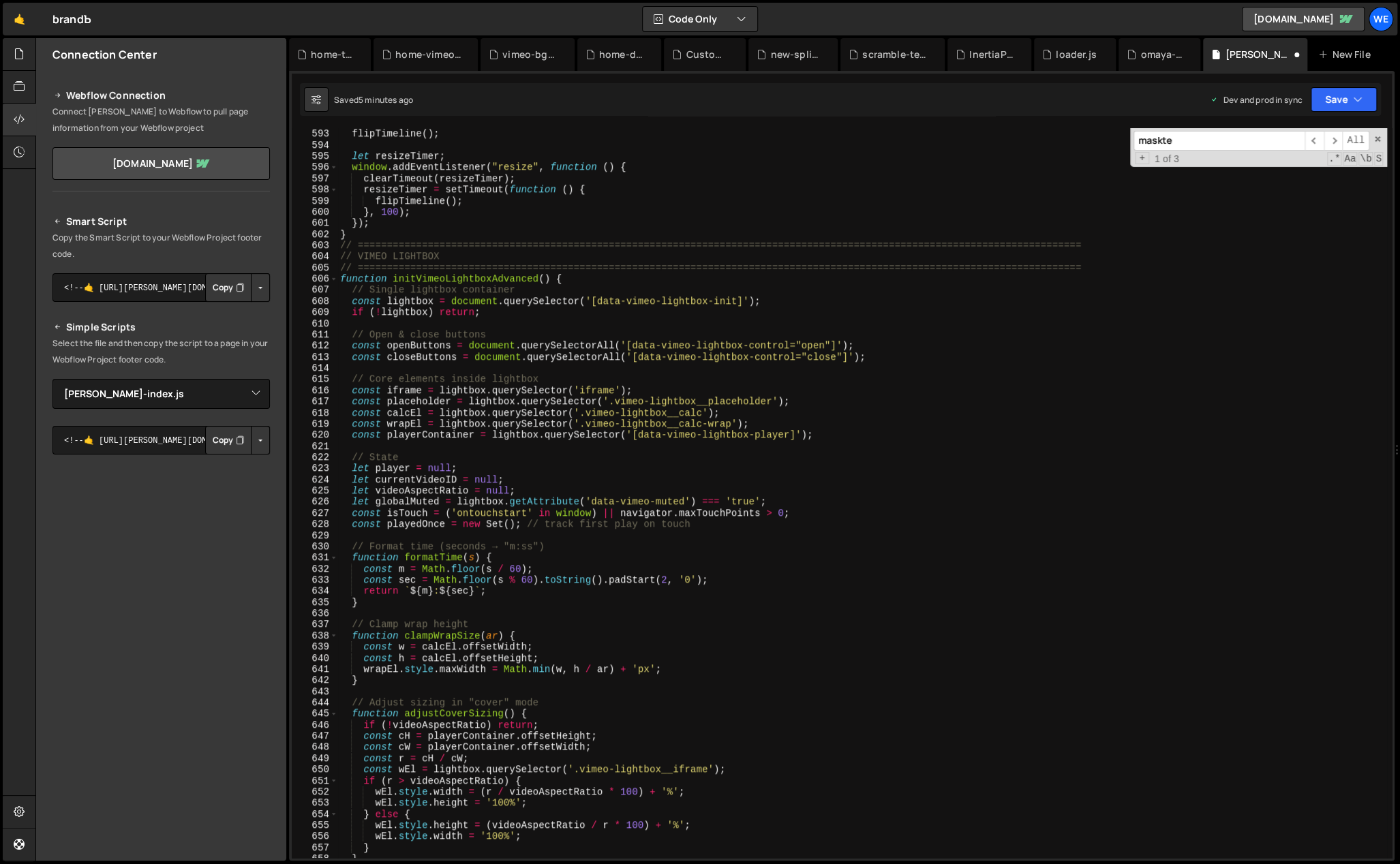
scroll to position [6620, 0]
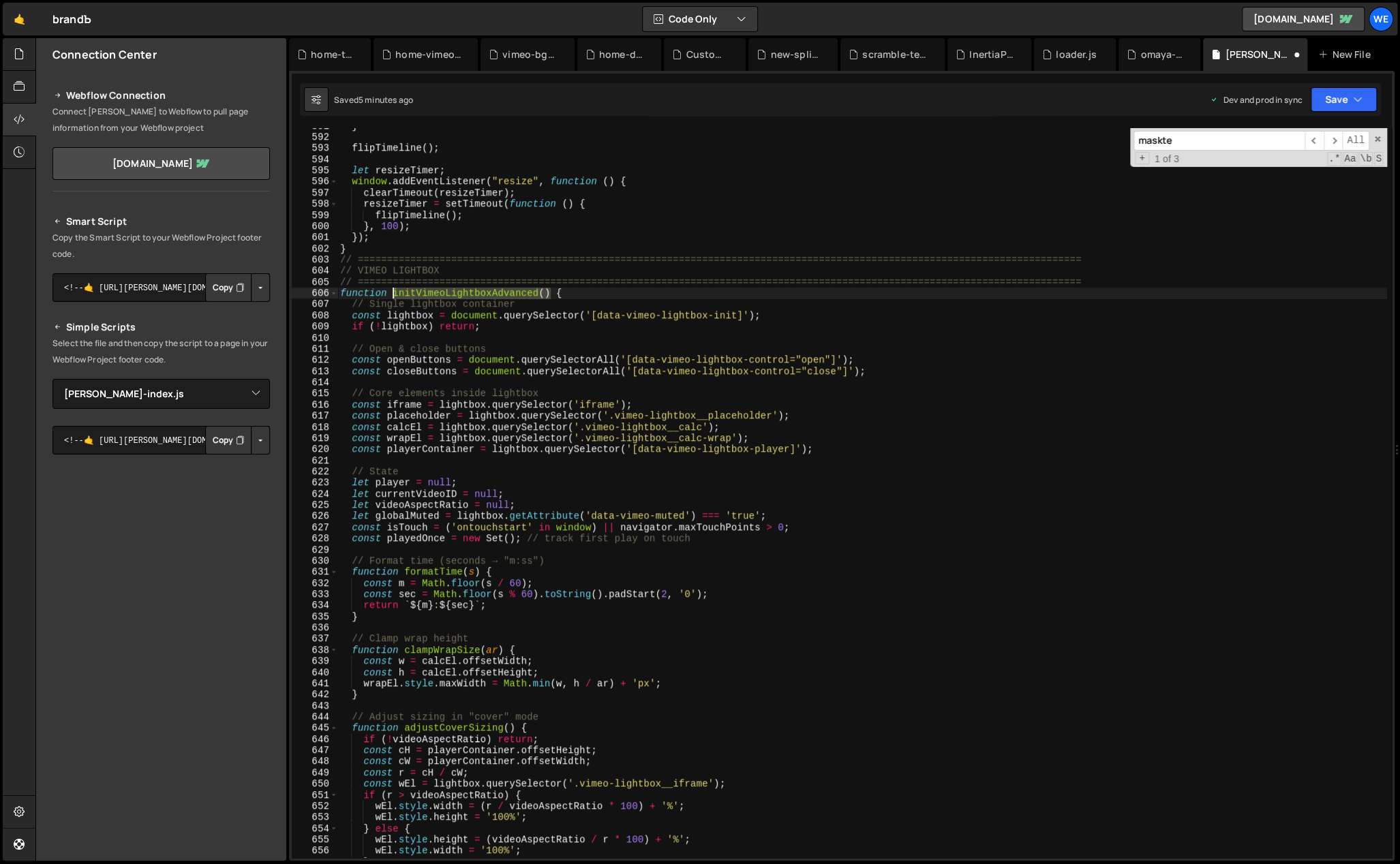
drag, startPoint x: 550, startPoint y: 293, endPoint x: 394, endPoint y: 291, distance: 156.0
click at [394, 291] on div "} flipTimeline ( ) ; let resizeTimer ; window . addEventListener ( "resize" , f…" at bounding box center [862, 497] width 1049 height 753
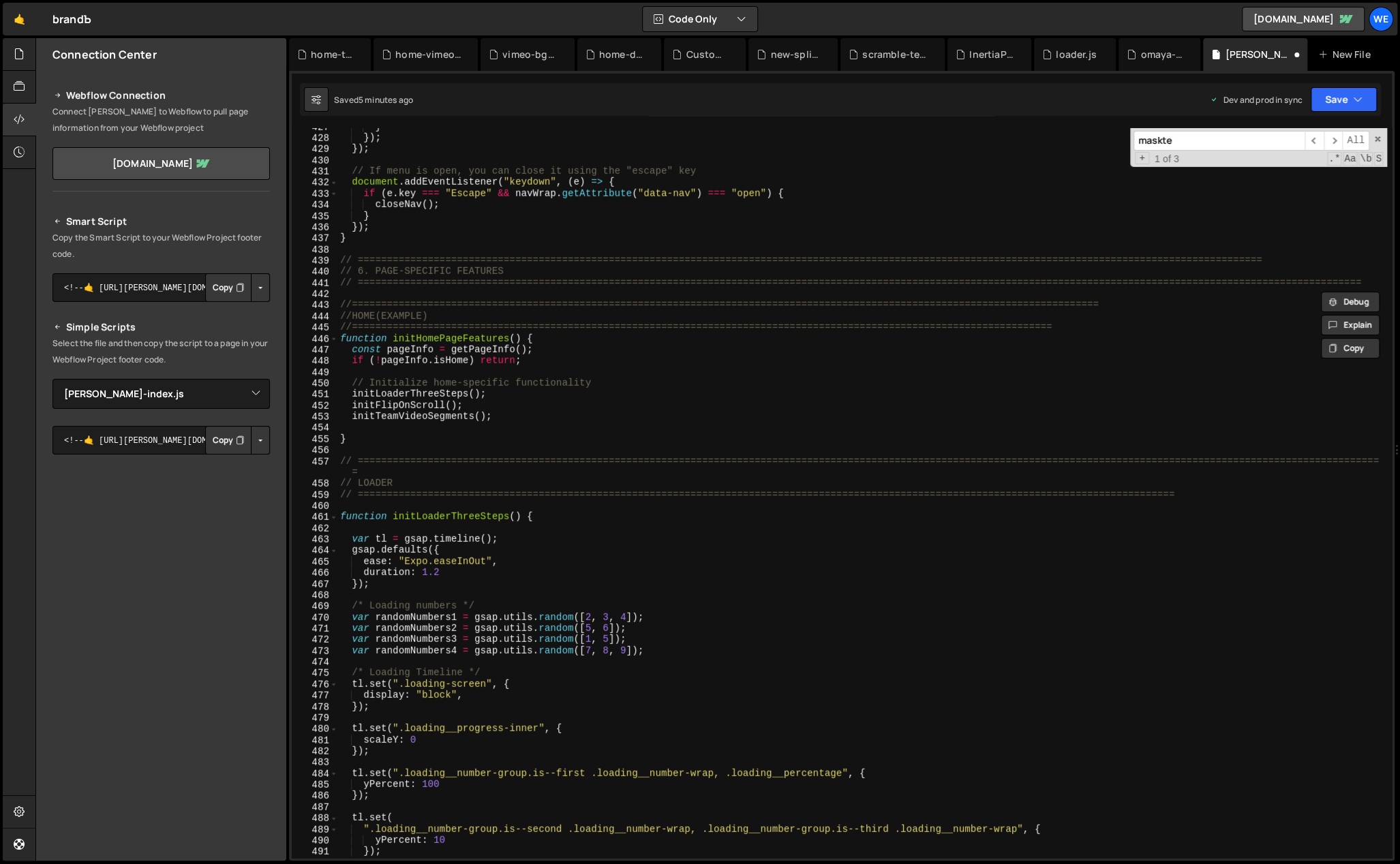
scroll to position [4780, 0]
click at [528, 394] on div "} }) ; }) ; // If menu is open, you can close it using the "escape" key documen…" at bounding box center [862, 498] width 1049 height 753
click at [521, 405] on div "} }) ; }) ; // If menu is open, you can close it using the "escape" key documen…" at bounding box center [862, 498] width 1049 height 753
type textarea "initFlipOnScroll();"
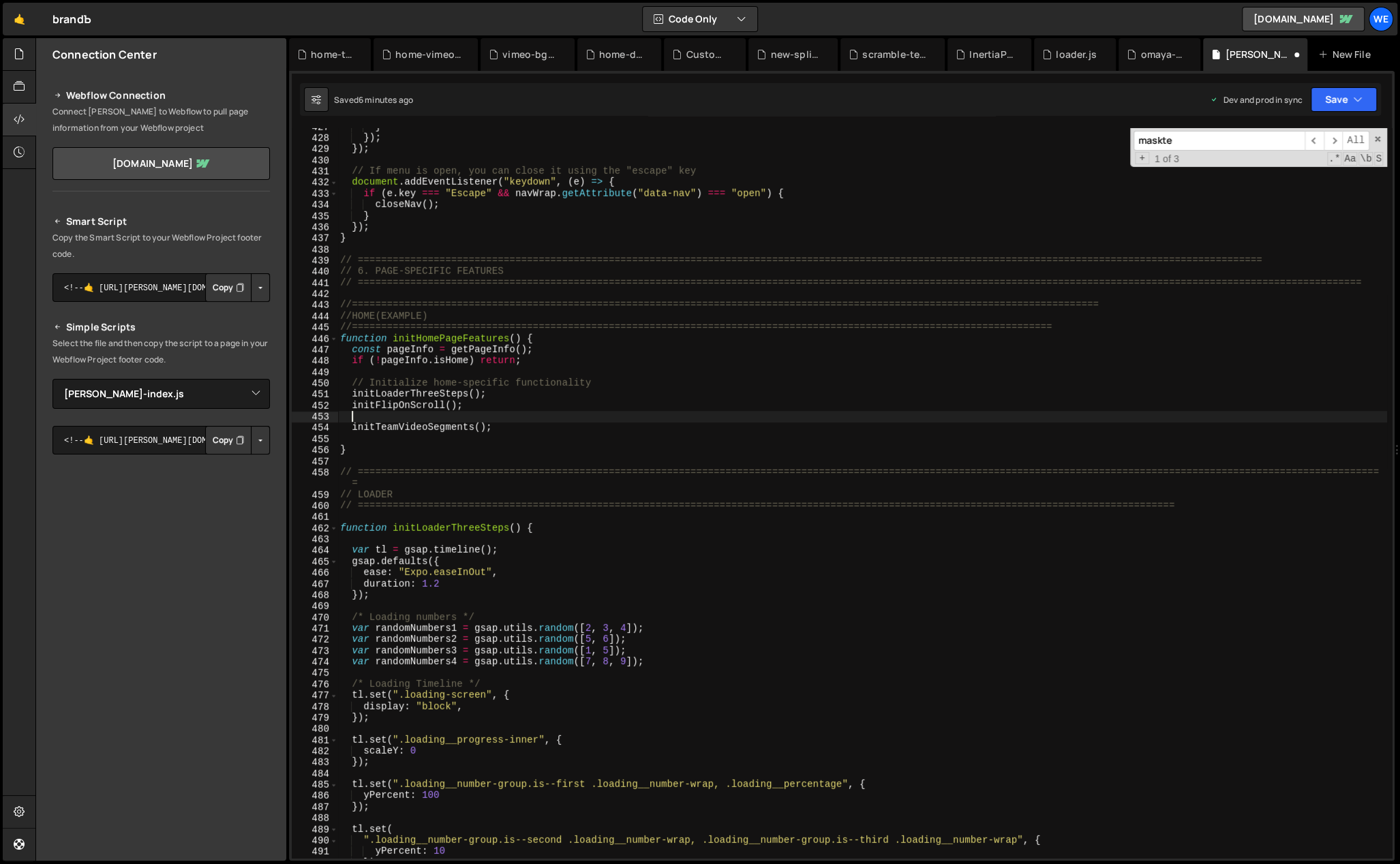
scroll to position [0, 0]
type textarea "initVimeoLightboxAdvanced();"
click at [569, 439] on div "} }) ; }) ; // If menu is open, you can close it using the "escape" key documen…" at bounding box center [862, 498] width 1049 height 753
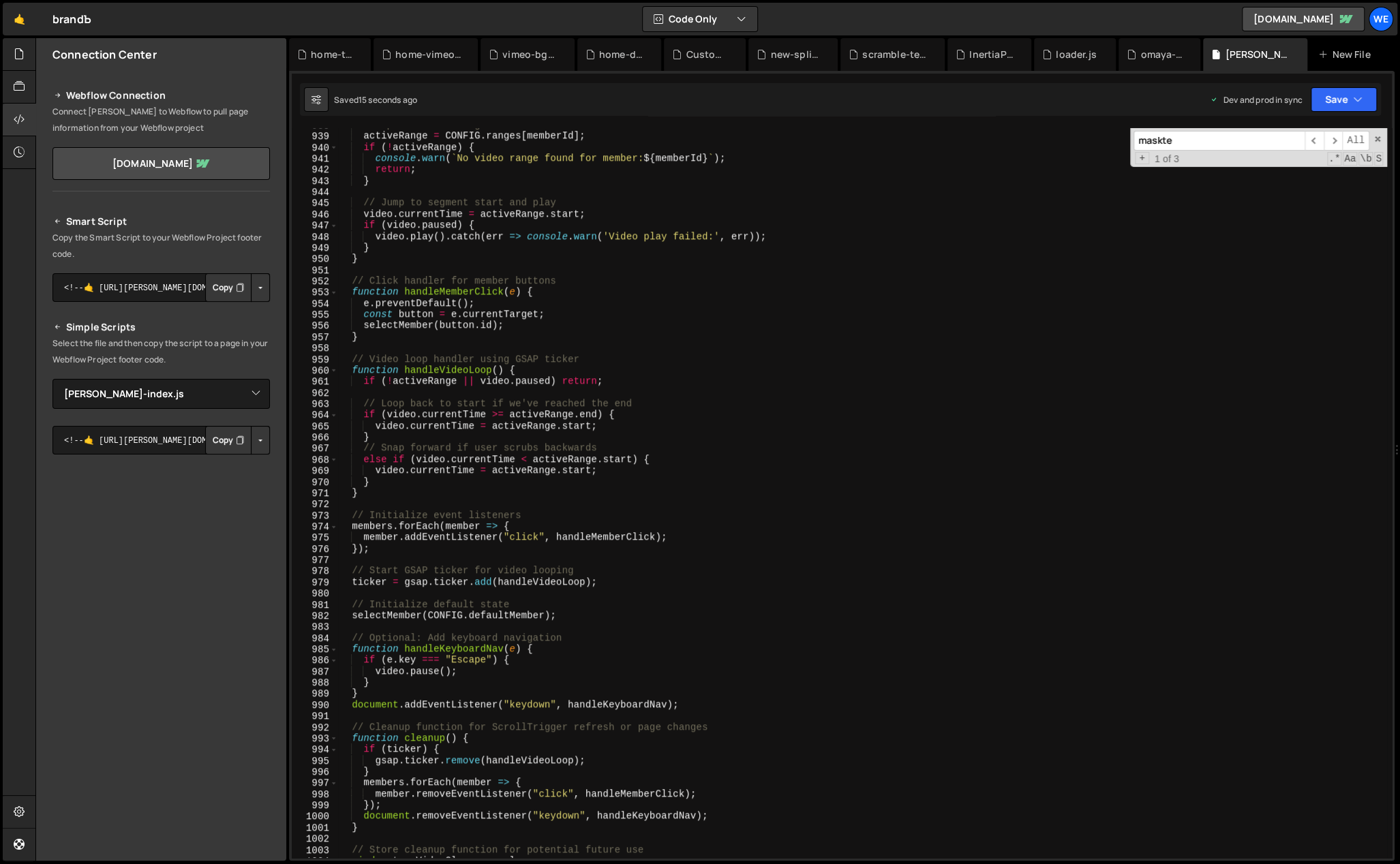
scroll to position [11121, 0]
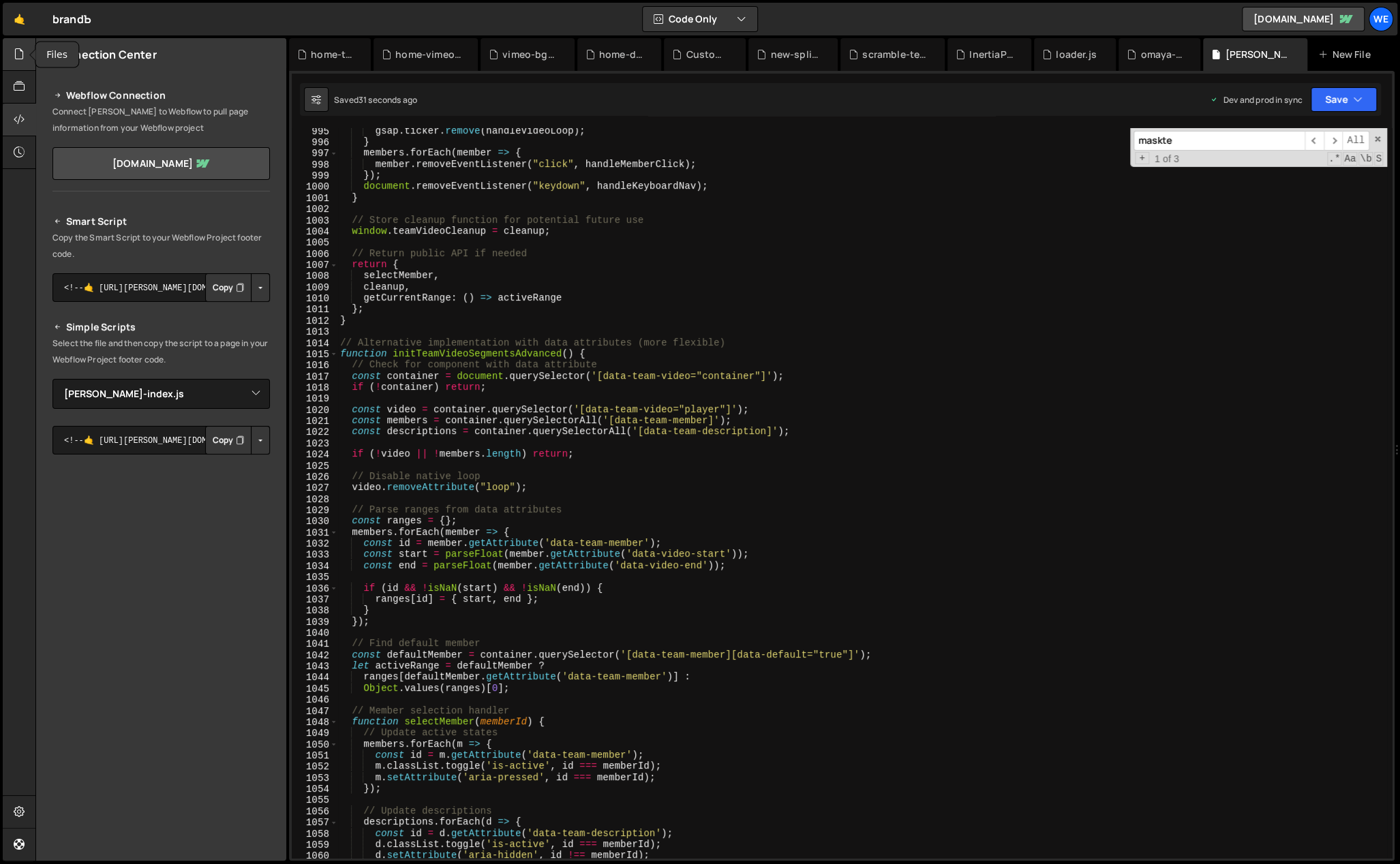
click at [18, 52] on icon at bounding box center [19, 54] width 11 height 15
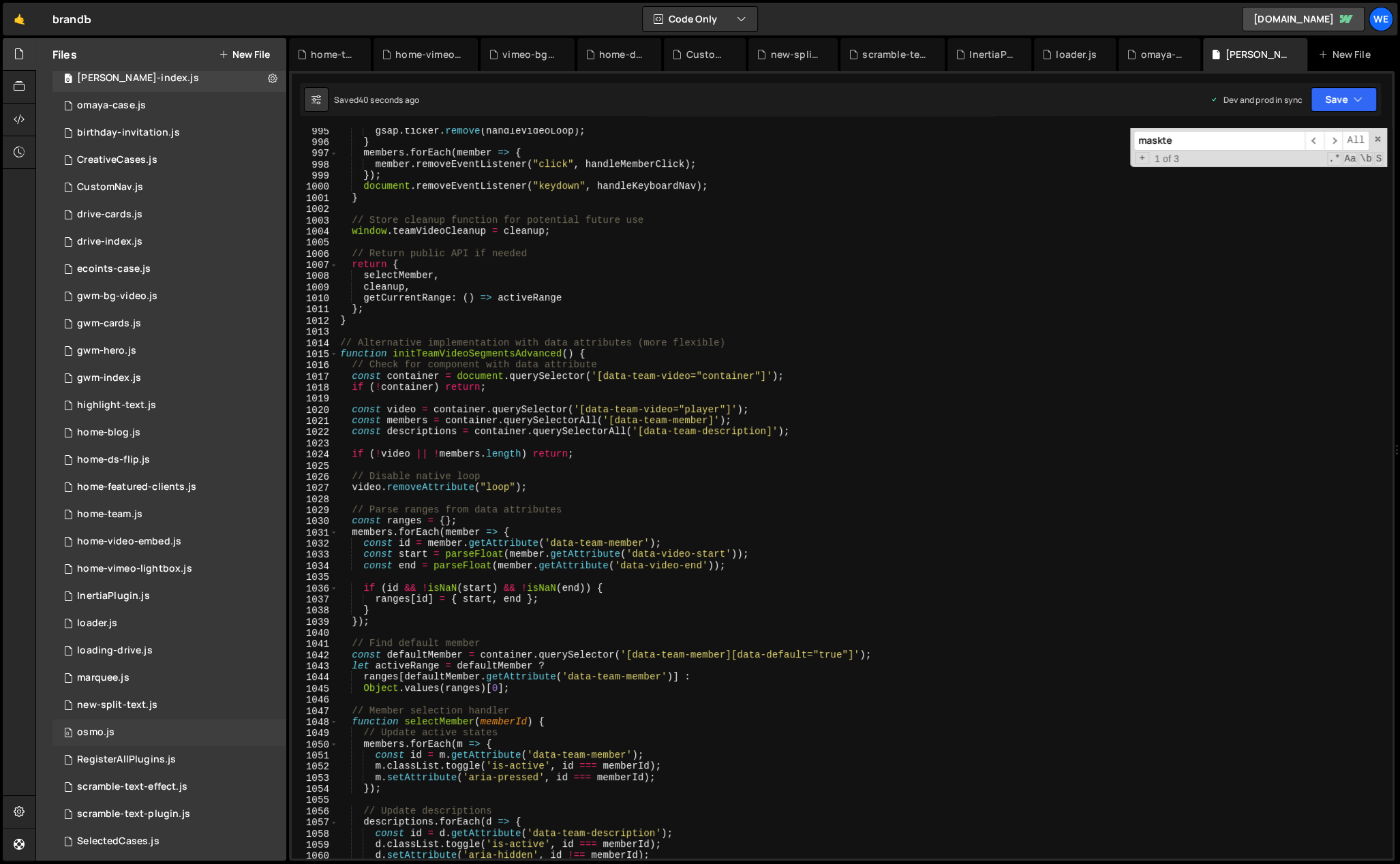
scroll to position [30, 0]
click at [139, 430] on div "0 home-blog.js 0" at bounding box center [169, 436] width 234 height 27
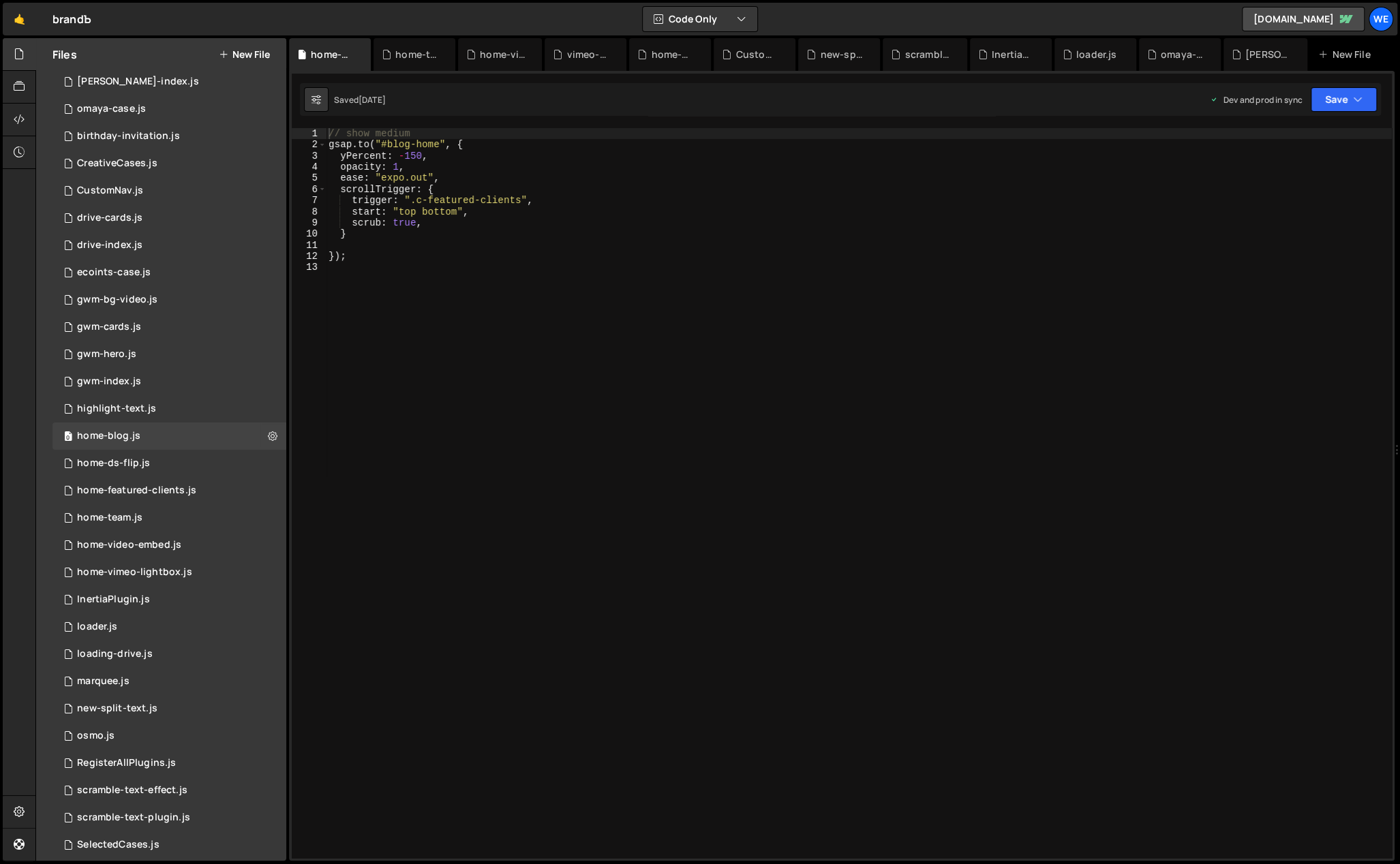
click at [707, 298] on div "// show medium gsap . to ( "#blog-home" , { yPercent : - 150 , opacity : 1 , ea…" at bounding box center [859, 505] width 1066 height 753
click at [549, 299] on div "// show medium gsap . to ( "#blog-home" , { yPercent : - 150 , opacity : 1 , ea…" at bounding box center [859, 505] width 1066 height 753
type textarea "});"
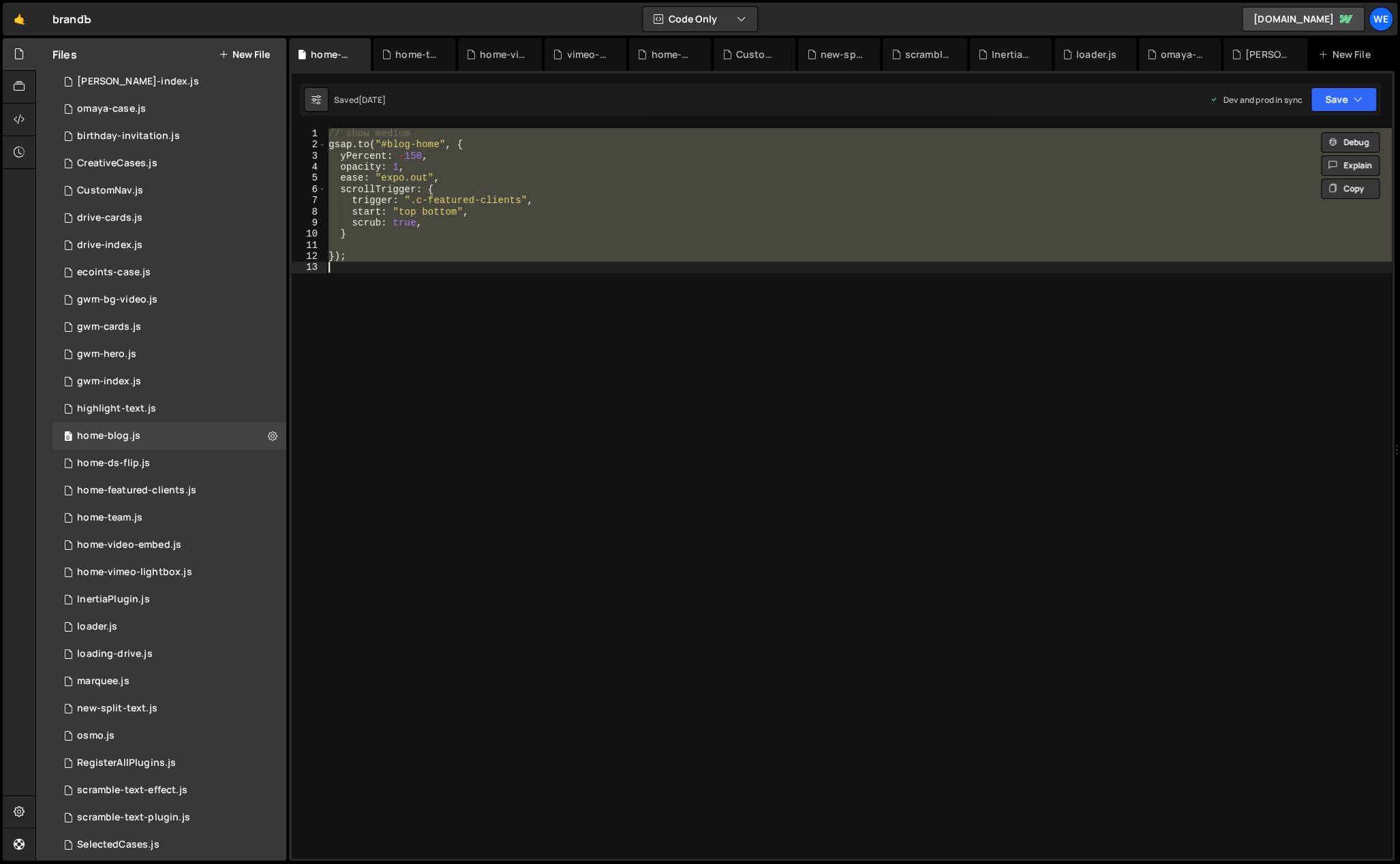
click at [617, 358] on div "// show medium gsap . to ( "#blog-home" , { yPercent : - 150 , opacity : 1 , ea…" at bounding box center [859, 493] width 1066 height 730
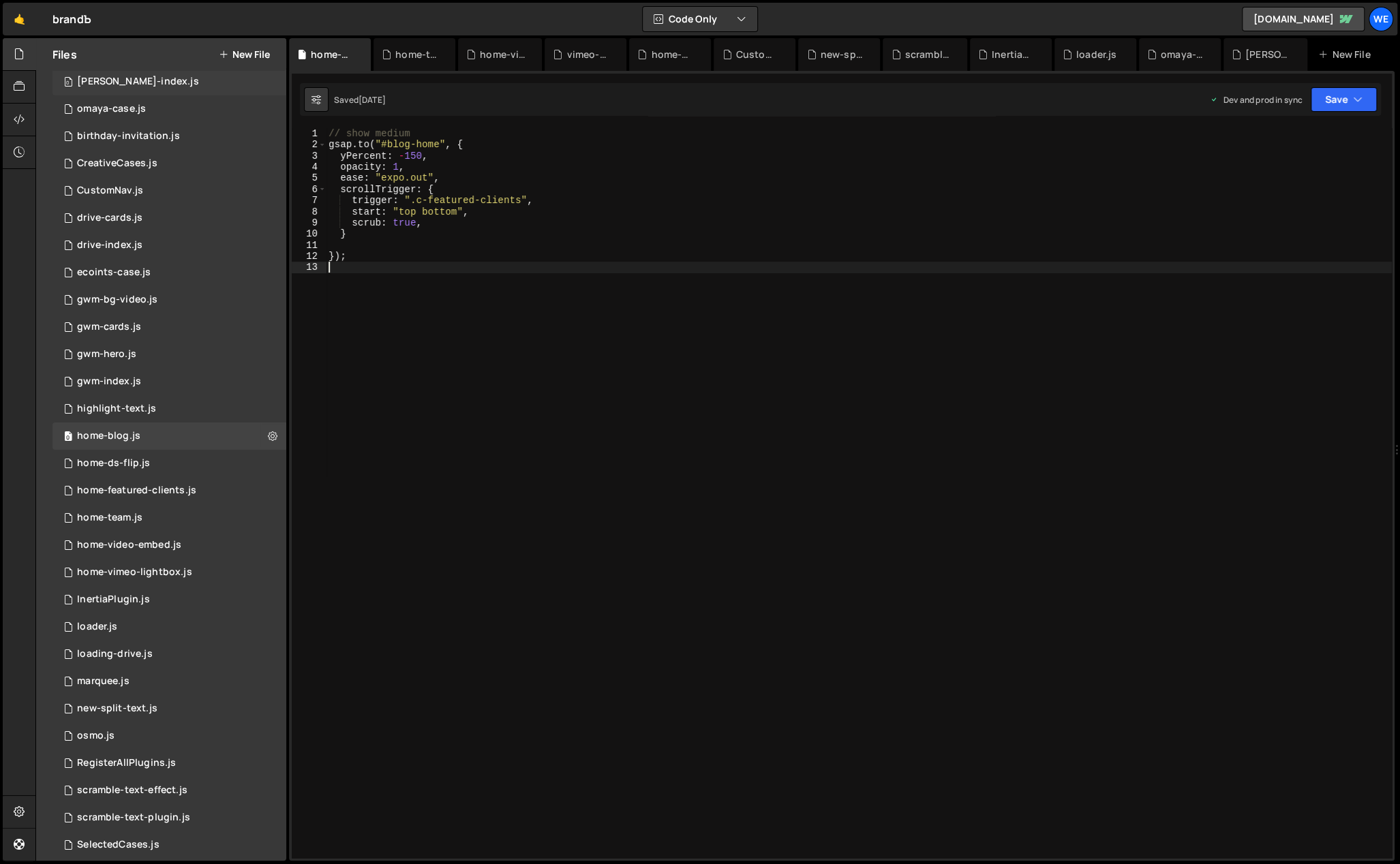
click at [136, 81] on div "[PERSON_NAME]-index.js" at bounding box center [138, 81] width 122 height 12
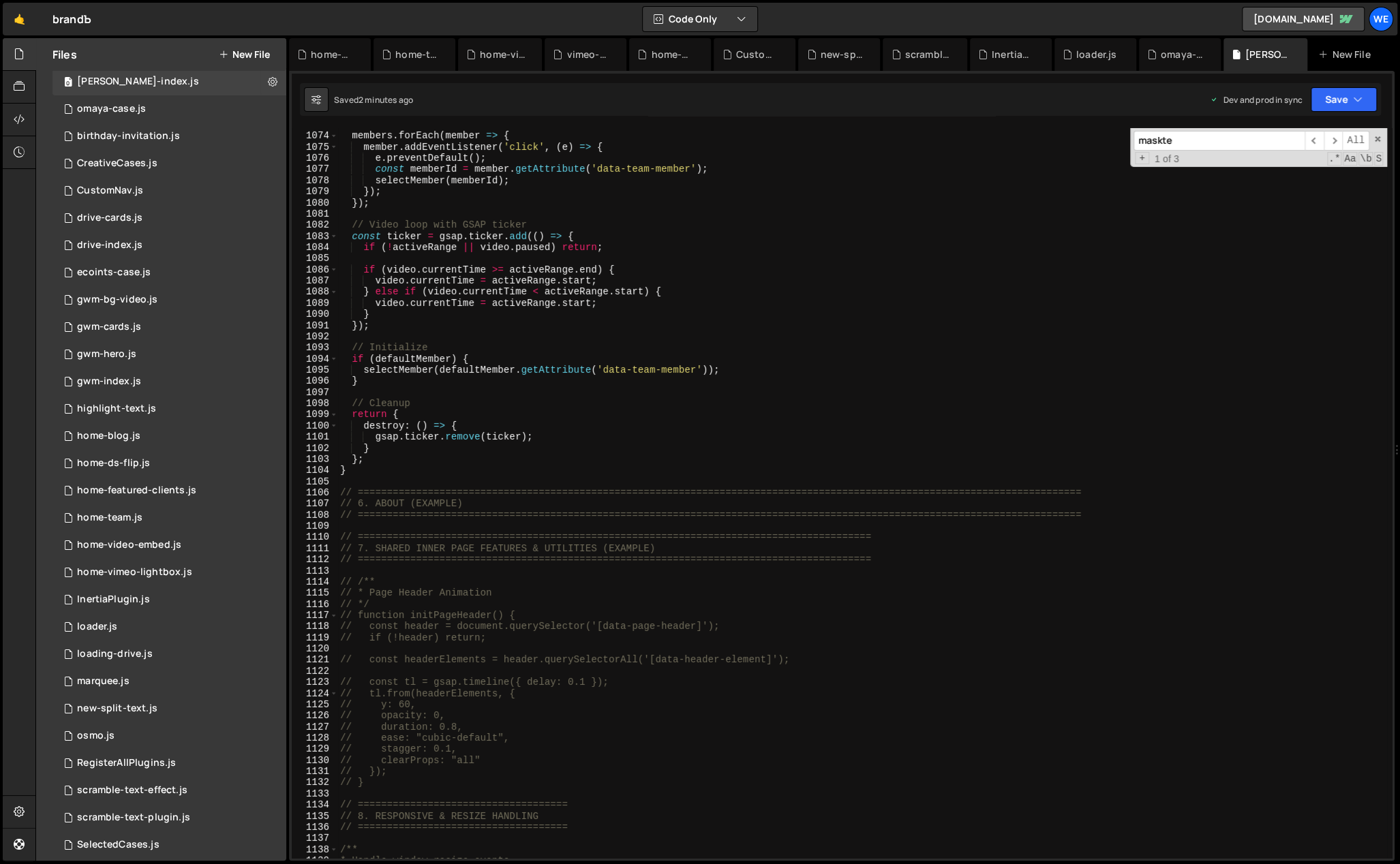
scroll to position [11997, 0]
click at [441, 462] on div "// Event handlers members . forEach ( member => { member . addEventListener ( '…" at bounding box center [862, 496] width 1049 height 753
type textarea "}"
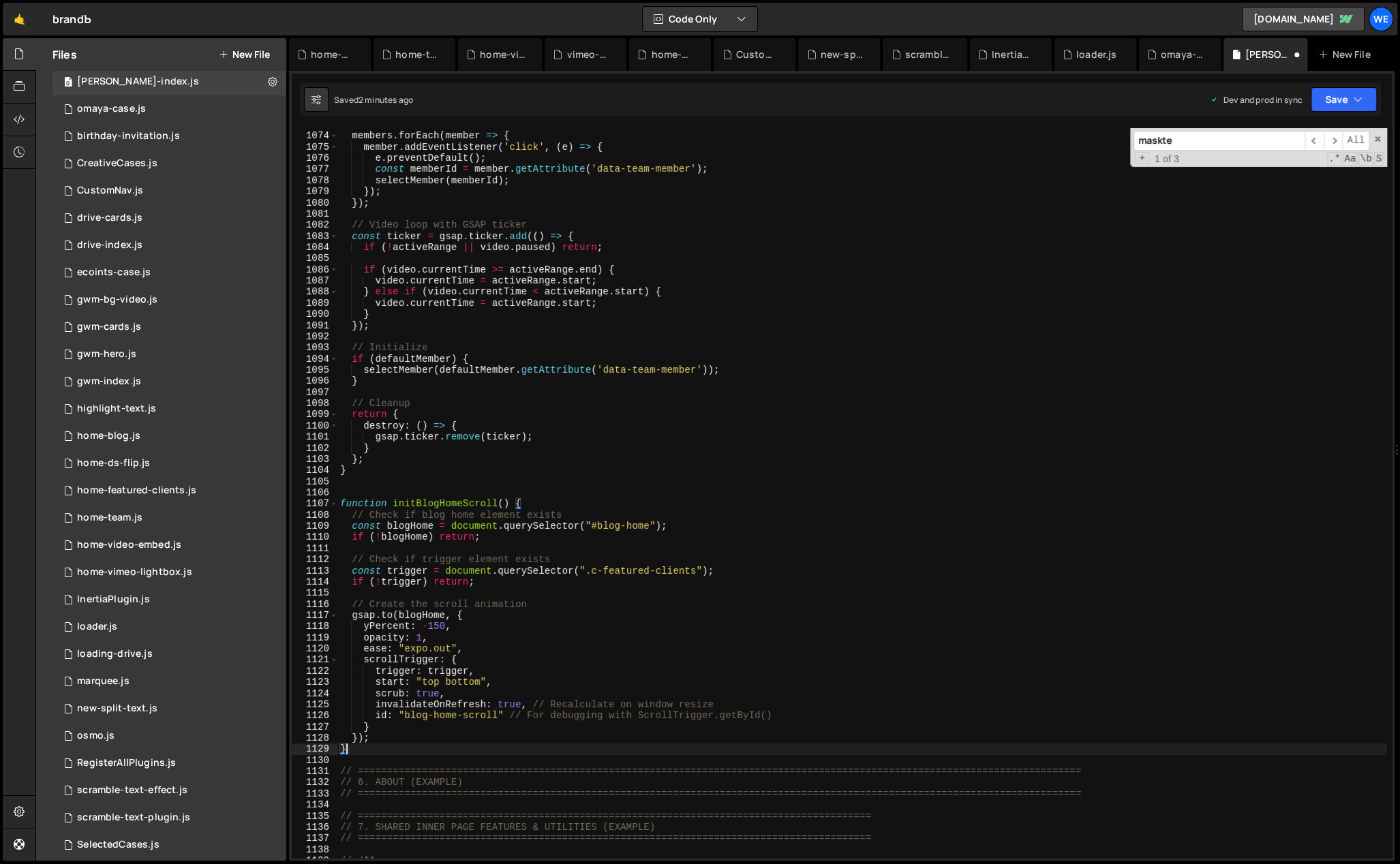
scroll to position [12153, 0]
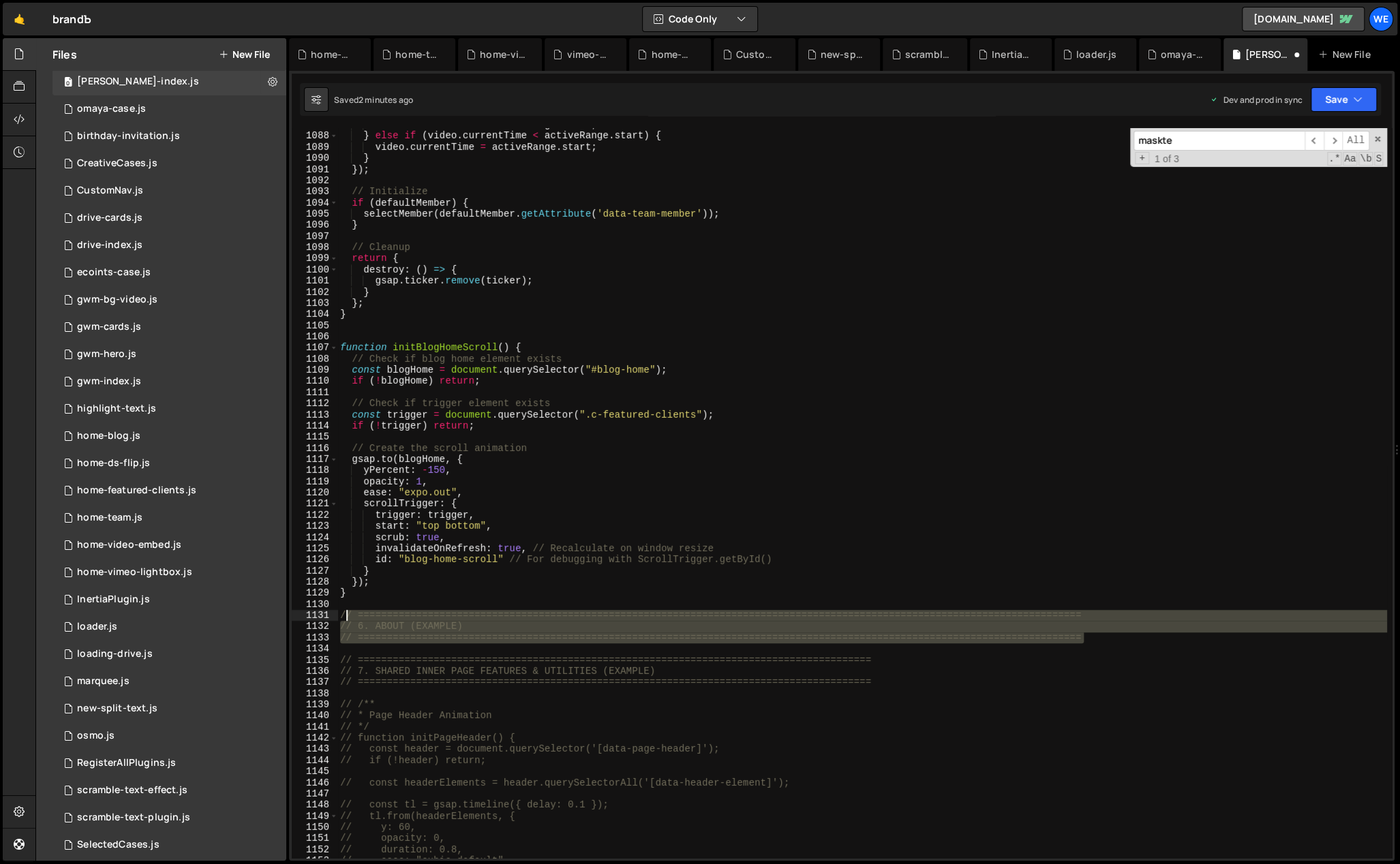
drag, startPoint x: 870, startPoint y: 642, endPoint x: 338, endPoint y: 614, distance: 532.7
click at [338, 614] on div "video . currentTime = activeRange . start ; } else if ( video . currentTime < a…" at bounding box center [862, 496] width 1049 height 753
type textarea "// ============================================================================…"
click at [424, 325] on div "video . currentTime = activeRange . start ; } else if ( video . currentTime < a…" at bounding box center [862, 496] width 1049 height 753
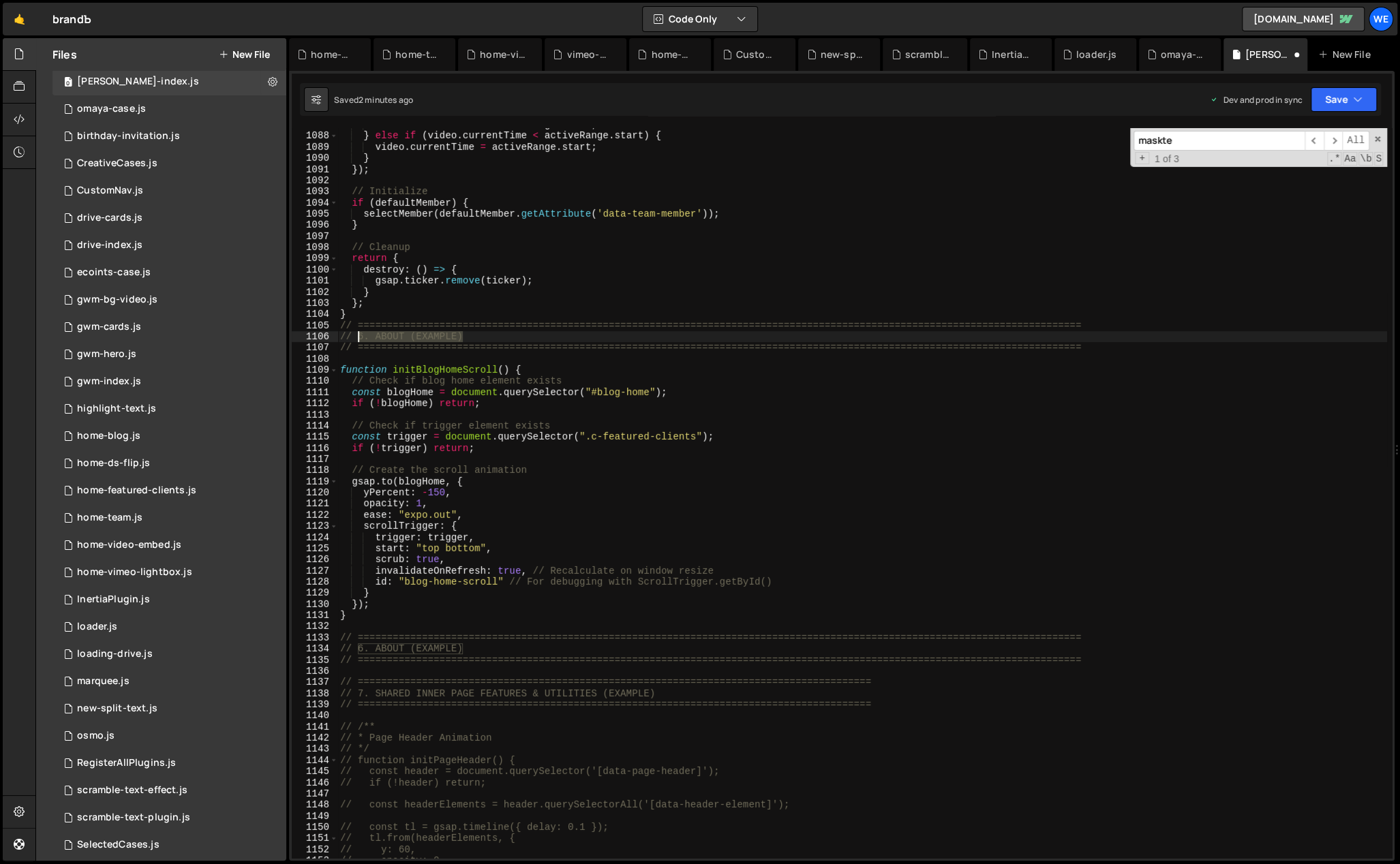
drag, startPoint x: 471, startPoint y: 332, endPoint x: 357, endPoint y: 335, distance: 114.0
click at [357, 335] on div "video . currentTime = activeRange . start ; } else if ( video . currentTime < a…" at bounding box center [862, 496] width 1049 height 753
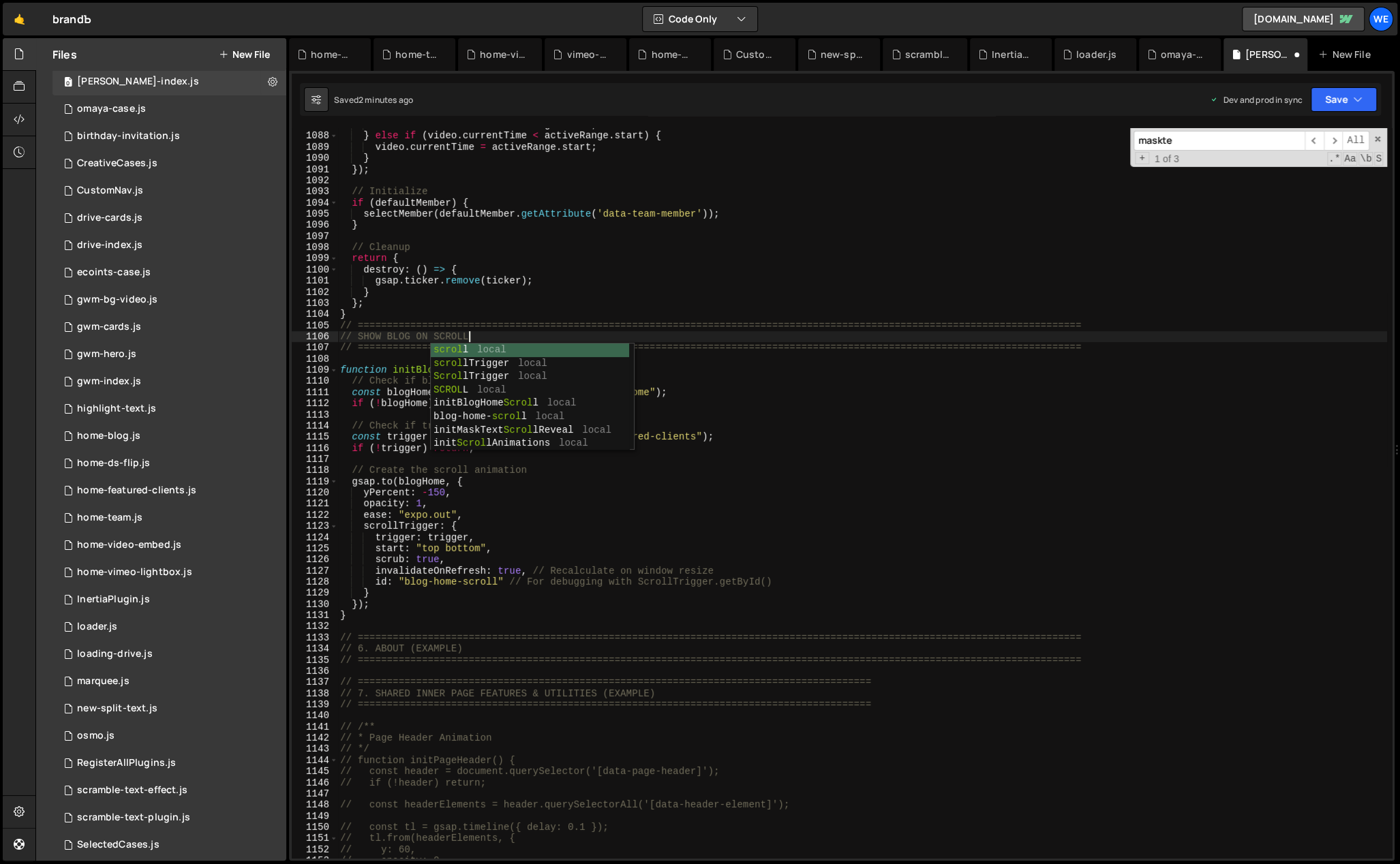
scroll to position [0, 8]
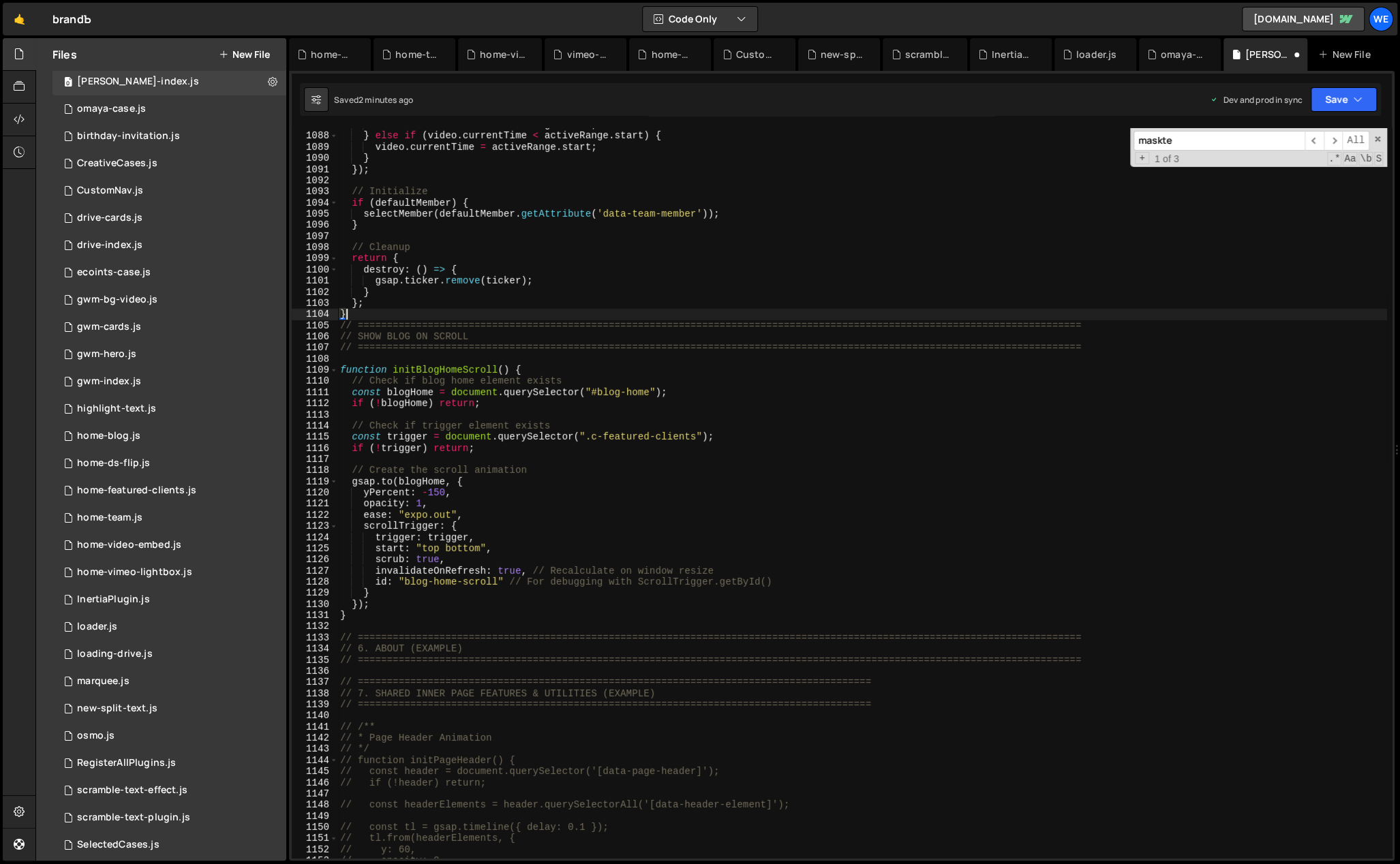
click at [521, 317] on div "video . currentTime = activeRange . start ; } else if ( video . currentTime < a…" at bounding box center [862, 496] width 1049 height 753
click at [1053, 324] on div "video . currentTime = activeRange . start ; } else if ( video . currentTime < a…" at bounding box center [862, 496] width 1049 height 753
click at [1112, 329] on div "video . currentTime = activeRange . start ; } else if ( video . currentTime < a…" at bounding box center [862, 493] width 1049 height 730
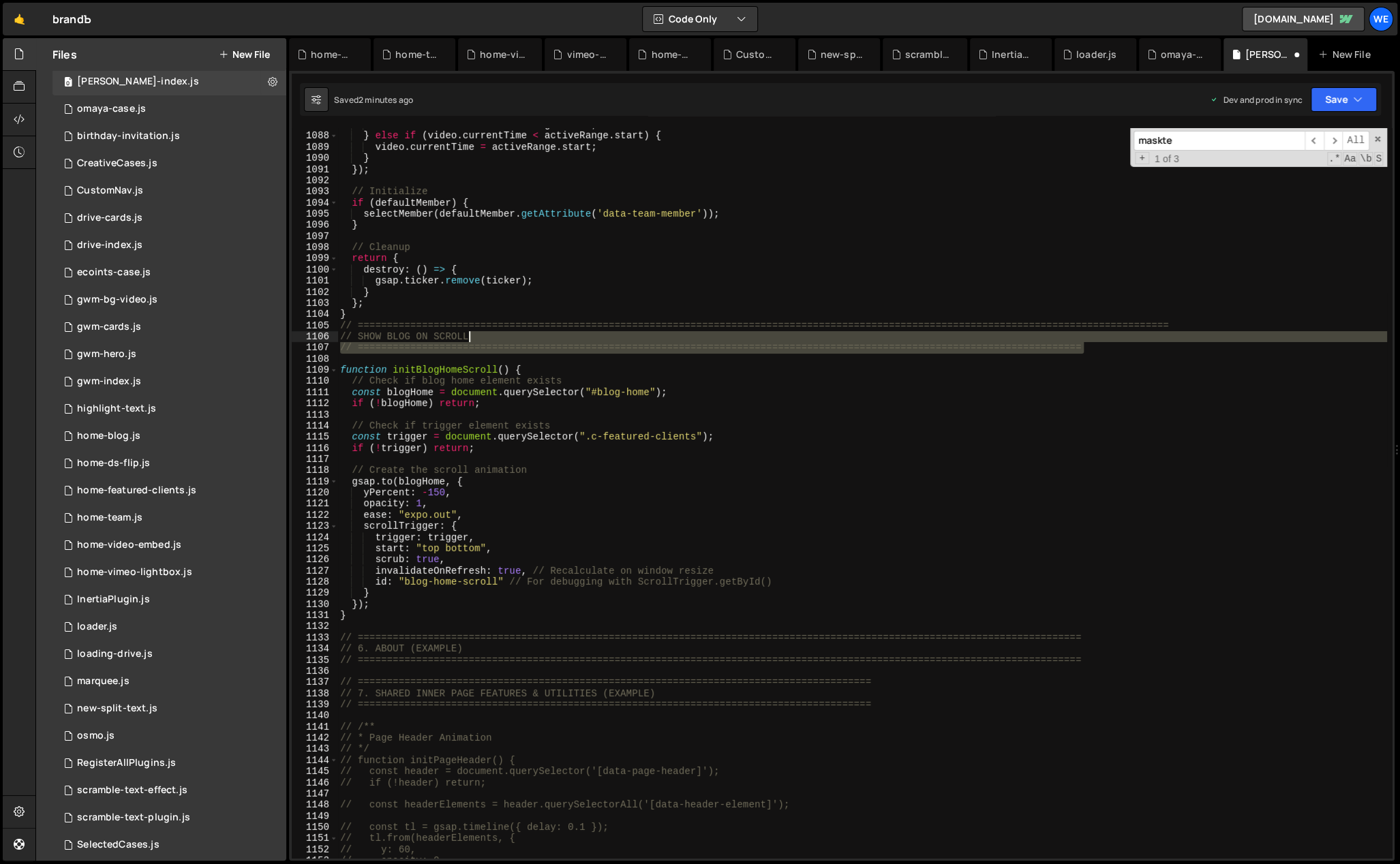
click at [1007, 340] on div "video . currentTime = activeRange . start ; } else if ( video . currentTime < a…" at bounding box center [862, 496] width 1049 height 753
click at [1078, 347] on div "video . currentTime = activeRange . start ; } else if ( video . currentTime < a…" at bounding box center [862, 493] width 1049 height 730
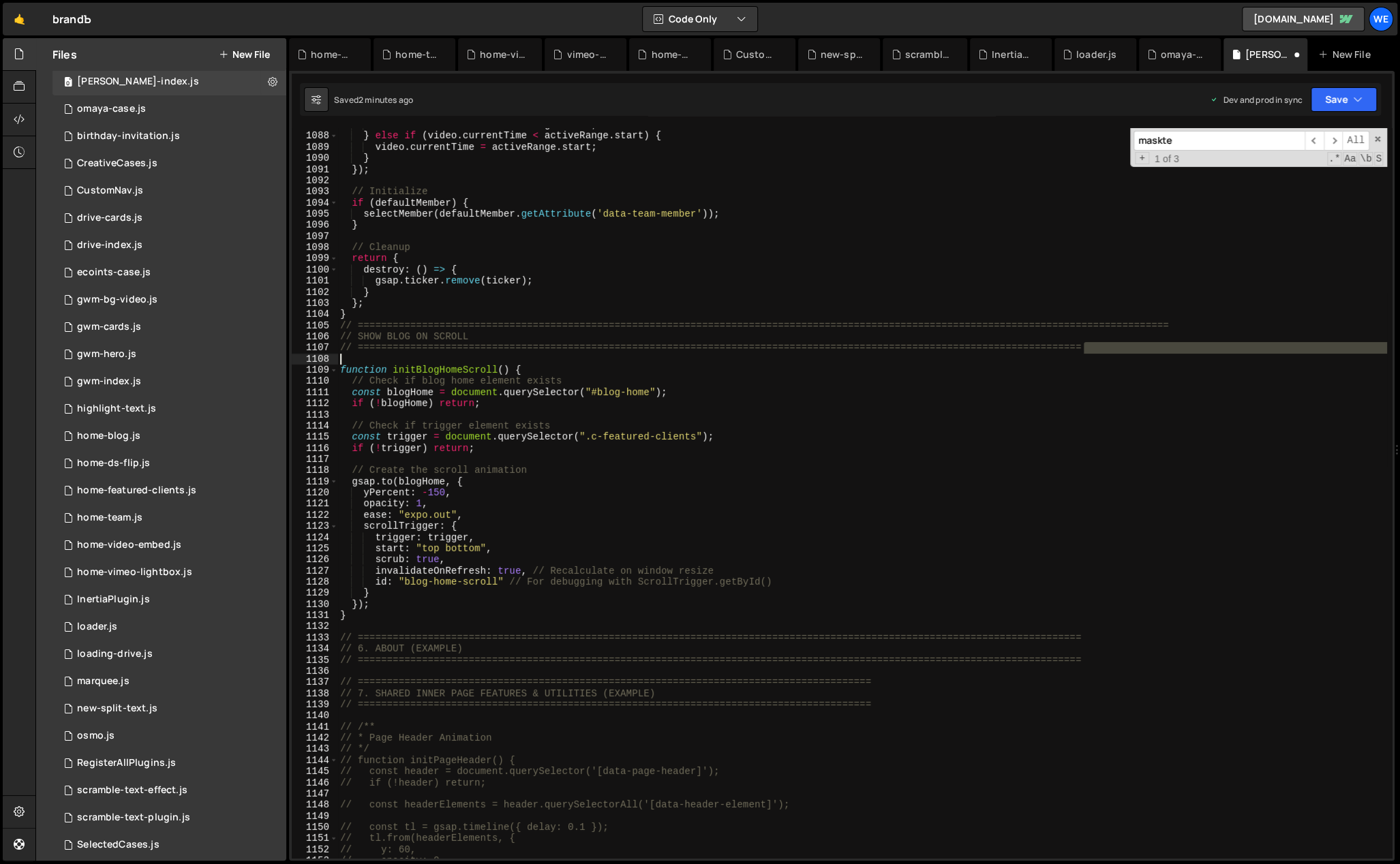
drag, startPoint x: 1085, startPoint y: 347, endPoint x: 972, endPoint y: 353, distance: 113.2
click at [972, 353] on div "video . currentTime = activeRange . start ; } else if ( video . currentTime < a…" at bounding box center [862, 496] width 1049 height 753
click at [1096, 351] on div "video . currentTime = activeRange . start ; } else if ( video . currentTime < a…" at bounding box center [862, 493] width 1049 height 730
drag, startPoint x: 1179, startPoint y: 324, endPoint x: 1123, endPoint y: 323, distance: 56.0
click at [1116, 324] on div "video . currentTime = activeRange . start ; } else if ( video . currentTime < a…" at bounding box center [862, 496] width 1049 height 753
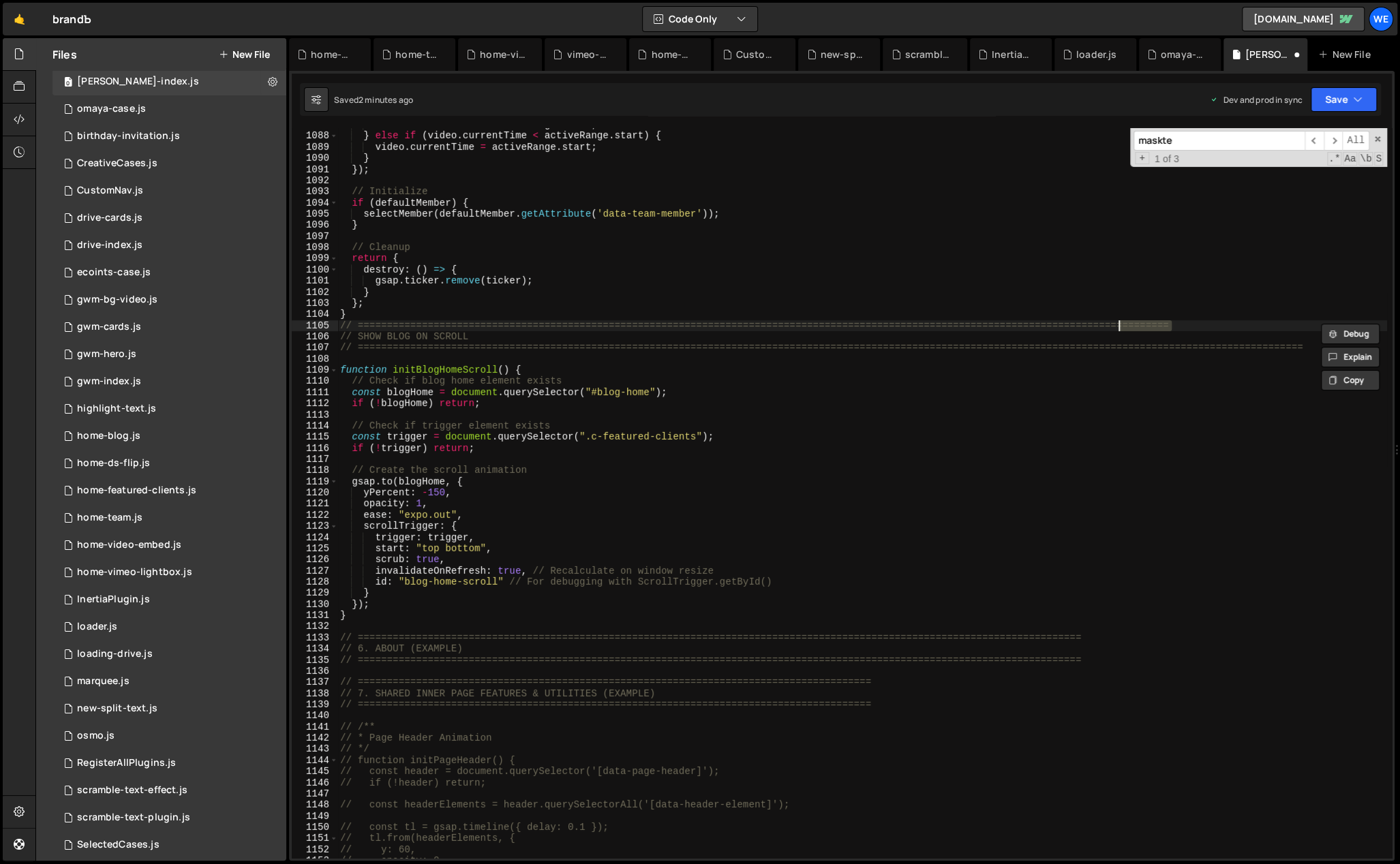
click at [1193, 321] on div "video . currentTime = activeRange . start ; } else if ( video . currentTime < a…" at bounding box center [862, 493] width 1049 height 730
click at [1192, 326] on div "video . currentTime = activeRange . start ; } else if ( video . currentTime < a…" at bounding box center [862, 496] width 1049 height 753
type textarea "// ============================================================================…"
click at [1197, 413] on div "video . currentTime = activeRange . start ; } else if ( video . currentTime < a…" at bounding box center [862, 496] width 1049 height 753
drag, startPoint x: 507, startPoint y: 370, endPoint x: 394, endPoint y: 368, distance: 113.0
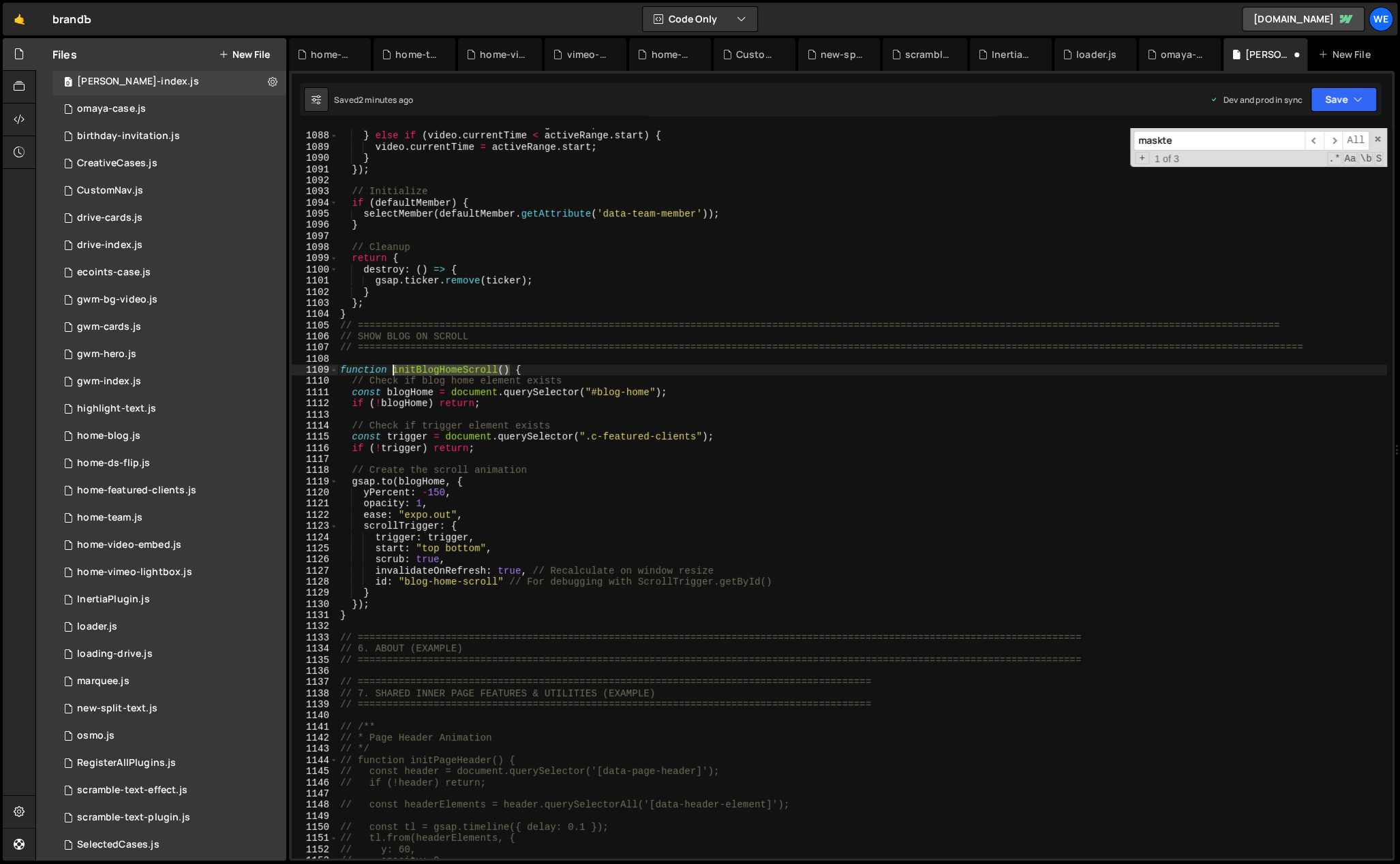
click at [394, 368] on div "video . currentTime = activeRange . start ; } else if ( video . currentTime < a…" at bounding box center [862, 496] width 1049 height 753
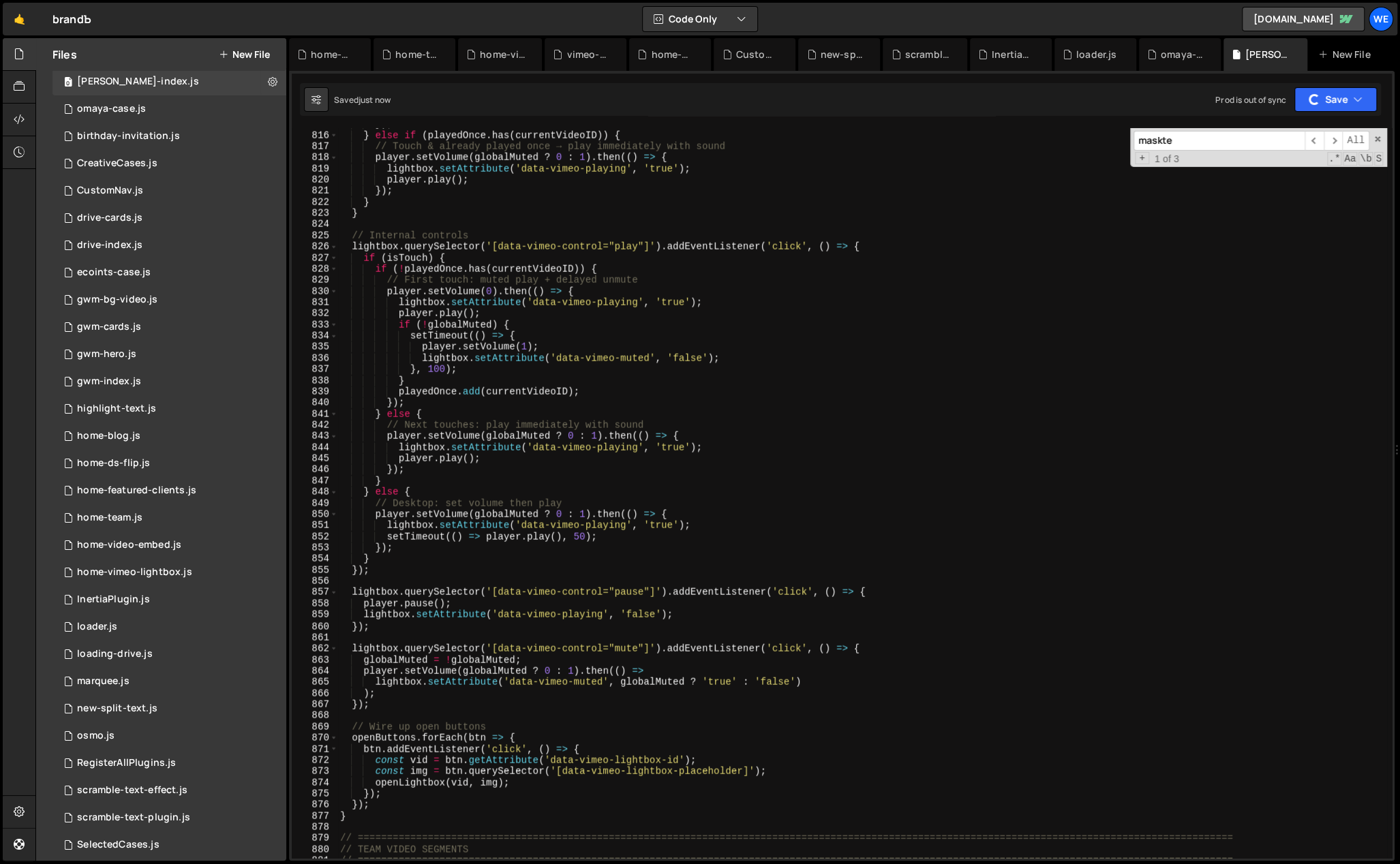
type textarea "} else {"
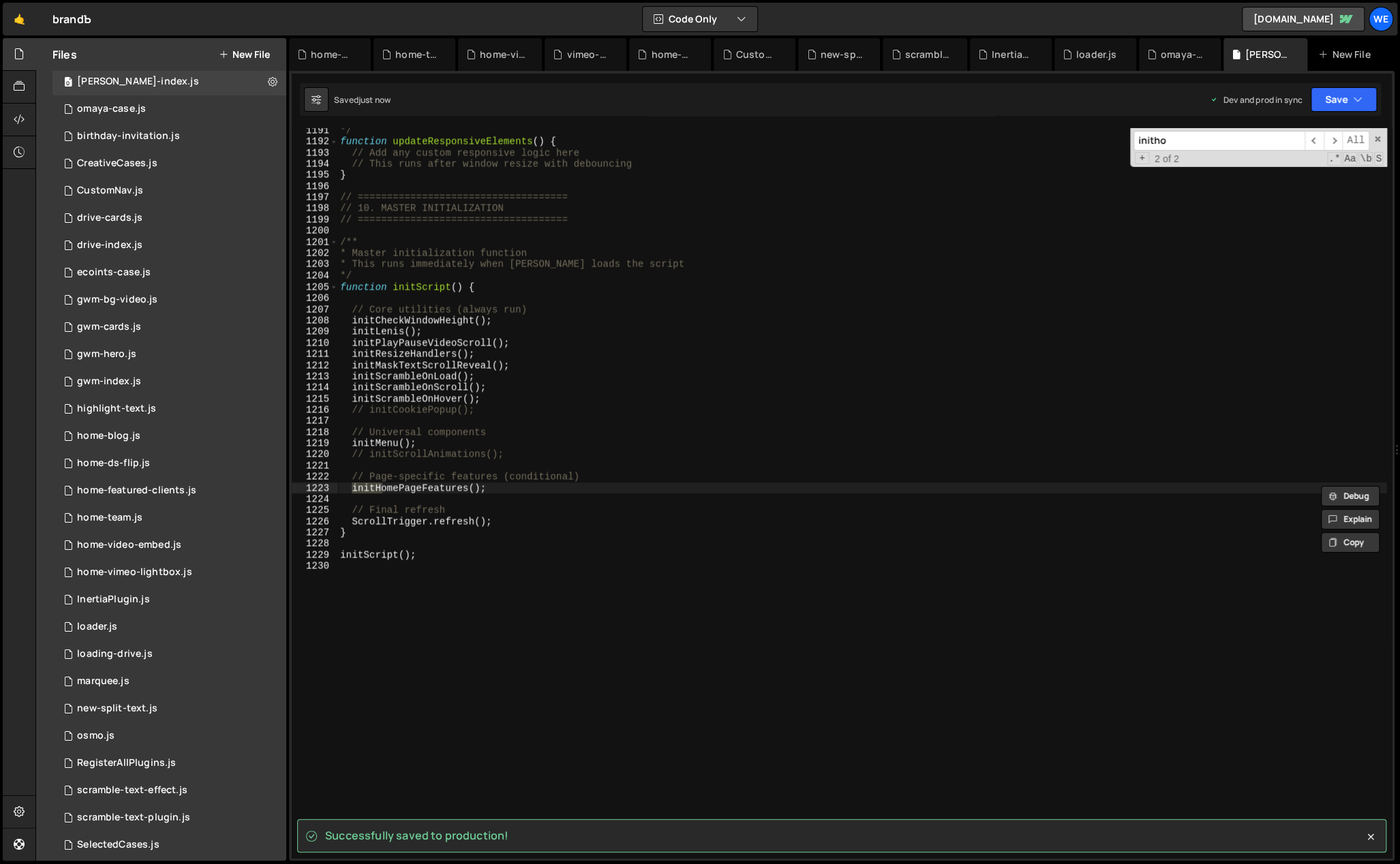
scroll to position [13307, 0]
type input "inithome"
click at [1315, 137] on span "​" at bounding box center [1314, 141] width 19 height 20
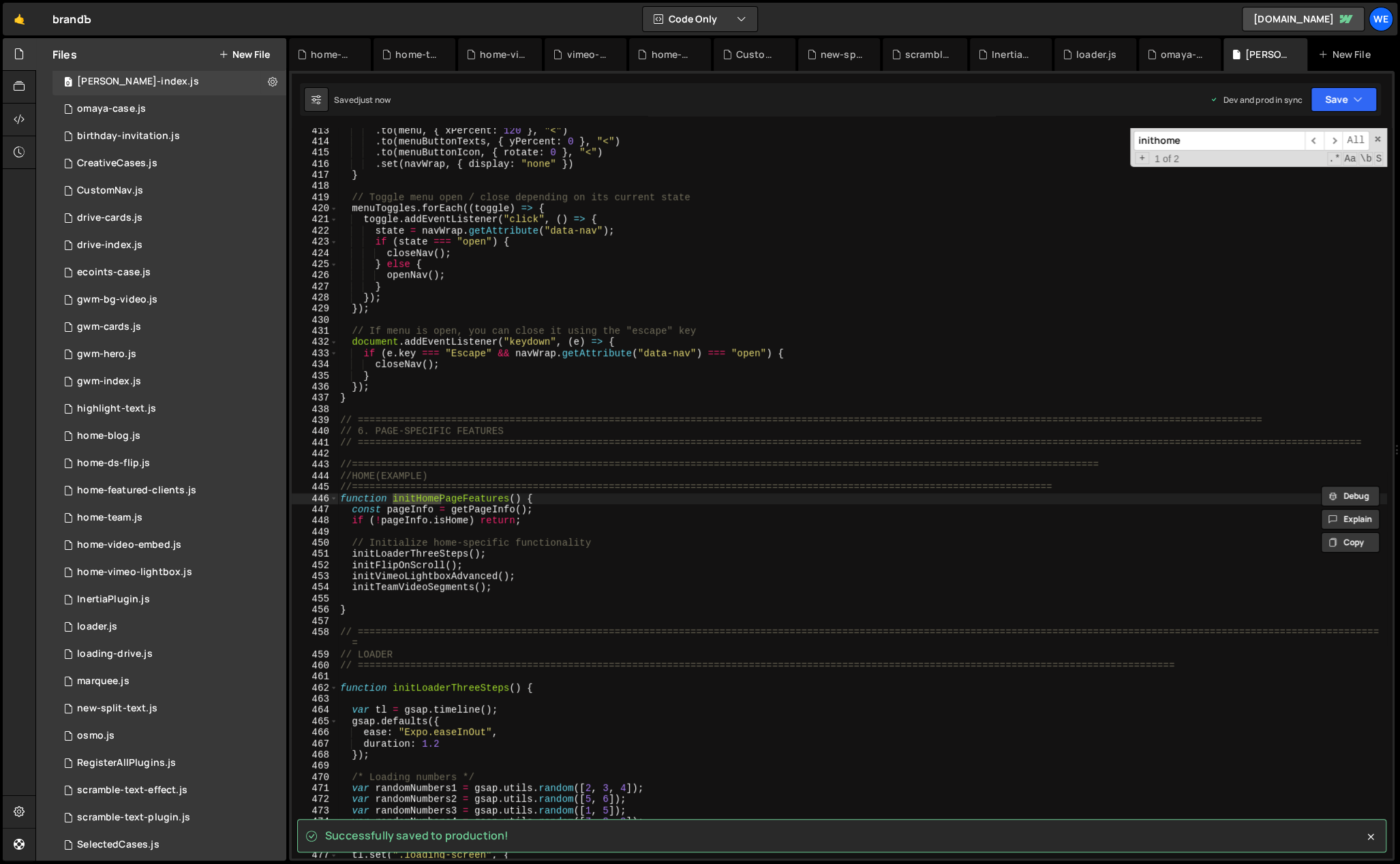
scroll to position [4619, 0]
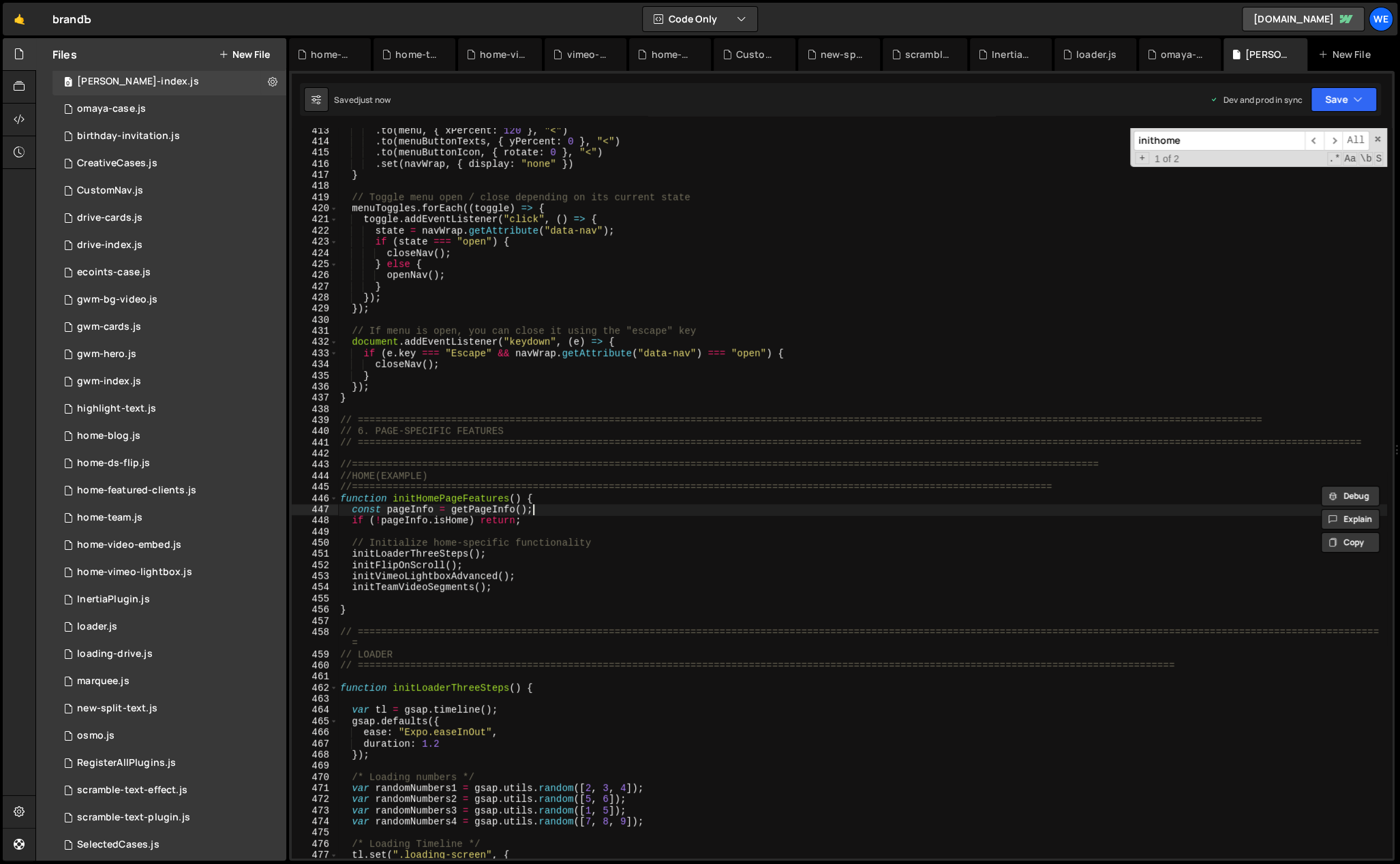
click at [558, 513] on div ". to ( menu , { xPercent : 120 } , "<" ) . to ( menuButtonTexts , { yPercent : …" at bounding box center [862, 502] width 1049 height 753
click at [520, 590] on div ". to ( menu , { xPercent : 120 } , "<" ) . to ( menuButtonTexts , { yPercent : …" at bounding box center [862, 502] width 1049 height 753
type textarea "initTeamVideoSegments();"
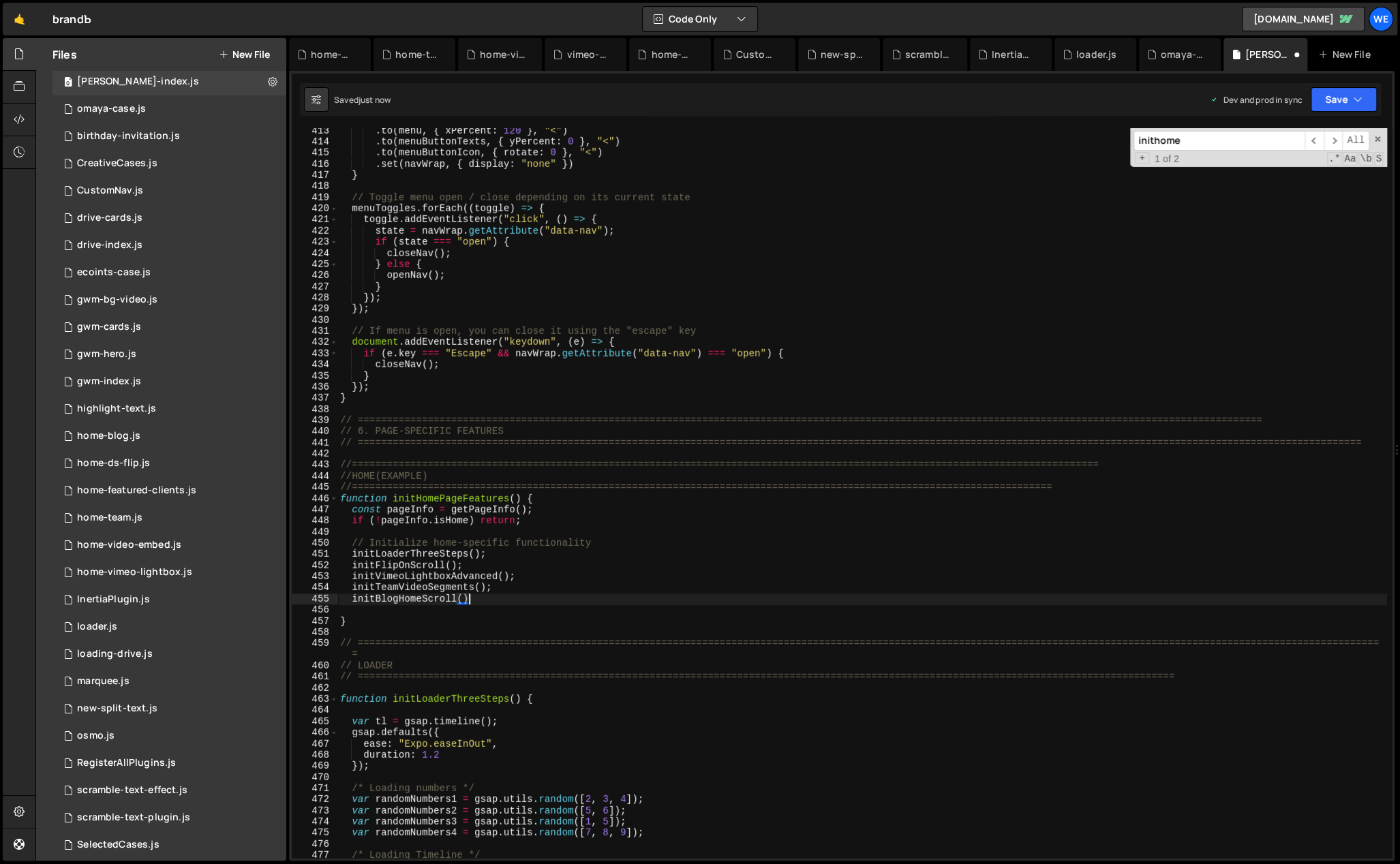
scroll to position [0, 8]
drag, startPoint x: 428, startPoint y: 600, endPoint x: 351, endPoint y: 603, distance: 77.1
click at [351, 603] on div ". to ( menu , { xPercent : 120 } , "<" ) . to ( menuButtonTexts , { yPercent : …" at bounding box center [862, 502] width 1049 height 753
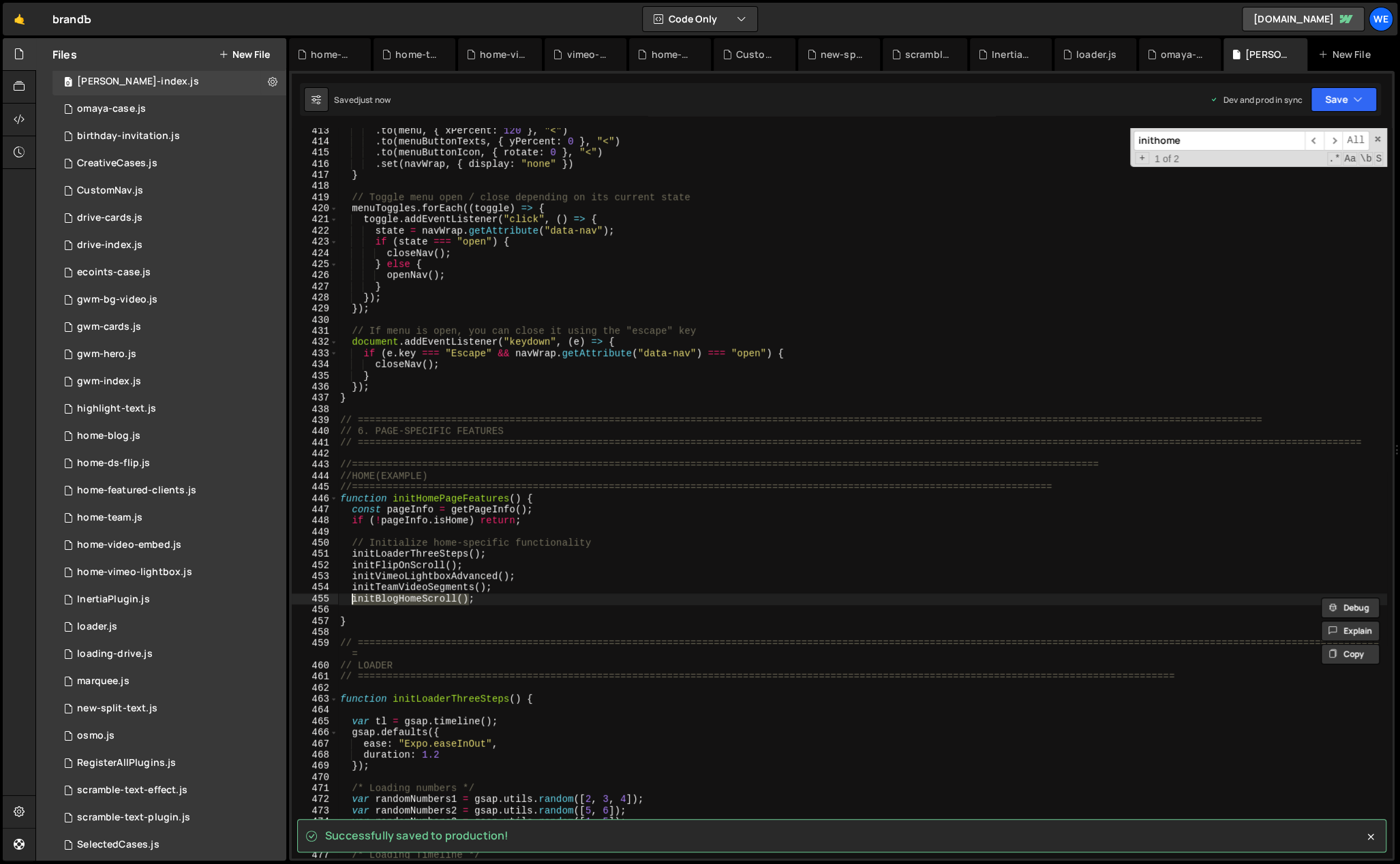
type textarea "initBlogHomeScroll();"
type input "initBlogHomeScroll()"
click at [1334, 138] on span "​" at bounding box center [1333, 141] width 19 height 20
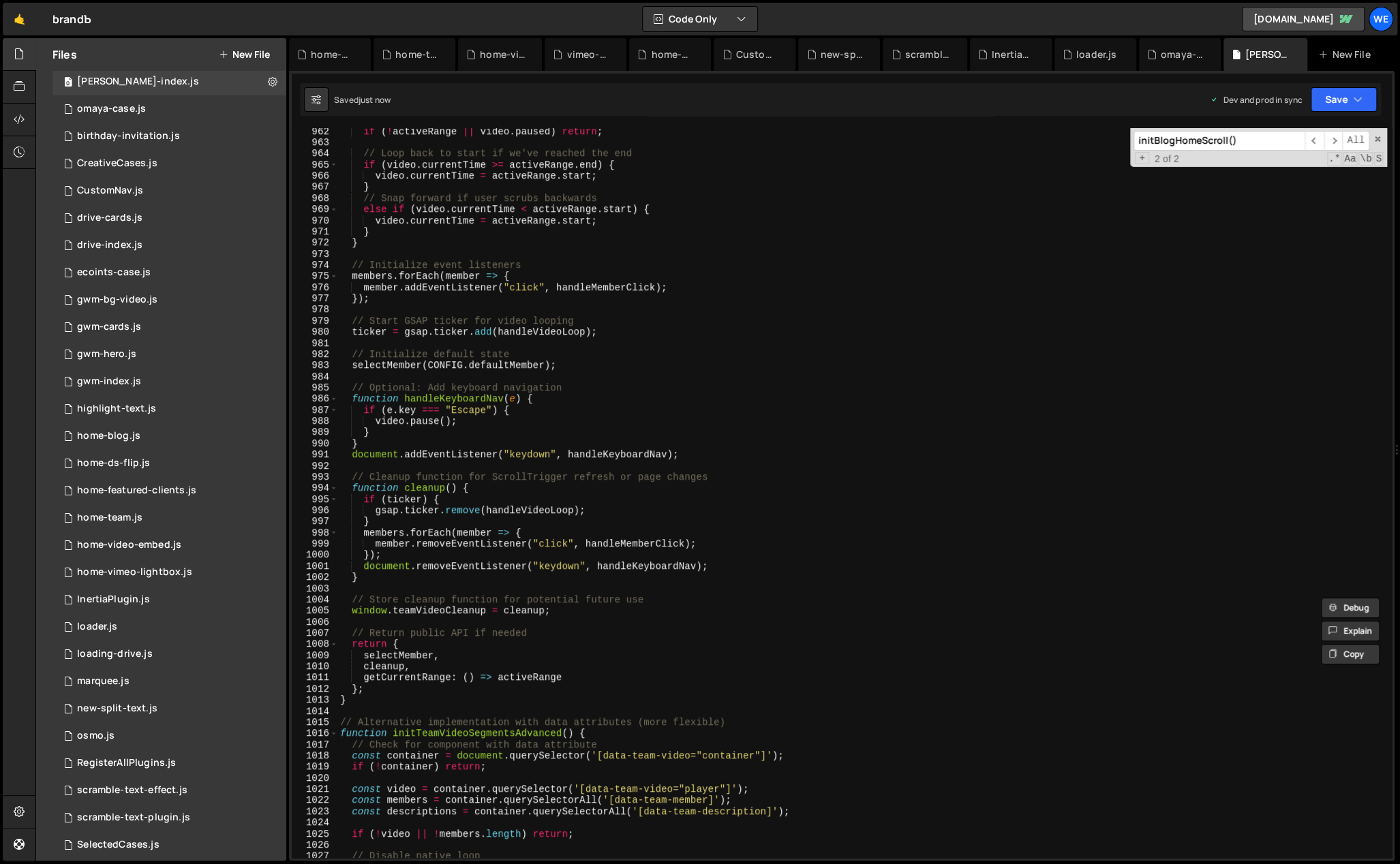
scroll to position [11075, 0]
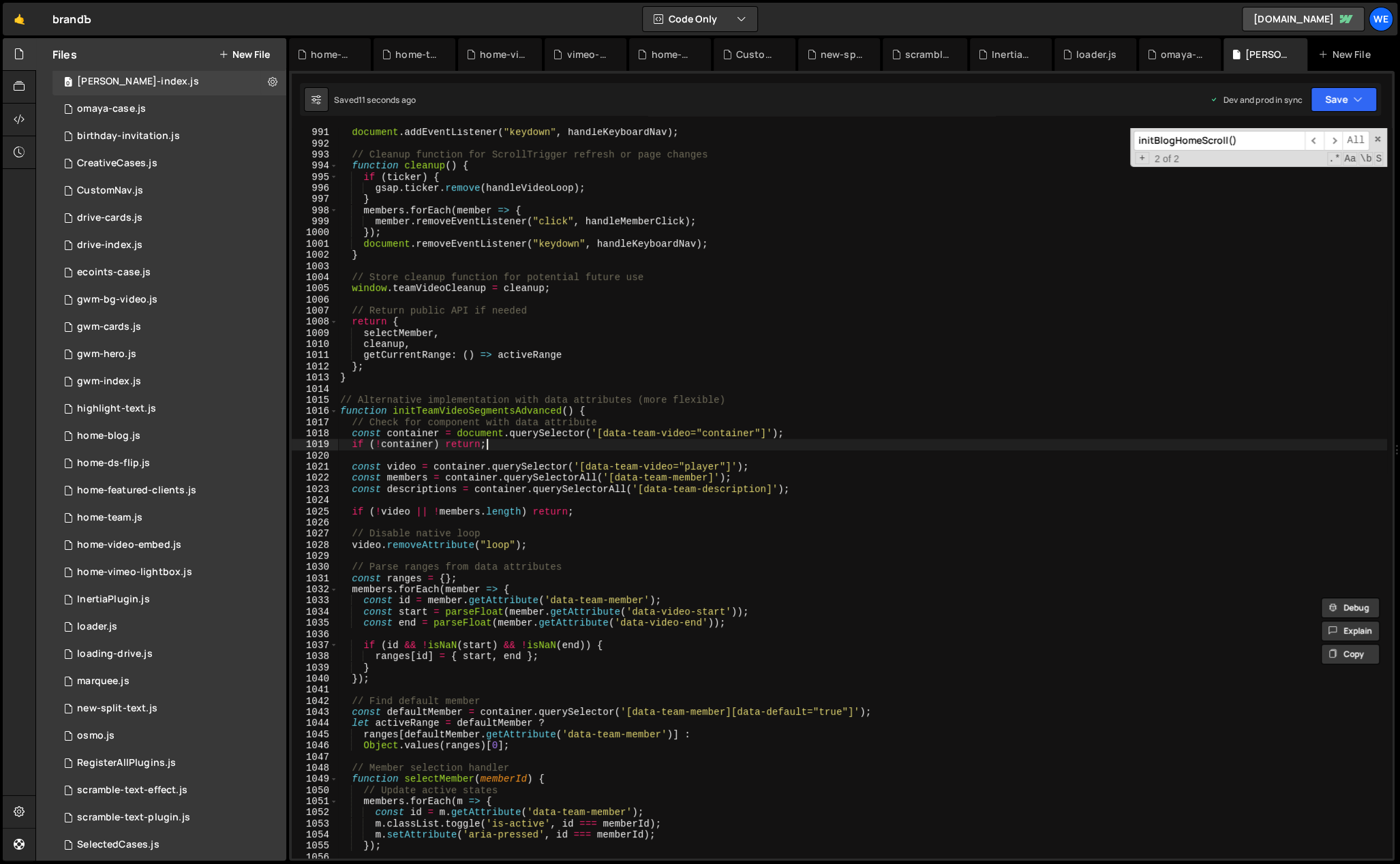
click at [556, 447] on div "document . addEventListener ( "keydown" , handleKeyboardNav ) ; // Cleanup func…" at bounding box center [862, 503] width 1049 height 753
click at [594, 417] on div "document . addEventListener ( "keydown" , handleKeyboardNav ) ; // Cleanup func…" at bounding box center [862, 503] width 1049 height 753
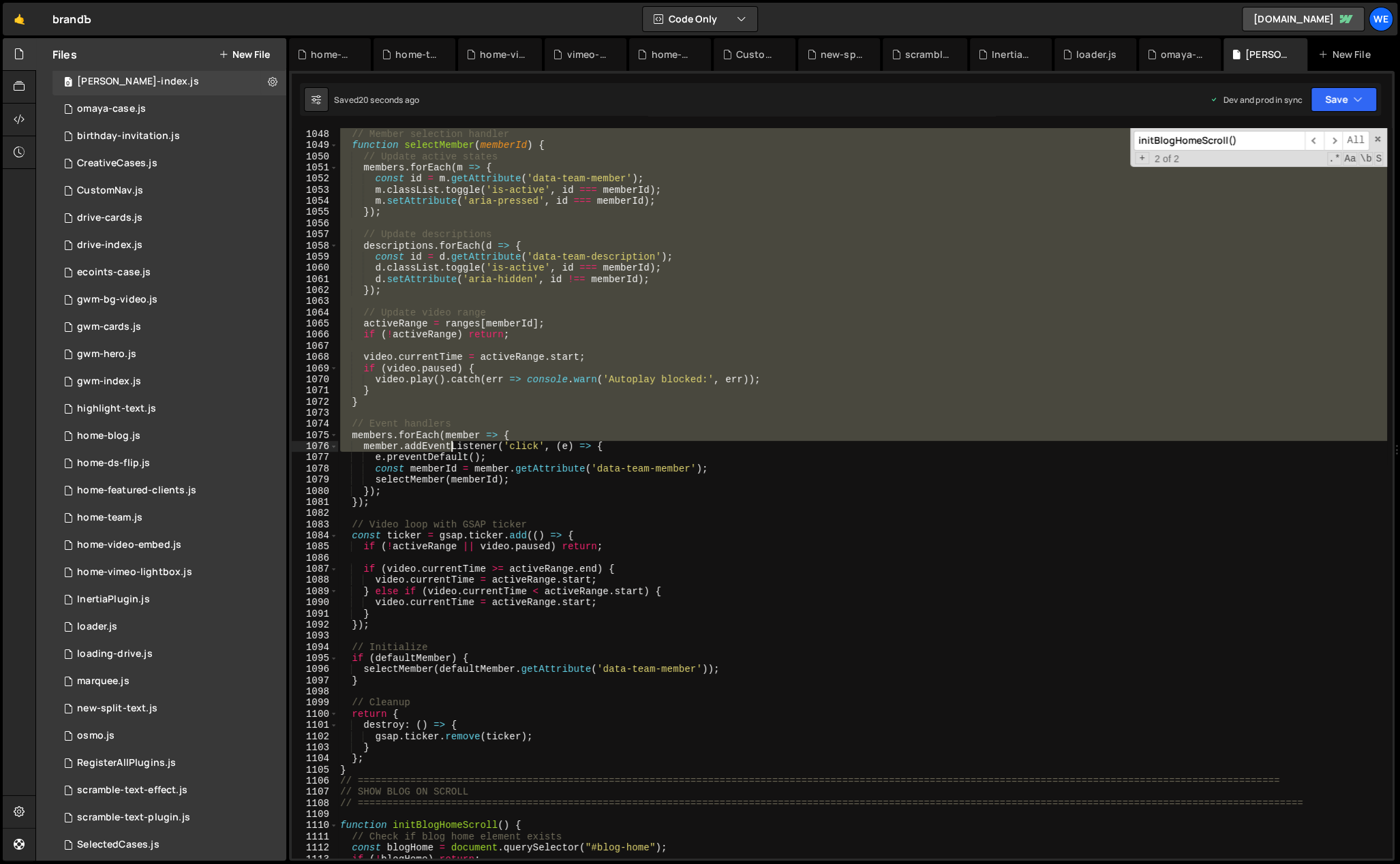
scroll to position [11701, 0]
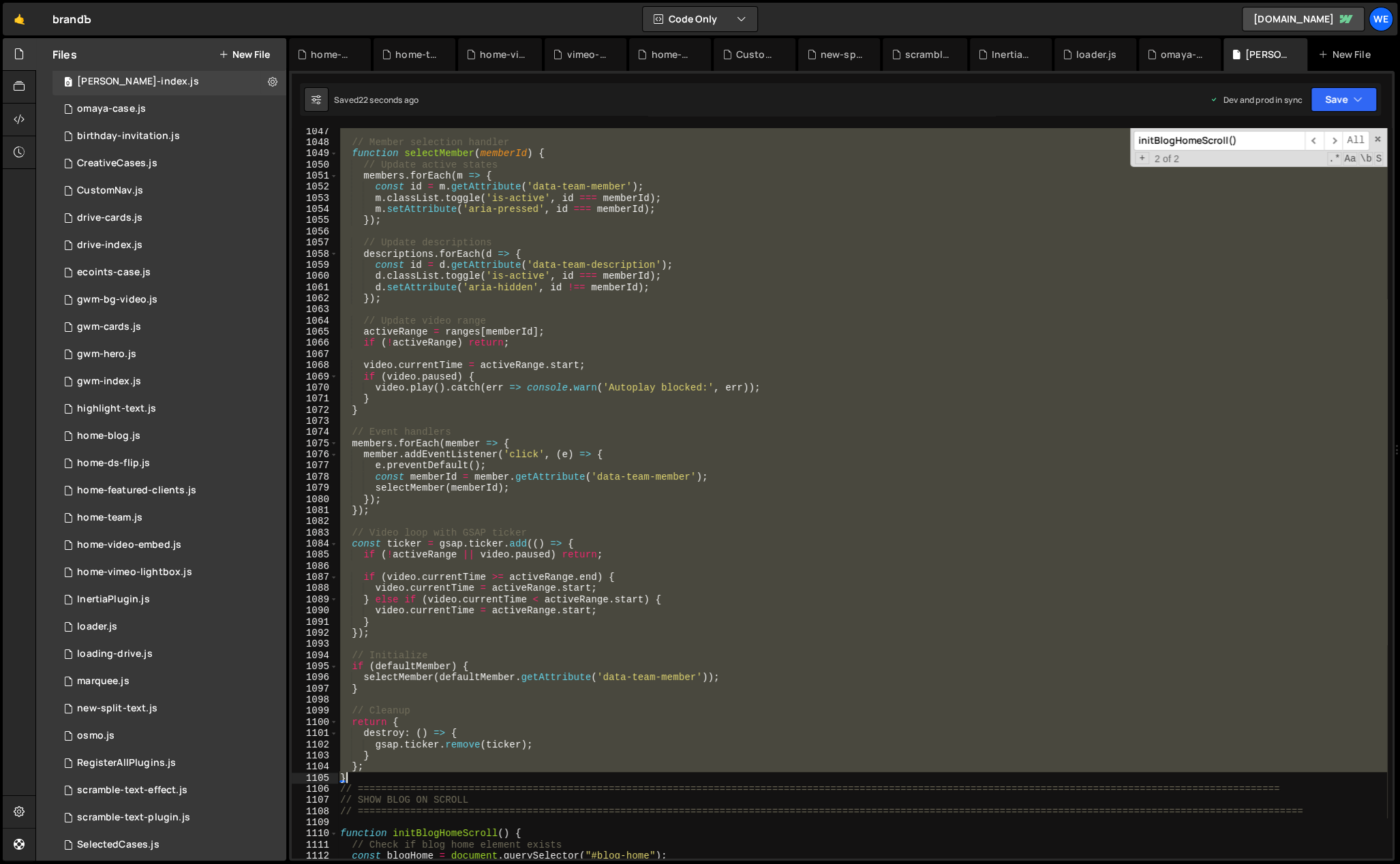
drag, startPoint x: 340, startPoint y: 400, endPoint x: 370, endPoint y: 774, distance: 375.2
click at [370, 774] on div "// Member selection handler function selectMember ( memberId ) { // Update acti…" at bounding box center [862, 502] width 1049 height 753
type textarea "}; }"
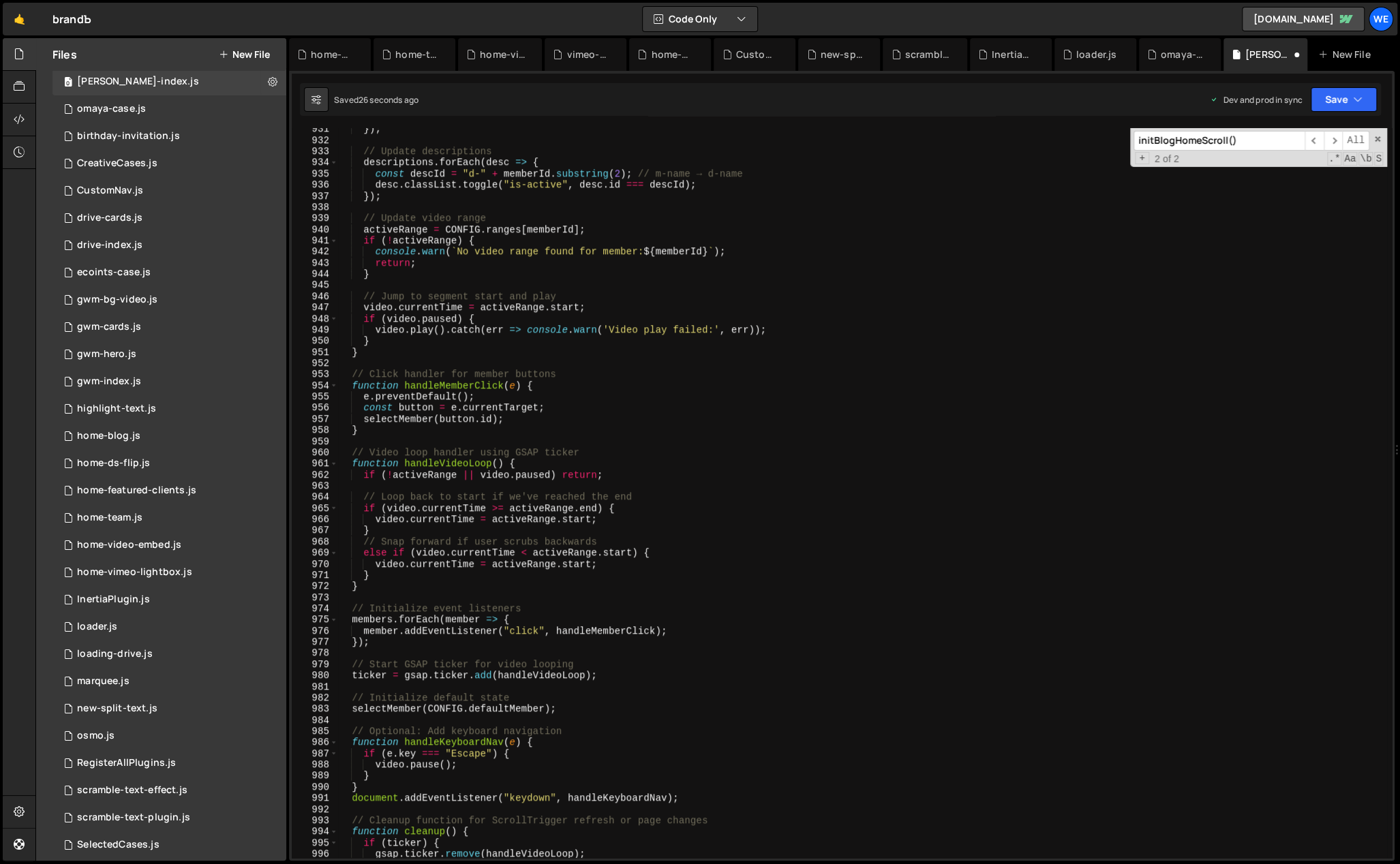
scroll to position [10317, 0]
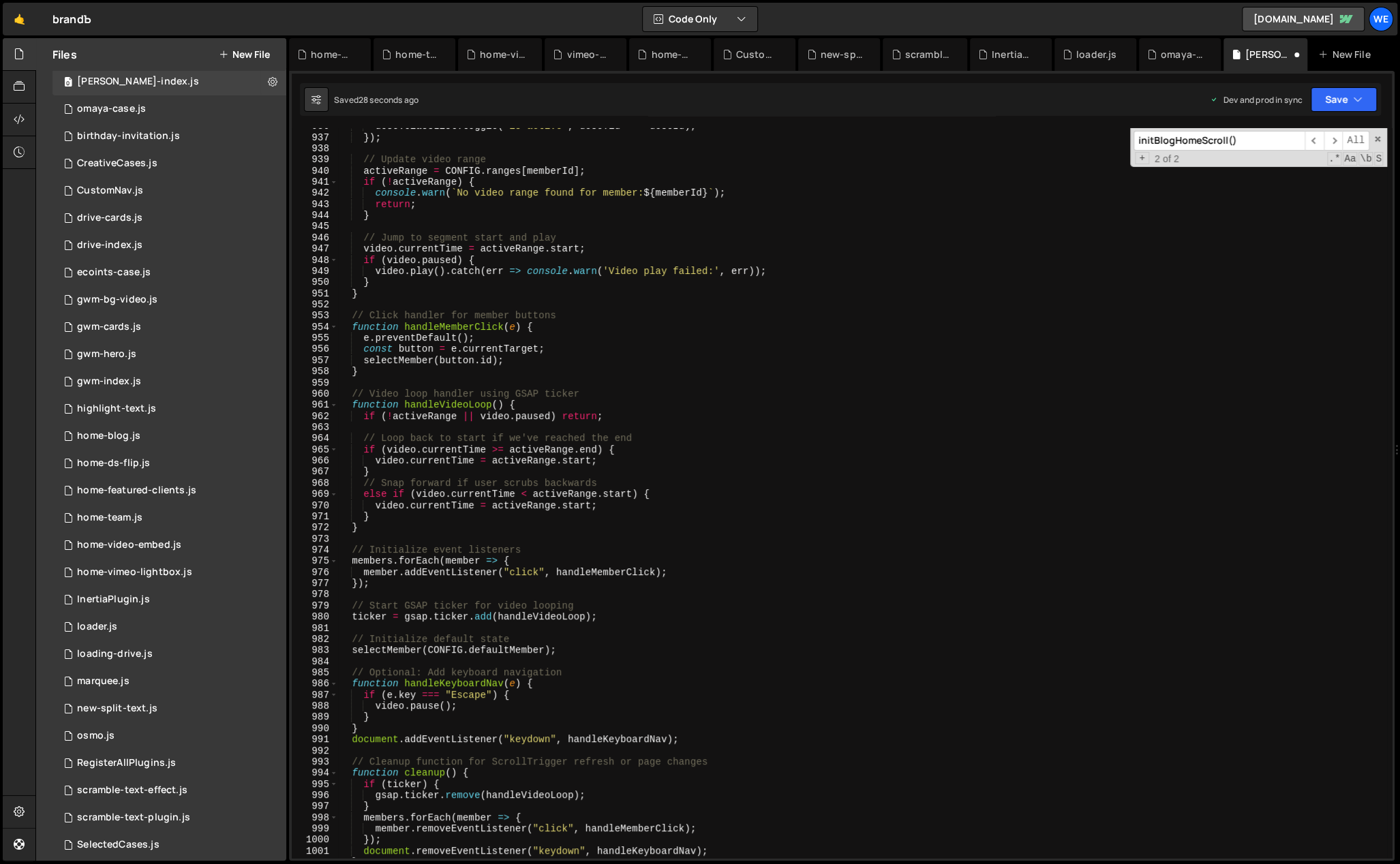
scroll to position [10709, 0]
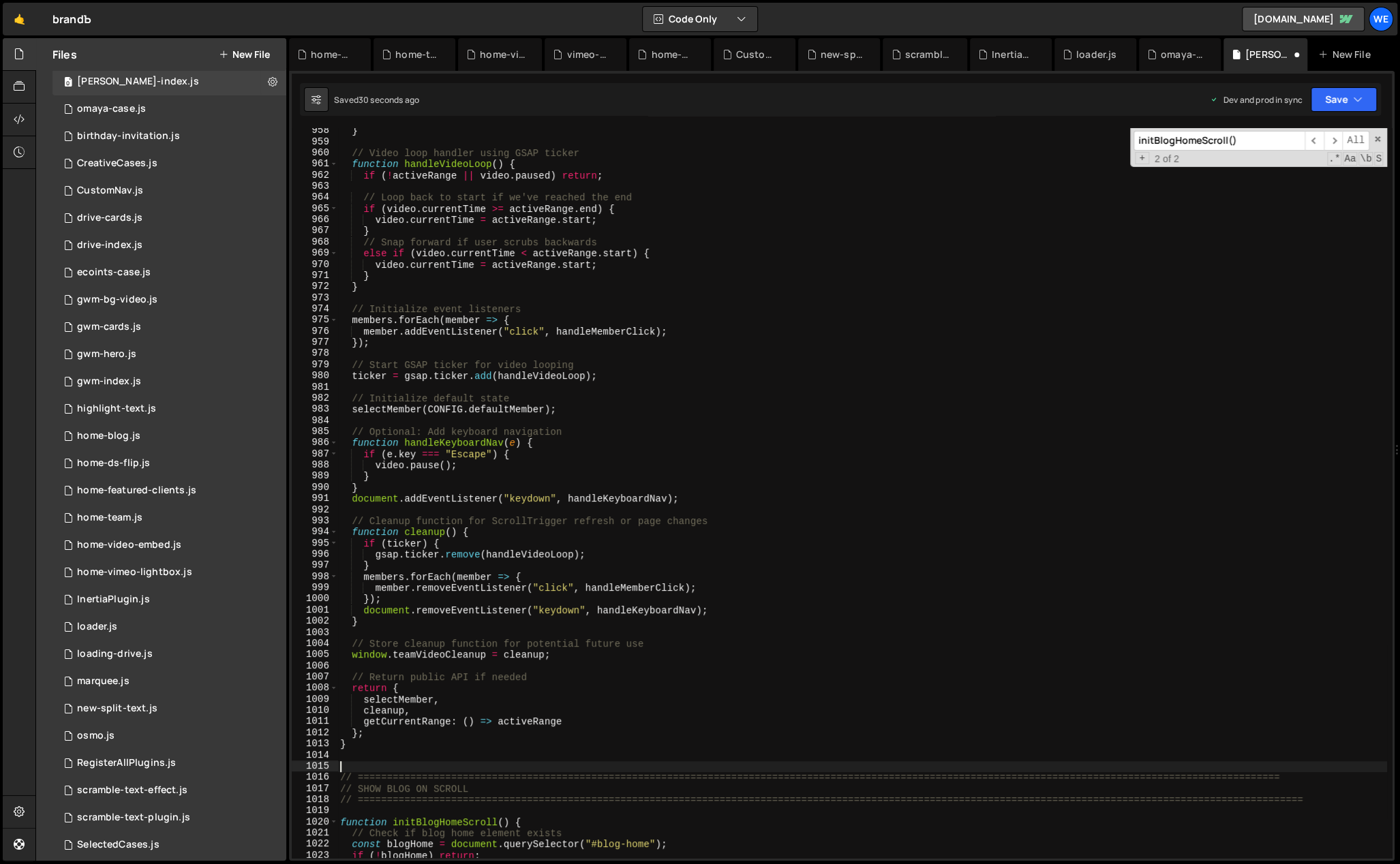
click at [451, 746] on div "} // Video loop handler using GSAP ticker function handleVideoLoop ( ) { if ( !…" at bounding box center [862, 502] width 1049 height 753
type textarea "}"
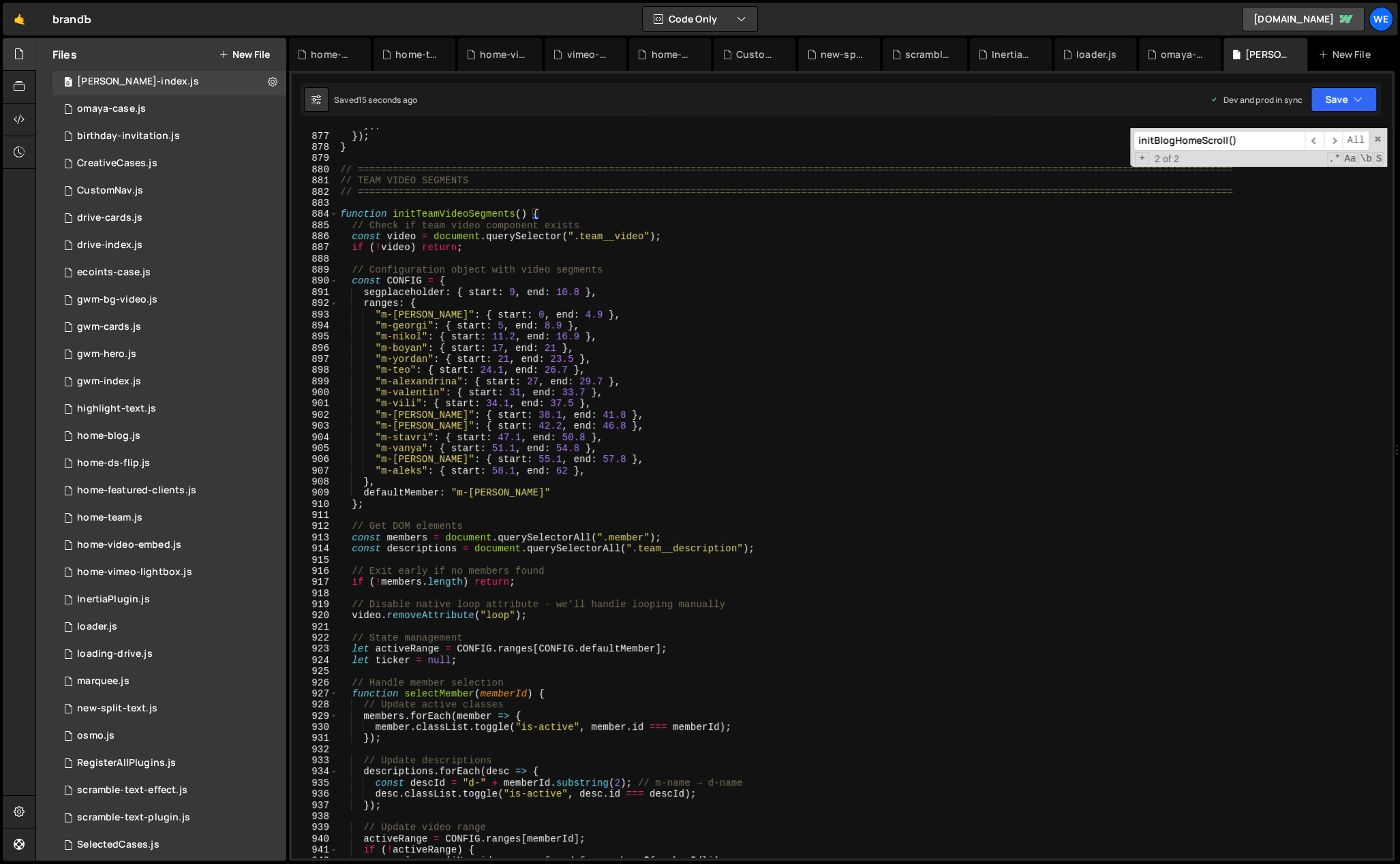
scroll to position [9800, 0]
click at [561, 629] on div "}) ; }) ; } // ================================================================…" at bounding box center [862, 496] width 1049 height 753
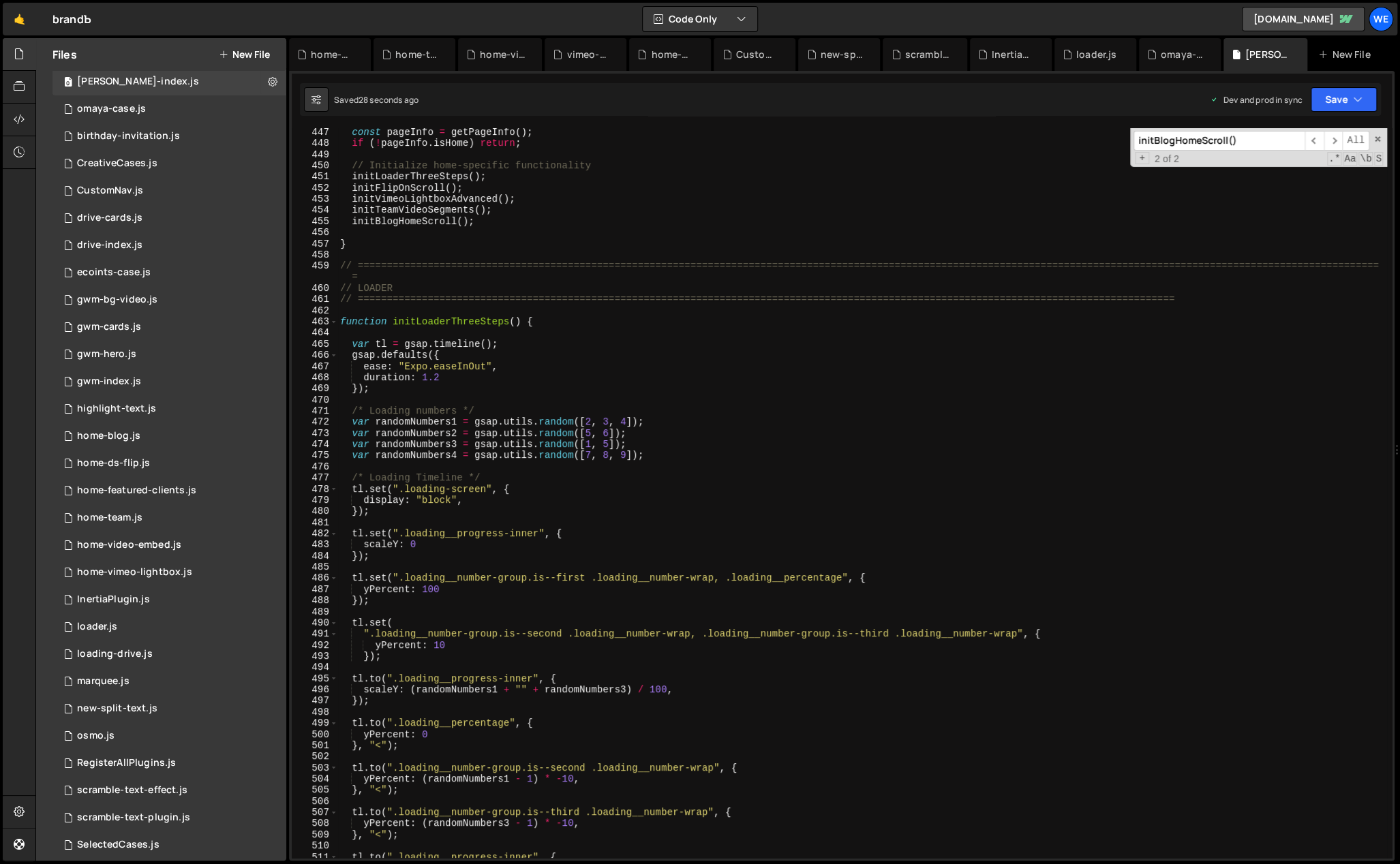
scroll to position [4931, 0]
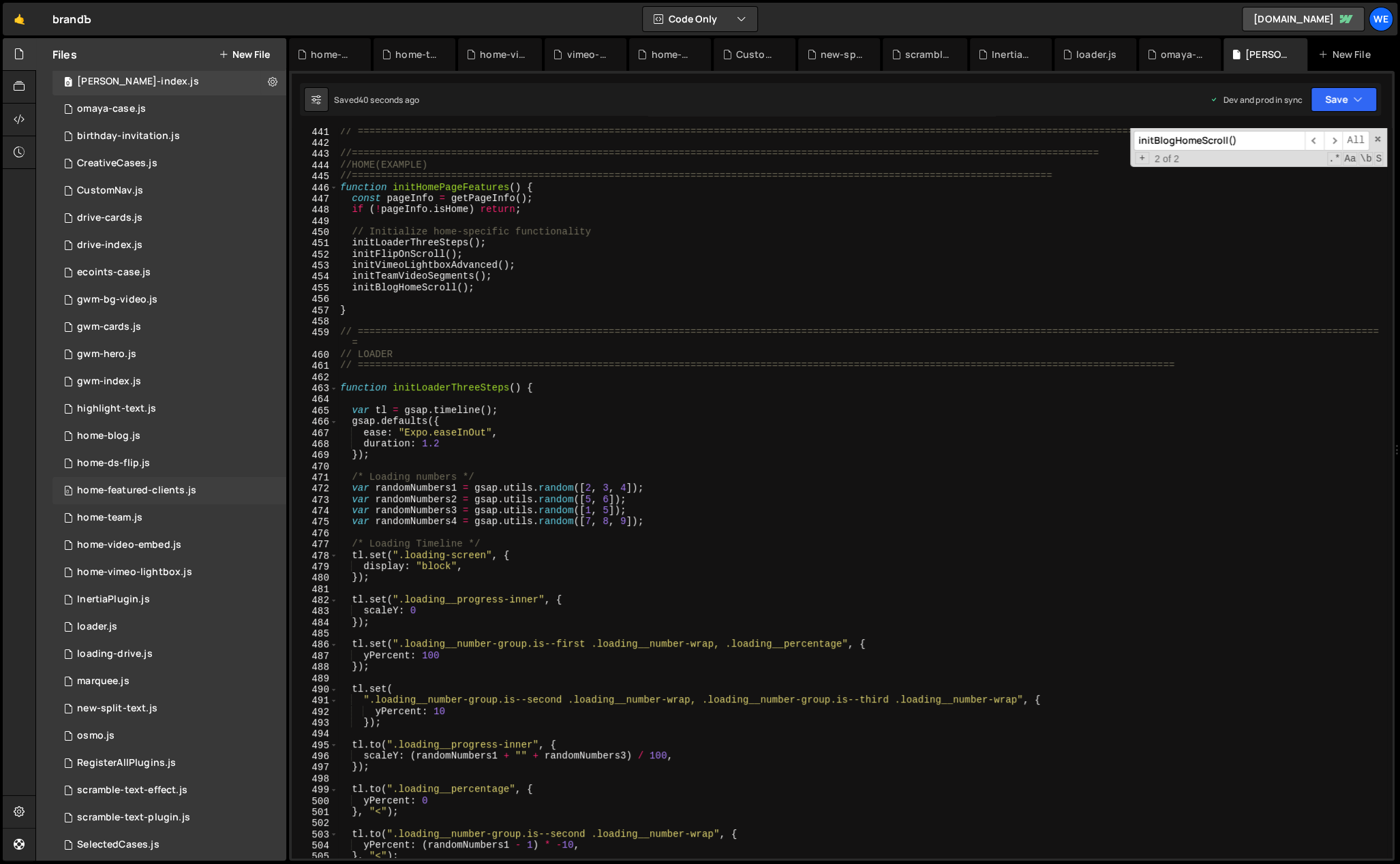
click at [159, 487] on div "home-featured-clients.js" at bounding box center [136, 490] width 119 height 12
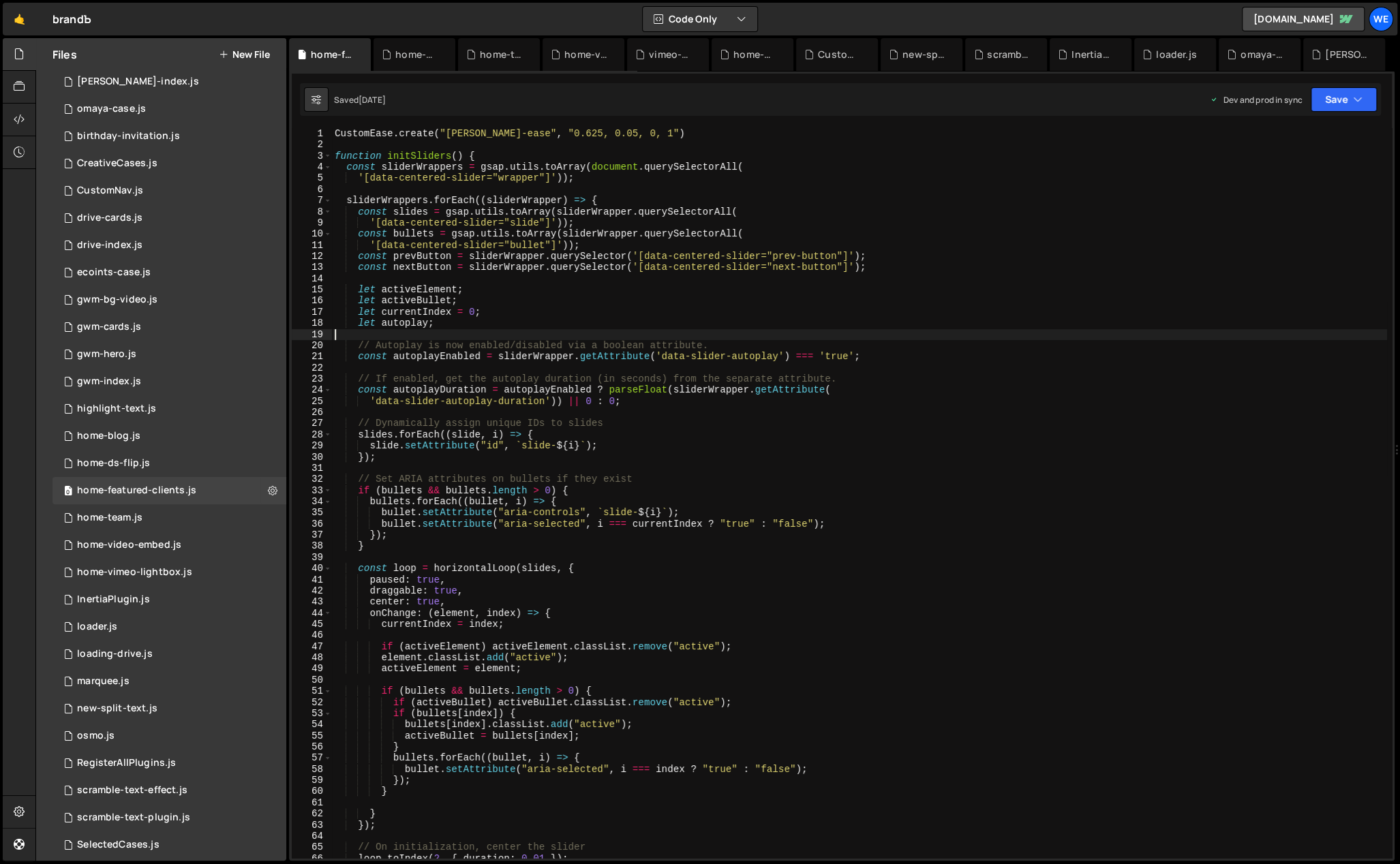
click at [693, 337] on div "CustomEase . create ( "branda-ease" , "0.625, 0.05, 0, 1" ) function initSlider…" at bounding box center [860, 505] width 1055 height 753
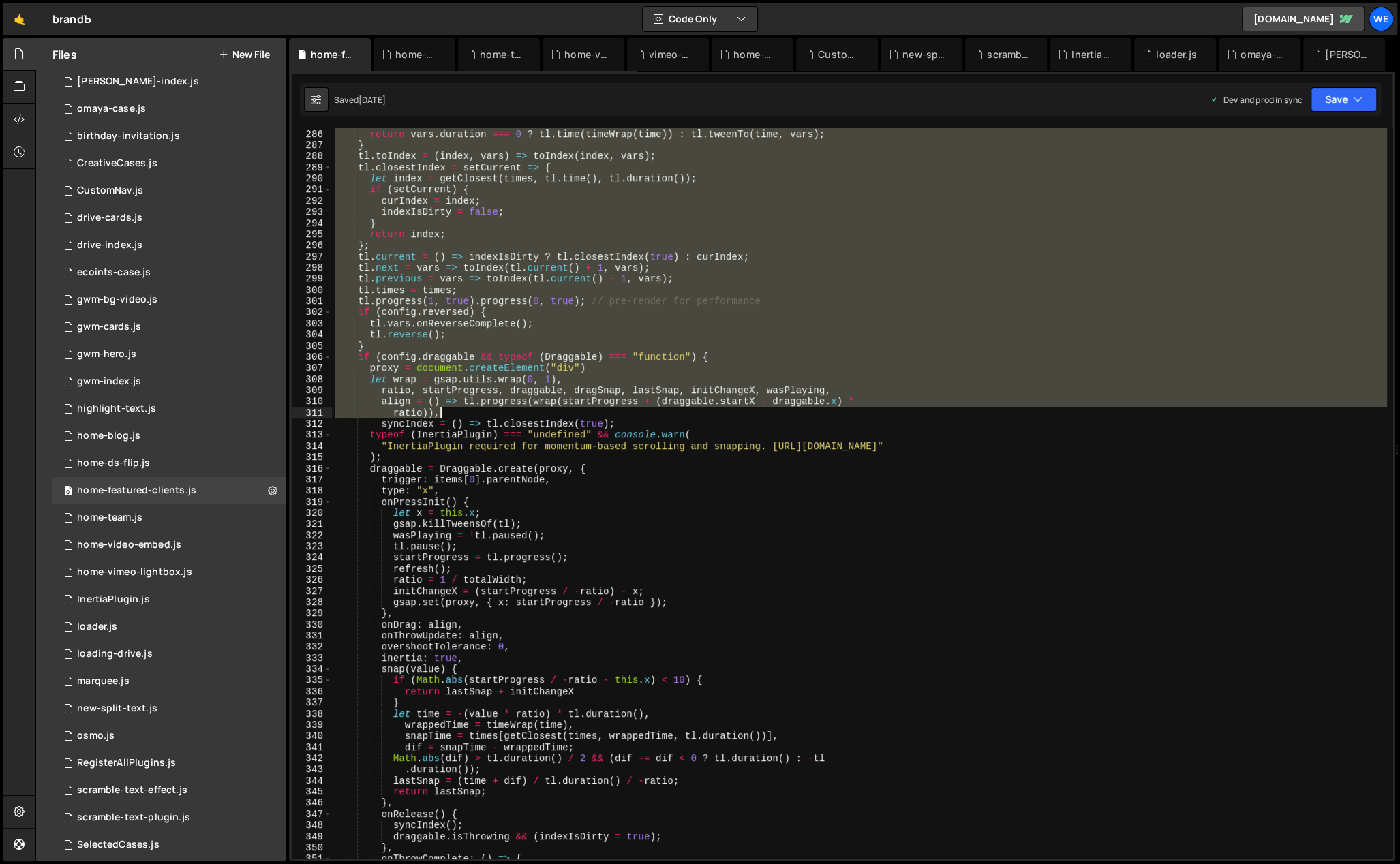
scroll to position [3721, 0]
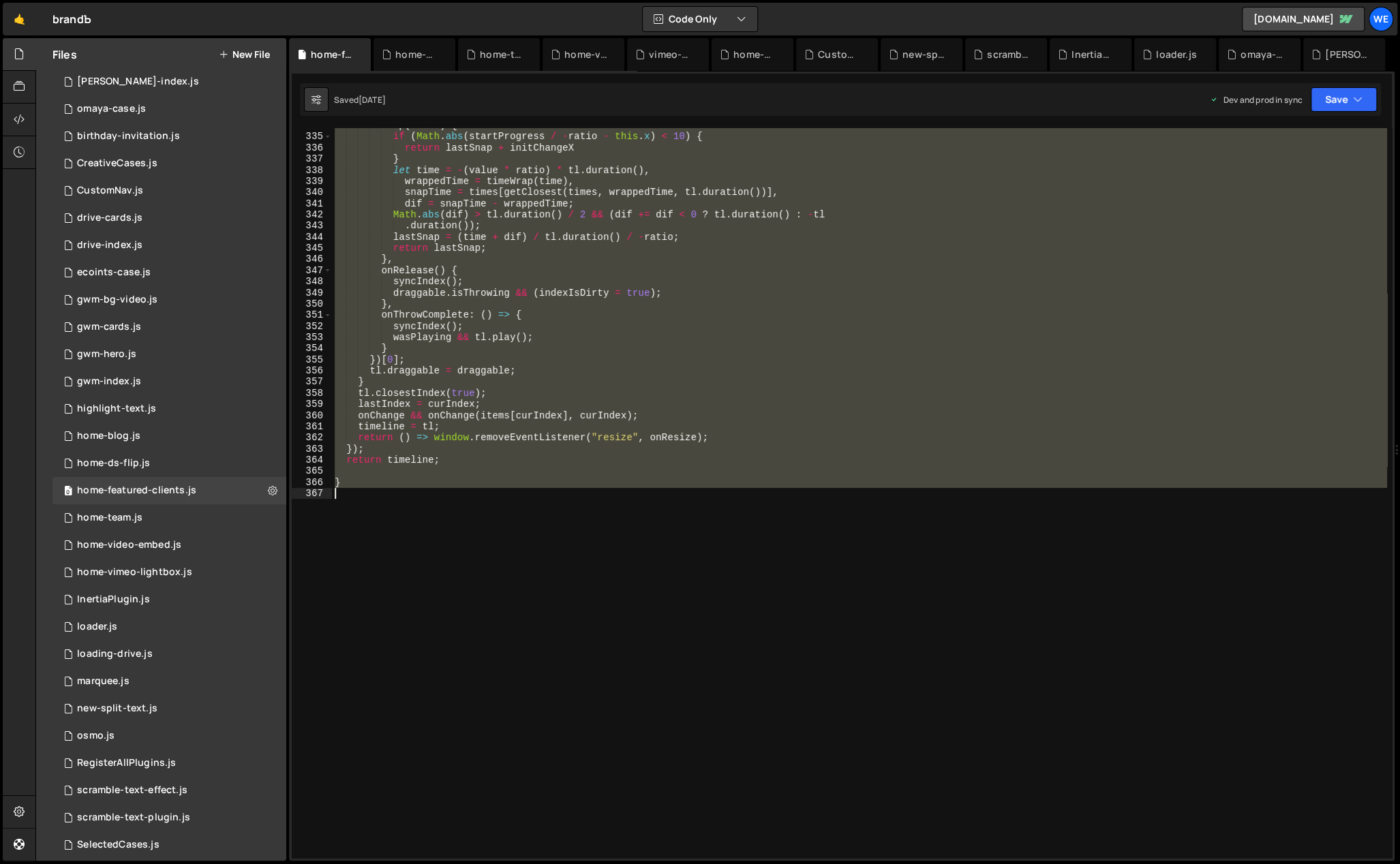
drag, startPoint x: 334, startPoint y: 155, endPoint x: 497, endPoint y: 523, distance: 402.5
click at [497, 523] on div "snap ( value ) { if ( Math . abs ( startProgress / - ratio - this . x ) < 10 ) …" at bounding box center [860, 497] width 1055 height 753
type textarea "}"
click at [129, 81] on div "[PERSON_NAME]-index.js" at bounding box center [138, 81] width 122 height 12
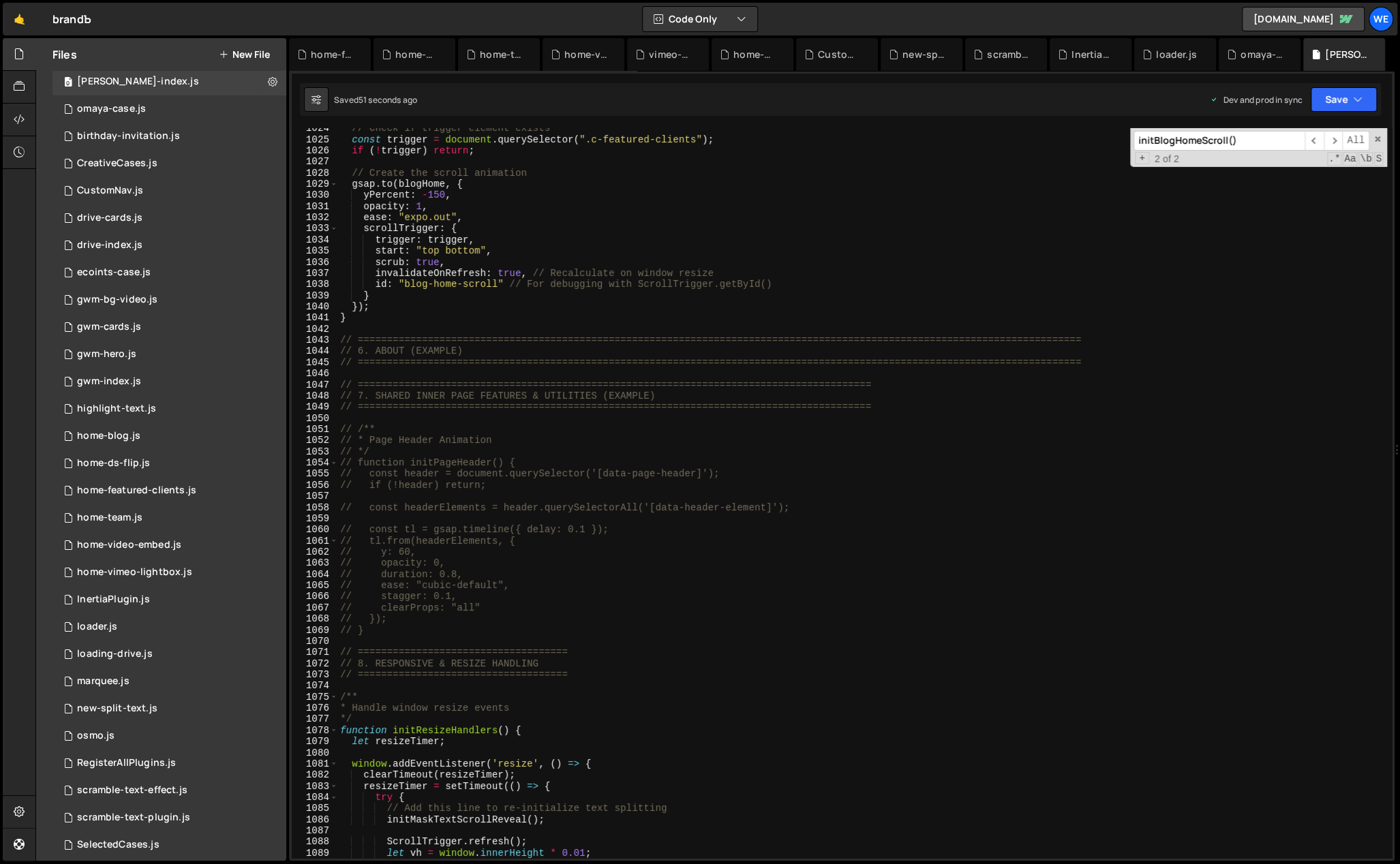
scroll to position [11447, 0]
click at [391, 326] on div "// Check if trigger element exists const trigger = document . querySelector ( "…" at bounding box center [862, 500] width 1049 height 753
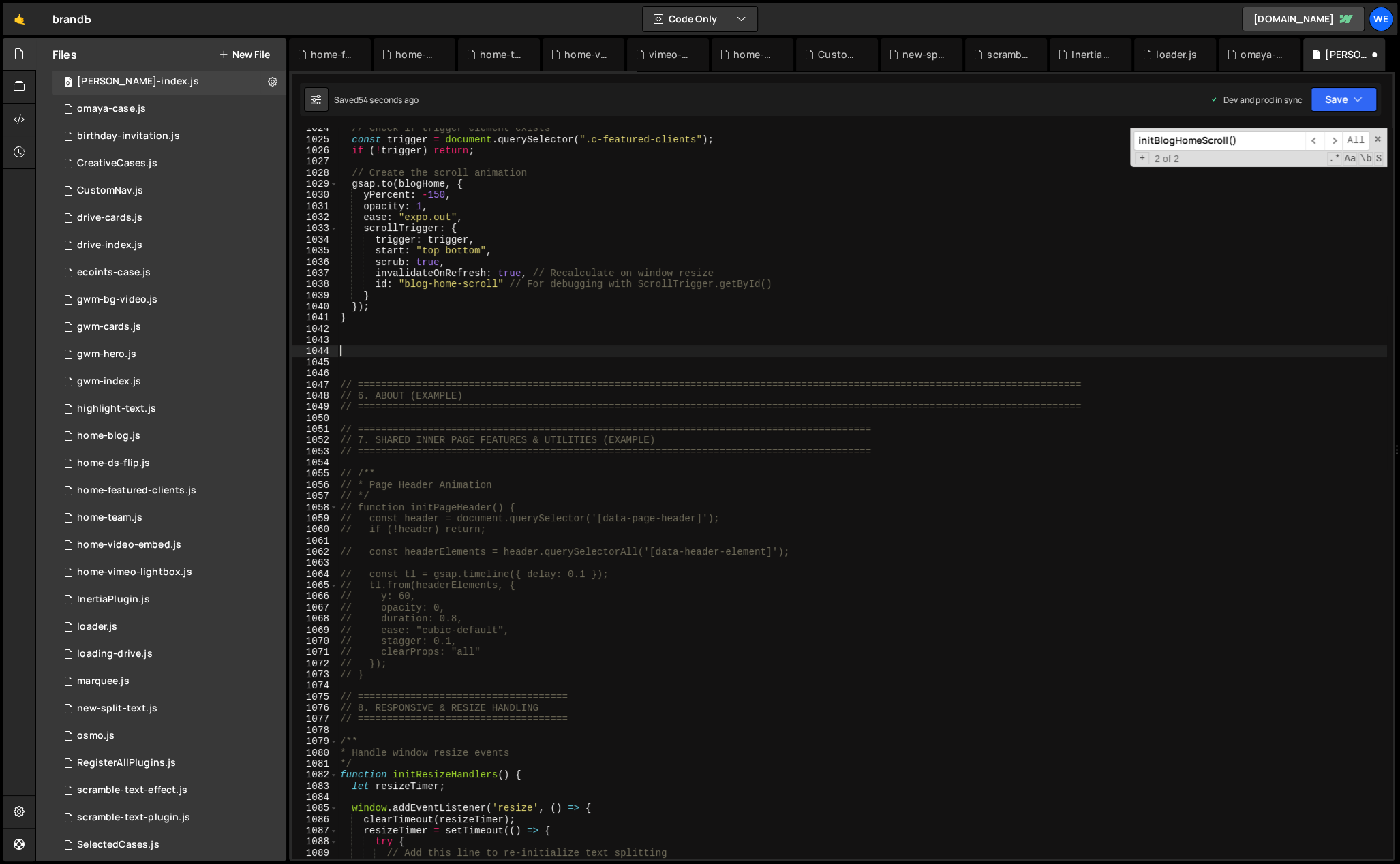
paste textarea "// ============================================================================…"
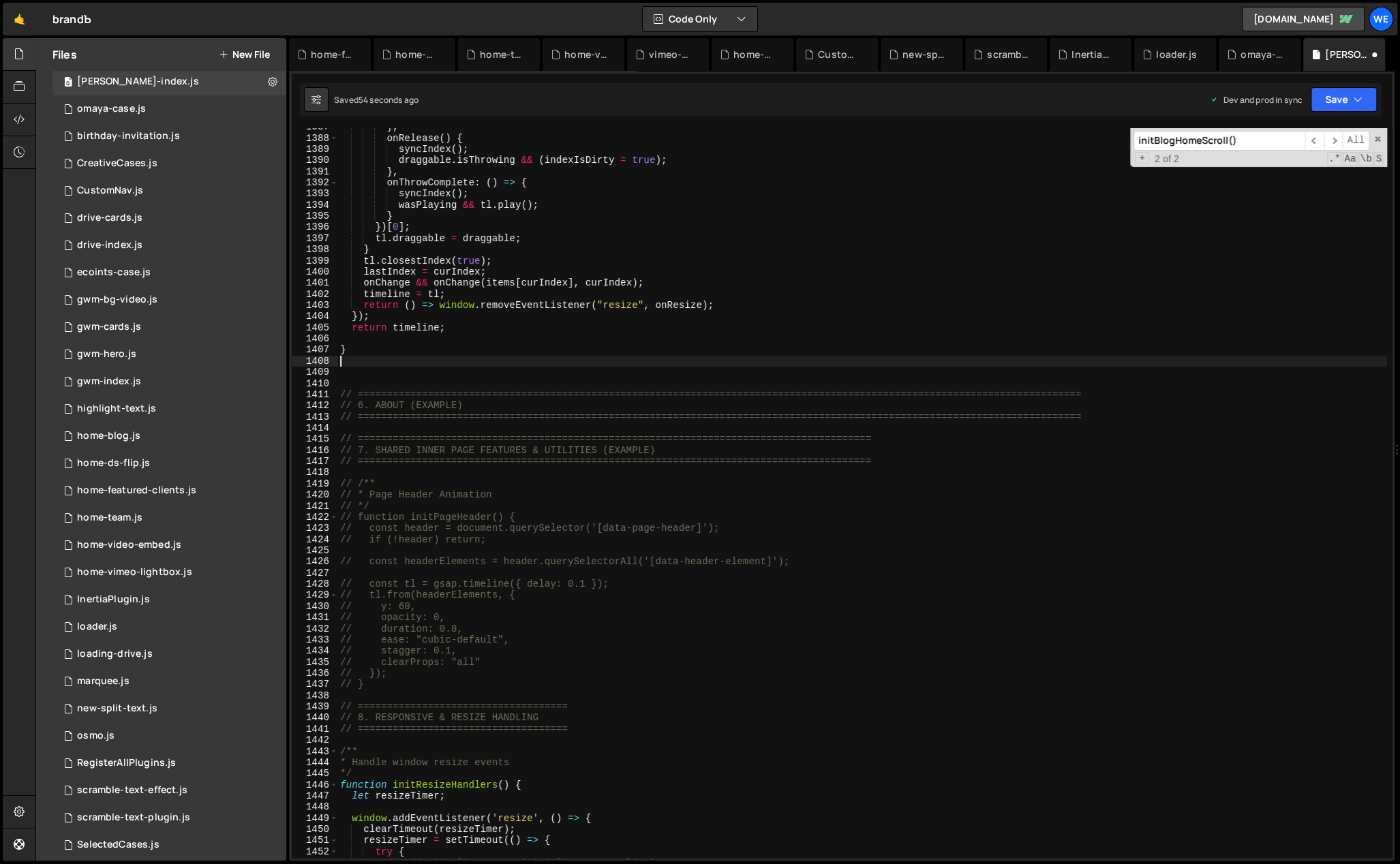
scroll to position [15497, 0]
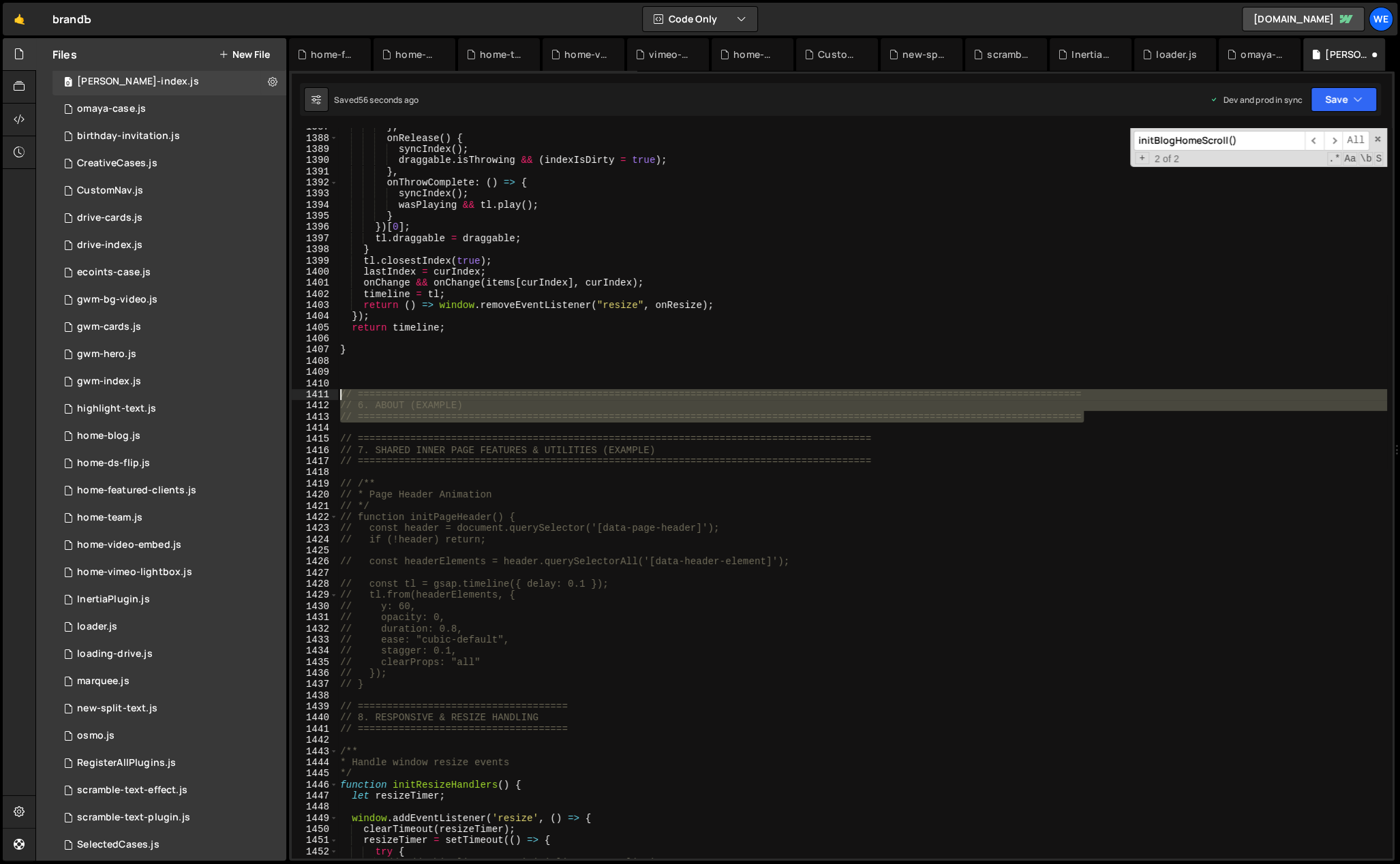
drag, startPoint x: 1106, startPoint y: 417, endPoint x: 338, endPoint y: 391, distance: 768.4
click at [338, 391] on div "} , onRelease ( ) { syncIndex ( ) ; draggable . isThrowing && ( indexIsDirty = …" at bounding box center [862, 498] width 1049 height 753
type textarea "// ============================================================================…"
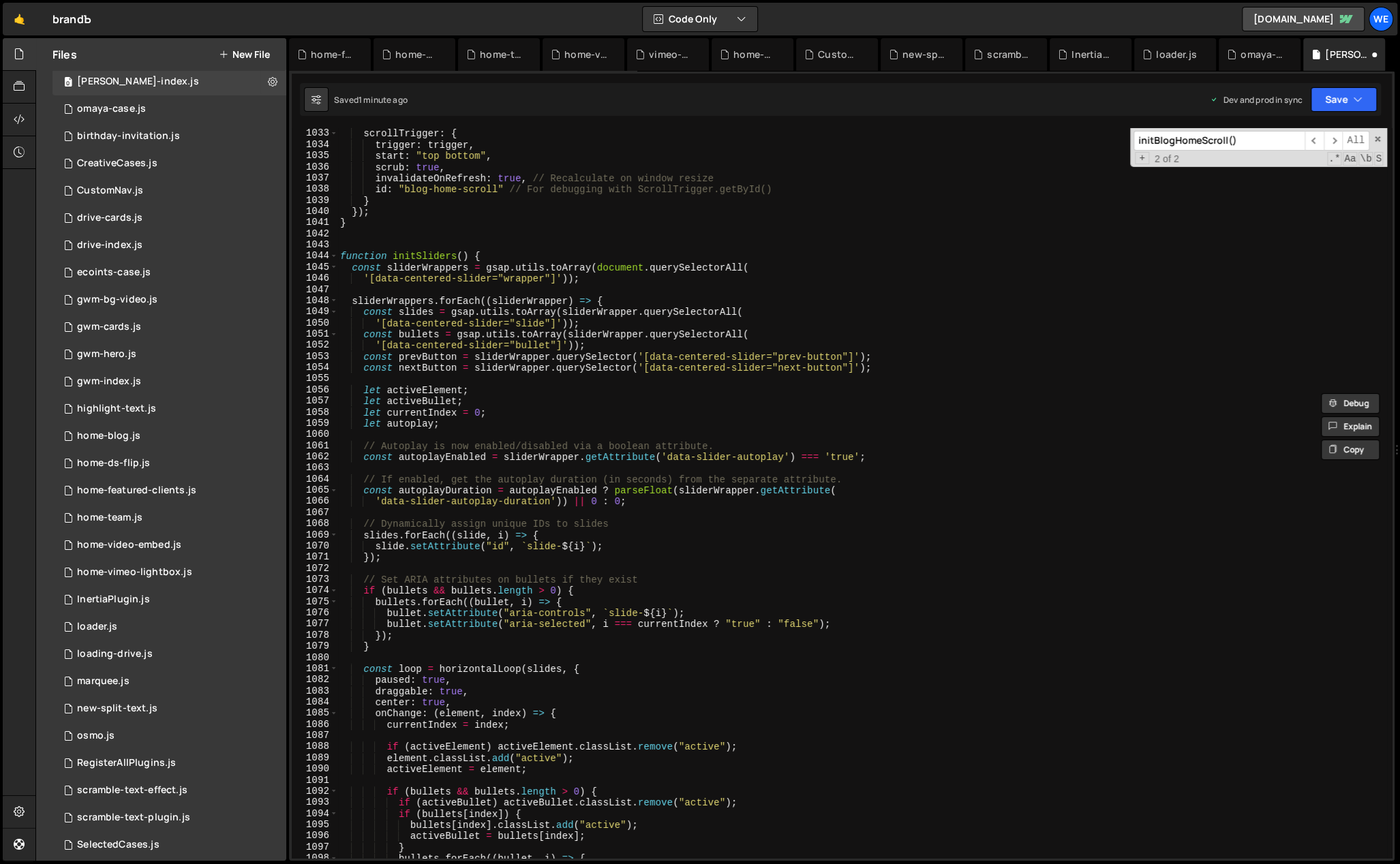
scroll to position [11507, 0]
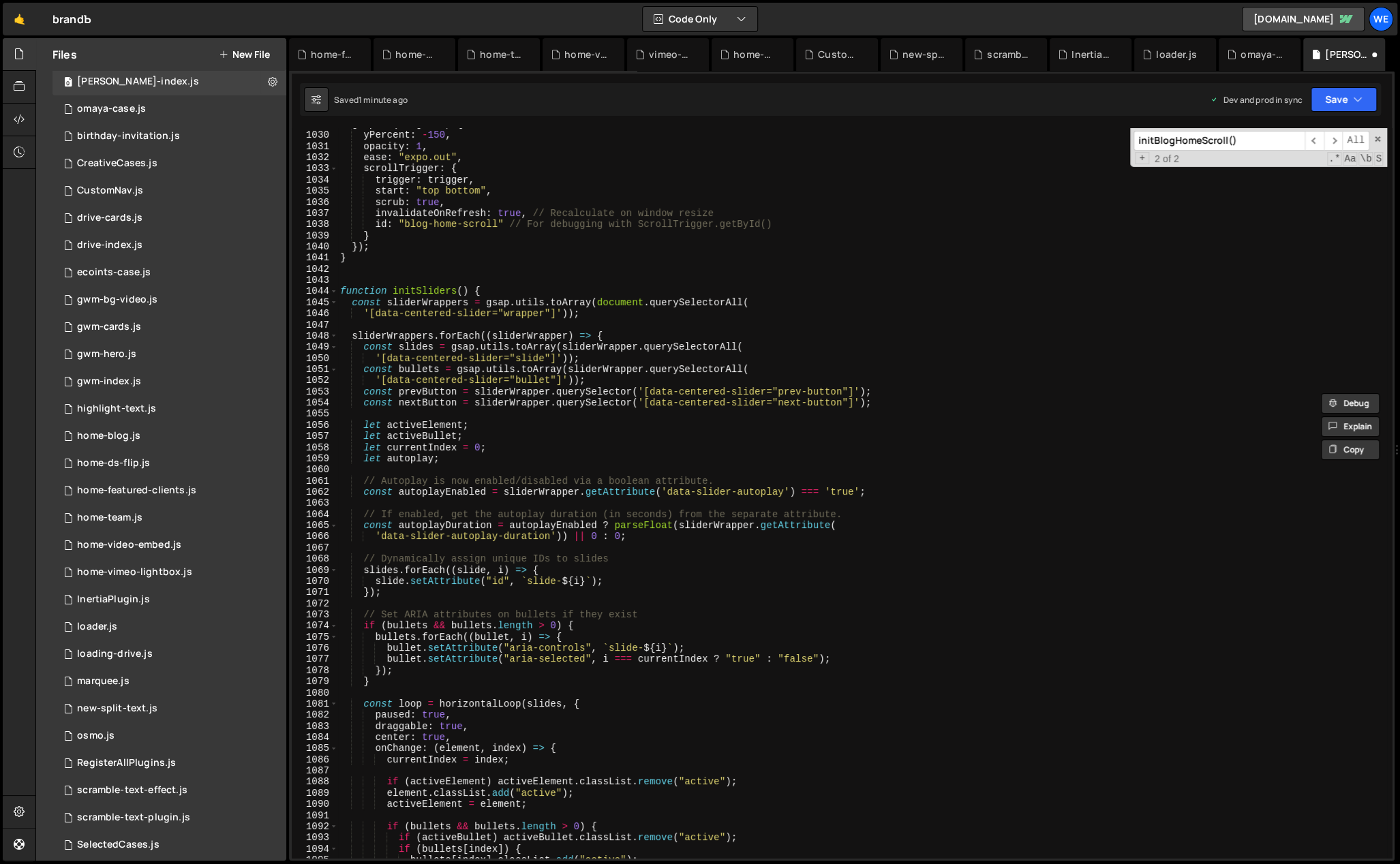
click at [393, 274] on div "gsap . to ( blogHome , { yPercent : - 150 , opacity : 1 , ease : "expo.out" , s…" at bounding box center [862, 495] width 1049 height 753
paste textarea "// ============================================================================…"
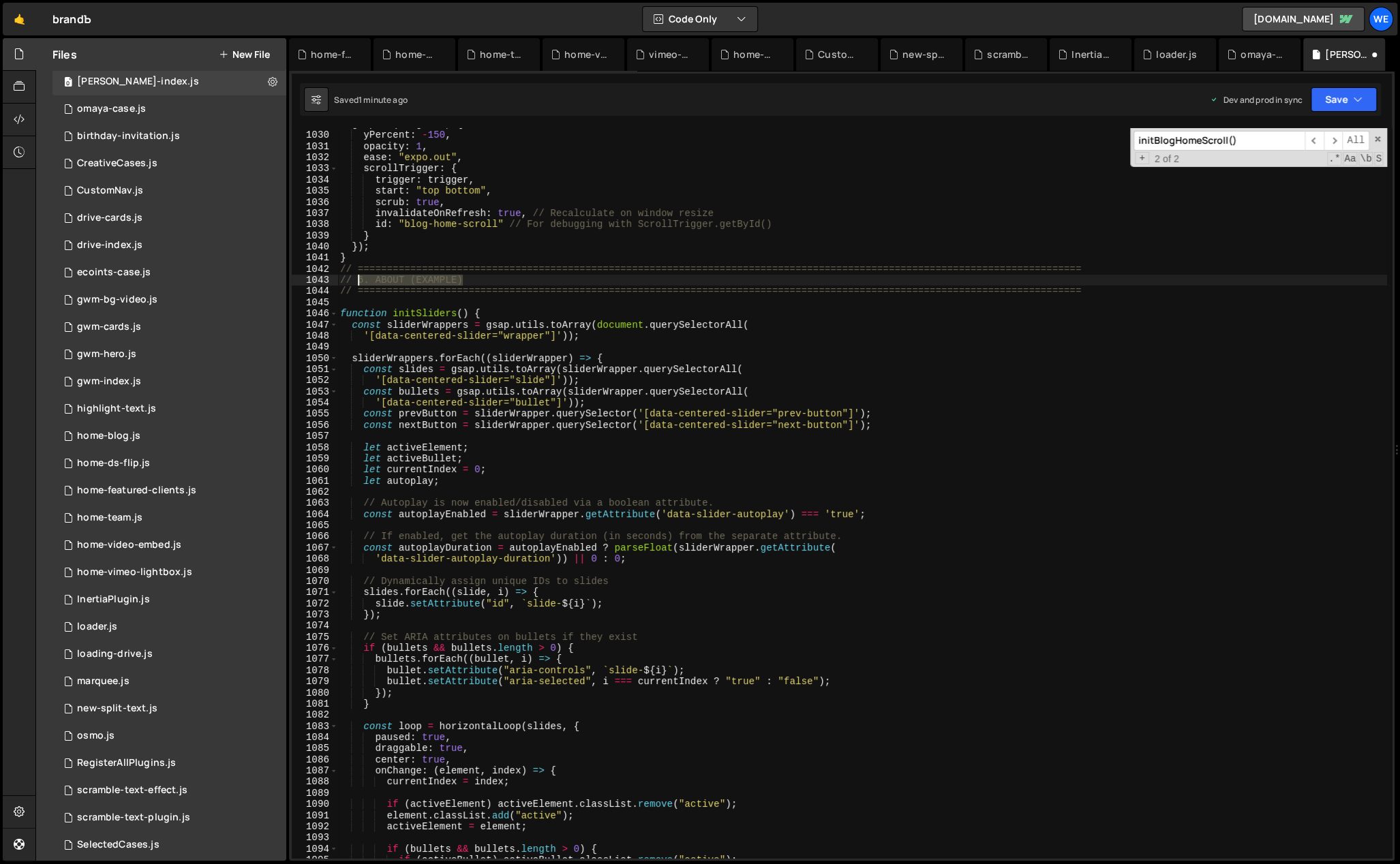
drag, startPoint x: 453, startPoint y: 277, endPoint x: 358, endPoint y: 276, distance: 95.0
click at [358, 276] on div "gsap . to ( blogHome , { yPercent : - 150 , opacity : 1 , ease : "expo.out" , s…" at bounding box center [862, 495] width 1049 height 753
drag, startPoint x: 540, startPoint y: 311, endPoint x: 500, endPoint y: 310, distance: 40.0
click at [538, 311] on div "gsap . to ( blogHome , { yPercent : - 150 , opacity : 1 , ease : "expo.out" , s…" at bounding box center [862, 495] width 1049 height 753
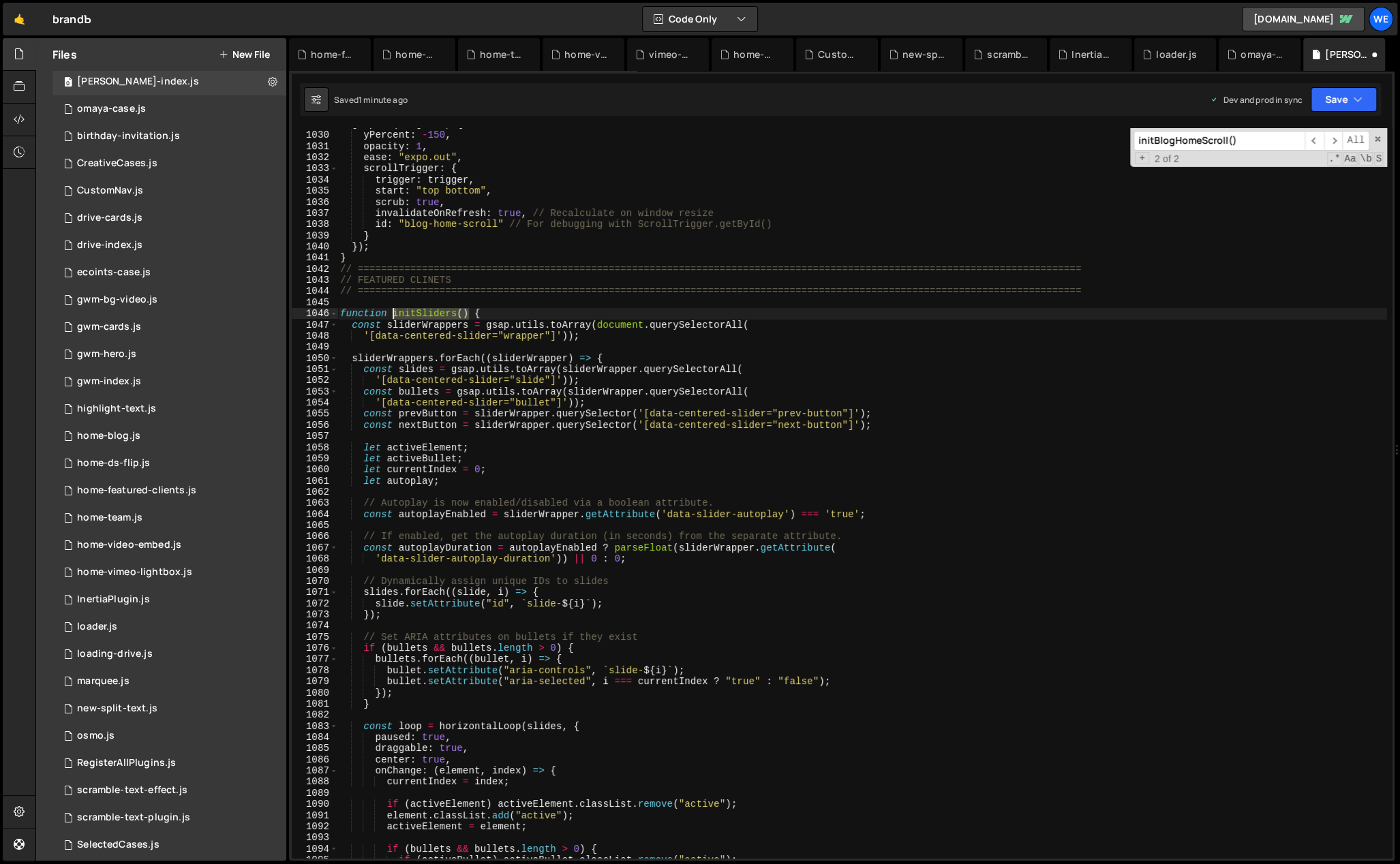
drag, startPoint x: 467, startPoint y: 310, endPoint x: 394, endPoint y: 310, distance: 73.0
click at [394, 310] on div "gsap . to ( blogHome , { yPercent : - 150 , opacity : 1 , ease : "expo.out" , s…" at bounding box center [862, 495] width 1049 height 753
type textarea "function initSliders() {"
type input "initSliders()"
click at [1332, 141] on span "​" at bounding box center [1333, 141] width 19 height 20
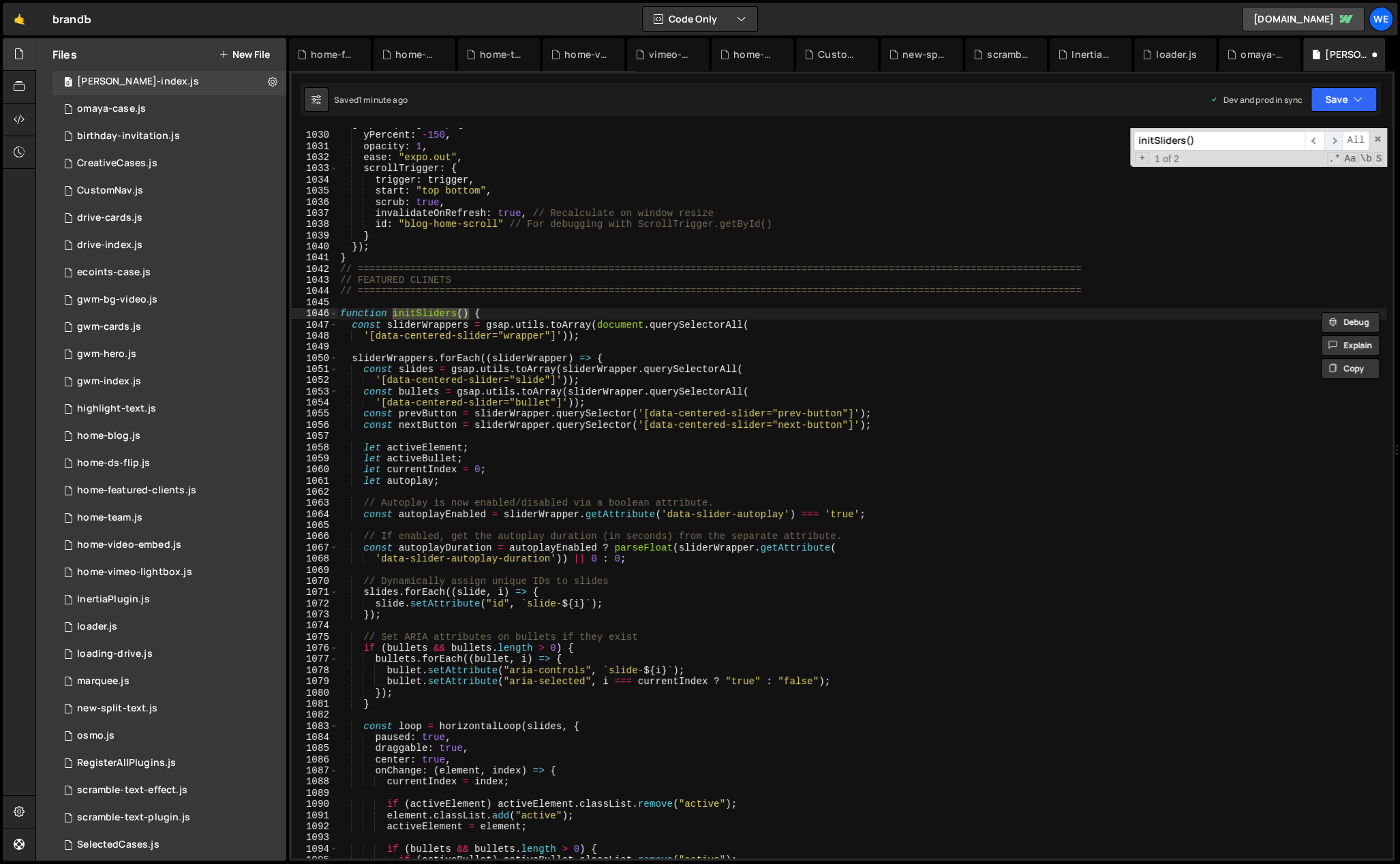
scroll to position [12905, 0]
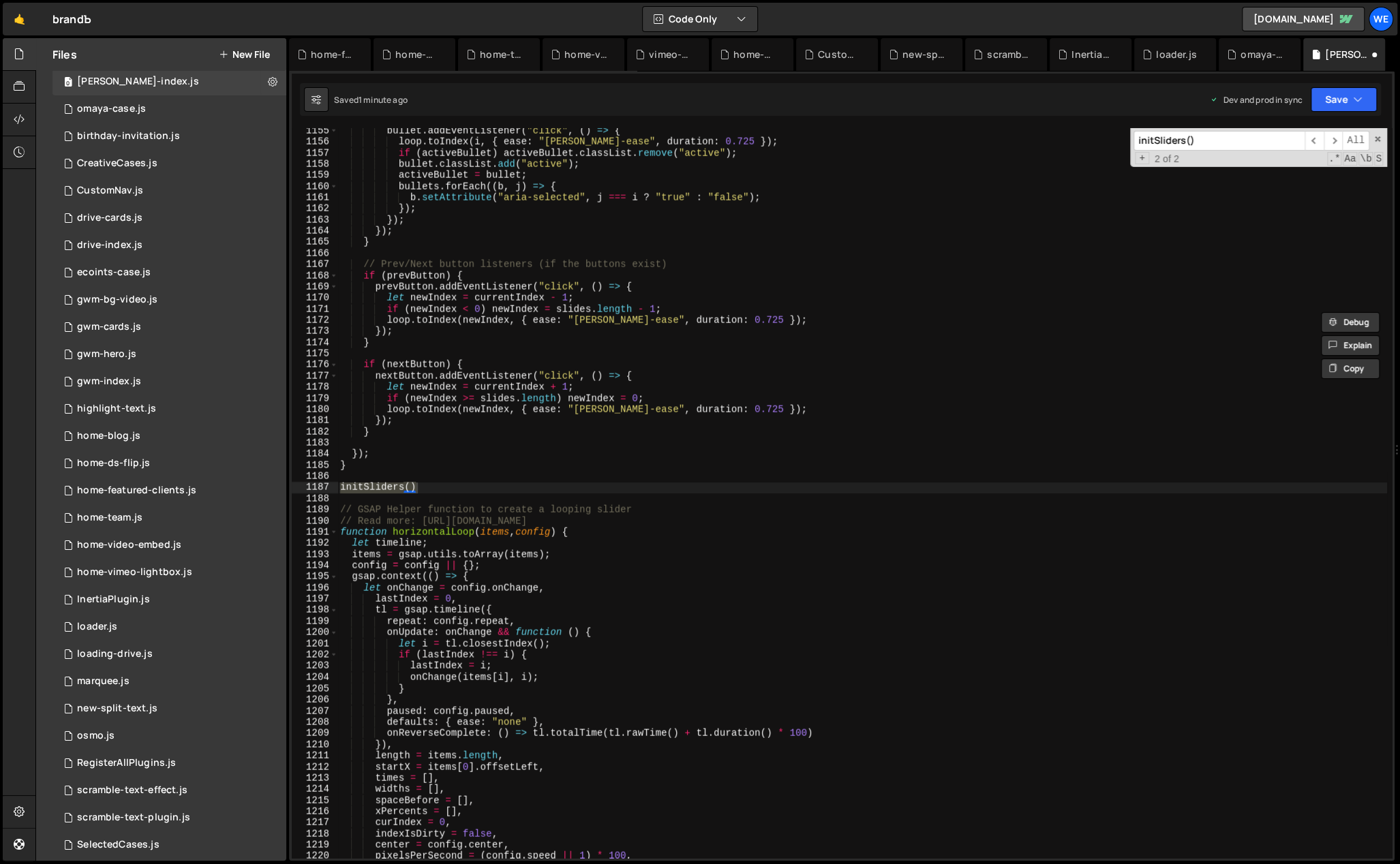
click at [485, 468] on div "bullet . addEventListener ( "click" , ( ) => { loop . toIndex ( i , { ease : "b…" at bounding box center [862, 502] width 1049 height 753
click at [459, 484] on div "bullet . addEventListener ( "click" , ( ) => { loop . toIndex ( i , { ease : "b…" at bounding box center [862, 502] width 1049 height 753
click at [375, 466] on div "bullet . addEventListener ( "click" , ( ) => { loop . toIndex ( i , { ease : "b…" at bounding box center [862, 502] width 1049 height 753
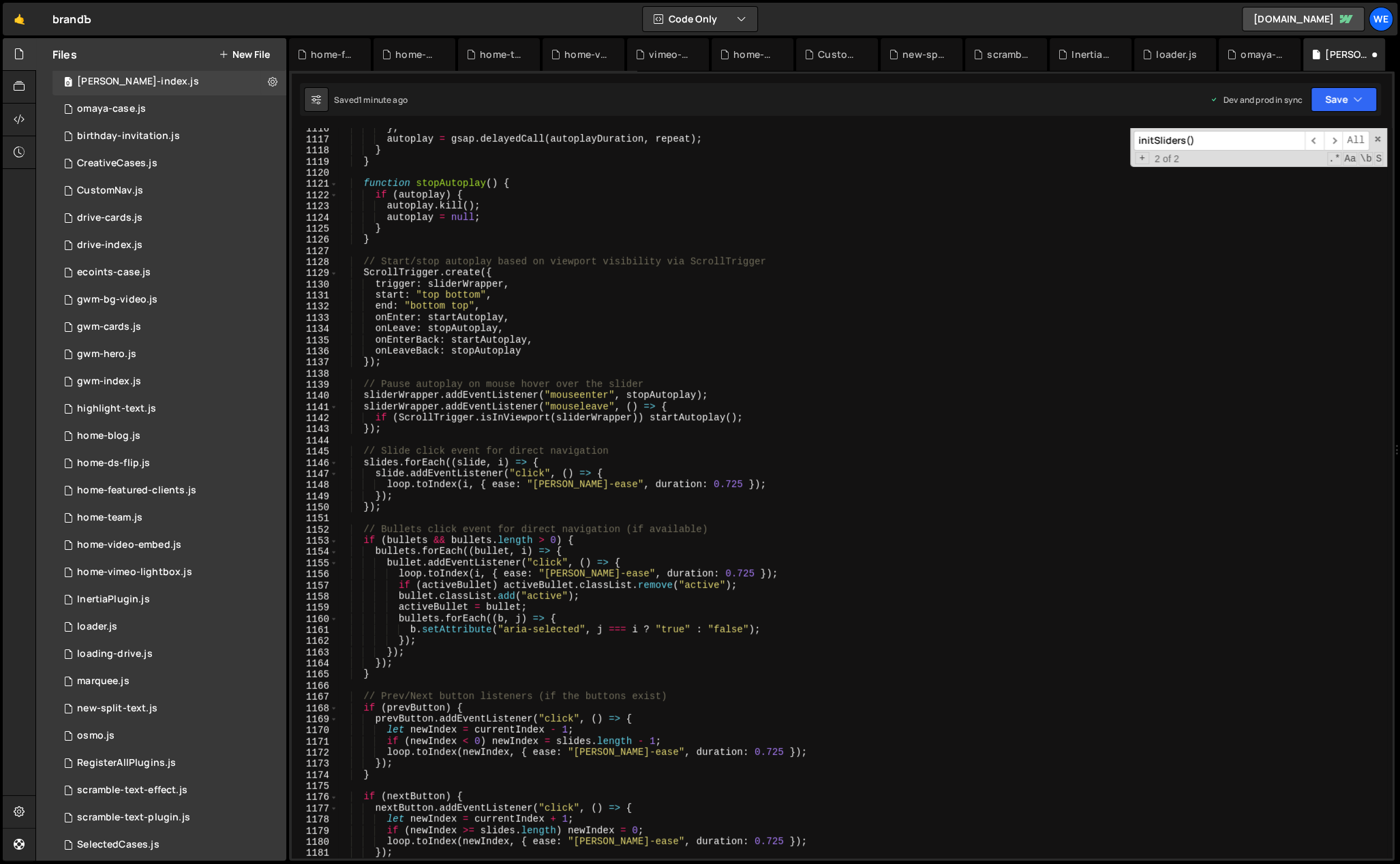
scroll to position [12838, 0]
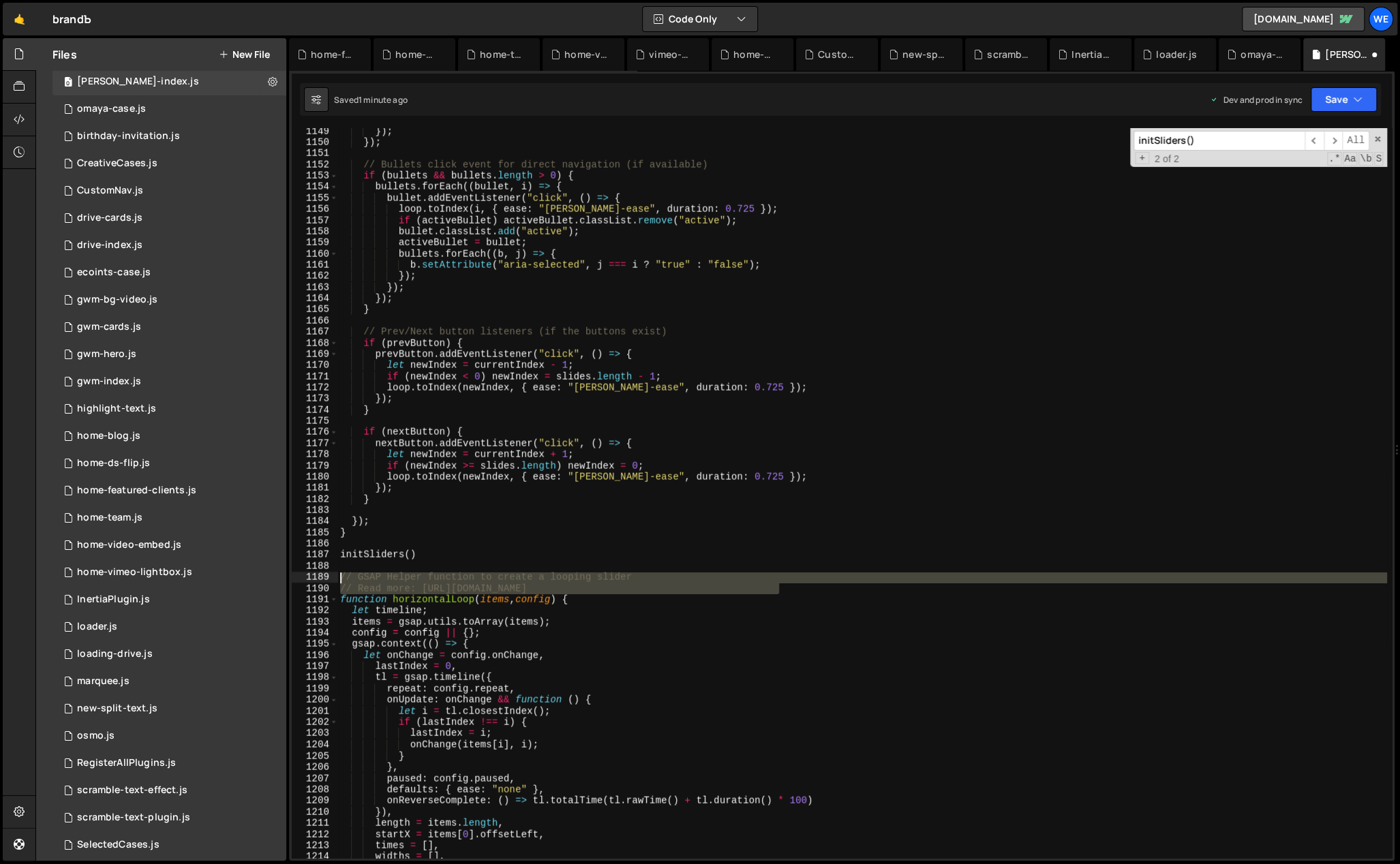
drag, startPoint x: 616, startPoint y: 592, endPoint x: 323, endPoint y: 577, distance: 293.4
click at [323, 577] on div "} 1149 1150 1151 1152 1153 1154 1155 1156 1157 1158 1159 1160 1161 1162 1163 11…" at bounding box center [841, 493] width 1100 height 730
type textarea "// GSAP Helper function to create a looping slider // Read more: https://gsap.c…"
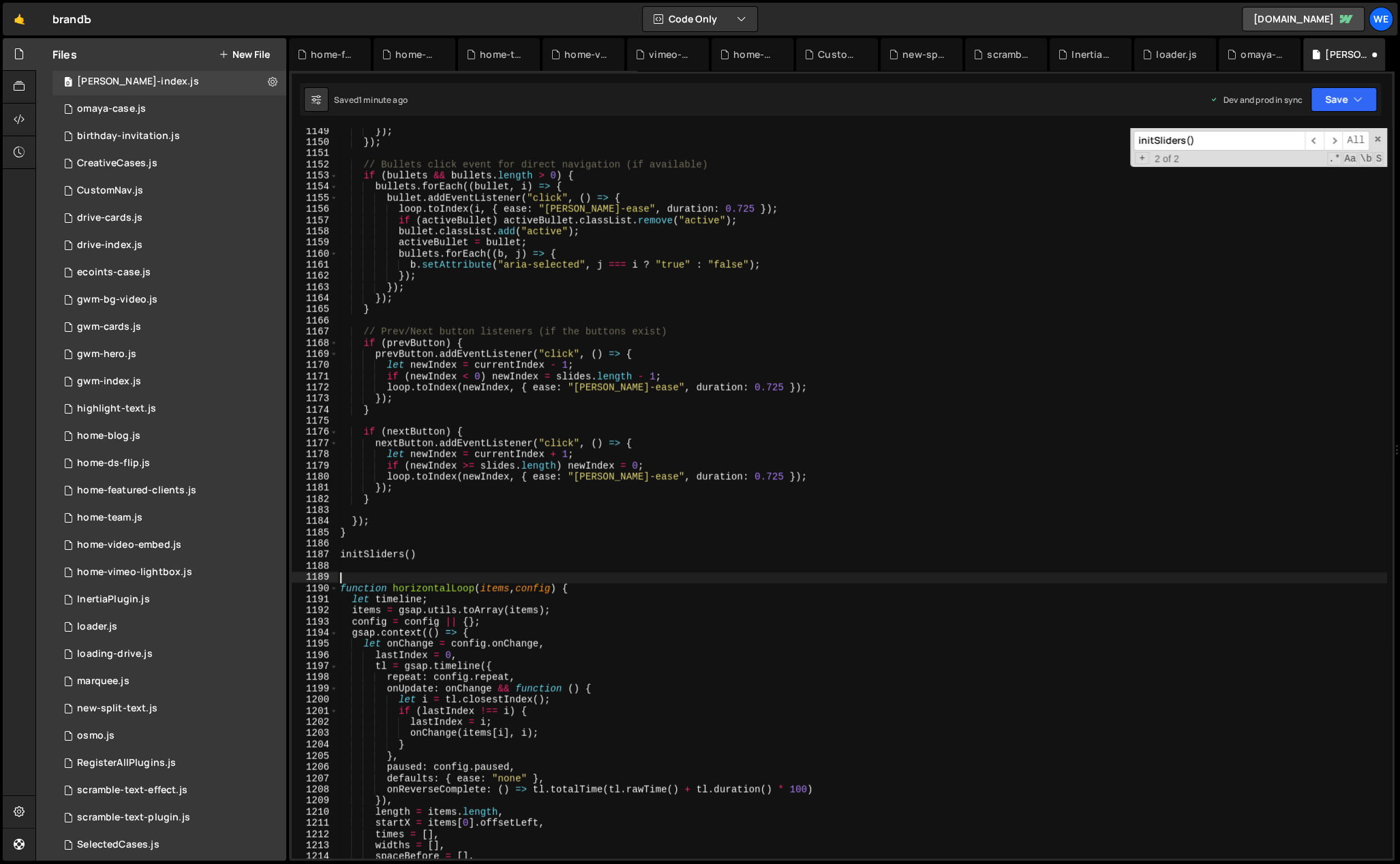
scroll to position [12900, 0]
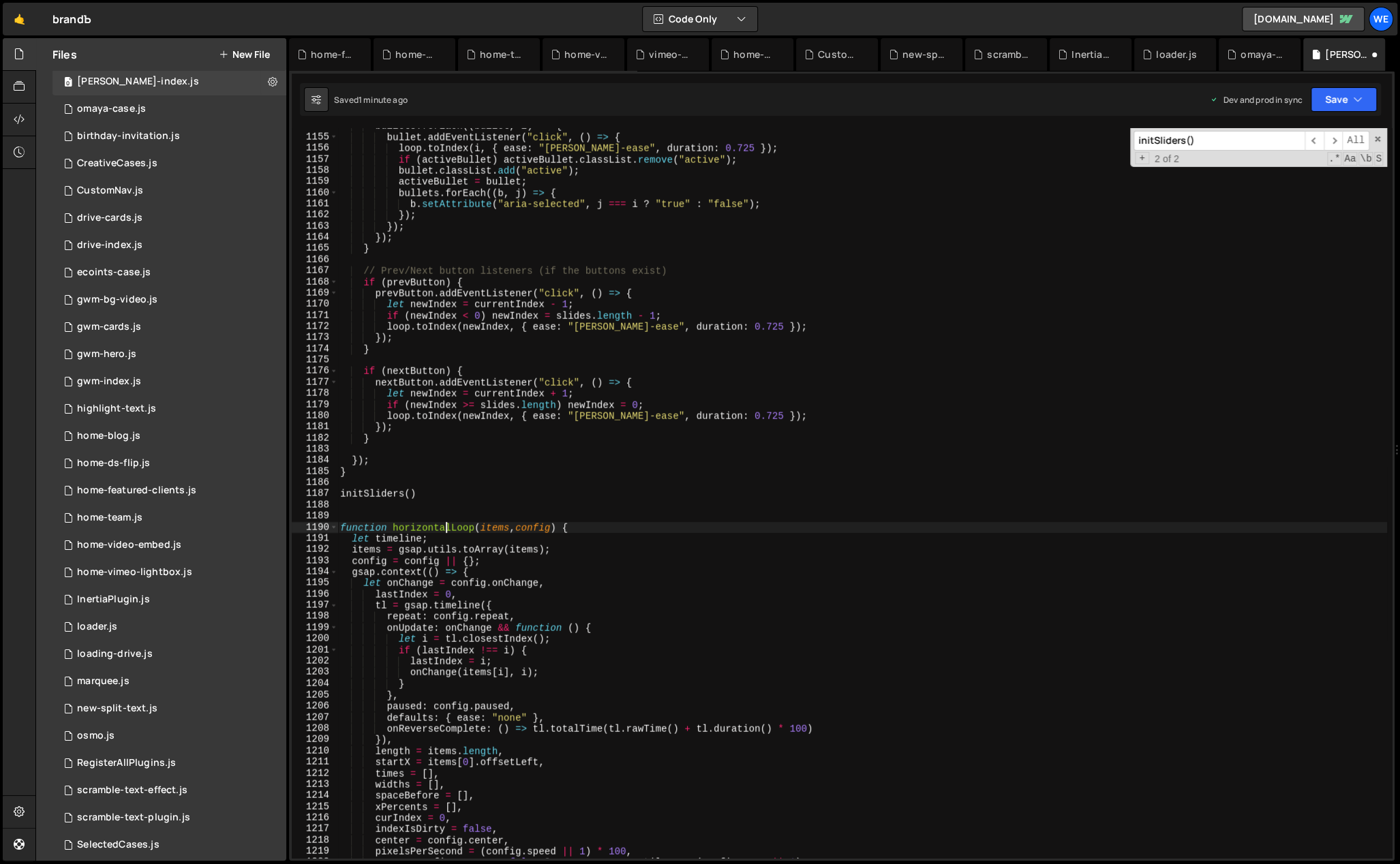
click at [447, 530] on div "bullets . forEach (( bullet , i ) => { bullet . addEventListener ( "click" , ( …" at bounding box center [862, 497] width 1049 height 753
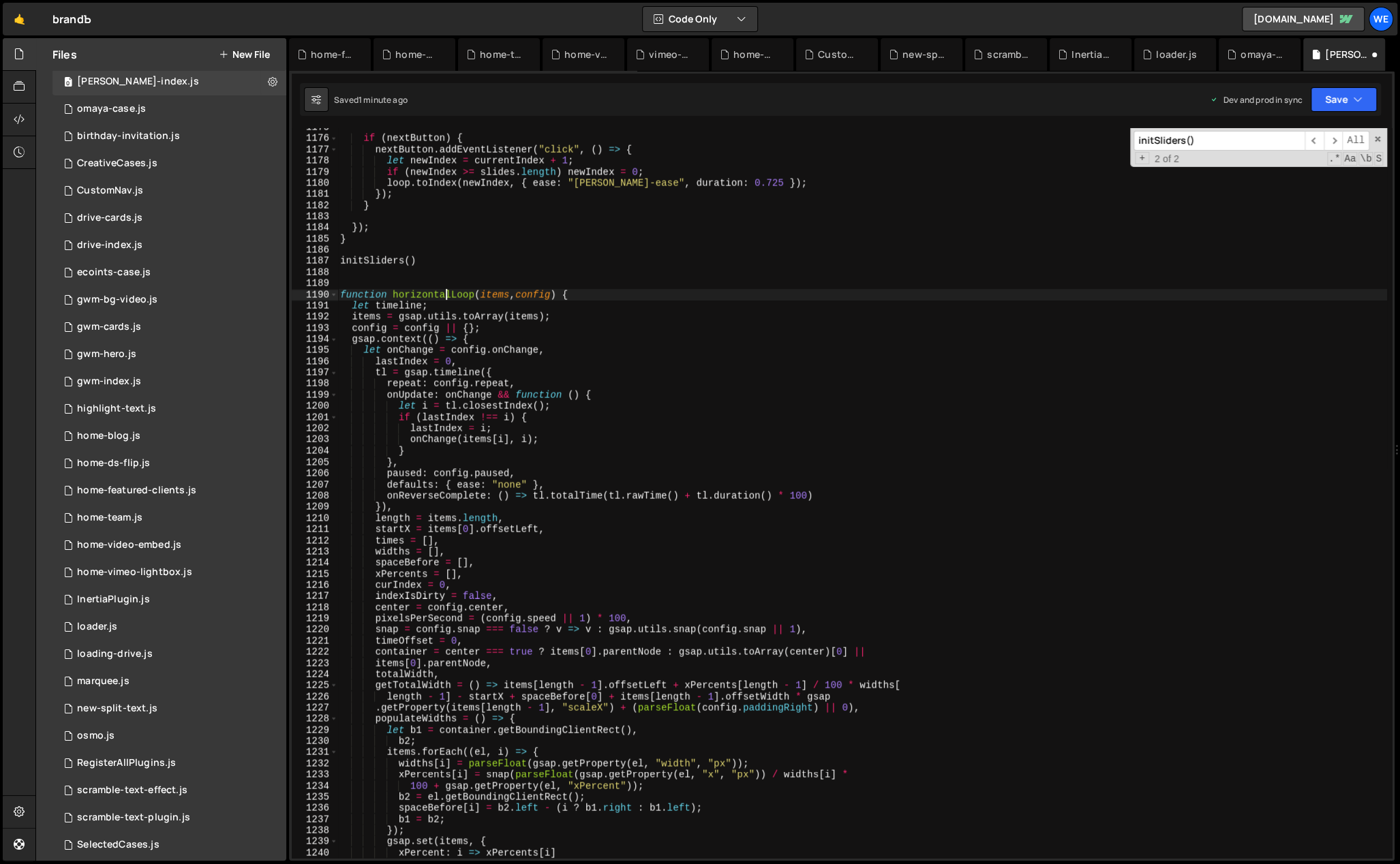
click at [586, 300] on div "if ( nextButton ) { nextButton . addEventListener ( "click" , ( ) => { let newI…" at bounding box center [862, 499] width 1049 height 753
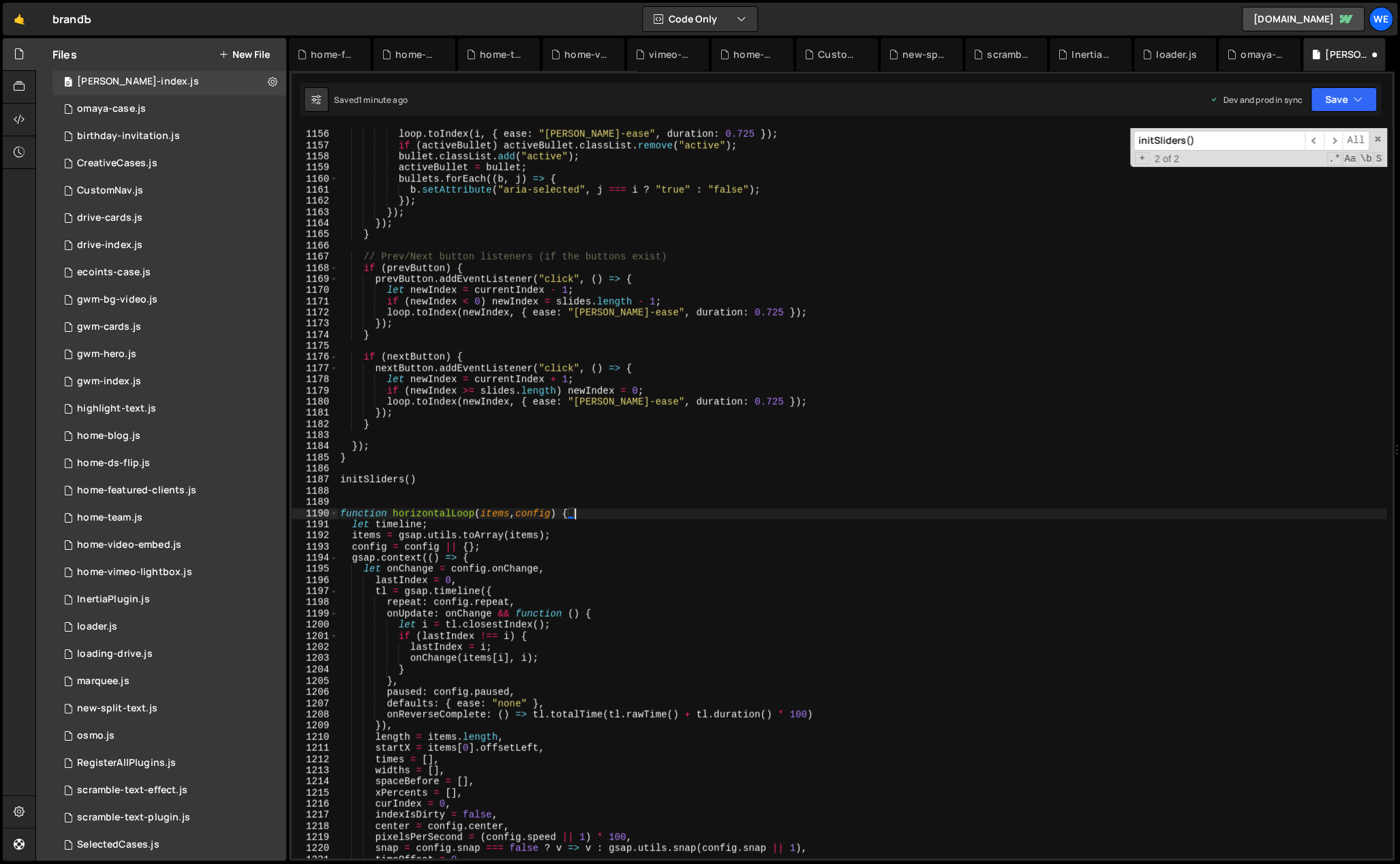
scroll to position [12927, 0]
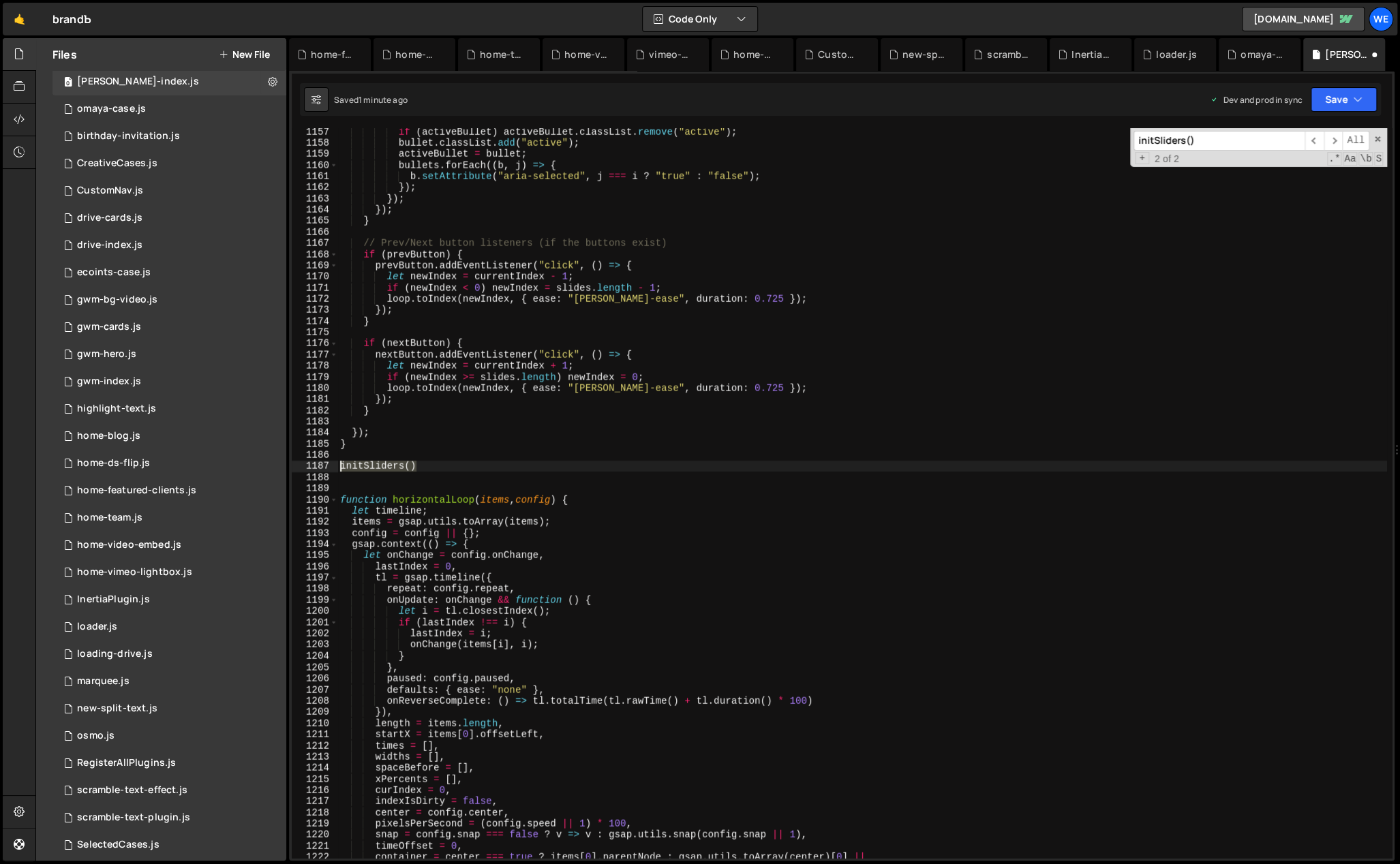
drag, startPoint x: 421, startPoint y: 470, endPoint x: 382, endPoint y: 467, distance: 39.1
click at [339, 464] on div "if ( activeBullet ) activeBullet . classList . remove ( "active" ) ; bullet . c…" at bounding box center [862, 503] width 1049 height 753
type textarea "initSliders()"
click at [467, 480] on div "if ( activeBullet ) activeBullet . classList . remove ( "active" ) ; bullet . c…" at bounding box center [862, 503] width 1049 height 753
drag, startPoint x: 470, startPoint y: 500, endPoint x: 392, endPoint y: 499, distance: 78.0
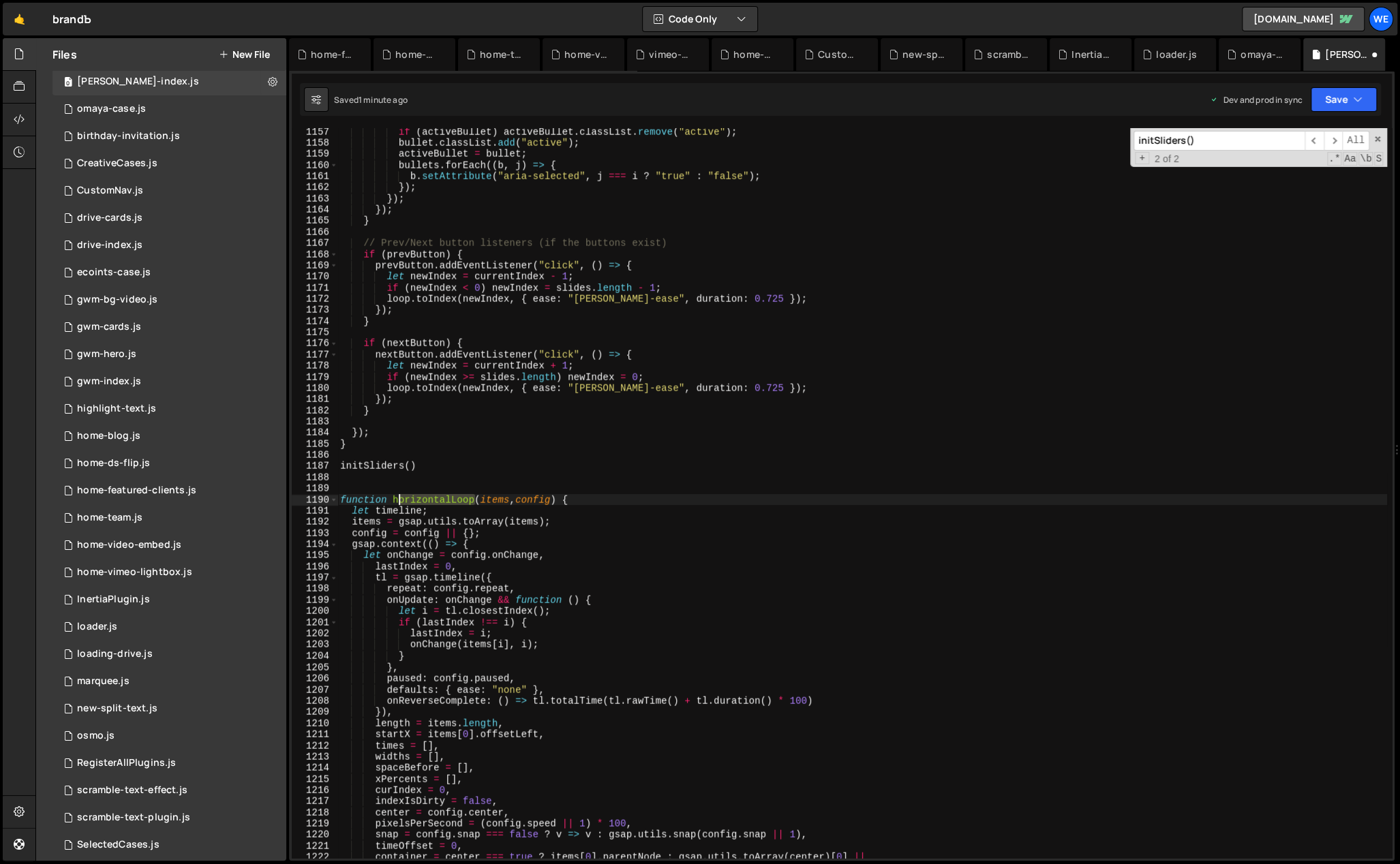
click at [392, 499] on div "if ( activeBullet ) activeBullet . classList . remove ( "active" ) ; bullet . c…" at bounding box center [862, 503] width 1049 height 753
type textarea "function horizontalLoop(items, config) {"
type input "horizontalLoop"
click at [1332, 139] on span "​" at bounding box center [1333, 141] width 19 height 20
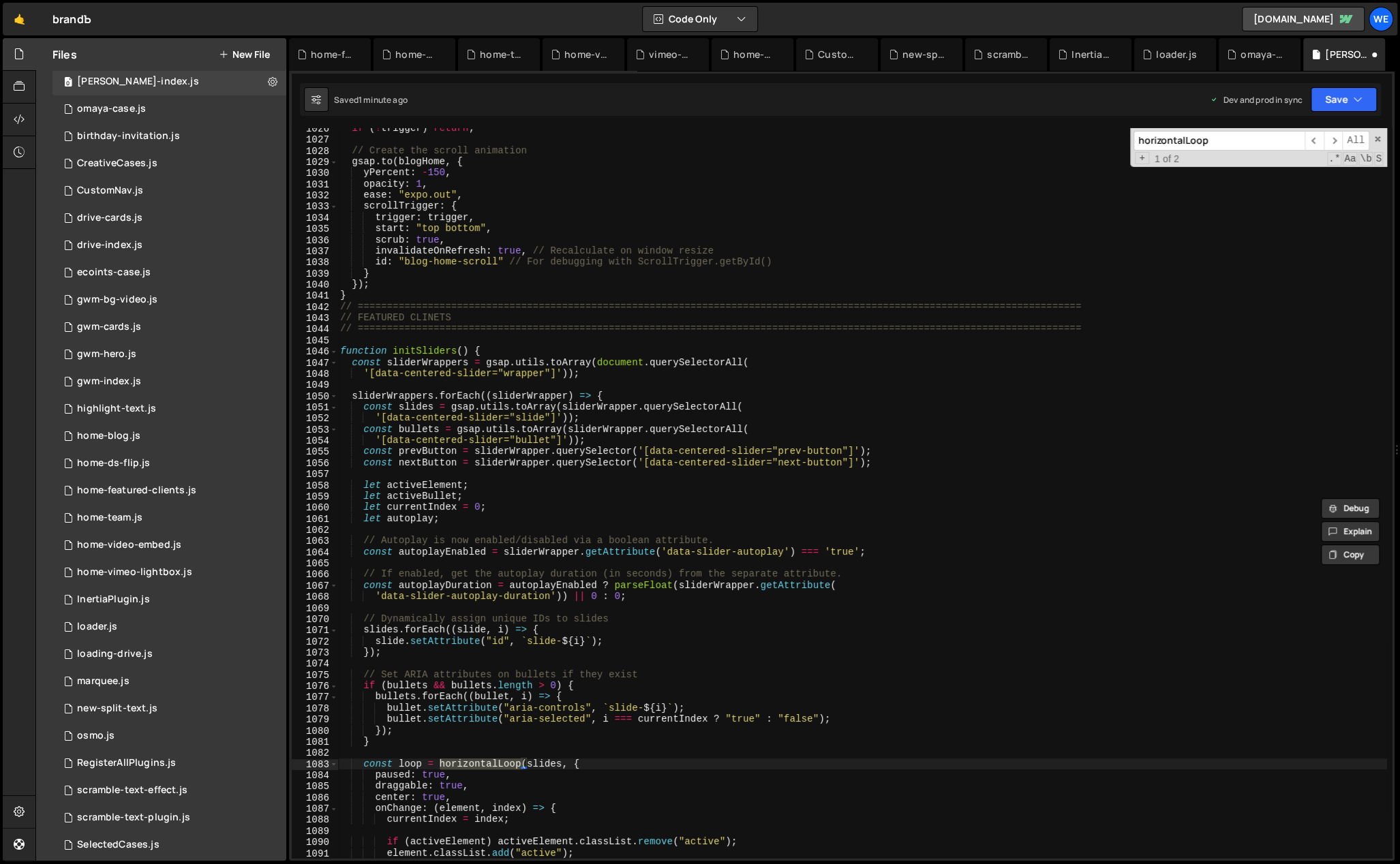
scroll to position [11536, 0]
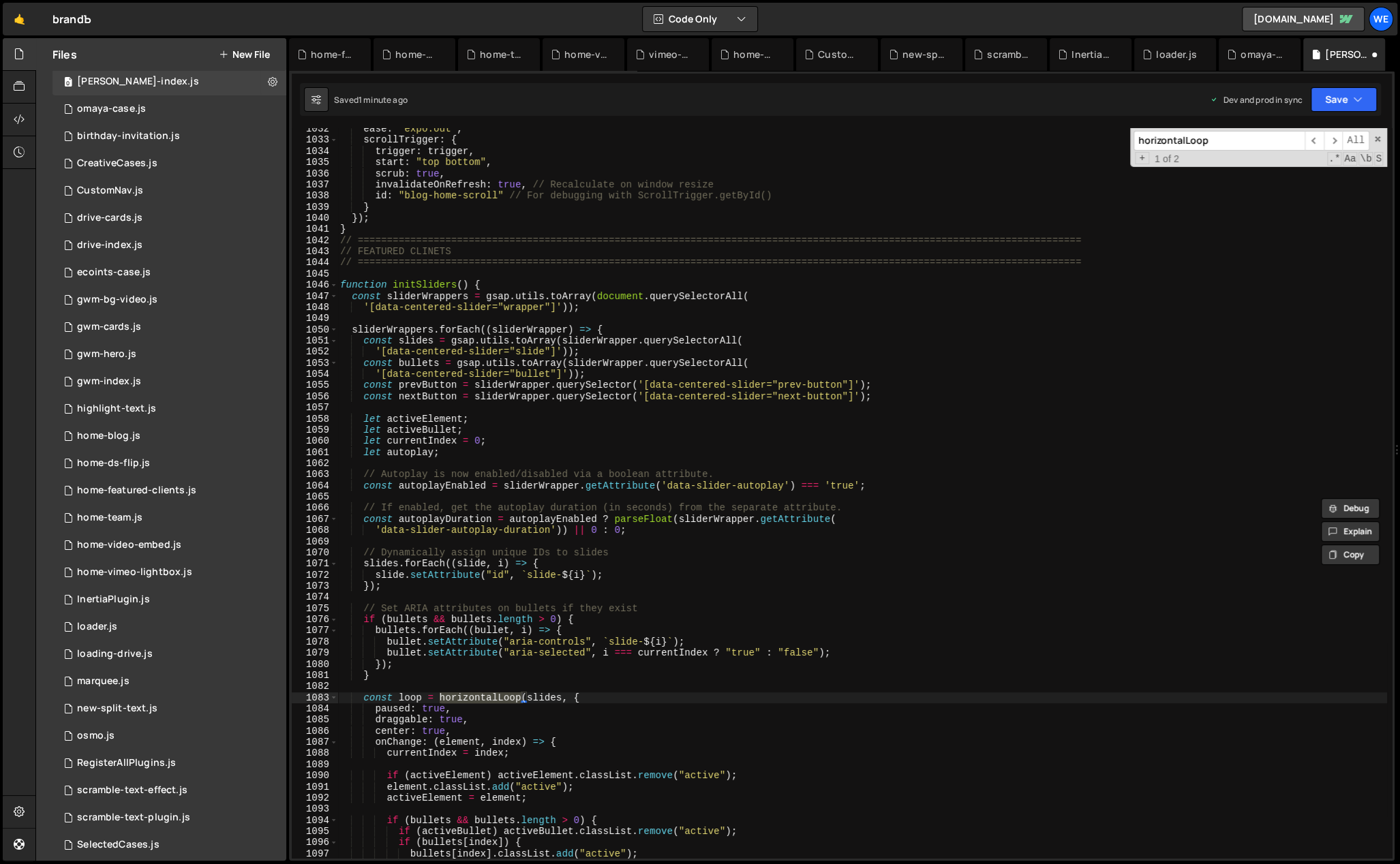
type textarea "function initSliders() {"
drag, startPoint x: 469, startPoint y: 281, endPoint x: 394, endPoint y: 284, distance: 75.1
click at [394, 284] on div "ease : "expo.out" , scrollTrigger : { trigger : trigger , start : "top bottom" …" at bounding box center [862, 500] width 1049 height 753
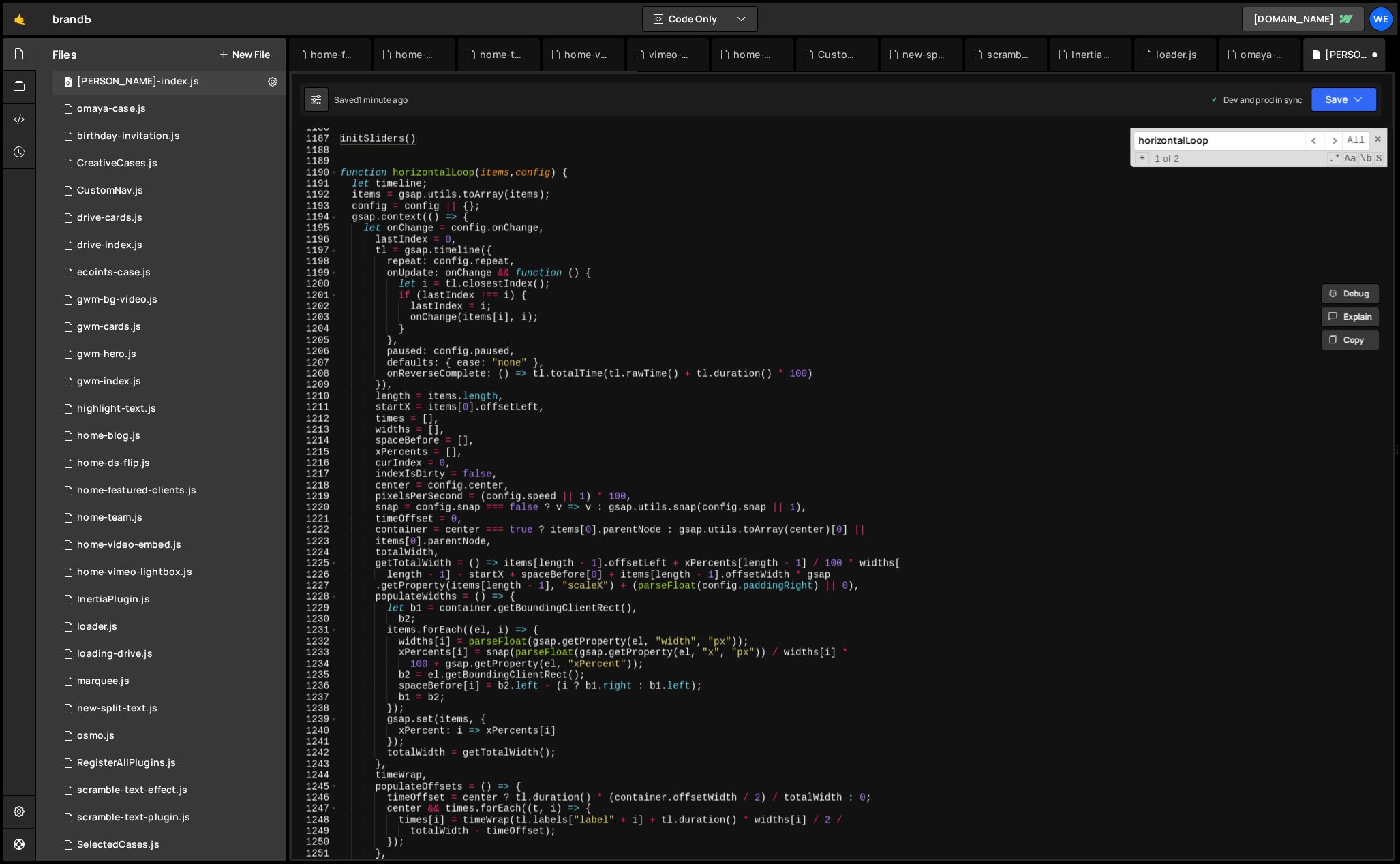
scroll to position [13010, 0]
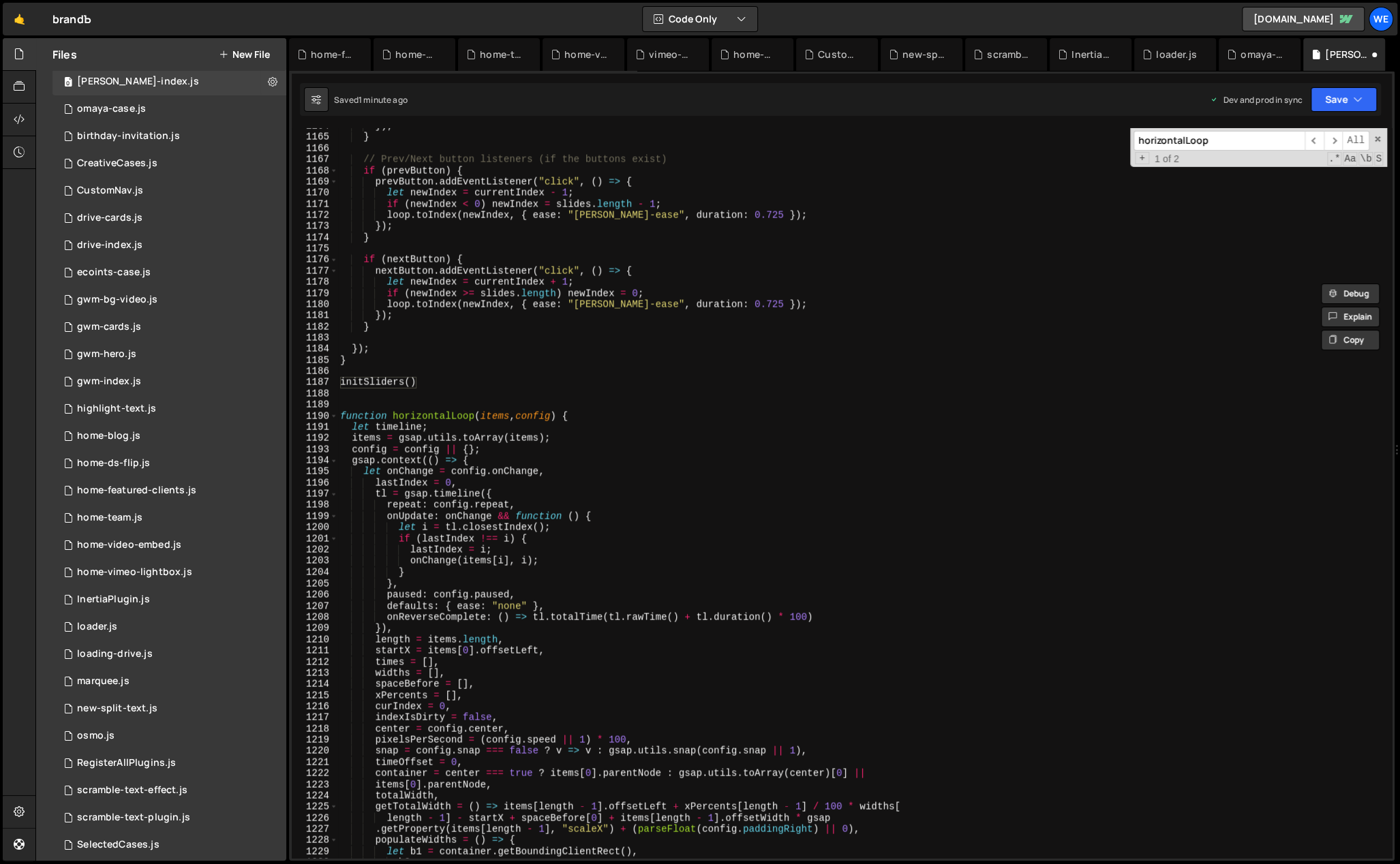
drag, startPoint x: 433, startPoint y: 396, endPoint x: 427, endPoint y: 382, distance: 15.2
click at [433, 394] on div "}) ; } // Prev/Next button listeners (if the buttons exist) if ( prevButton ) {…" at bounding box center [862, 497] width 1049 height 753
drag, startPoint x: 425, startPoint y: 380, endPoint x: 340, endPoint y: 383, distance: 85.1
click at [340, 383] on div "}) ; } // Prev/Next button listeners (if the buttons exist) if ( prevButton ) {…" at bounding box center [862, 497] width 1049 height 753
type textarea "initSliders()"
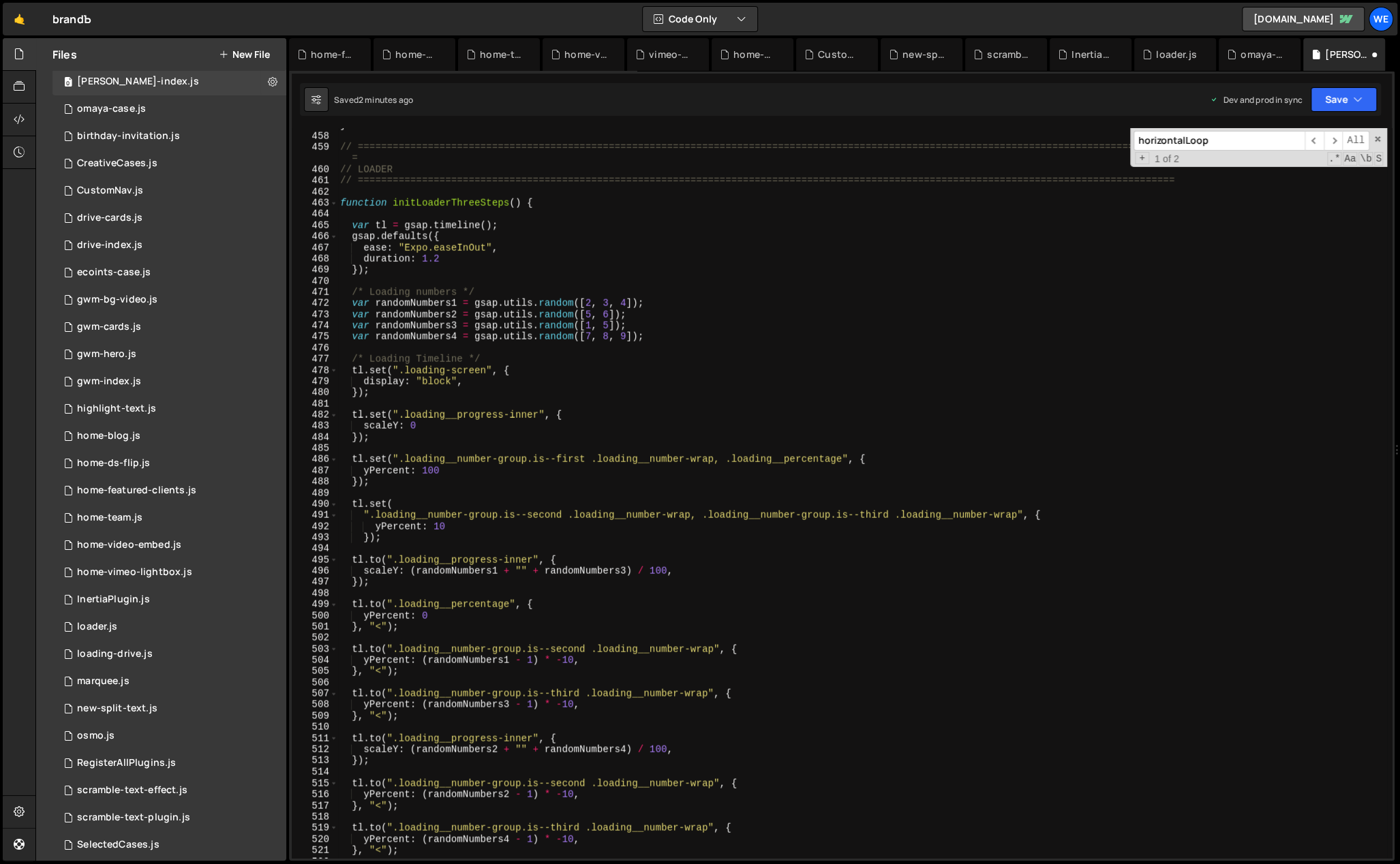
scroll to position [4871, 0]
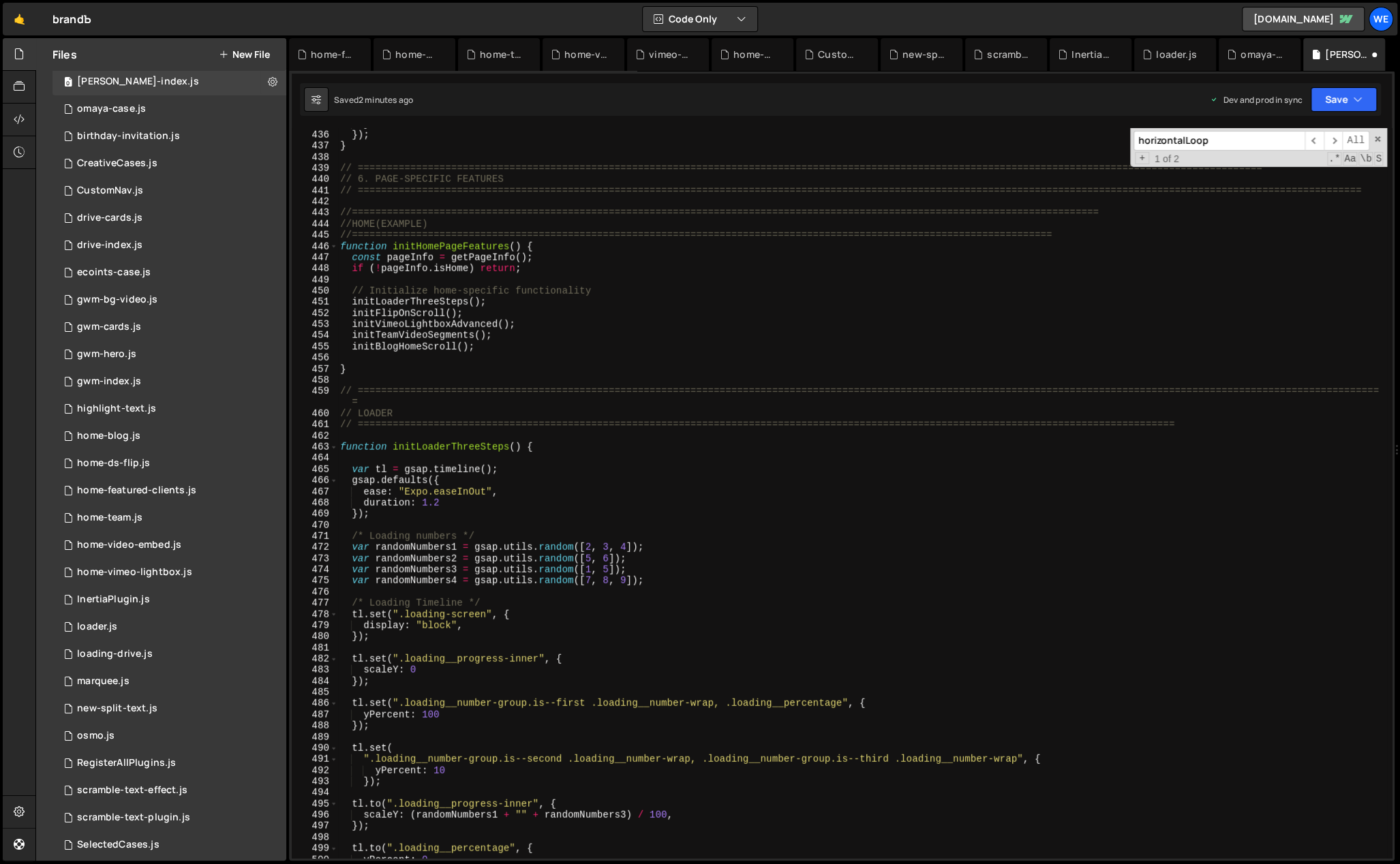
click at [502, 341] on div "} }) ; } // ===================================================================…" at bounding box center [862, 495] width 1049 height 753
type textarea "initBlogHomeScroll();"
paste textarea "initSliders()"
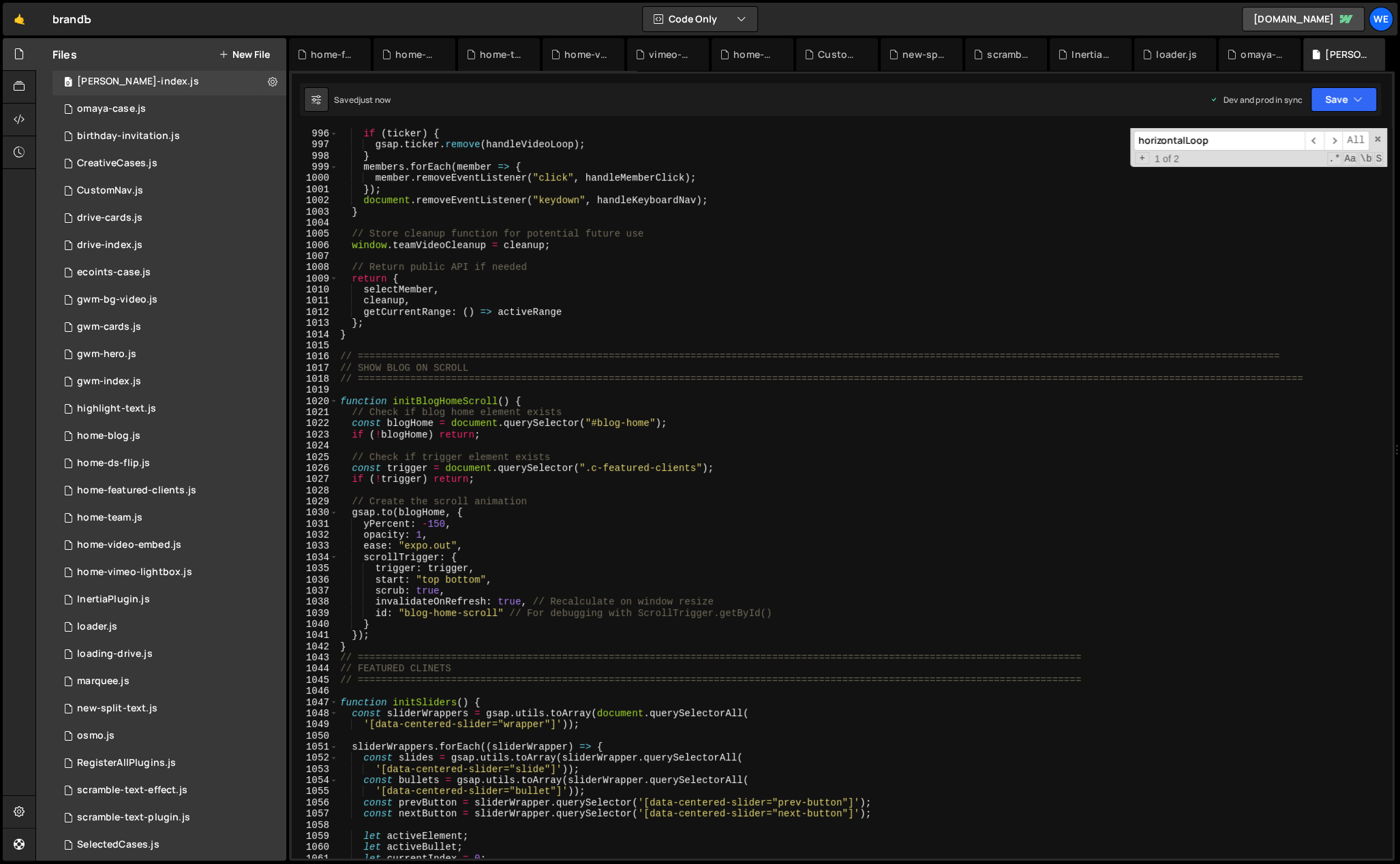
scroll to position [11326, 0]
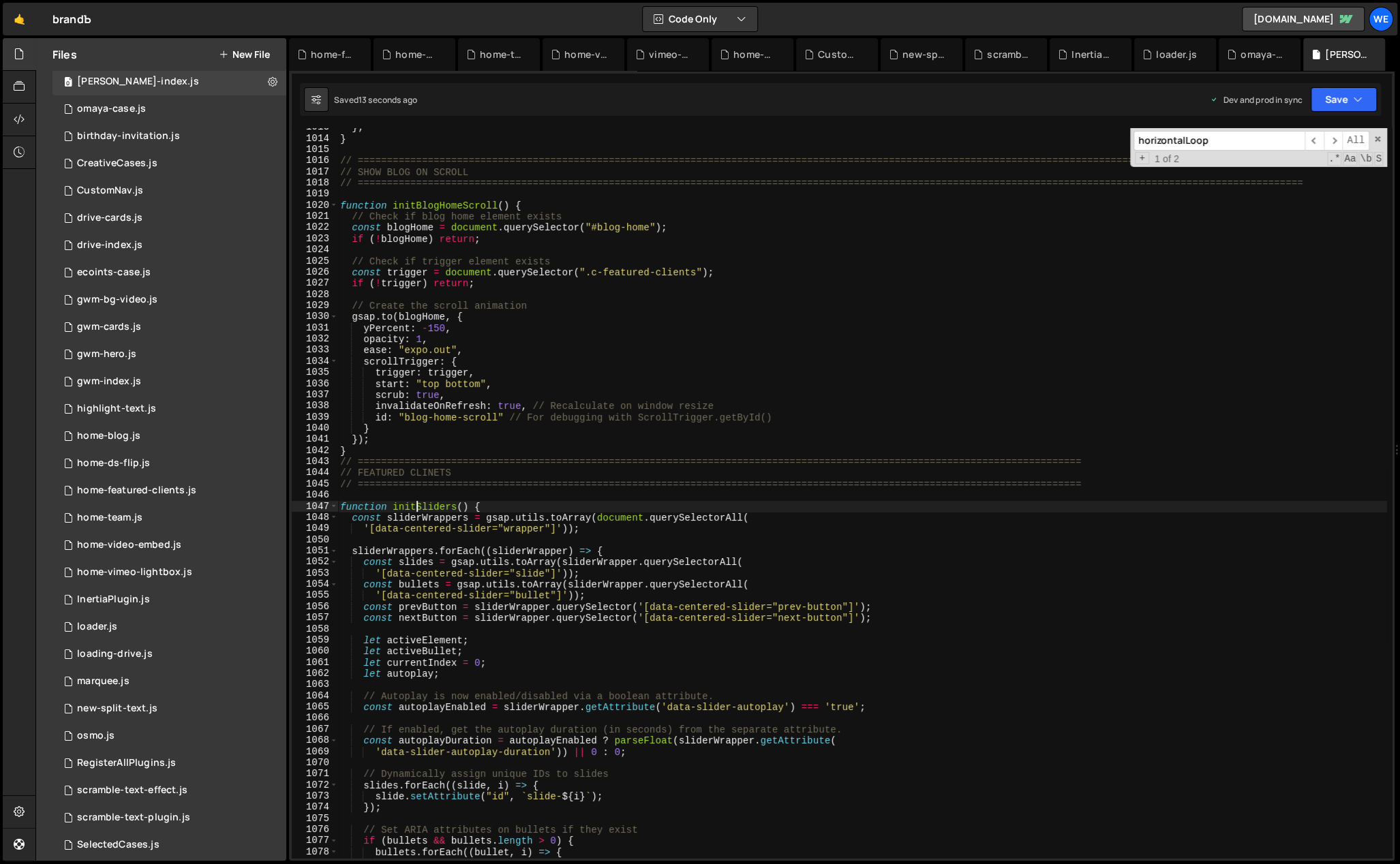
click at [416, 504] on div "} ; } // ======================================================================…" at bounding box center [862, 499] width 1049 height 753
drag, startPoint x: 454, startPoint y: 505, endPoint x: 394, endPoint y: 506, distance: 60.0
click at [394, 506] on div "} ; } // ======================================================================…" at bounding box center [862, 499] width 1049 height 753
type textarea "function initSliders() {"
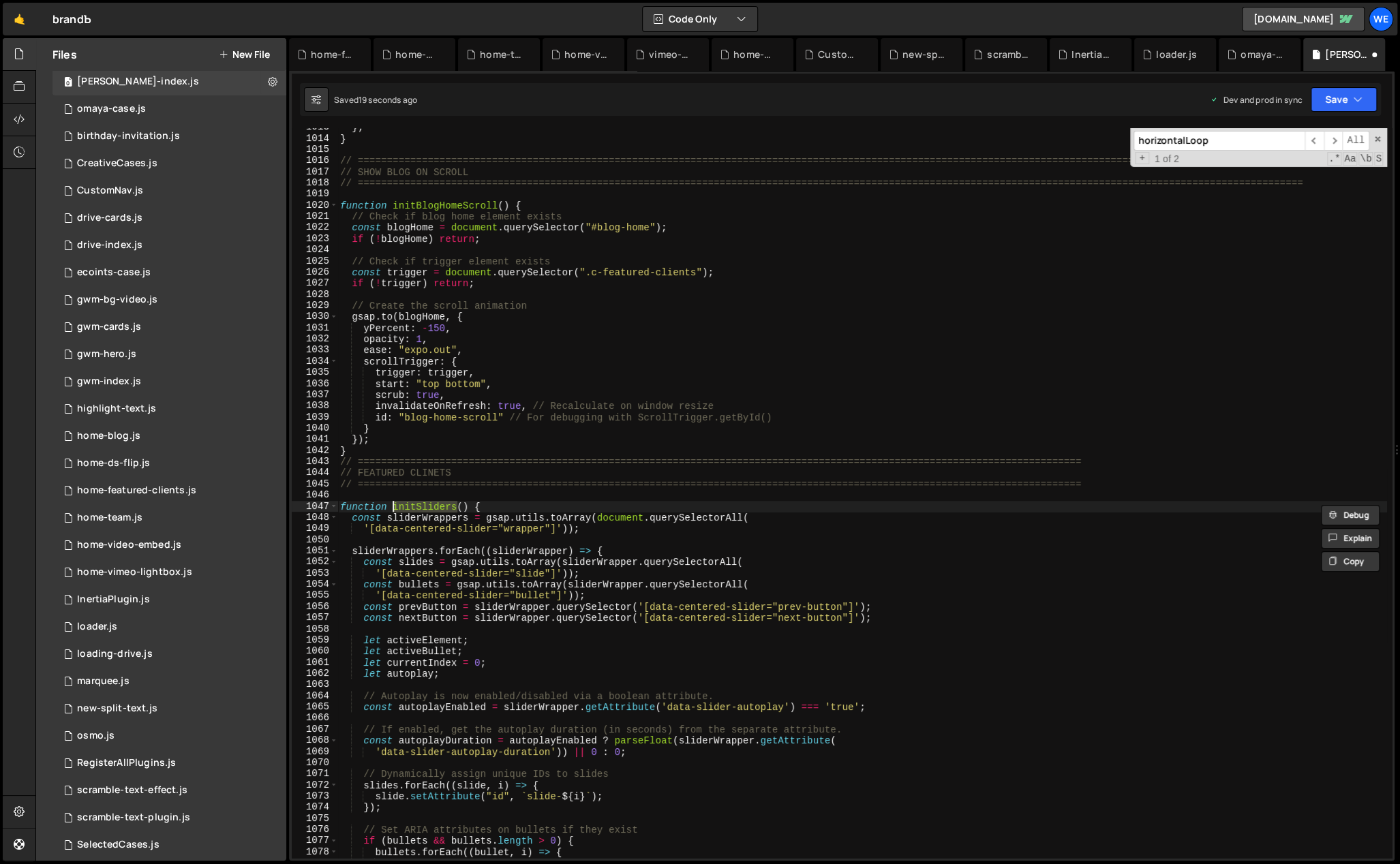
type input "initSliders"
click at [457, 506] on div "} ; } // ======================================================================…" at bounding box center [862, 493] width 1049 height 730
click at [417, 503] on div "} ; } // ======================================================================…" at bounding box center [862, 499] width 1049 height 753
drag, startPoint x: 539, startPoint y: 504, endPoint x: 394, endPoint y: 508, distance: 145.1
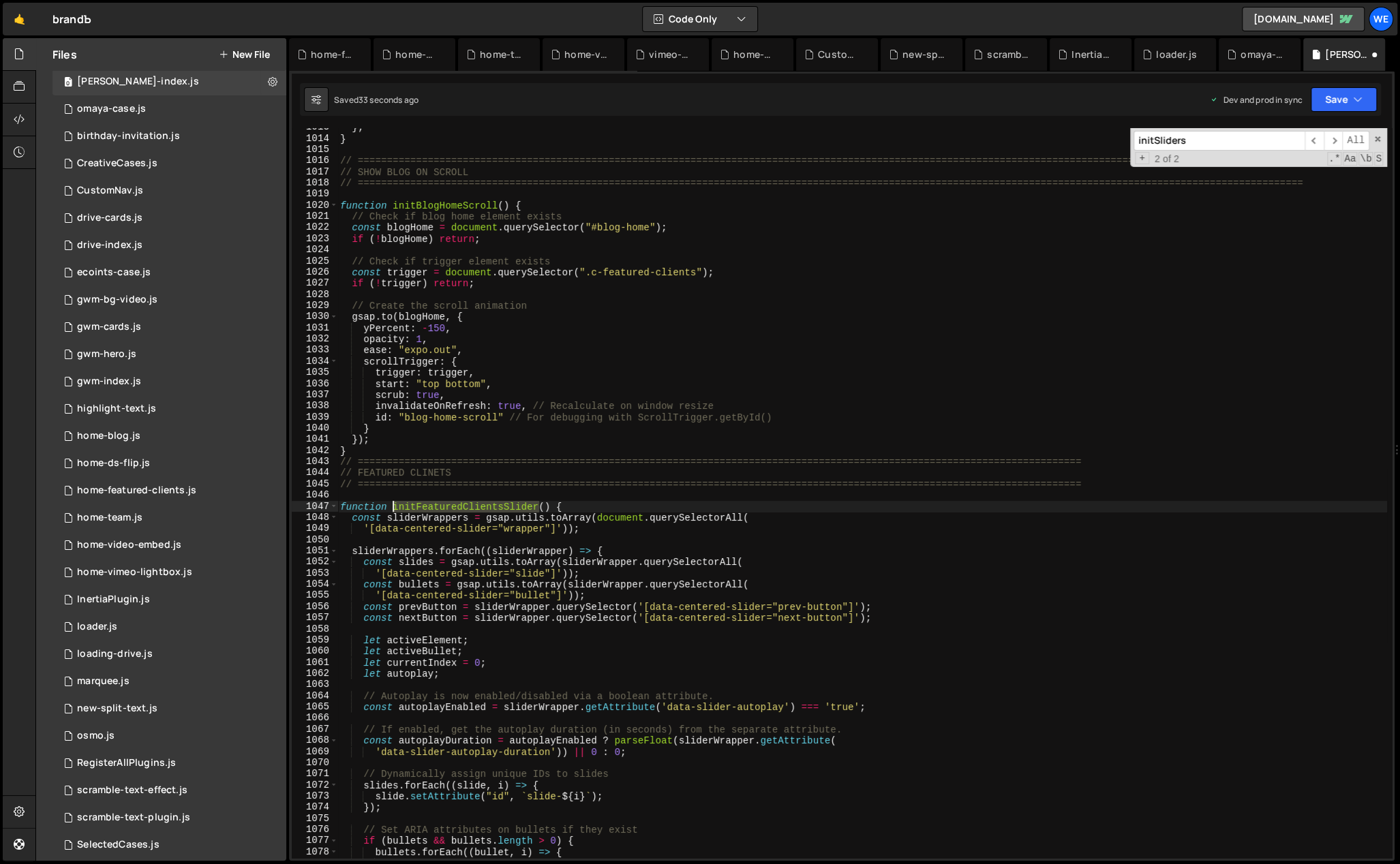
click at [394, 508] on div "} ; } // ======================================================================…" at bounding box center [862, 499] width 1049 height 753
click at [710, 510] on div "} ; } // ======================================================================…" at bounding box center [862, 499] width 1049 height 753
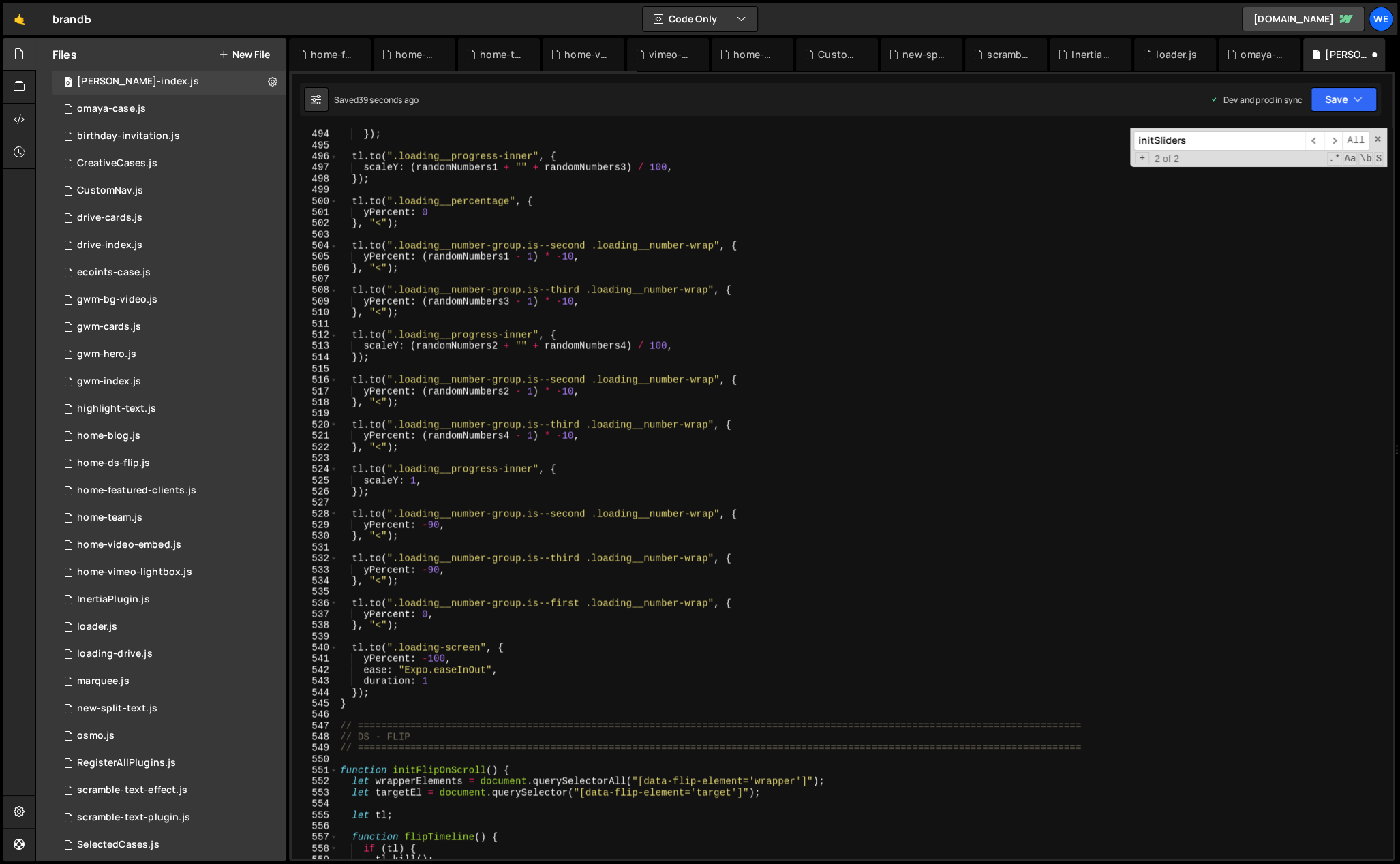
scroll to position [4891, 0]
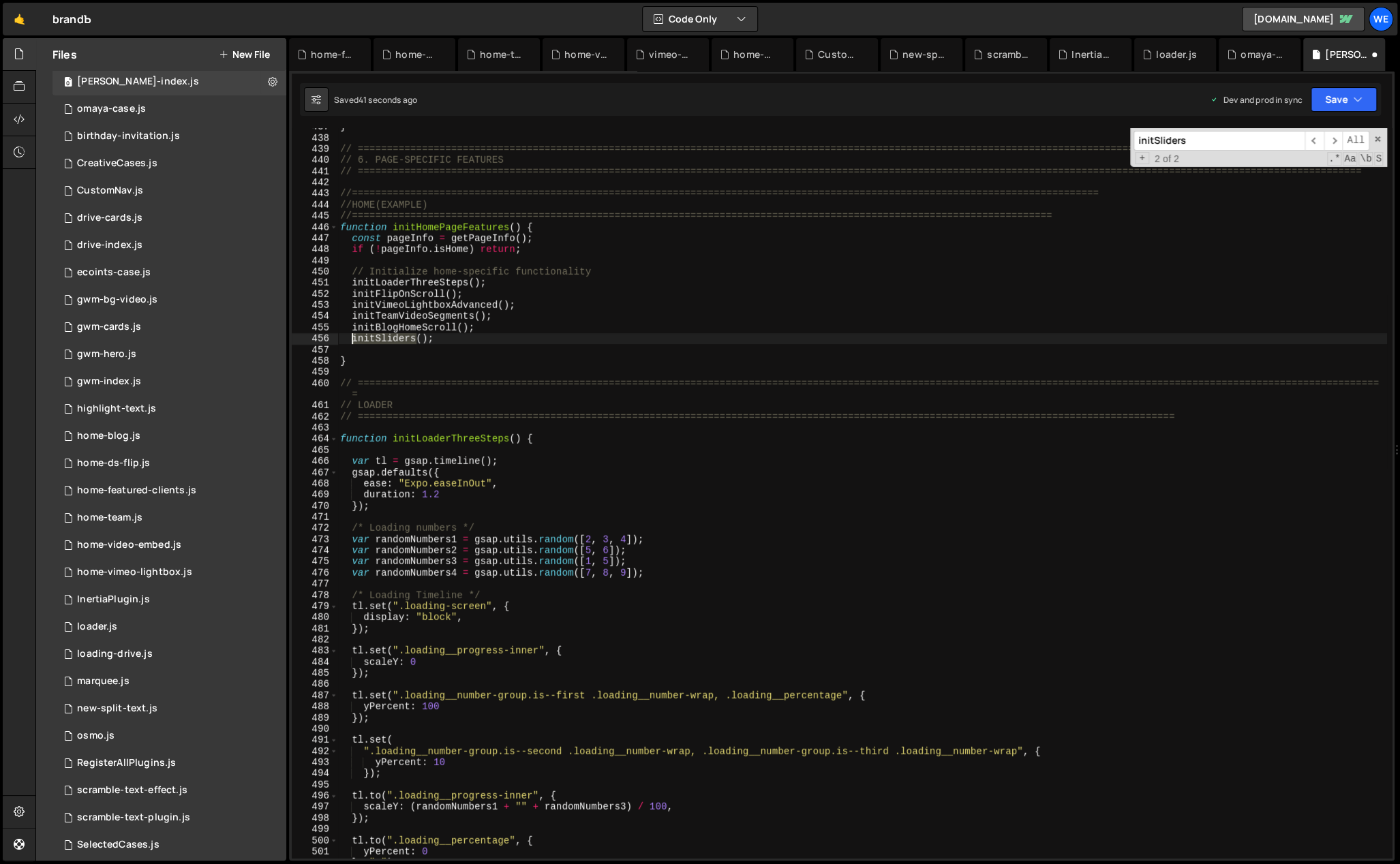
drag, startPoint x: 417, startPoint y: 338, endPoint x: 351, endPoint y: 339, distance: 66.0
click at [351, 339] on div "} // ==========================================================================…" at bounding box center [862, 498] width 1049 height 753
paste textarea "FeaturedClientsSlider"
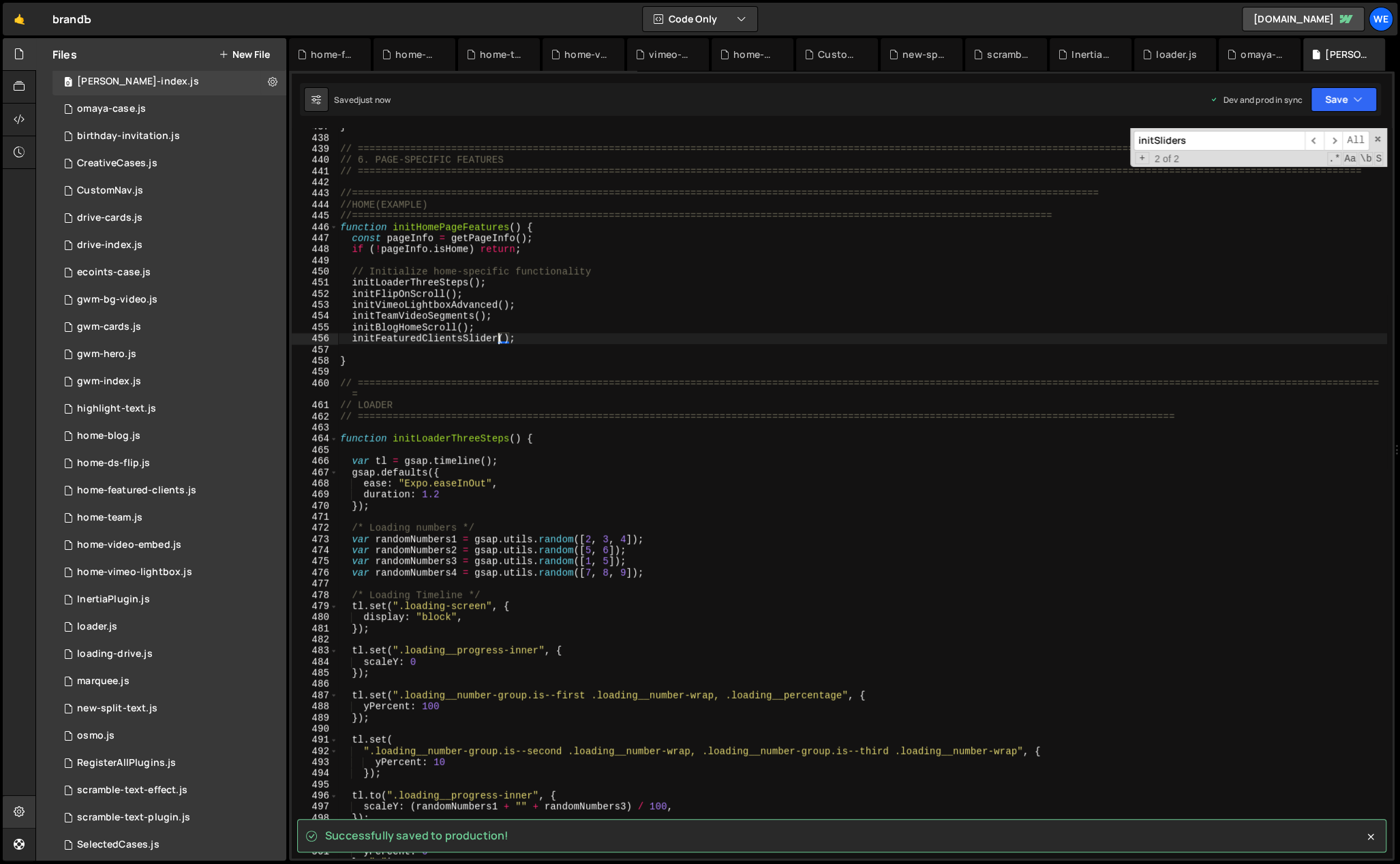
type textarea "initFeaturedClientsSlider();"
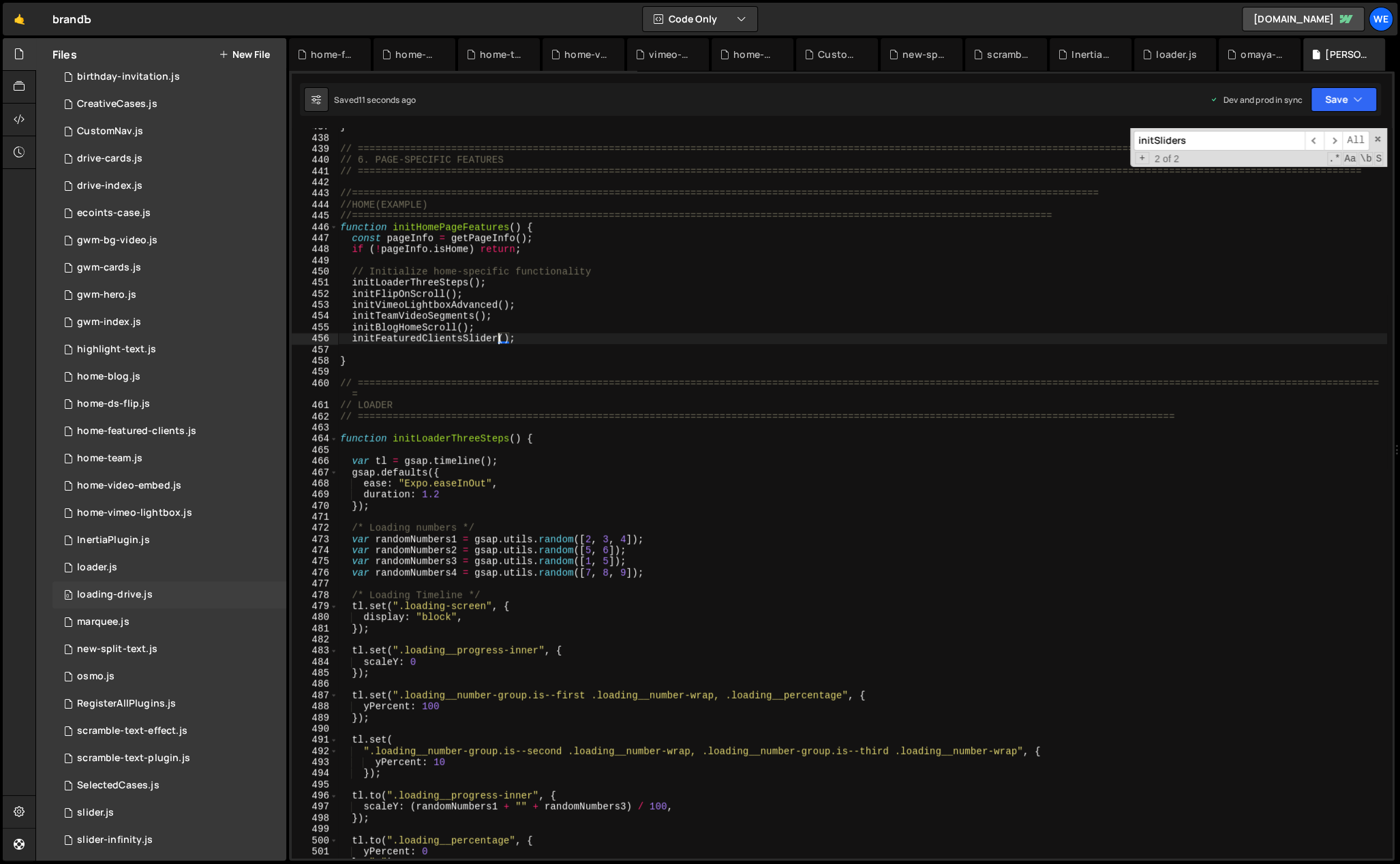
scroll to position [150, 0]
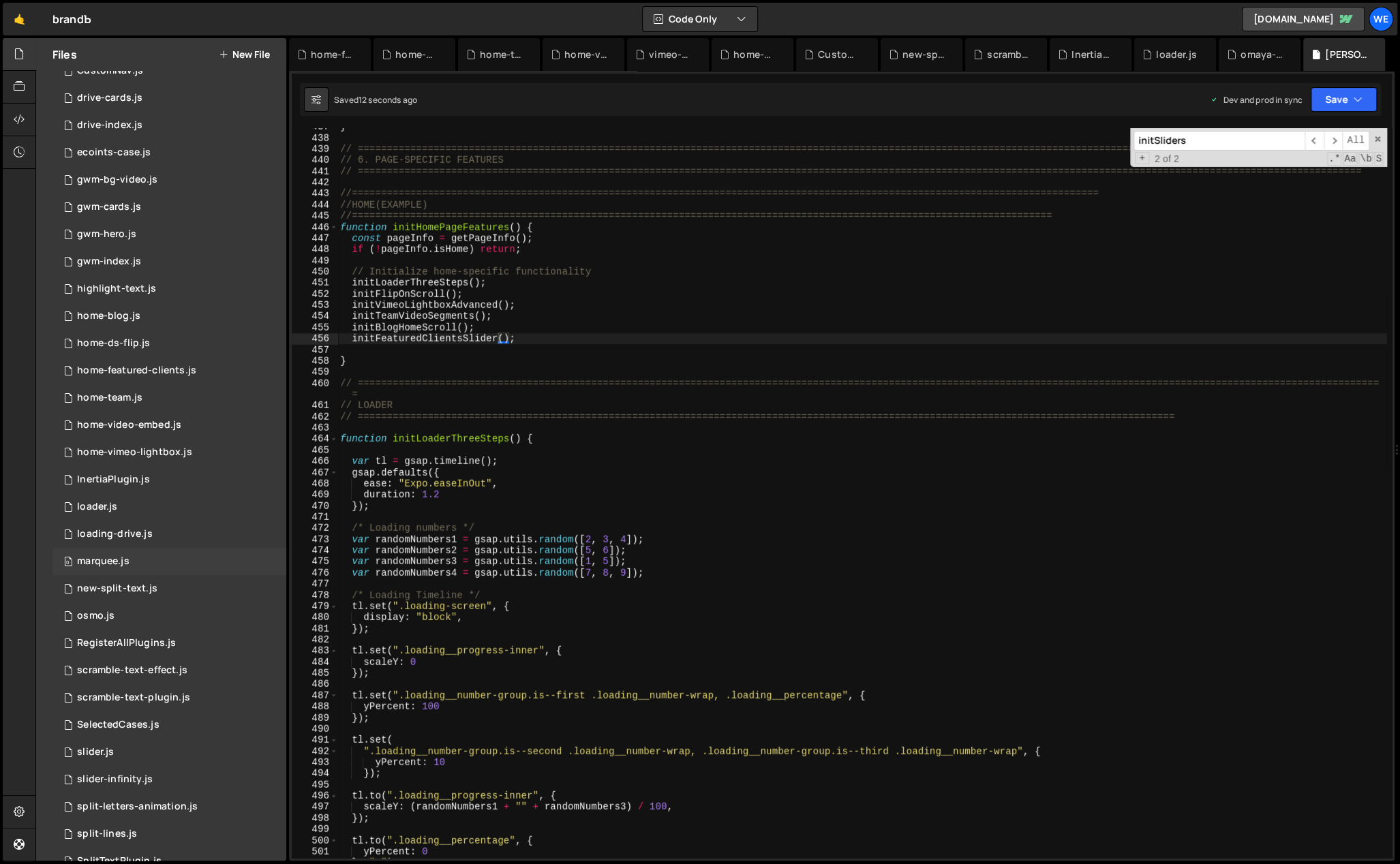
click at [132, 561] on div "0 marquee.js 0" at bounding box center [169, 561] width 234 height 27
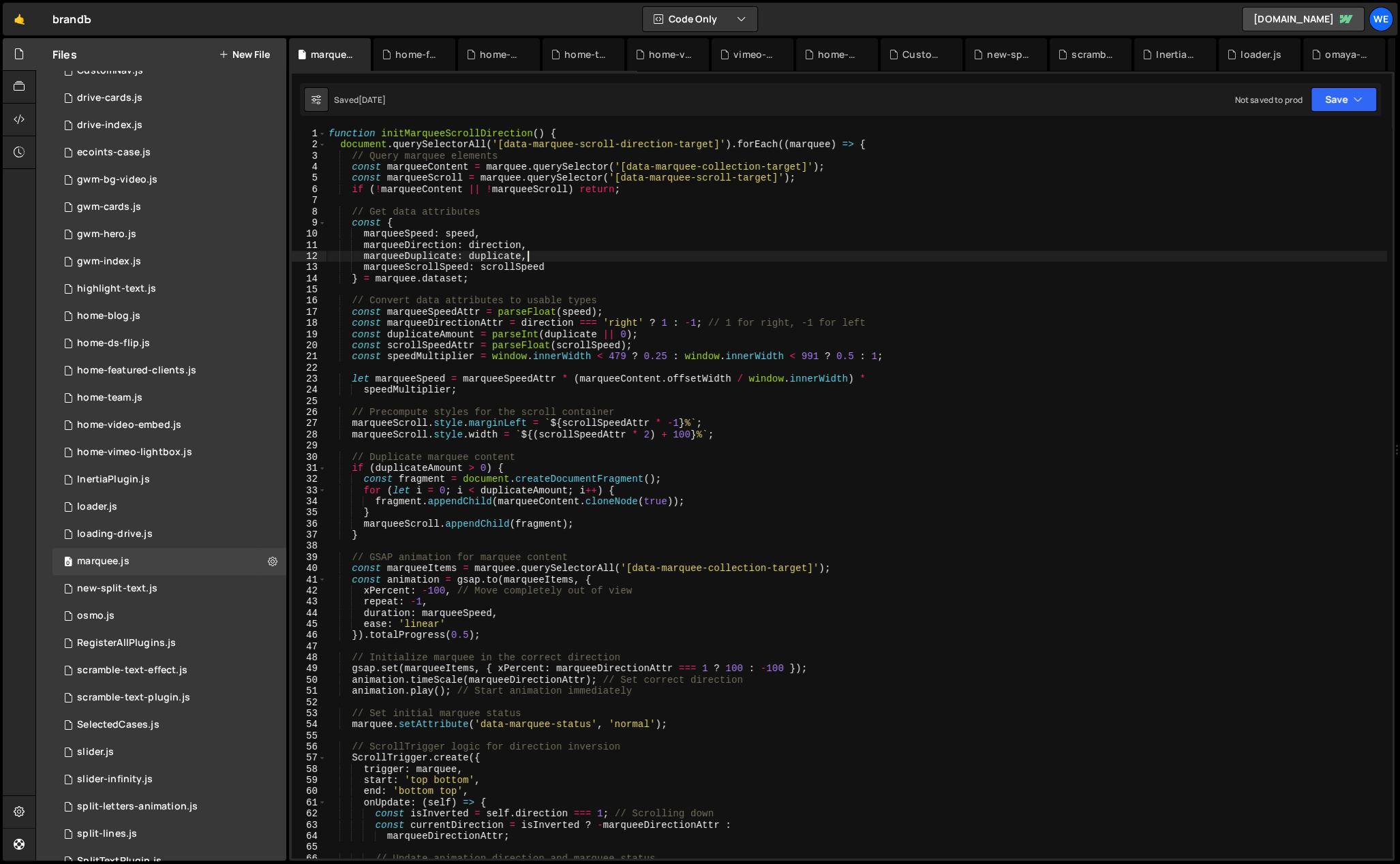
click at [1162, 259] on div "function initMarqueeScrollDirection ( ) { document . querySelectorAll ( '[data-…" at bounding box center [856, 505] width 1061 height 753
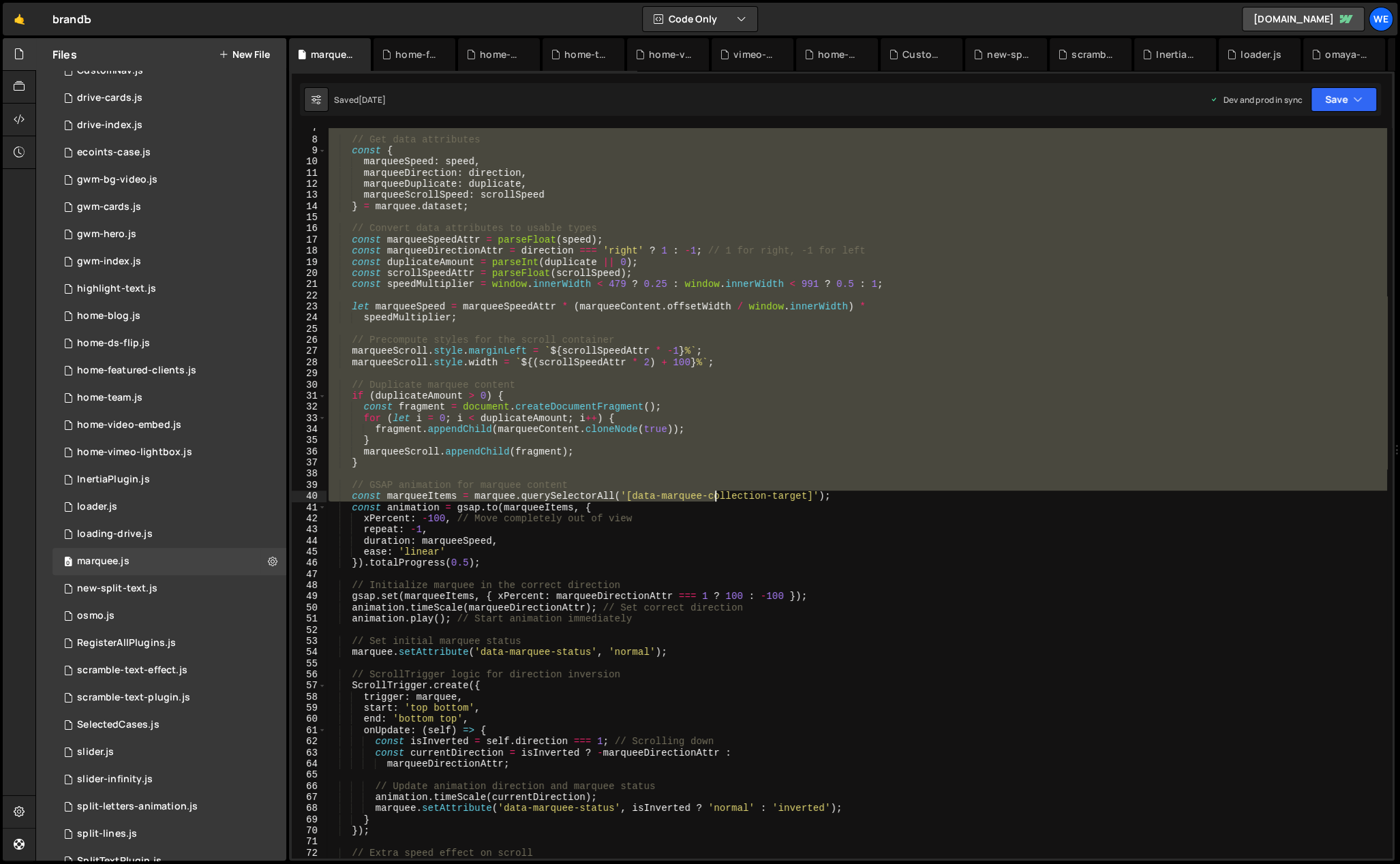
scroll to position [607, 0]
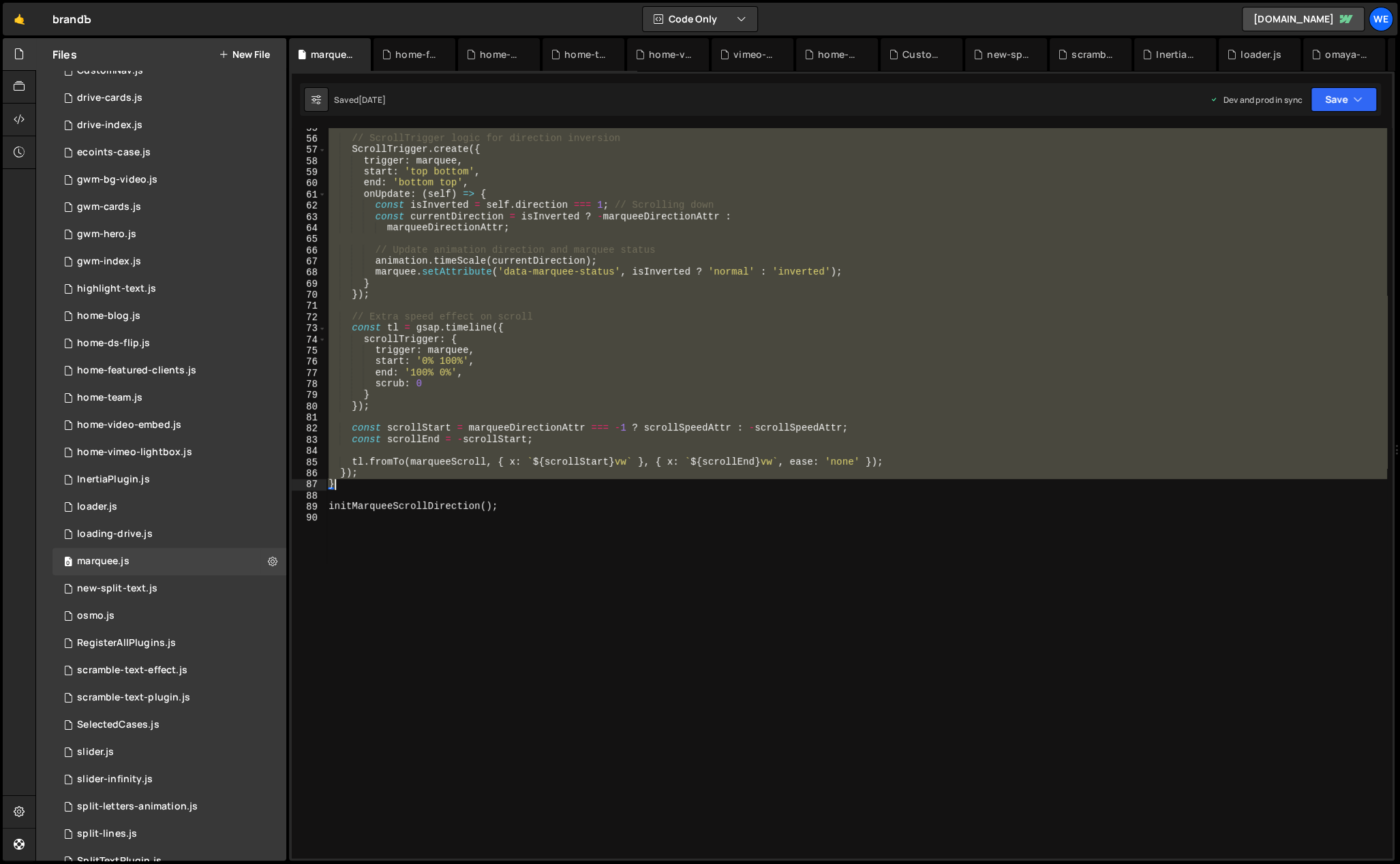
drag, startPoint x: 328, startPoint y: 133, endPoint x: 510, endPoint y: 484, distance: 395.4
click at [510, 484] on div "// ScrollTrigger logic for direction inversion ScrollTrigger . create ({ trigge…" at bounding box center [856, 499] width 1061 height 753
type textarea "}); }"
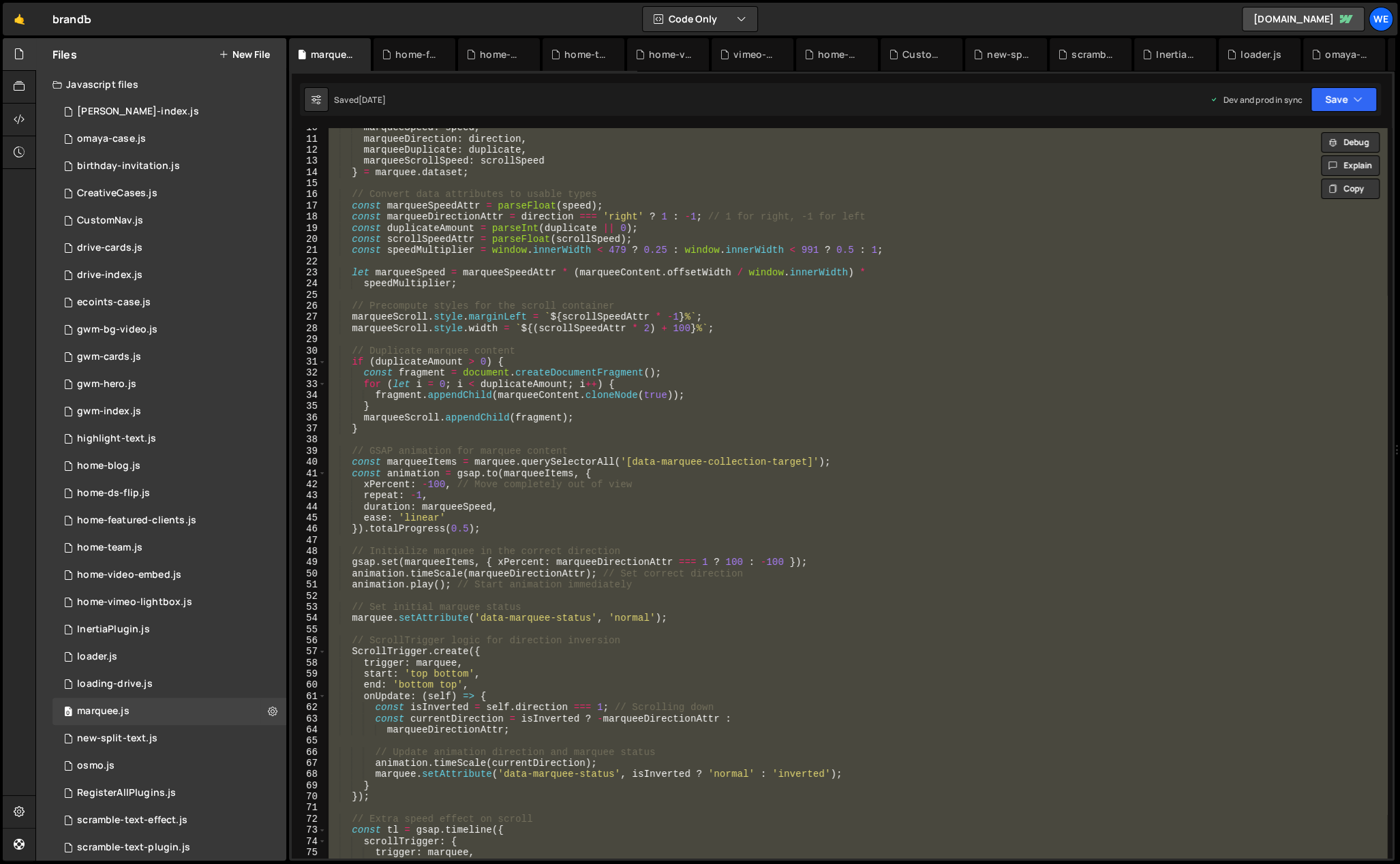
scroll to position [0, 0]
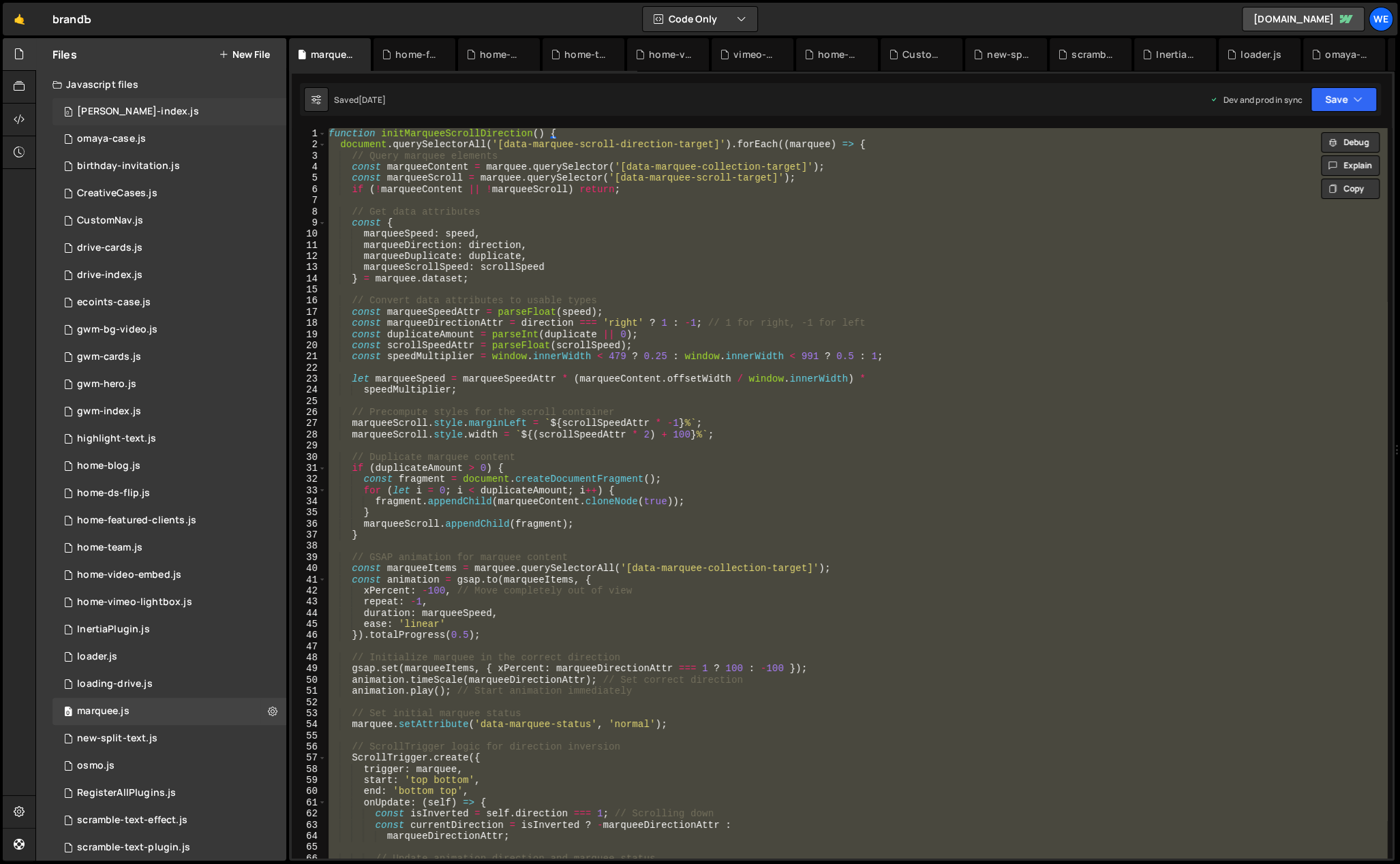
click at [156, 108] on div "0 [PERSON_NAME]-index.js 0" at bounding box center [169, 111] width 234 height 27
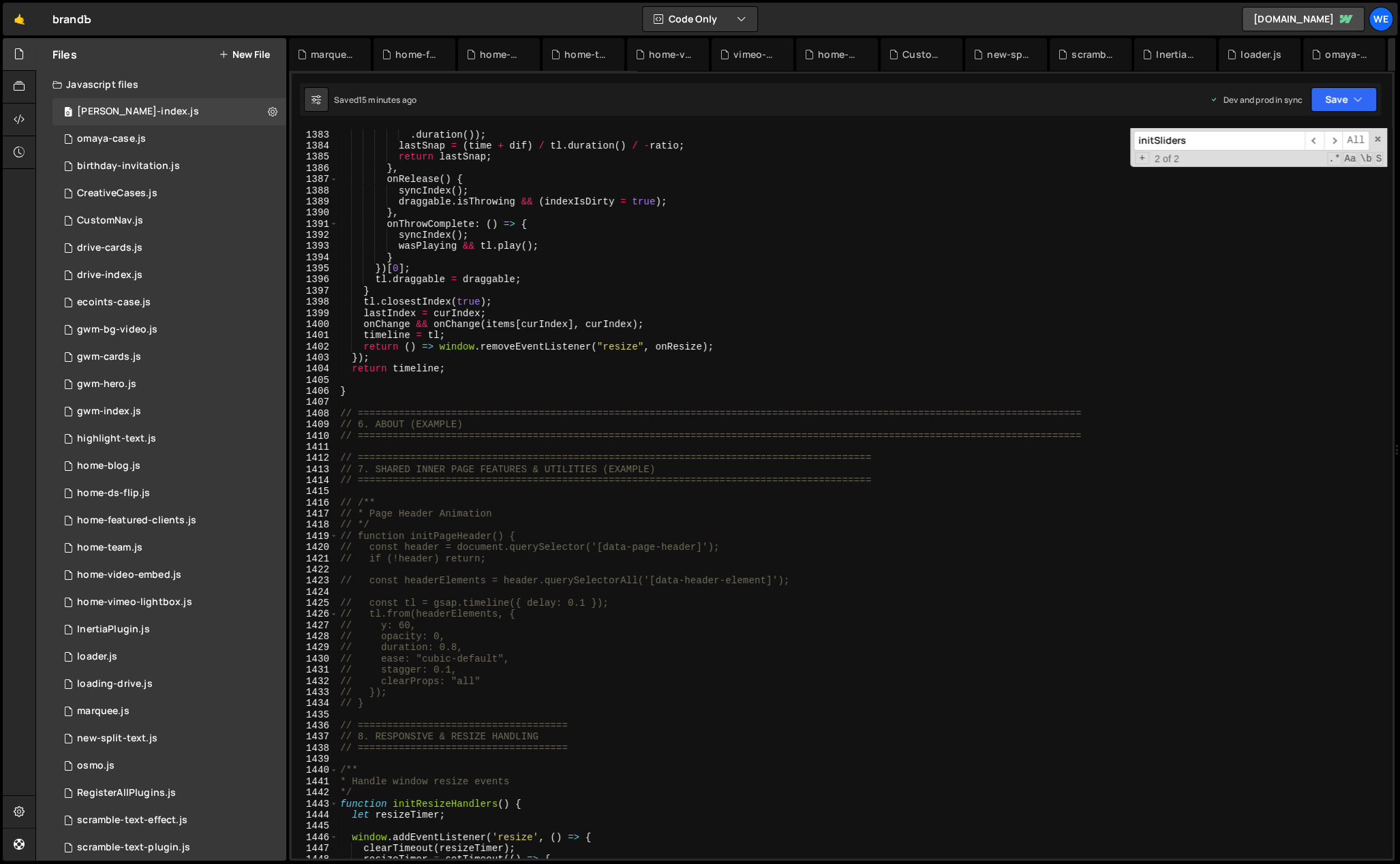
scroll to position [15444, 0]
click at [472, 400] on div "Math . abs ( dif ) > tl . duration ( ) / 2 && ( dif += dif < 0 ? tl . duration …" at bounding box center [862, 494] width 1049 height 753
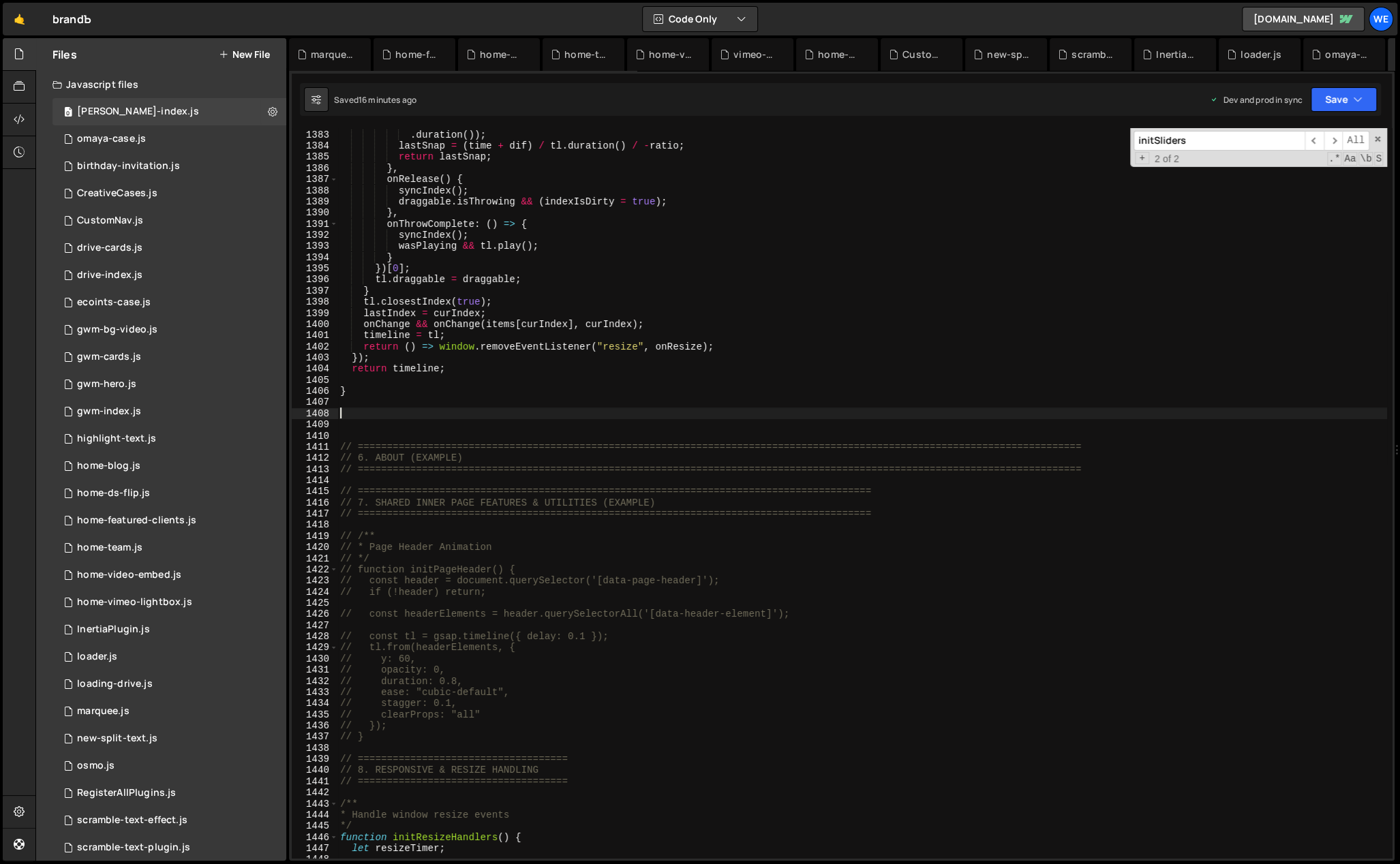
paste textarea "}"
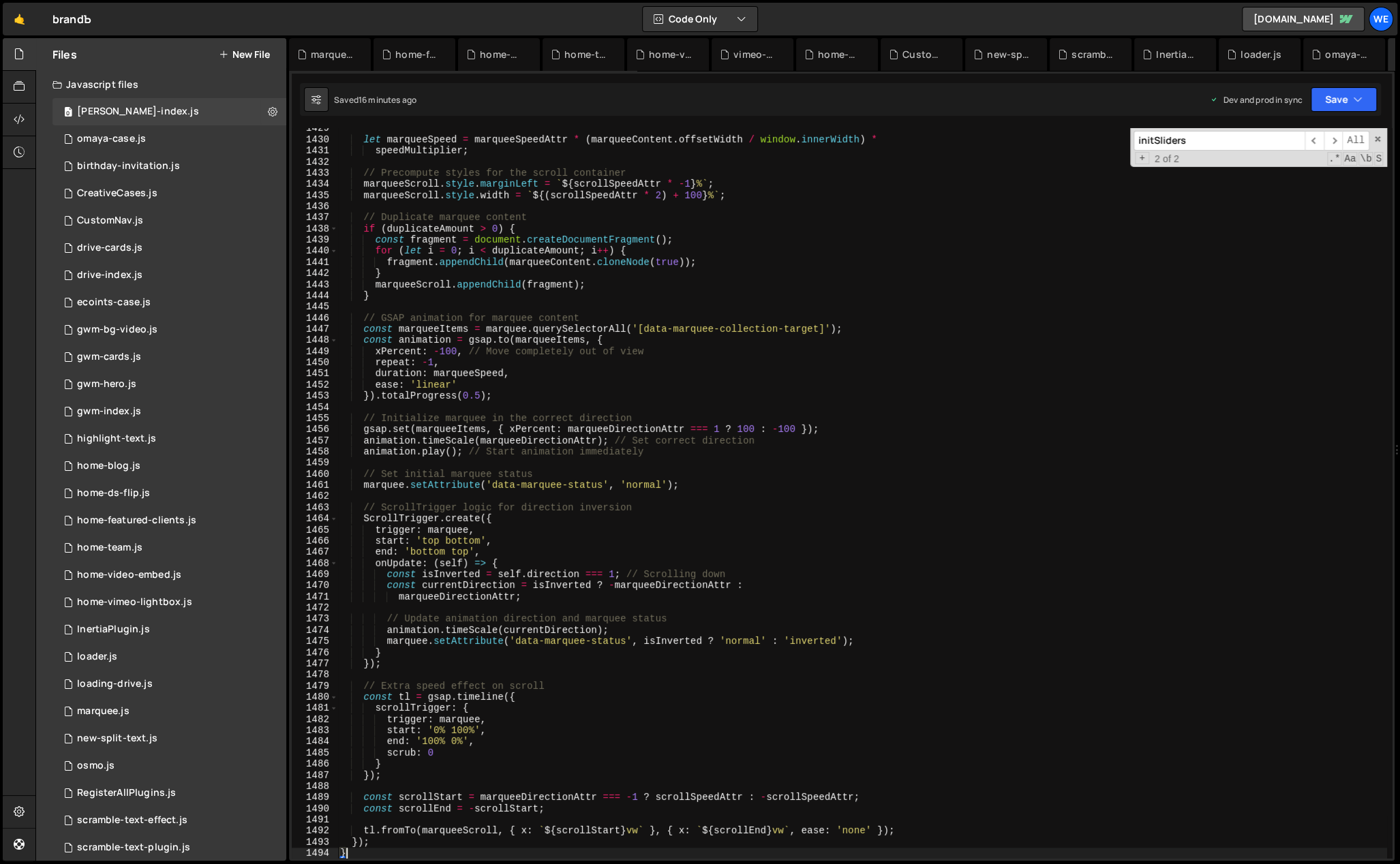
scroll to position [16231, 0]
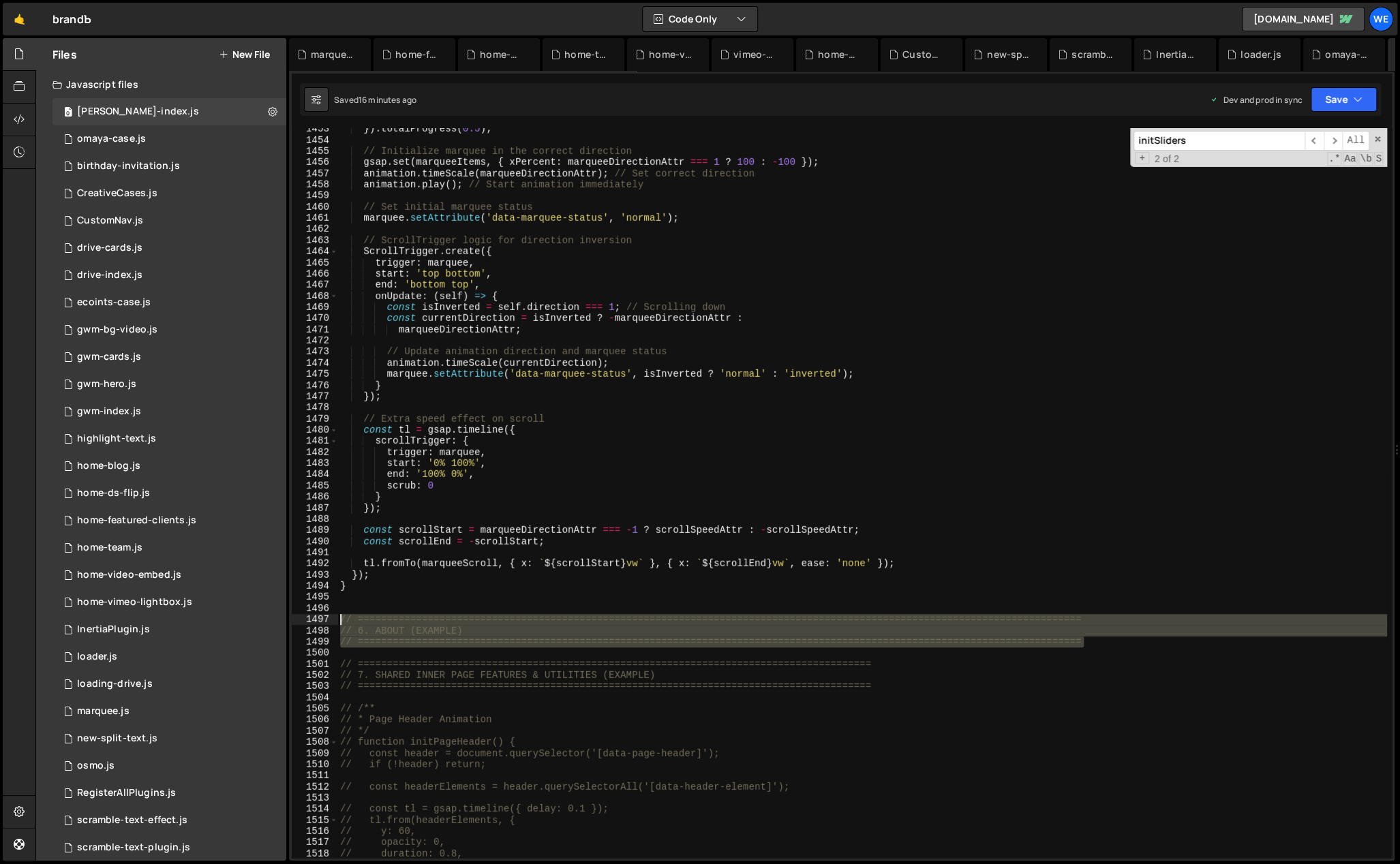
drag, startPoint x: 1107, startPoint y: 640, endPoint x: 339, endPoint y: 620, distance: 768.3
click at [339, 620] on div "}) . totalProgress ( 0.5 ) ; // Initialize marquee in the correct direction gsa…" at bounding box center [862, 500] width 1049 height 753
type textarea "// ============================================================================…"
click at [440, 557] on div "}) . totalProgress ( 0.5 ) ; // Initialize marquee in the correct direction gsa…" at bounding box center [862, 500] width 1049 height 753
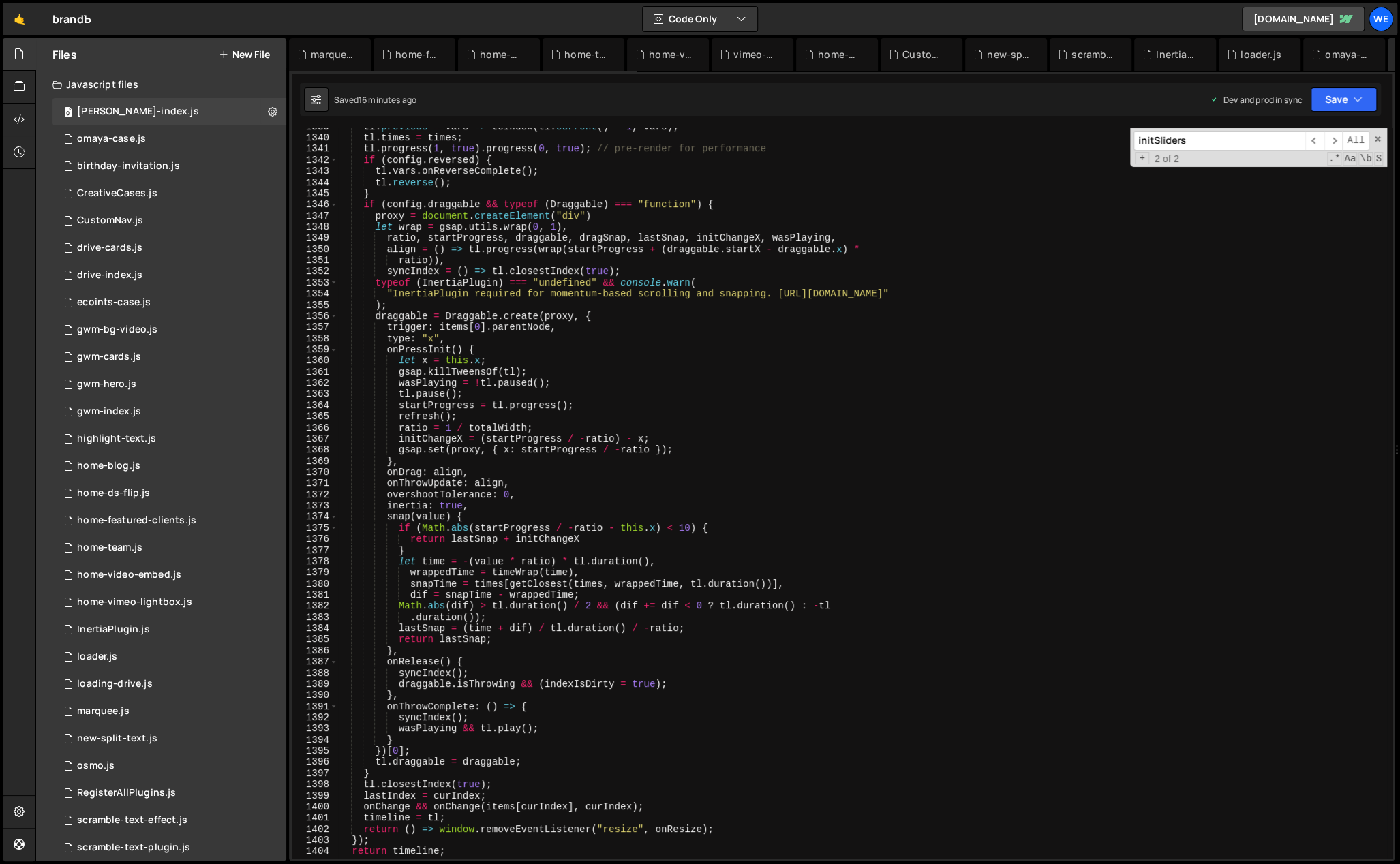
scroll to position [15124, 0]
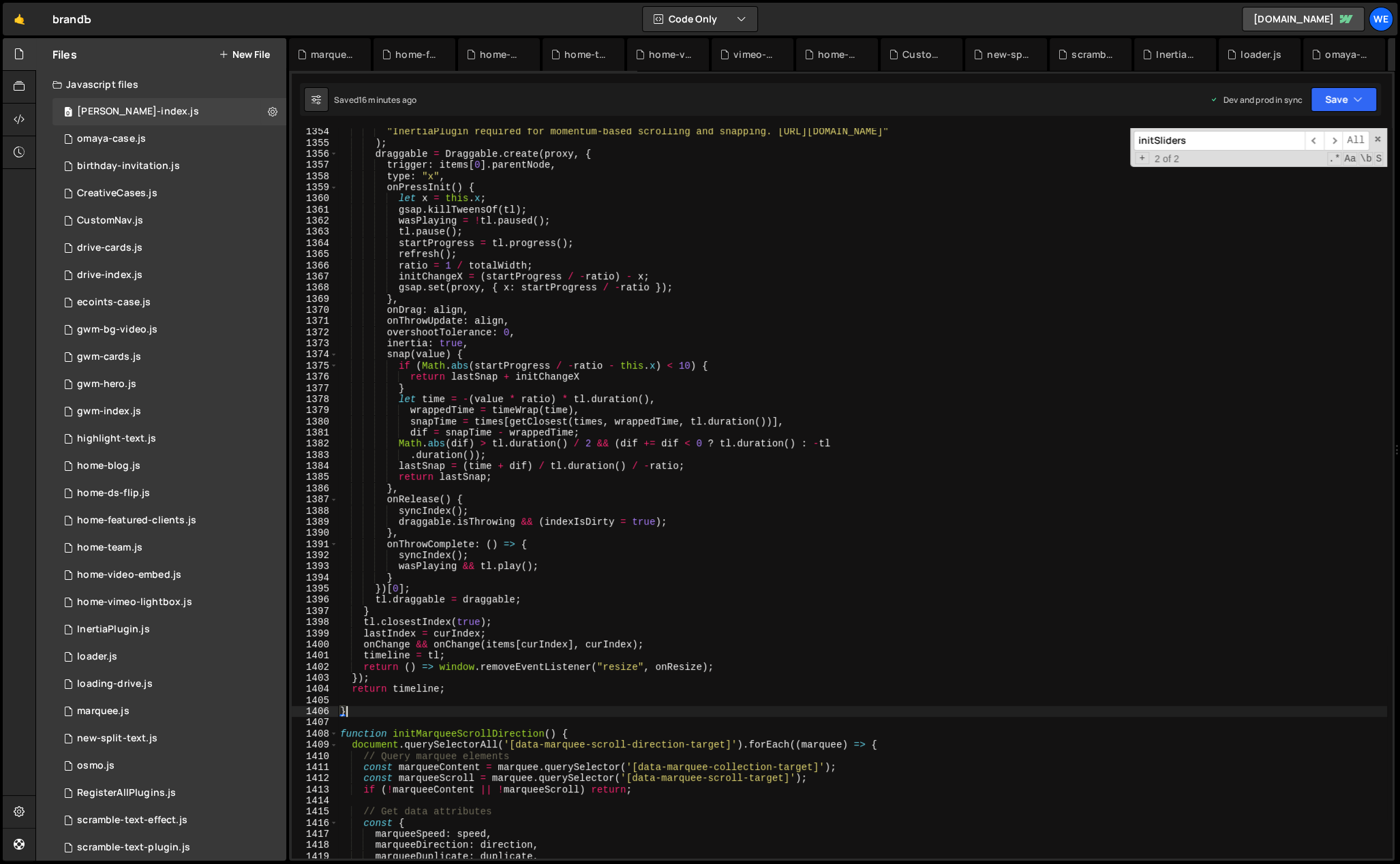
click at [445, 713] on div ""InertiaPlugin required for momentum-based scrolling and snapping. https://gree…" at bounding box center [862, 503] width 1049 height 753
paste textarea "// ============================================================================…"
click at [429, 730] on div ""InertiaPlugin required for momentum-based scrolling and snapping. https://gree…" at bounding box center [862, 503] width 1049 height 753
type textarea "function initMarqueeScrollDirection() {"
click at [424, 723] on div ""InertiaPlugin required for momentum-based scrolling and snapping. https://gree…" at bounding box center [862, 503] width 1049 height 753
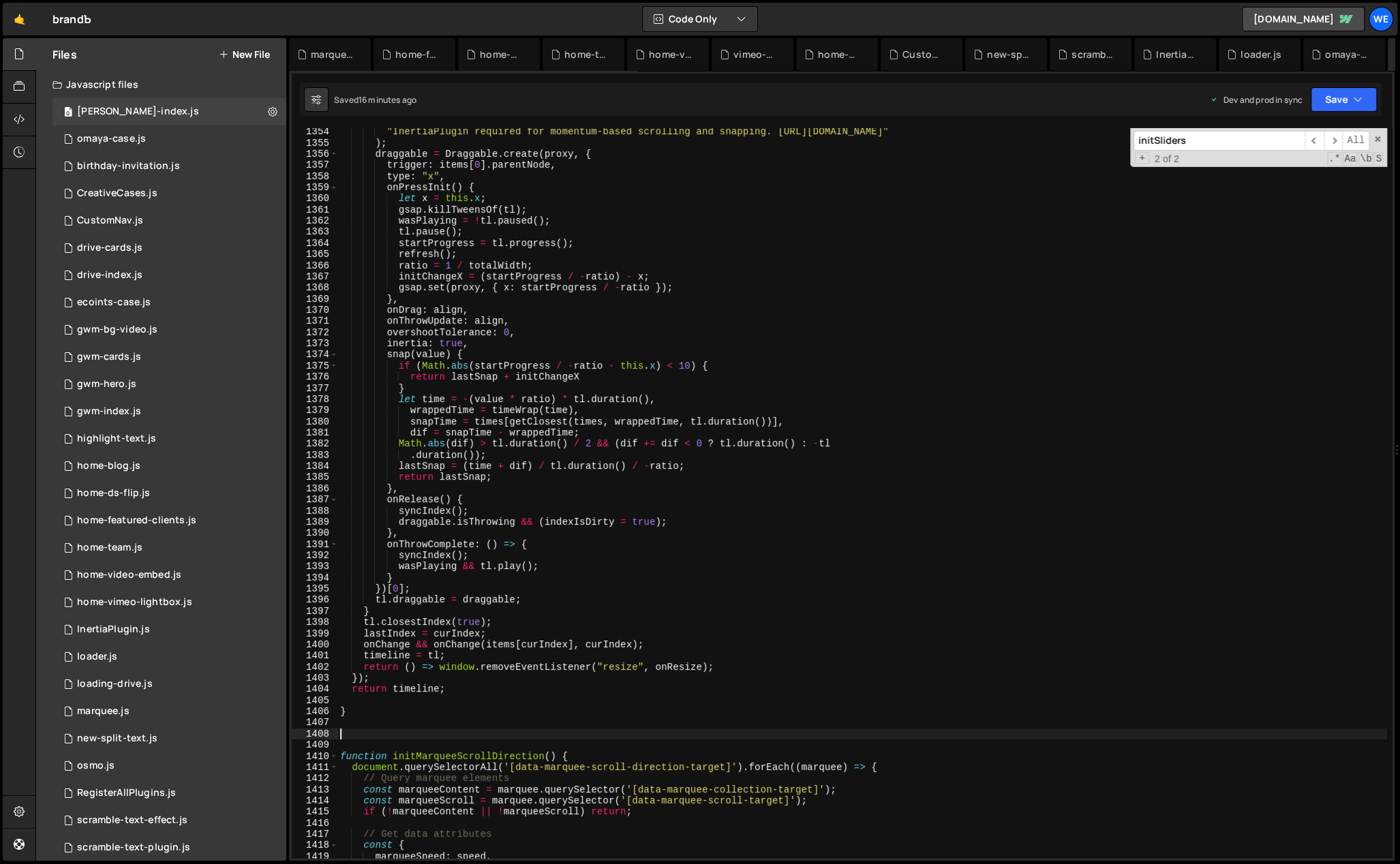
paste textarea "// ============================================================================…"
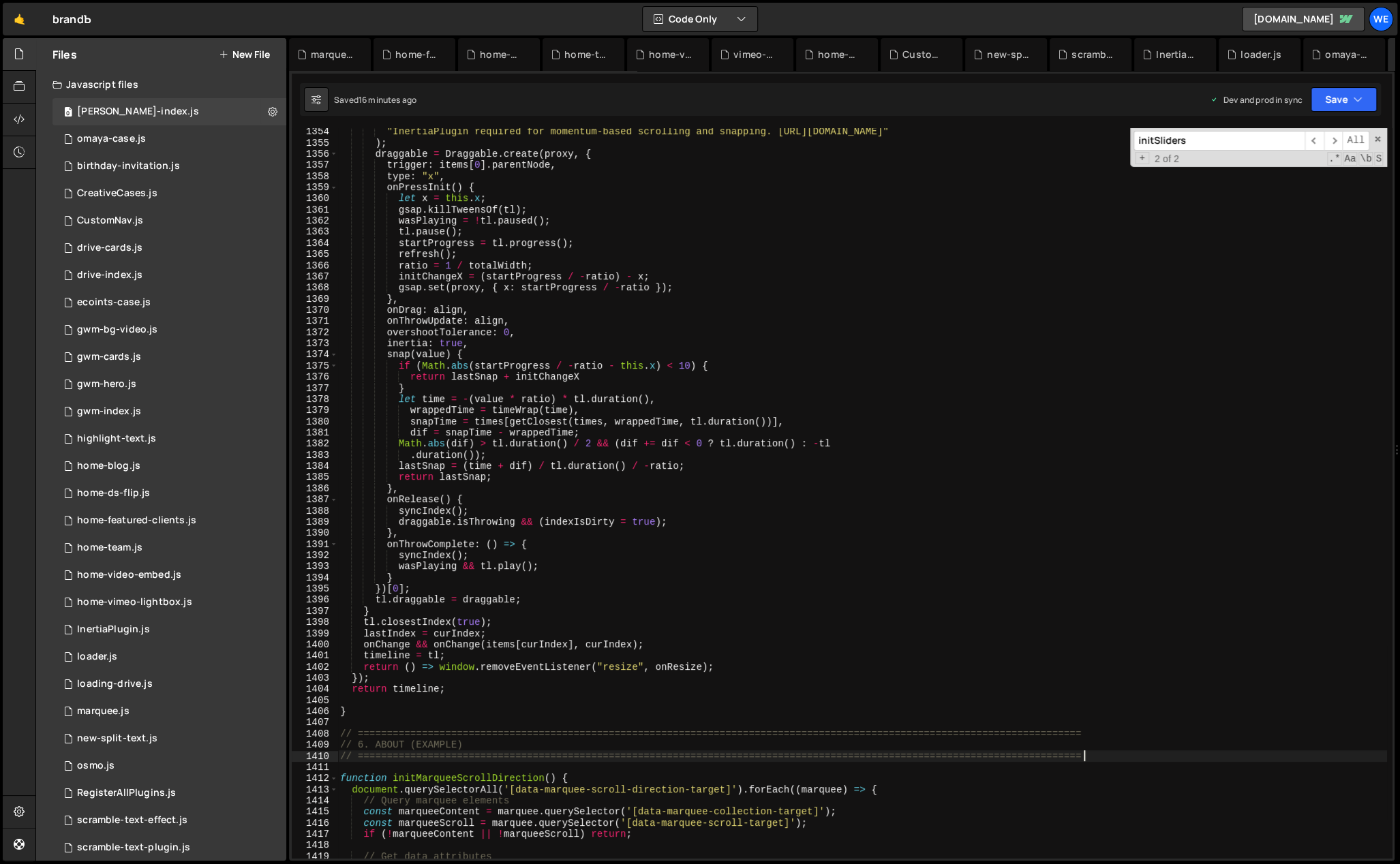
scroll to position [15185, 0]
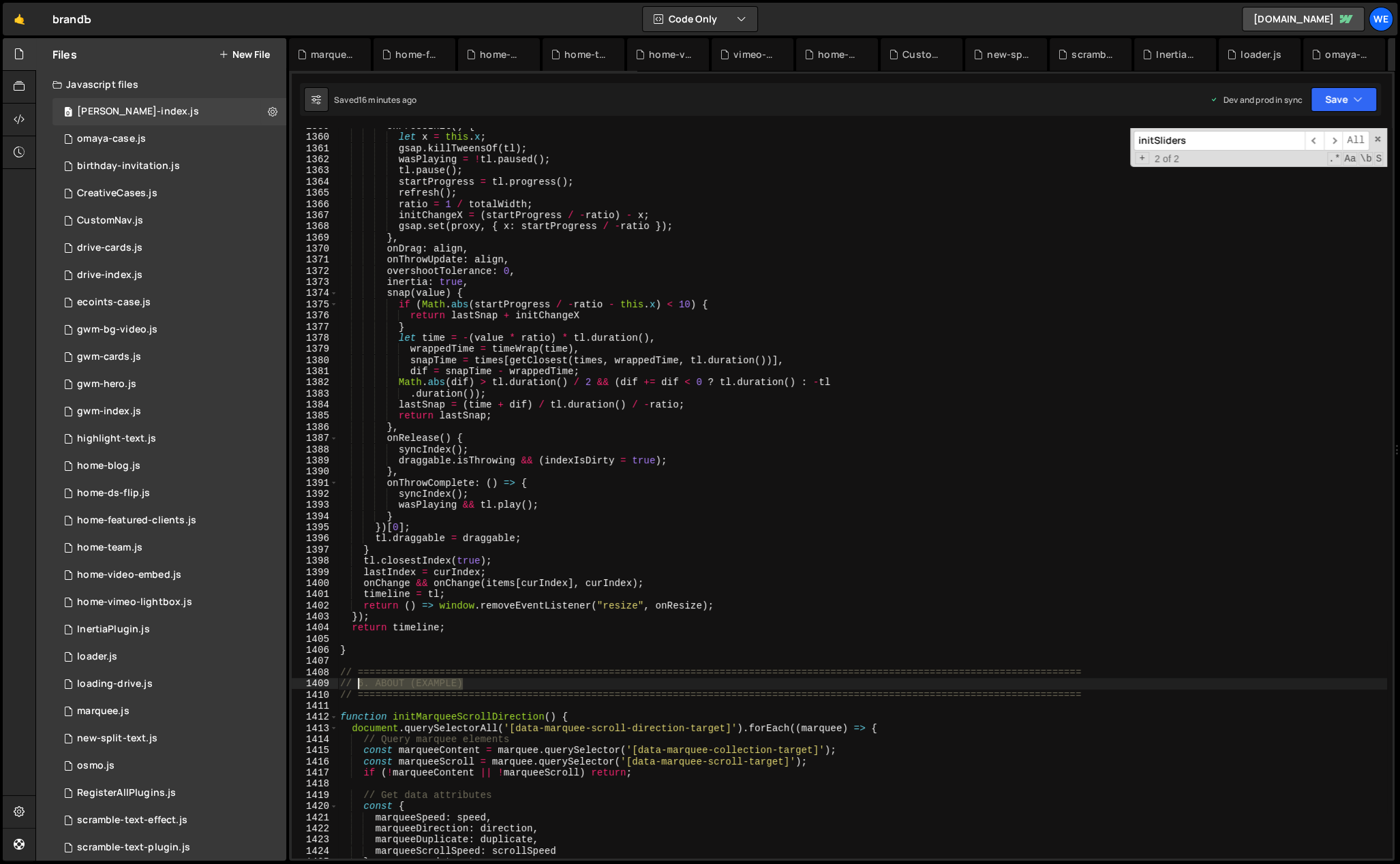
drag, startPoint x: 470, startPoint y: 682, endPoint x: 357, endPoint y: 679, distance: 113.0
click at [357, 679] on div "onPressInit ( ) { let x = this . x ; gsap . killTweensOf ( tl ) ; wasPlaying = …" at bounding box center [862, 497] width 1049 height 753
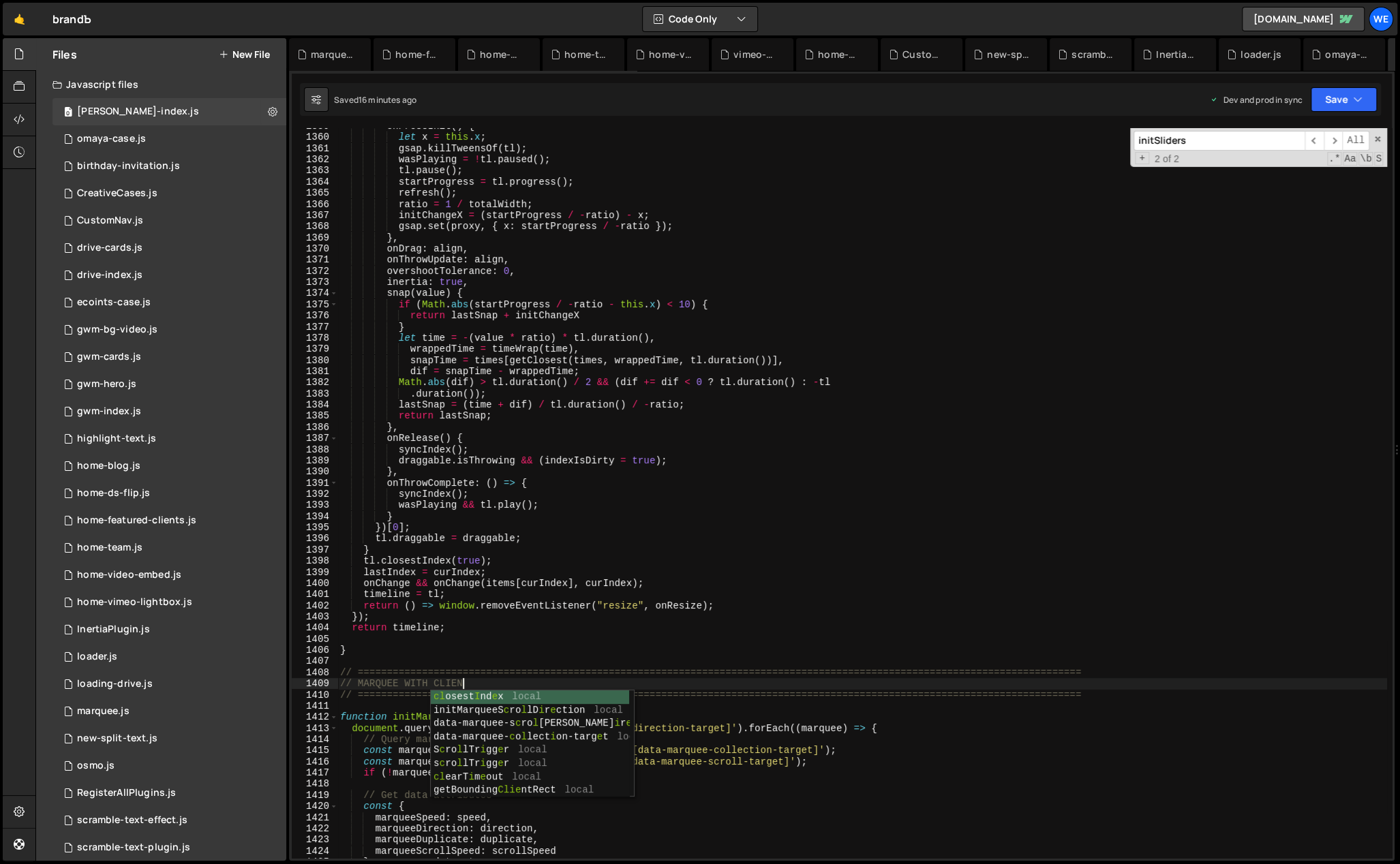
type textarea "// MARQUEE WITH CLIENTS"
click at [1023, 666] on div "onPressInit ( ) { let x = this . x ; gsap . killTweensOf ( tl ) ; wasPlaying = …" at bounding box center [862, 497] width 1049 height 753
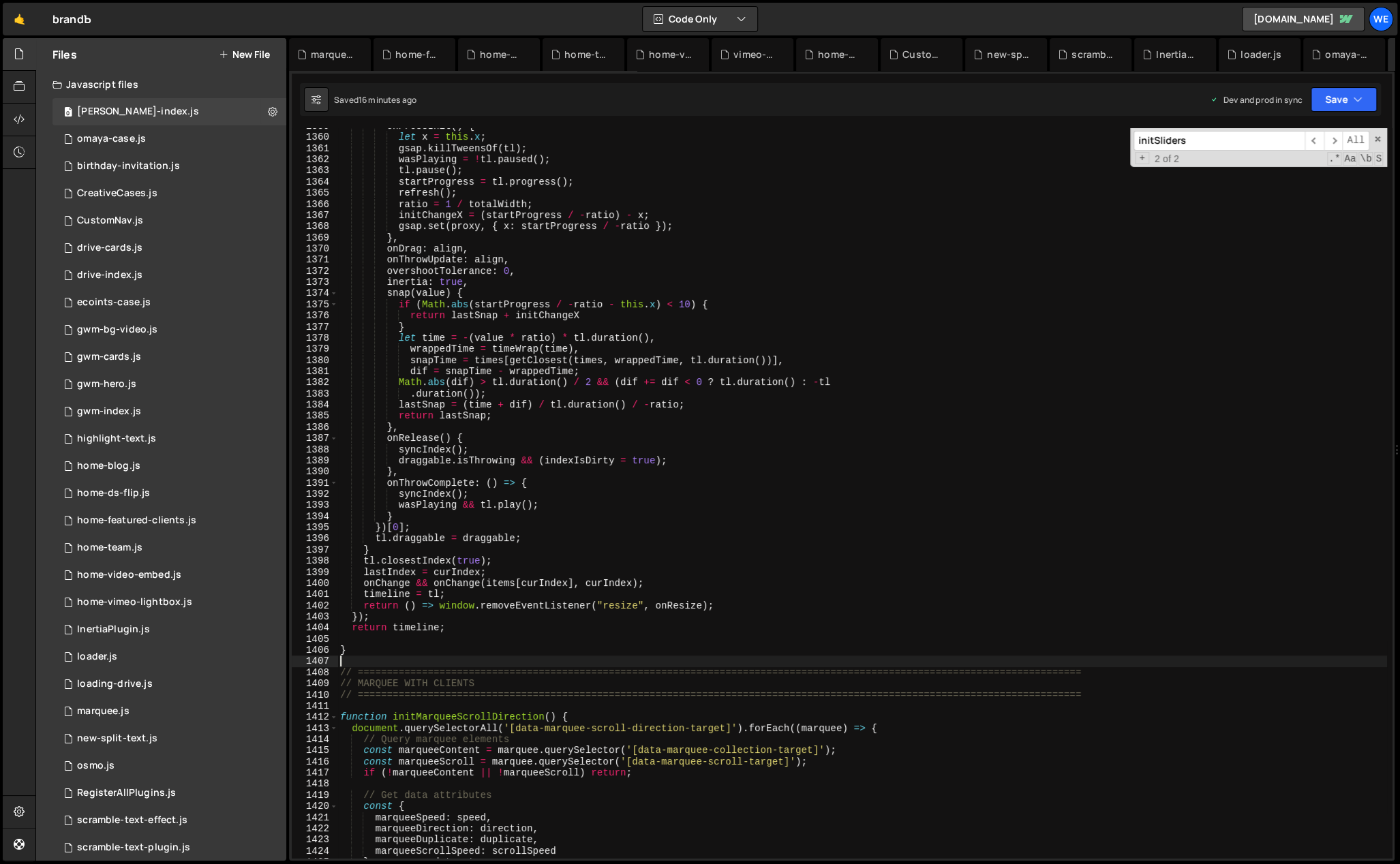
scroll to position [0, 0]
drag, startPoint x: 1061, startPoint y: 667, endPoint x: 1001, endPoint y: 669, distance: 60.0
click at [1001, 669] on div "onPressInit ( ) { let x = this . x ; gsap . killTweensOf ( tl ) ; wasPlaying = …" at bounding box center [862, 497] width 1049 height 753
click at [1107, 689] on div "onPressInit ( ) { let x = this . x ; gsap . killTweensOf ( tl ) ; wasPlaying = …" at bounding box center [862, 497] width 1049 height 753
paste textarea "=============="
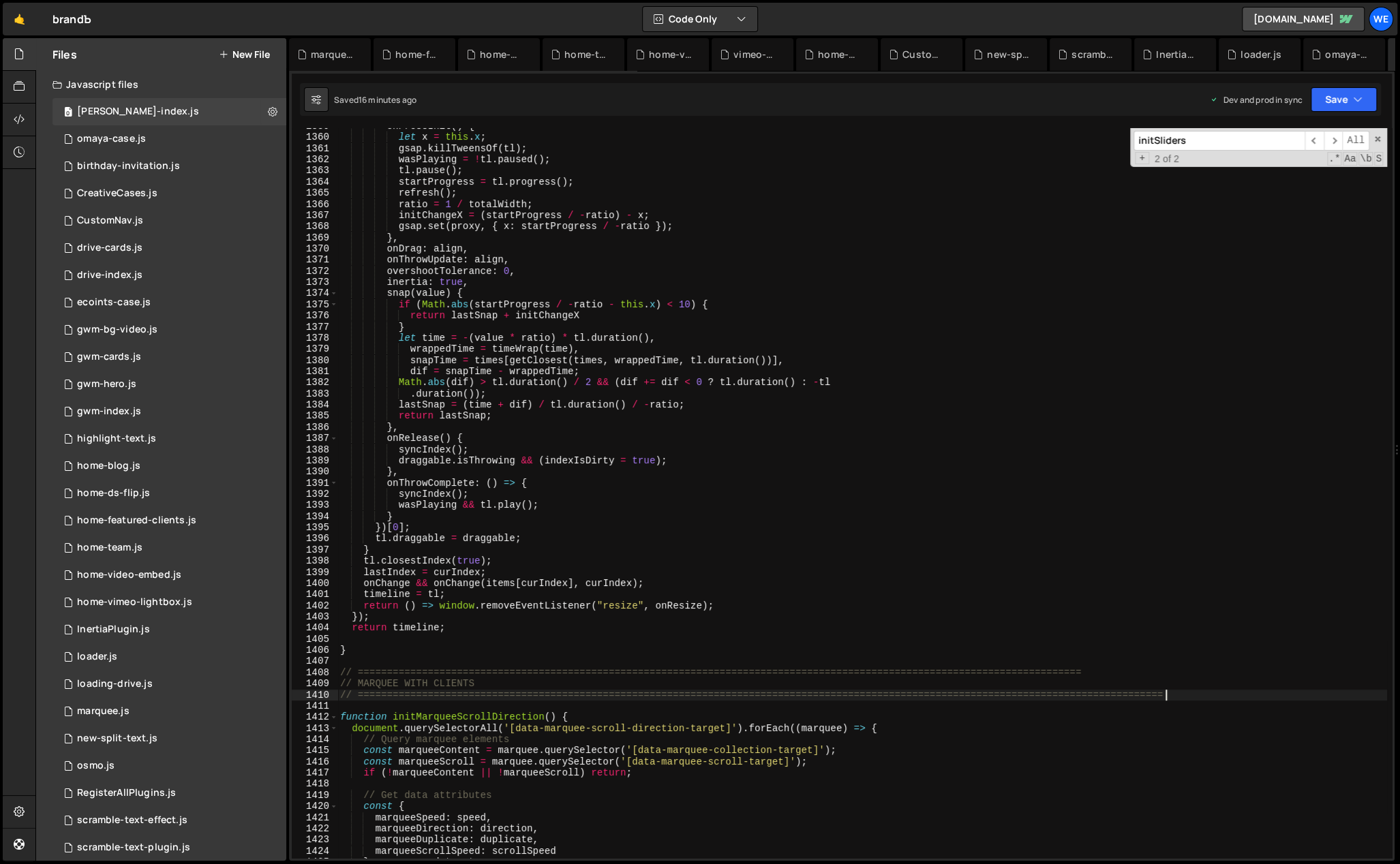
click at [1111, 678] on div "onPressInit ( ) { let x = this . x ; gsap . killTweensOf ( tl ) ; wasPlaying = …" at bounding box center [862, 497] width 1049 height 753
paste textarea "=============="
click at [1118, 672] on div "onPressInit ( ) { let x = this . x ; gsap . killTweensOf ( tl ) ; wasPlaying = …" at bounding box center [862, 497] width 1049 height 753
paste textarea "=============="
type textarea "// ============================================================================…"
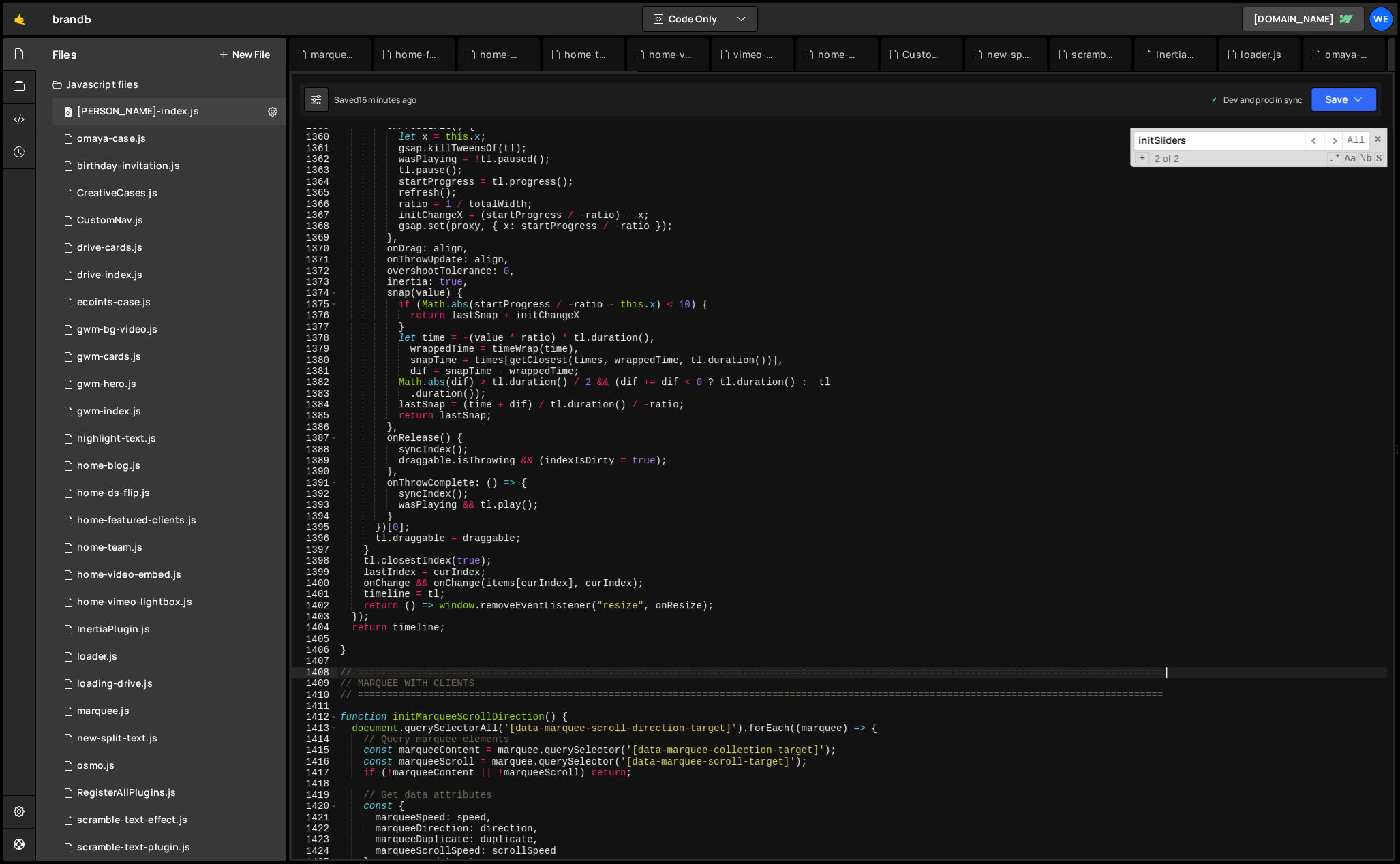
click at [1040, 635] on div "onPressInit ( ) { let x = this . x ; gsap . killTweensOf ( tl ) ; wasPlaying = …" at bounding box center [862, 497] width 1049 height 753
drag, startPoint x: 556, startPoint y: 717, endPoint x: 397, endPoint y: 714, distance: 159.0
click at [394, 715] on div "onPressInit ( ) { let x = this . x ; gsap . killTweensOf ( tl ) ; wasPlaying = …" at bounding box center [862, 497] width 1049 height 753
click at [631, 612] on div "onPressInit ( ) { let x = this . x ; gsap . killTweensOf ( tl ) ; wasPlaying = …" at bounding box center [862, 497] width 1049 height 753
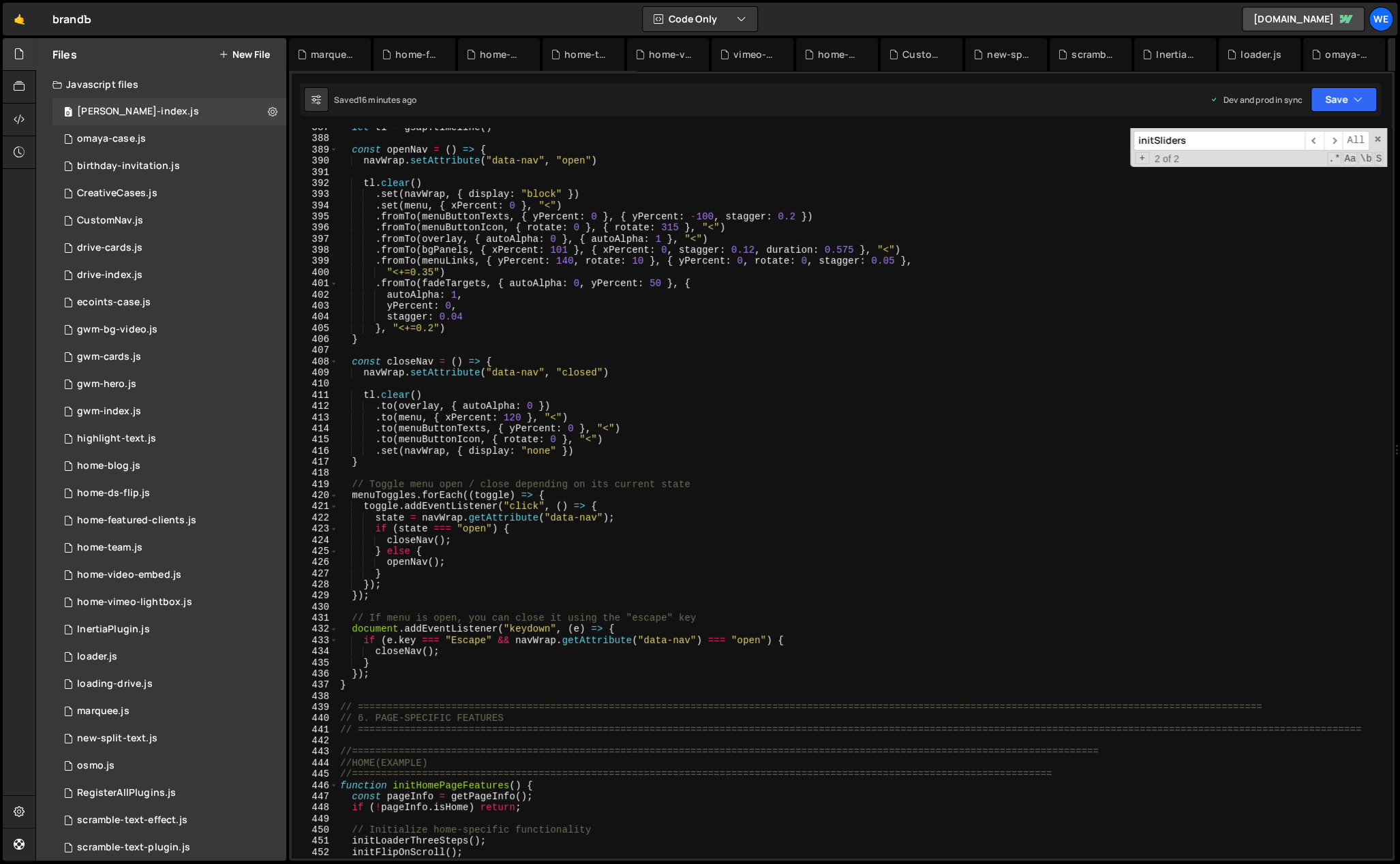
scroll to position [4465, 0]
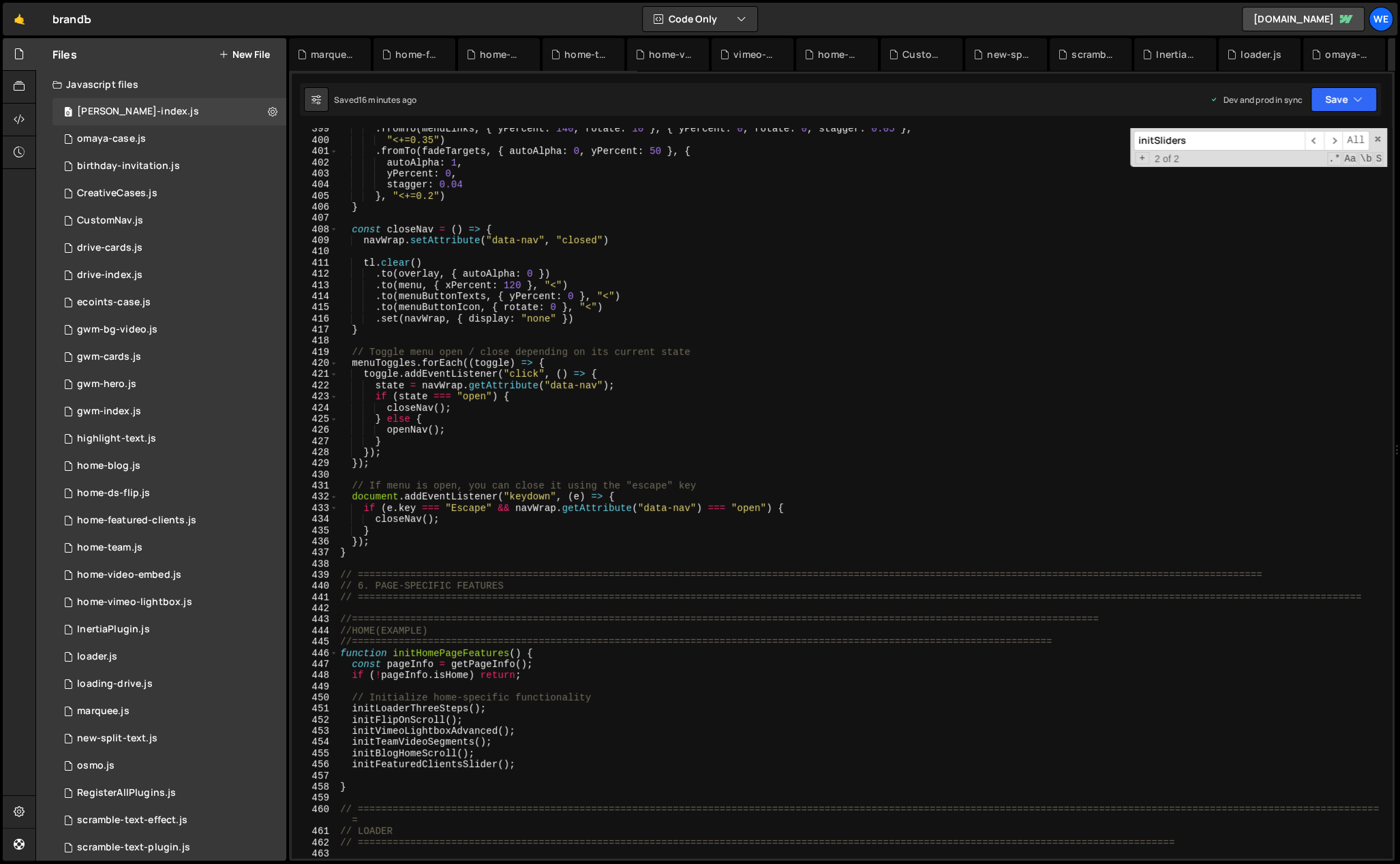
click at [527, 767] on div ". fromTo ( menuLinks , { yPercent : 140 , rotate : 10 } , { yPercent : 0 , rota…" at bounding box center [862, 500] width 1049 height 753
type textarea "initFeaturedClientsSlider();"
paste textarea "initMarqueeScrollDirection()"
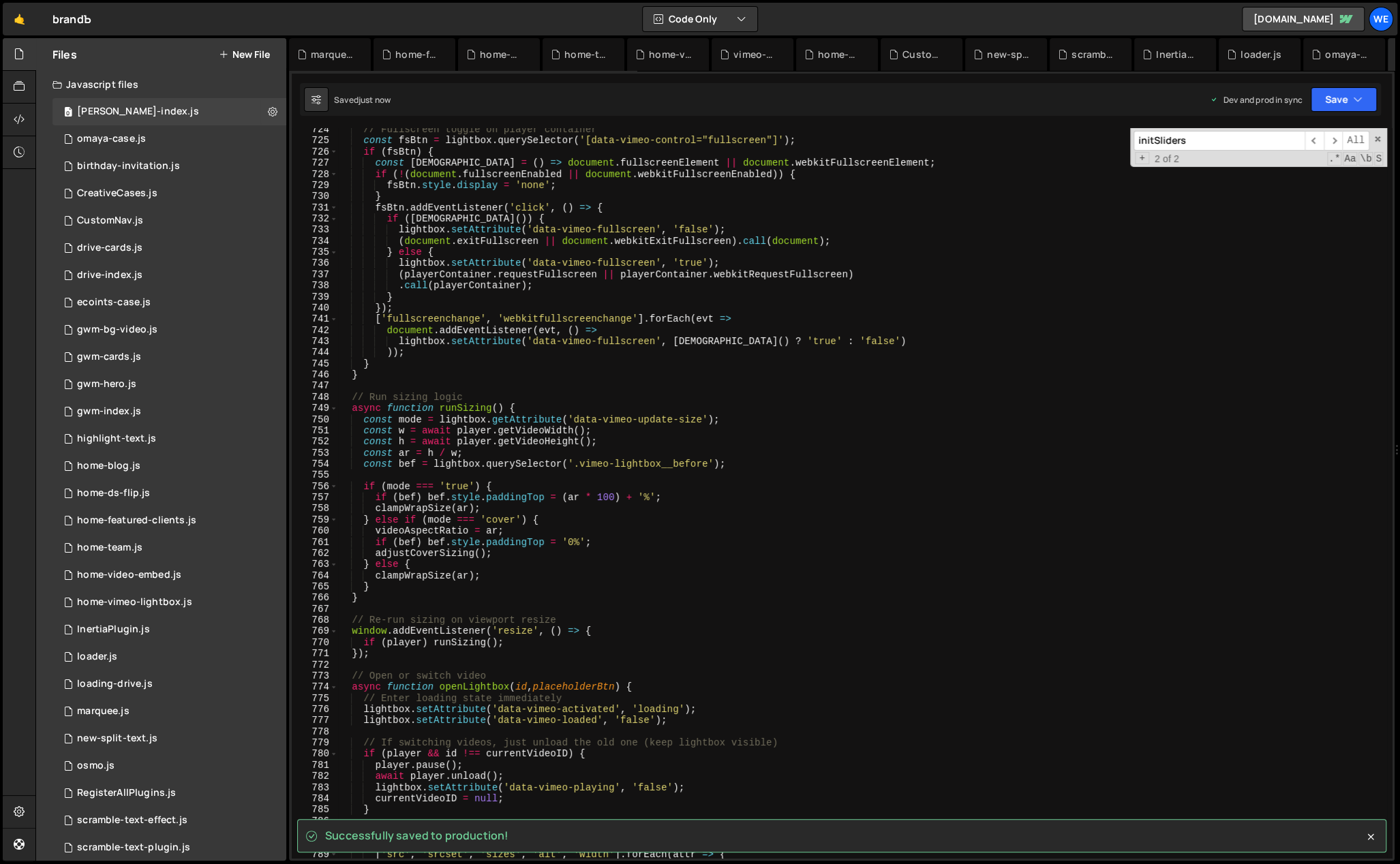
scroll to position [8100, 0]
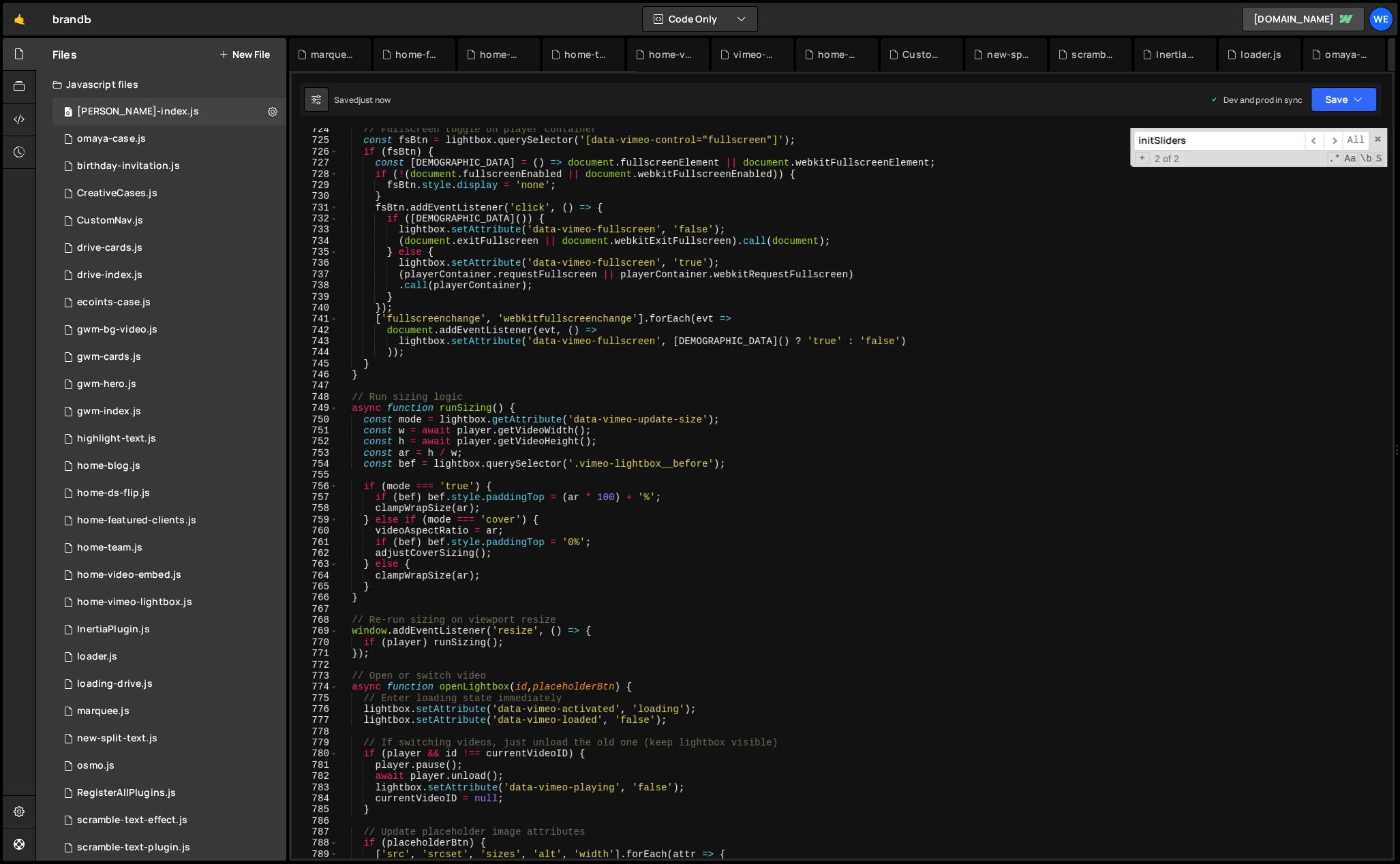
type textarea "initMarqueeScrollDirection();"
